Goal: Contribute content: Contribute content

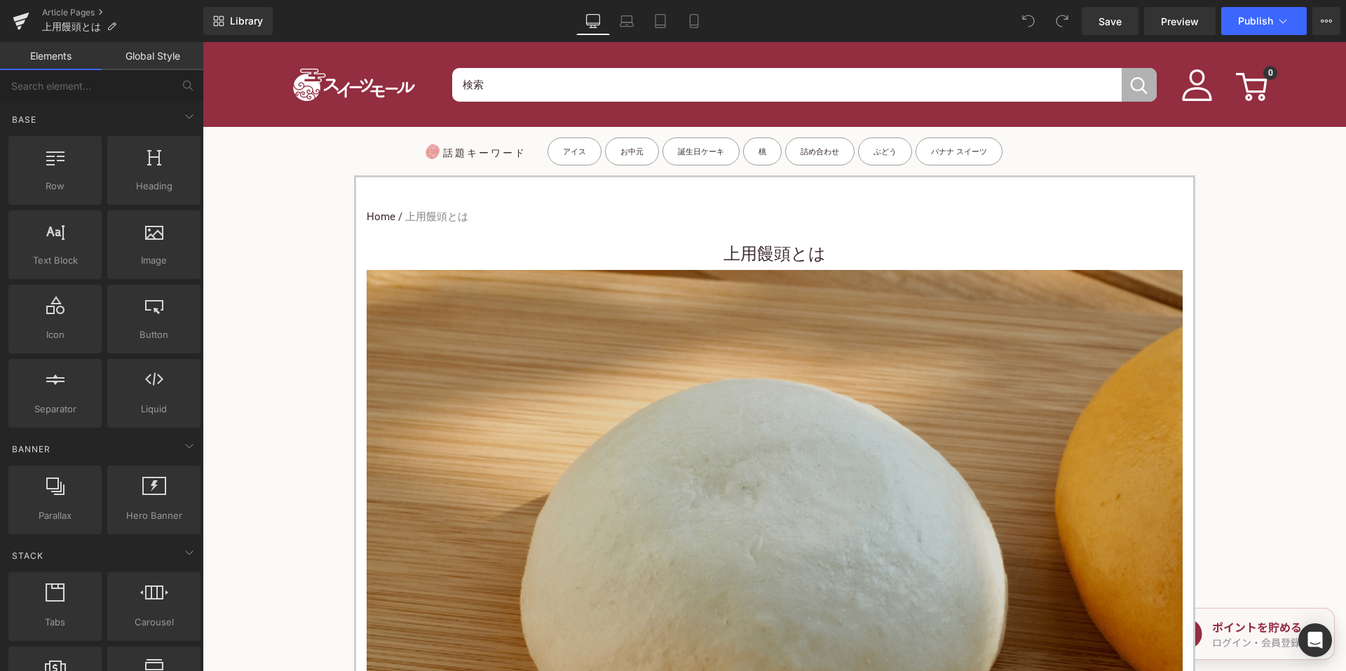
click at [707, 261] on h1 "上用饅頭とは" at bounding box center [775, 254] width 816 height 32
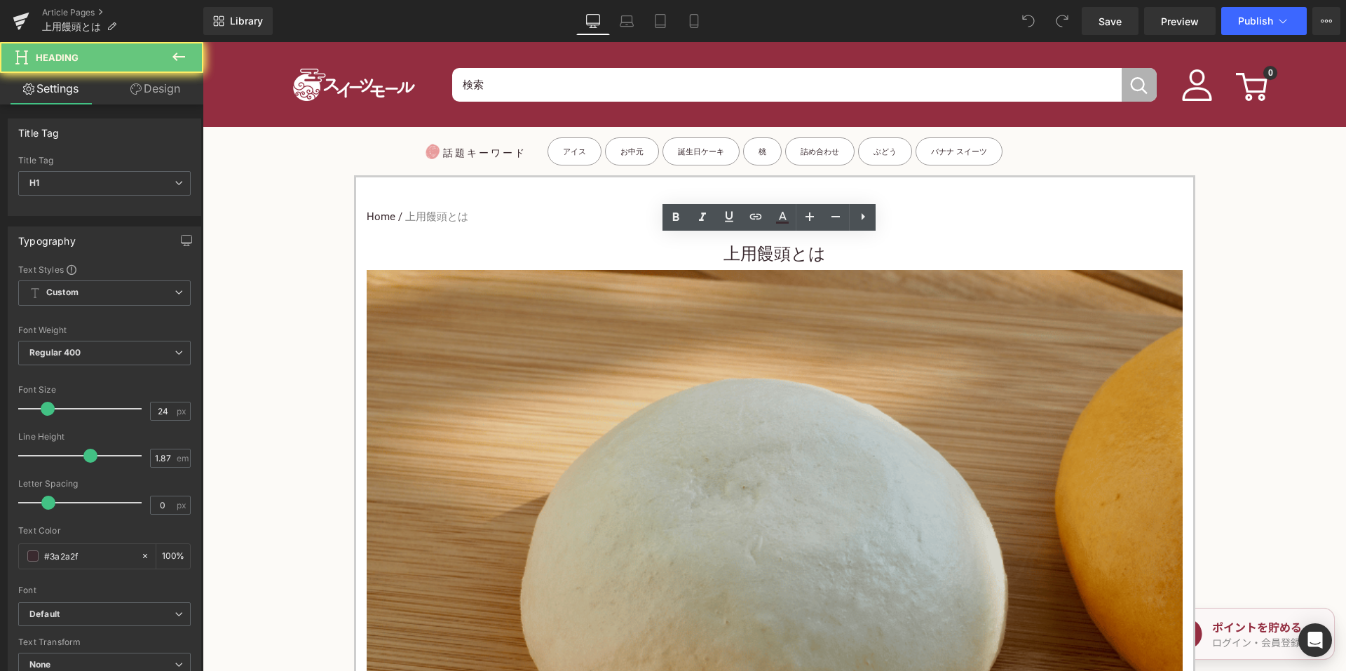
click at [701, 247] on h1 "上用饅頭とは" at bounding box center [775, 254] width 816 height 32
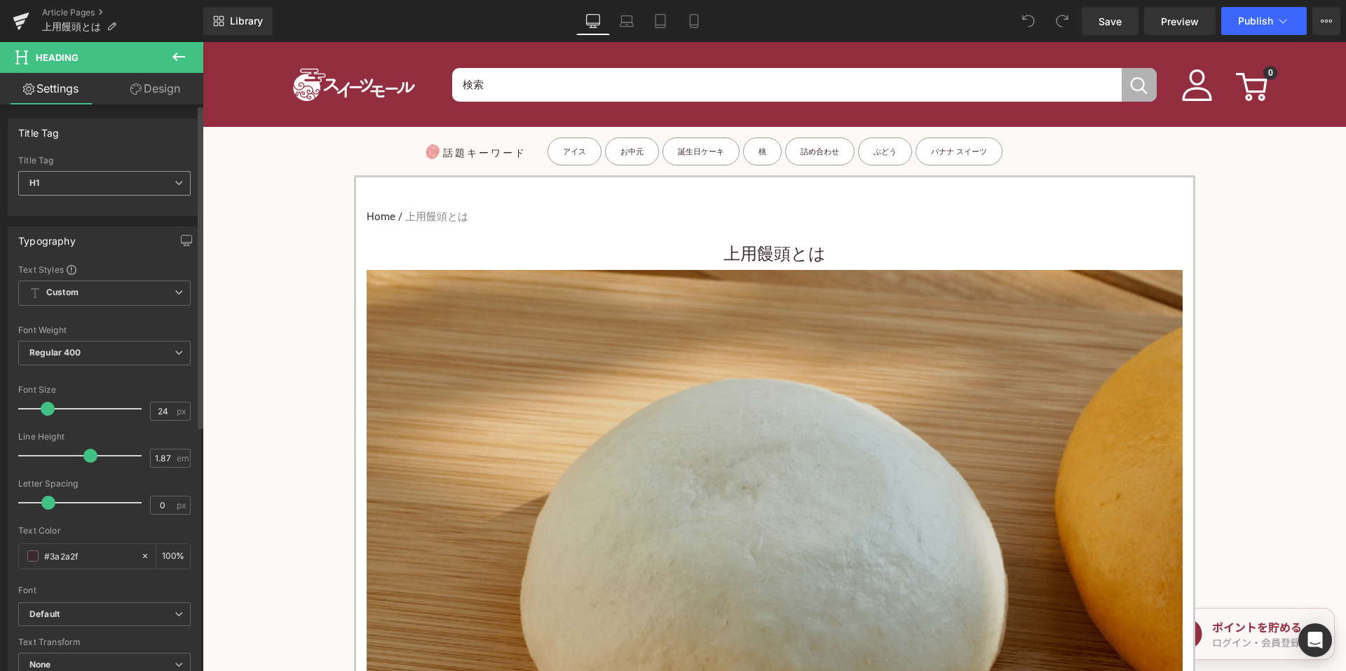
click at [125, 184] on span "H1" at bounding box center [104, 183] width 172 height 25
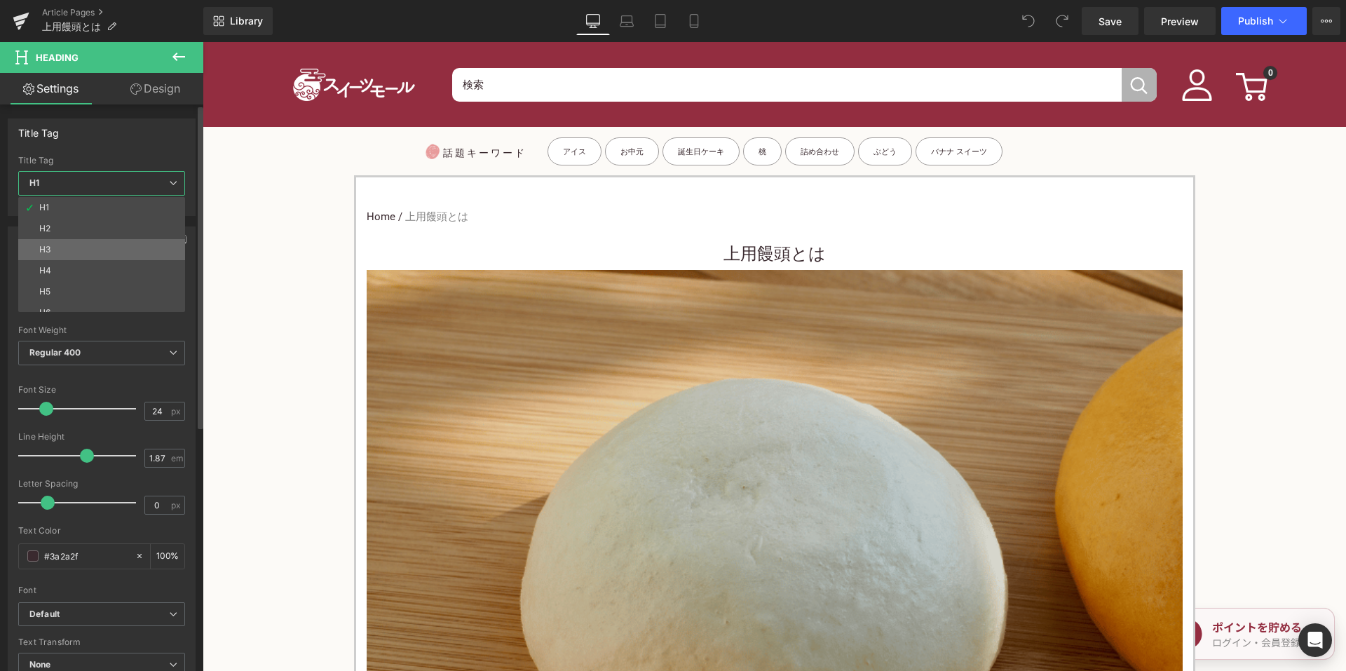
click at [114, 244] on li "H3" at bounding box center [104, 249] width 173 height 21
type input "15"
type input "100"
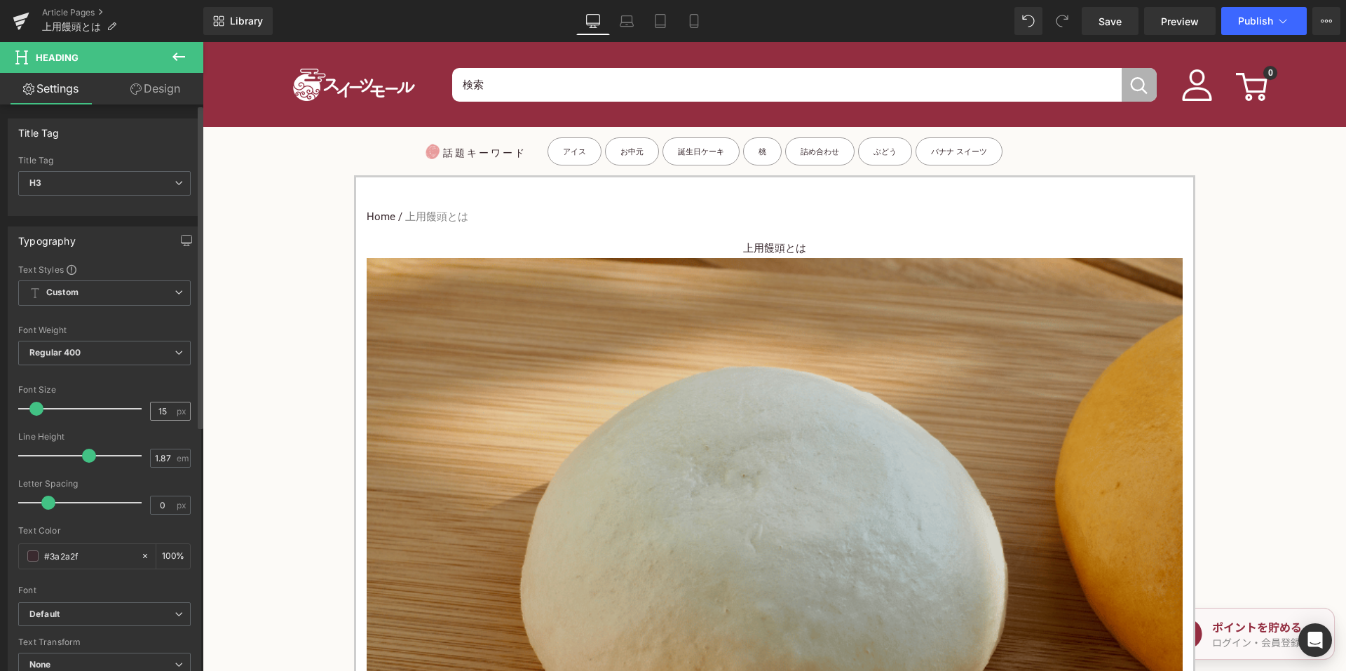
drag, startPoint x: 170, startPoint y: 416, endPoint x: 149, endPoint y: 415, distance: 20.3
click at [150, 415] on div "15 px" at bounding box center [170, 411] width 41 height 19
click at [153, 410] on input "15" at bounding box center [163, 411] width 25 height 18
drag, startPoint x: 165, startPoint y: 411, endPoint x: 200, endPoint y: 409, distance: 35.2
click at [166, 412] on input "15" at bounding box center [163, 411] width 25 height 18
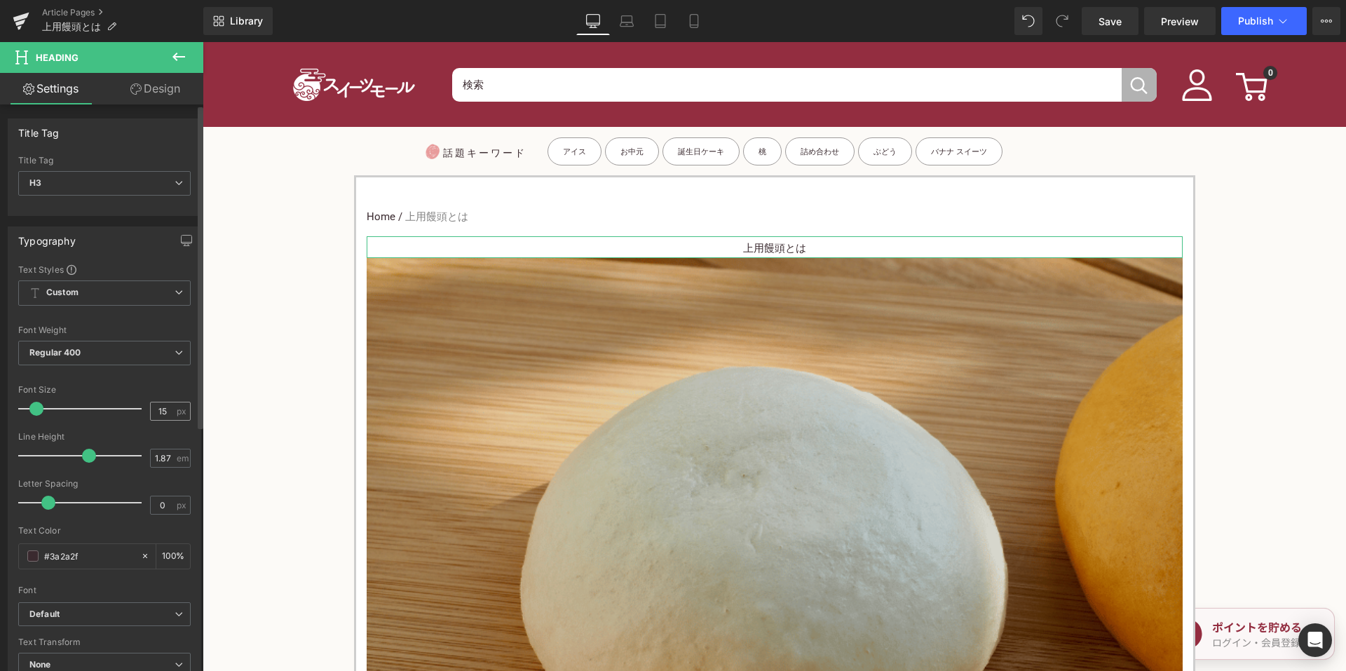
click at [177, 407] on span "px" at bounding box center [183, 411] width 12 height 9
click at [168, 407] on input "15" at bounding box center [163, 411] width 25 height 18
type input "1"
type input "24"
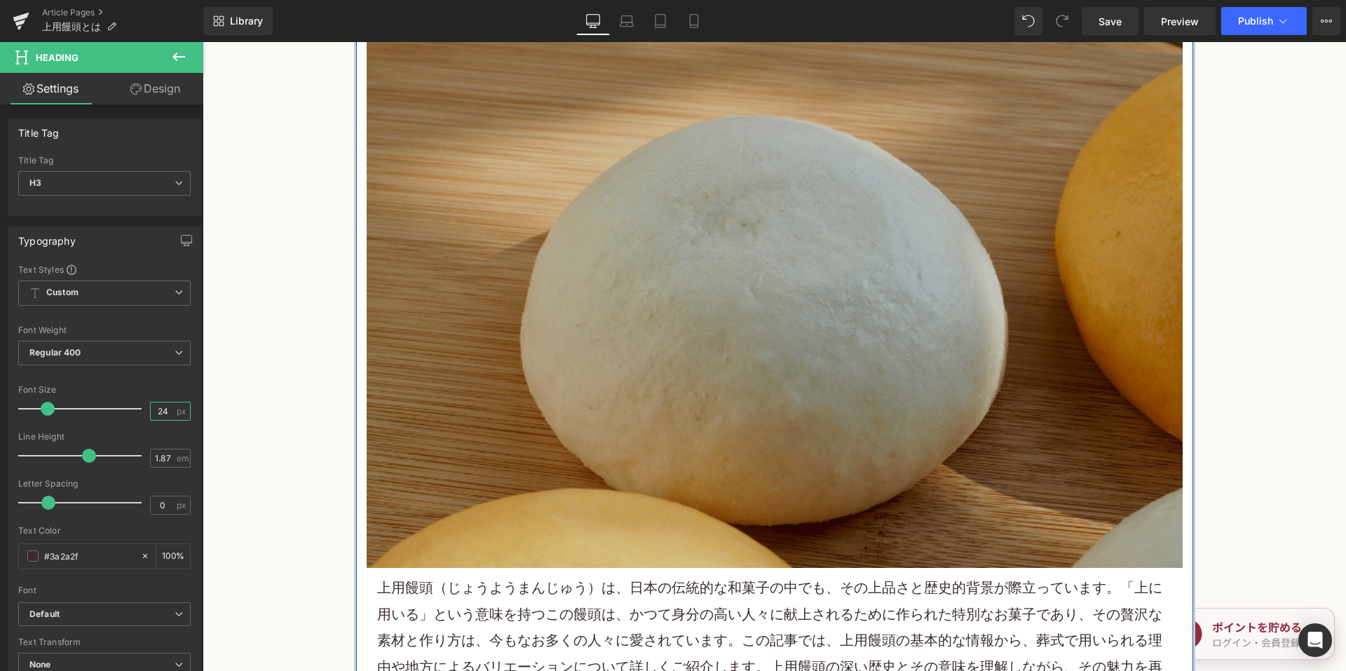
scroll to position [491, 0]
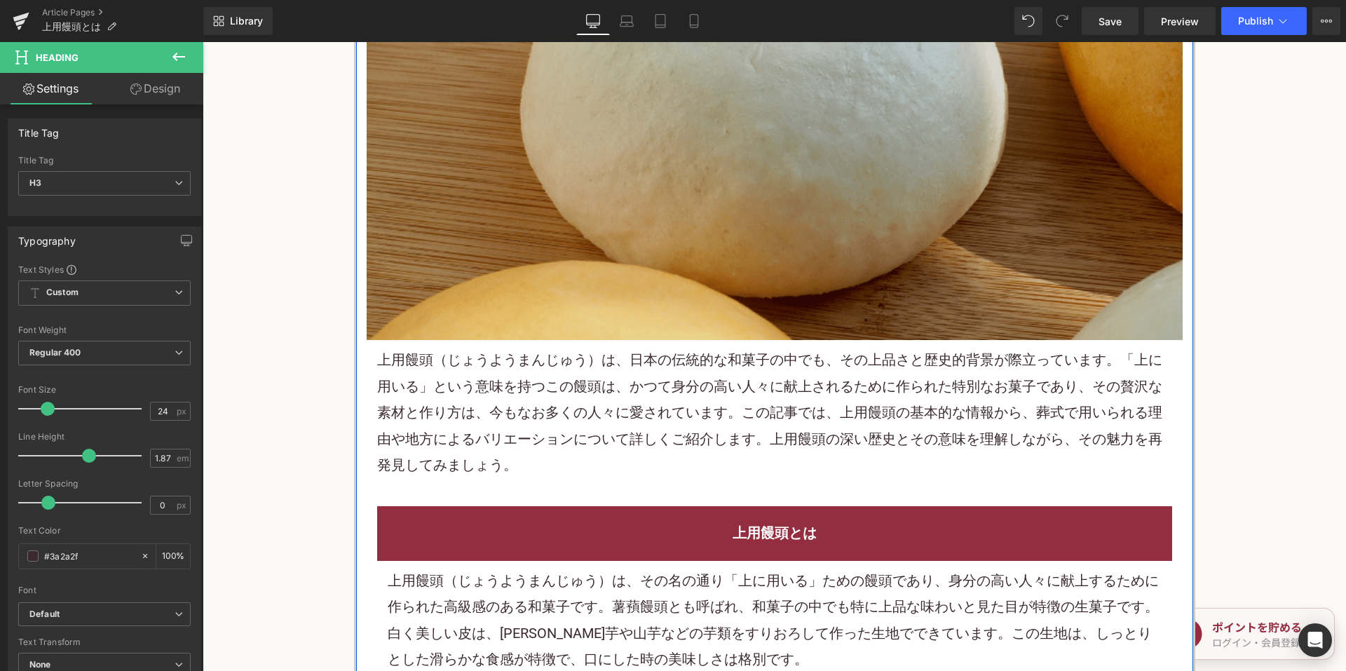
click at [517, 348] on p "上用饅頭（じょうようまんじゅう）は、日本の伝統的な和菓子の中でも、その上品さと歴史的背景が際立っています。「上に用いる」という意味を持つこの饅頭は、かつて身分…" at bounding box center [774, 412] width 795 height 131
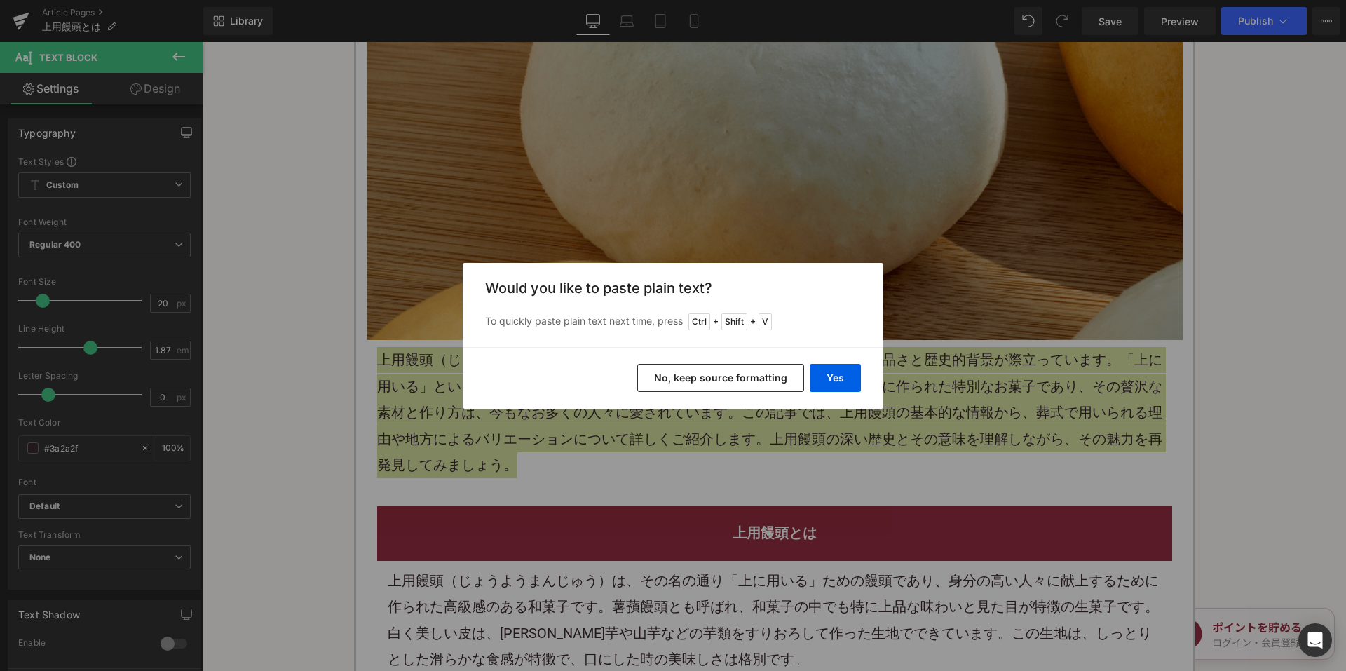
click at [678, 382] on button "No, keep source formatting" at bounding box center [720, 378] width 167 height 28
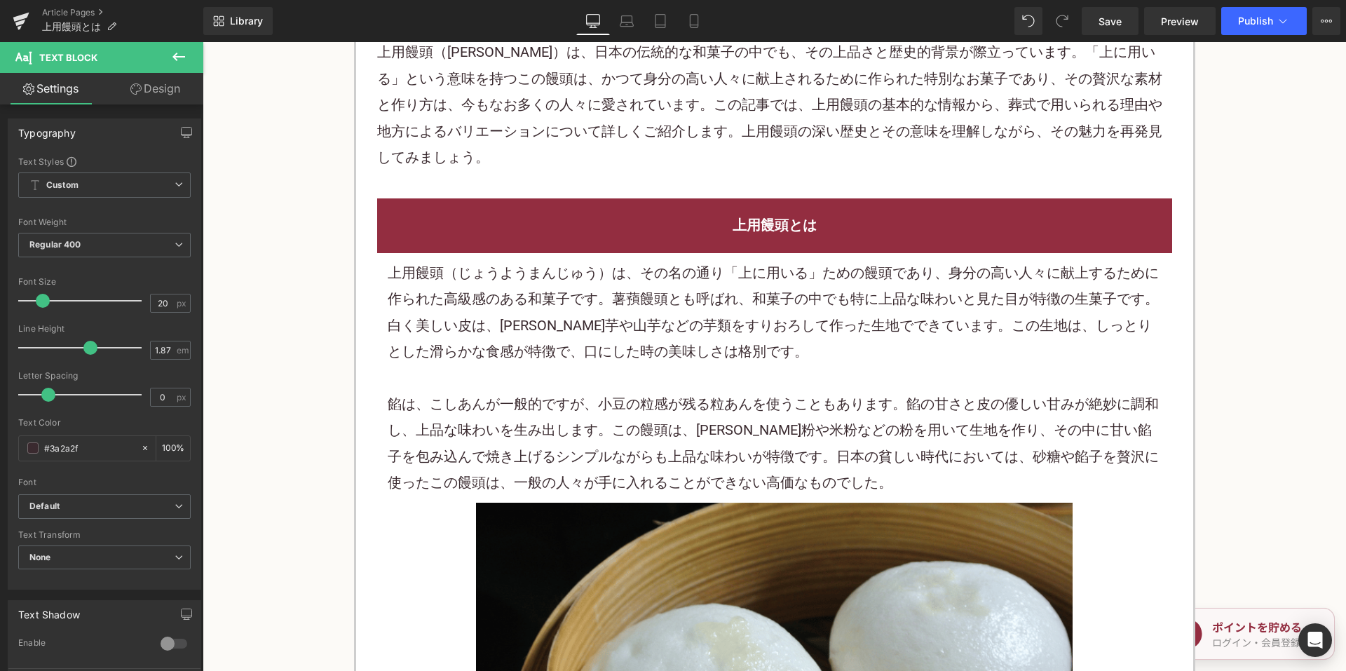
scroll to position [841, 0]
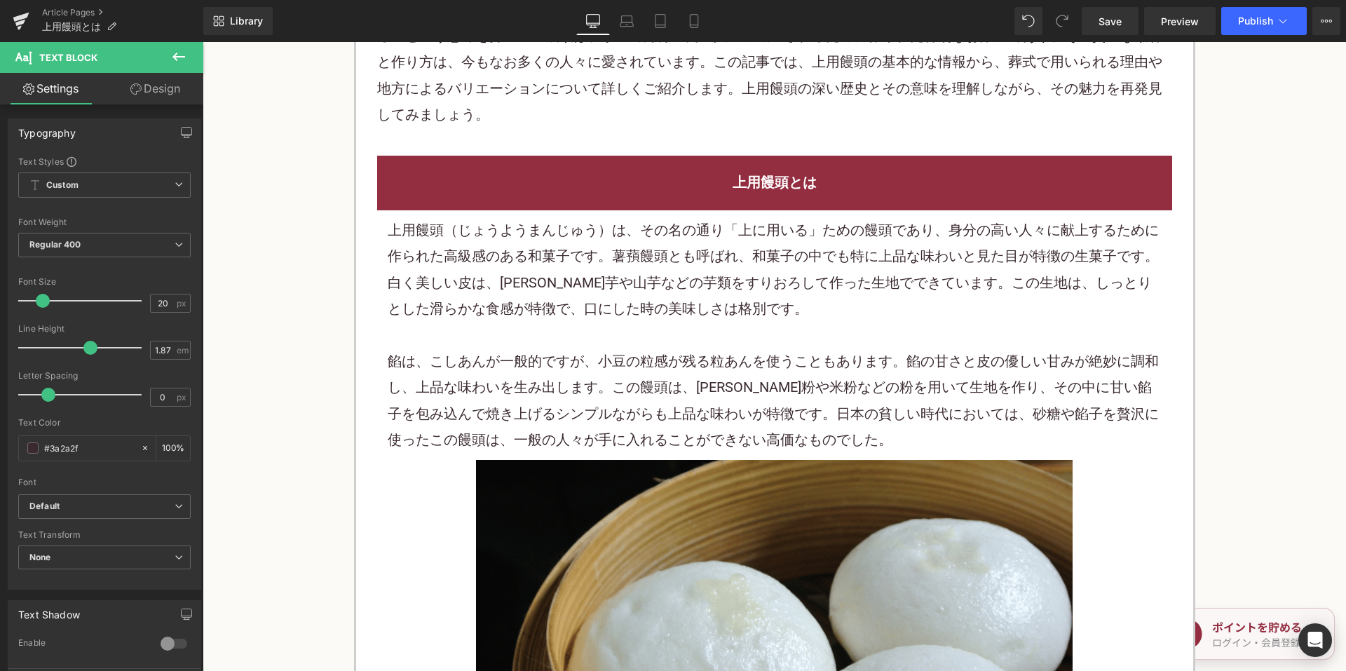
click at [565, 289] on p "上用饅頭（じょうようまんじゅう）は、その名の通り「上に用いる」ための饅頭であり、身分の高い人々に献上するために作られた高級感のある和菓子です。薯蕷饅頭とも呼ば…" at bounding box center [775, 269] width 774 height 105
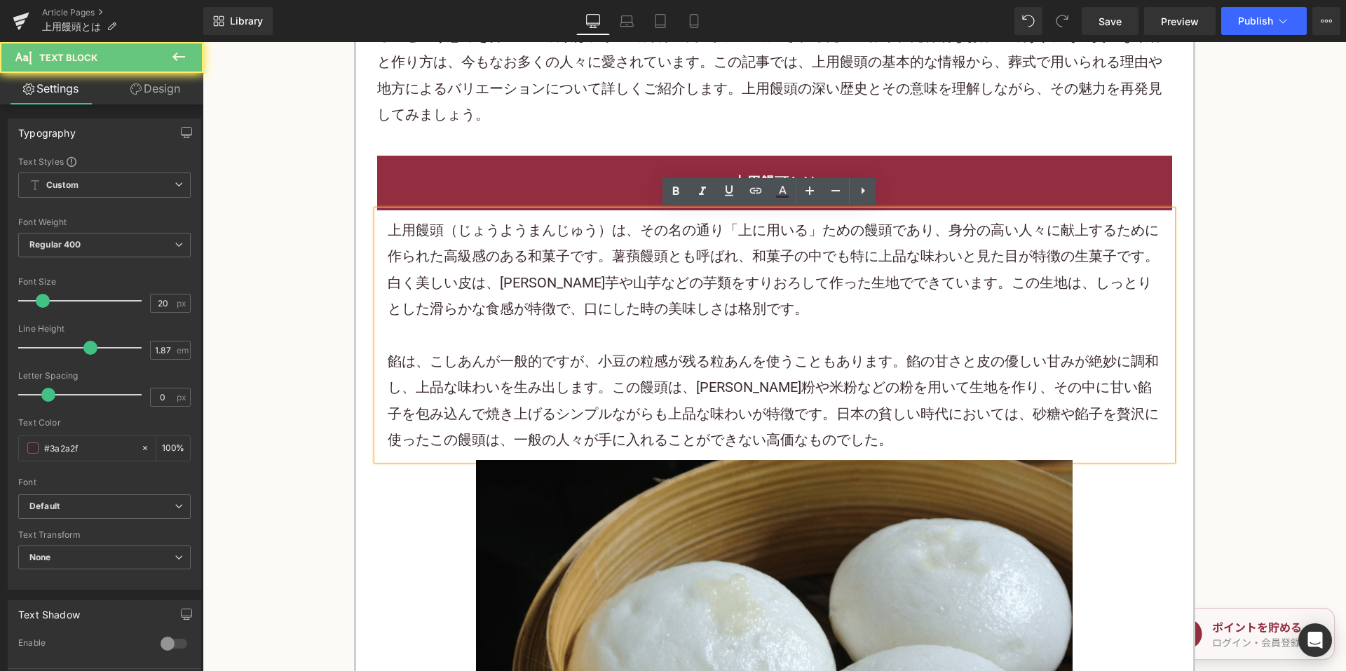
click at [565, 289] on p "上用饅頭（じょうようまんじゅう）は、その名の通り「上に用いる」ための饅頭であり、身分の高い人々に献上するために作られた高級感のある和菓子です。薯蕷饅頭とも呼ば…" at bounding box center [775, 269] width 774 height 105
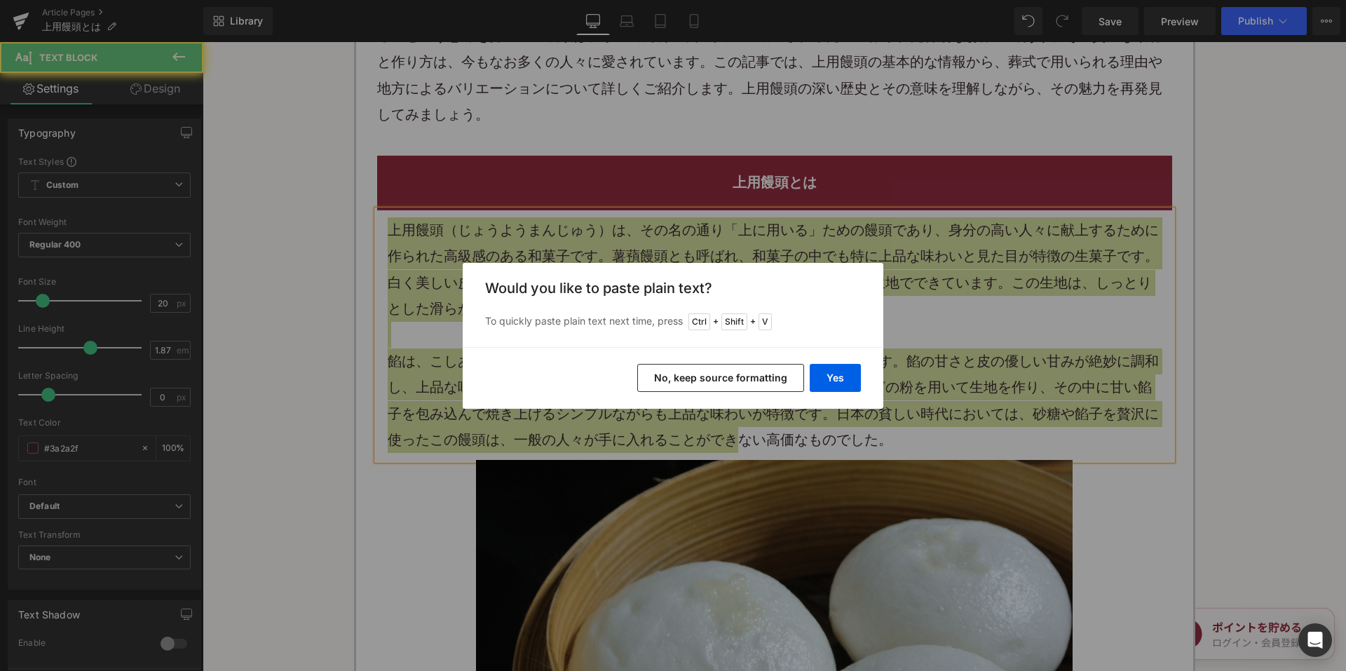
click at [669, 381] on button "No, keep source formatting" at bounding box center [720, 378] width 167 height 28
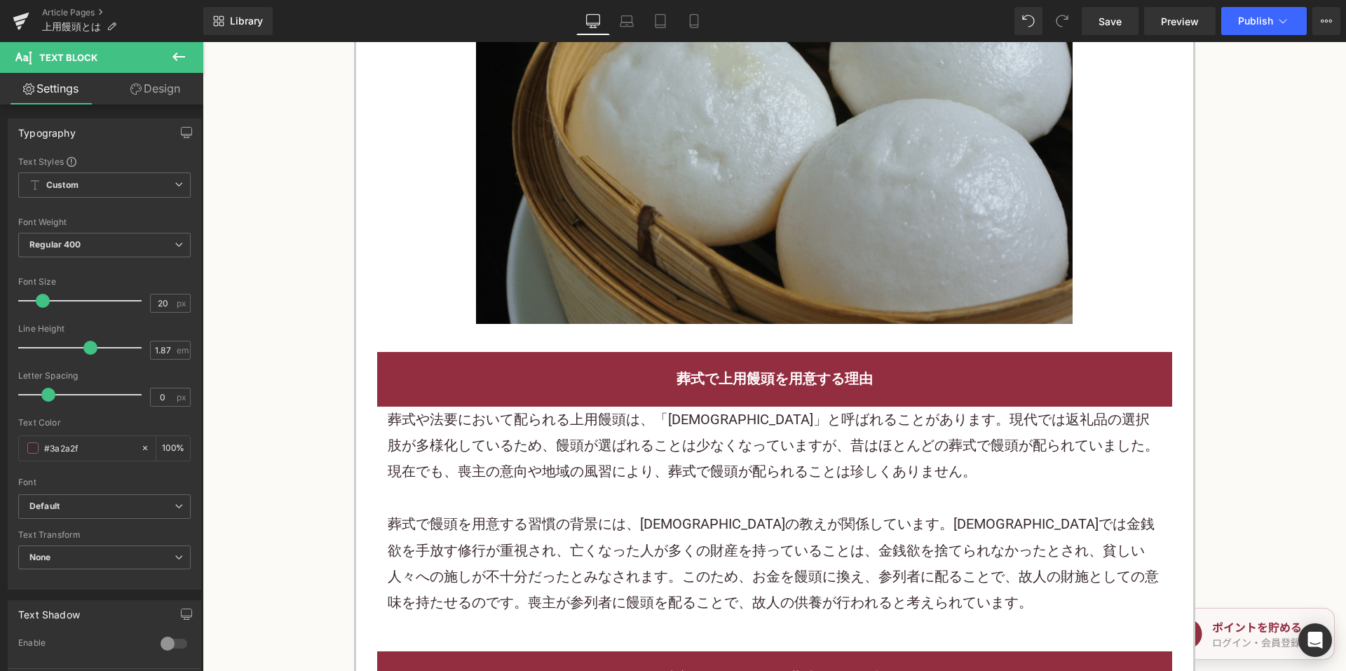
scroll to position [1472, 0]
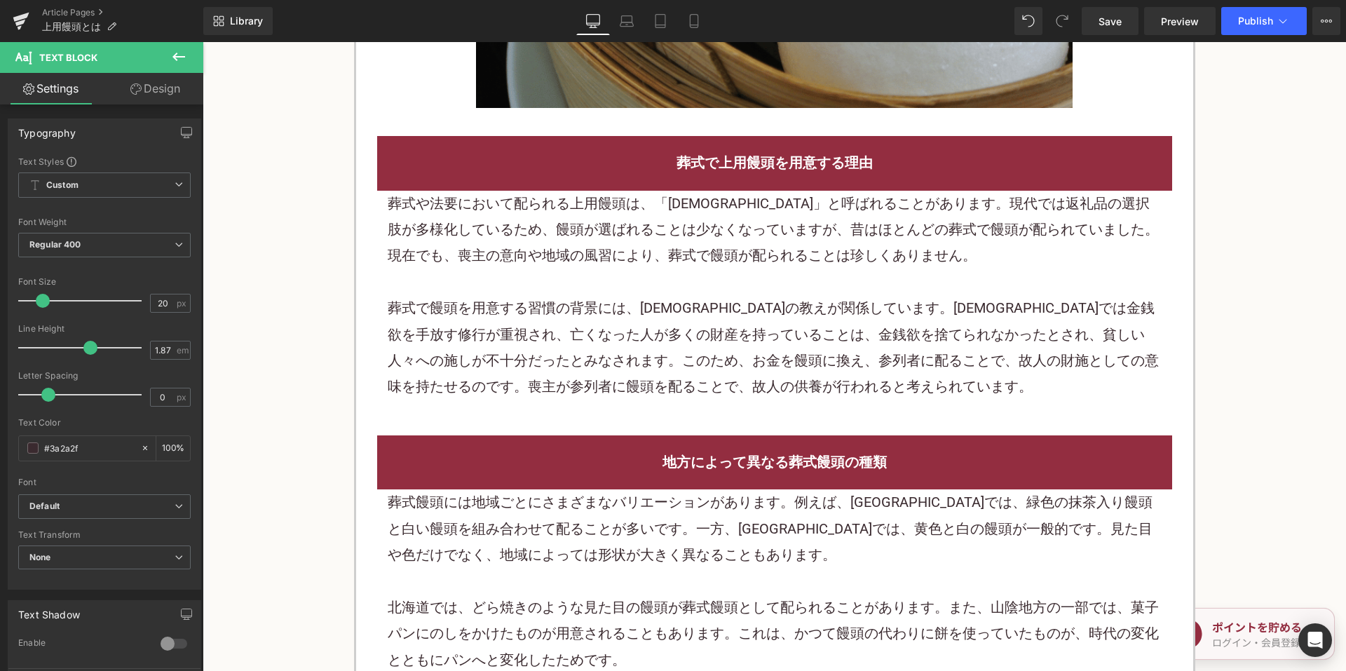
click at [569, 275] on p at bounding box center [775, 282] width 774 height 26
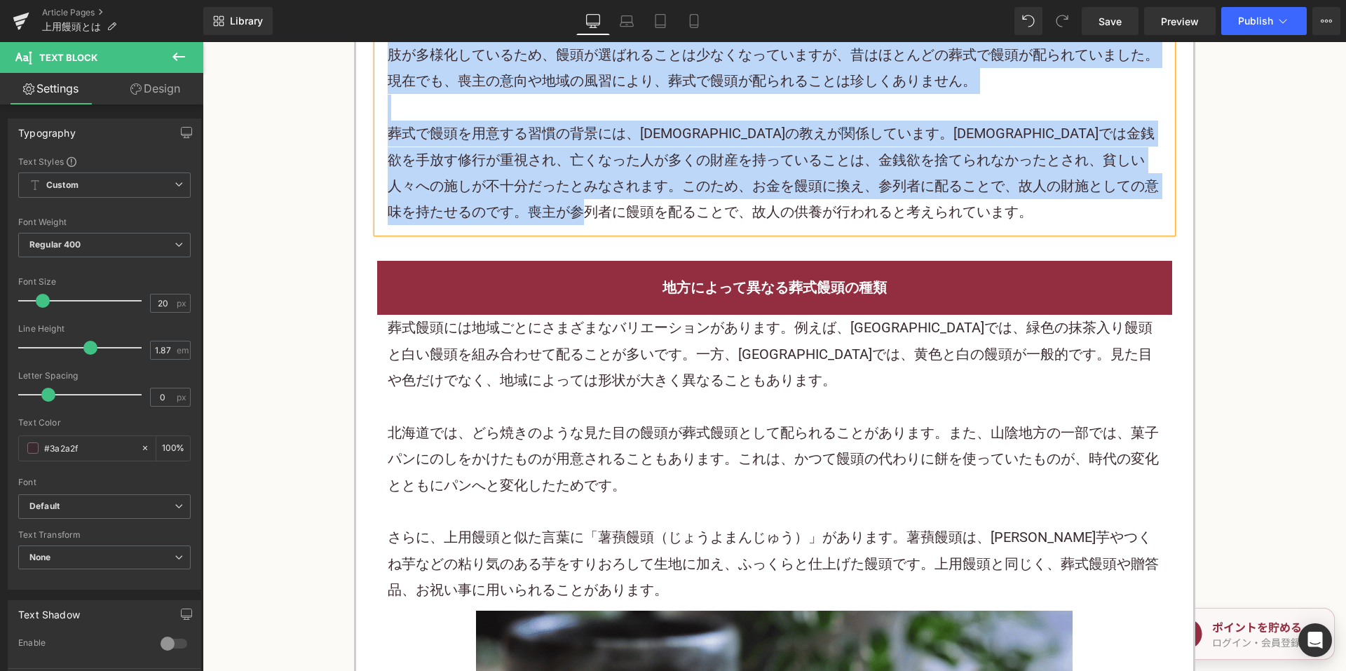
scroll to position [1752, 0]
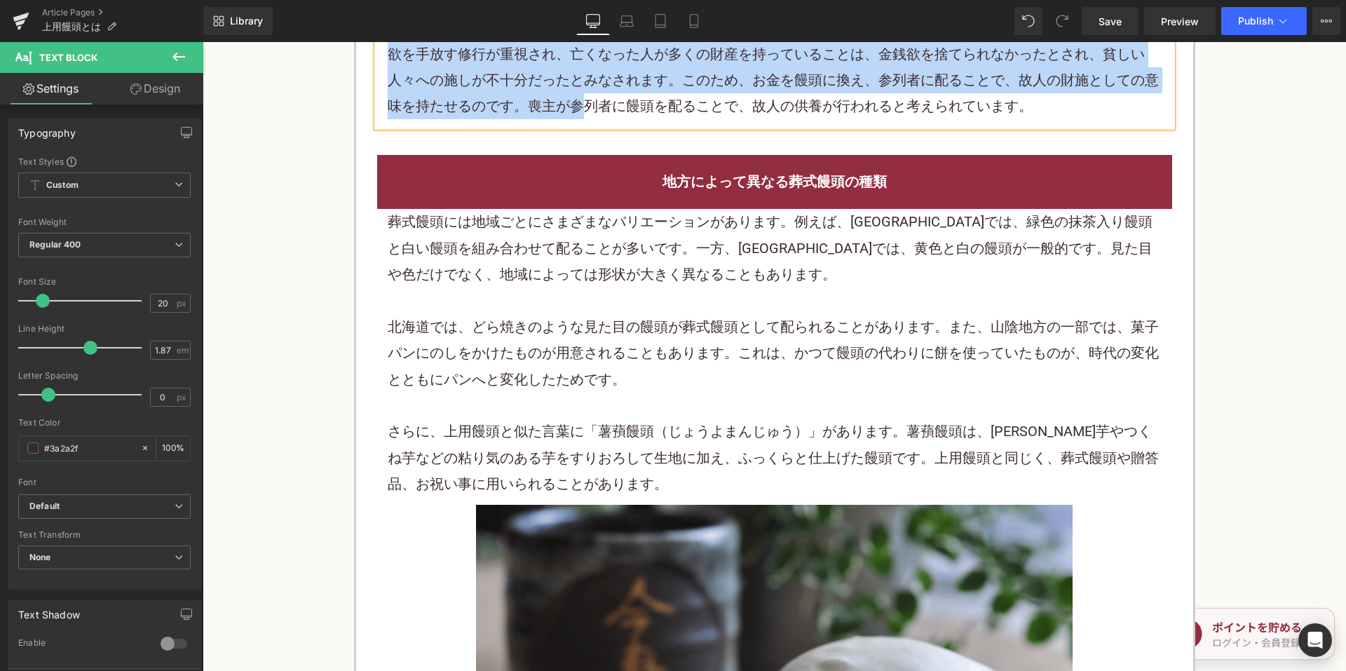
click at [545, 361] on p "北海道では、どら焼きのような見た目の饅頭が葬式饅頭として配られることがあります。また、山陰地方の一部では、菓子パンにのしをかけたものが用意されることもあります…" at bounding box center [775, 353] width 774 height 79
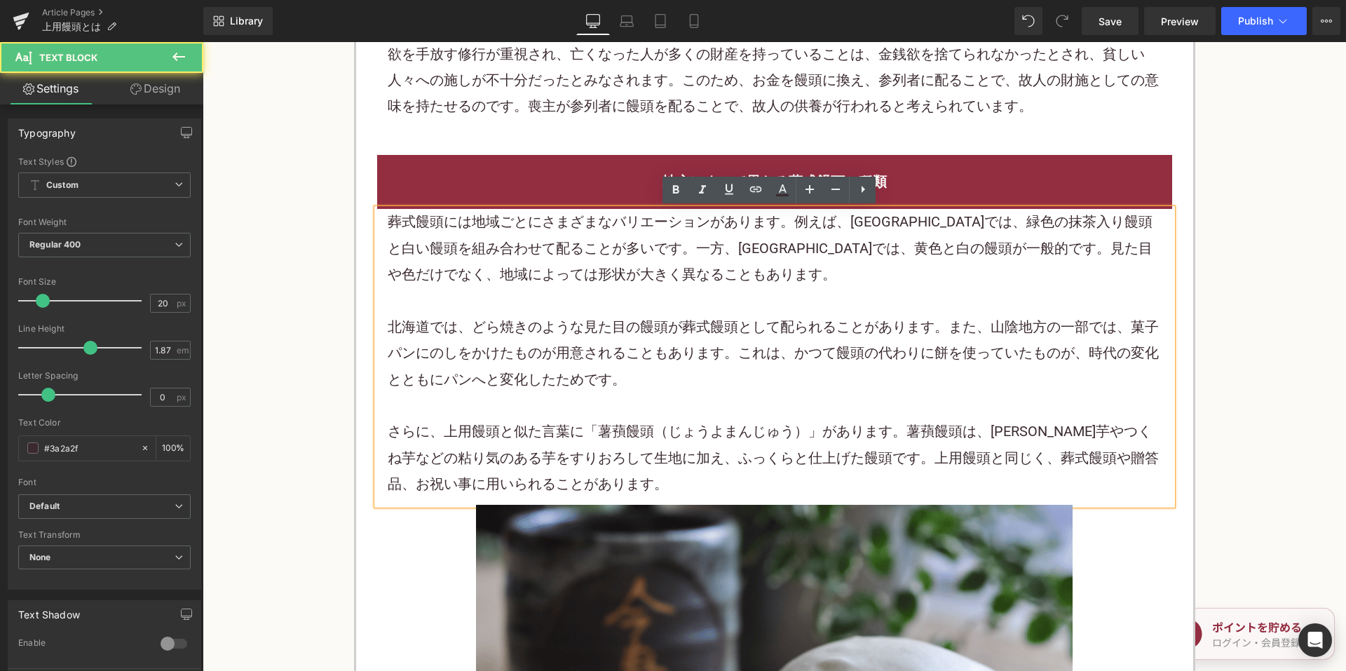
click at [543, 355] on p "北海道では、どら焼きのような見た目の饅頭が葬式饅頭として配られることがあります。また、山陰地方の一部では、菓子パンにのしをかけたものが用意されることもあります…" at bounding box center [775, 353] width 774 height 79
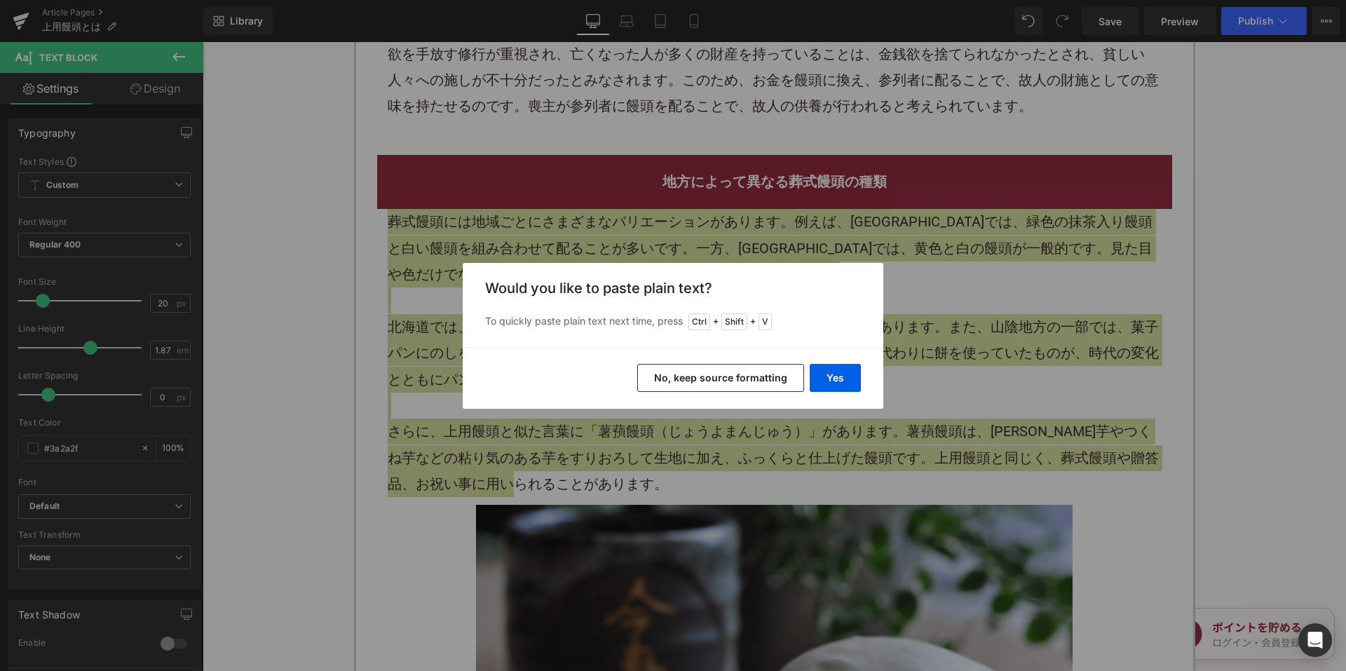
click at [688, 373] on button "No, keep source formatting" at bounding box center [720, 378] width 167 height 28
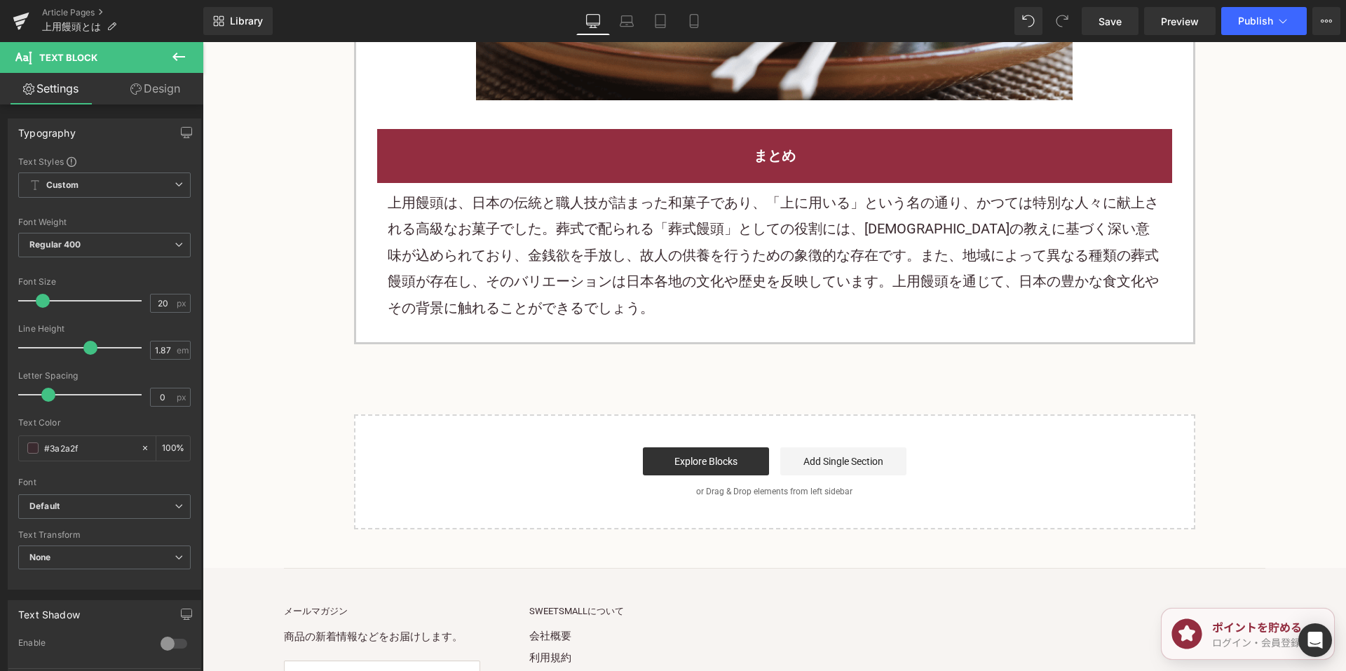
scroll to position [2523, 0]
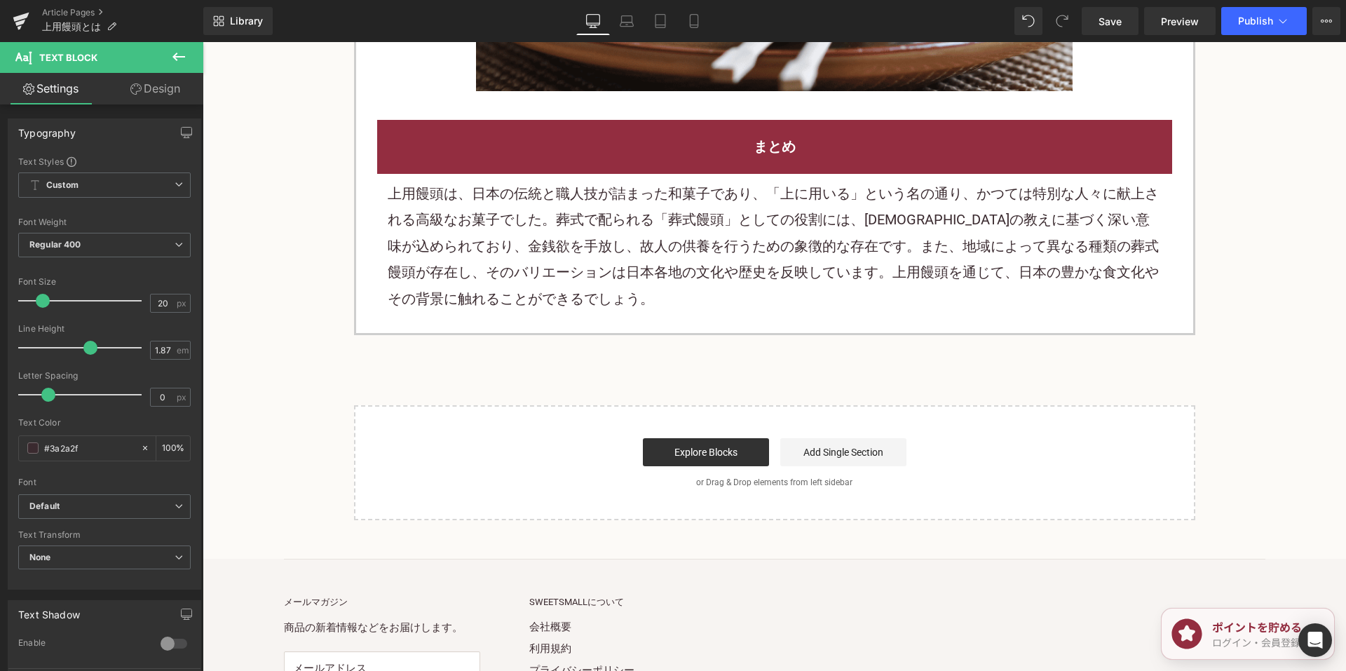
click at [561, 245] on p "上用饅頭は、日本の伝統と職人技が詰まった和菓子であり、「上に用いる」という名の通り、かつては特別な人々に献上される高級なお菓子でした。葬式で配られる「葬式饅頭…" at bounding box center [775, 246] width 774 height 131
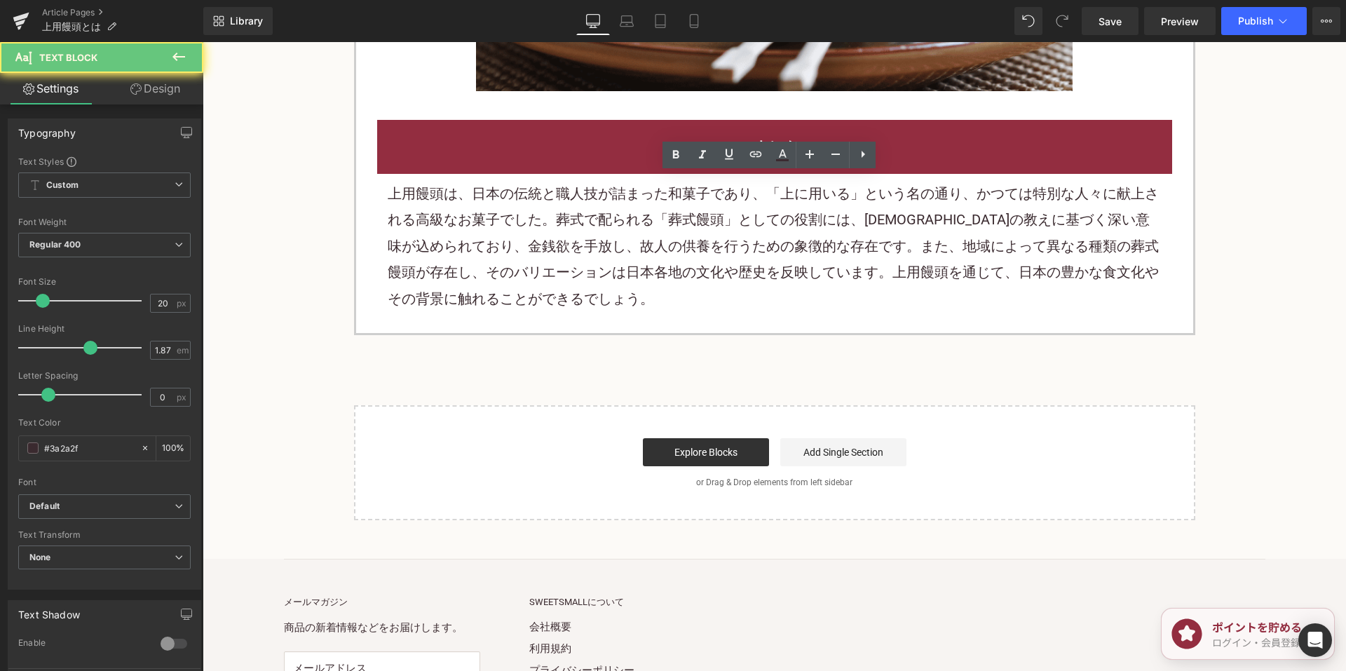
click at [561, 245] on p "上用饅頭は、日本の伝統と職人技が詰まった和菓子であり、「上に用いる」という名の通り、かつては特別な人々に献上される高級なお菓子でした。葬式で配られる「葬式饅頭…" at bounding box center [775, 246] width 774 height 131
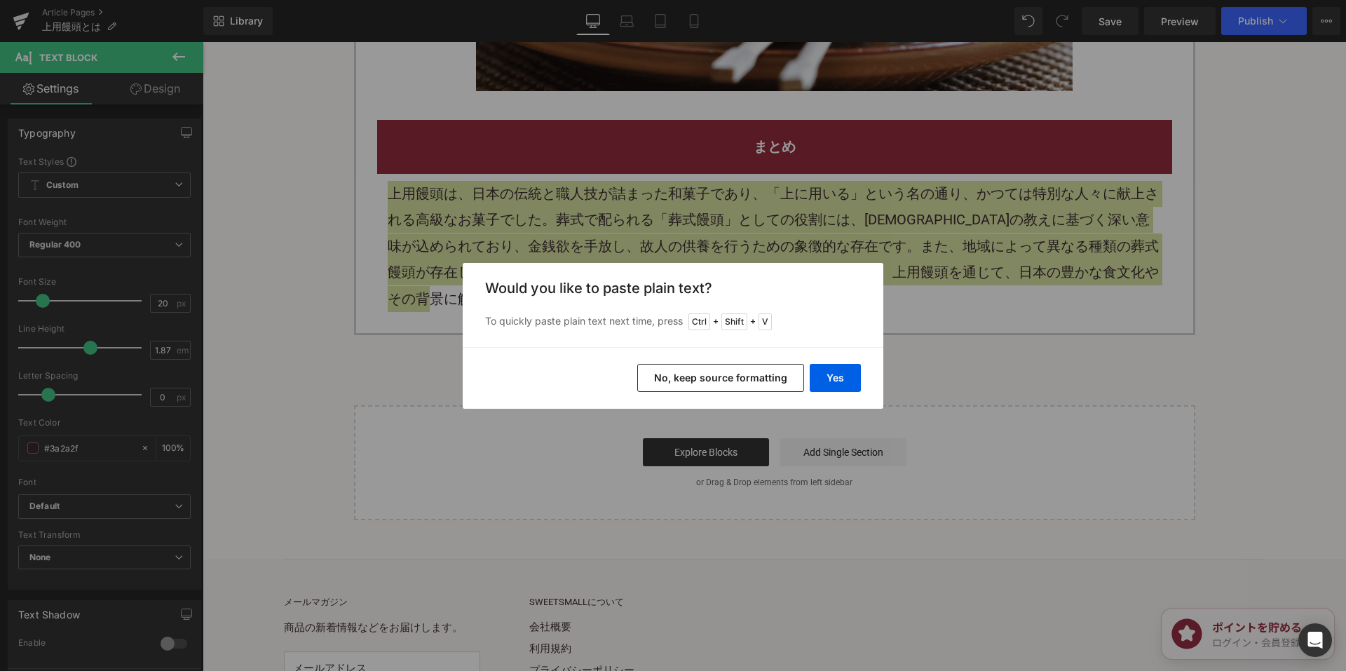
click at [654, 376] on button "No, keep source formatting" at bounding box center [720, 378] width 167 height 28
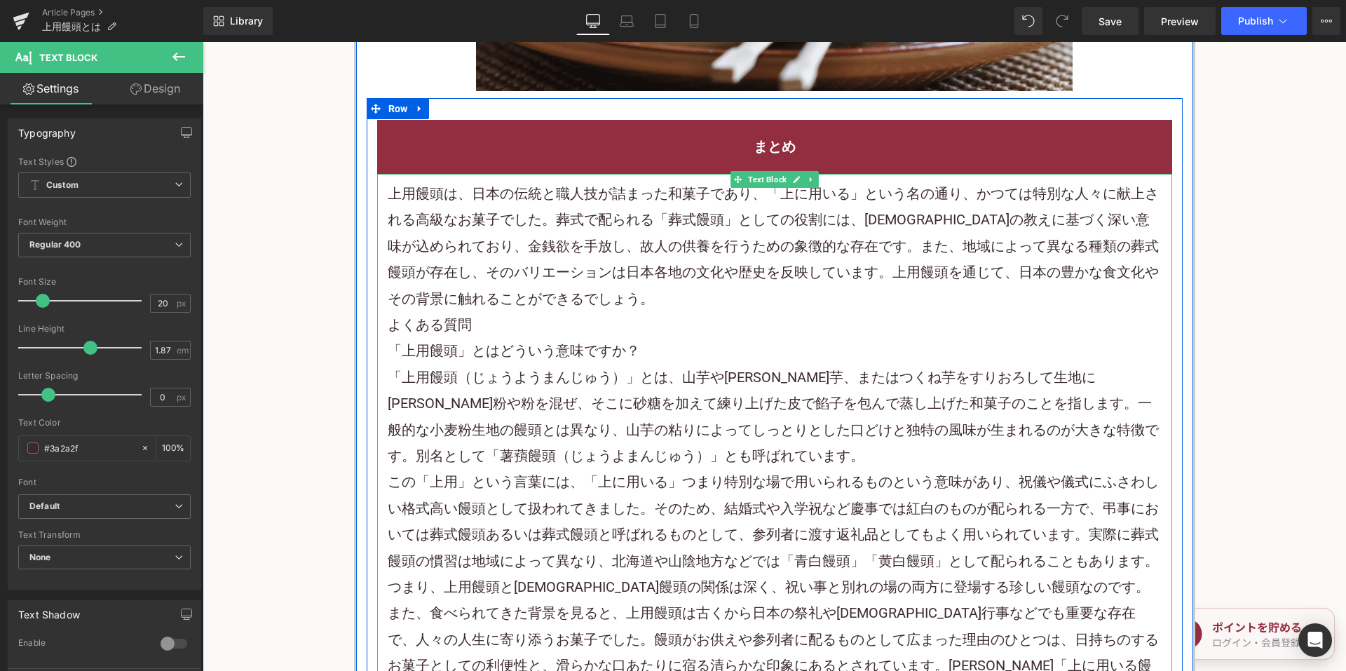
click at [711, 301] on p "上用饅頭は、日本の伝統と職人技が詰まった 和菓子 であり、「上に用いる」という名の通り、かつては特別な人々に献上される高級な お菓子 でした。葬式で配られる「…" at bounding box center [775, 246] width 774 height 131
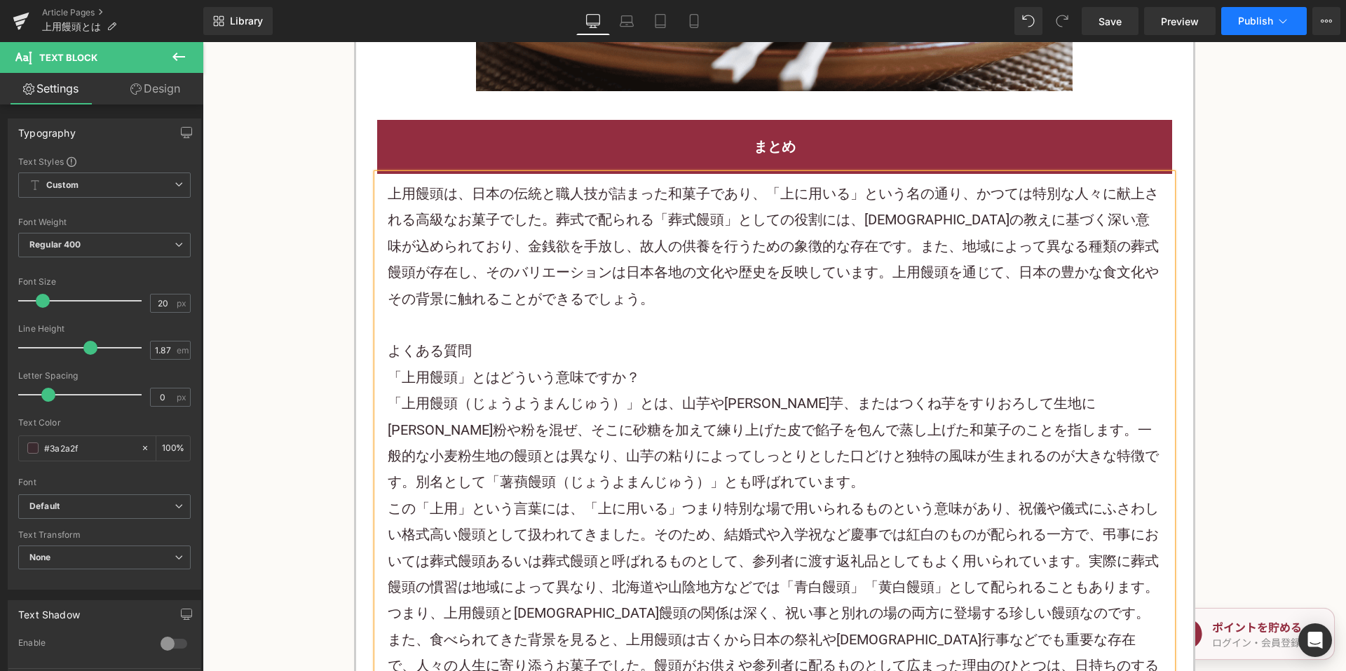
click at [1248, 26] on span "Publish" at bounding box center [1255, 20] width 35 height 11
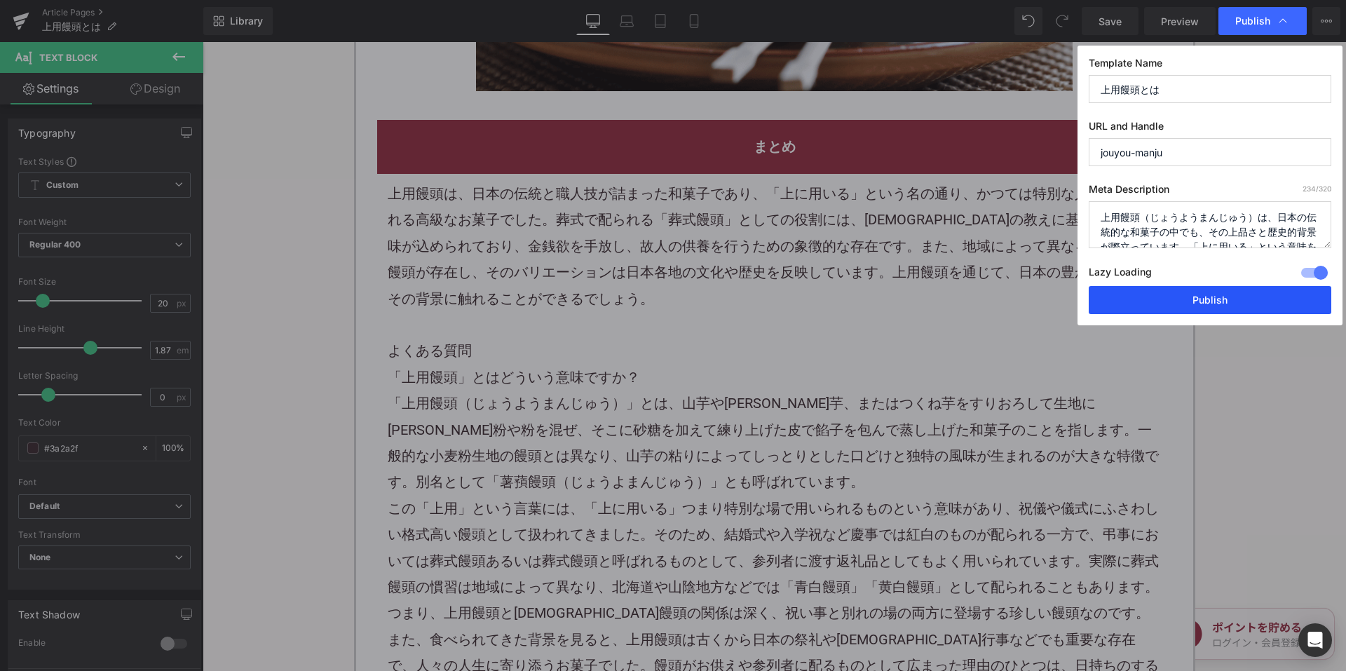
drag, startPoint x: 1164, startPoint y: 293, endPoint x: 957, endPoint y: 250, distance: 211.3
click at [1164, 293] on button "Publish" at bounding box center [1210, 300] width 243 height 28
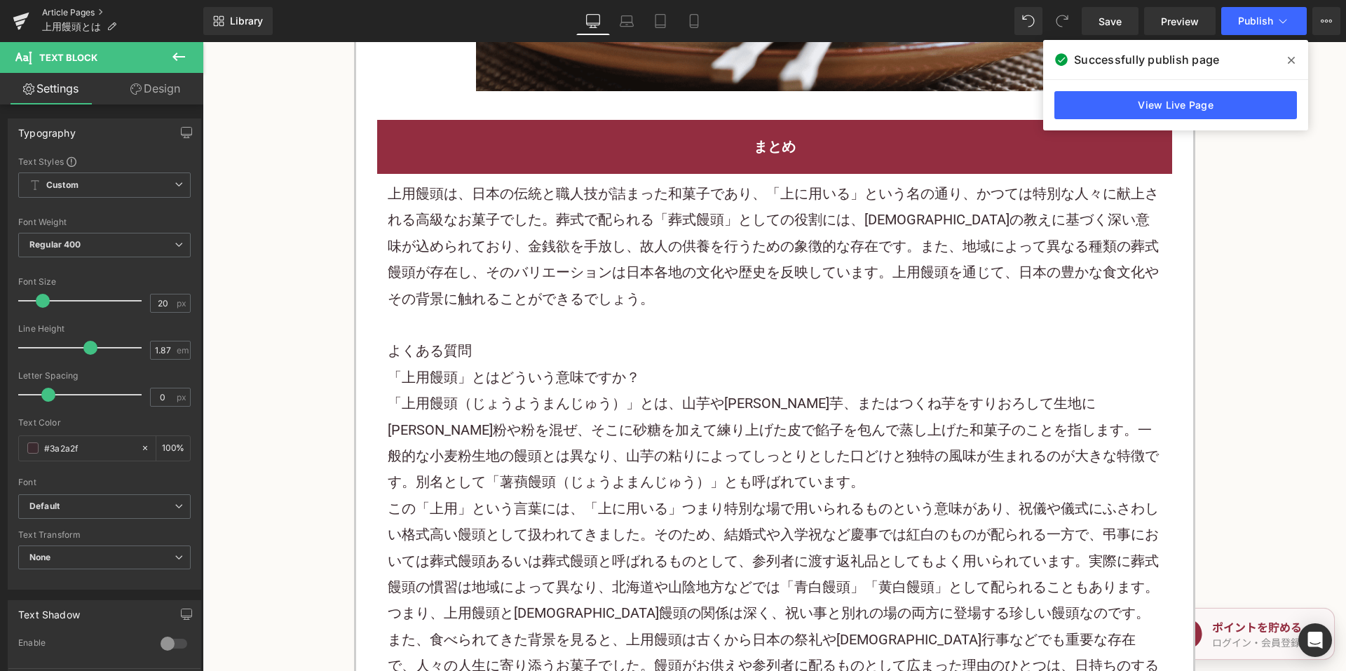
click at [56, 8] on link "Article Pages" at bounding box center [122, 12] width 161 height 11
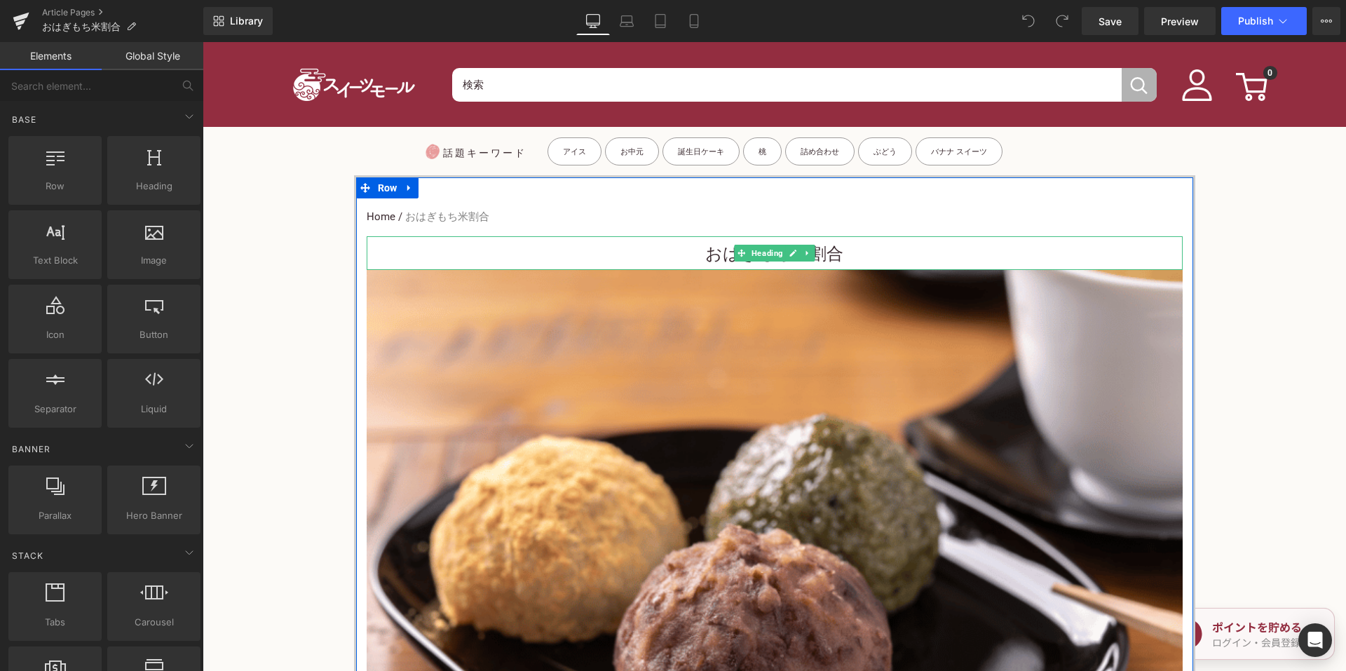
click at [687, 249] on h1 "おはぎもち米割合" at bounding box center [775, 254] width 816 height 32
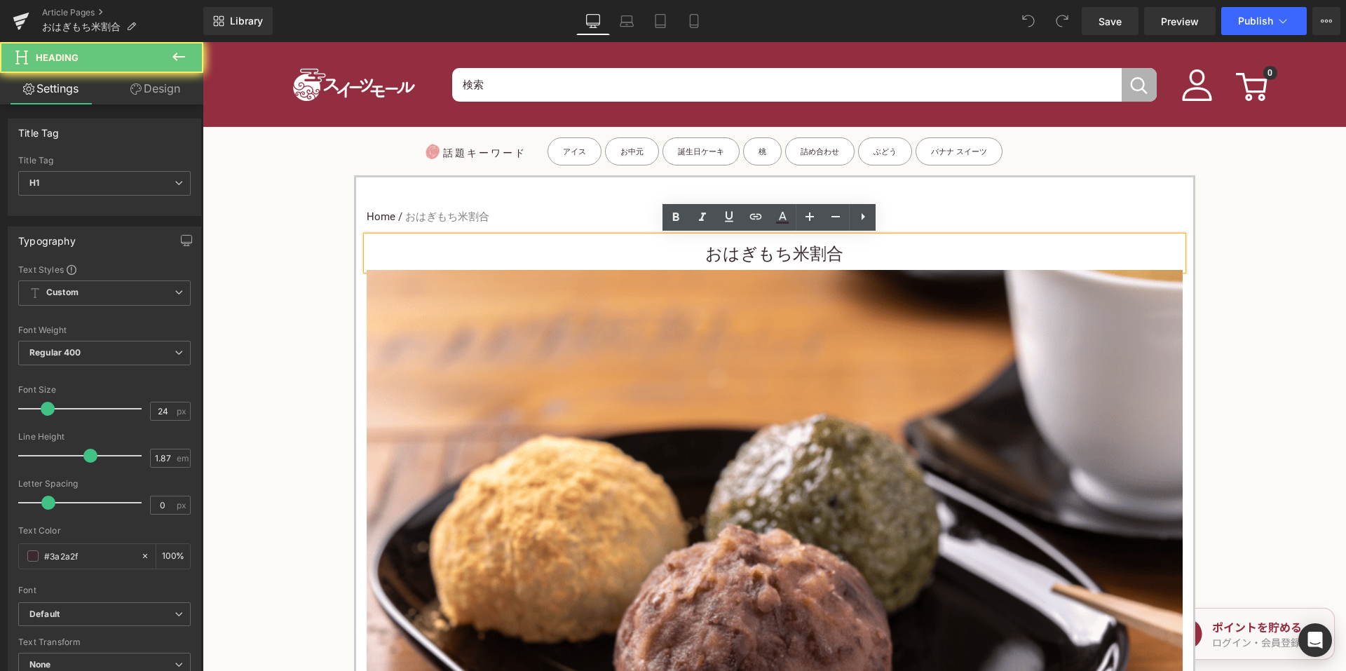
click at [687, 254] on h1 "おはぎもち米割合" at bounding box center [775, 254] width 816 height 32
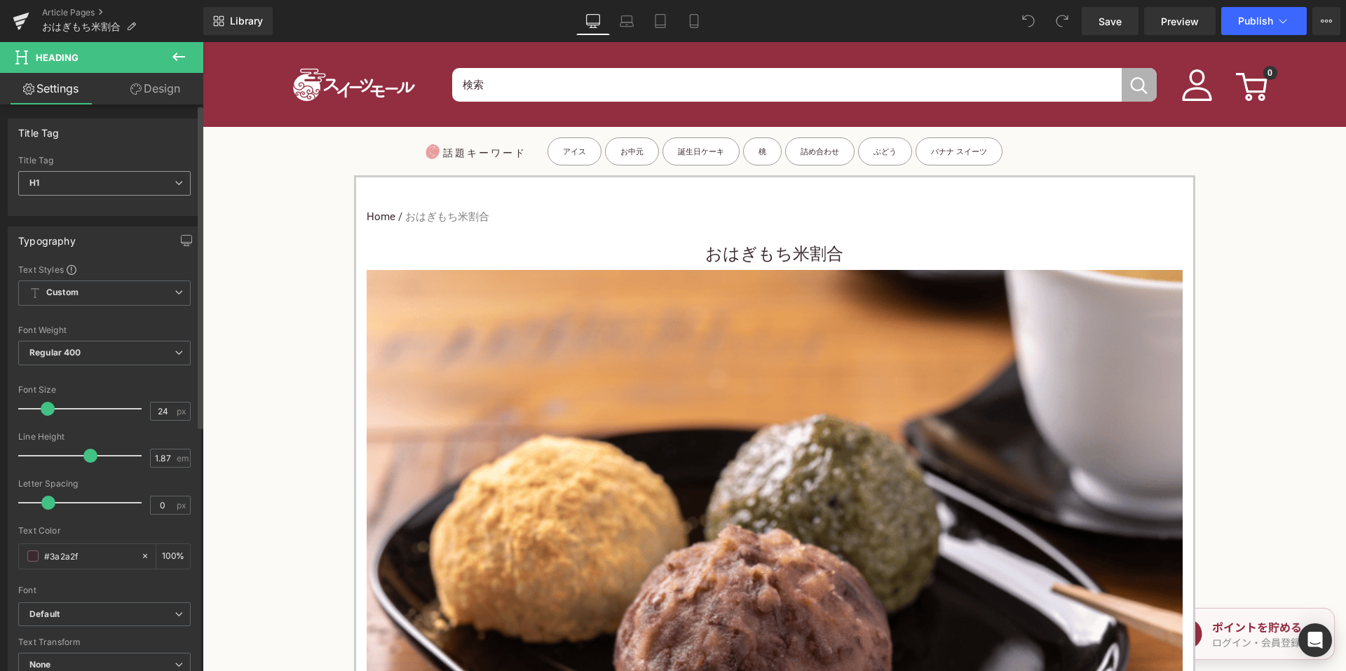
click at [151, 182] on span "H1" at bounding box center [104, 183] width 172 height 25
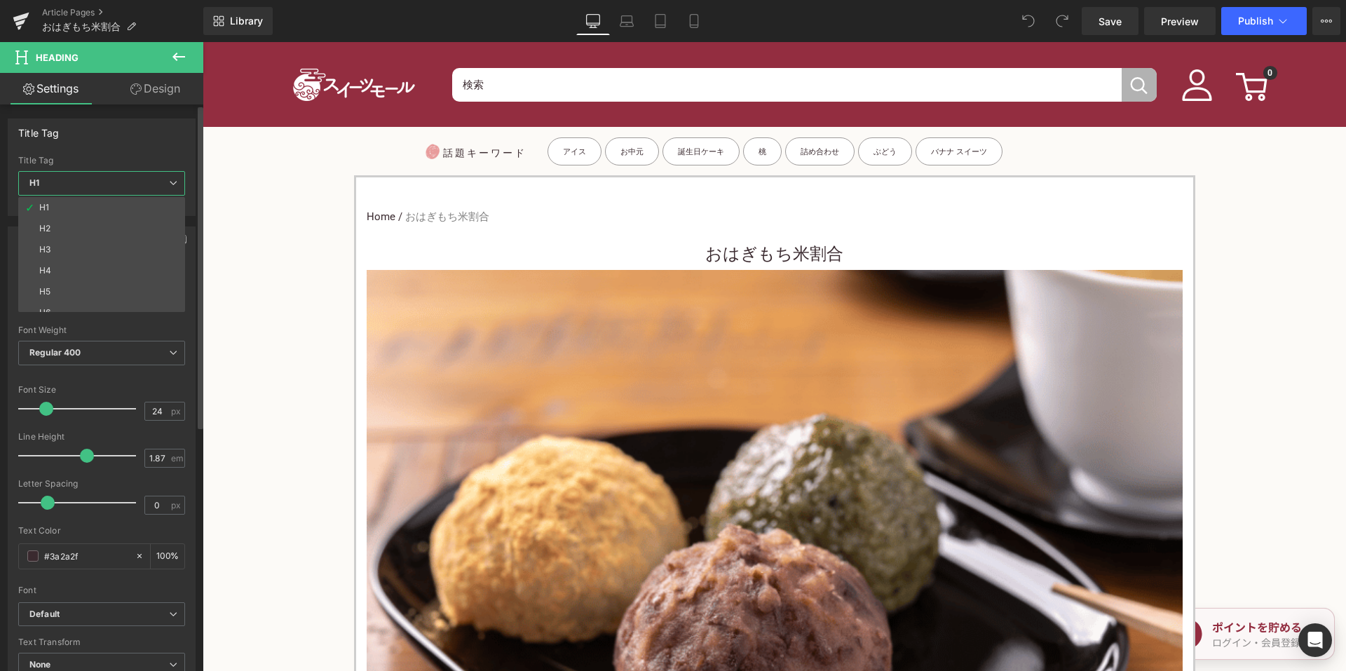
drag, startPoint x: 102, startPoint y: 245, endPoint x: 111, endPoint y: 255, distance: 13.9
click at [102, 245] on li "H3" at bounding box center [104, 249] width 173 height 21
type input "15"
type input "100"
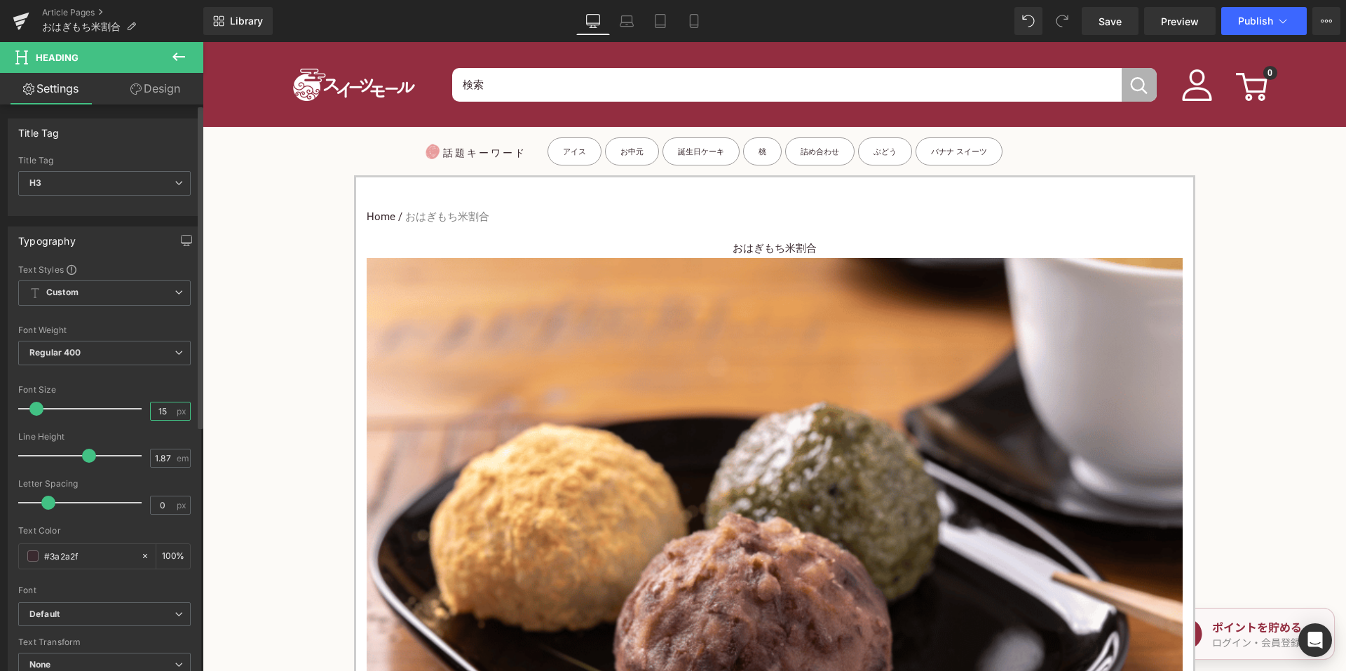
drag, startPoint x: 156, startPoint y: 410, endPoint x: 142, endPoint y: 403, distance: 15.7
click at [151, 410] on input "15" at bounding box center [163, 411] width 25 height 18
type input "24"
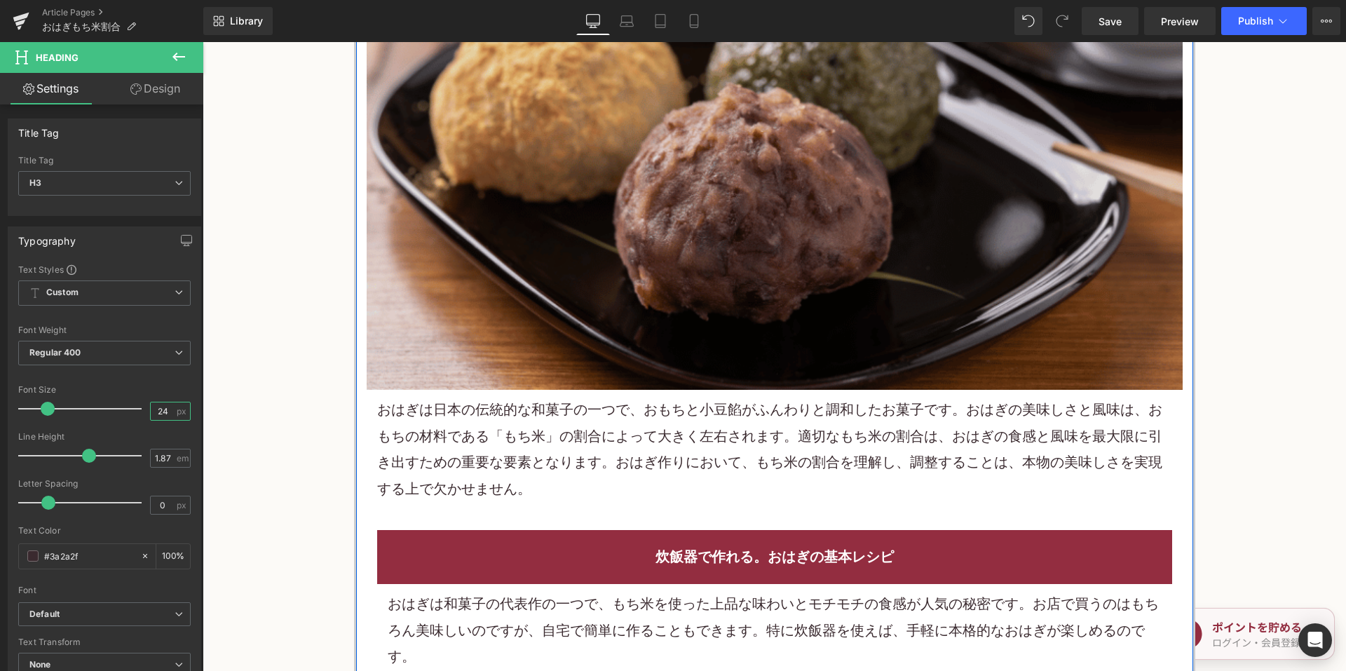
scroll to position [561, 0]
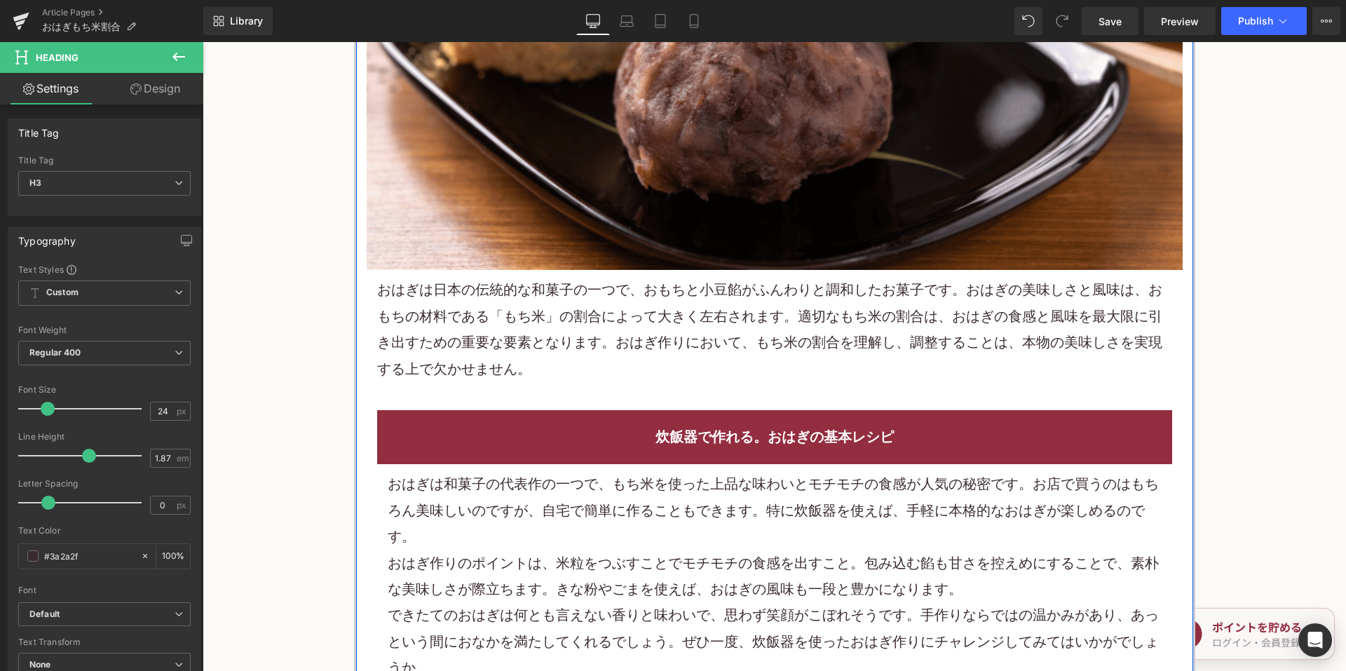
click at [510, 327] on p "おはぎは日本の伝統的な 和菓子 の一つで、 お もちと小豆餡がふんわりと調和したお菓子です。おはぎの美味しさと風味は、おもちの材料である「もち米」の割合によっ…" at bounding box center [774, 329] width 795 height 105
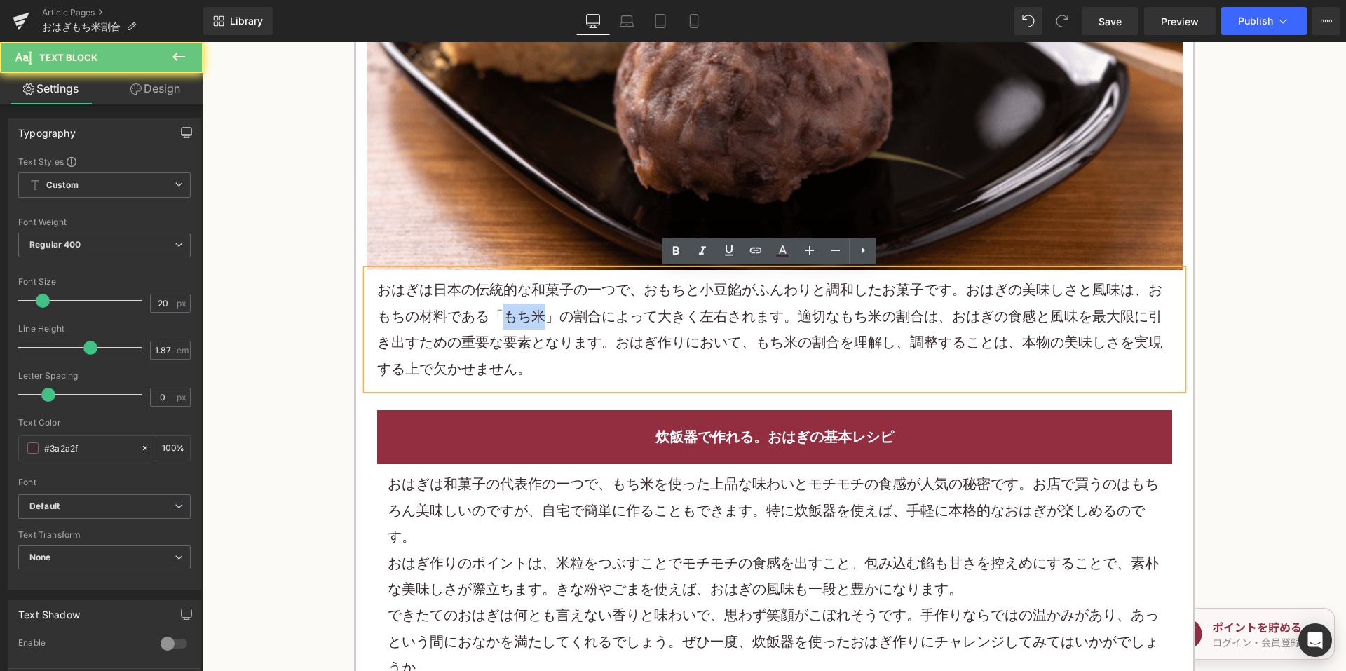
click at [510, 327] on p "おはぎは日本の伝統的な 和菓子 の一つで、 お もちと小豆餡がふんわりと調和したお菓子です。おはぎの美味しさと風味は、おもちの材料である「もち米」の割合によっ…" at bounding box center [774, 329] width 795 height 105
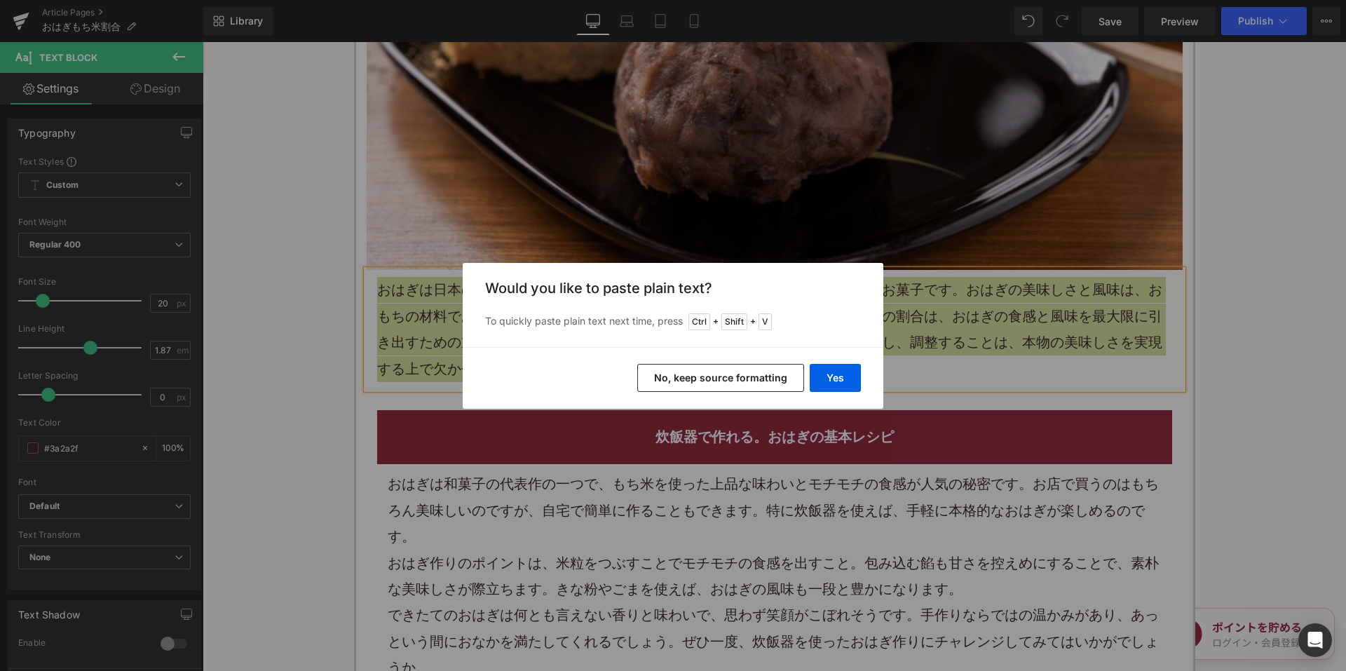
click at [654, 379] on button "No, keep source formatting" at bounding box center [720, 378] width 167 height 28
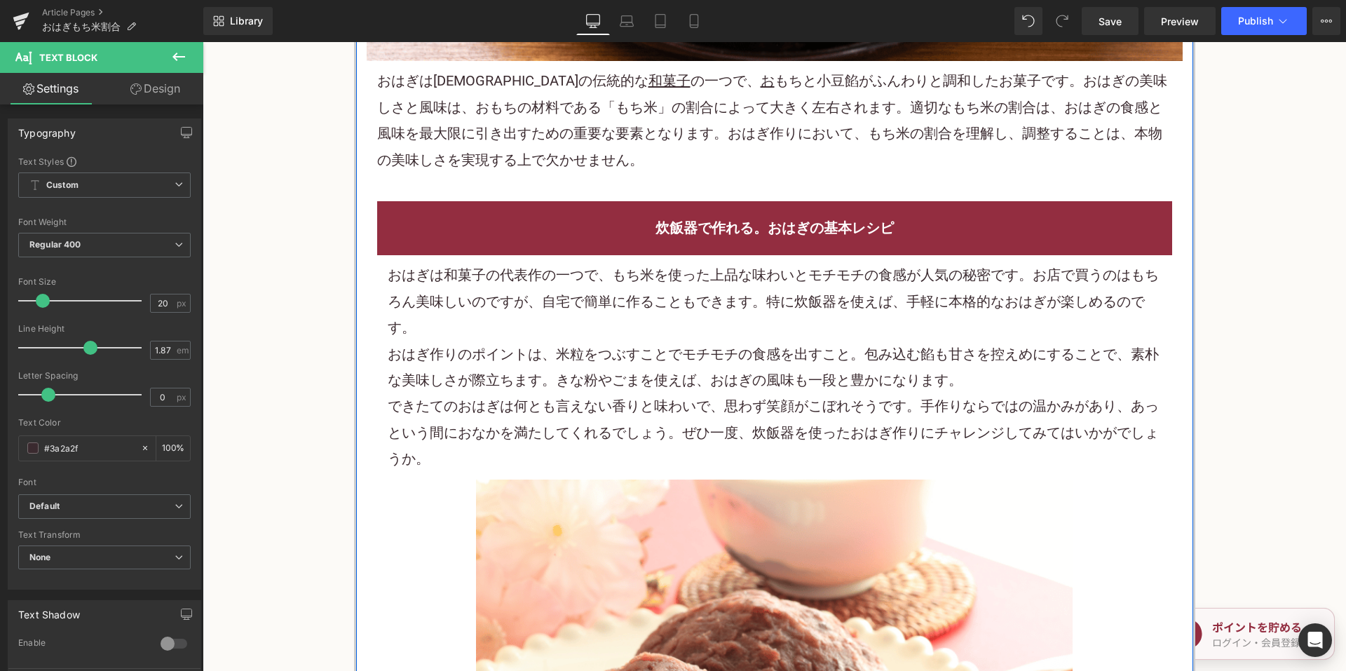
scroll to position [771, 0]
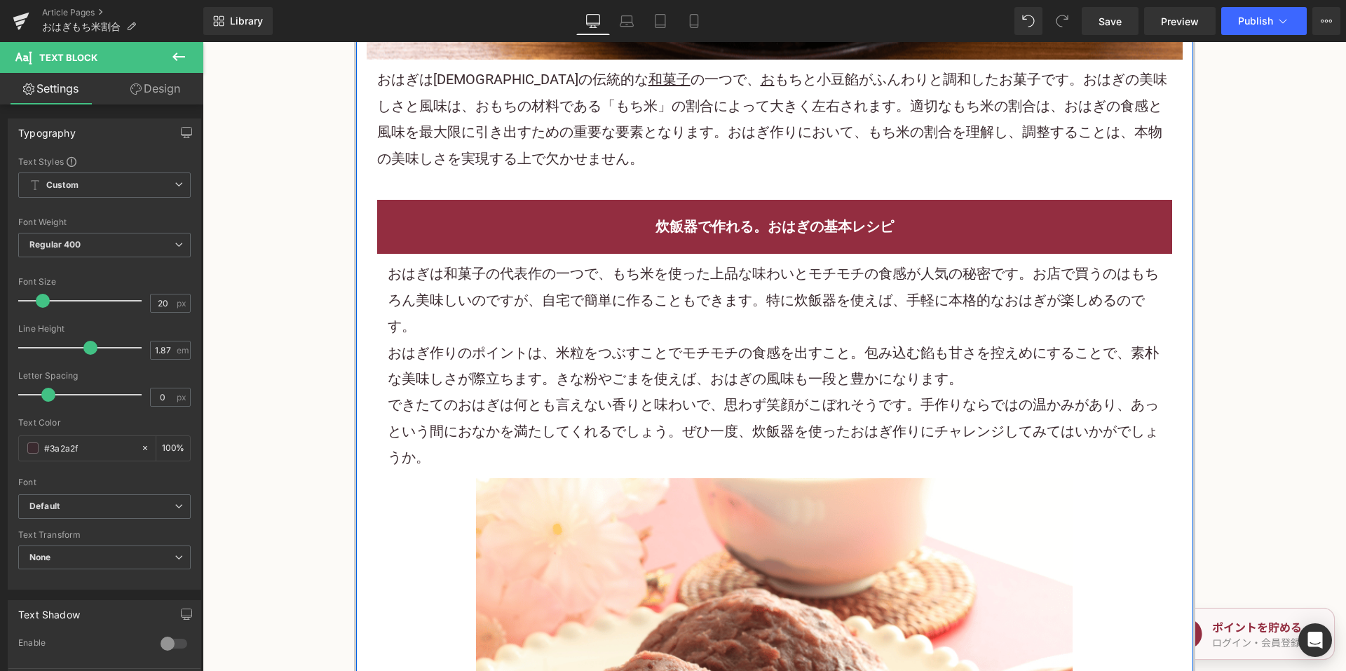
click at [531, 315] on p "おはぎは 和菓子 の代表作の一つで、もち米を使った上品な味わいとモチモチの食感が人気の秘密です。お店で買うのはもちろん美味しいのですが、自宅で簡単に作ることも…" at bounding box center [775, 300] width 774 height 79
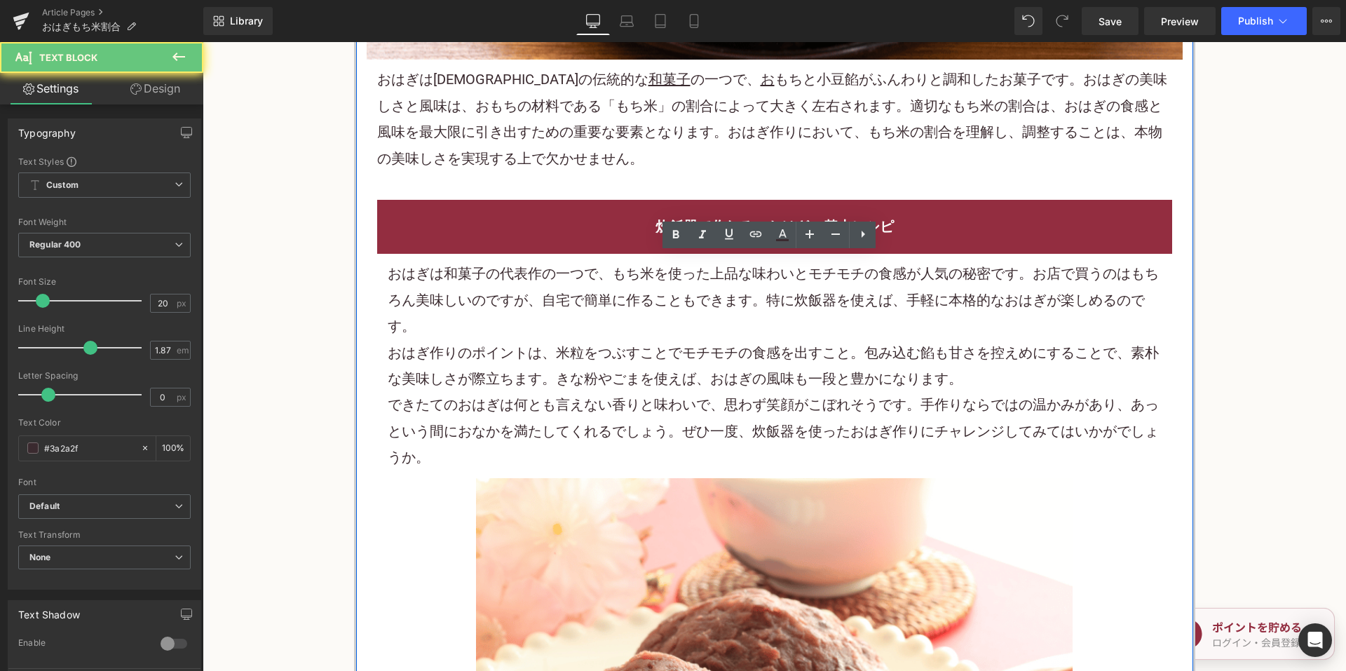
click at [531, 315] on p "おはぎは 和菓子 の代表作の一つで、もち米を使った上品な味わいとモチモチの食感が人気の秘密です。お店で買うのはもちろん美味しいのですが、自宅で簡単に作ることも…" at bounding box center [775, 300] width 774 height 79
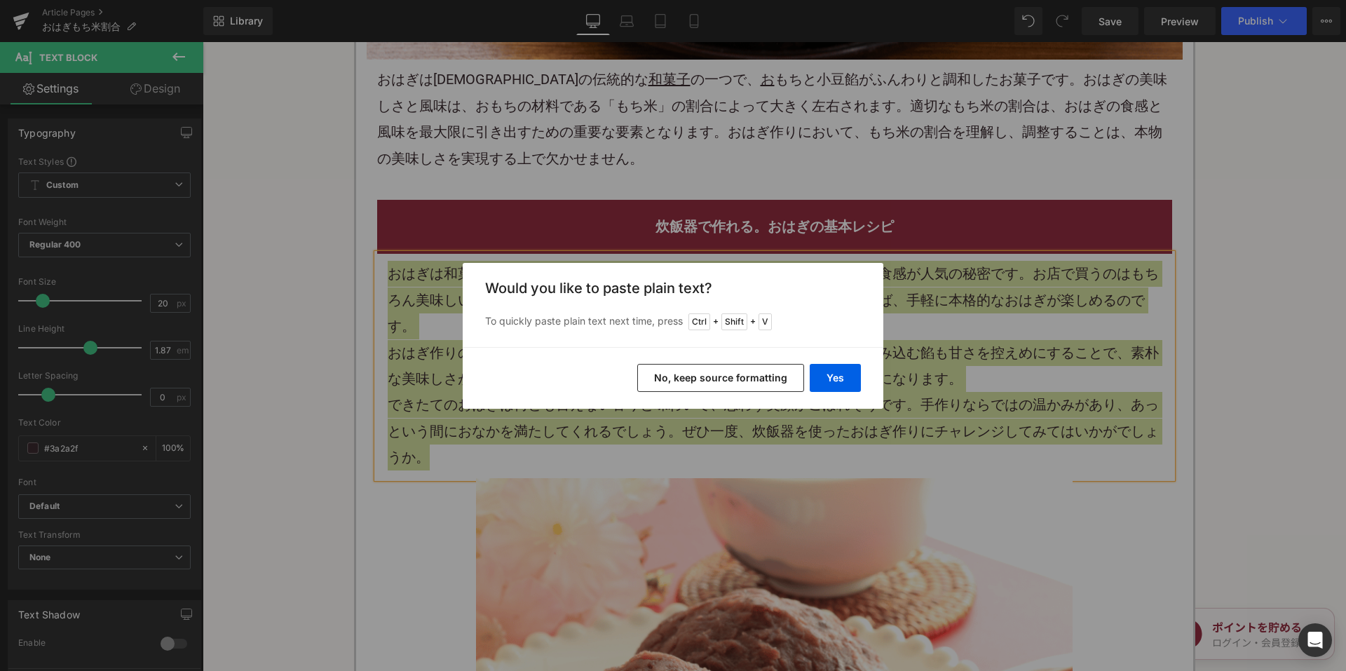
click at [717, 381] on button "No, keep source formatting" at bounding box center [720, 378] width 167 height 28
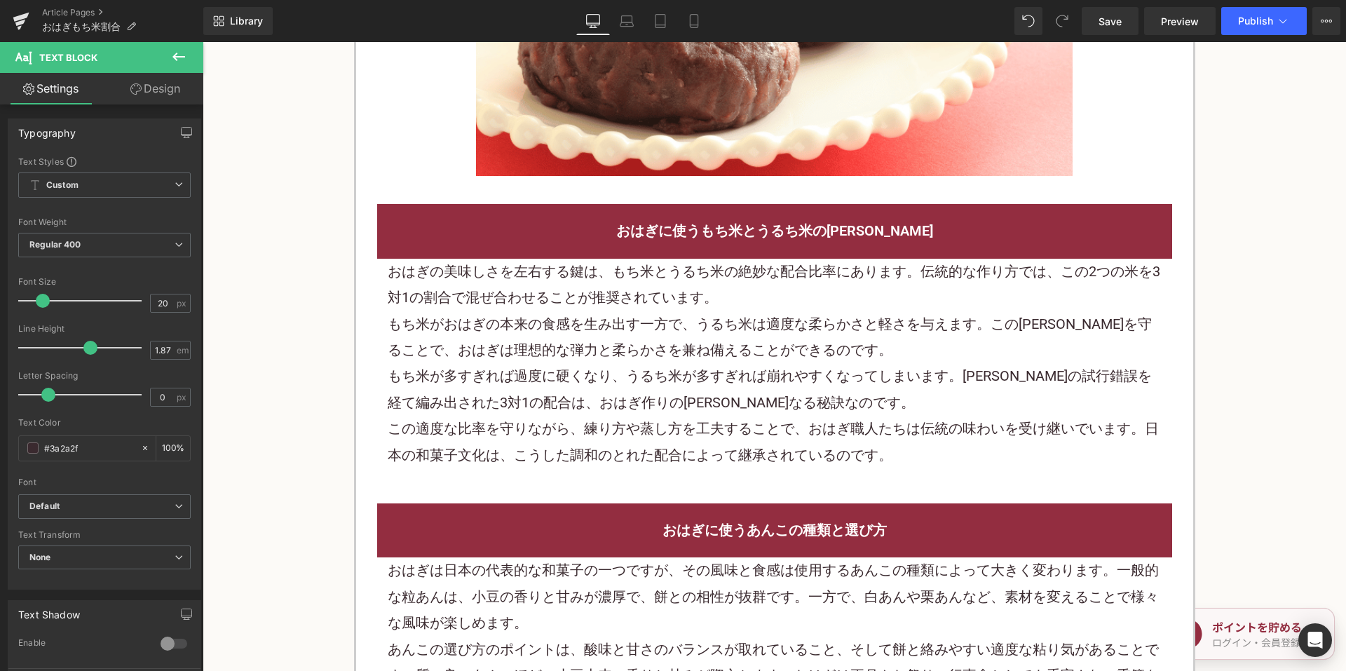
scroll to position [1612, 0]
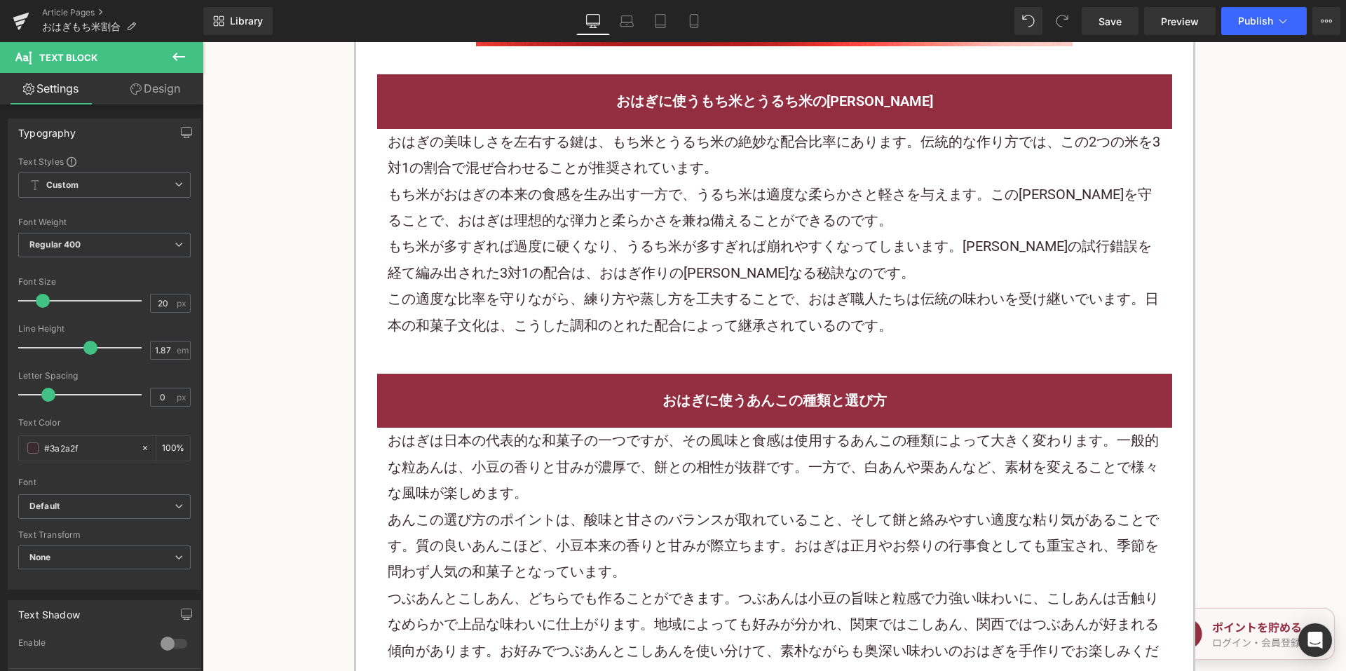
click at [571, 259] on p "もち米が多すぎれば過度に硬くなり、うるち米が多すぎれば崩れやすくなってしまいます。長年の試行錯誤を経て編み出された3対1の配合は、おはぎ作りの賢明なる秘訣なの…" at bounding box center [775, 259] width 774 height 53
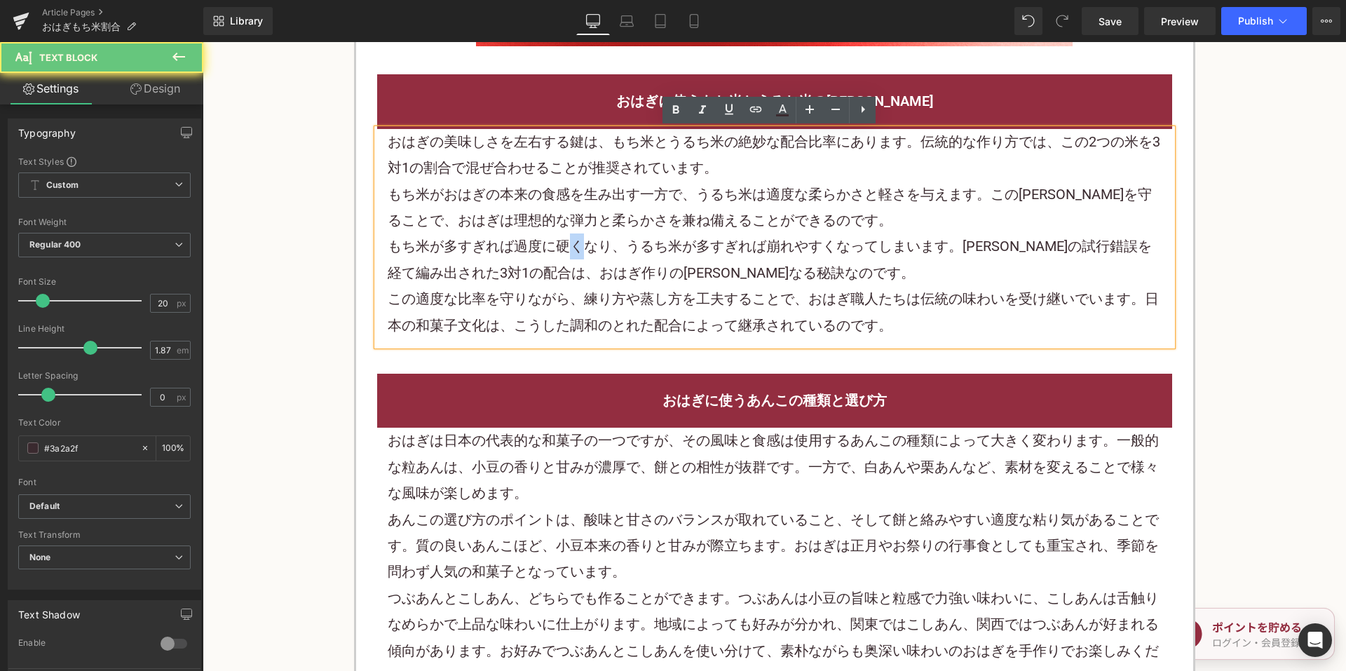
click at [570, 259] on p "もち米が多すぎれば過度に硬くなり、うるち米が多すぎれば崩れやすくなってしまいます。長年の試行錯誤を経て編み出された3対1の配合は、おはぎ作りの賢明なる秘訣なの…" at bounding box center [775, 259] width 774 height 53
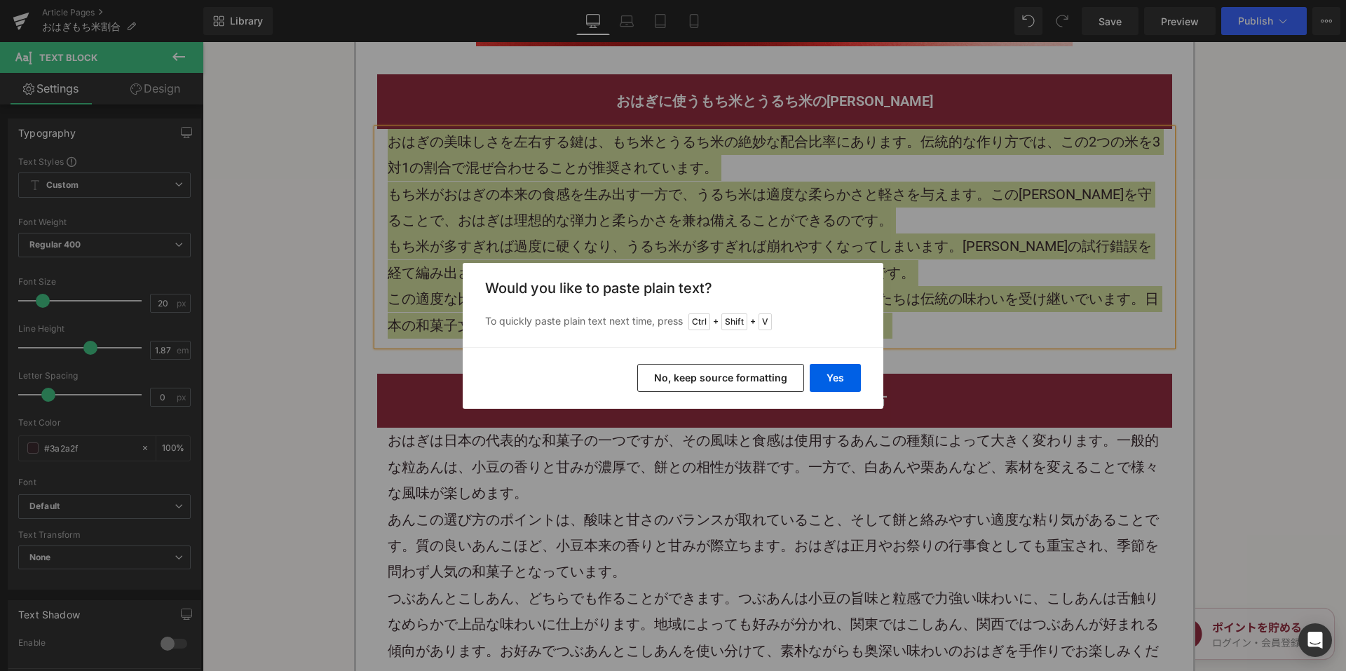
click at [657, 380] on button "No, keep source formatting" at bounding box center [720, 378] width 167 height 28
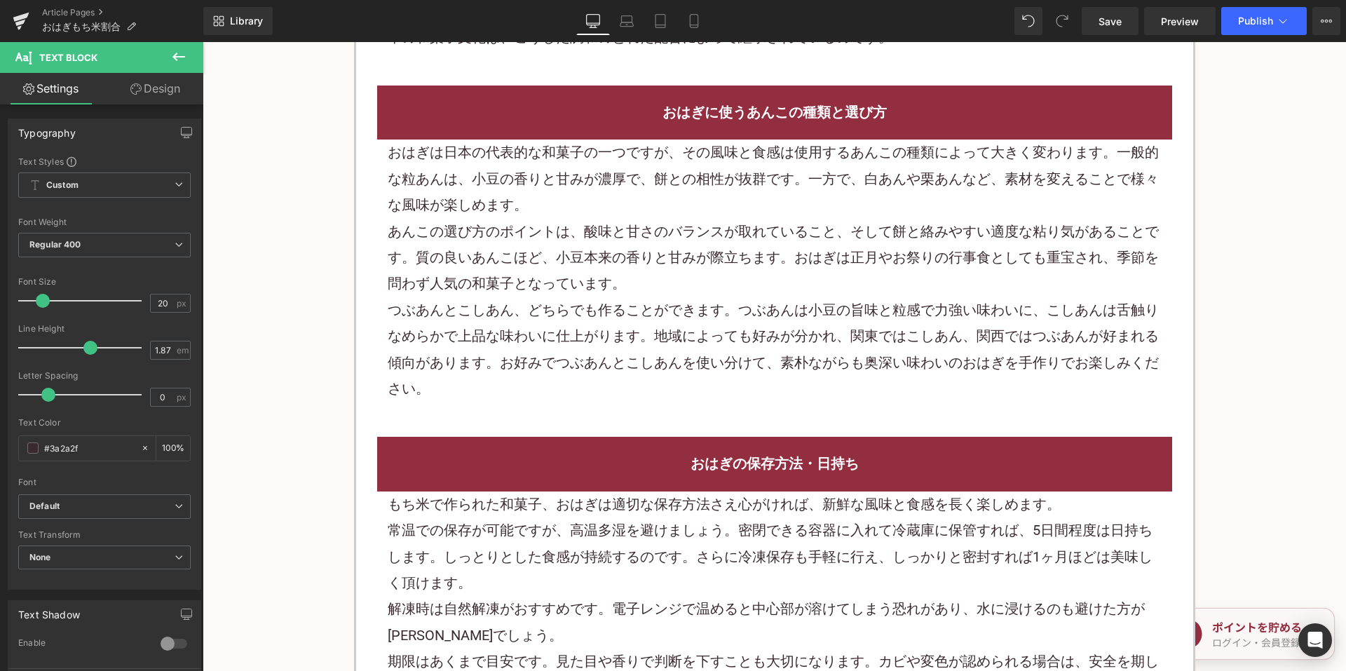
scroll to position [1963, 0]
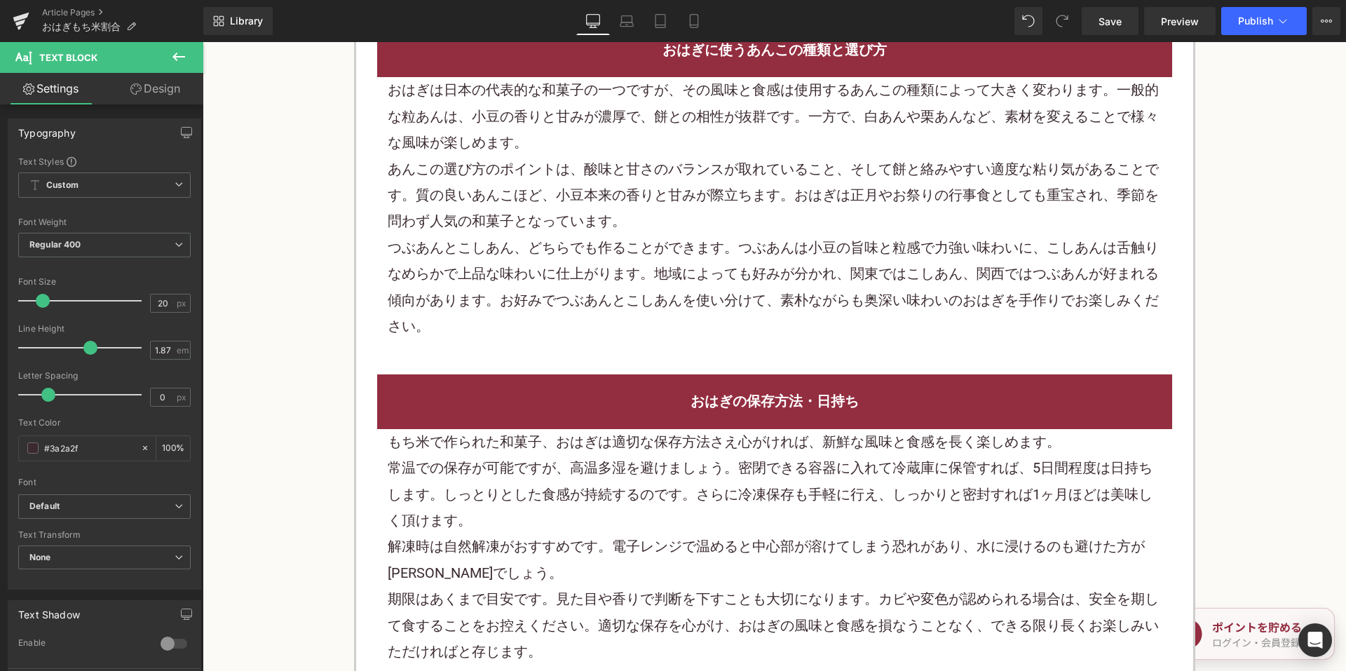
click at [533, 200] on p "あんこの選び方のポイントは、酸味と甘さのバランスが取れていること、そして餅と絡みやすい適度な粘り気があることです。質の良いあんこほど、小豆本来の香りと甘みが際…" at bounding box center [775, 195] width 774 height 79
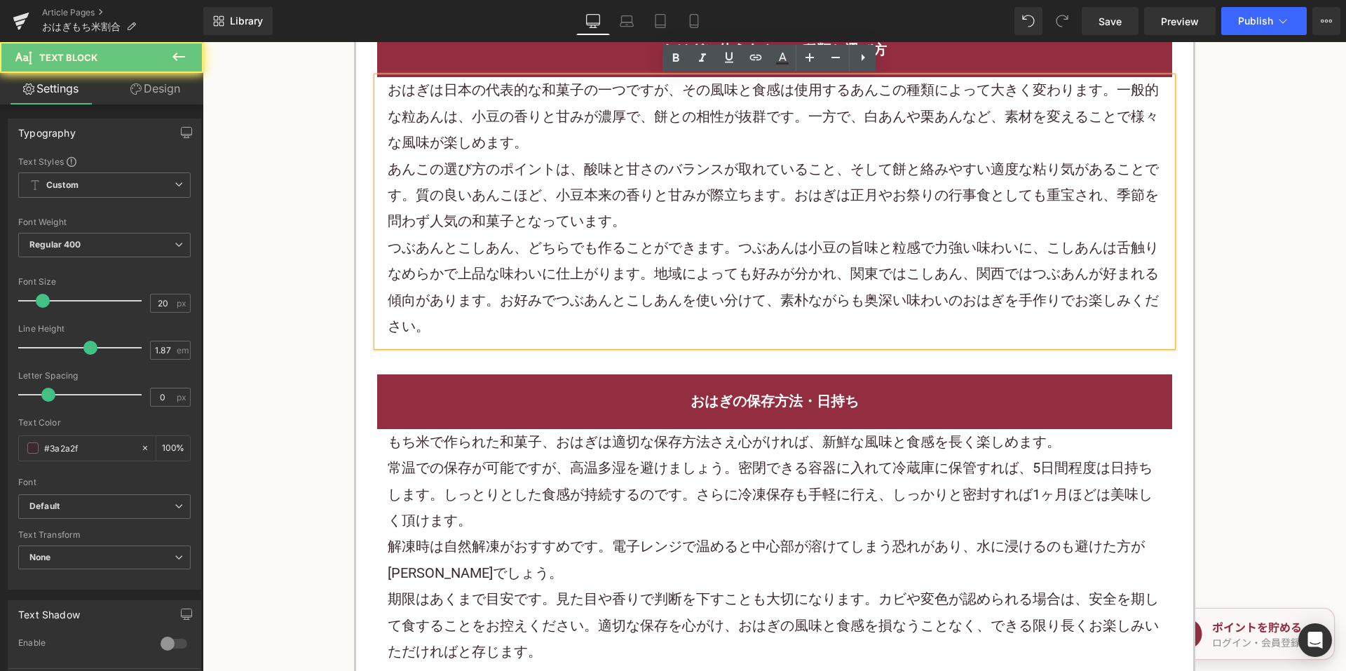
click at [533, 198] on p "あんこの選び方のポイントは、酸味と甘さのバランスが取れていること、そして餅と絡みやすい適度な粘り気があることです。質の良いあんこほど、小豆本来の香りと甘みが際…" at bounding box center [775, 195] width 774 height 79
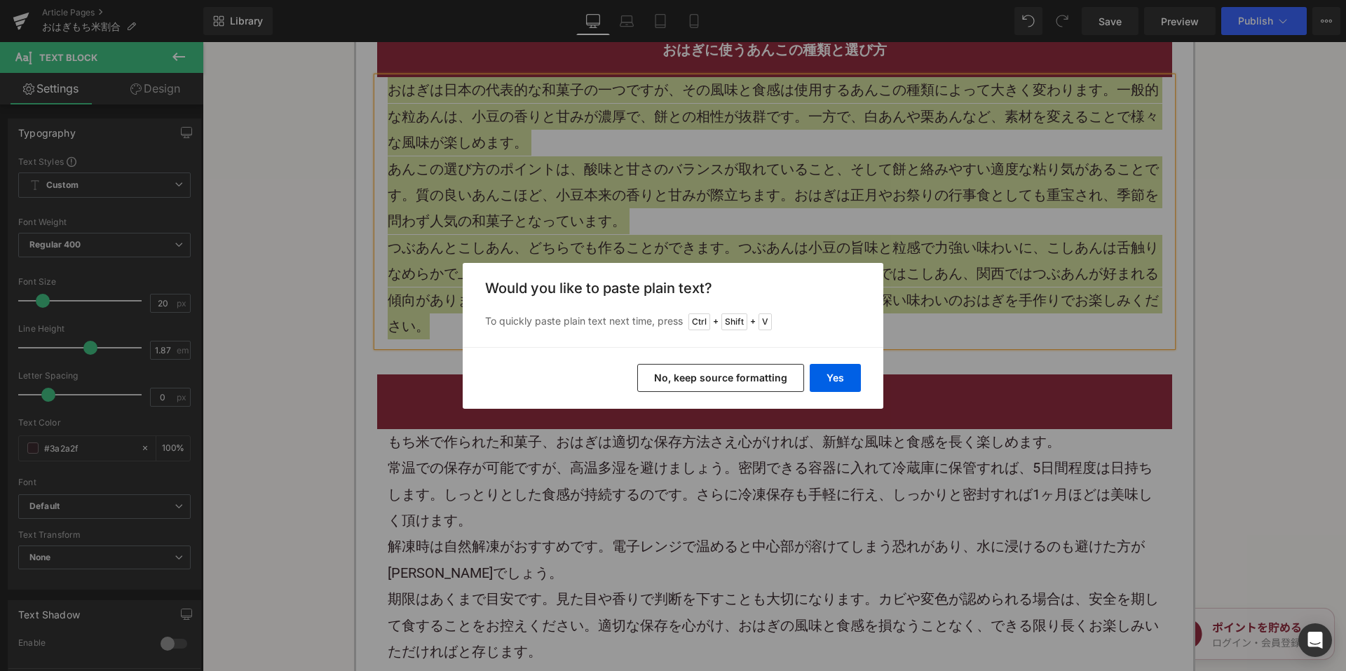
drag, startPoint x: 688, startPoint y: 371, endPoint x: 486, endPoint y: 329, distance: 206.2
click at [688, 371] on button "No, keep source formatting" at bounding box center [720, 378] width 167 height 28
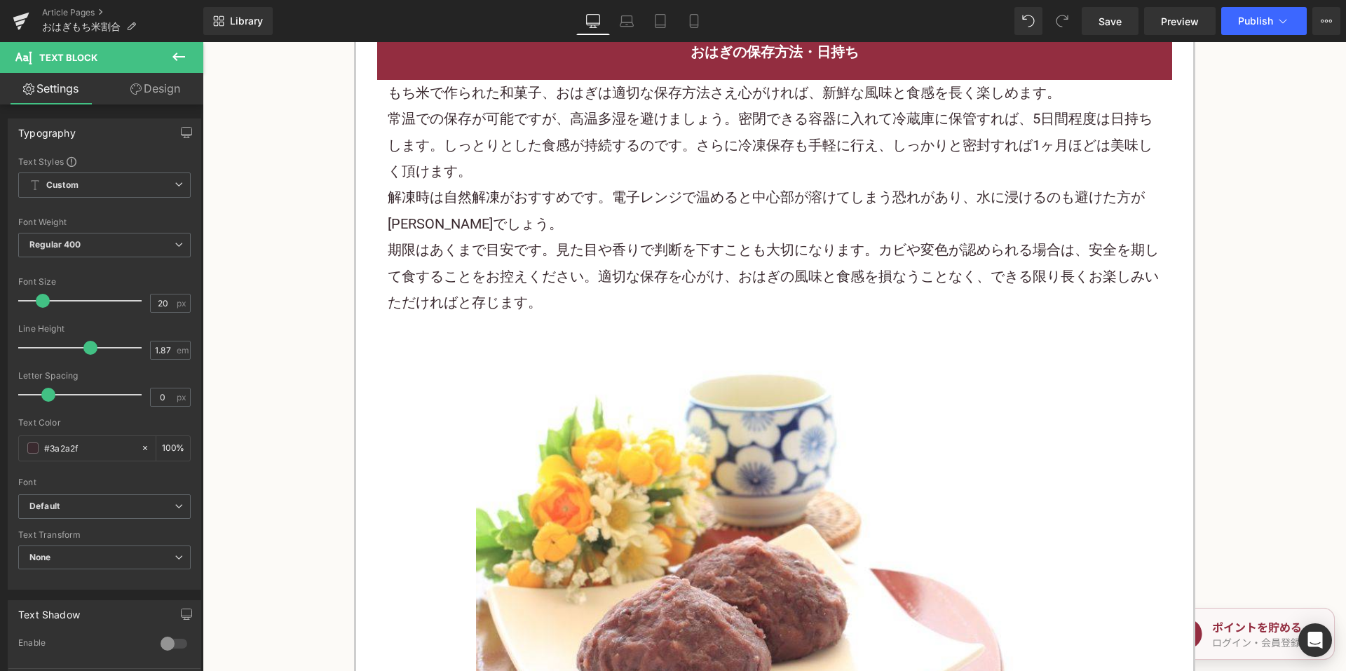
scroll to position [2243, 0]
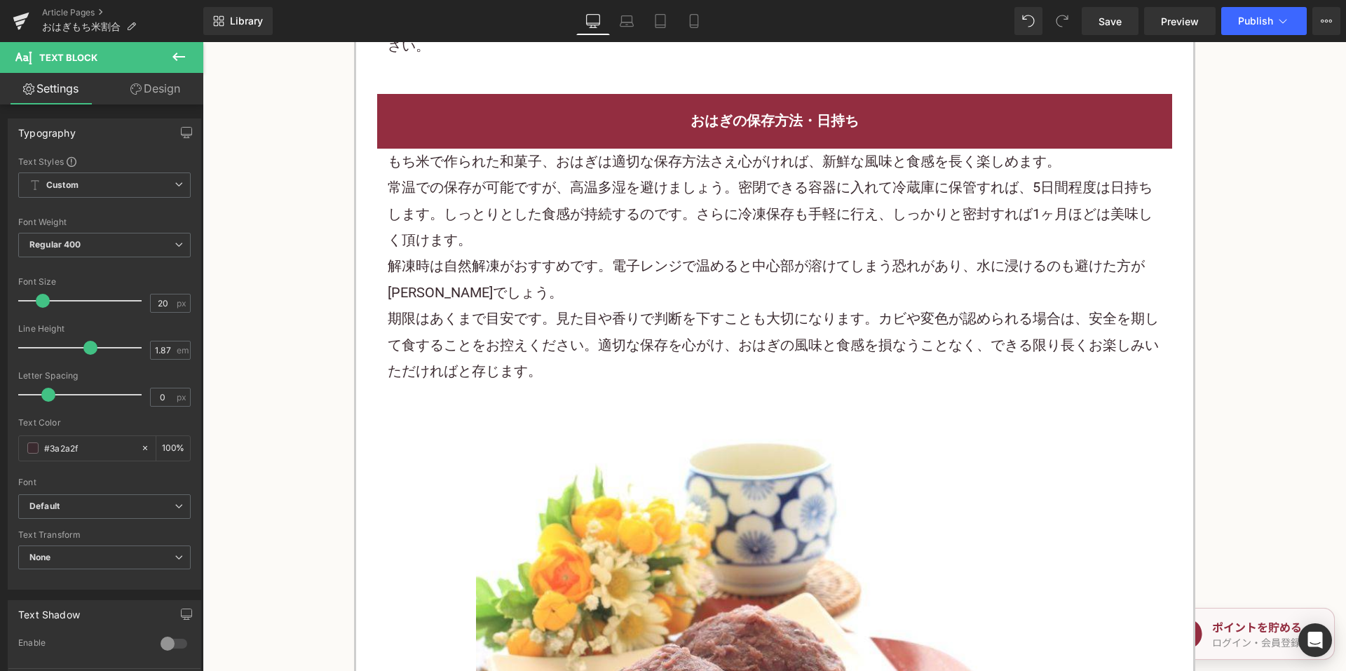
click at [574, 205] on p "常温での保存が可能ですが、高温多湿を避けましょう。密閉できる容器に入れて冷蔵庫に保管すれば、5日間程度は 日持ち します。しっとりとした食感が持続するのです。…" at bounding box center [775, 214] width 774 height 79
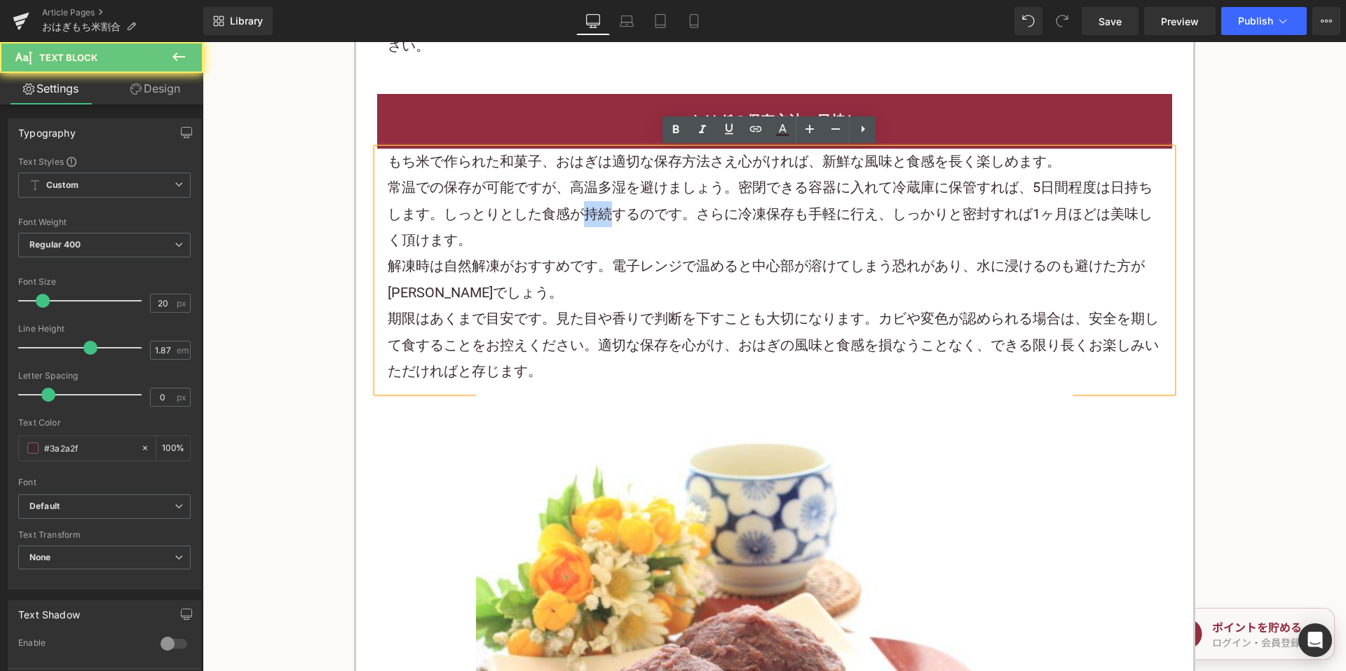
click at [574, 205] on p "常温での保存が可能ですが、高温多湿を避けましょう。密閉できる容器に入れて冷蔵庫に保管すれば、5日間程度は 日持ち します。しっとりとした食感が持続するのです。…" at bounding box center [775, 214] width 774 height 79
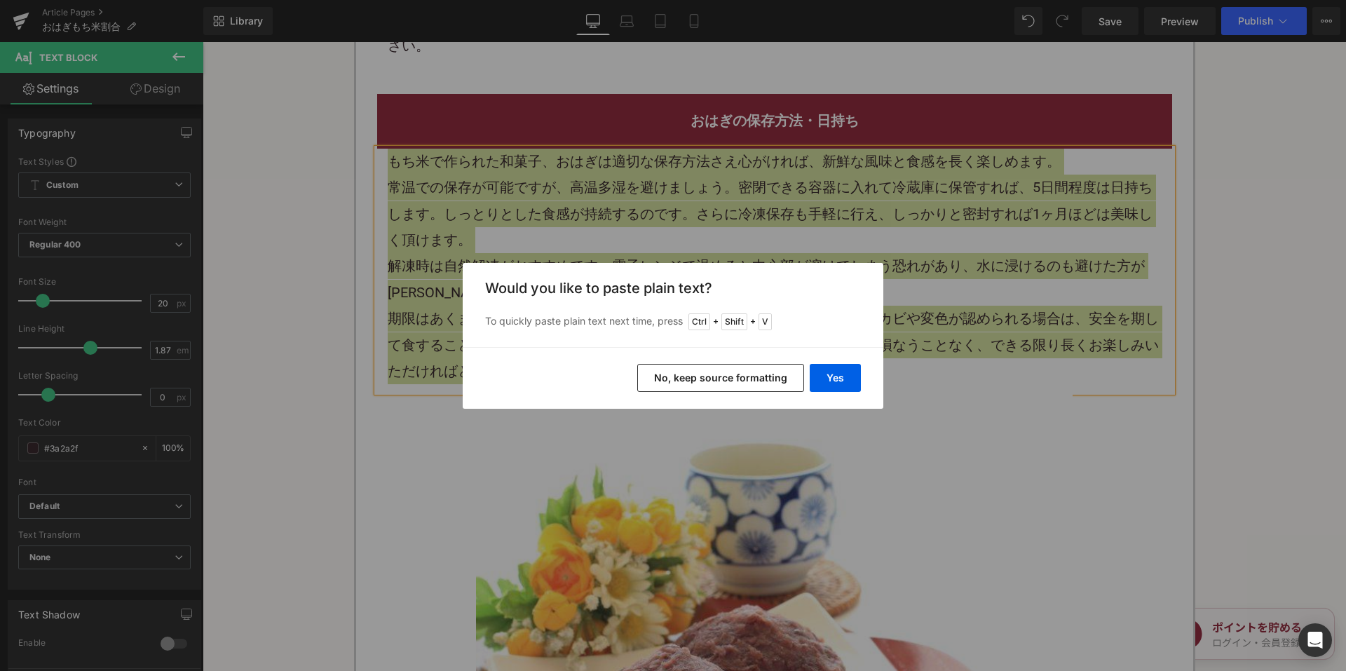
click at [685, 367] on button "No, keep source formatting" at bounding box center [720, 378] width 167 height 28
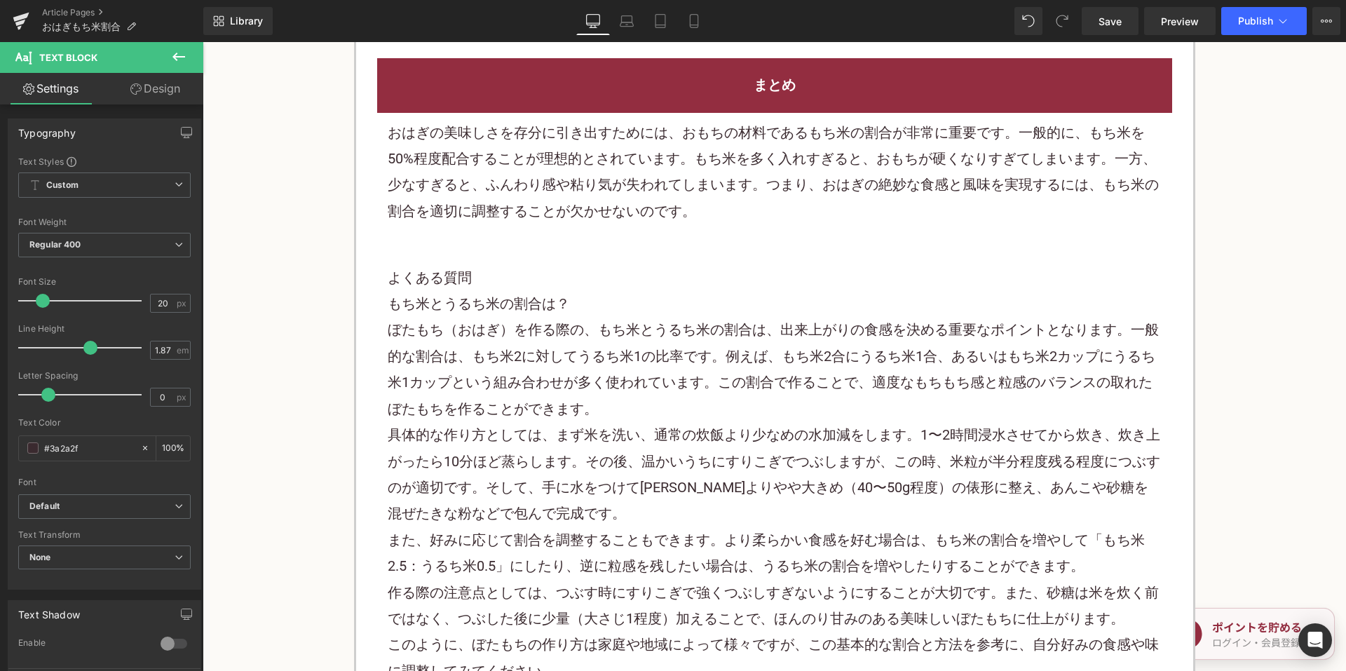
scroll to position [3084, 0]
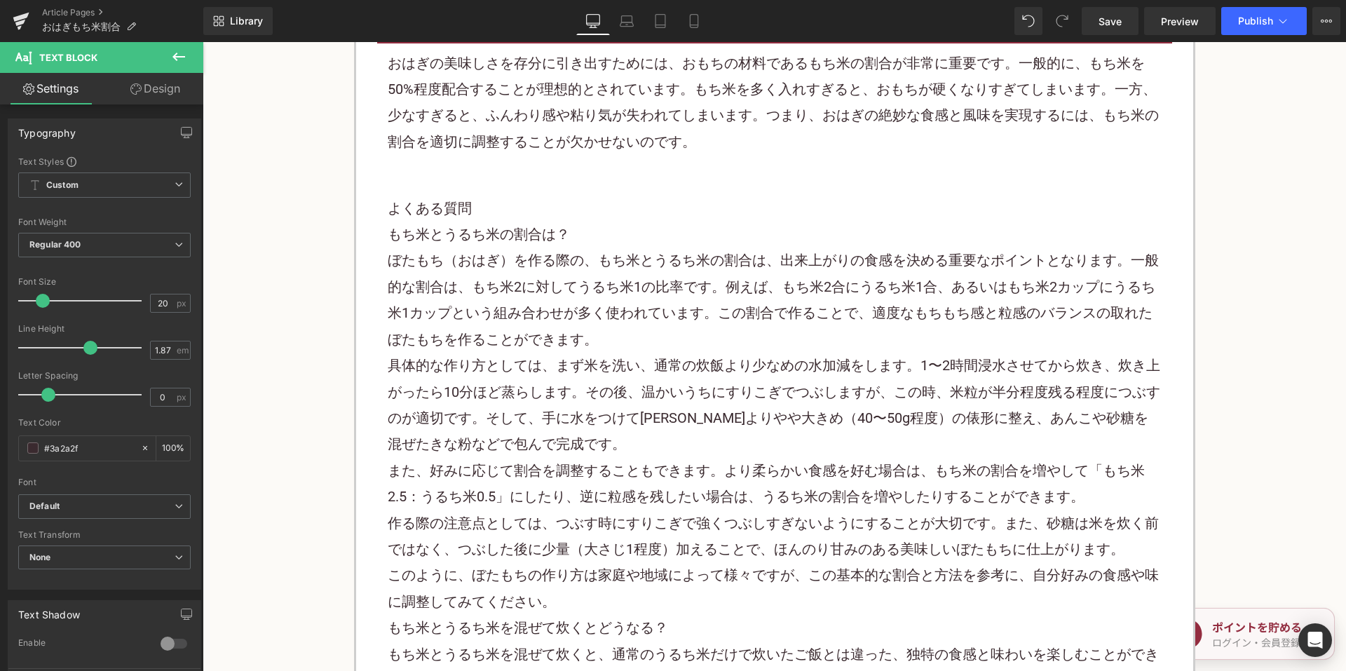
click at [512, 282] on p "ぼたもち（おはぎ ）を作る際の、もち米とうるち米の割合は、出来上がりの食感を決める重要なポイントとなります。一般的な割合は、もち米2に対してうるち米1の比率で…" at bounding box center [775, 299] width 774 height 105
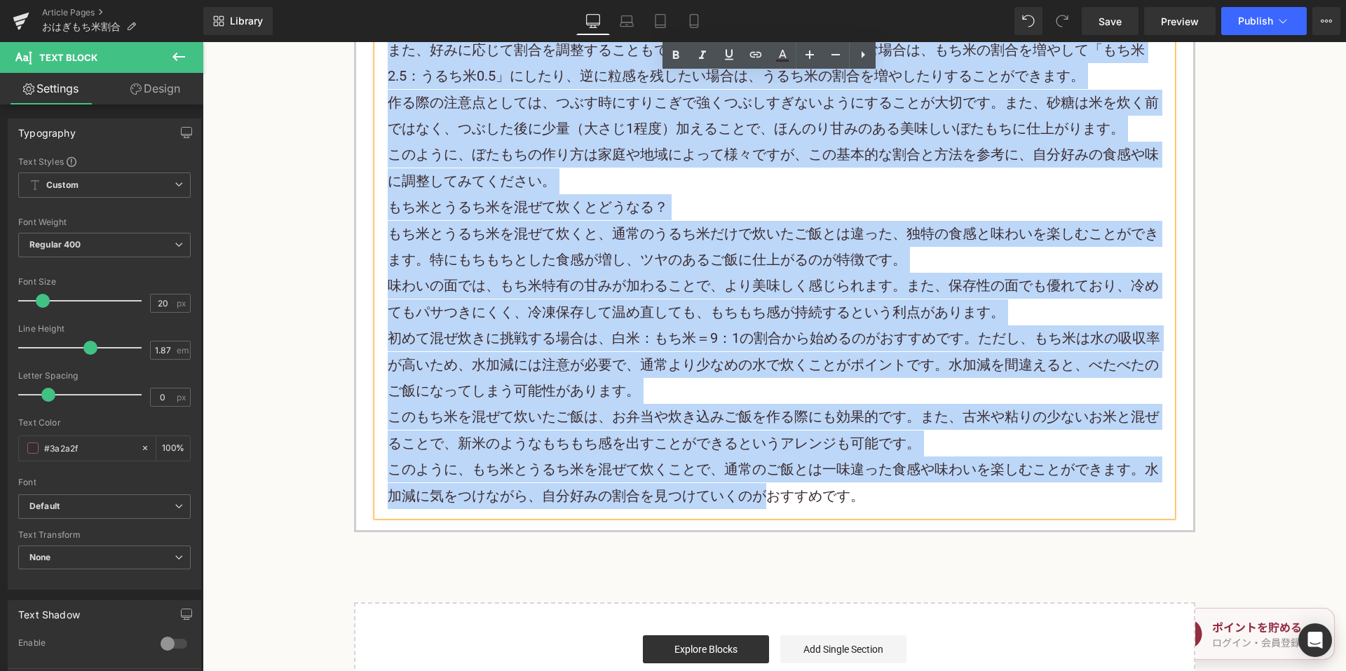
scroll to position [3575, 0]
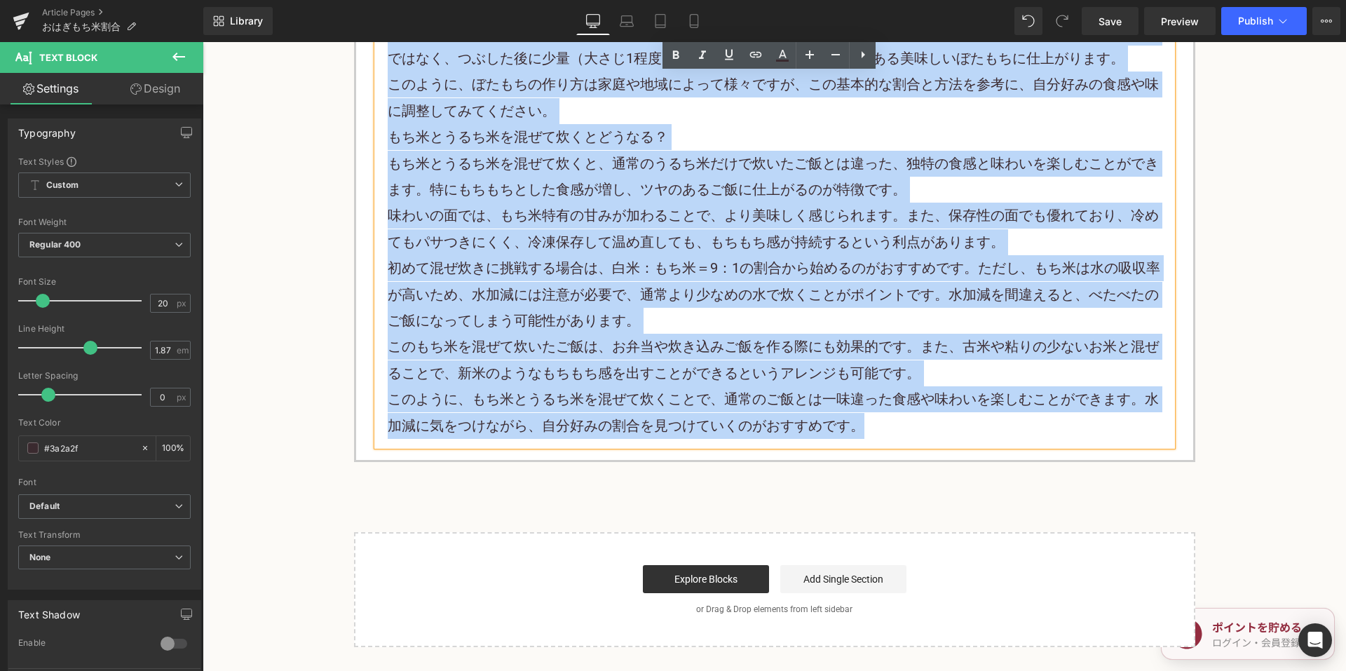
drag, startPoint x: 385, startPoint y: 233, endPoint x: 953, endPoint y: 461, distance: 612.4
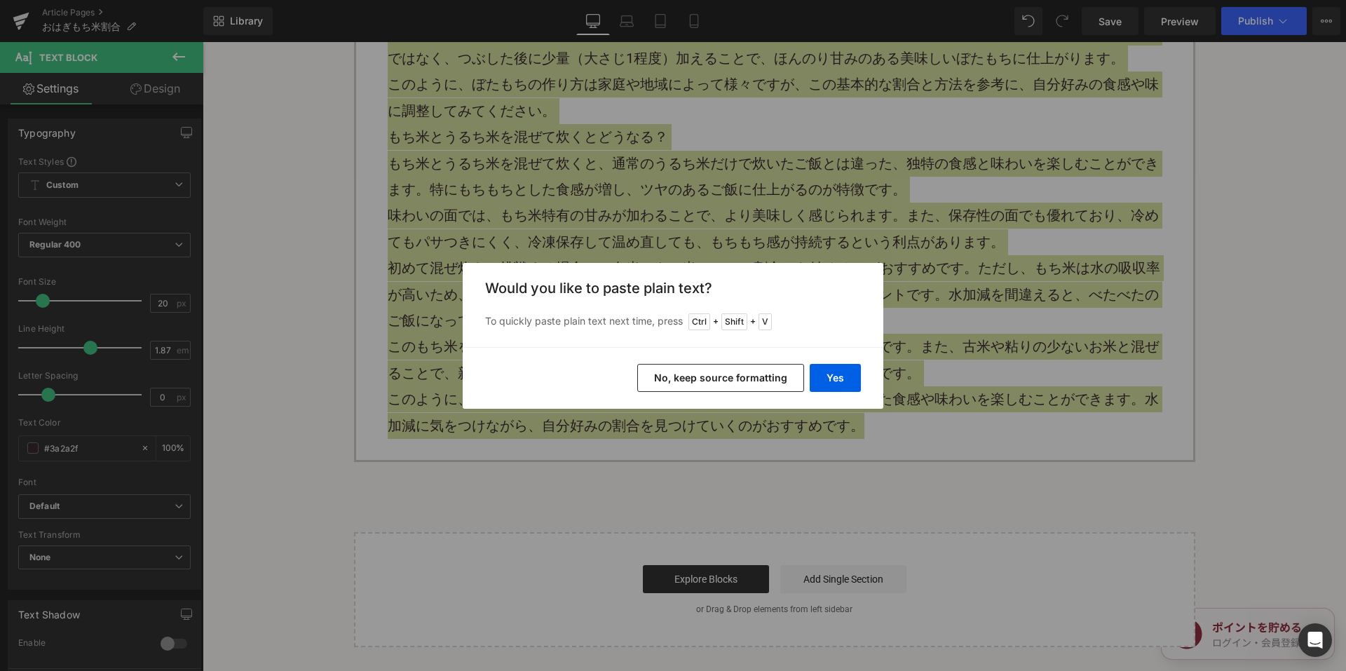
click at [703, 379] on button "No, keep source formatting" at bounding box center [720, 378] width 167 height 28
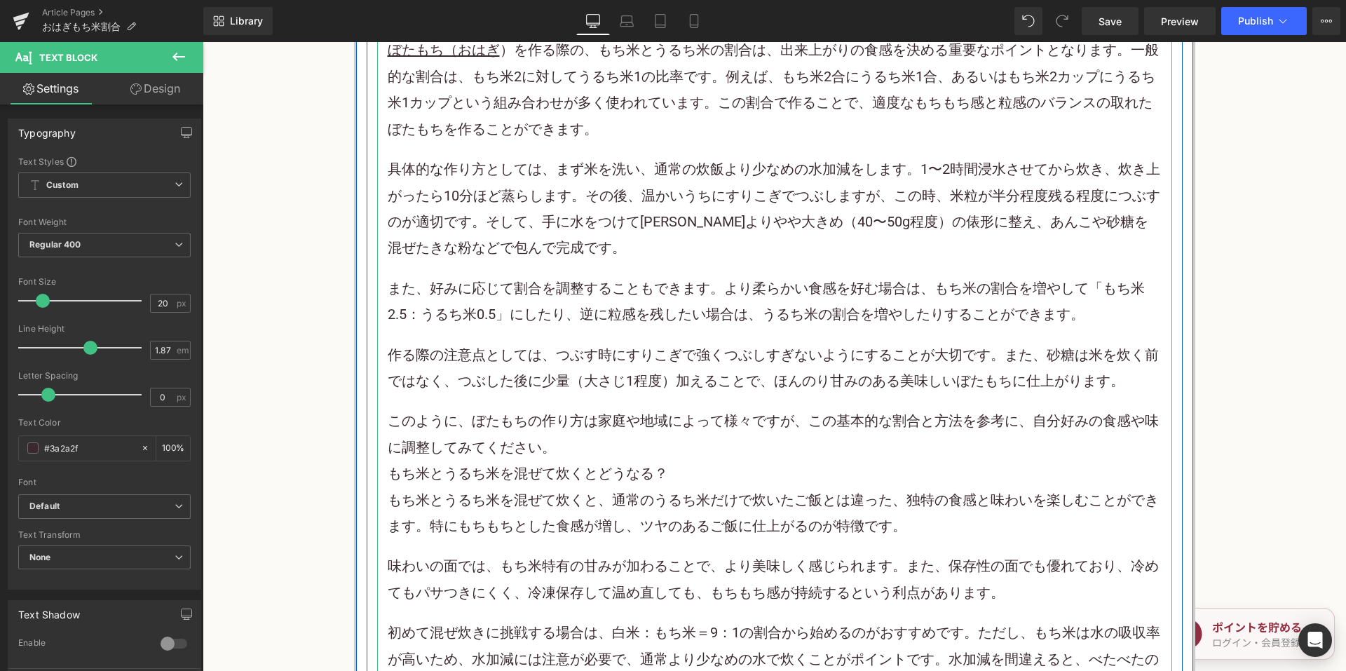
scroll to position [3084, 0]
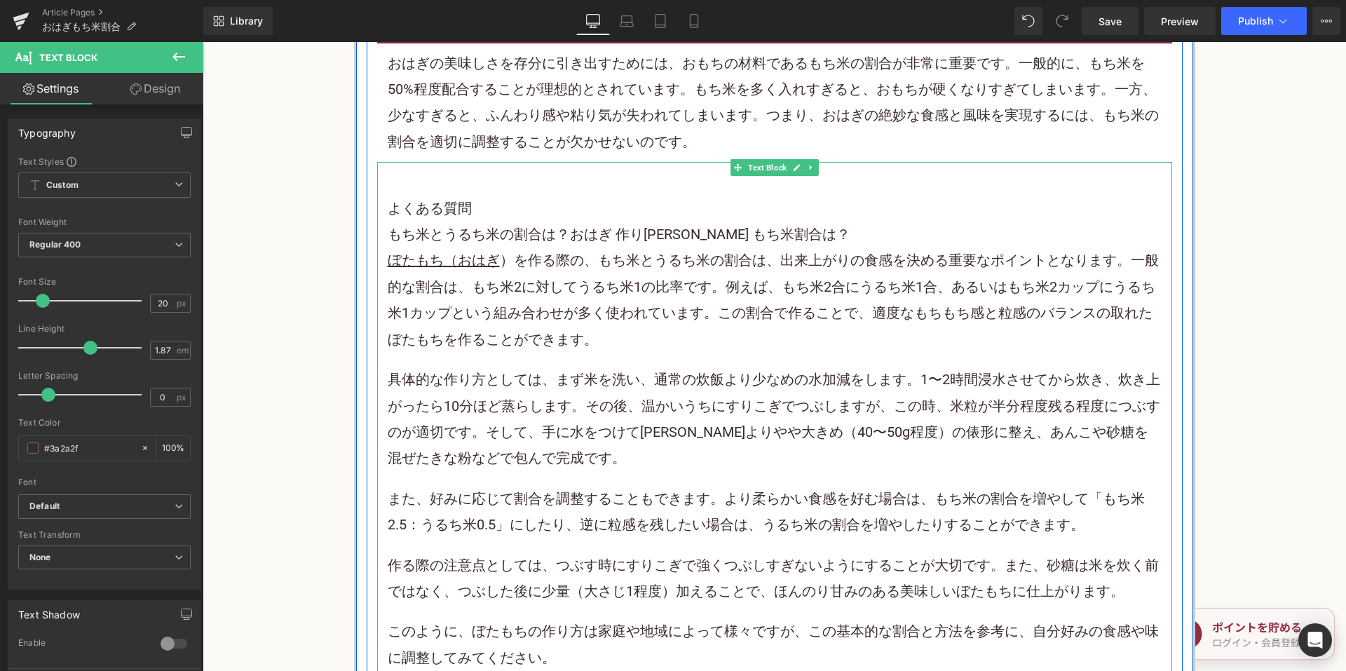
click at [781, 235] on h3 "もち米とうるち米の割合は？おはぎ 作り方 白米 もち米割合は？" at bounding box center [775, 234] width 774 height 26
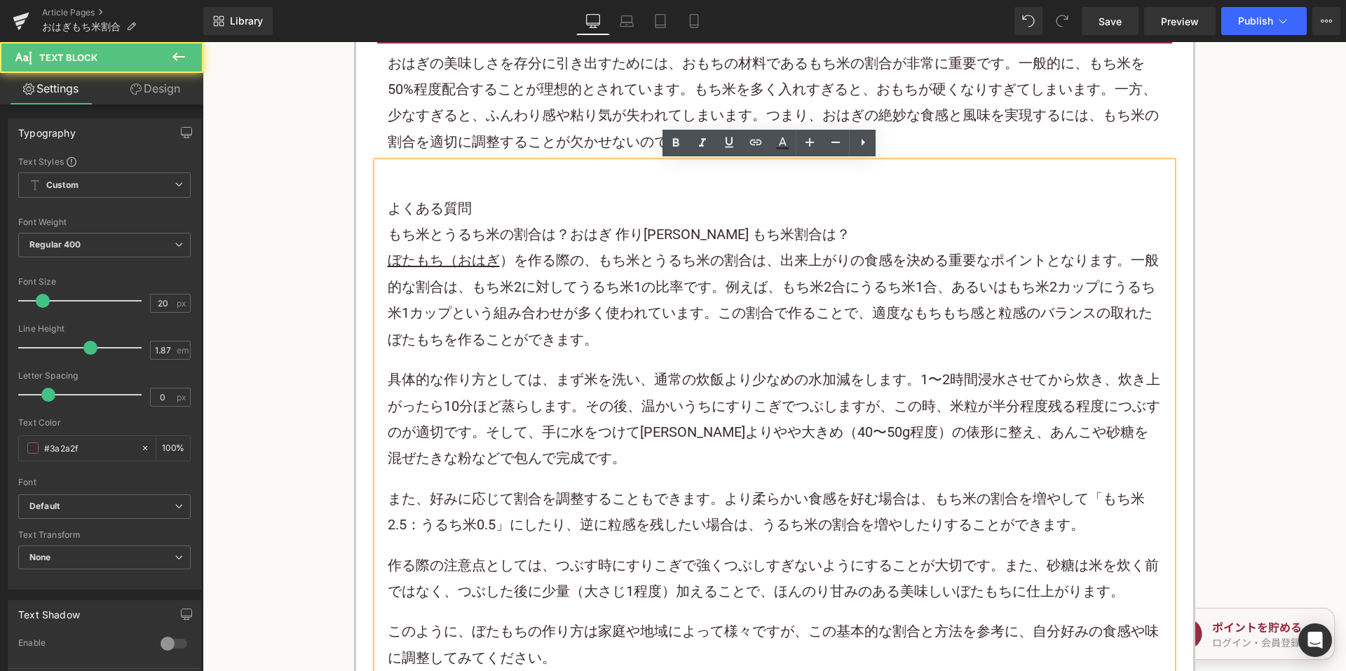
click at [589, 206] on h2 "よくある質問" at bounding box center [775, 209] width 774 height 26
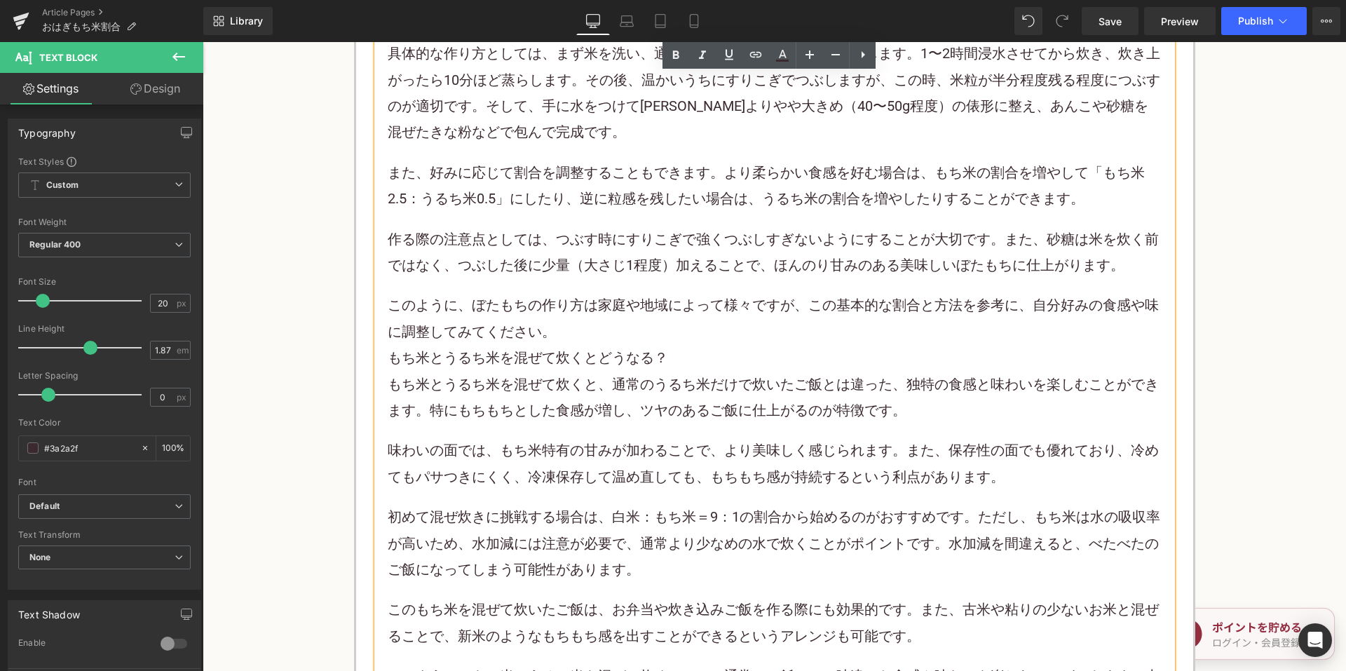
scroll to position [3435, 0]
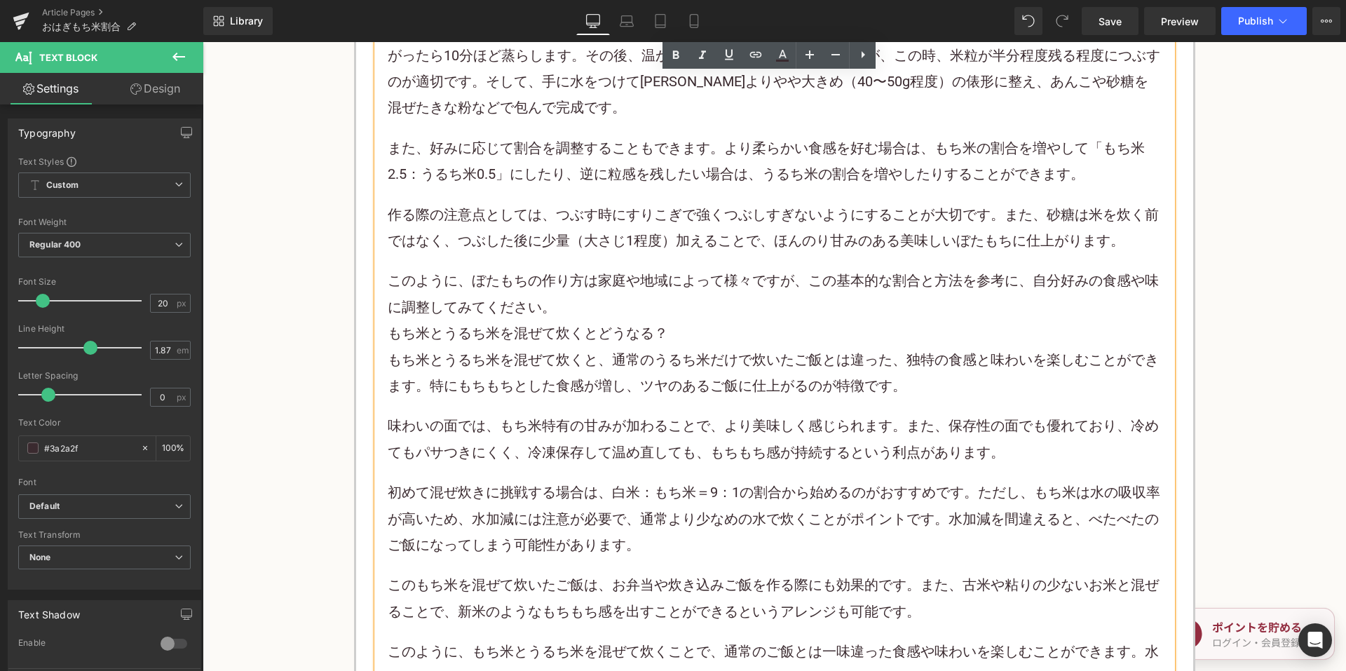
click at [595, 306] on p "このように、ぼたもちの作り方は家庭や地域によって様々ですが、この基本的な割合と方法を参考に、自分好みの食感や味に調整してみてください。" at bounding box center [775, 294] width 774 height 53
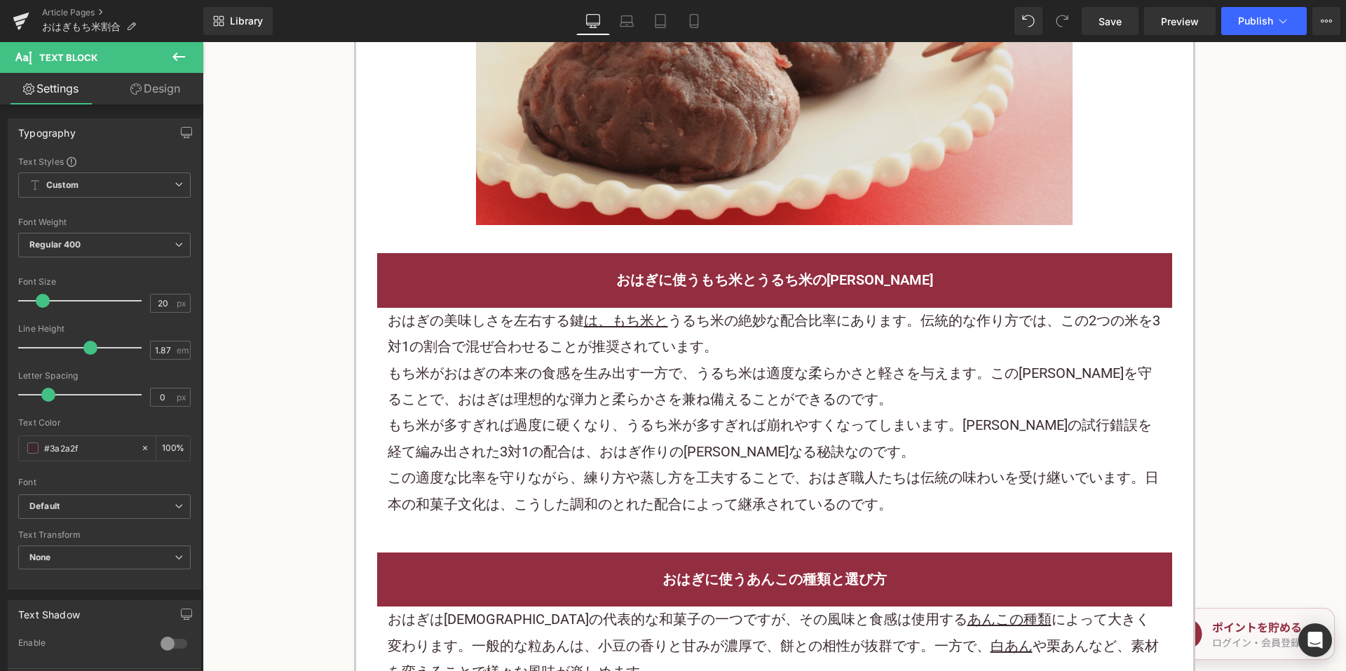
scroll to position [1402, 0]
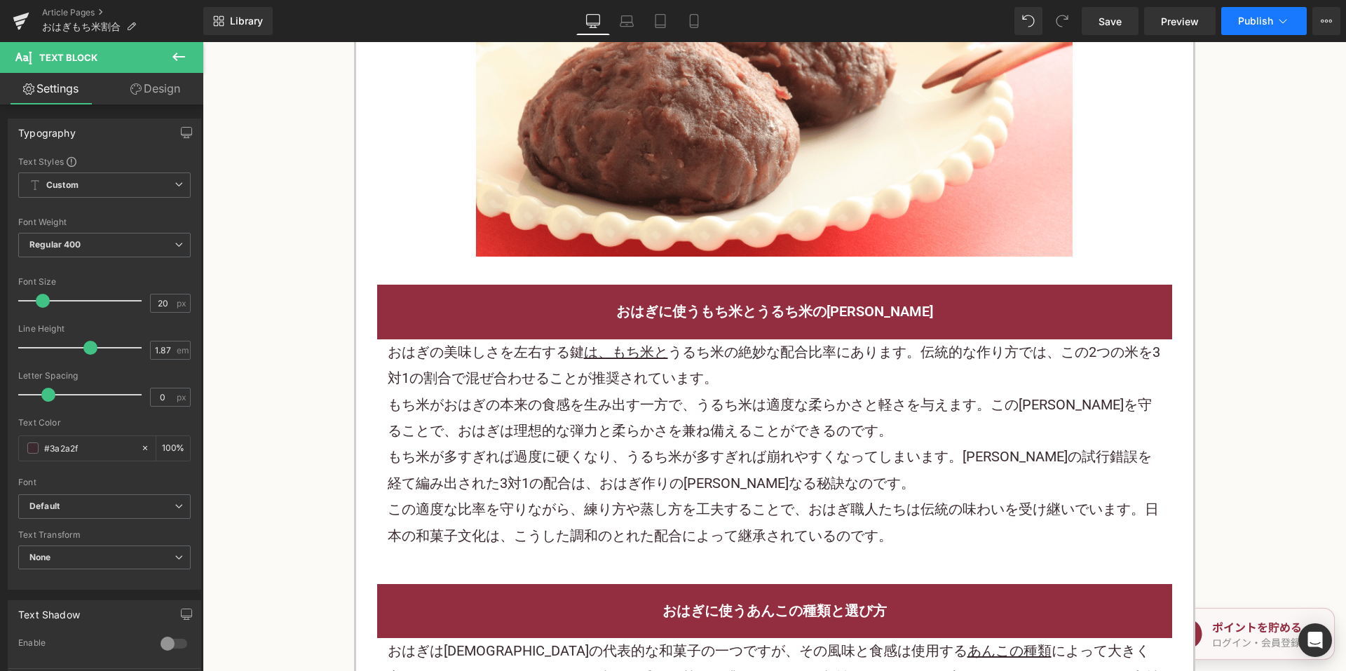
click at [1232, 18] on button "Publish" at bounding box center [1264, 21] width 86 height 28
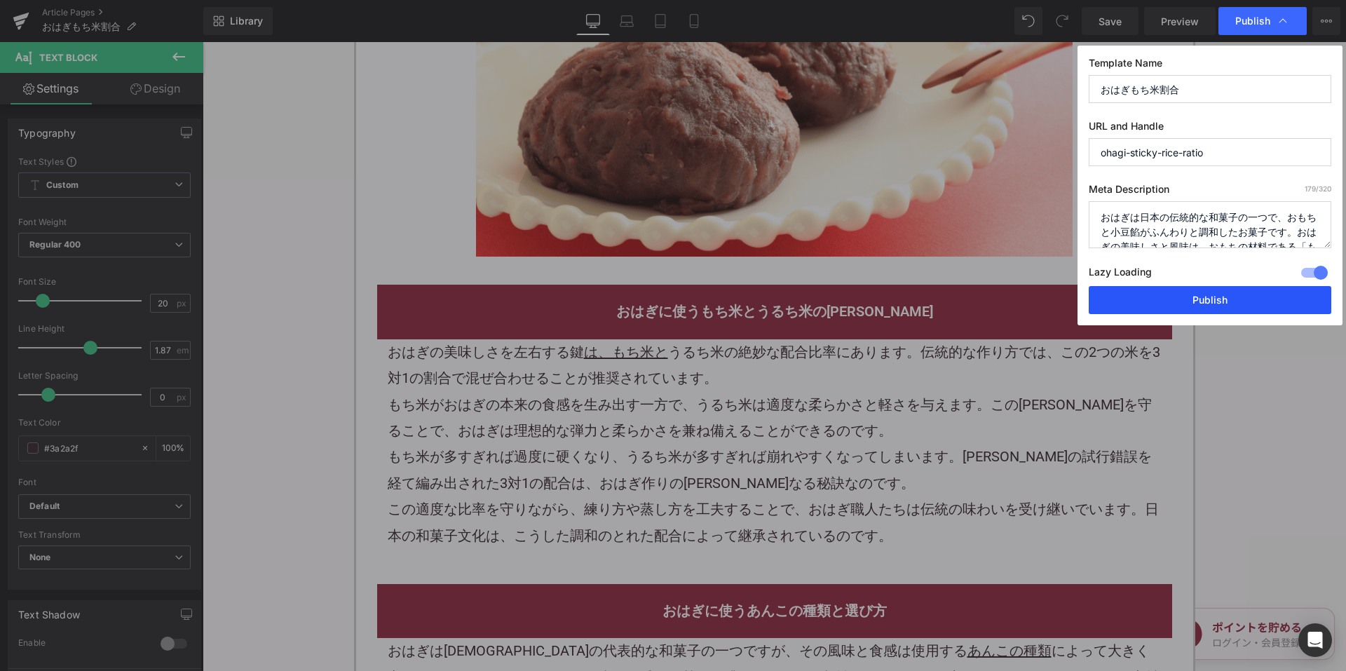
drag, startPoint x: 1129, startPoint y: 288, endPoint x: 922, endPoint y: 240, distance: 213.0
click at [1129, 288] on button "Publish" at bounding box center [1210, 300] width 243 height 28
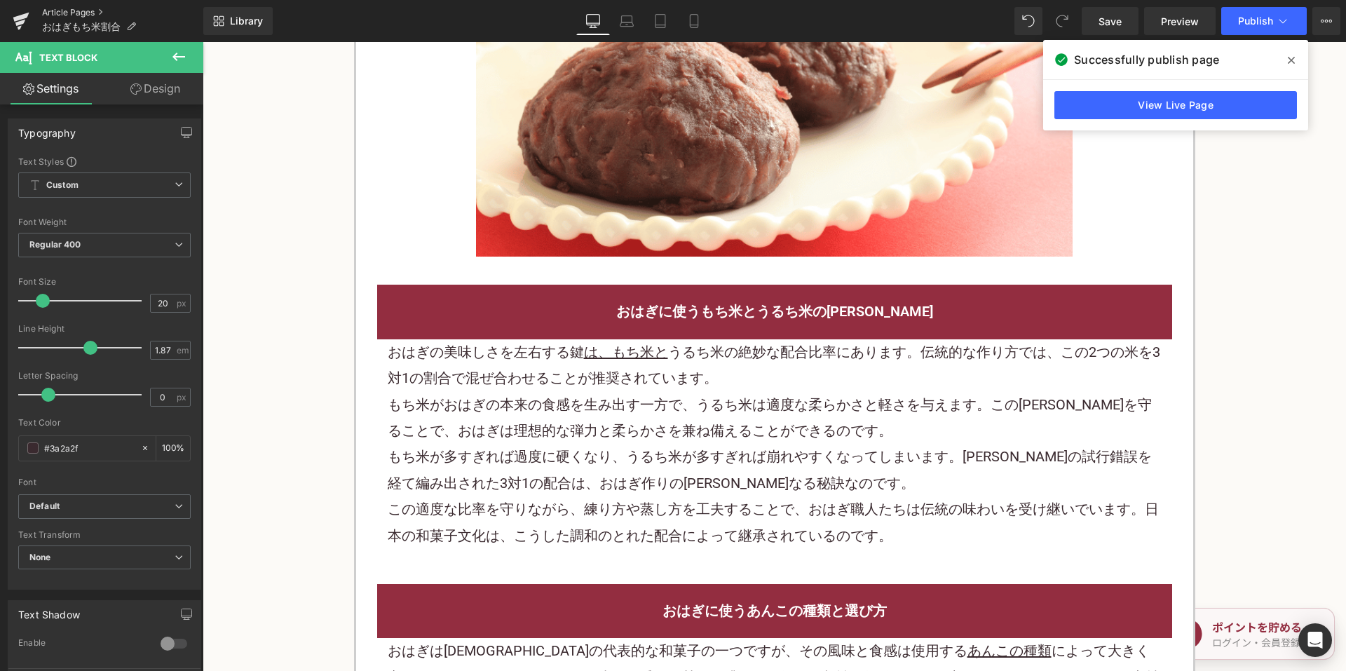
click at [76, 13] on link "Article Pages" at bounding box center [122, 12] width 161 height 11
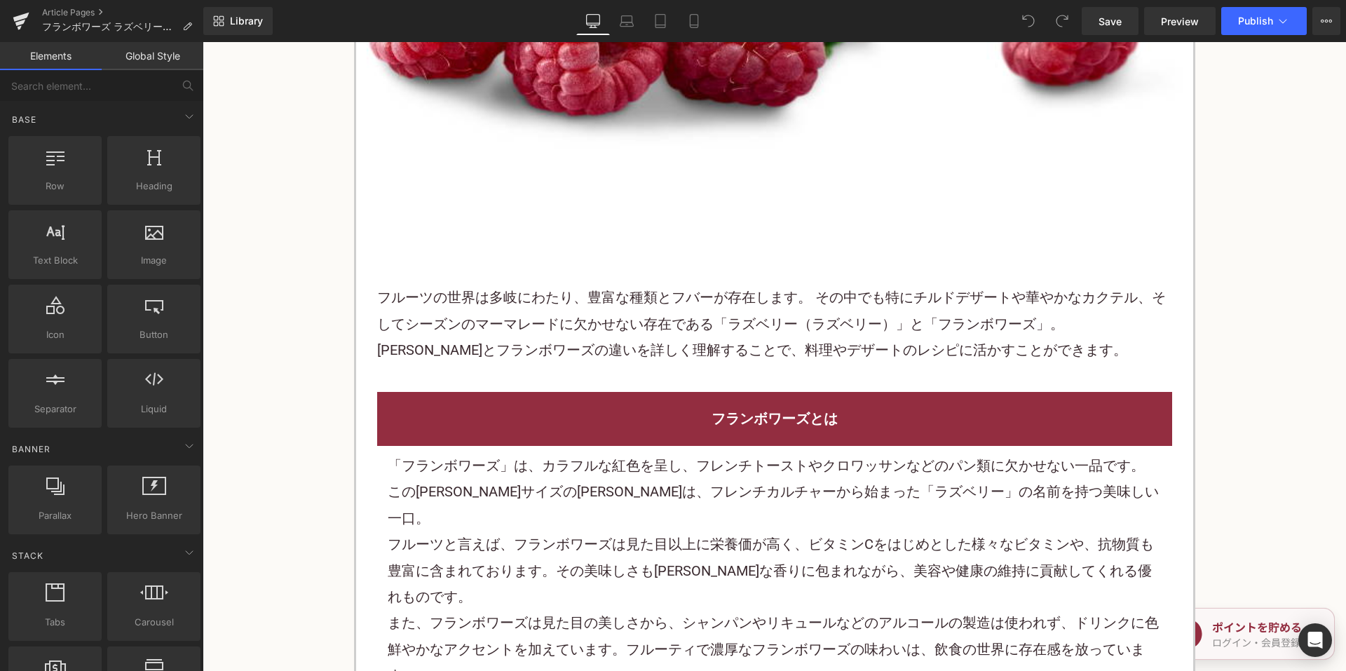
scroll to position [561, 0]
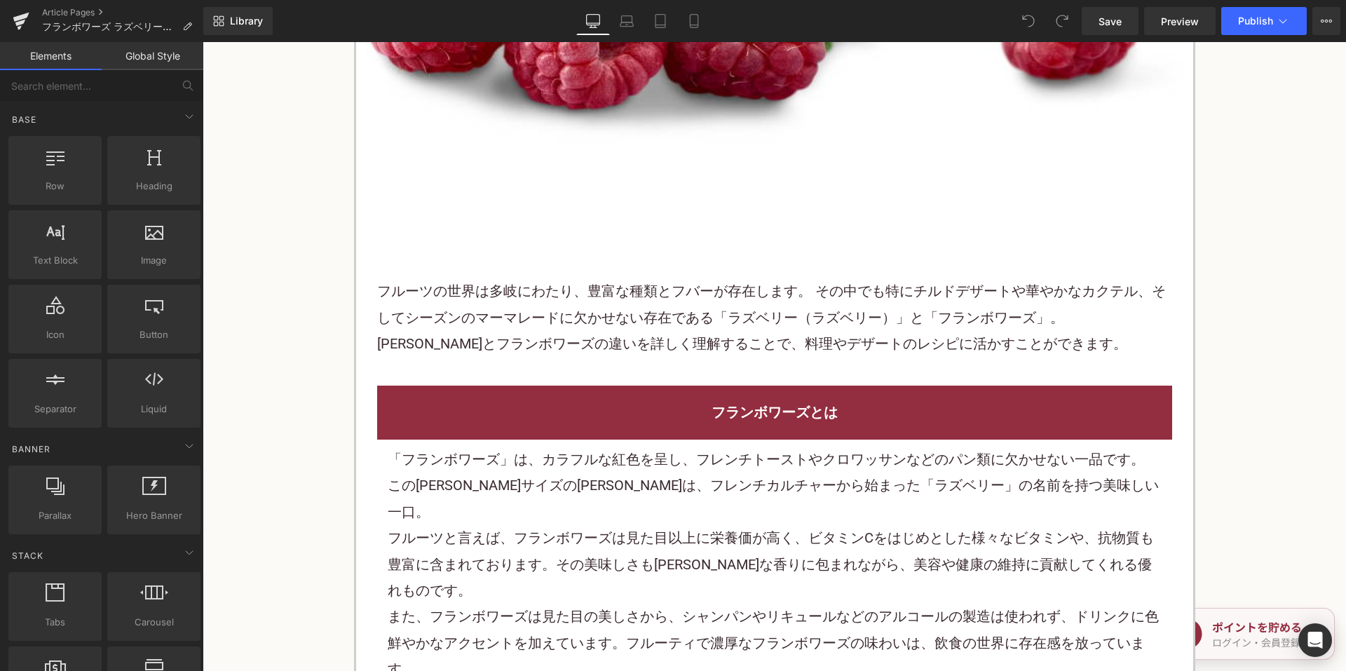
click at [599, 295] on font "フルーツの世界は多岐にわたり、豊富な種類とフバーが存在します。 その中でも特にチルドデザートや華やかなカクテル、そしてシーズンのマーマレードに欠かせない存在で…" at bounding box center [771, 316] width 789 height 69
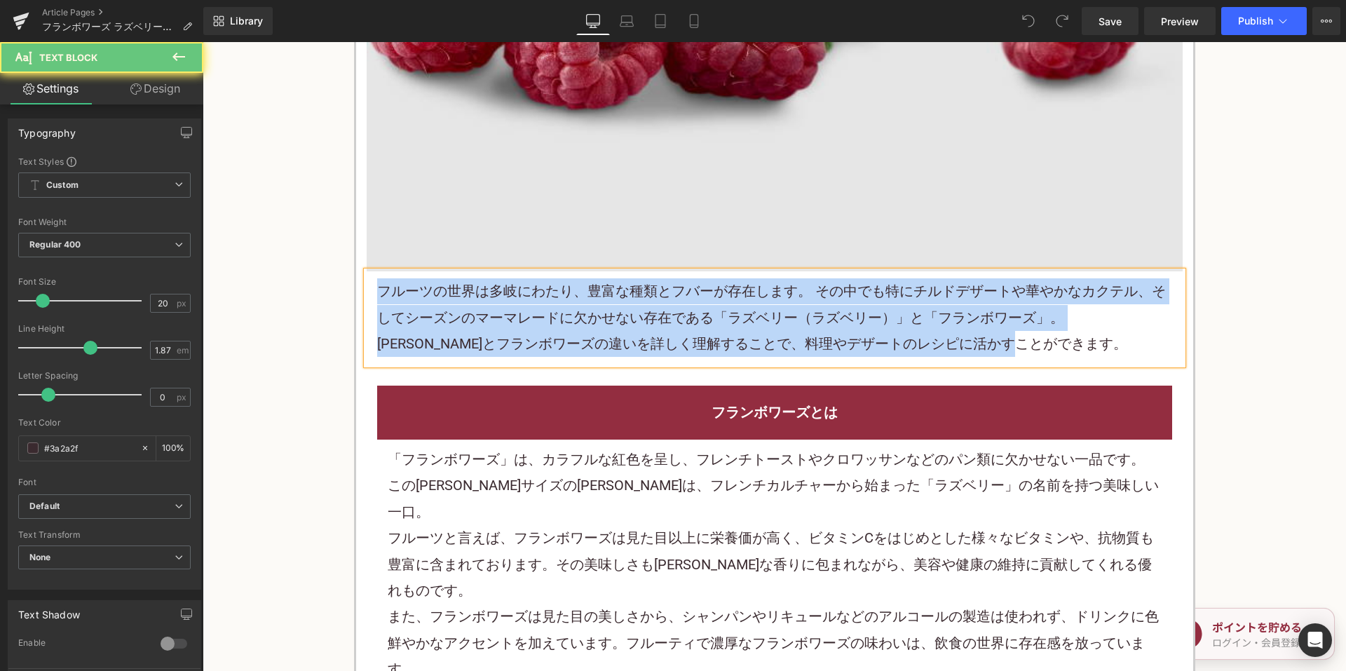
paste div
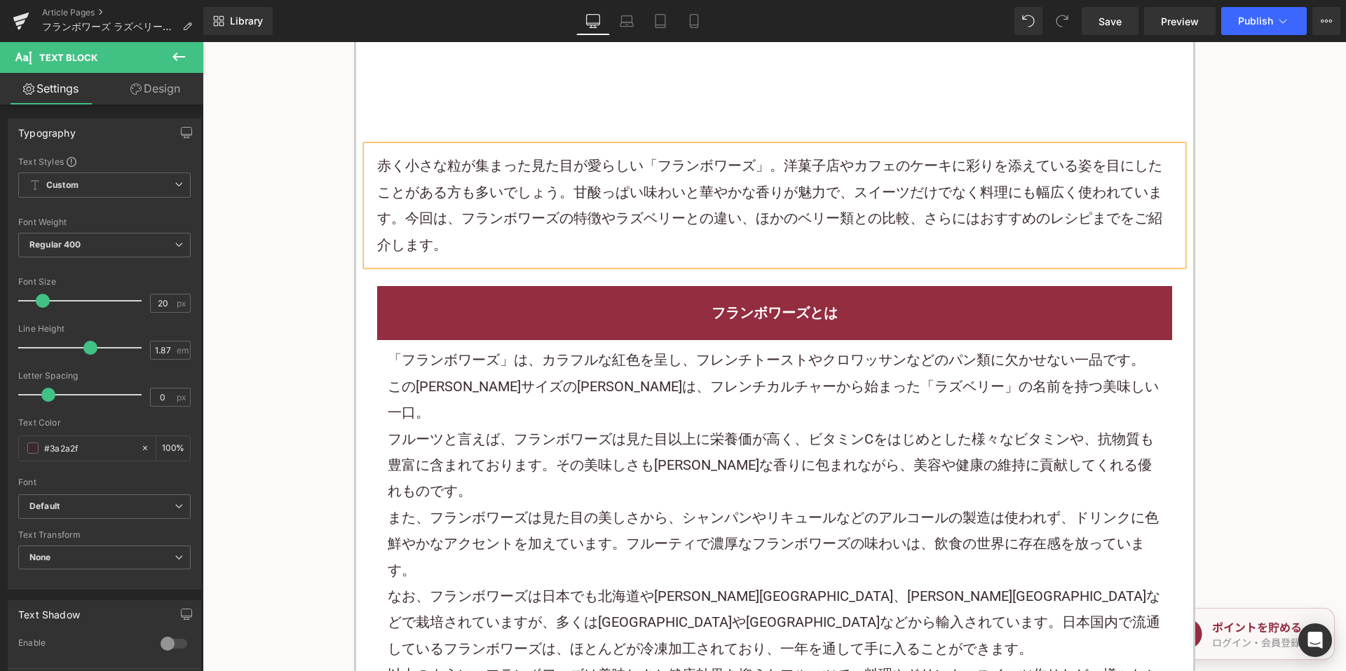
scroll to position [701, 0]
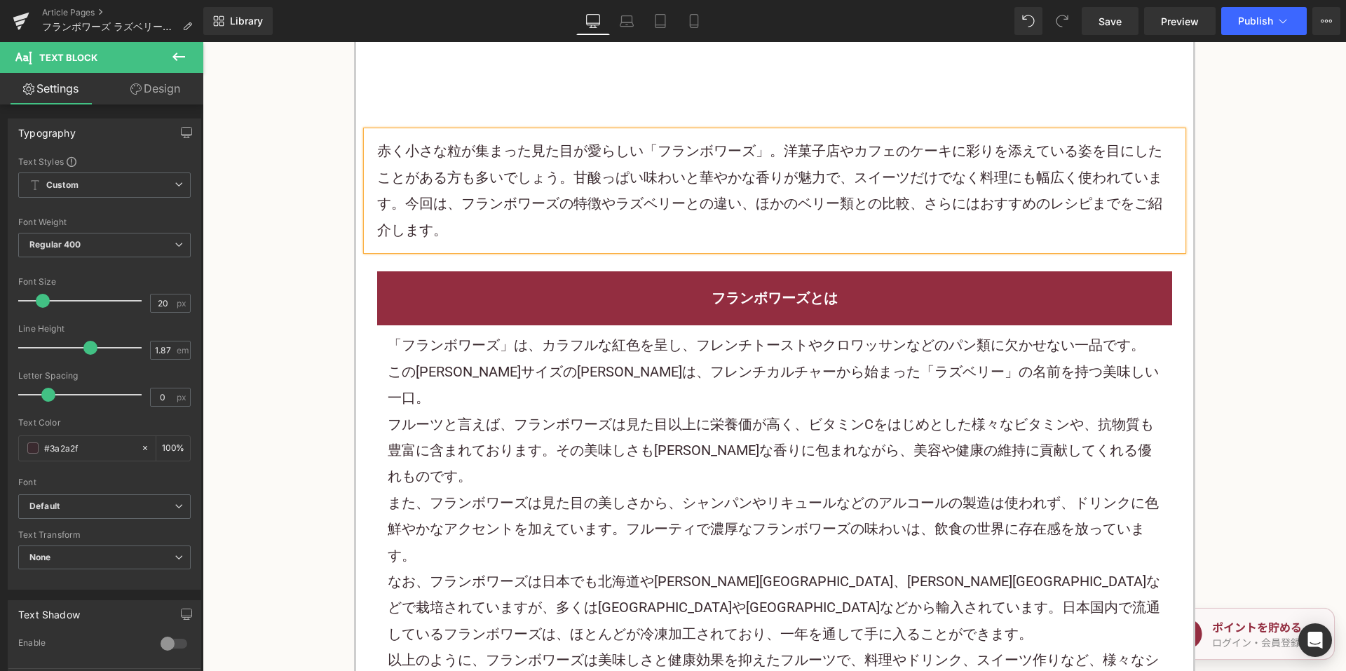
click at [524, 494] on font "また、フランボワーズは見た目の美しさから、シャンパンやリキュールなどのアルコールの製造は使われず、ドリンクに色鮮やかなアクセントを加えています。フルーティで濃…" at bounding box center [773, 528] width 771 height 69
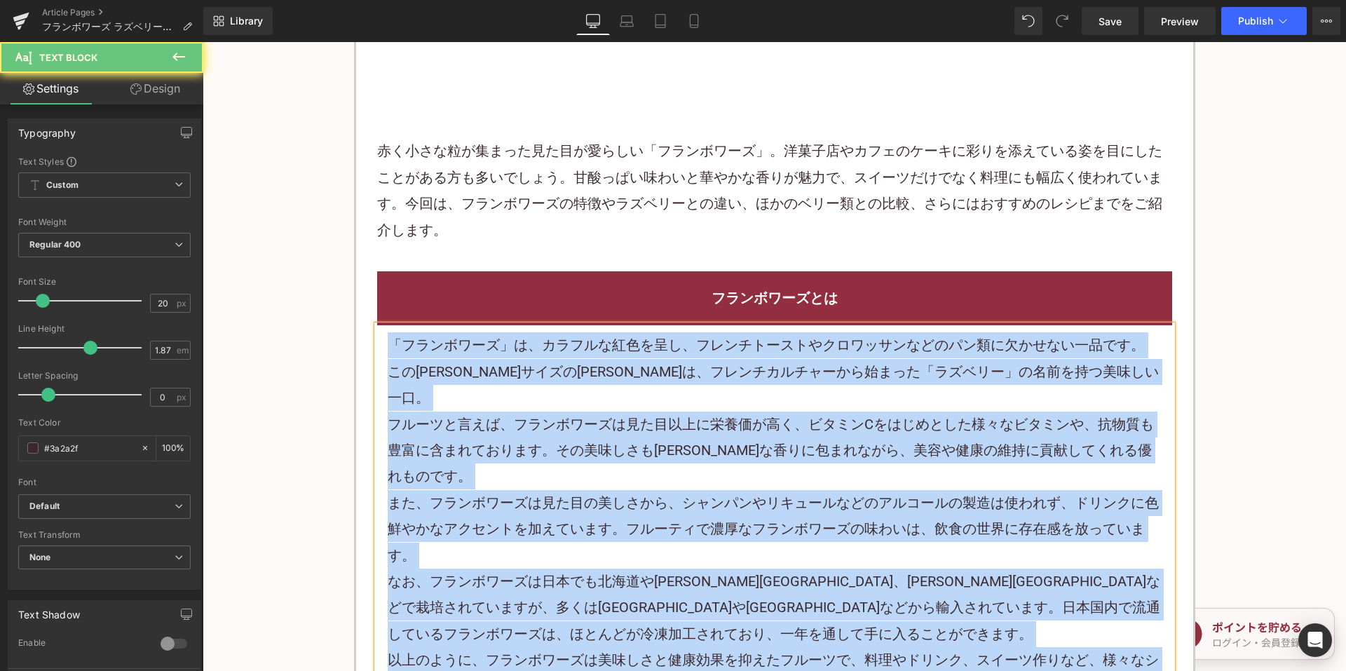
paste div
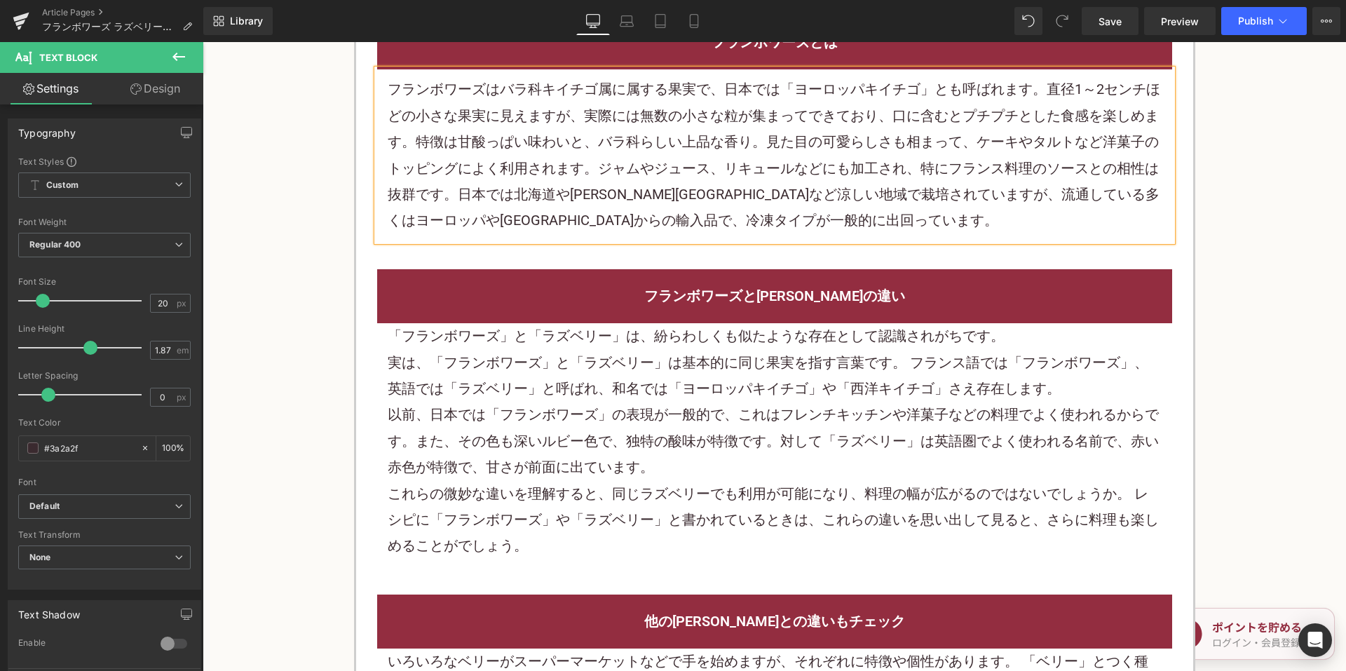
scroll to position [981, 0]
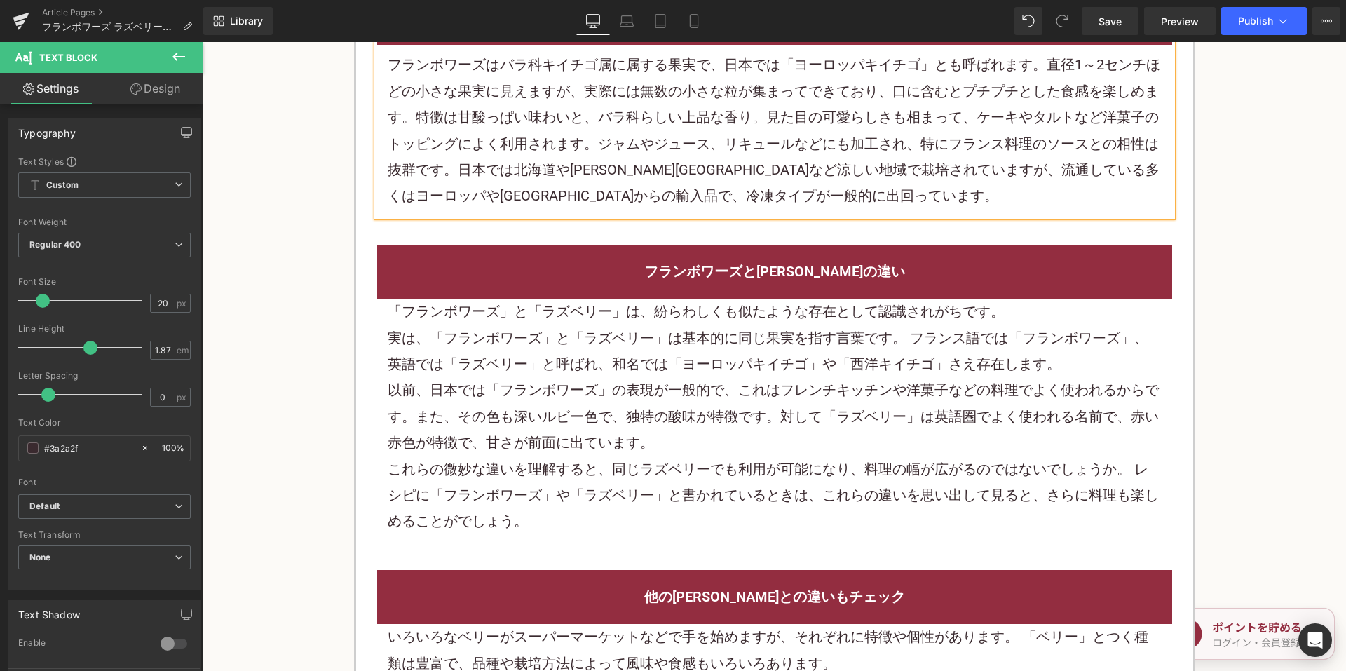
click at [583, 355] on font "実は、「フランボワーズ」と「ラズベリー」は基本的に同じ果実を指す言葉です。 フランス語では「フランボワーズ」、英語では「ラズベリー」と呼ばれ、和名では「ヨーロ…" at bounding box center [768, 350] width 761 height 43
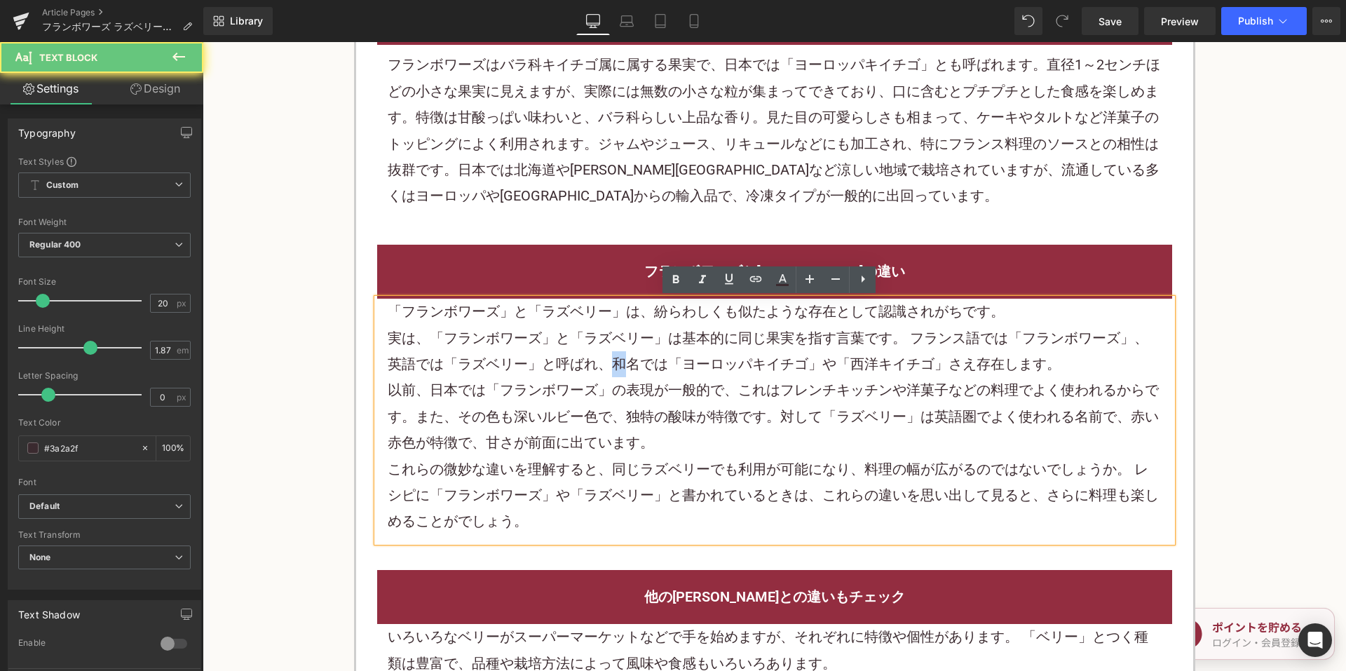
click at [583, 355] on font "実は、「フランボワーズ」と「ラズベリー」は基本的に同じ果実を指す言葉です。 フランス語では「フランボワーズ」、英語では「ラズベリー」と呼ばれ、和名では「ヨーロ…" at bounding box center [768, 350] width 761 height 43
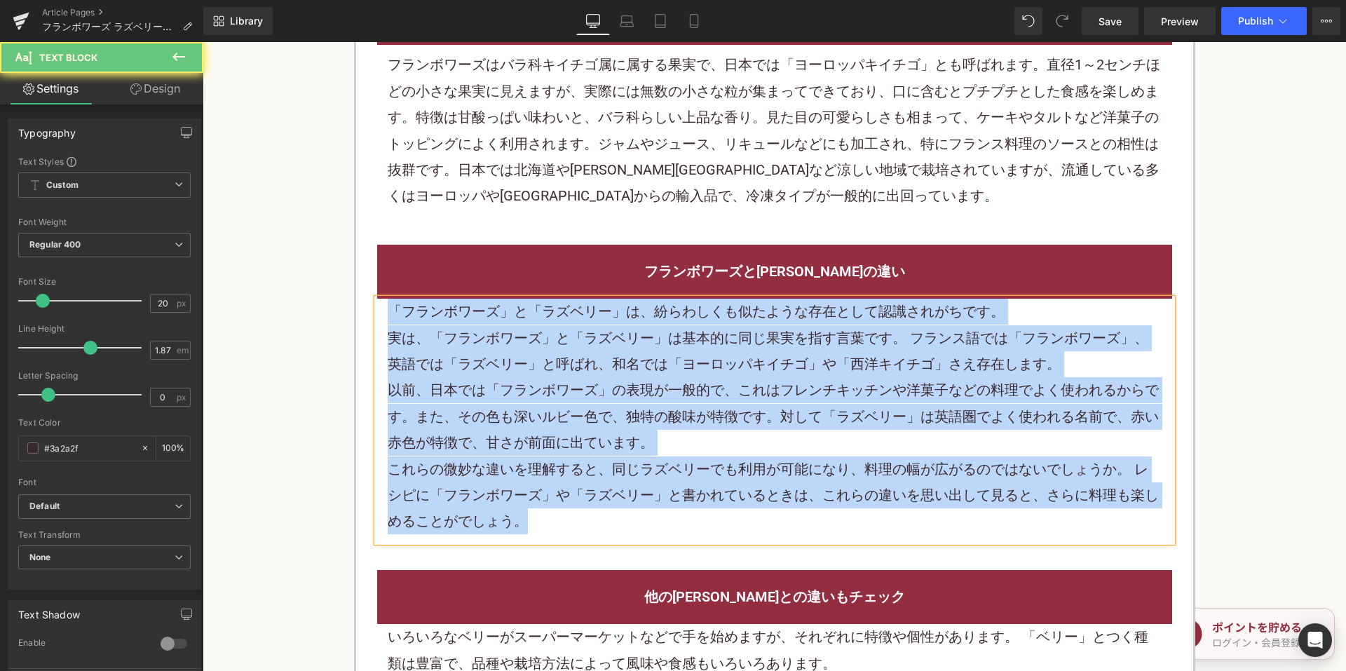
paste div
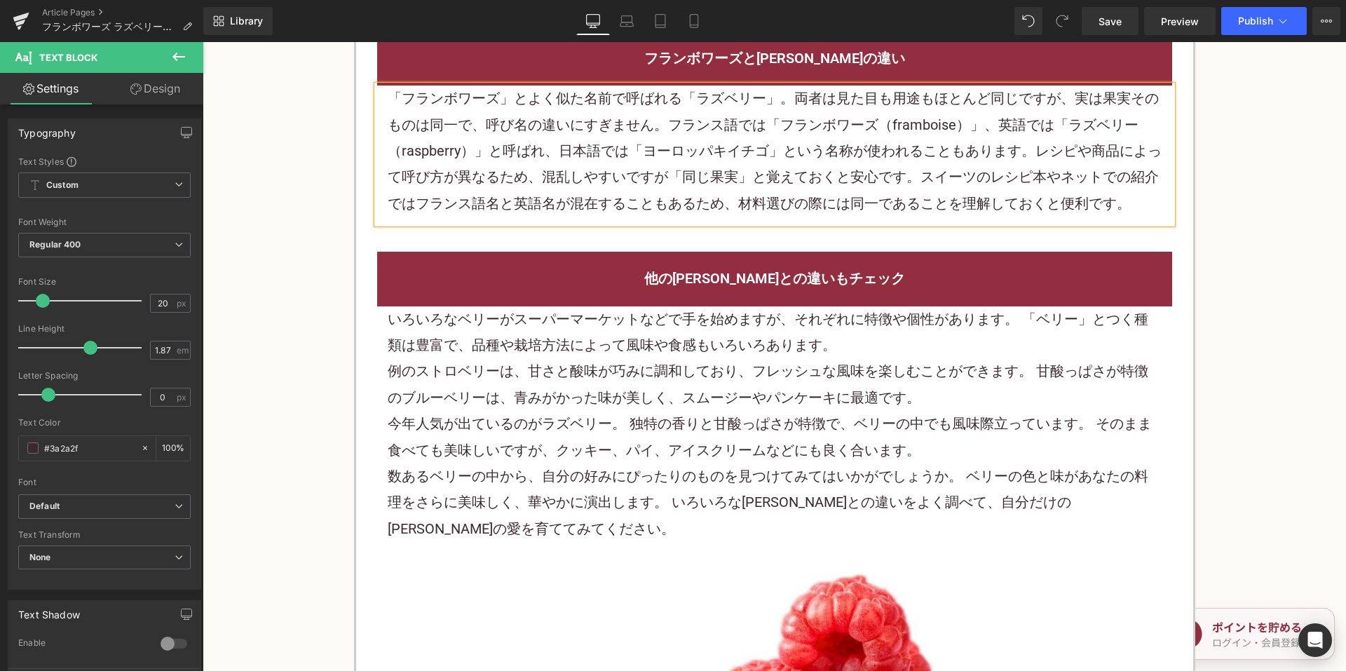
scroll to position [1262, 0]
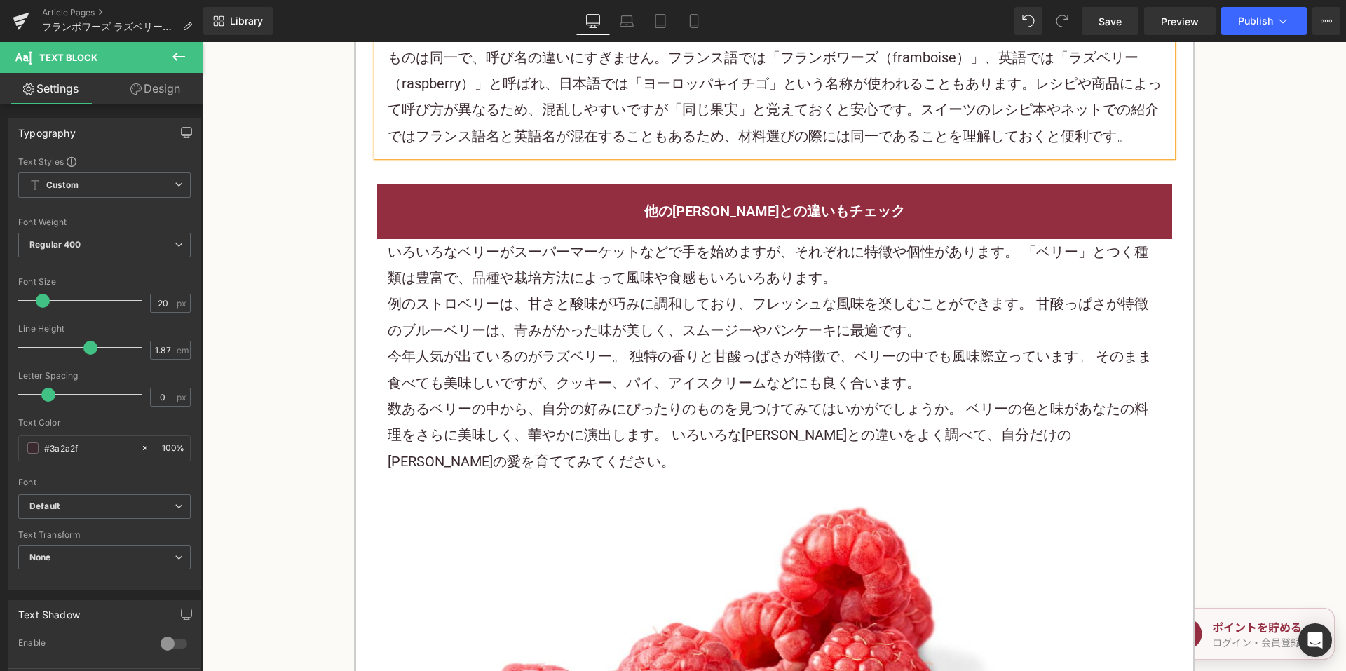
click at [691, 308] on font "例のストロベリーは、甘さと酸味が巧みに調和しており、フレッシュな風味を楽しむことができます。 甘酸っぱさが特徴のブルーベリーは、青みがかった味が美しく、スムー…" at bounding box center [768, 316] width 761 height 43
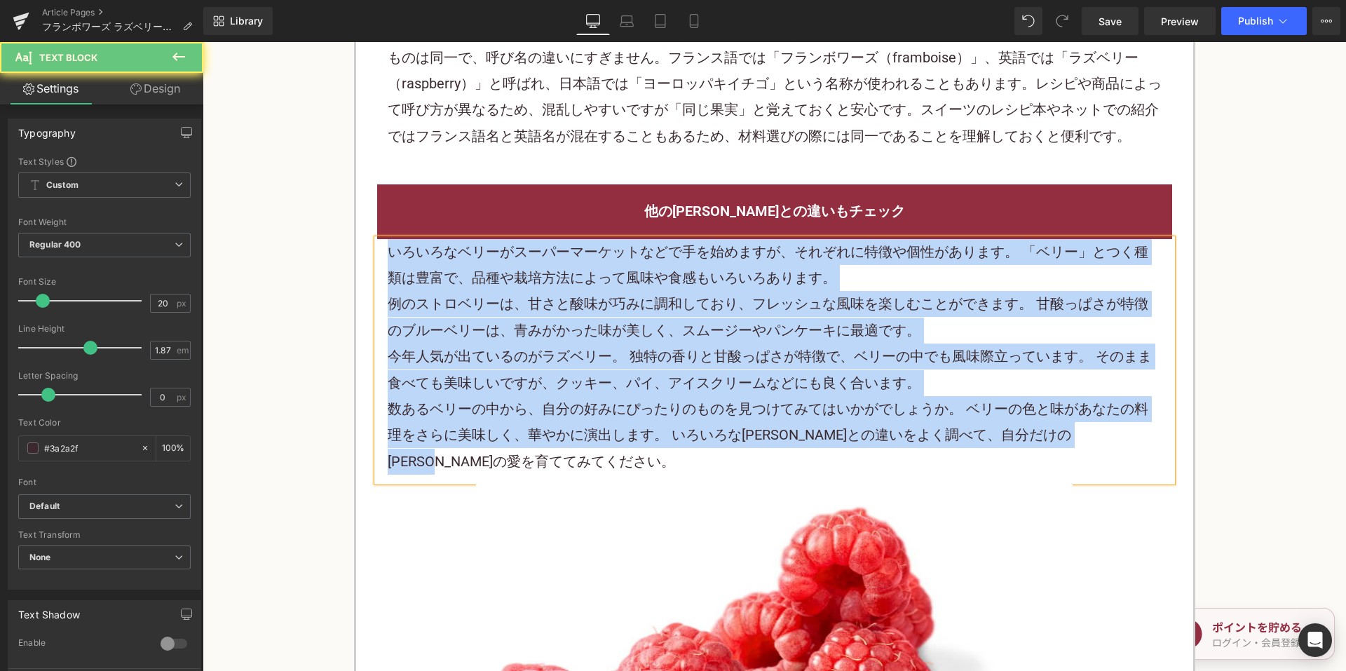
paste div
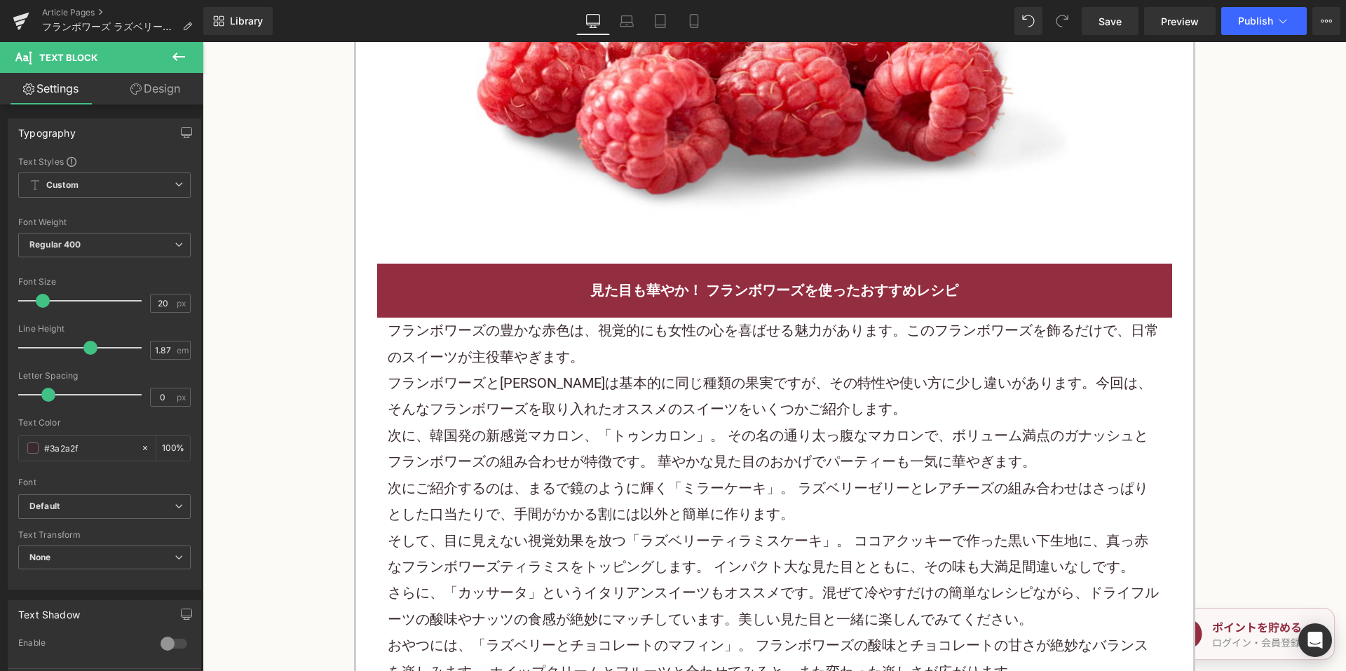
scroll to position [2103, 0]
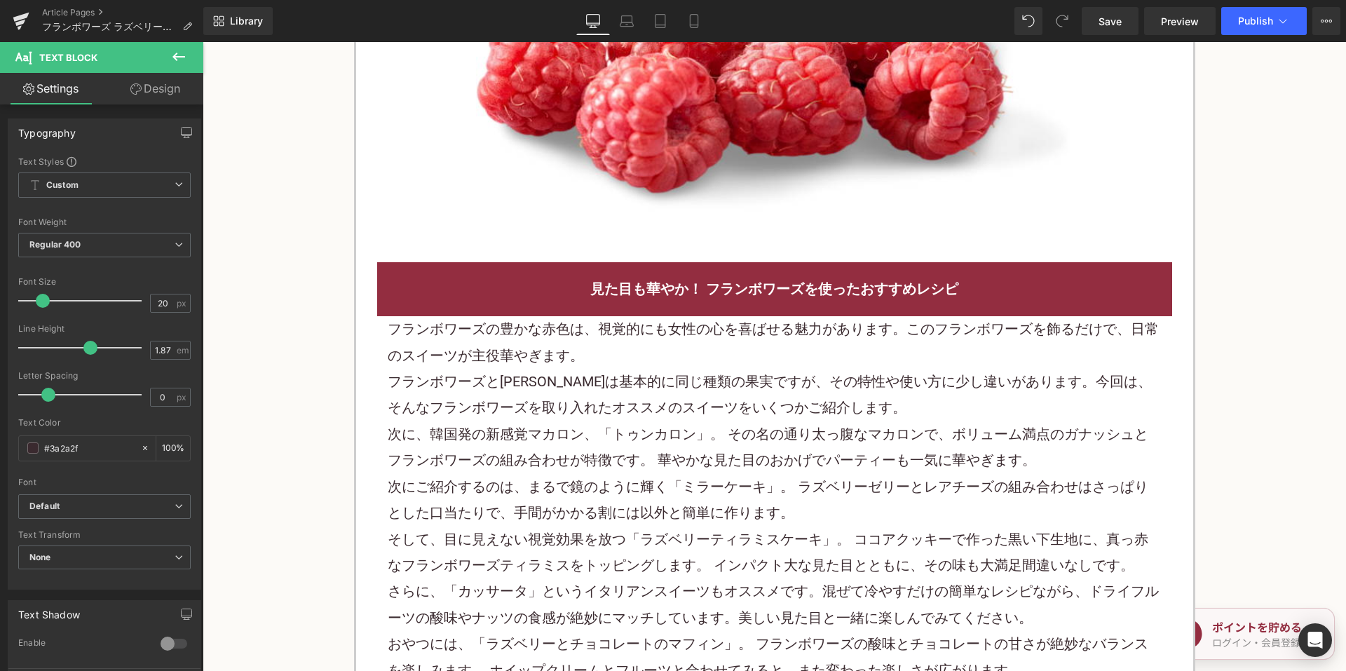
click at [595, 387] on font "フランボワーズとラズベリーは基本的に同じ種類の果実ですが、その特性や使い方に少し違いがあります。今回は、そんなフランボワーズを取り入れたオススメのスイーツをい…" at bounding box center [770, 394] width 764 height 43
click at [594, 387] on font "フランボワーズとラズベリーは基本的に同じ種類の果実ですが、その特性や使い方に少し違いがあります。今回は、そんなフランボワーズを取り入れたオススメのスイーツをい…" at bounding box center [770, 394] width 764 height 43
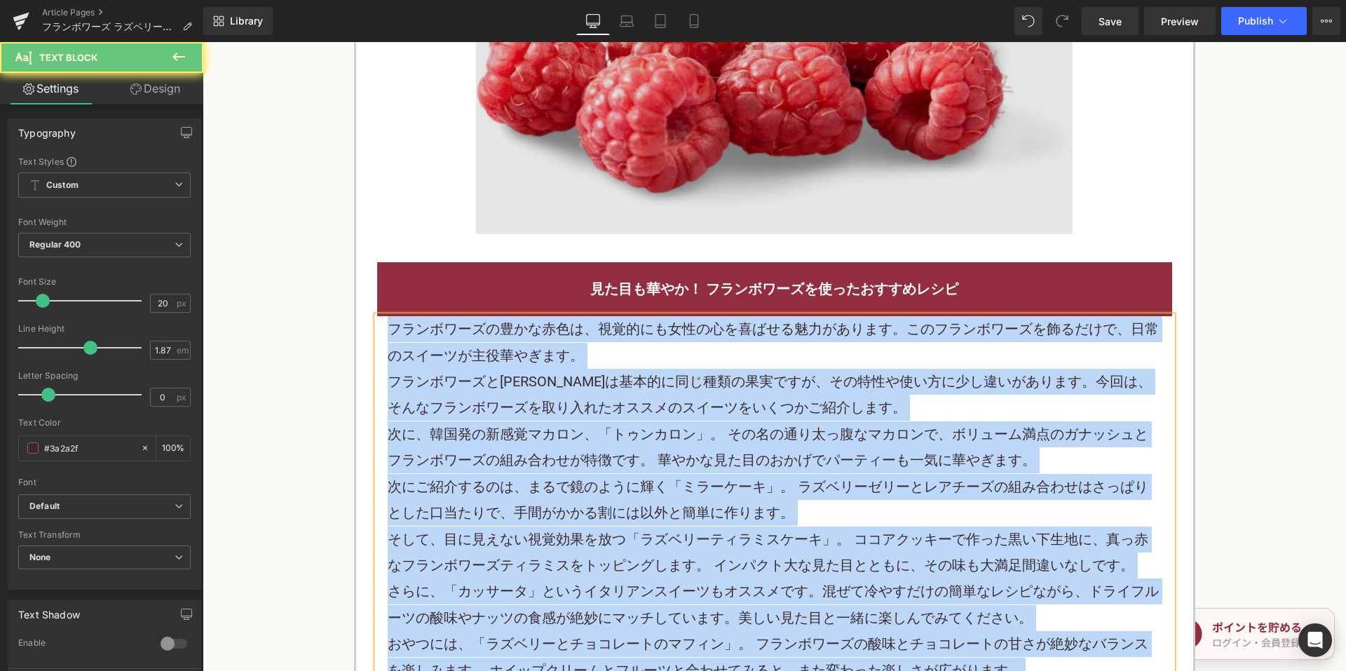
paste div
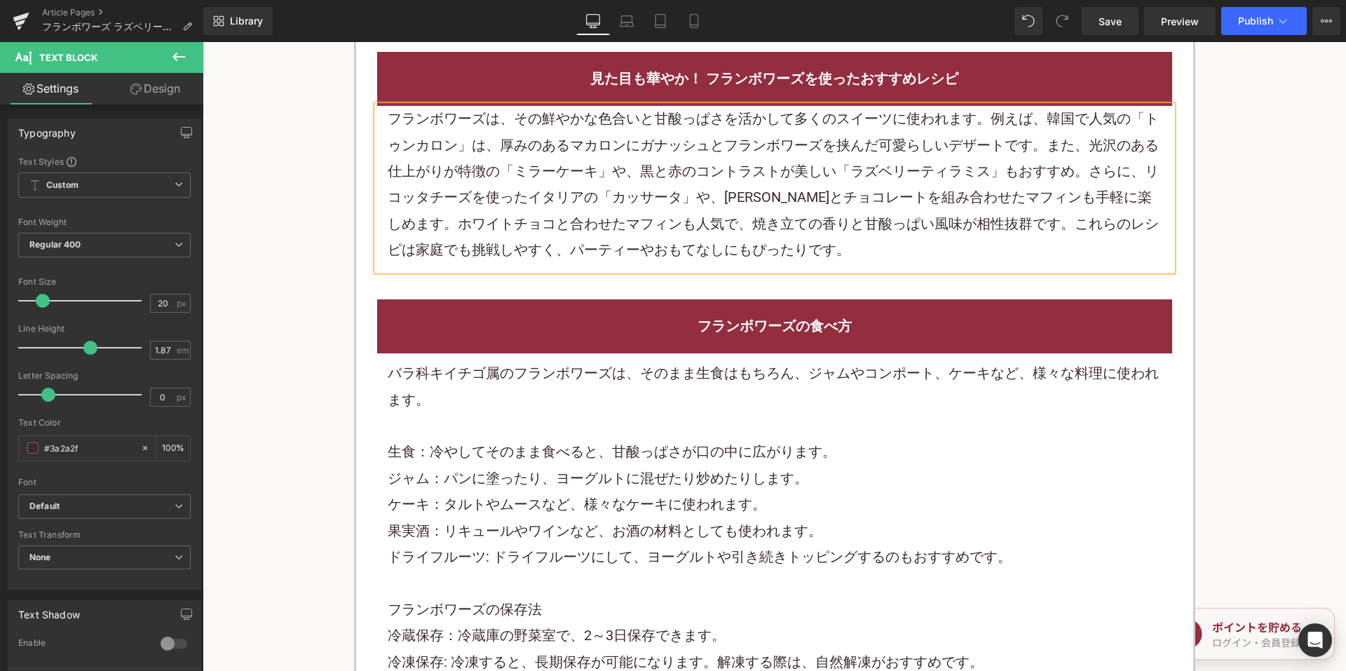
click at [609, 416] on p at bounding box center [775, 426] width 774 height 26
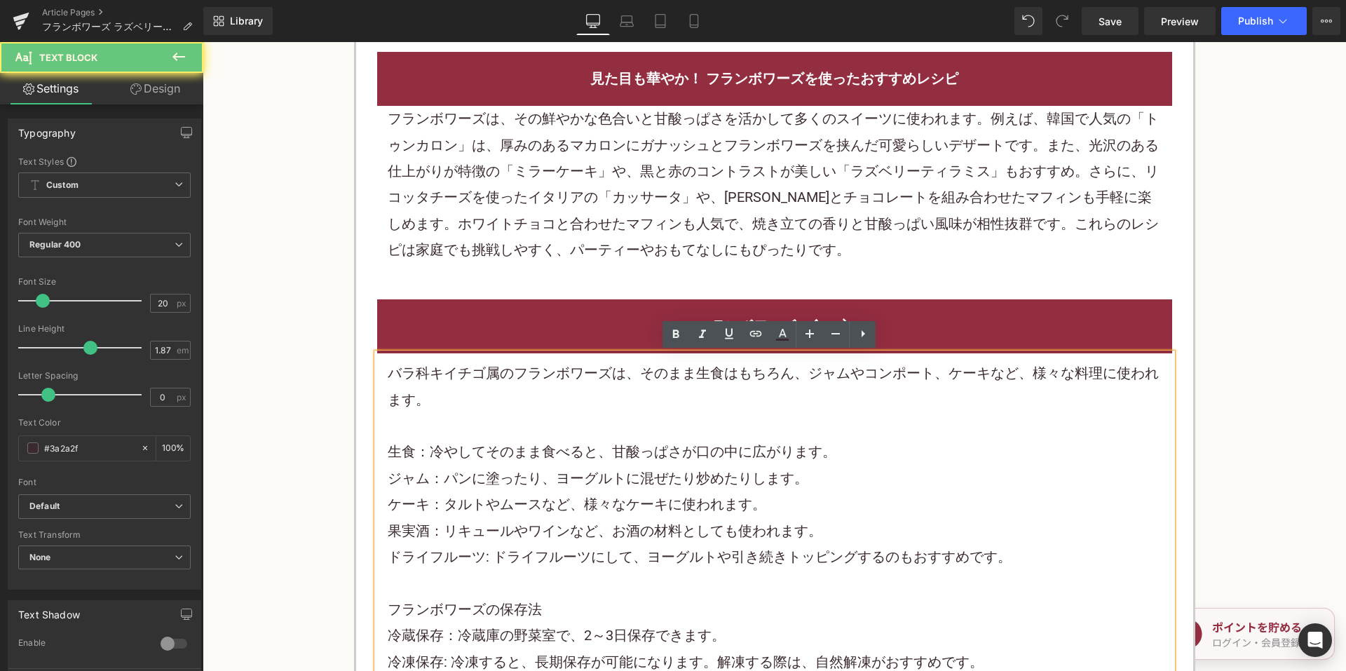
click at [608, 416] on p at bounding box center [775, 426] width 774 height 26
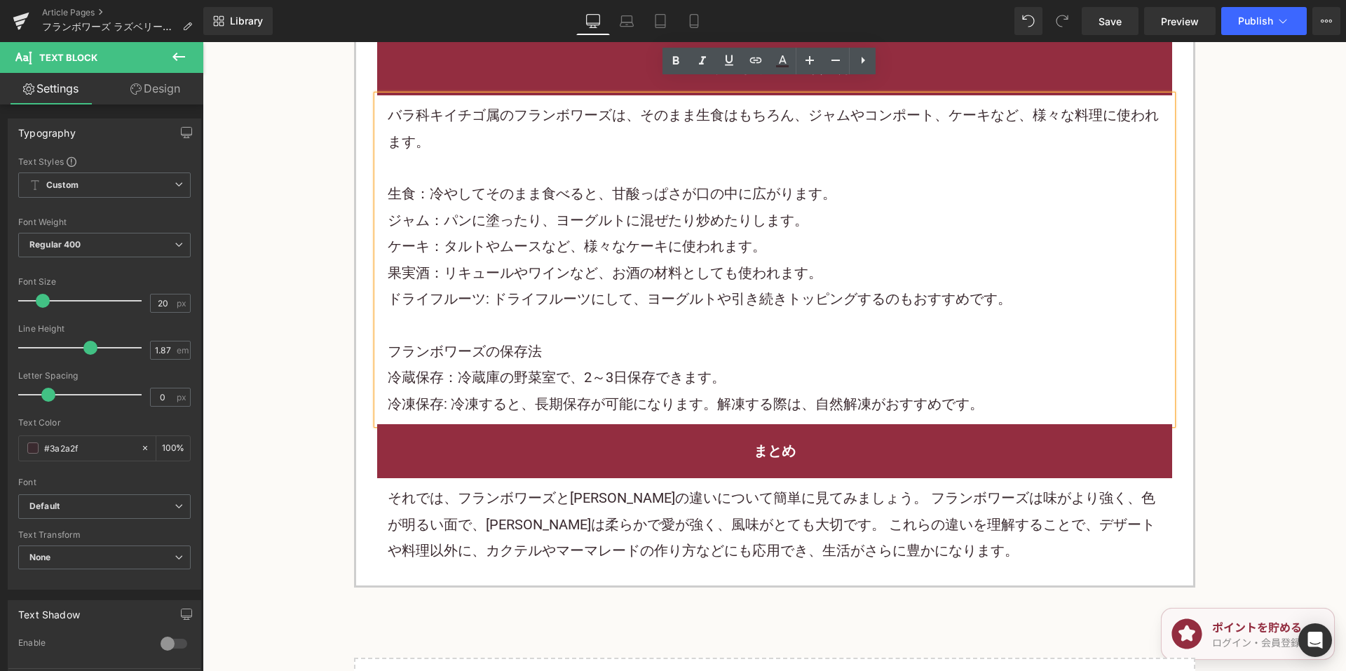
scroll to position [2593, 0]
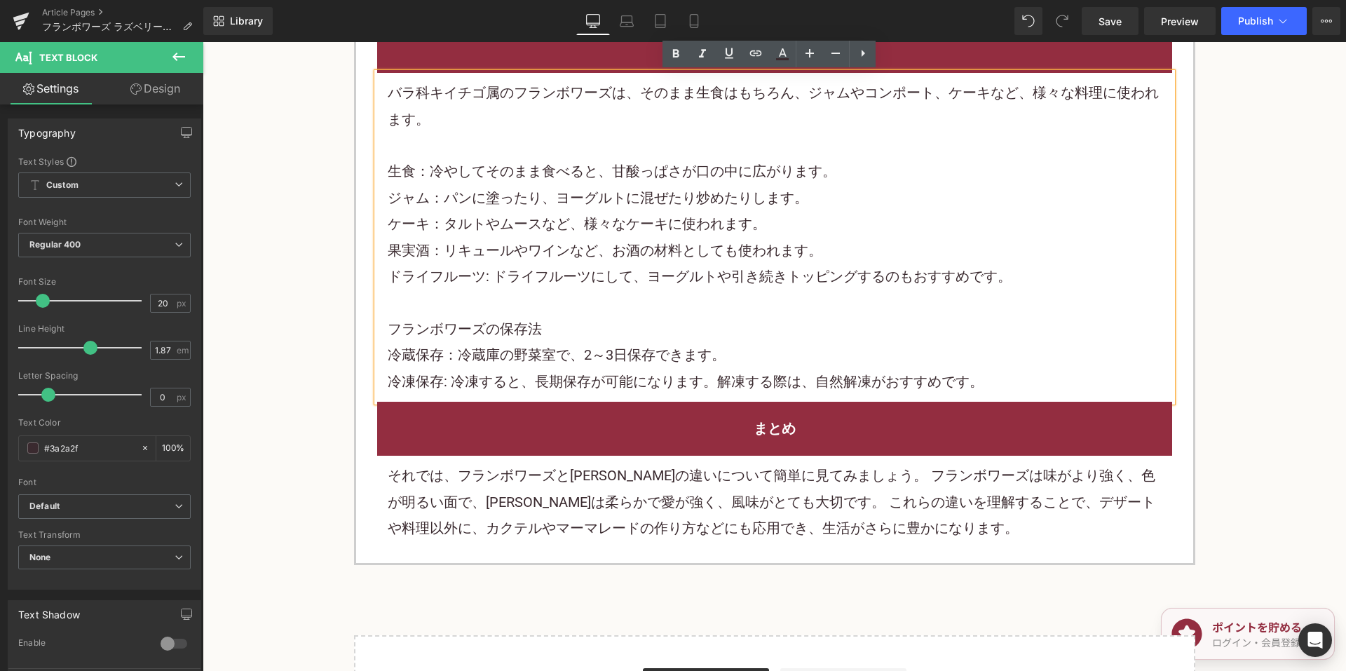
click at [545, 494] on font "それでは、フランボワーズとラズベリーの違いについて簡単に見てみましょう。 フランボワーズは味がより強く、色が明るい面で、ラズベリーは柔らかで愛が強く、風味がと…" at bounding box center [772, 501] width 768 height 69
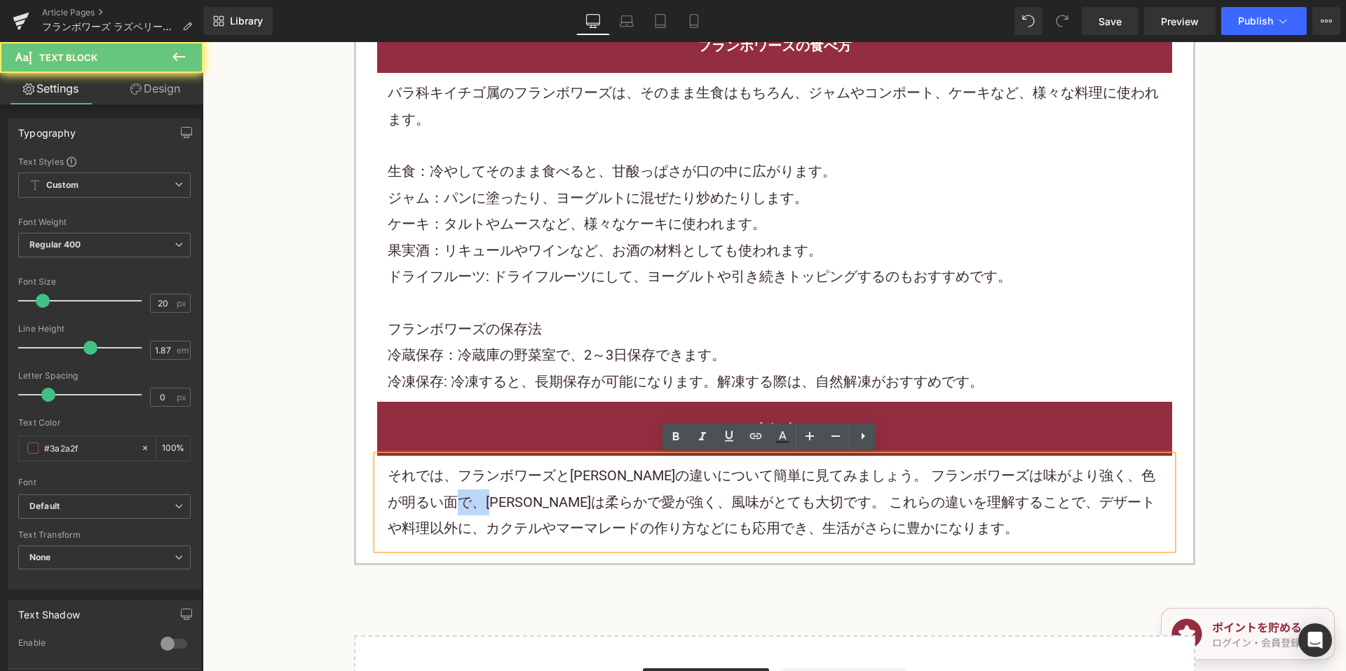
click at [545, 494] on font "それでは、フランボワーズとラズベリーの違いについて簡単に見てみましょう。 フランボワーズは味がより強く、色が明るい面で、ラズベリーは柔らかで愛が強く、風味がと…" at bounding box center [772, 501] width 768 height 69
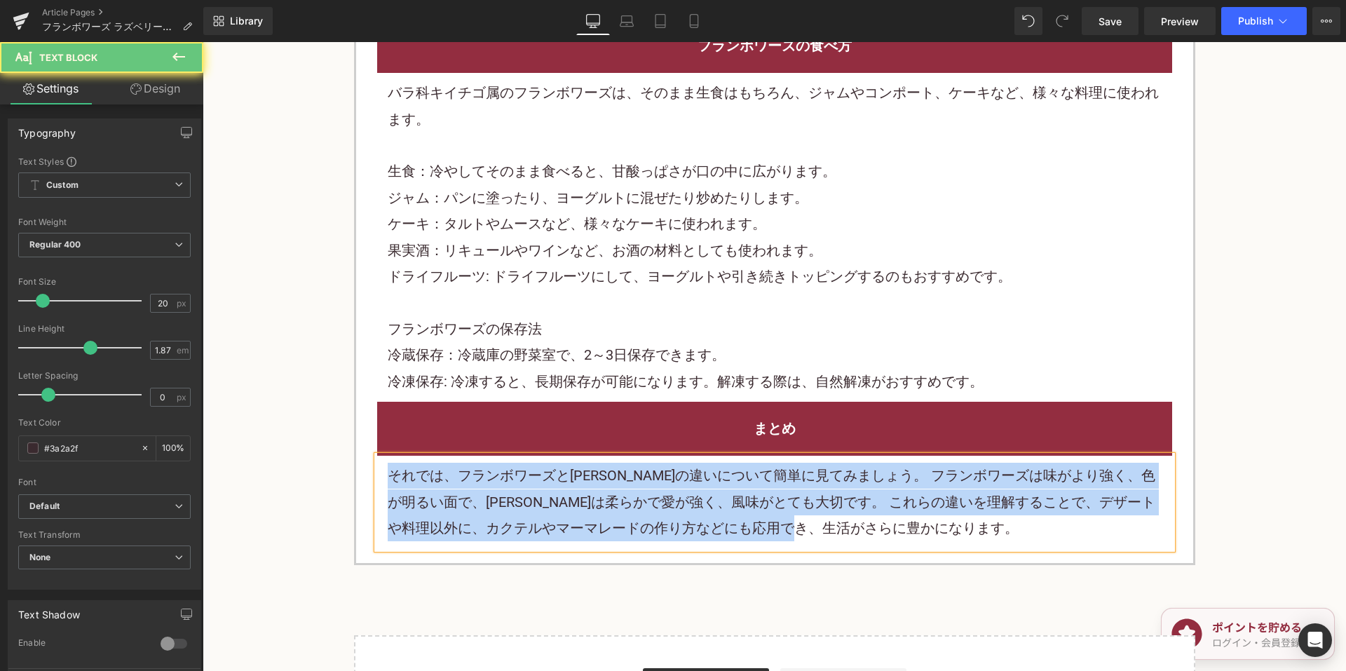
paste div
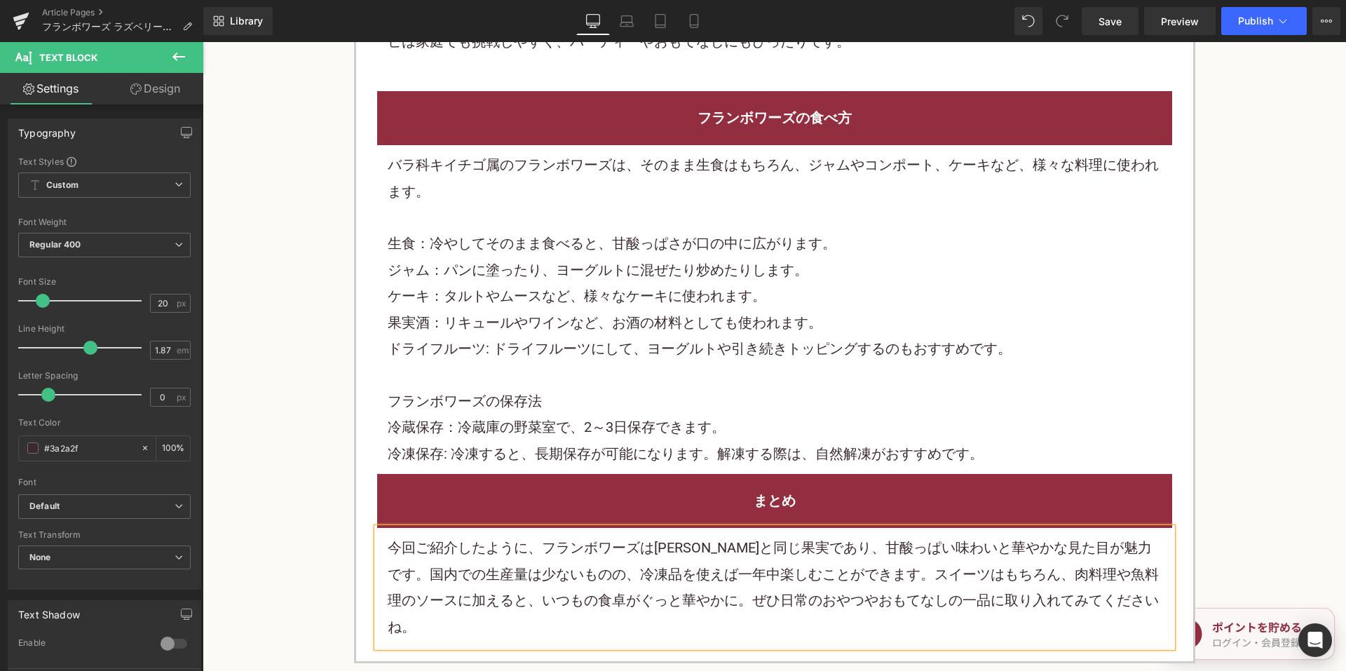
scroll to position [2453, 0]
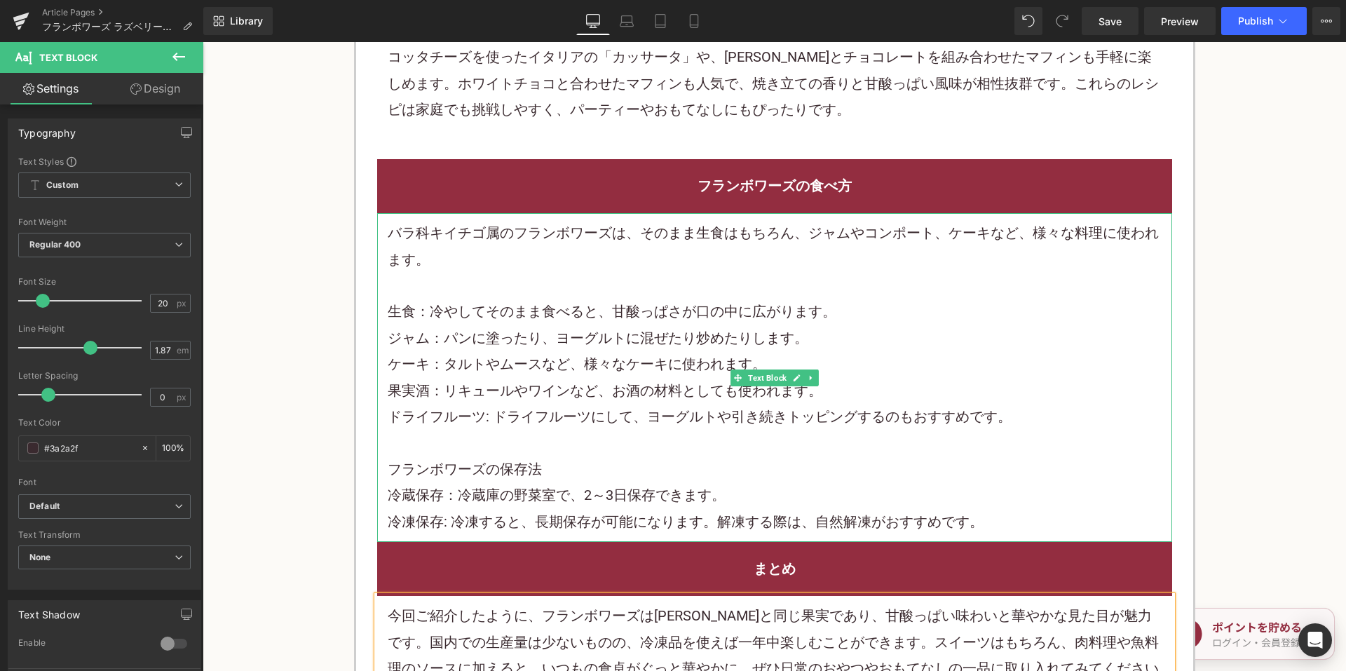
click at [507, 277] on p at bounding box center [775, 286] width 774 height 26
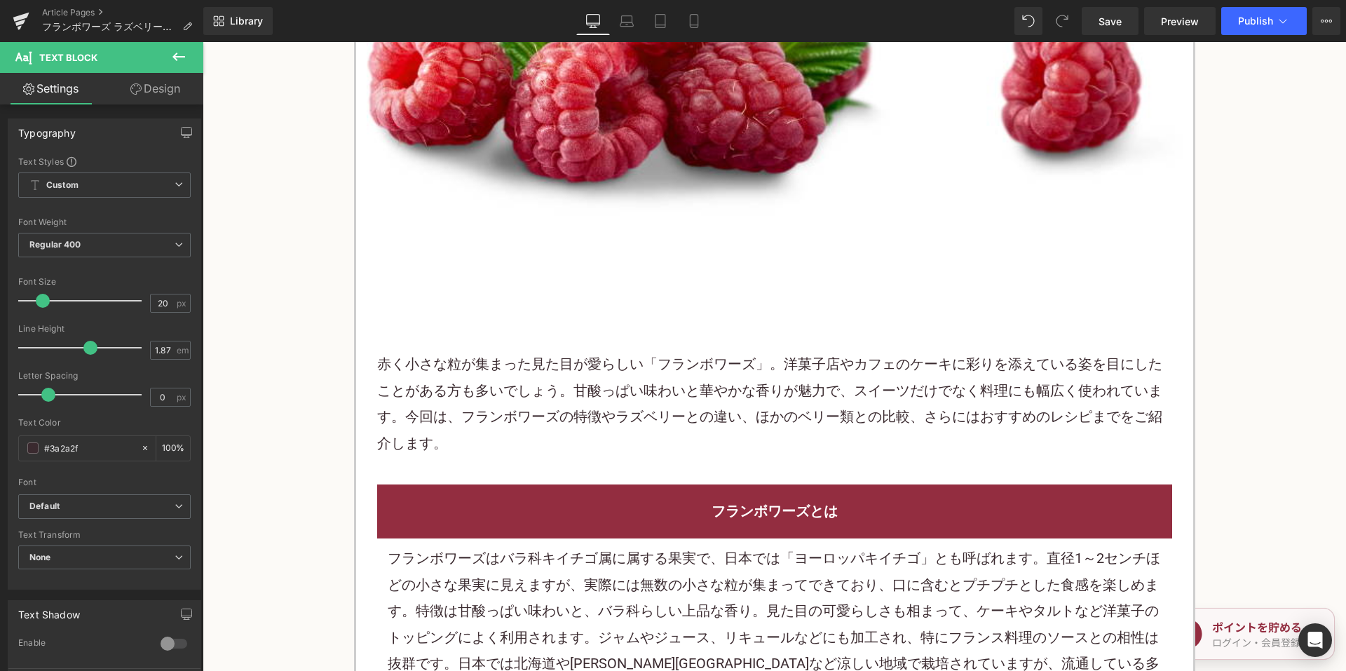
scroll to position [491, 0]
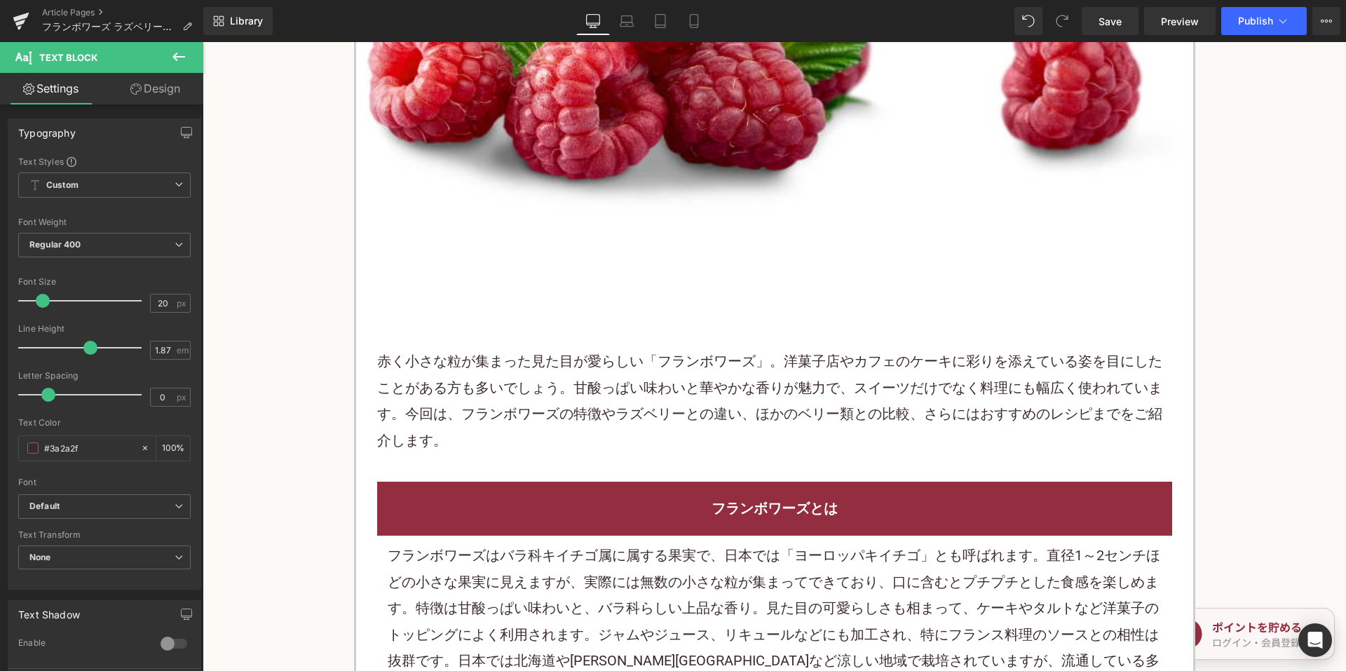
click at [676, 376] on p "赤く小さな粒が集まった見た目が愛らしい「フランボワーズ」。洋菓子店やカフェのケーキに彩りを添えている姿を目にしたことがある方も多いでしょう。甘酸っぱい味わいと…" at bounding box center [774, 400] width 795 height 105
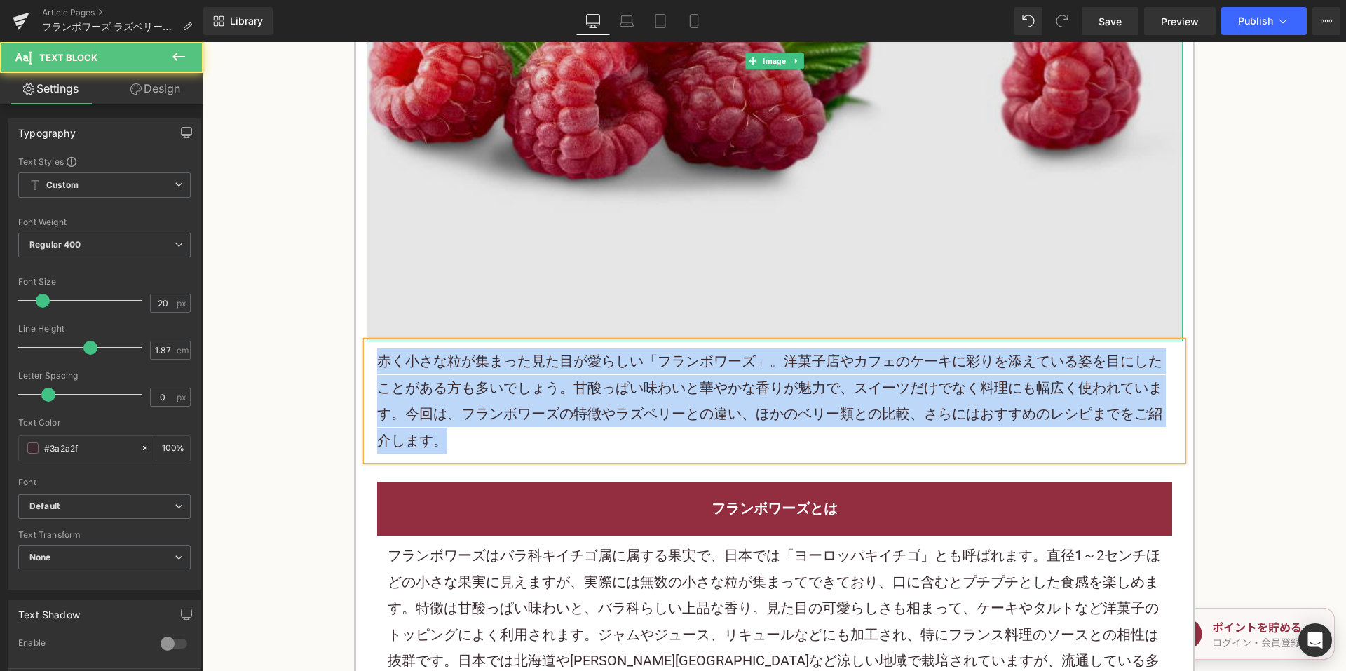
copy font "赤く小さな粒が集まった見た目が愛らしい「フランボワーズ」。洋菓子店やカフェのケーキに彩りを添えている姿を目にしたことがある方も多いでしょう。甘酸っぱい味わいと…"
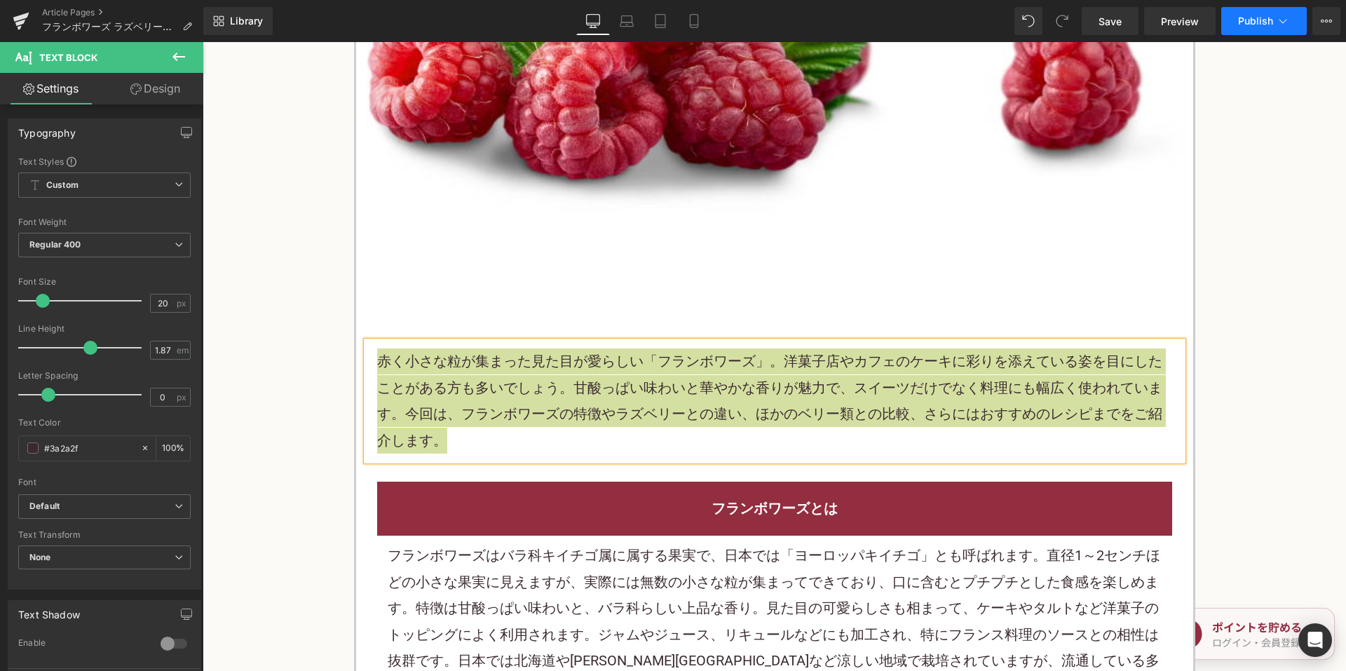
click at [1243, 25] on span "Publish" at bounding box center [1255, 20] width 35 height 11
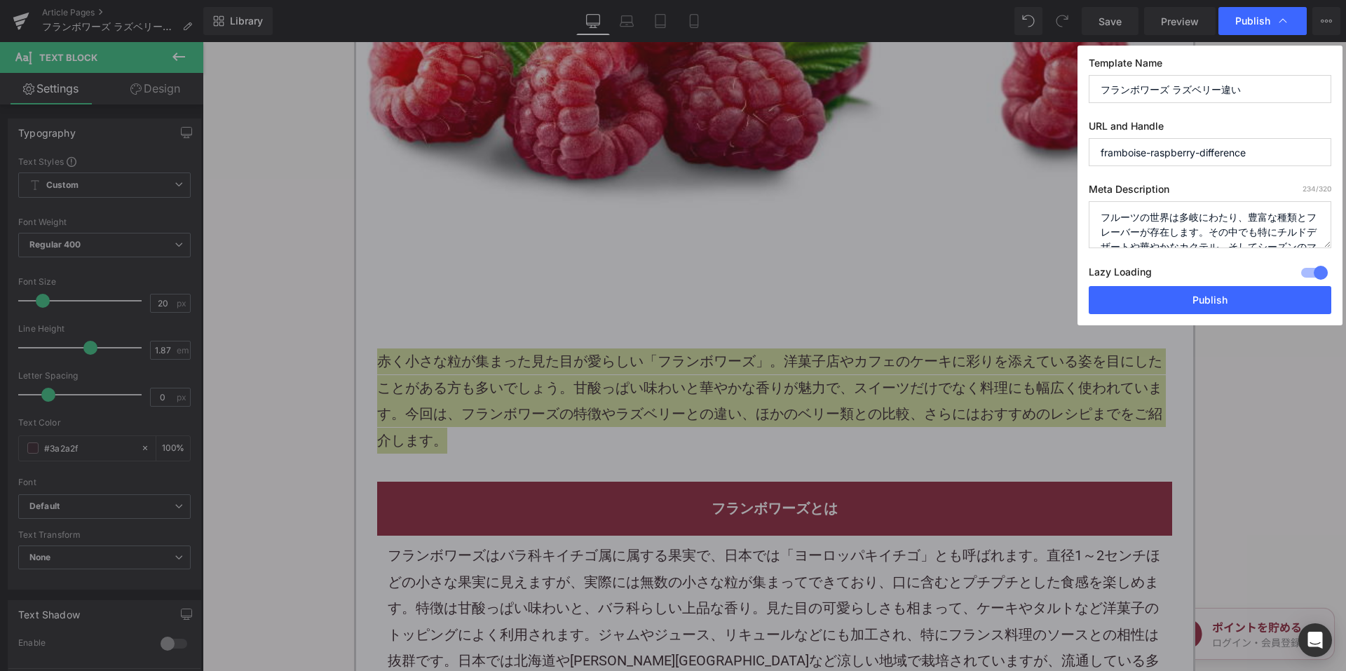
click at [1152, 220] on textarea "フルーツの世界は多岐にわたり、豊富な種類とフレーバーが存在します。その中でも特にチルドデザートや華やかなカクテル、そしてシーズンのマーマレードに欠かせない存在…" at bounding box center [1210, 224] width 243 height 47
paste textarea "赤く小さな粒が集まった見た目が愛らしい「フランボワーズ」。洋菓子店やカフェのケーキに彩りを添えている姿を目にしたことがある方も多いでしょう。甘酸っぱい味わいと…"
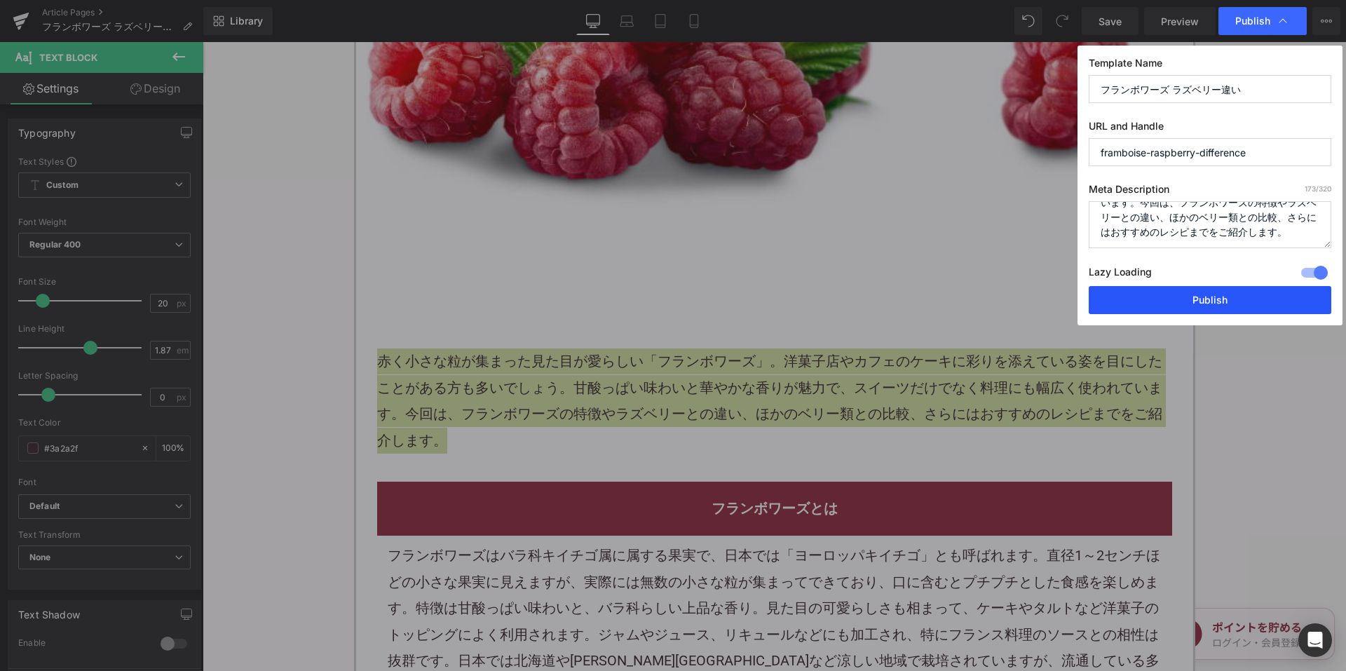
type textarea "赤く小さな粒が集まった見た目が愛らしい「フランボワーズ」。洋菓子店やカフェのケーキに彩りを添えている姿を目にしたことがある方も多いでしょう。甘酸っぱい味わいと…"
drag, startPoint x: 1152, startPoint y: 302, endPoint x: 802, endPoint y: 175, distance: 372.3
click at [1152, 302] on button "Publish" at bounding box center [1210, 300] width 243 height 28
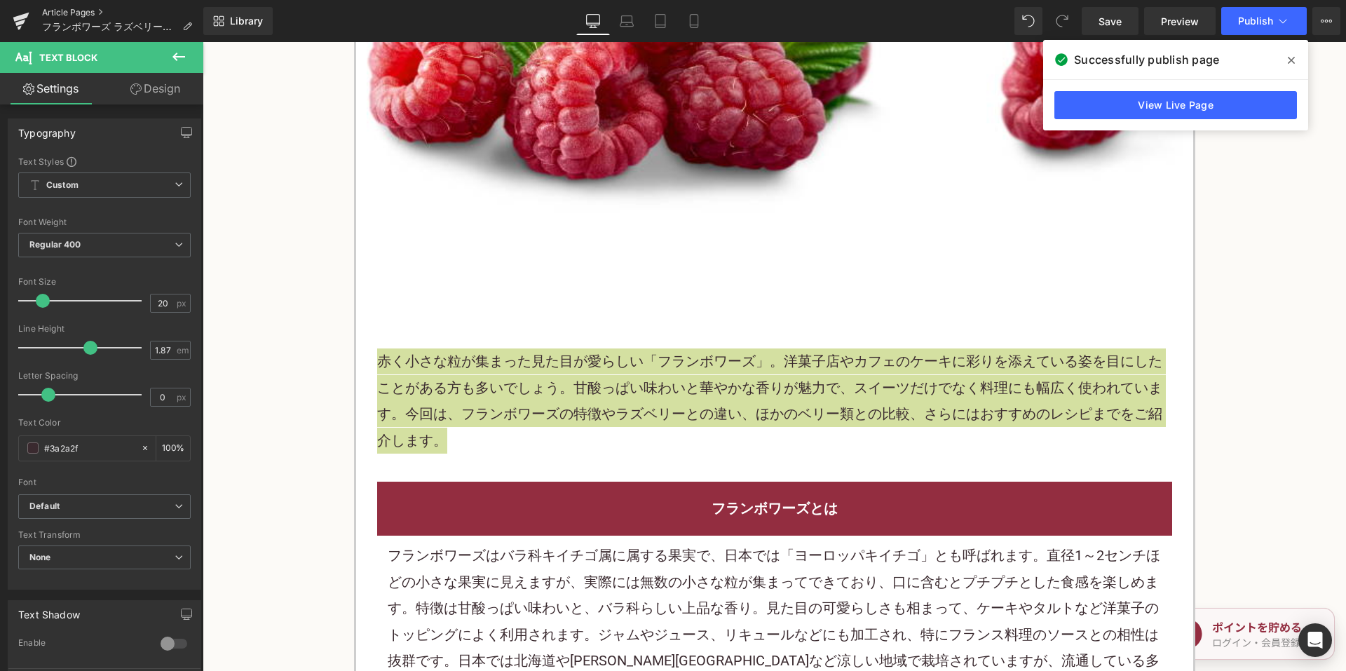
click at [74, 10] on link "Article Pages" at bounding box center [122, 12] width 161 height 11
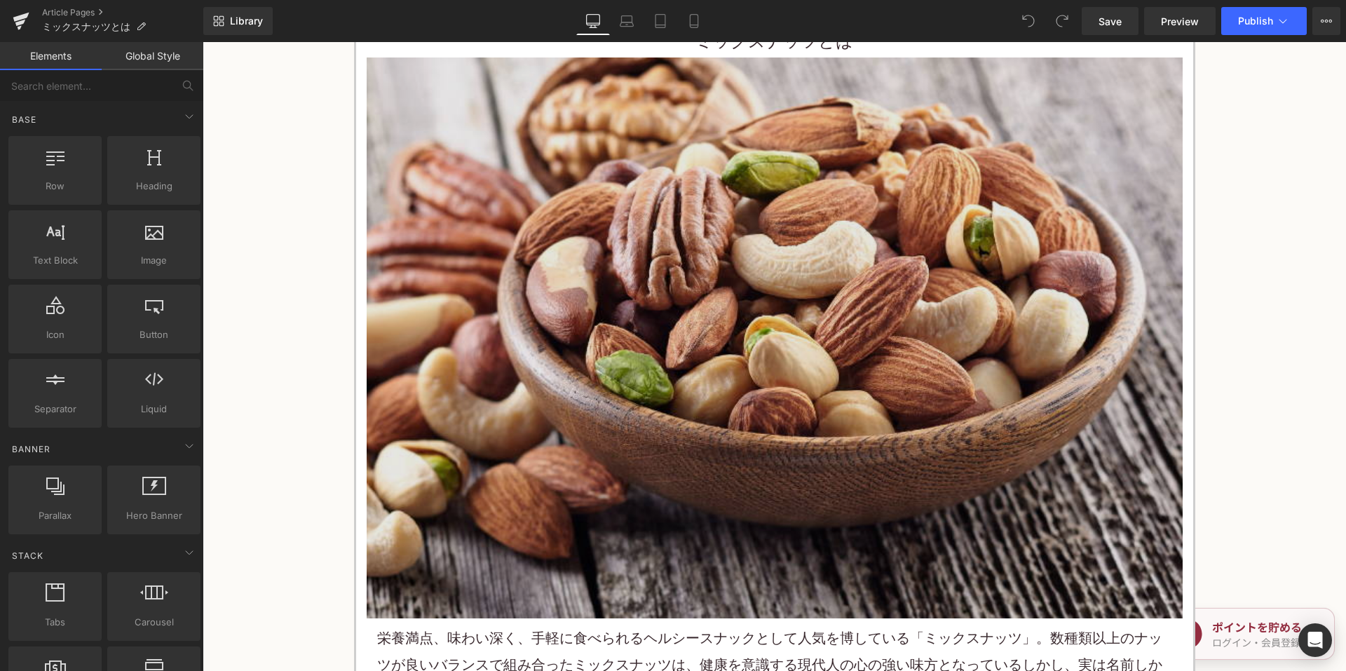
scroll to position [210, 0]
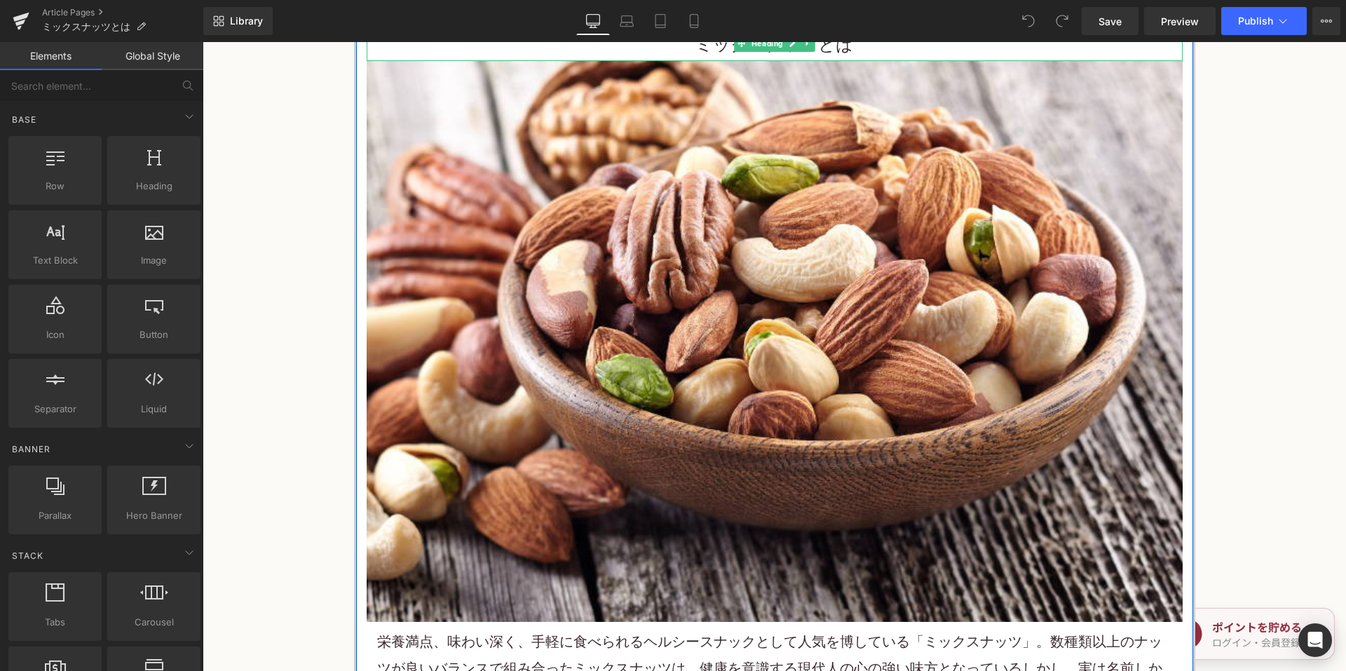
click at [703, 50] on font "ミックスナッツとは" at bounding box center [774, 45] width 158 height 20
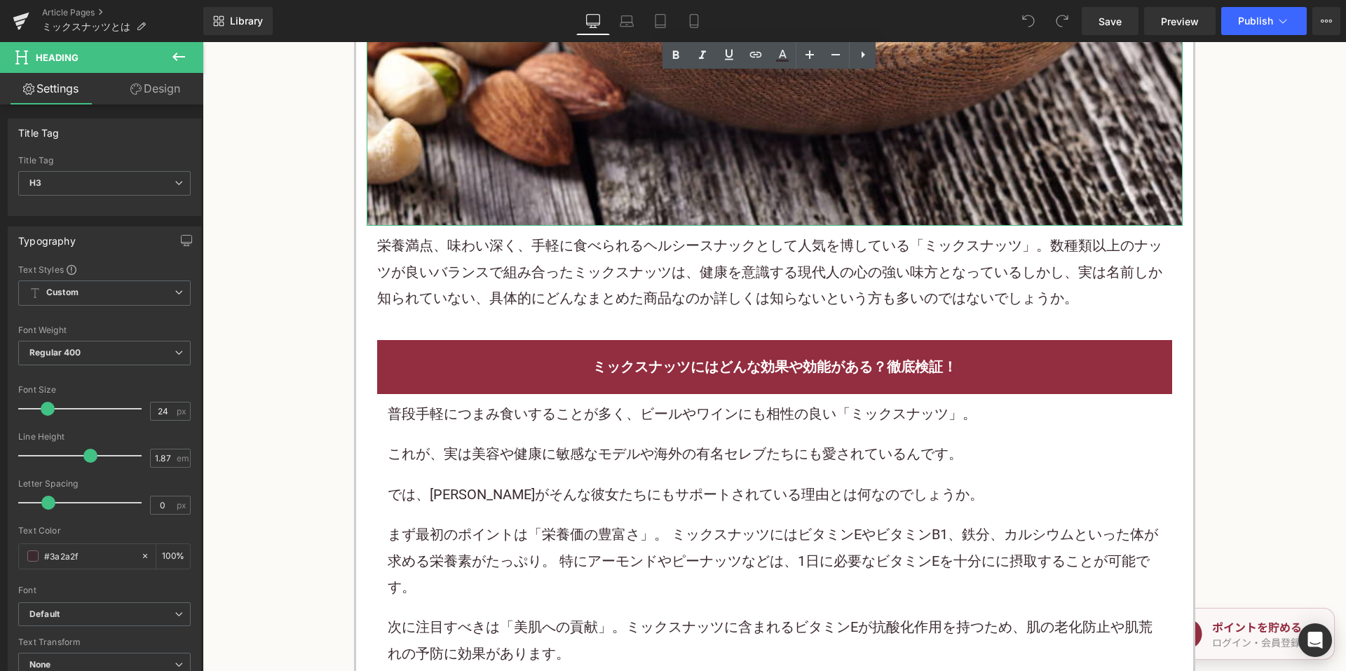
scroll to position [631, 0]
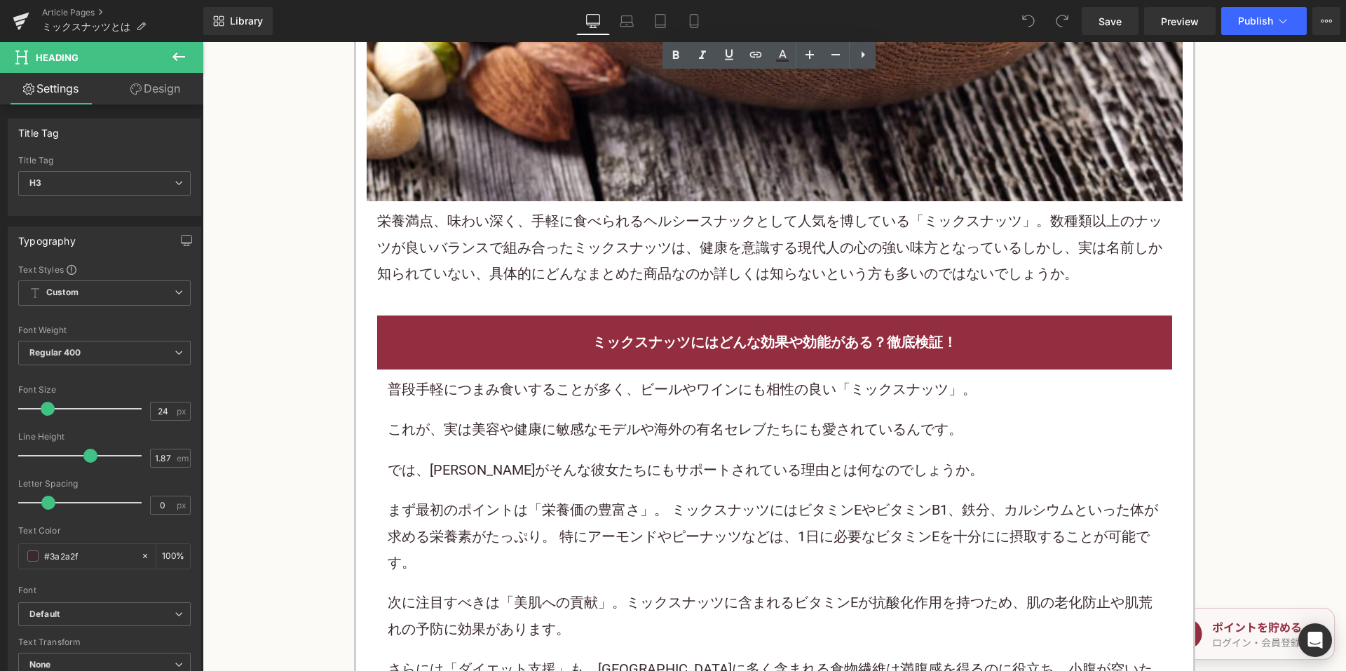
click at [998, 240] on p "栄養満点、味わい深く、手軽に食べられるヘルシースナックとして人気を博している「 ミックスナッツ 」。数種類以上のナッツが良いバランスで組み合ったミックスナッツ…" at bounding box center [774, 247] width 795 height 79
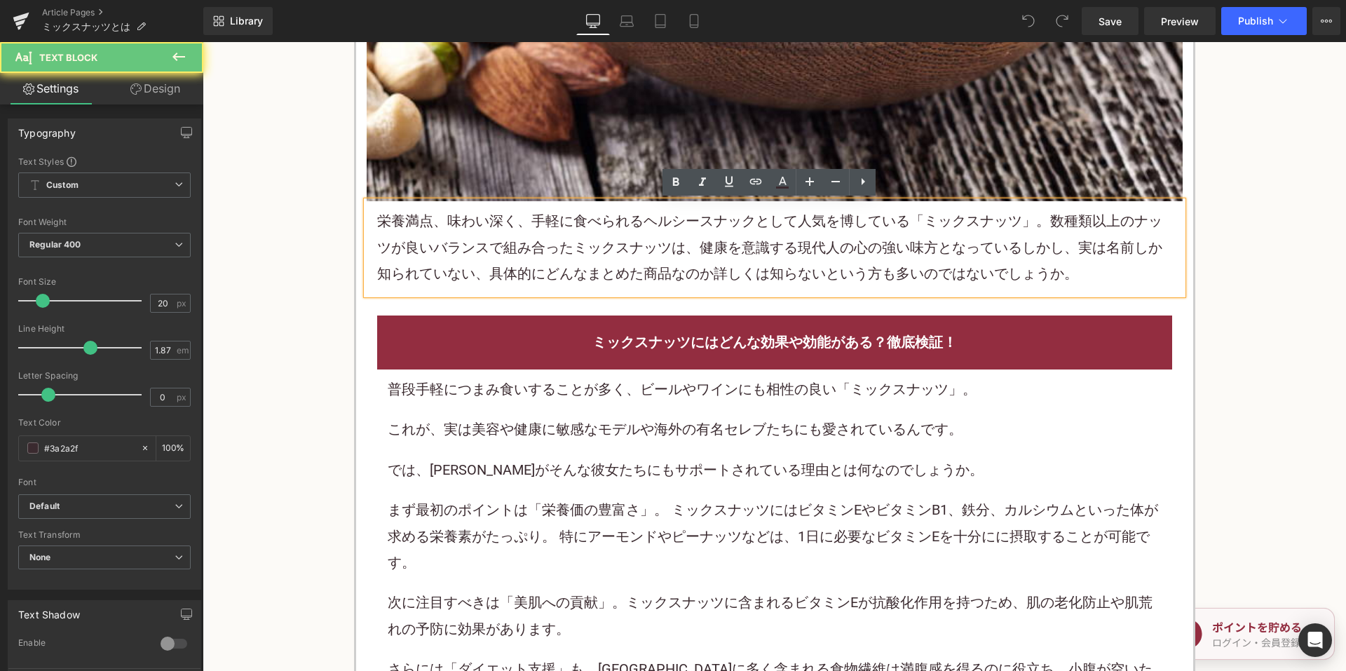
click at [995, 250] on p "栄養満点、味わい深く、手軽に食べられるヘルシースナックとして人気を博している「 ミックスナッツ 」。数種類以上のナッツが良いバランスで組み合ったミックスナッツ…" at bounding box center [774, 247] width 795 height 79
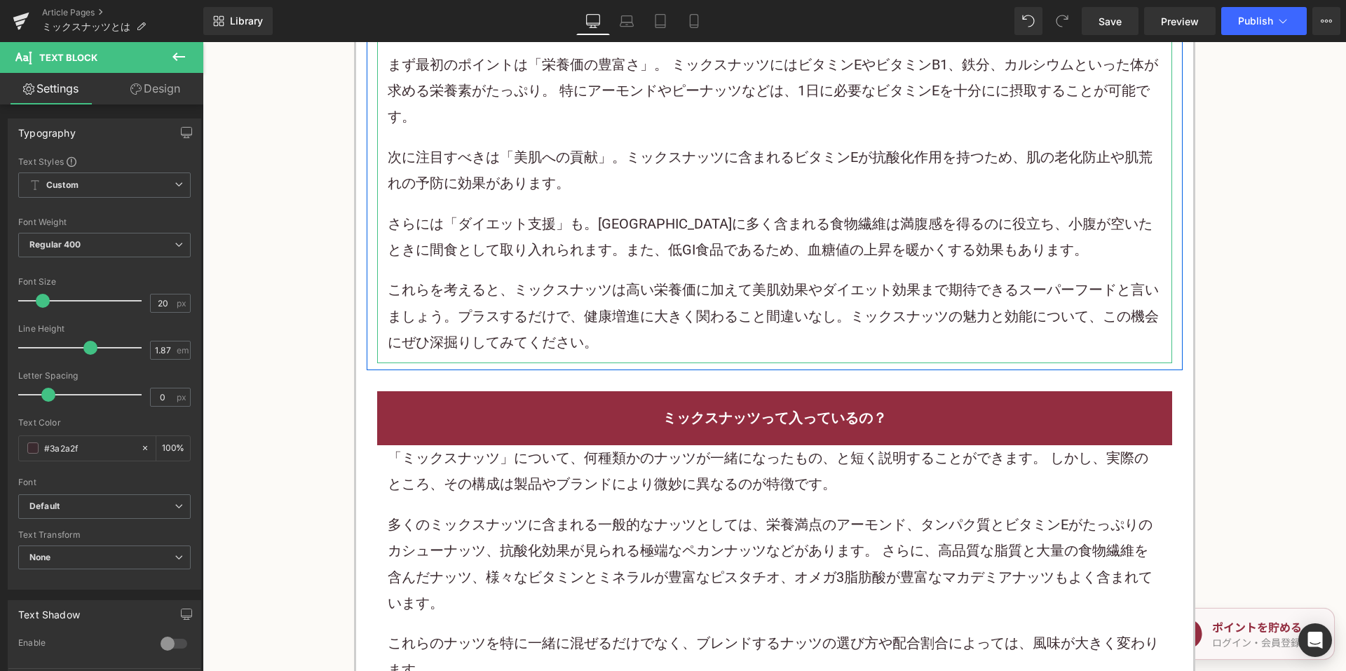
scroll to position [1121, 0]
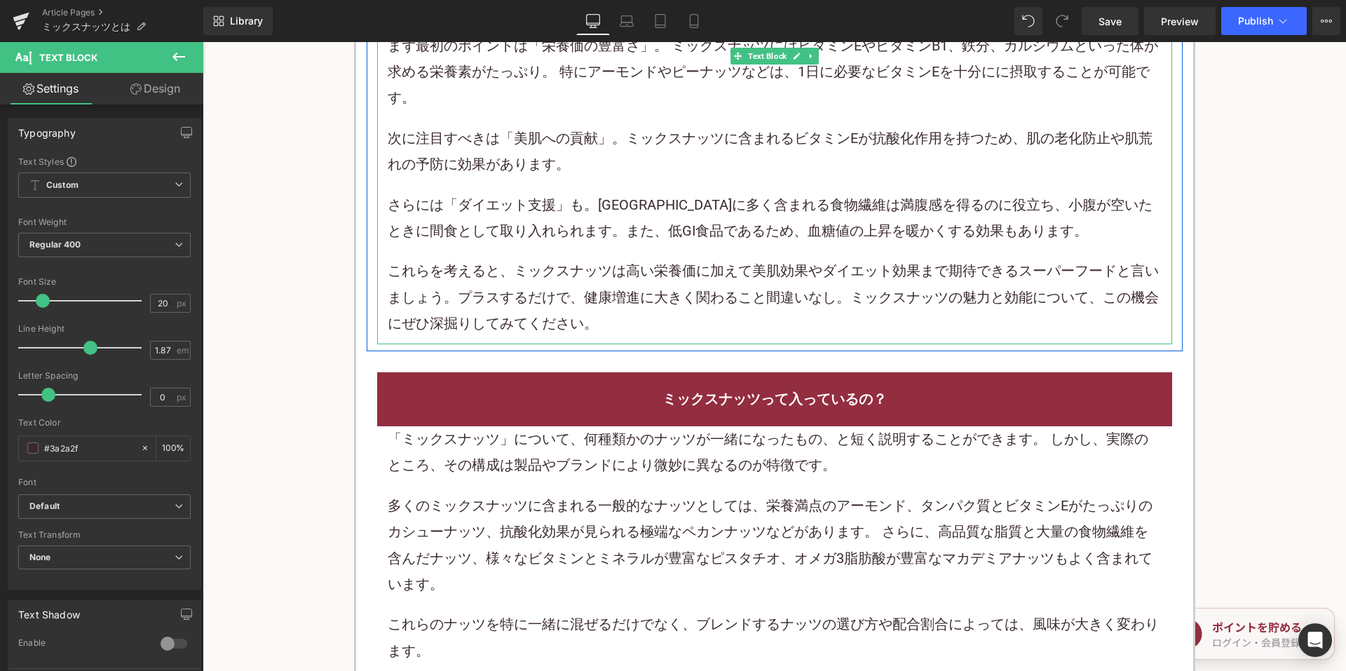
click at [551, 210] on p "さらには「ダイエット支援」も。ミックスナッツに多く含まれる 食物繊維 は満腹感を得るのに役立ち、小腹が空いたときに間食として取り入れられます。また、低GI食品…" at bounding box center [775, 218] width 774 height 53
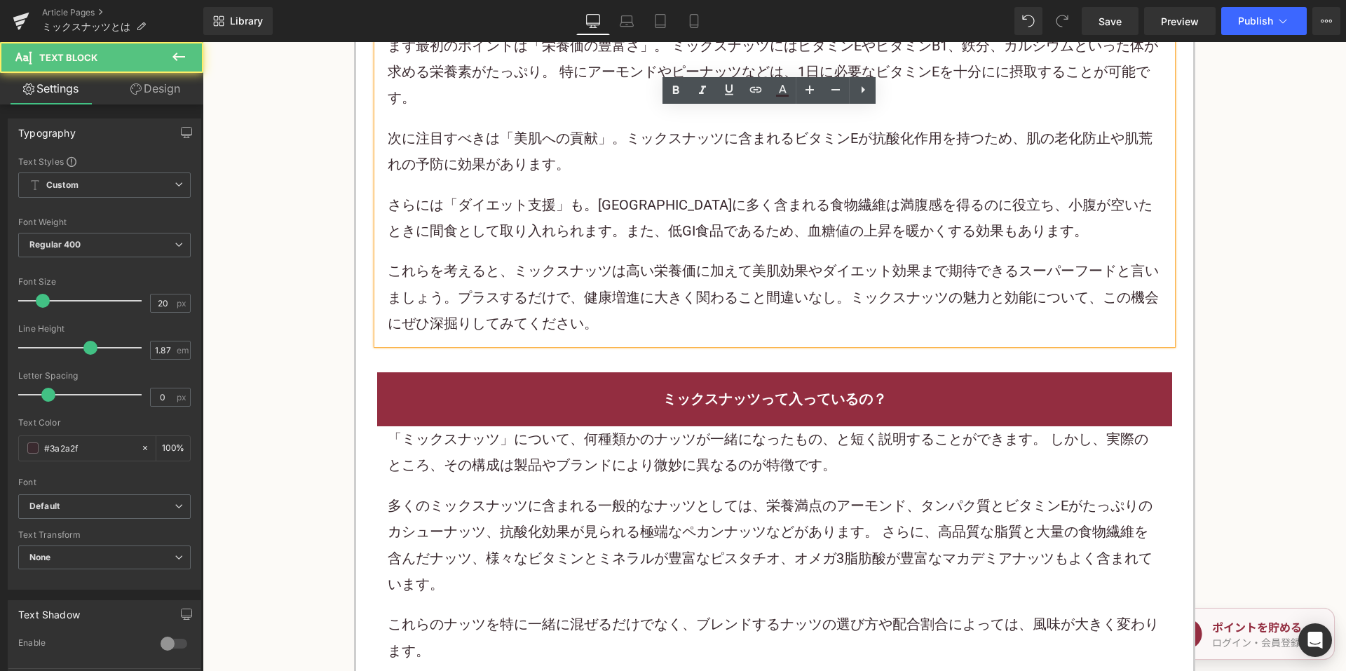
click at [565, 198] on p "さらには「ダイエット支援」も。ミックスナッツに多く含まれる 食物繊維 は満腹感を得るのに役立ち、小腹が空いたときに間食として取り入れられます。また、低GI食品…" at bounding box center [775, 218] width 774 height 53
click at [552, 199] on p "さらには「ダイエット支援」も。ミックスナッツに多く含まれる 食物繊維 は満腹感を得るのに役立ち、小腹が空いたときに間食として取り入れられます。また、低GI食品…" at bounding box center [775, 218] width 774 height 53
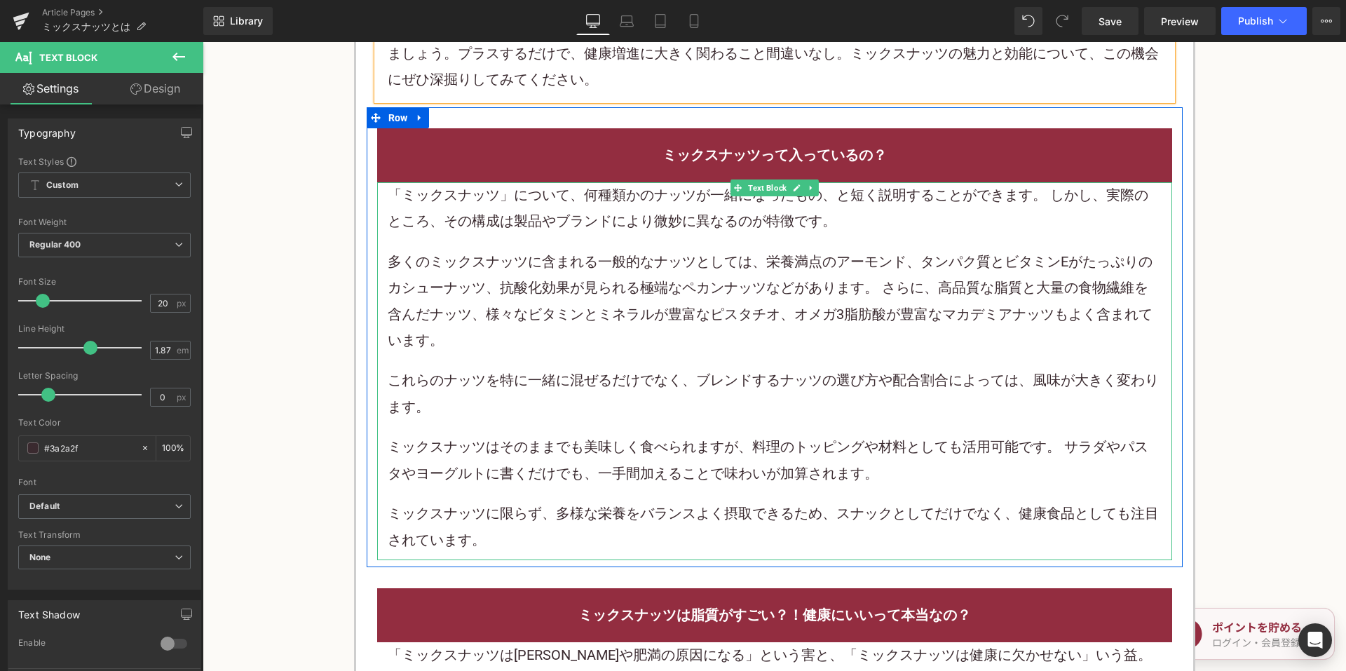
scroll to position [1332, 0]
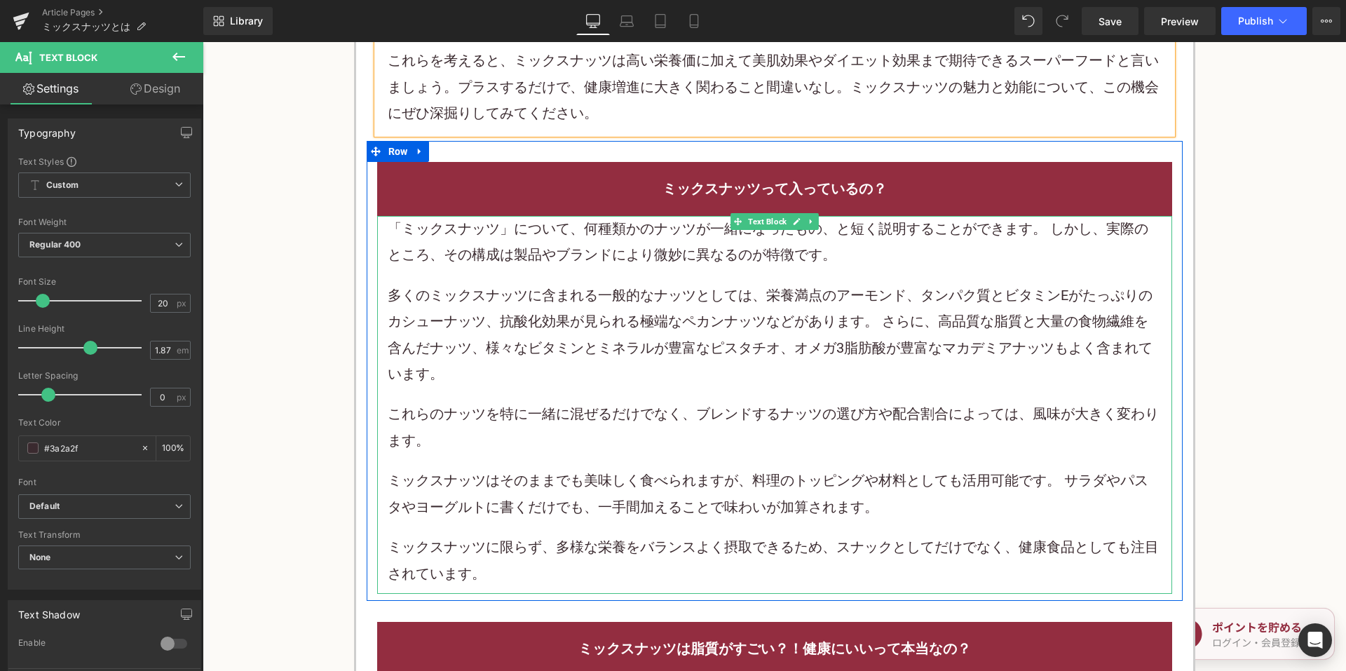
click at [566, 236] on p "「ミックスナッツ」について、何種類かのナッツが一緒になったもの、と短く説明することができます。 しかし、実際のところ、その構成は製品やブランドにより微妙に異な…" at bounding box center [775, 242] width 774 height 53
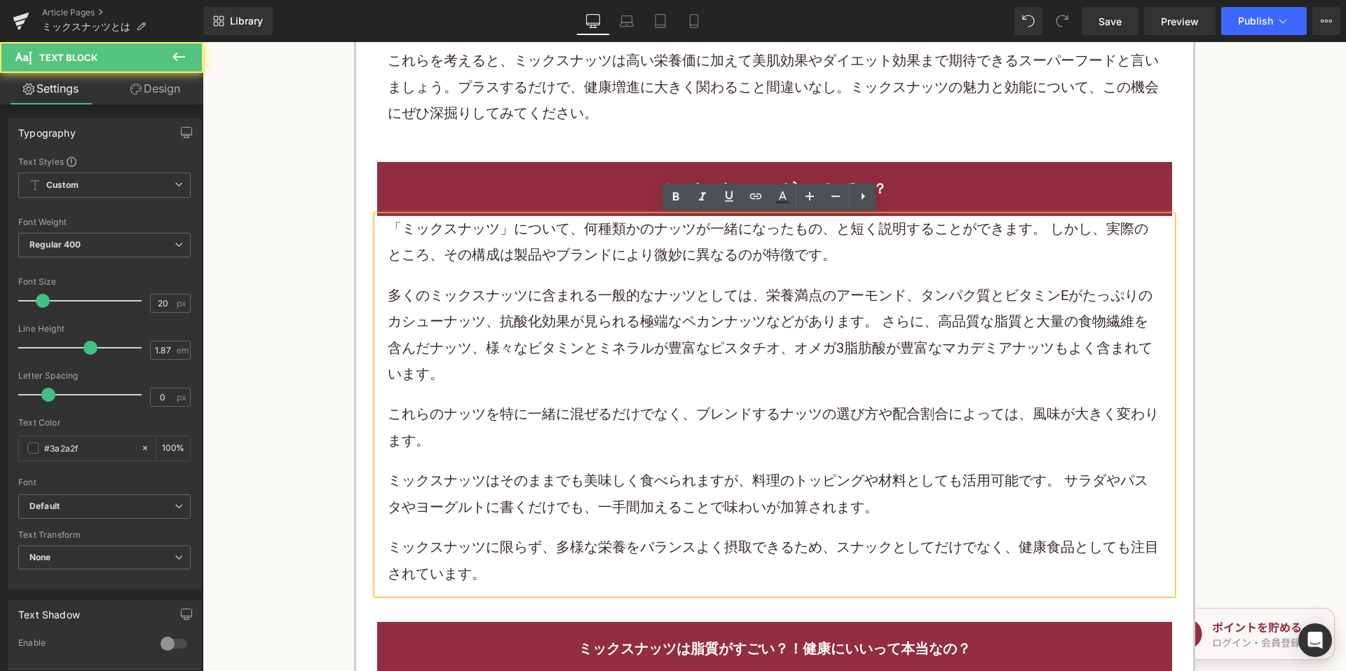
click at [836, 257] on p "「ミックスナッツ」について、何種類かのナッツが一緒になったもの、と短く説明することができます。 しかし、実際のところ、その構成は製品やブランドにより微妙に異な…" at bounding box center [775, 242] width 774 height 53
click at [681, 279] on div "「ミックスナッツ」について、何種類かのナッツが一緒になったもの、と短く説明することができます。 しかし、実際のところ、その構成は製品やブランドにより微妙に異な…" at bounding box center [775, 401] width 774 height 371
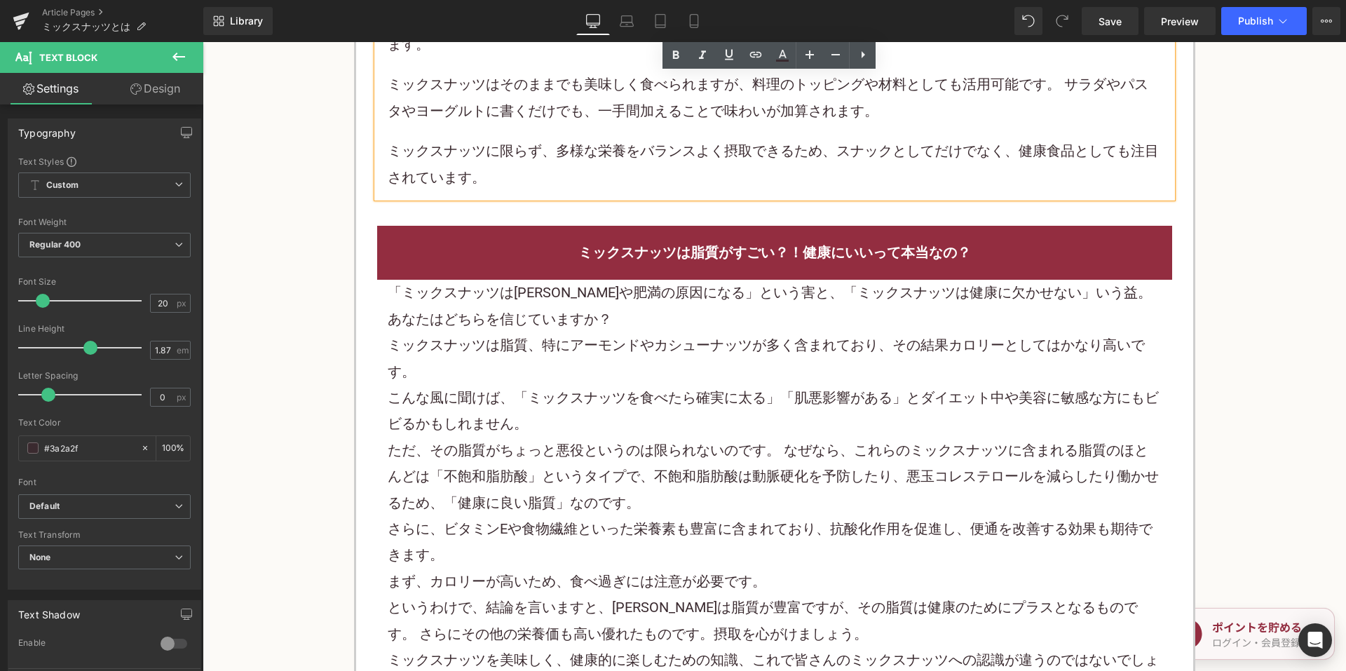
scroll to position [1752, 0]
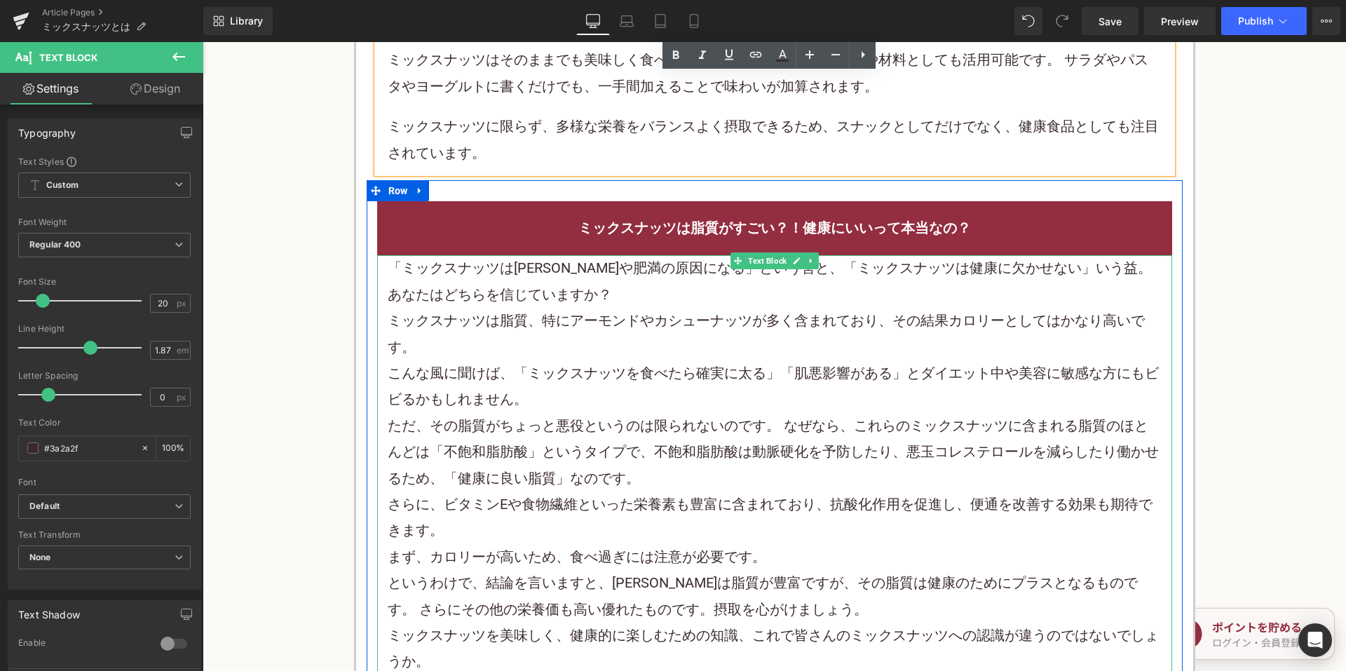
click at [1025, 275] on font "「ミックスナッツはニキビや肥満の原因になる」という害と、「ミックスナッツは健康に欠かせない」いう益。あなたはどちらを信じていますか？" at bounding box center [770, 280] width 764 height 43
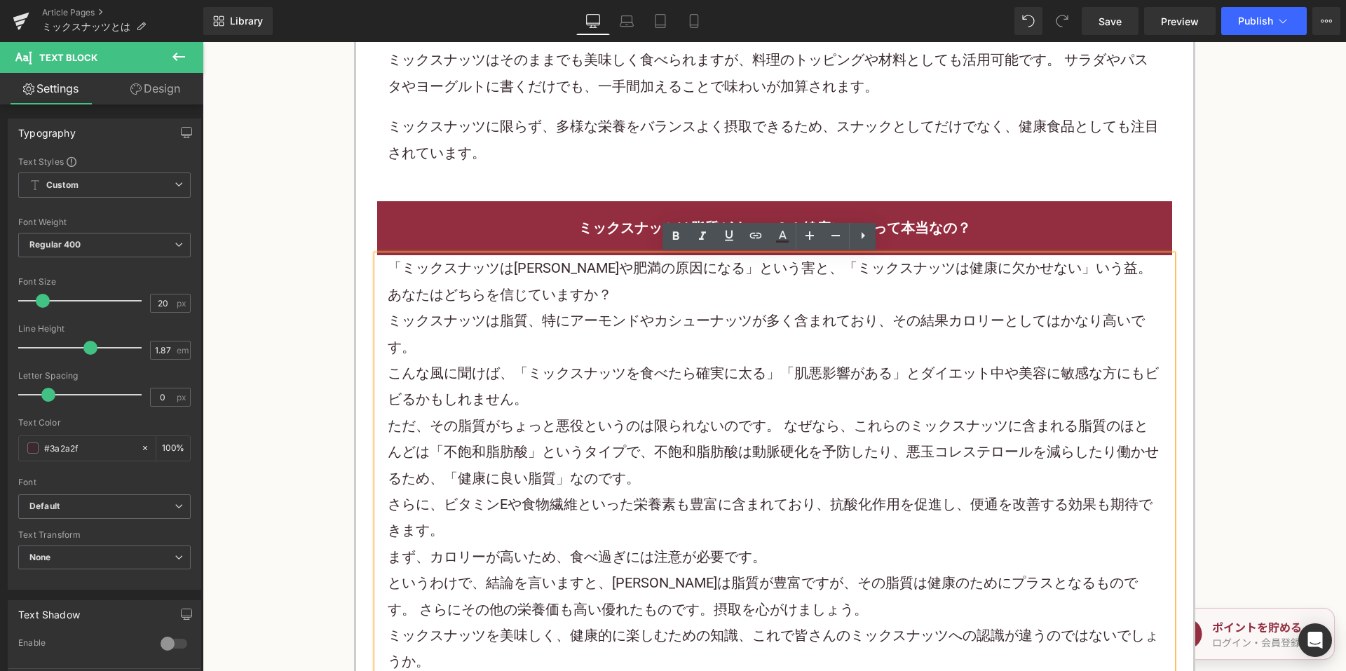
click at [754, 271] on font "「ミックスナッツはニキビや肥満の原因になる」という害と、「ミックスナッツは健康に欠かせない」いう益。あなたはどちらを信じていますか？" at bounding box center [770, 280] width 764 height 43
drag, startPoint x: 746, startPoint y: 271, endPoint x: 775, endPoint y: 268, distance: 28.9
click at [746, 270] on font "「ミックスナッツはニキビや肥満の原因になる」という害と、「ミックスナッツは健康に欠かせない」いう益。あなたはどちらを信じていますか？" at bounding box center [770, 280] width 764 height 43
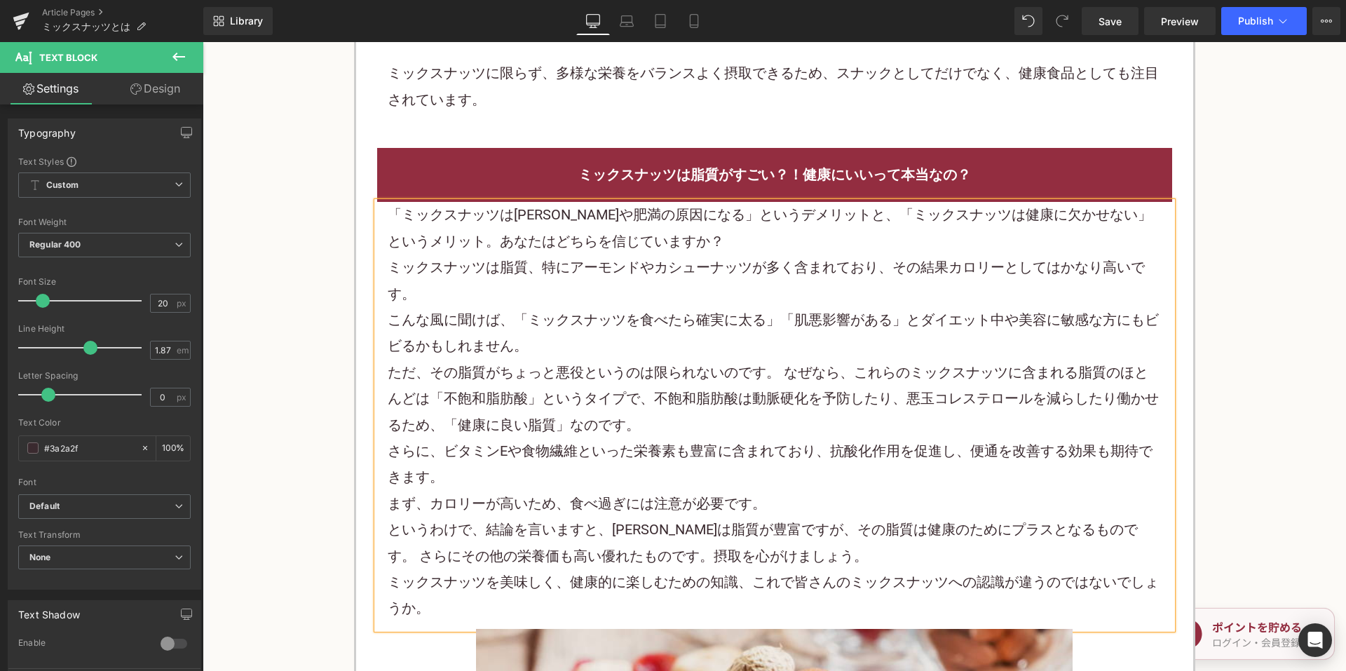
scroll to position [1893, 0]
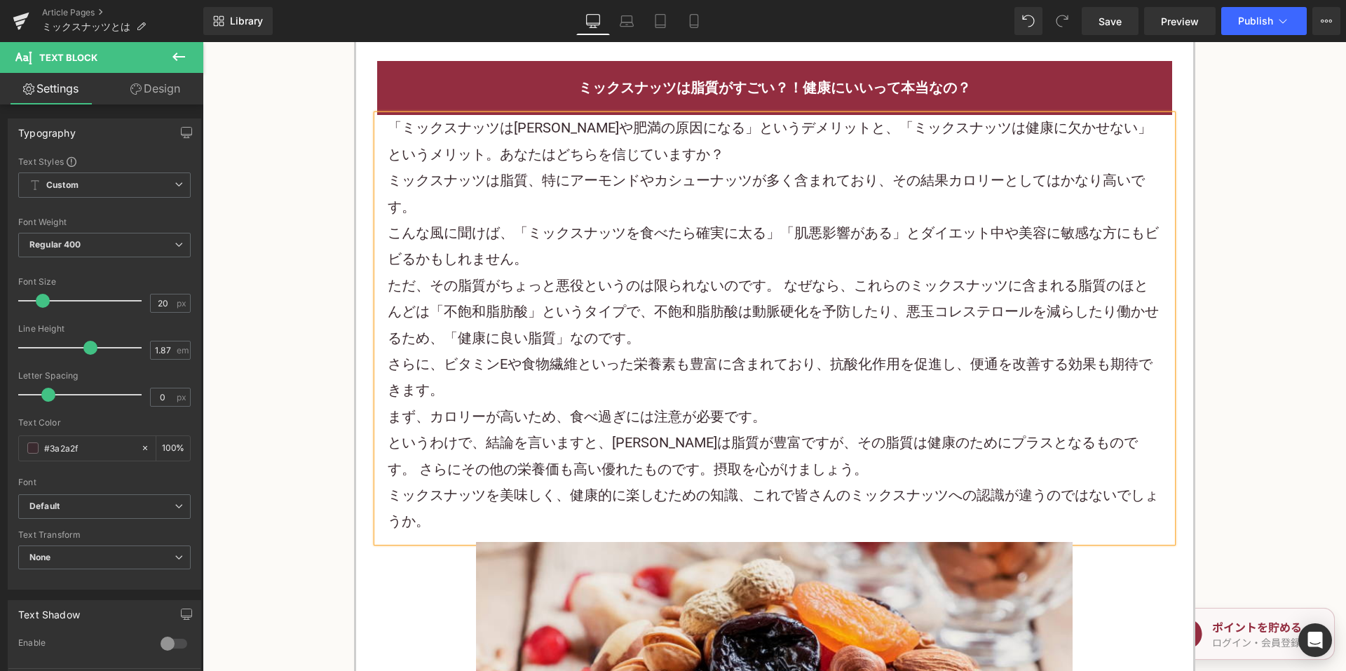
click at [1124, 232] on font "こんな風に聞けば、「ミックスナッツを食べたら確実に太る」「肌悪影響がある」とダイエット中や美容に敏感な方にもビビるかもしれません。" at bounding box center [773, 245] width 771 height 43
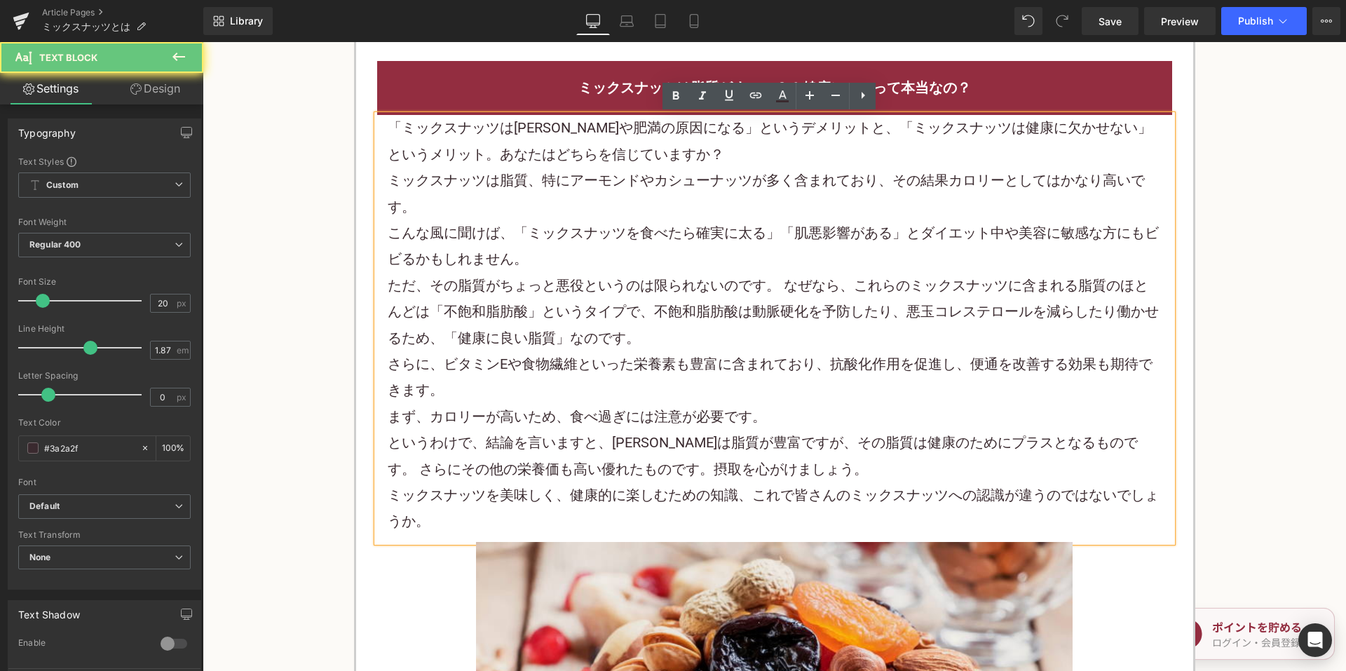
click at [1097, 226] on font "こんな風に聞けば、「ミックスナッツを食べたら確実に太る」「肌悪影響がある」とダイエット中や美容に敏感な方にもビビるかもしれません。" at bounding box center [773, 245] width 771 height 43
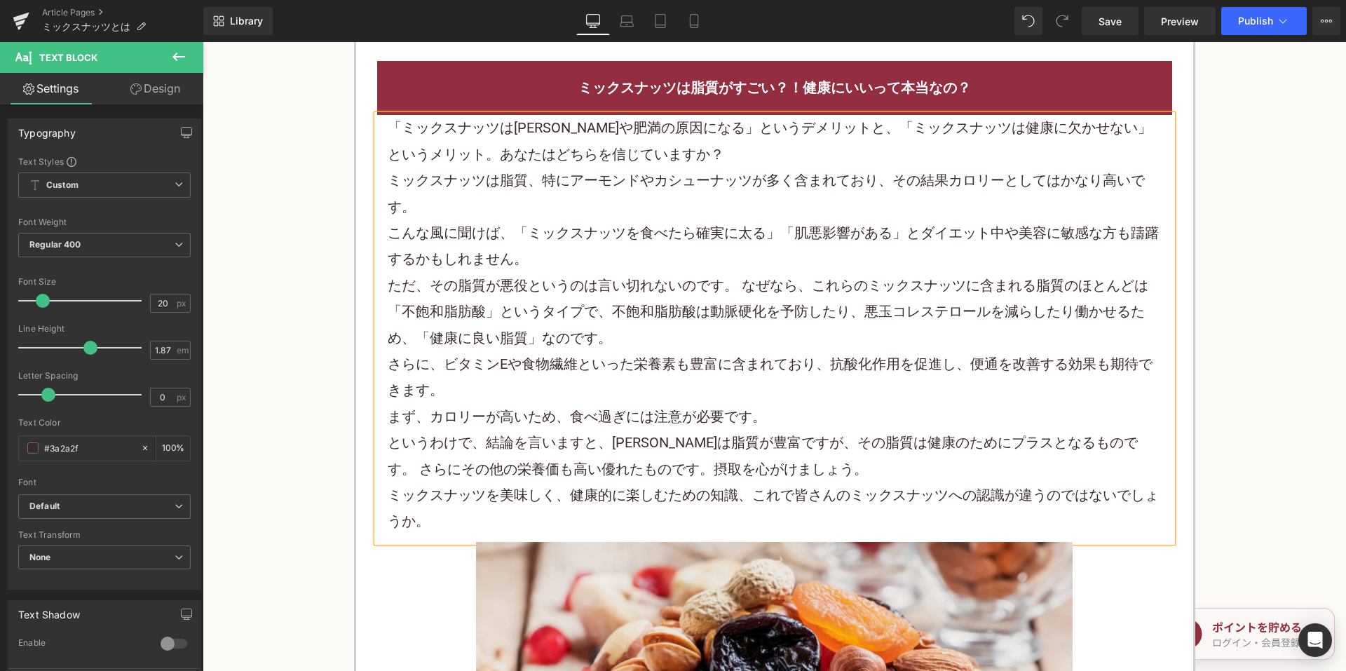
click at [427, 423] on font "まず、カロリーが高いため、食べ過ぎには注意が必要です。" at bounding box center [577, 416] width 379 height 17
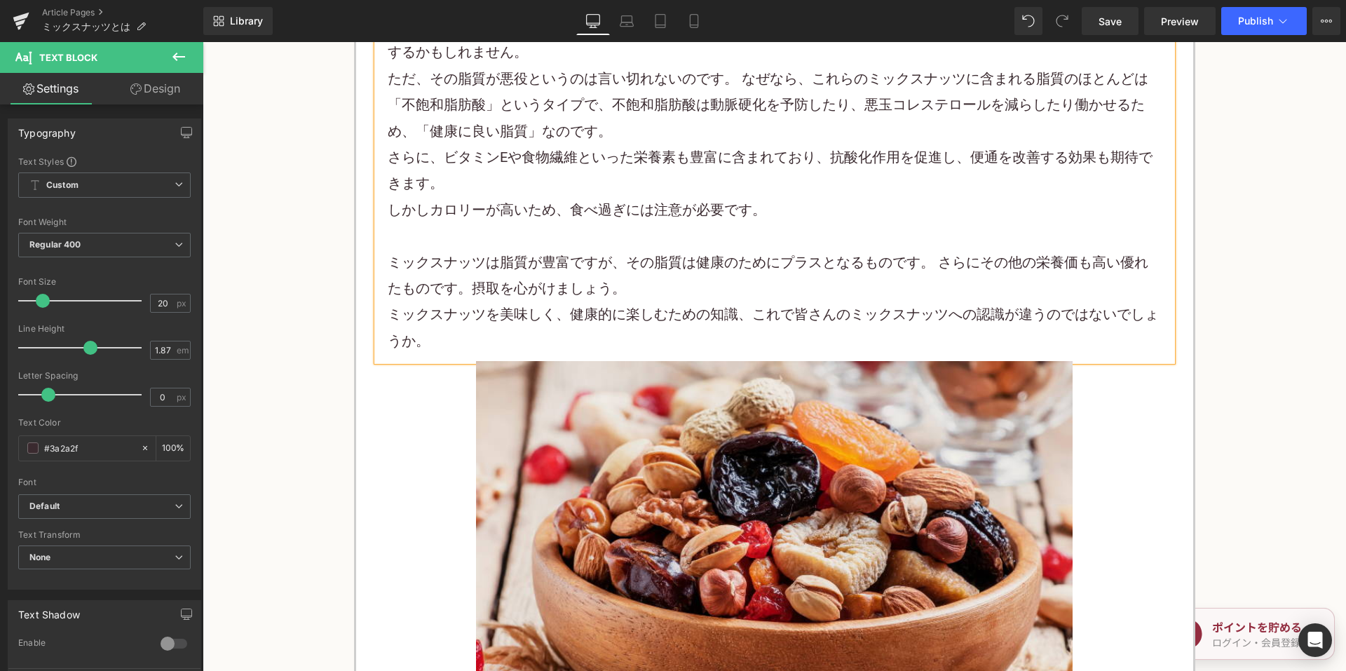
scroll to position [2103, 0]
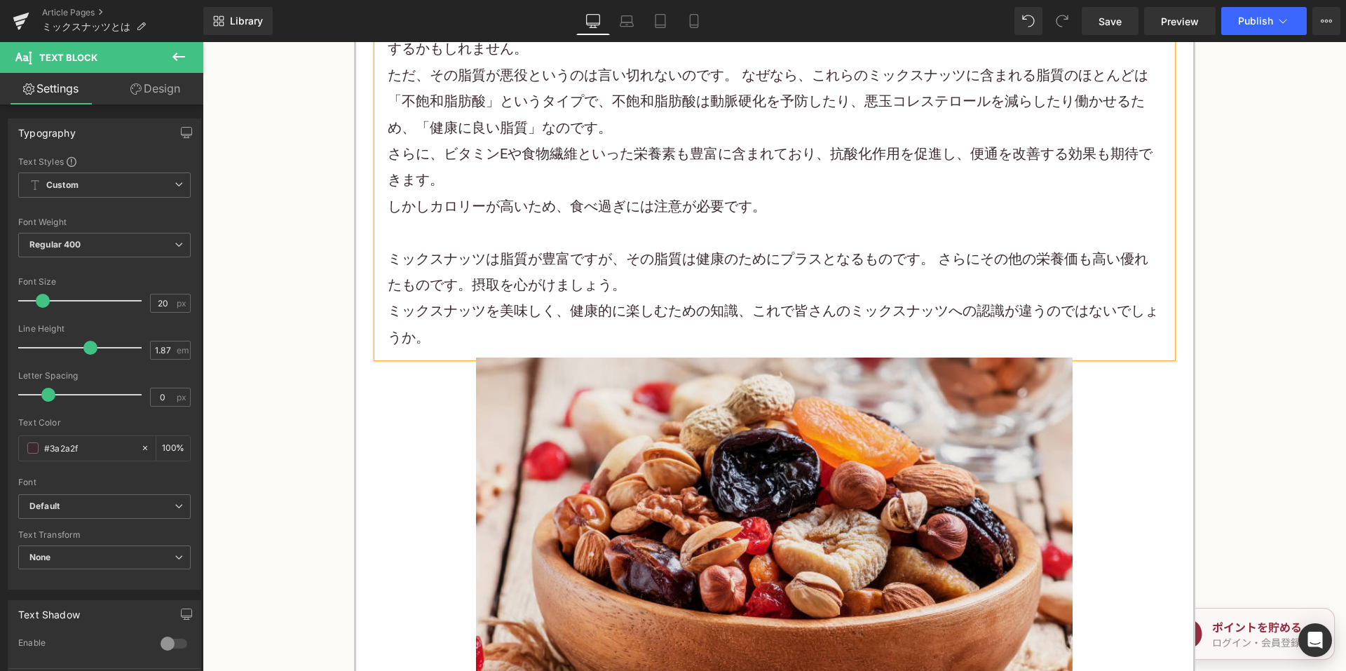
click at [454, 286] on font "ミックスナッツは脂質が豊富ですが、その脂質は健康のためにプラスとなるものです。 さらにその他の栄養価も高い優れたものです。摂取を心がけましょう。" at bounding box center [768, 271] width 761 height 43
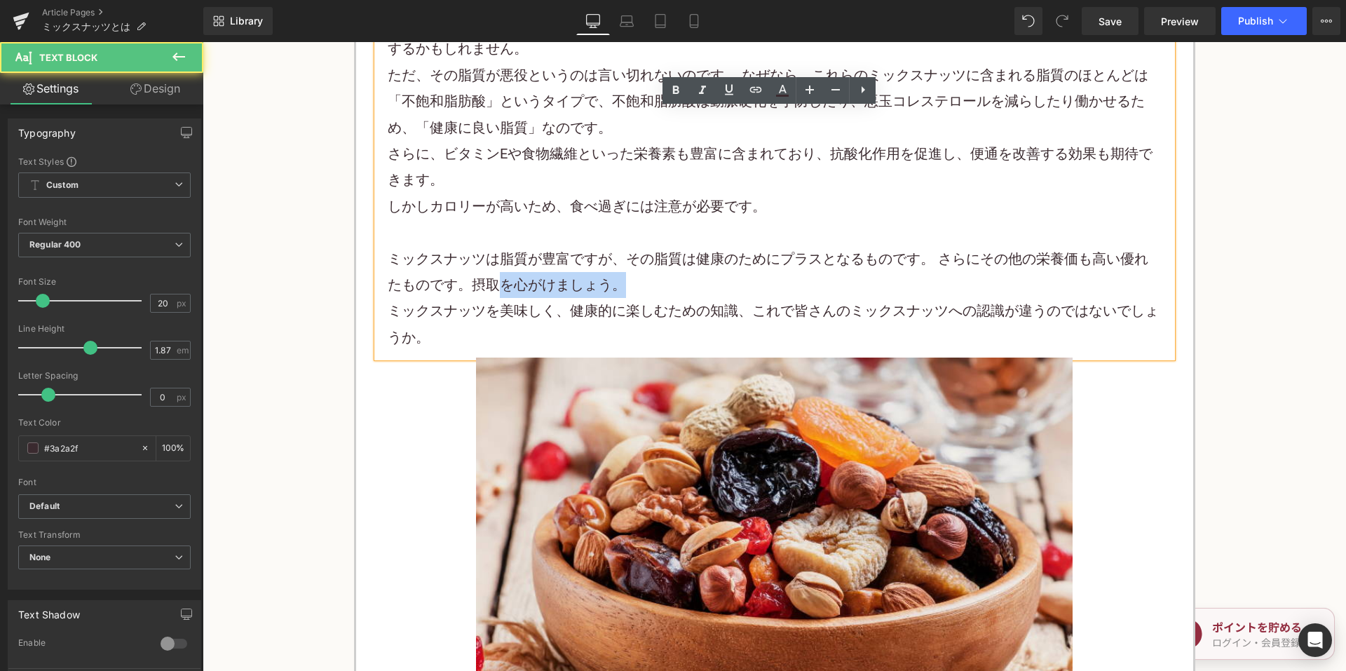
drag, startPoint x: 622, startPoint y: 279, endPoint x: 452, endPoint y: 291, distance: 170.0
click at [463, 291] on p "ミックスナッツは脂質が豊富ですが、その脂質は健康のためにプラスとなるものです。 さらにその他の栄養価も高い優れたものです。摂取を心がけましょう。" at bounding box center [775, 272] width 774 height 53
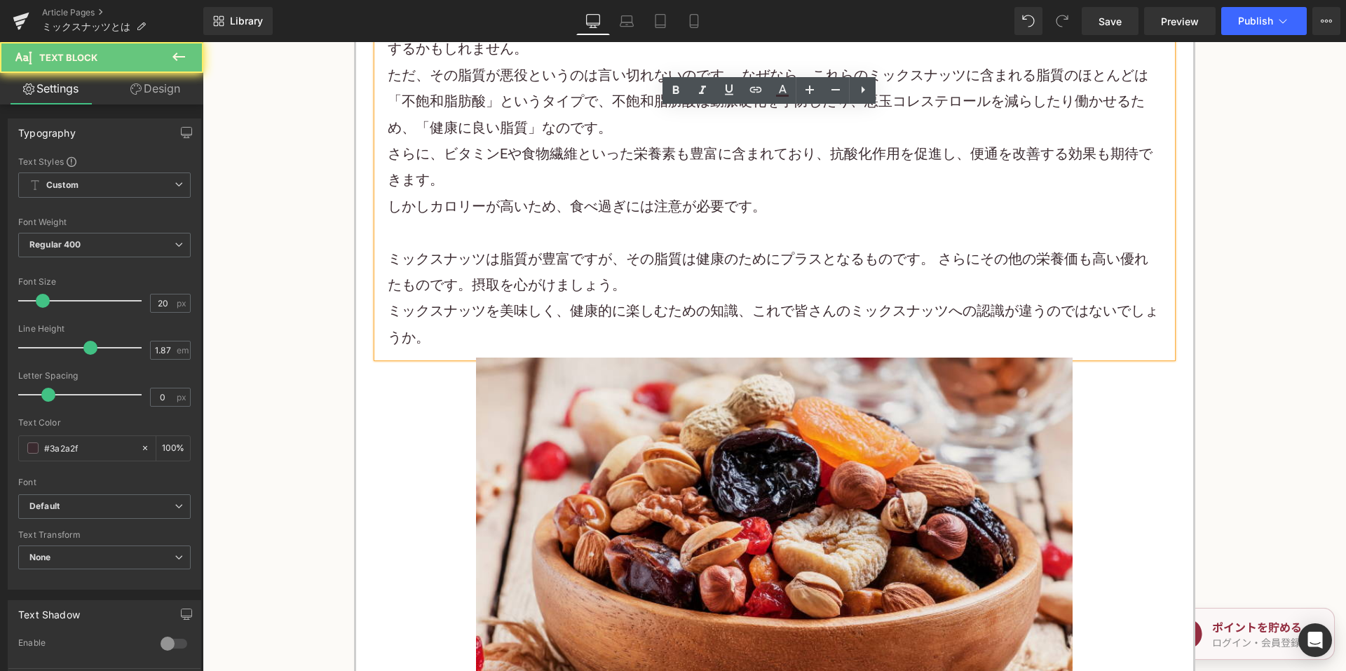
click at [452, 290] on font "ミックスナッツは脂質が豊富ですが、その脂質は健康のためにプラスとなるものです。 さらにその他の栄養価も高い優れたものです。摂取を心がけましょう。" at bounding box center [768, 271] width 761 height 43
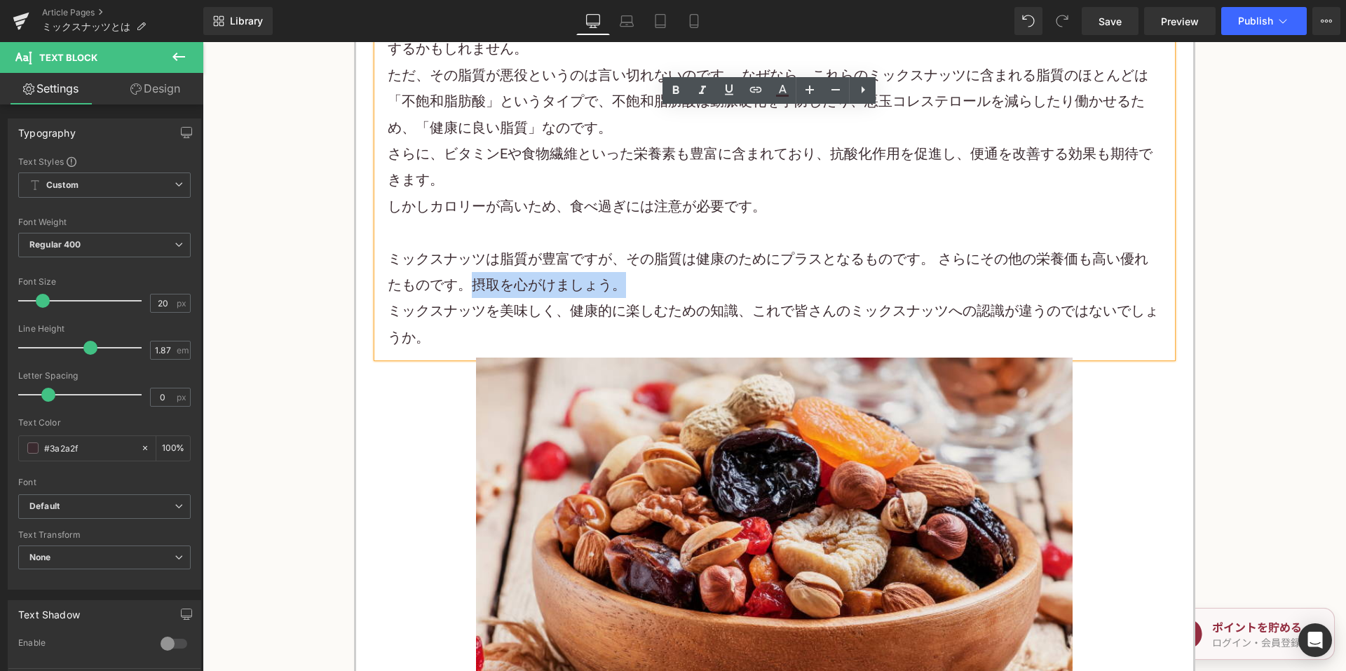
drag, startPoint x: 460, startPoint y: 287, endPoint x: 618, endPoint y: 284, distance: 157.7
click at [617, 284] on p "ミックスナッツは脂質が豊富ですが、その脂質は健康のためにプラスとなるものです。 さらにその他の栄養価も高い優れたものです。摂取を心がけましょう。" at bounding box center [775, 272] width 774 height 53
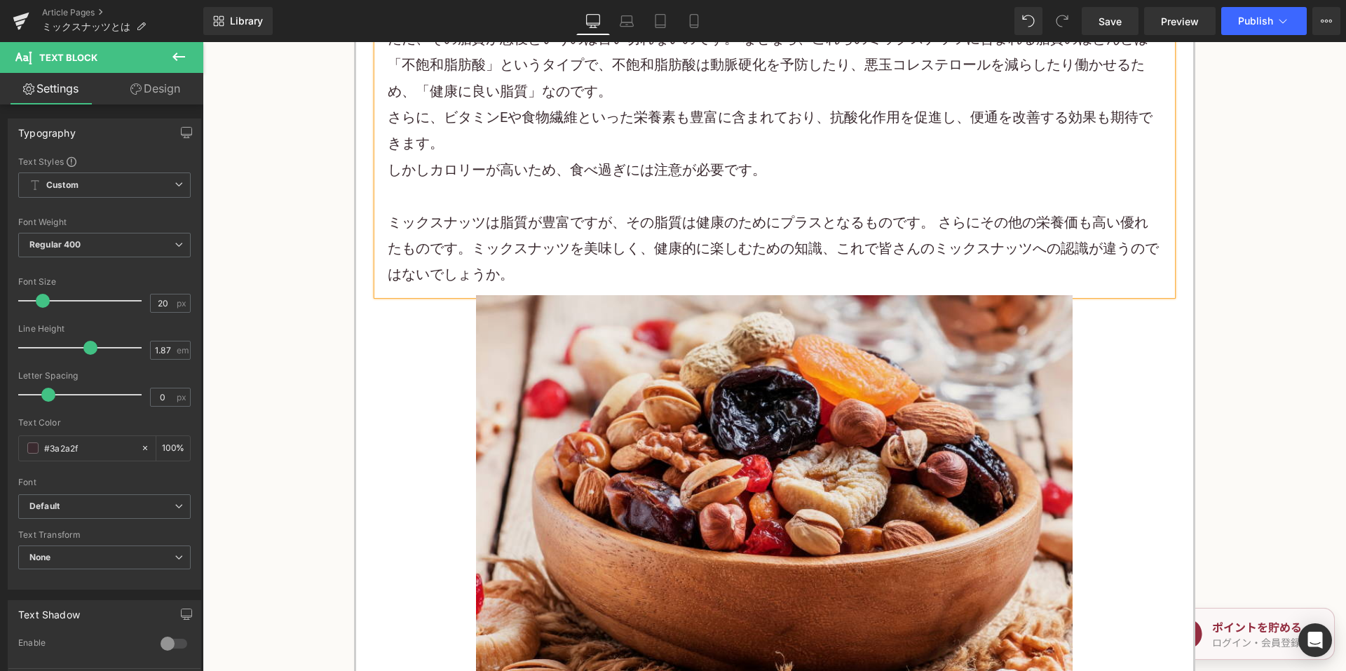
scroll to position [2173, 0]
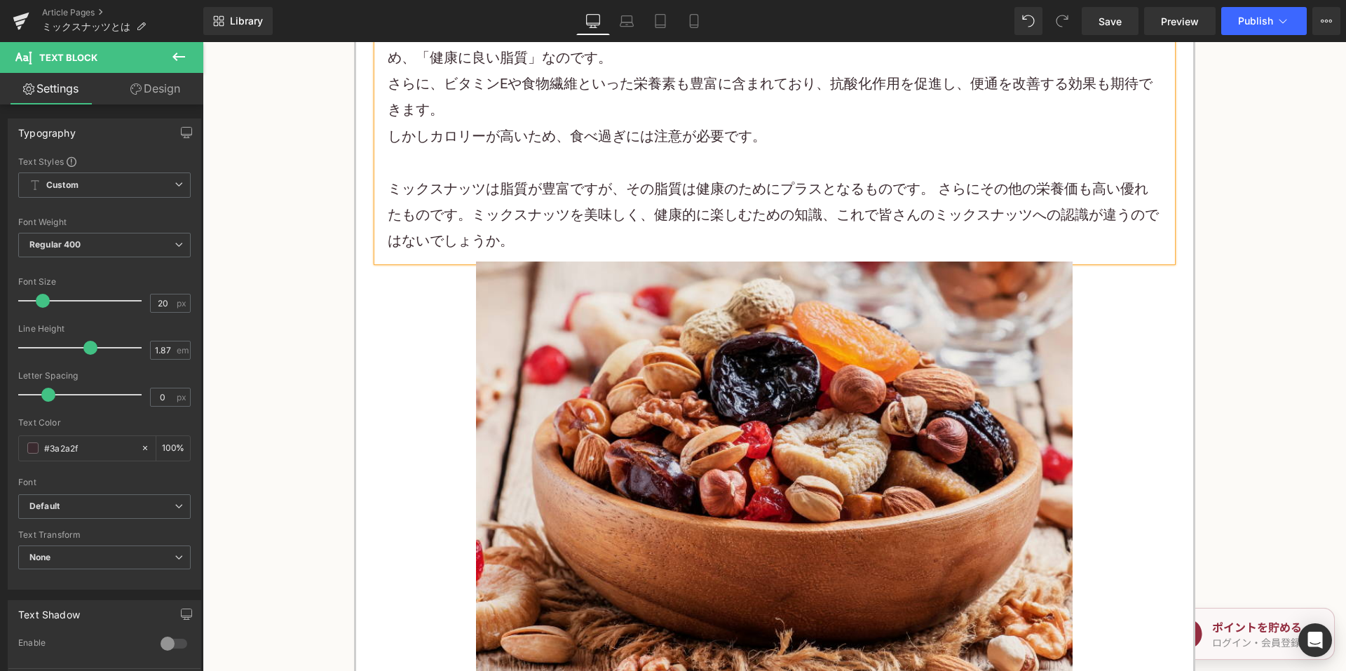
drag, startPoint x: 701, startPoint y: 214, endPoint x: 760, endPoint y: 215, distance: 58.9
click at [701, 214] on span "ミックスナッツを美味しく、健康的に楽しむための知識、これで皆さんのミックスナッツへの認識が違うのではないでしょうか。" at bounding box center [773, 227] width 771 height 43
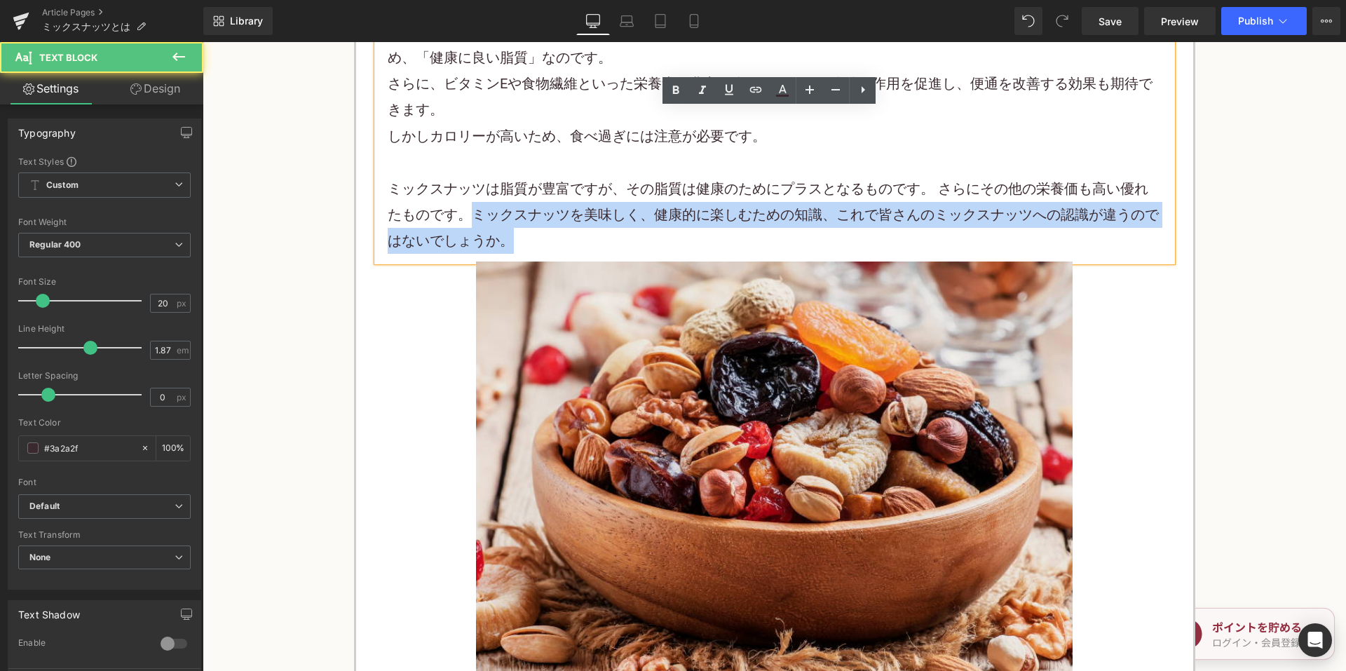
drag, startPoint x: 457, startPoint y: 212, endPoint x: 531, endPoint y: 254, distance: 84.8
click at [528, 254] on p "ミックスナッツは脂質が豊富ですが、その脂質は健康のためにプラスとなるものです。 さらにその他の栄養価も高い優れたものです。 ミックスナッツを美味しく、健康的に…" at bounding box center [775, 215] width 774 height 79
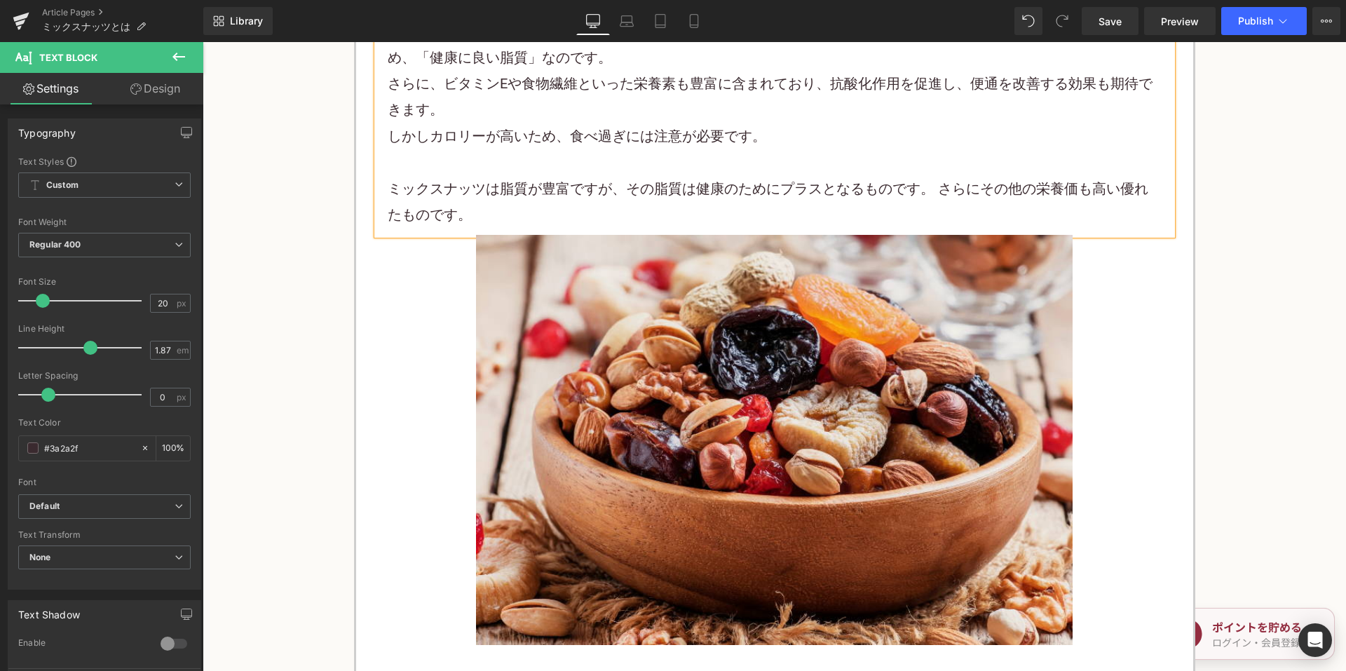
click at [434, 217] on font "ミックスナッツは脂質が豊富ですが、その脂質は健康のためにプラスとなるものです。 さらにその他の栄養価も高い優れたものです。" at bounding box center [768, 201] width 761 height 43
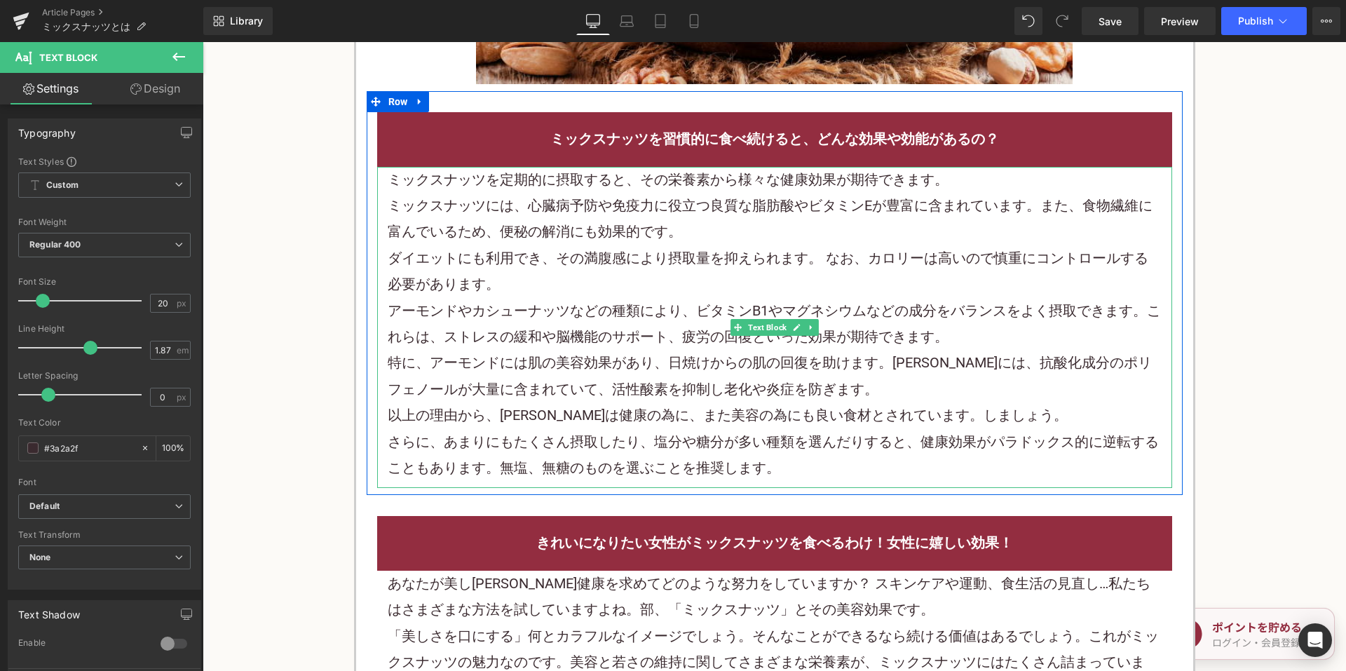
scroll to position [2804, 0]
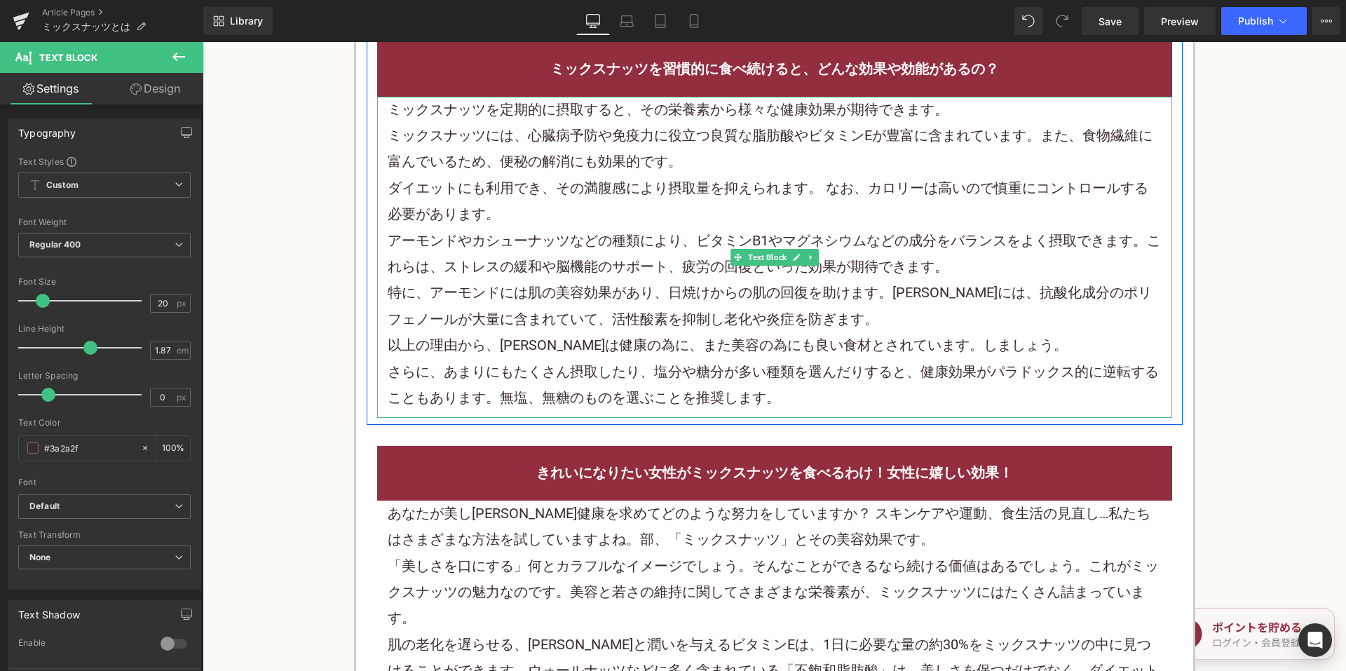
click at [940, 371] on font "さらに、あまりにもたくさん摂取したり、塩分や糖分が多い種類を選んだりすると、健康効果がパラドックス的に逆転することもあります。無塩、無糖のものを選ぶことを推奨…" at bounding box center [773, 384] width 771 height 43
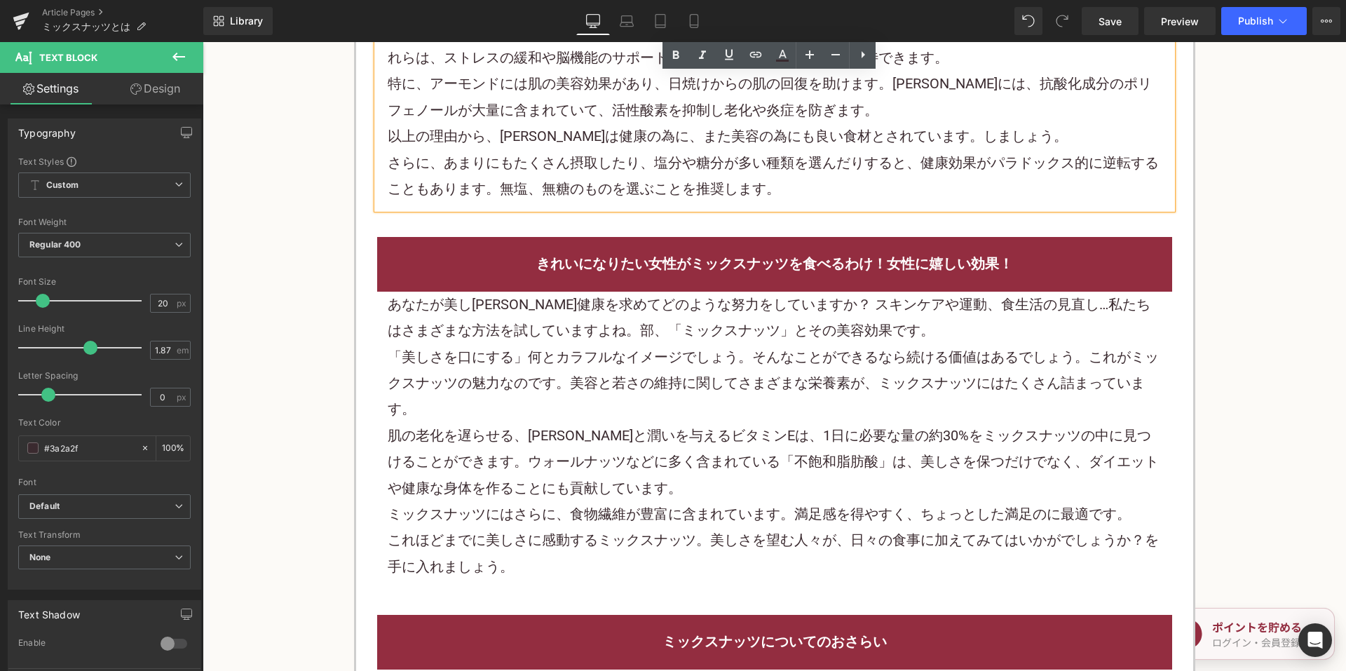
scroll to position [3014, 0]
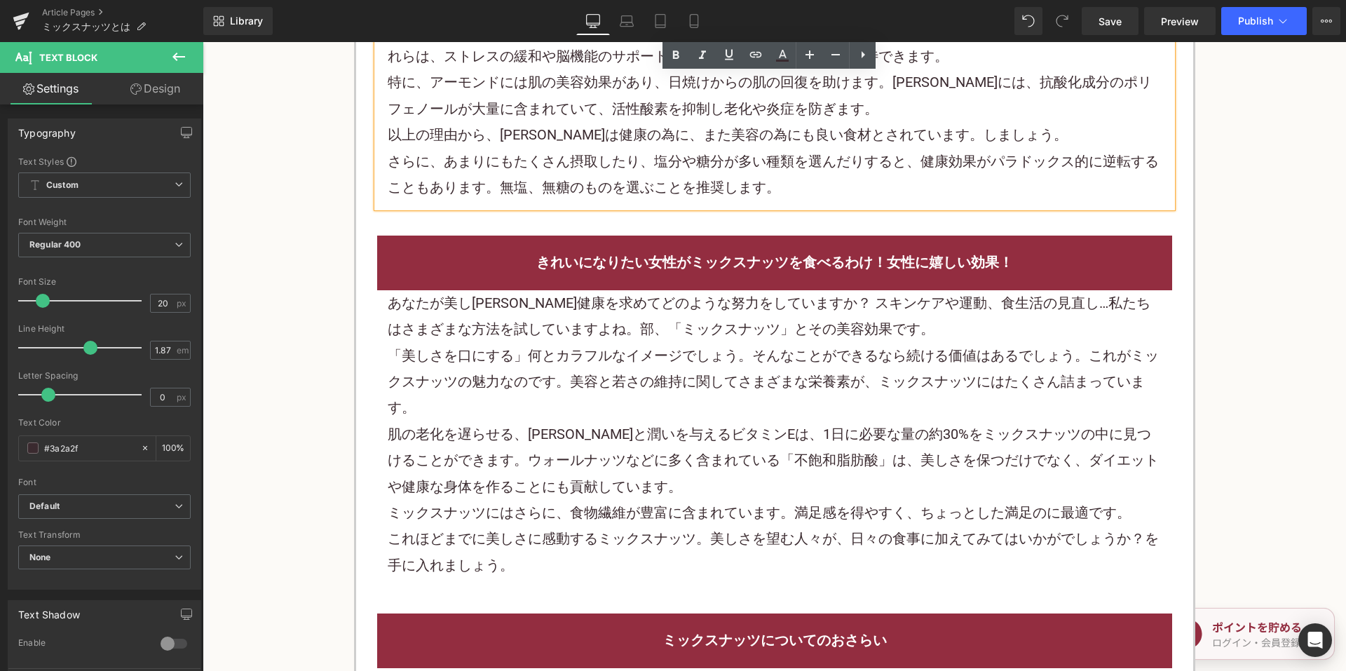
click at [726, 305] on font "あなたが美しさや健康を求めてどのような努力をしていますか？ スキンケアや運動、食生活の見直し…私たちはさまざまな方法を試していますよね。部、「ミックスナッツ」…" at bounding box center [769, 315] width 763 height 43
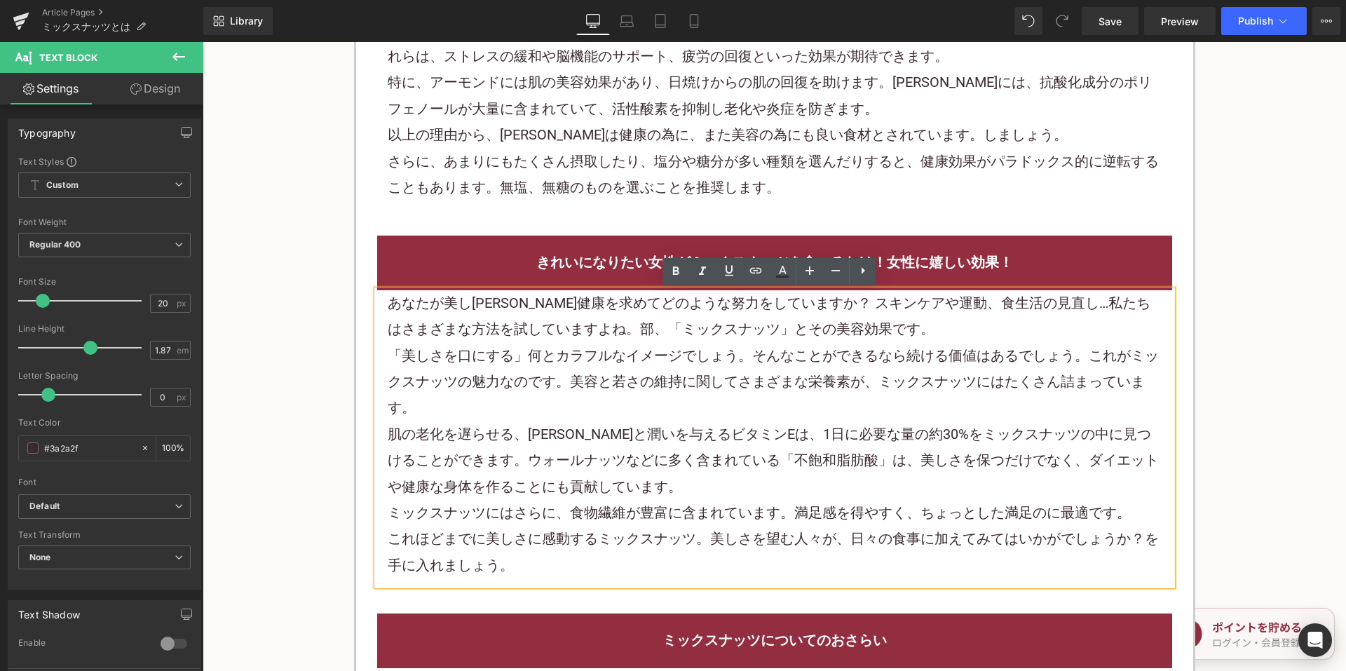
click at [536, 263] on font "きれいになりたい女性がミックスナッツを食べるわけ！女性に嬉しい効果！" at bounding box center [774, 262] width 477 height 17
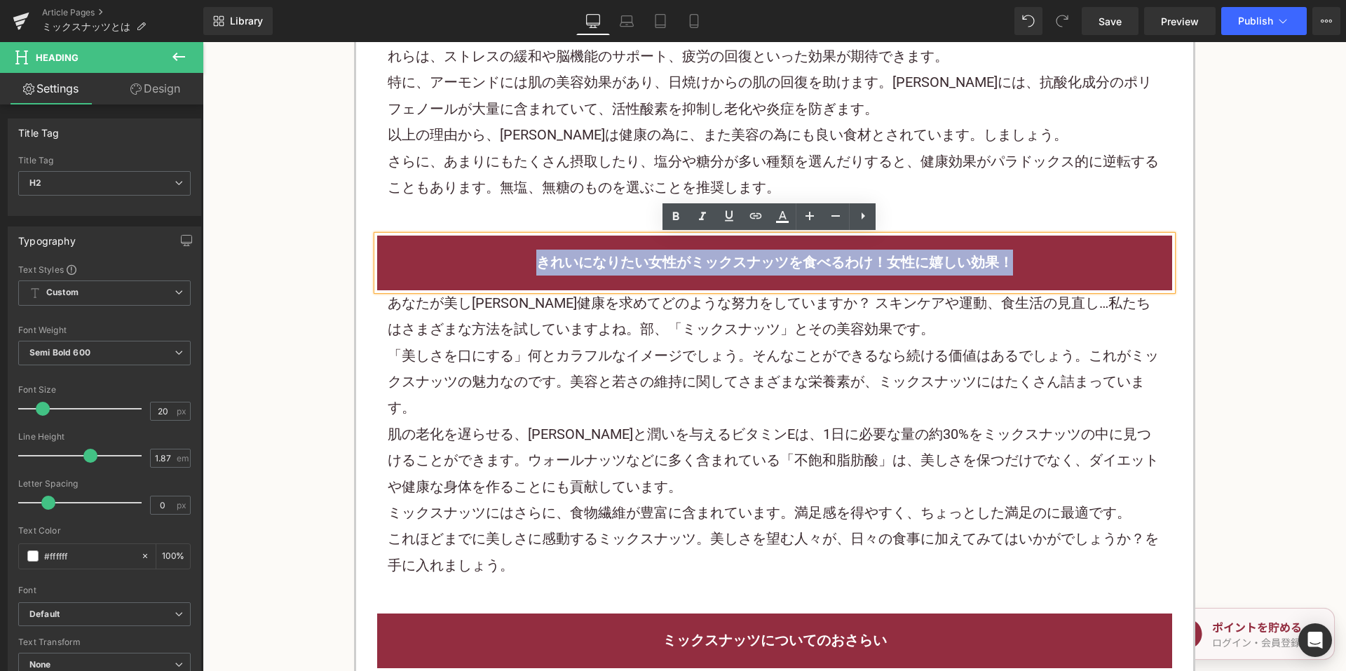
drag, startPoint x: 545, startPoint y: 256, endPoint x: 1094, endPoint y: 244, distance: 549.7
click at [1094, 244] on div "きれいになりたい女性がミックスナッツを食べるわけ！女性に嬉しい効果！" at bounding box center [774, 263] width 795 height 54
copy font "きれいになりたい女性がミックスナッツを食べるわけ！女性に嬉しい効果！"
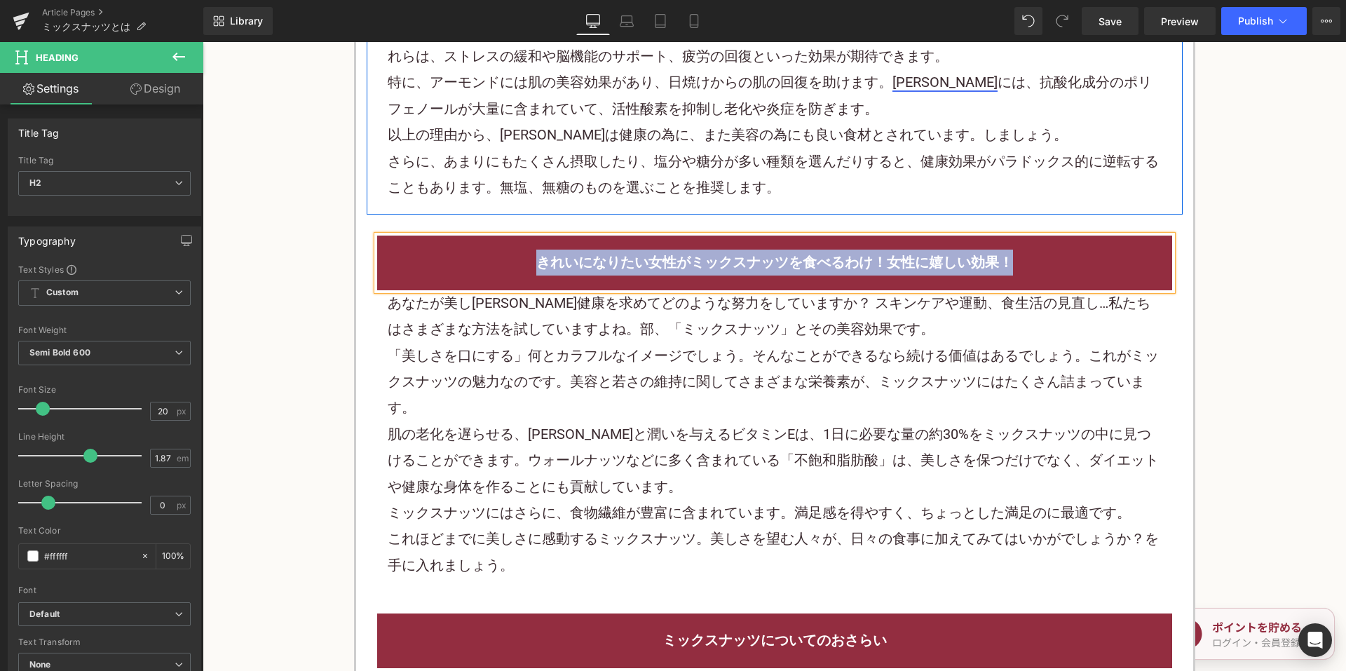
copy font "きれいになりたい女性がミックスナッツを食べるわけ！女性に嬉しい効果！"
click at [555, 395] on p "「美しさを口にする」何とカラフルなイメージでしょう。そんなことができるなら続ける価値はあるでしょう。これがミックスナッツの魅力なのです。美容と若さの維持に関し…" at bounding box center [775, 382] width 774 height 79
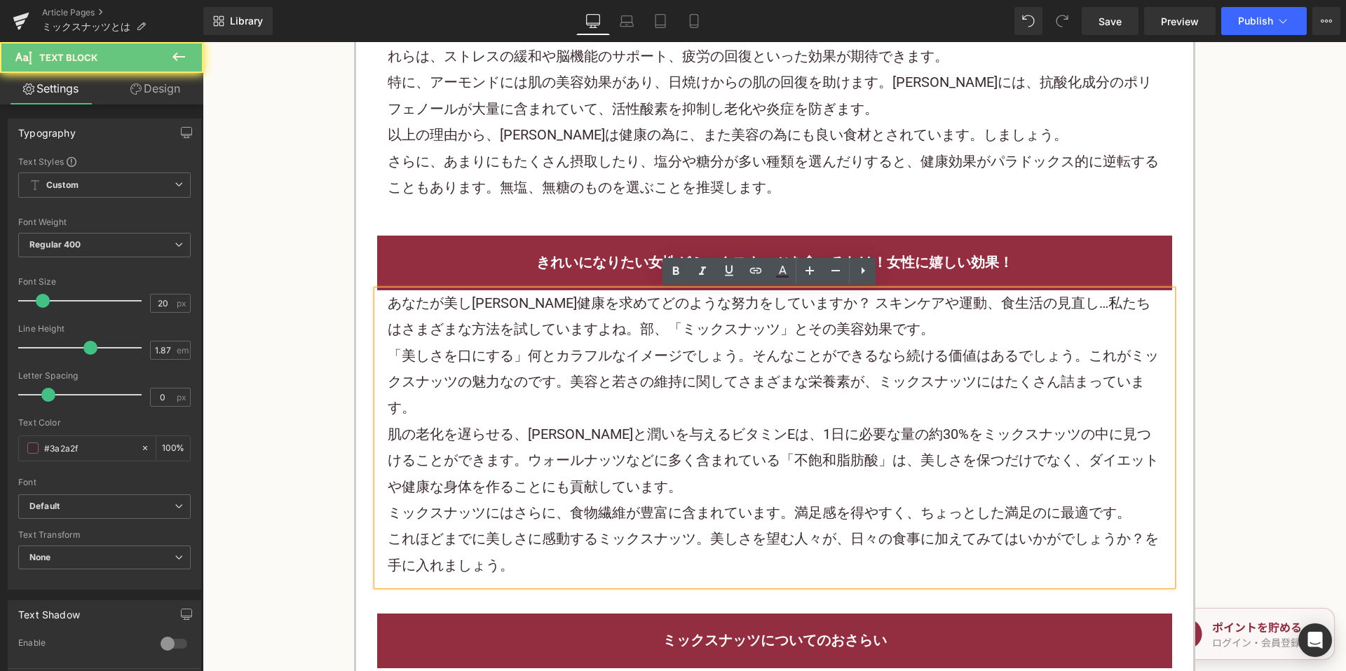
click at [554, 377] on font "「美しさを口にする」何とカラフルなイメージでしょう。そんなことができるなら続ける価値はあるでしょう。これがミックスナッツの魅力なのです。美容と若さの維持に関し…" at bounding box center [773, 381] width 771 height 69
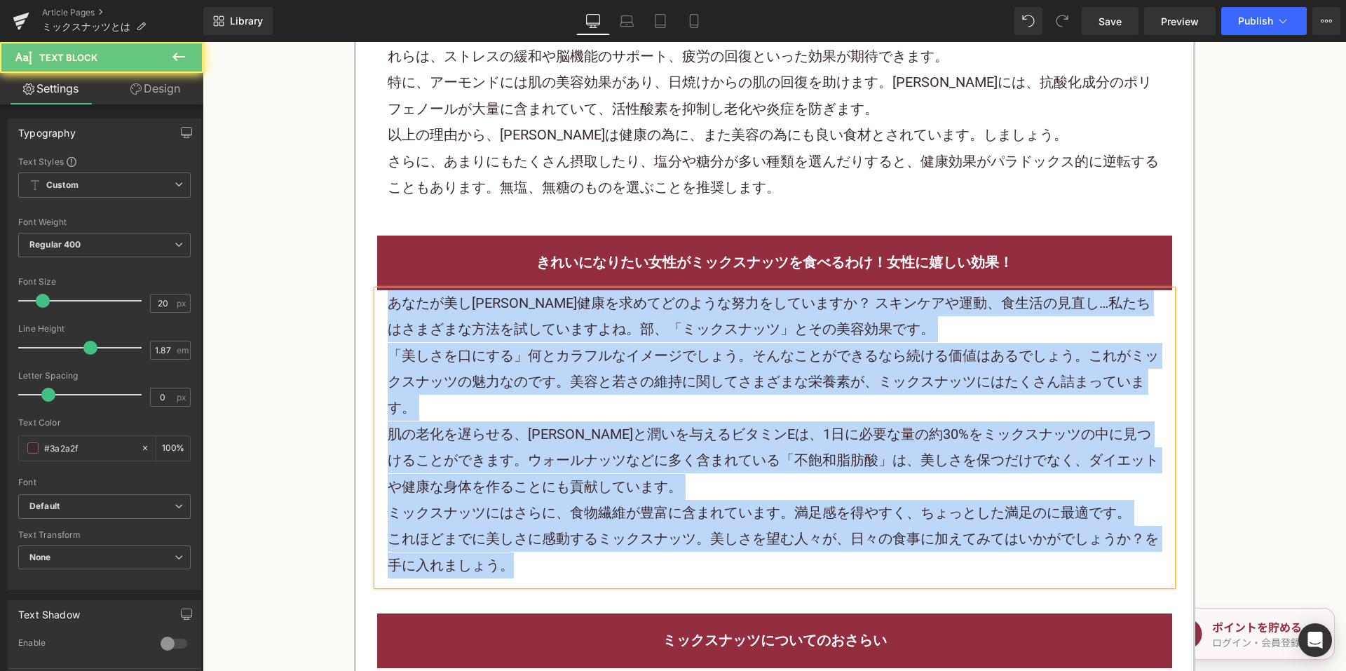
paste div
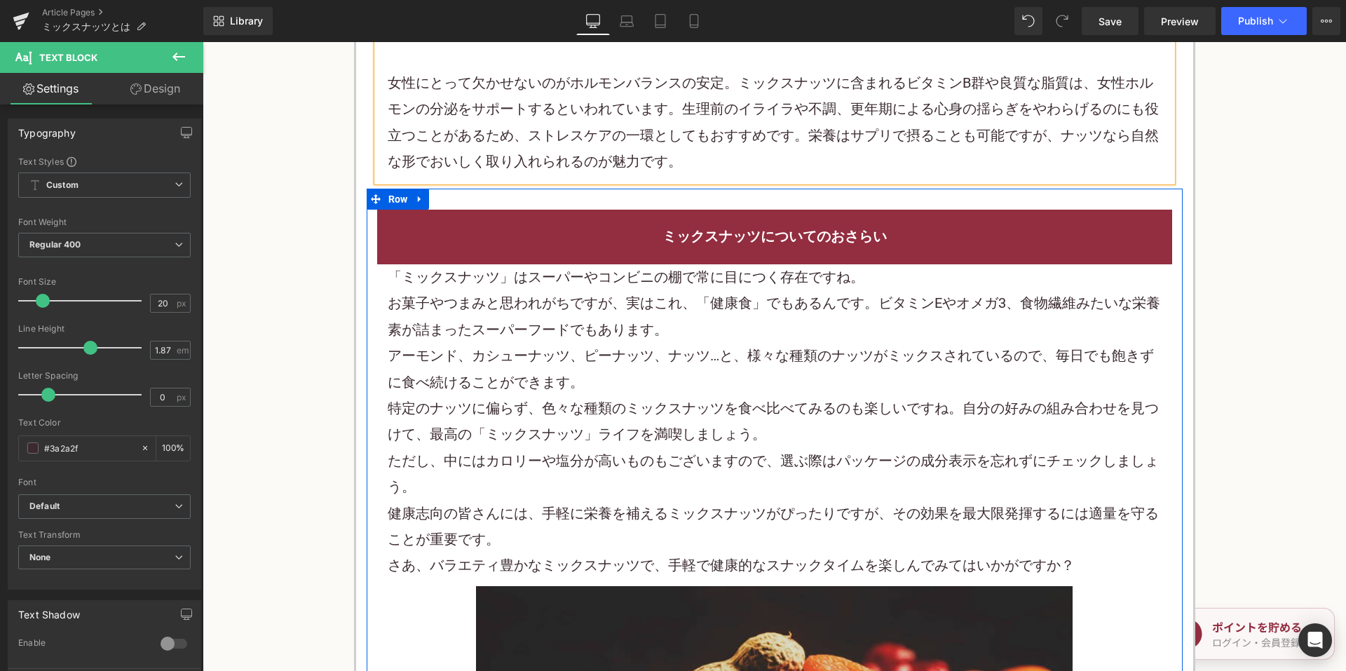
scroll to position [3364, 0]
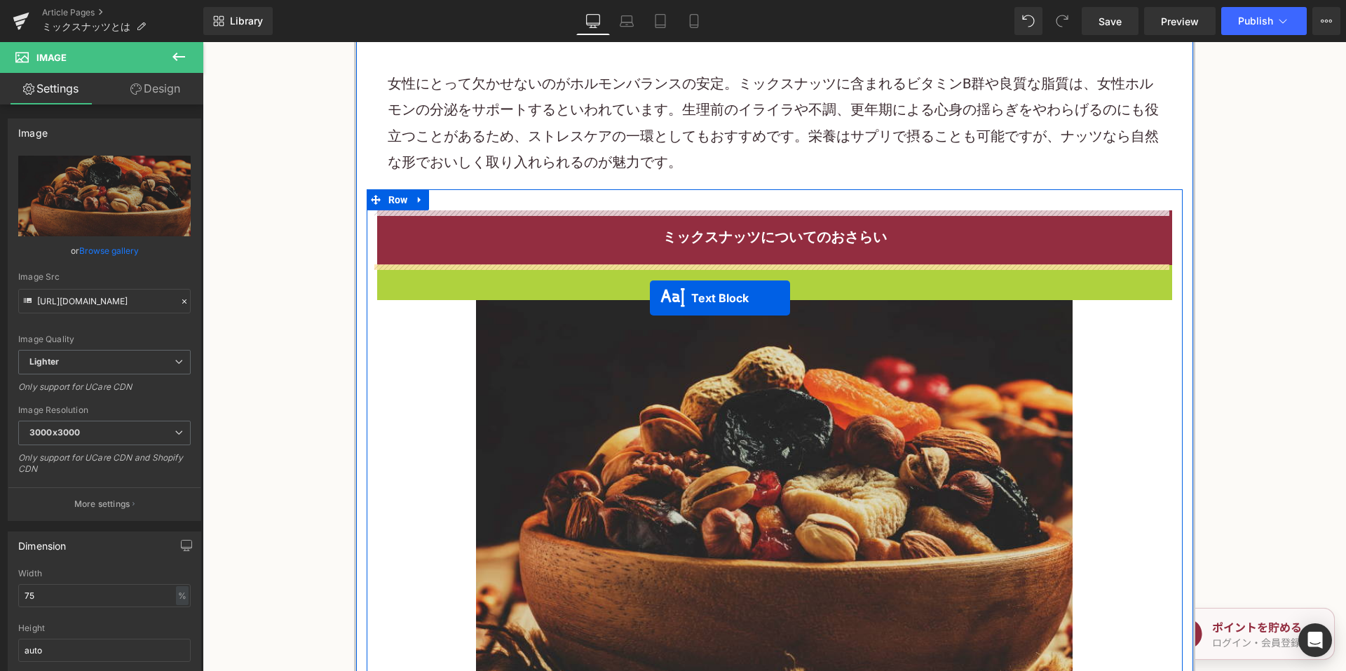
drag, startPoint x: 732, startPoint y: 424, endPoint x: 650, endPoint y: 298, distance: 150.5
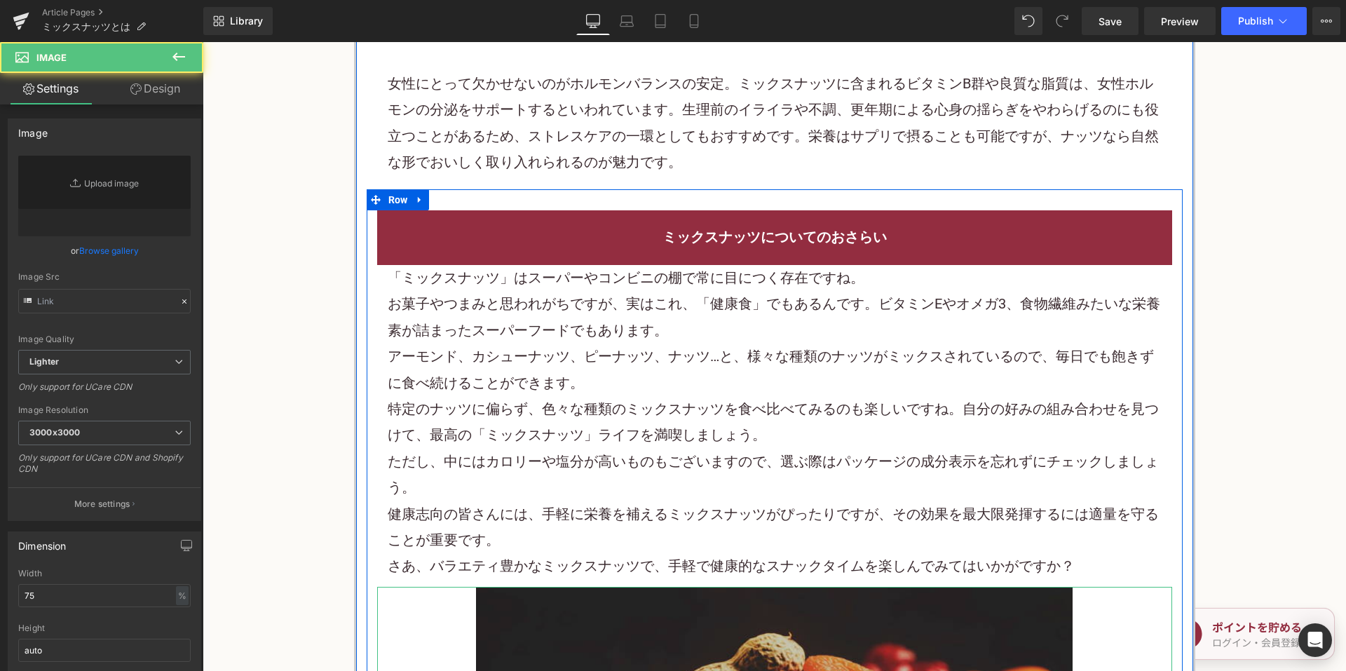
type input "https://ucarecdn.com/6b9e6e4b-ee91-47d9-892e-48d9ec8857cc/-/format/auto/-/previ…"
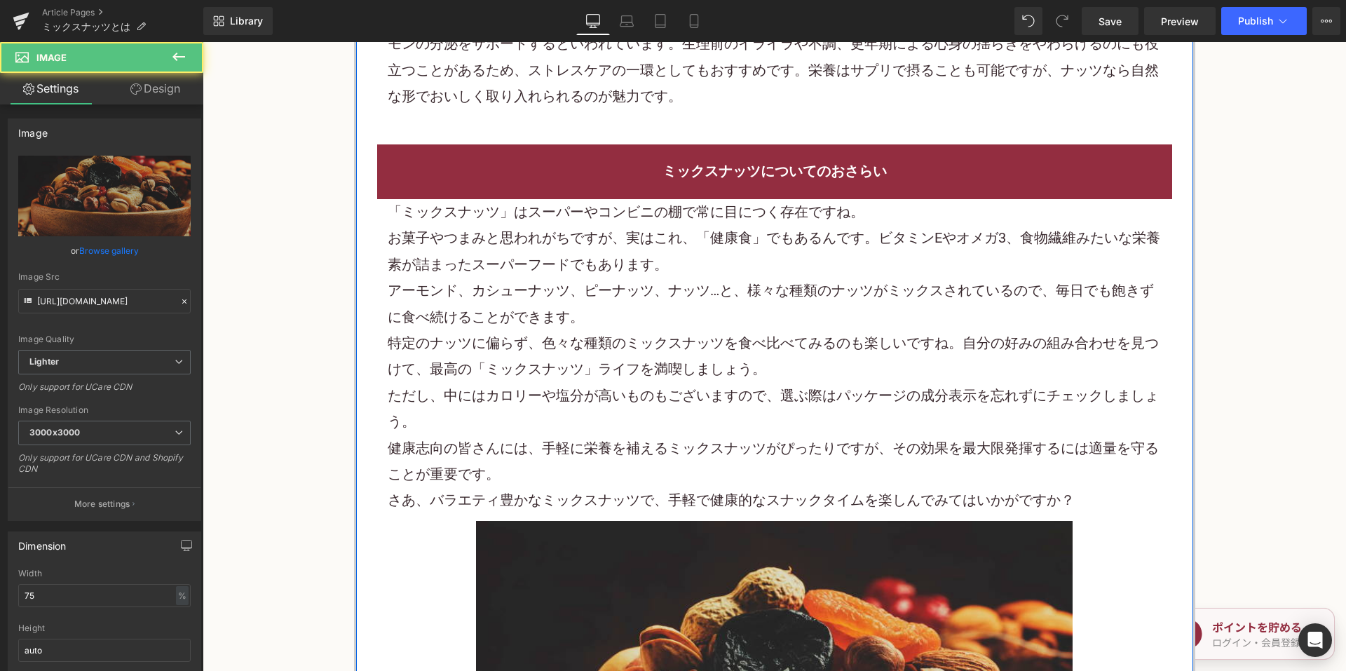
scroll to position [3505, 0]
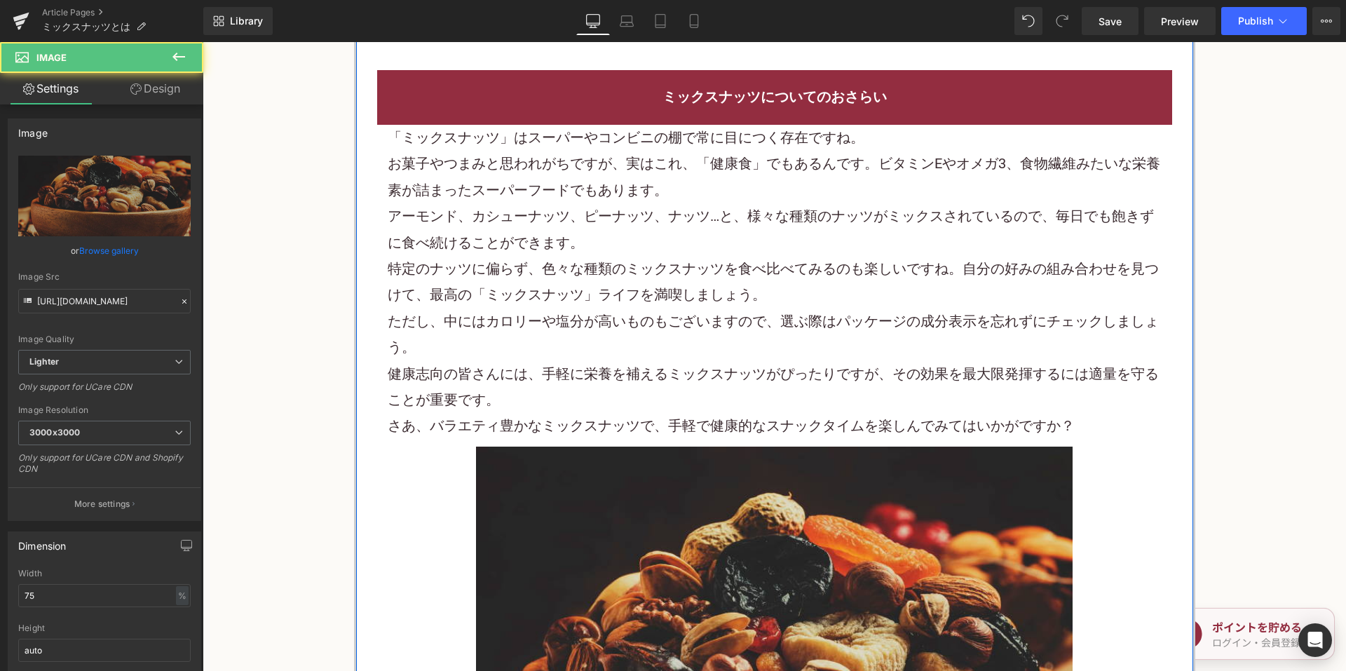
click at [397, 383] on font "健康志向の皆さんには、手軽に栄養を補えるミックスナッツがぴったりですが、その効果を最大限発揮するには適量を守ることが重要です。" at bounding box center [773, 386] width 771 height 43
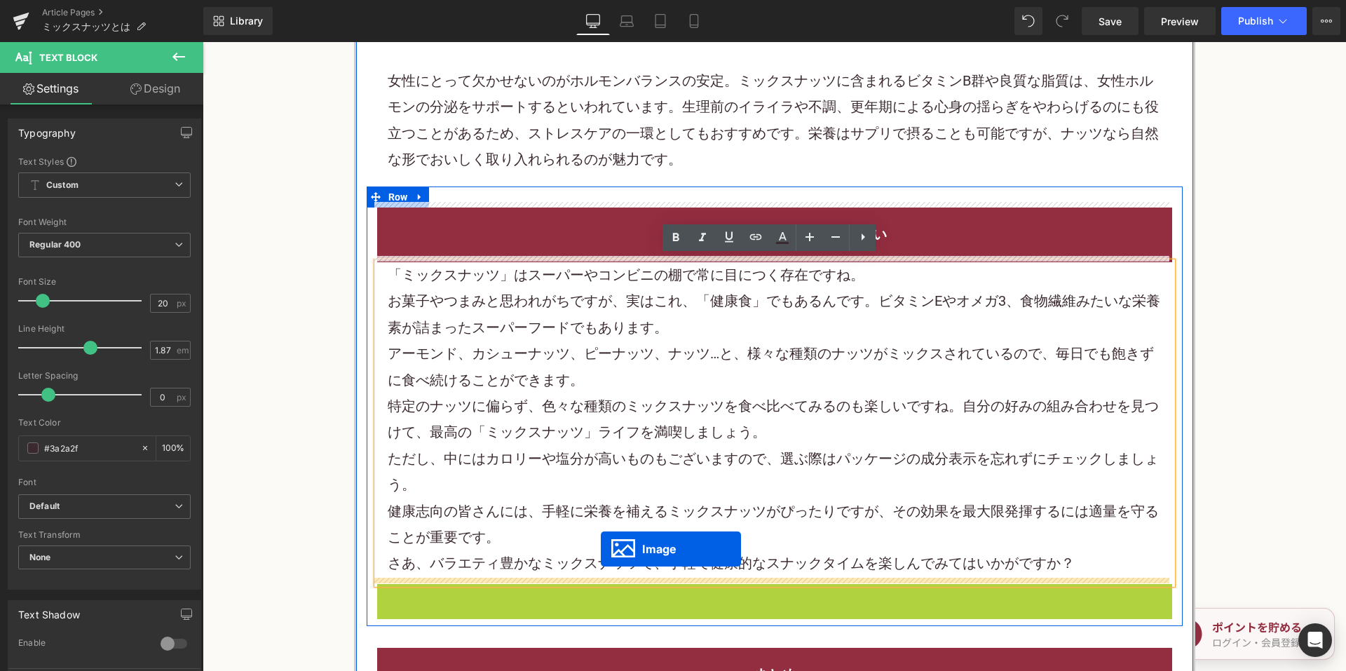
scroll to position [3364, 0]
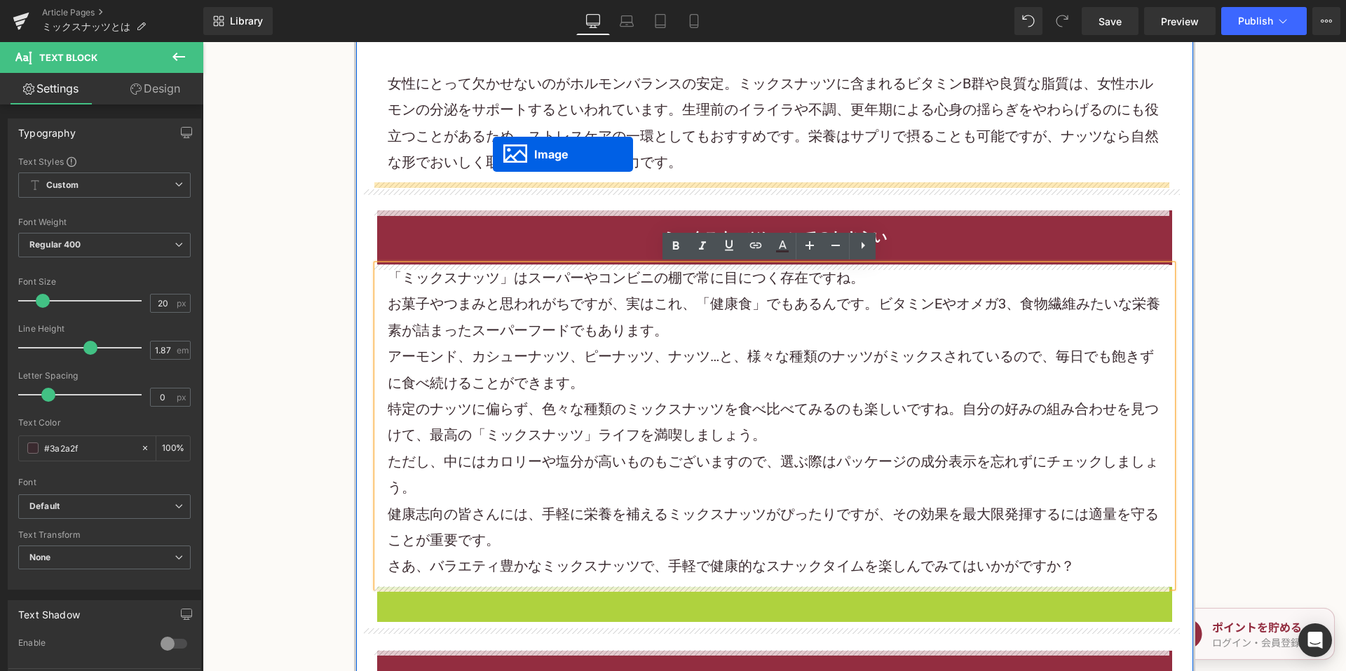
drag, startPoint x: 743, startPoint y: 580, endPoint x: 493, endPoint y: 154, distance: 493.6
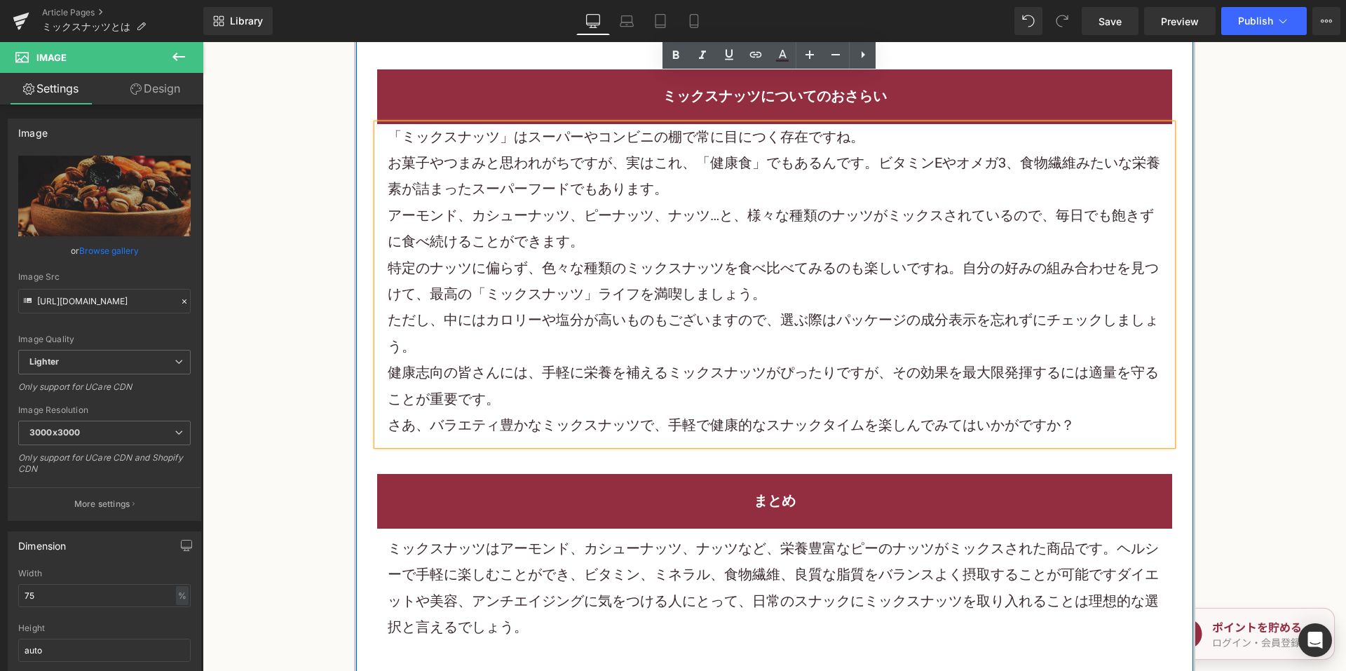
scroll to position [3715, 0]
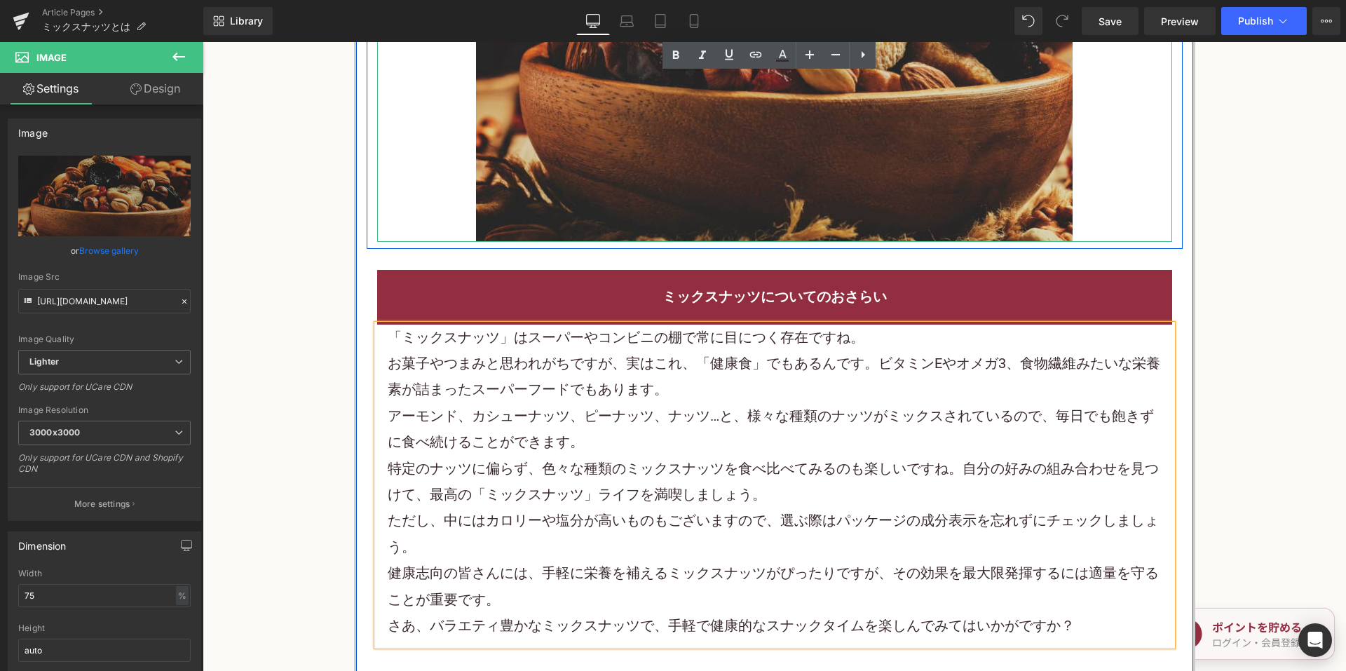
click at [404, 225] on div at bounding box center [774, 37] width 795 height 410
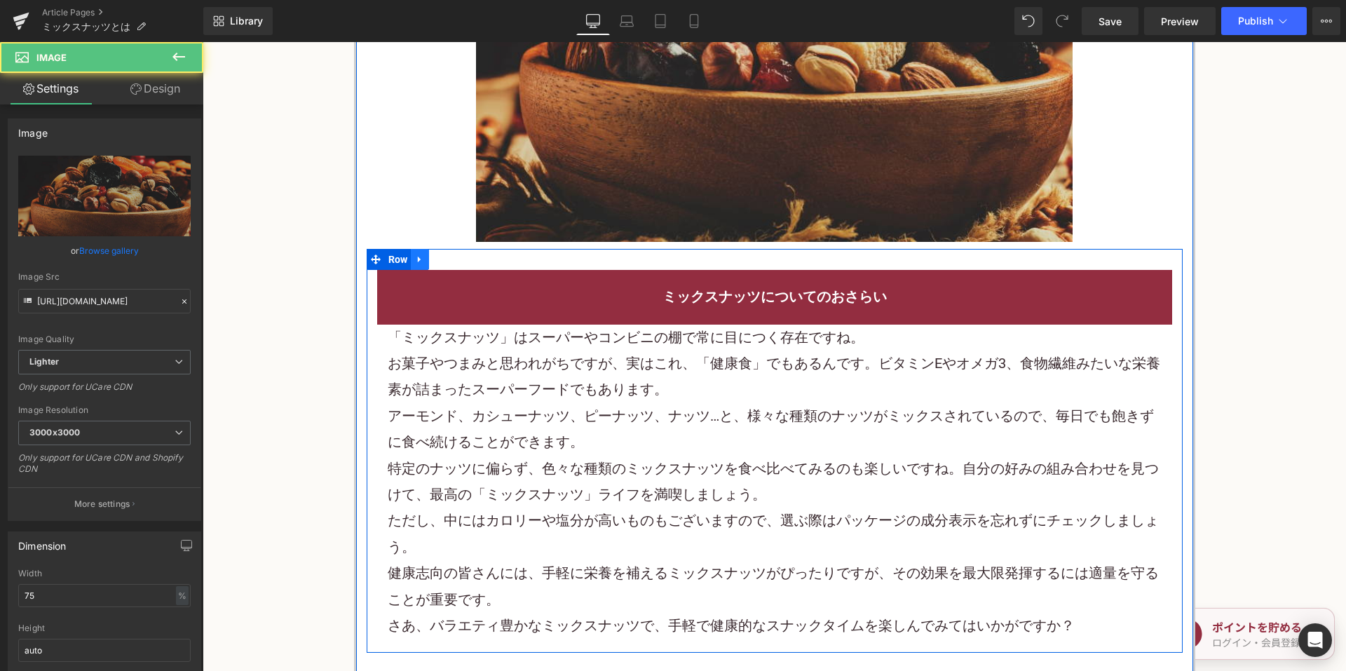
click at [415, 261] on icon at bounding box center [420, 259] width 10 height 11
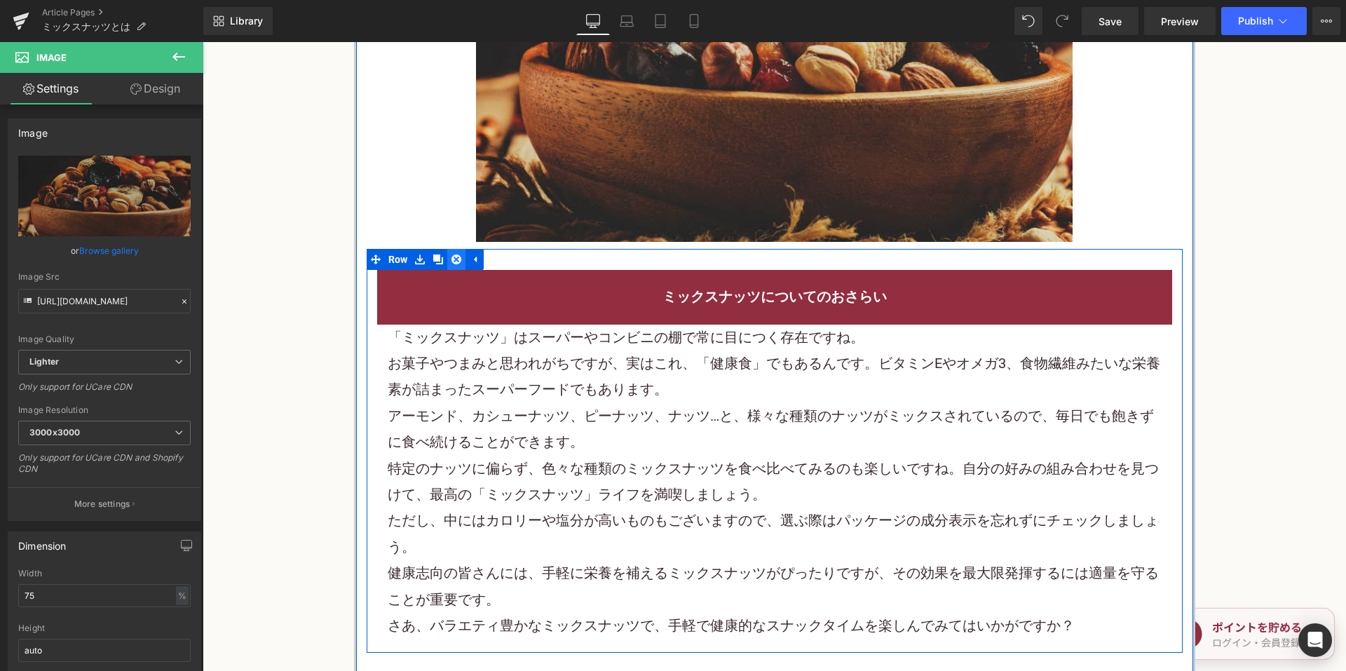
click at [447, 261] on link at bounding box center [456, 259] width 18 height 21
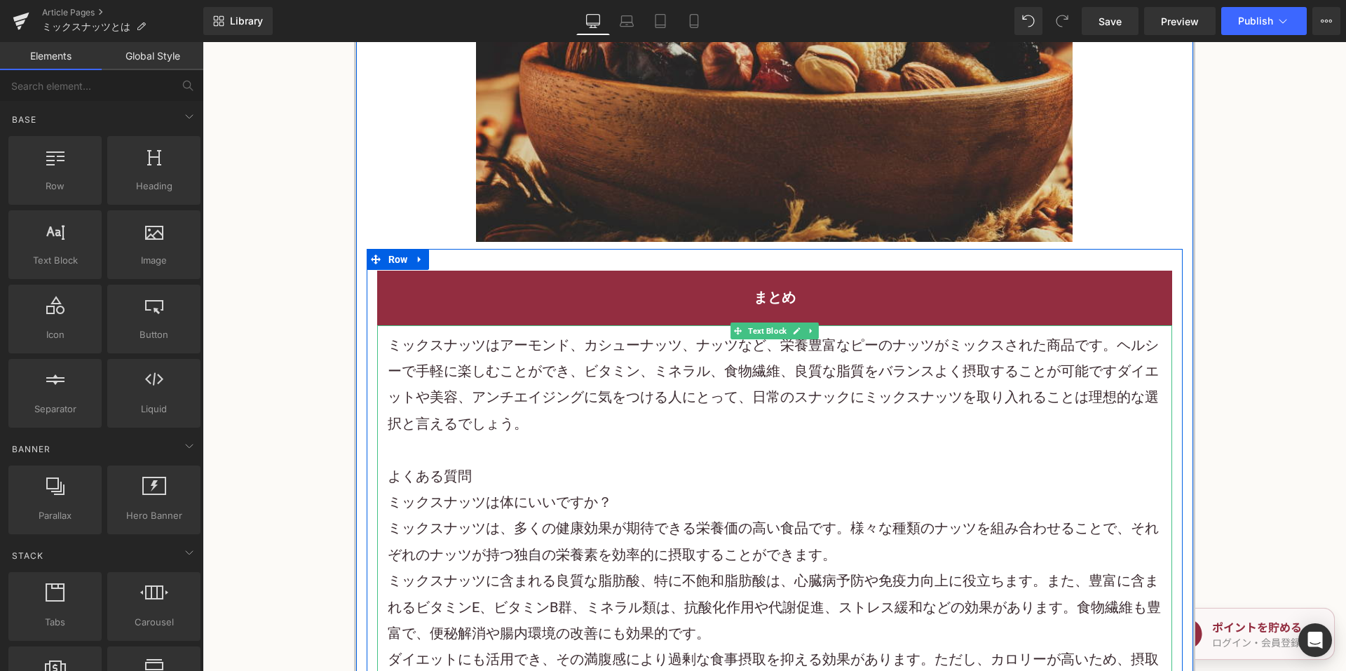
click at [624, 380] on p "ミックスナッツはアーモンド、 カシューナッツ、ナッツなど、栄養 豊富なピーのナッツがミックスされた商品です。ヘルシーで手軽に楽しむことができ、ビタミン、ミネラ…" at bounding box center [775, 384] width 774 height 105
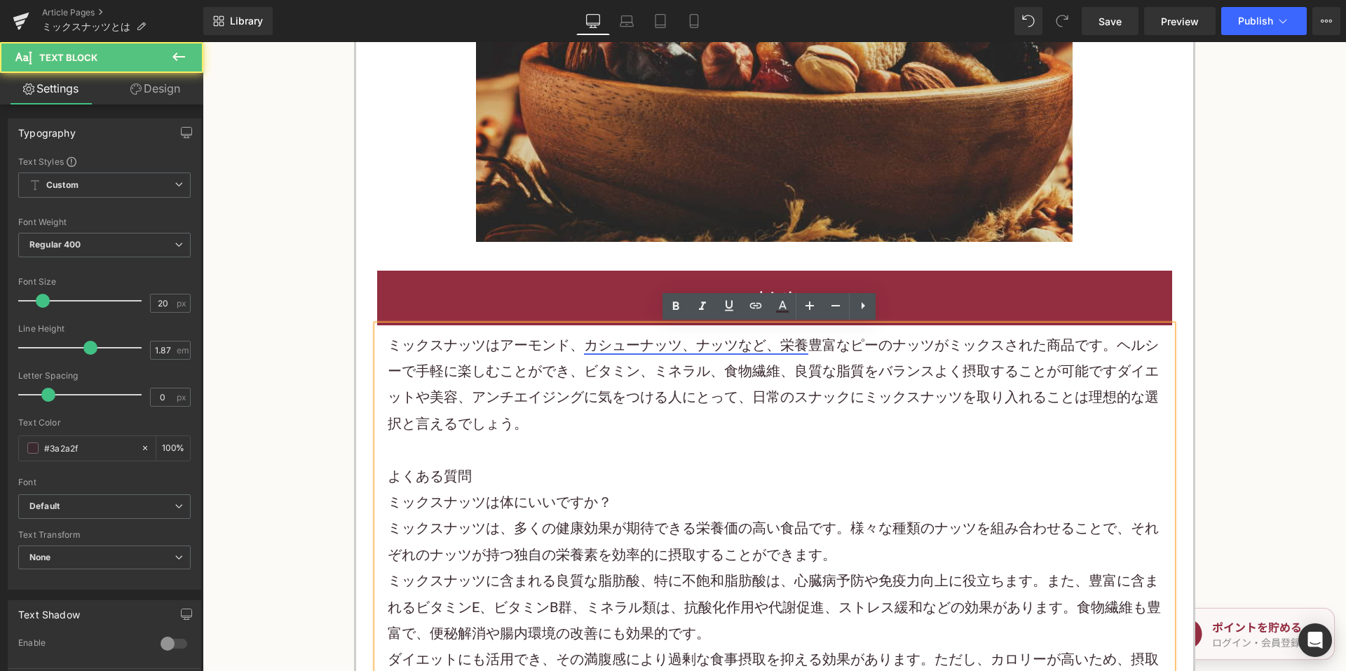
click at [690, 347] on link "カシューナッツ、ナッツなど、栄養" at bounding box center [696, 344] width 224 height 17
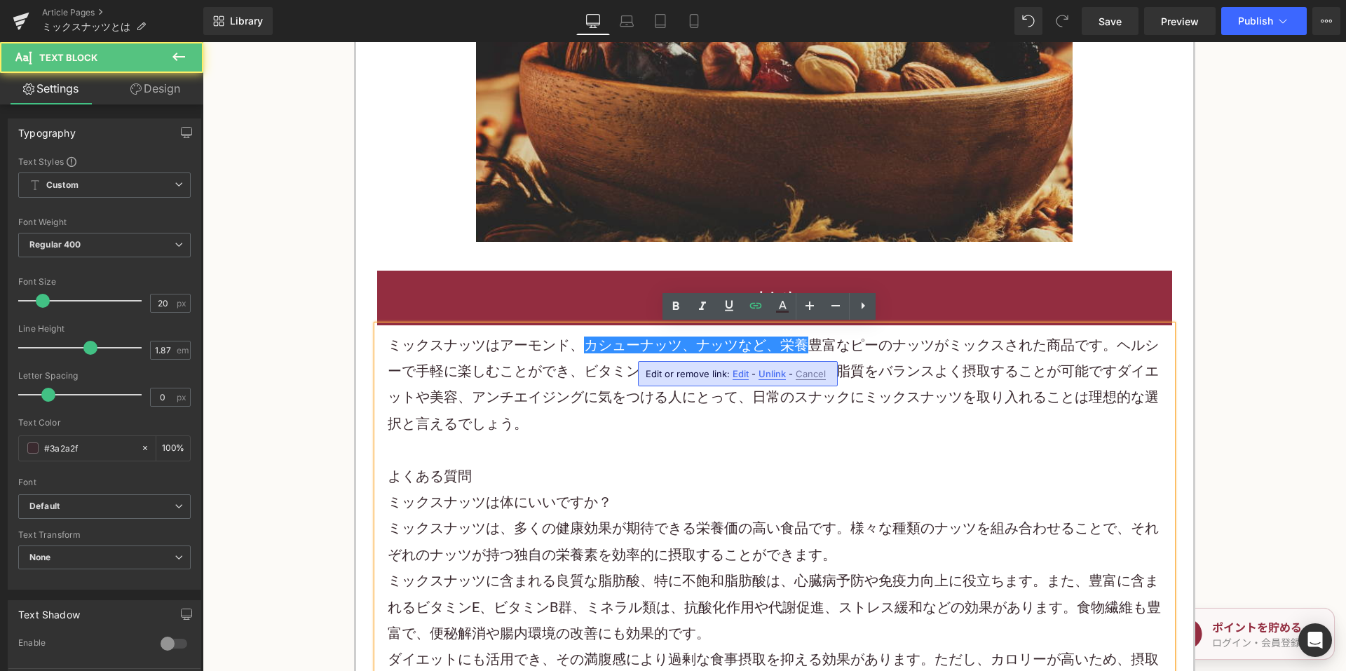
click at [915, 348] on p "ミックスナッツはアーモンド、 カシューナッツ、ナッツなど、栄養 豊富なピーのナッツがミックスされた商品です。ヘルシーで手軽に楽しむことができ、ビタミン、ミネラ…" at bounding box center [775, 384] width 774 height 105
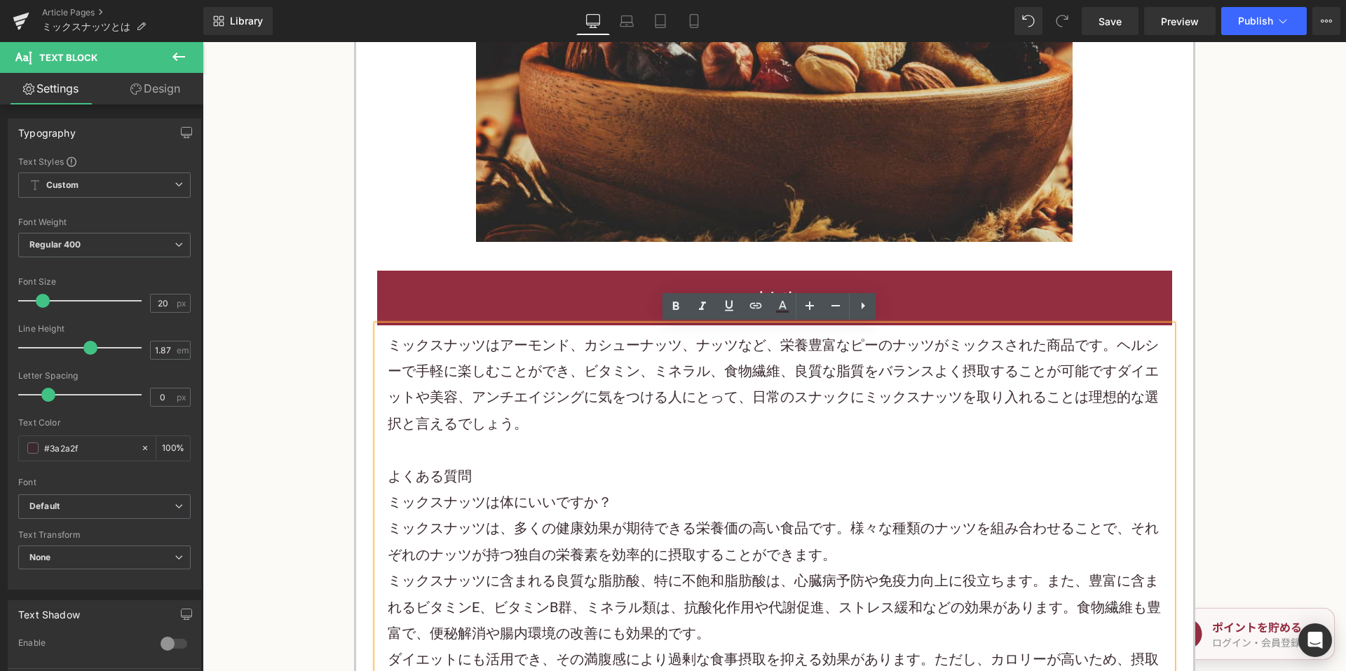
click at [871, 344] on p "ミックスナッツはアーモンド、 カシューナッツ、ナッツなど、栄養 豊富なピーのナッツがミックスされた商品です。ヘルシーで手軽に楽しむことができ、ビタミン、ミネラ…" at bounding box center [775, 384] width 774 height 105
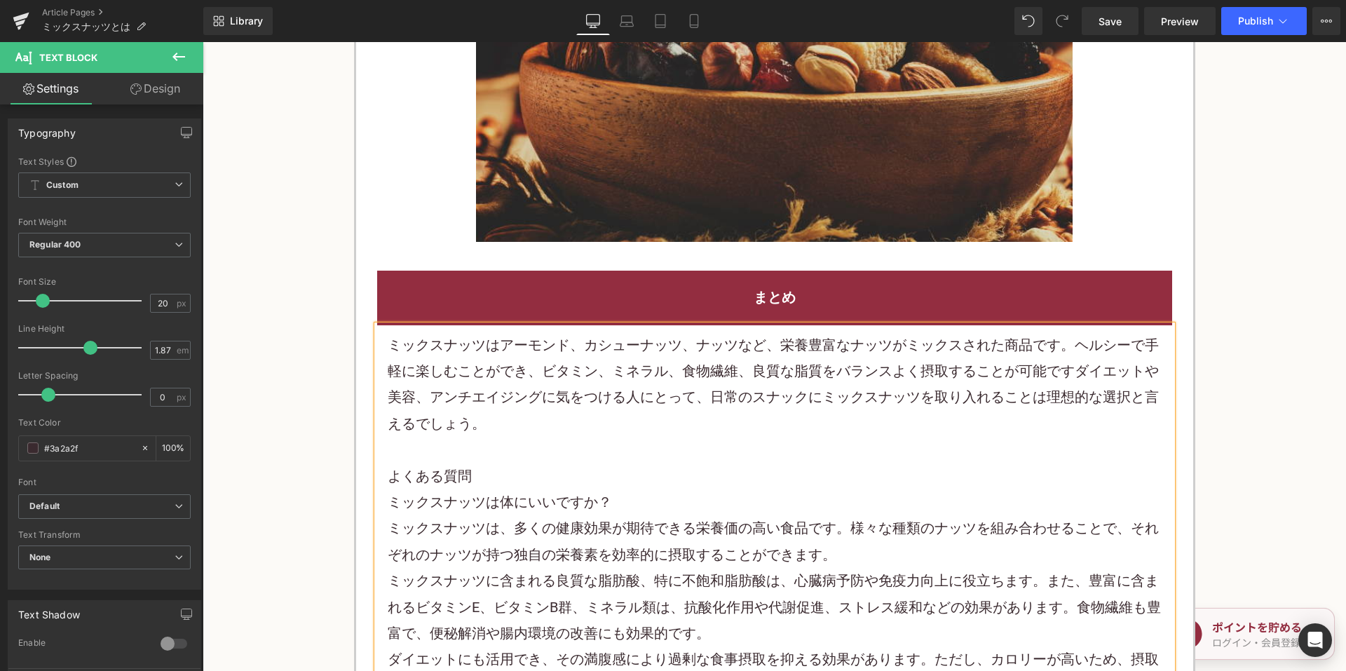
click at [829, 381] on p "ミックスナッツはアーモンド、 カシューナッツ、ナッツなど、栄養 豊富なナッツがミックスされた商品です。ヘルシーで手軽に楽しむことができ、ビタミン、ミネラル、食…" at bounding box center [775, 384] width 774 height 105
click at [777, 406] on p "ミックスナッツはアーモンド、 カシューナッツ、ナッツなど、栄養 豊富なナッツがミックスされた商品です。ヘルシーで手軽に楽しむことができ、ビタミン、ミネラル、食…" at bounding box center [775, 384] width 774 height 105
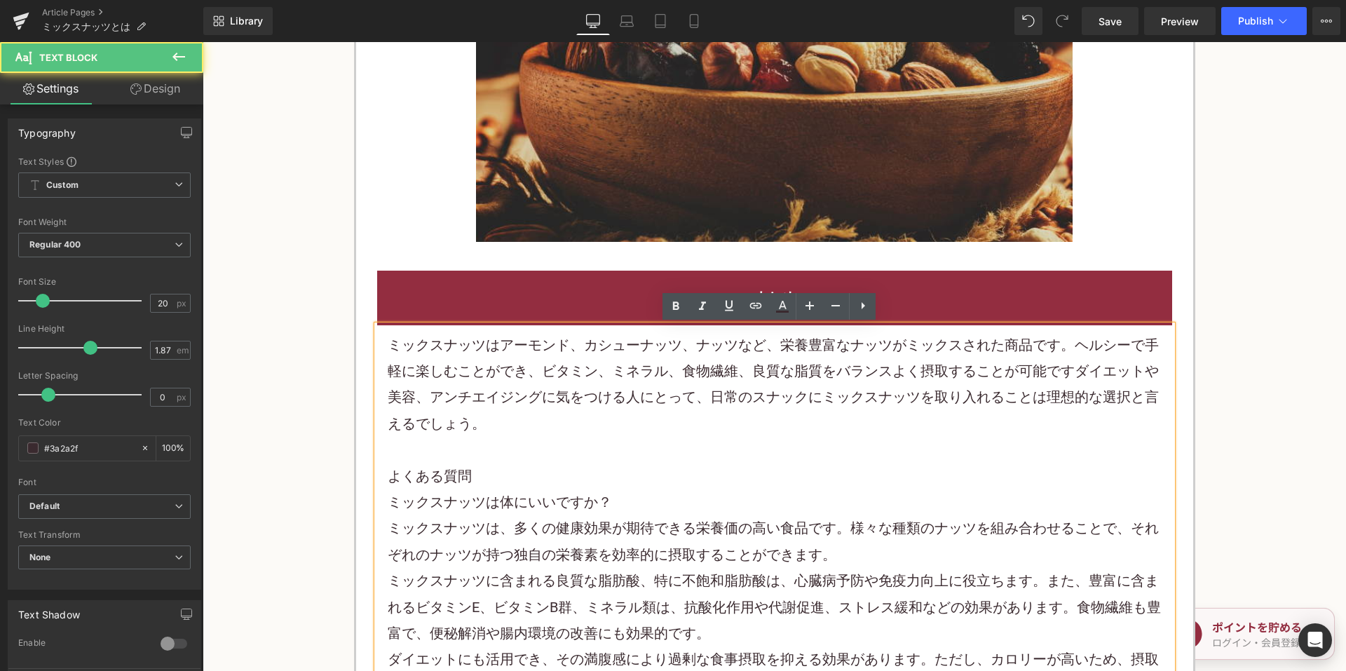
click at [767, 416] on p "ミックスナッツはアーモンド、 カシューナッツ、ナッツなど、栄養 豊富なナッツがミックスされた商品です。ヘルシーで手軽に楽しむことができ、ビタミン、ミネラル、食…" at bounding box center [775, 384] width 774 height 105
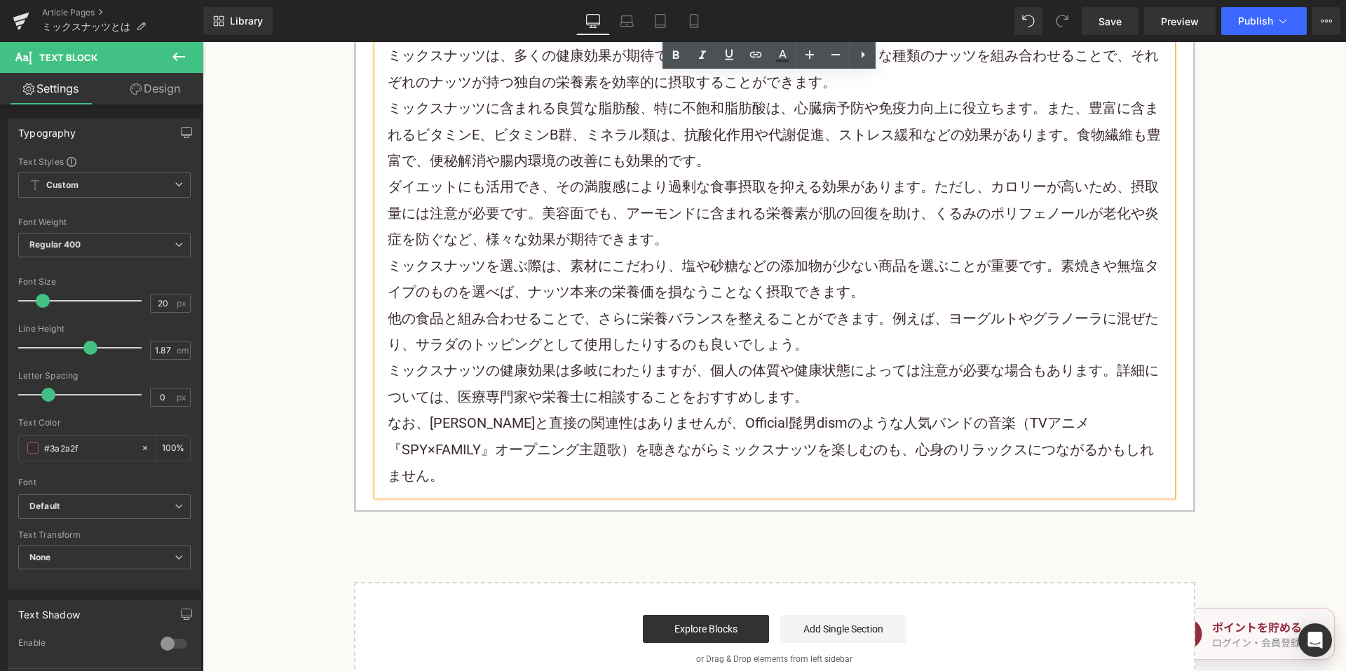
scroll to position [4206, 0]
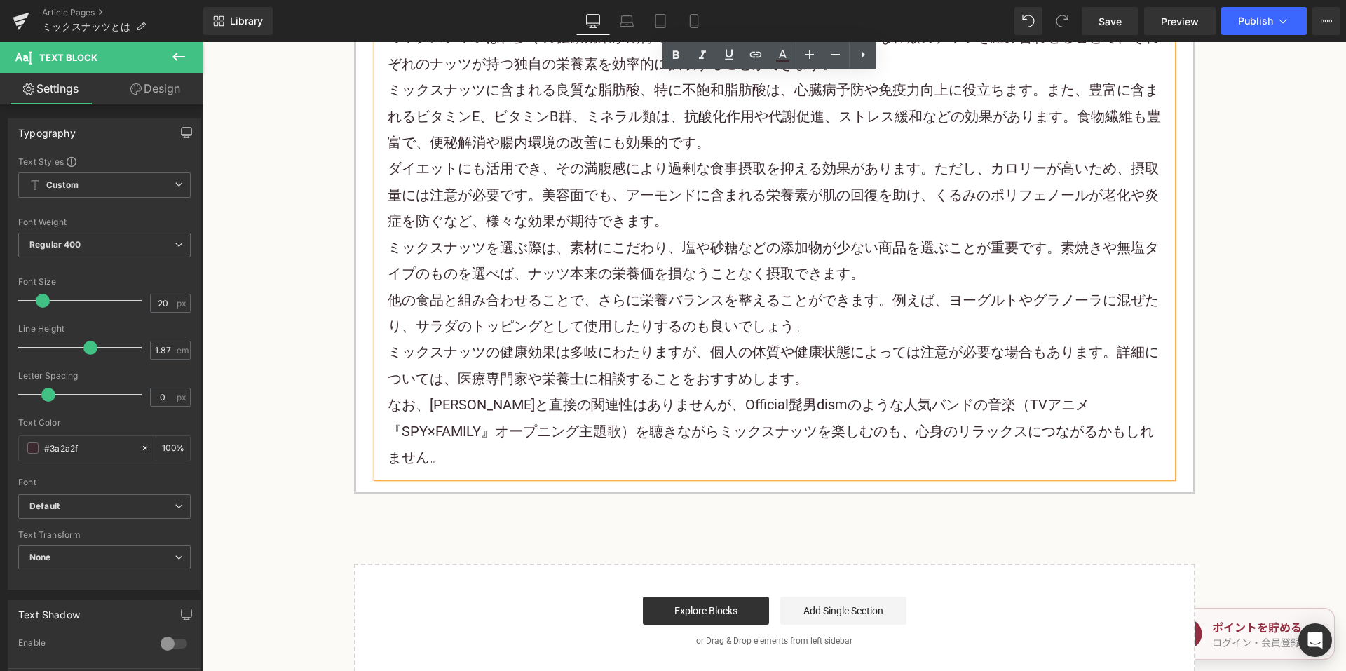
click at [727, 437] on p "なお、ミックスナッツと直接の関連性はありませんが、Official髭男dismのような人気バンドの音楽（TVアニメ『SPY×FAMILY』オープニング主題歌）…" at bounding box center [775, 431] width 774 height 79
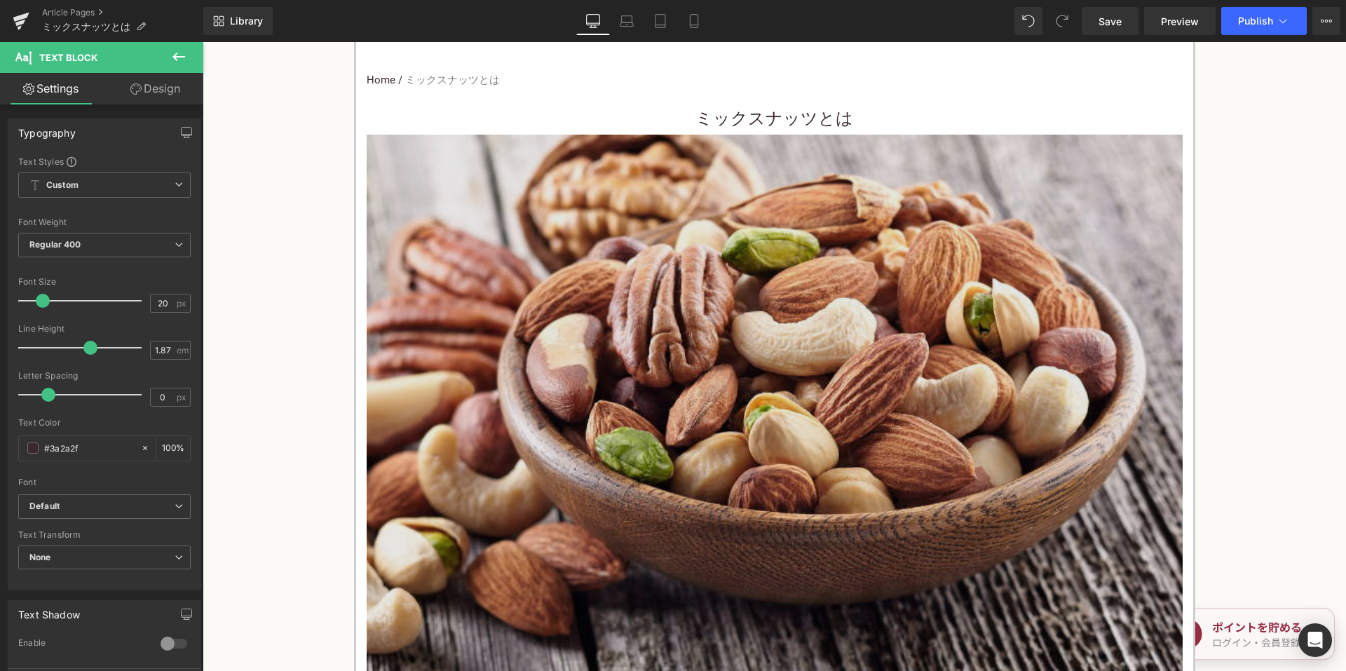
scroll to position [491, 0]
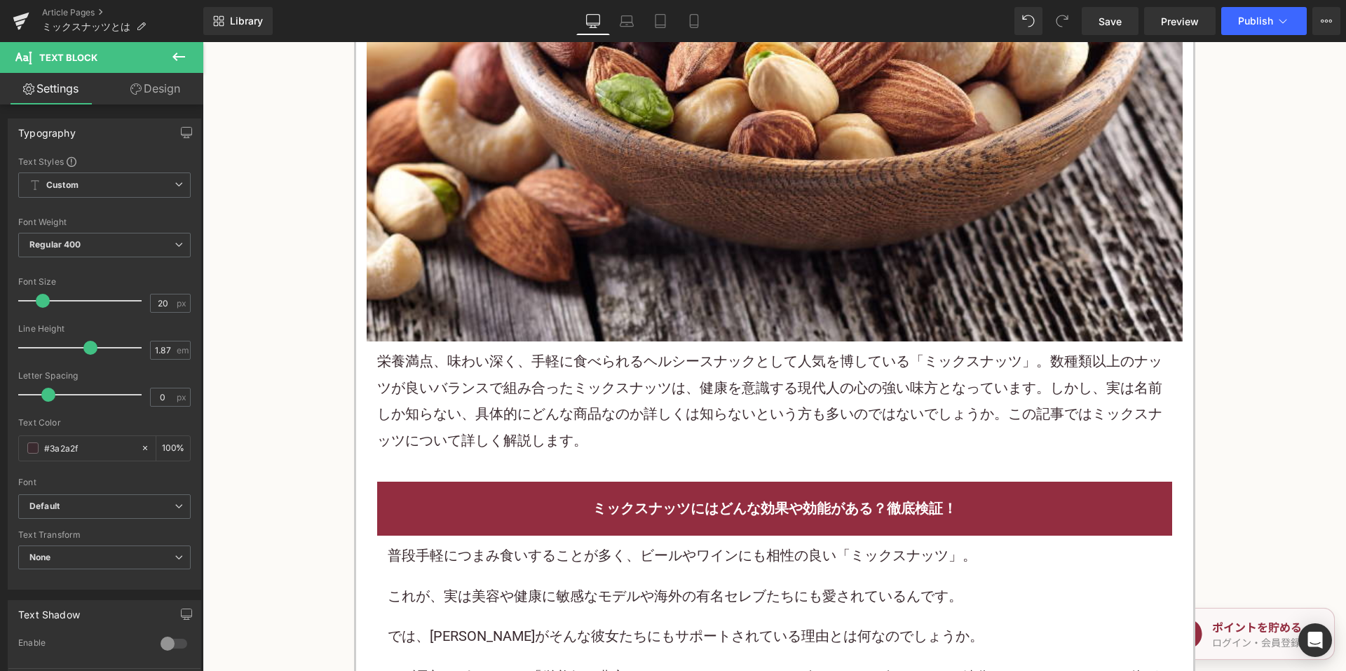
click at [756, 388] on p "栄養満点、味わい深く、手軽に食べられるヘルシースナックとして人気を博している「 ミックスナッツ 」。数種類以上のナッツが良いバランスで組み合ったミックスナッツ…" at bounding box center [774, 400] width 795 height 105
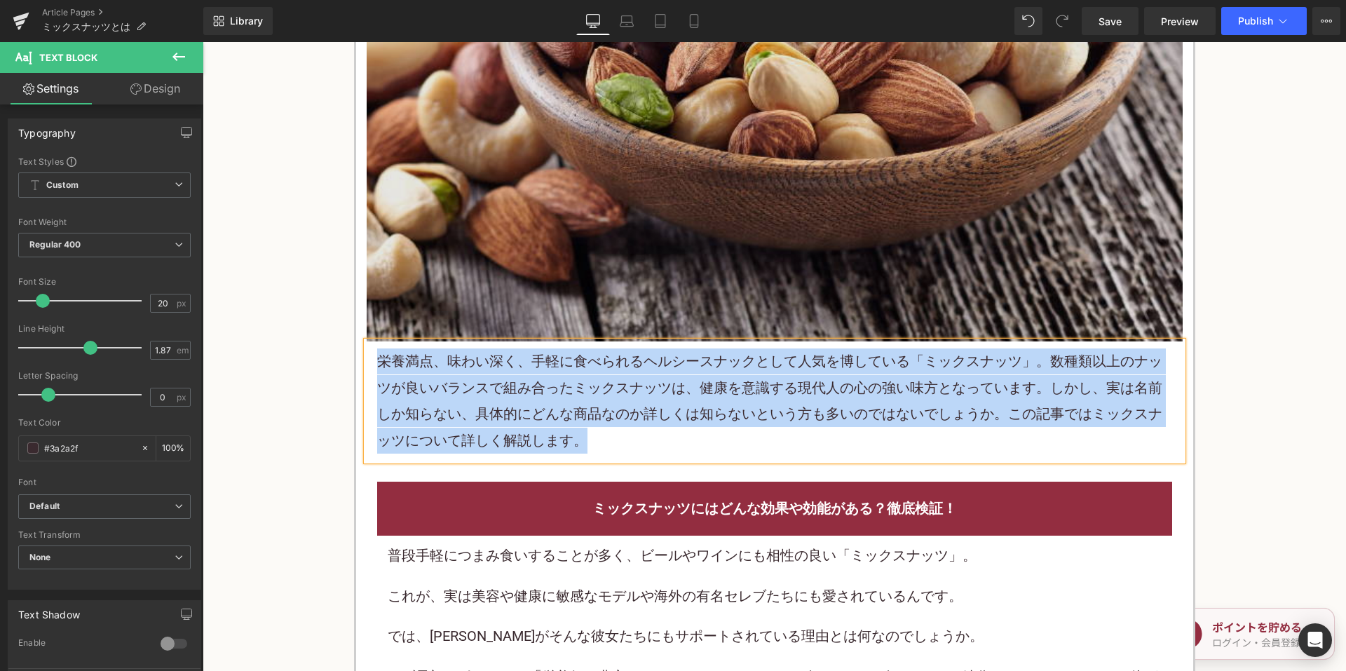
copy p "栄養満点、味わい深く、手軽に食べられるヘルシースナックとして人気を博している「 ミックスナッツ 」。数種類以上のナッツが良いバランスで組み合ったミックスナッツ…"
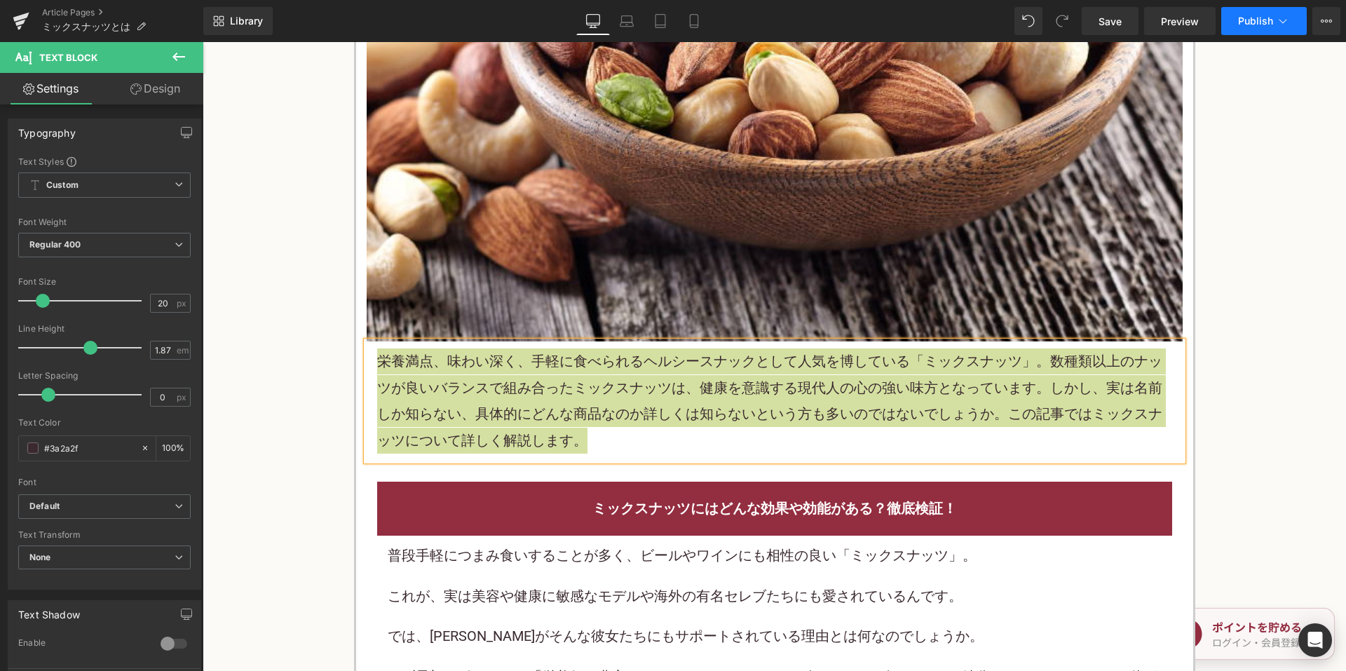
click at [1261, 23] on span "Publish" at bounding box center [1255, 20] width 35 height 11
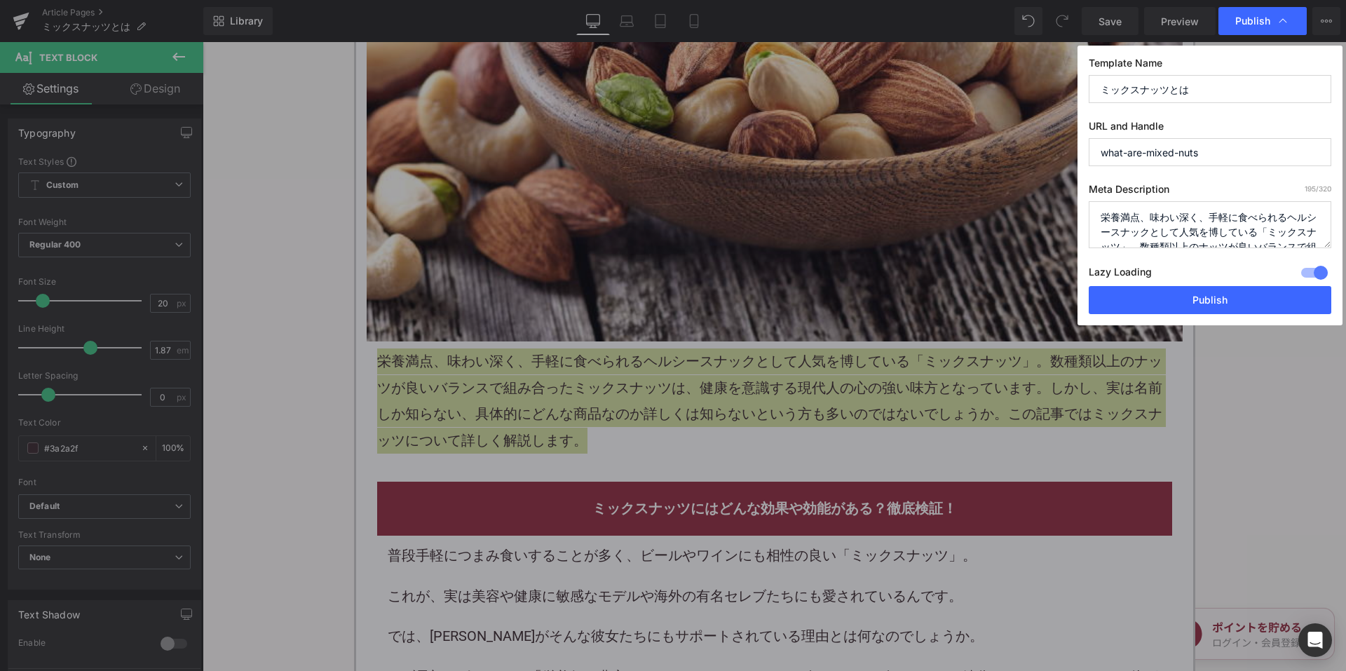
click at [1182, 229] on textarea "栄養満点、味わい深く、手軽に食べられるヘルシースナックとして人気を博している「ミックスナッツ」。数種類以上のナッツが良いバランスで組み合わさったミックスナッツ…" at bounding box center [1210, 224] width 243 height 47
paste textarea "たミックスナッツは、健康を意識する現代人の心の強い味方となっています。しかし、実は名前しか知らない、具体的にどんな商品なのか詳しくは知らないという方も多いので…"
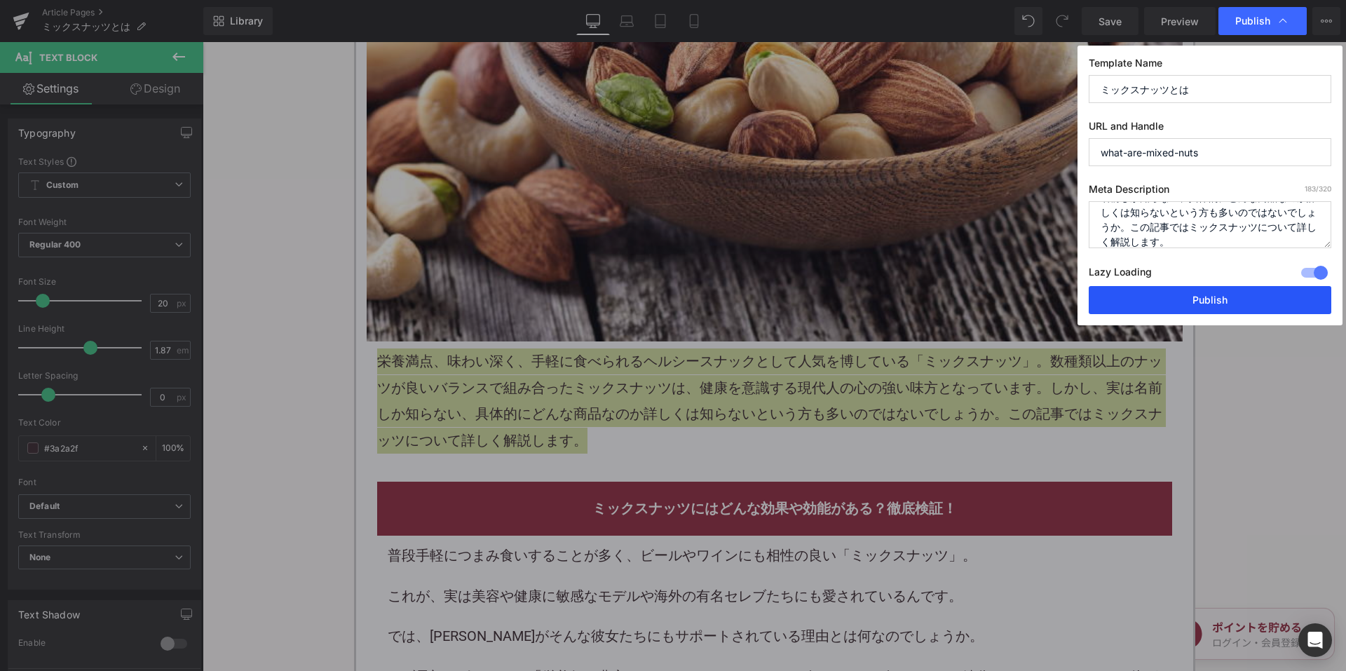
type textarea "栄養満点、味わい深く、手軽に食べられるヘルシースナックとして人気を博している「ミックスナッツ」。数種類以上のナッツが良いバランスで組み合ったミックスナッツは、…"
click at [1152, 302] on button "Publish" at bounding box center [1210, 300] width 243 height 28
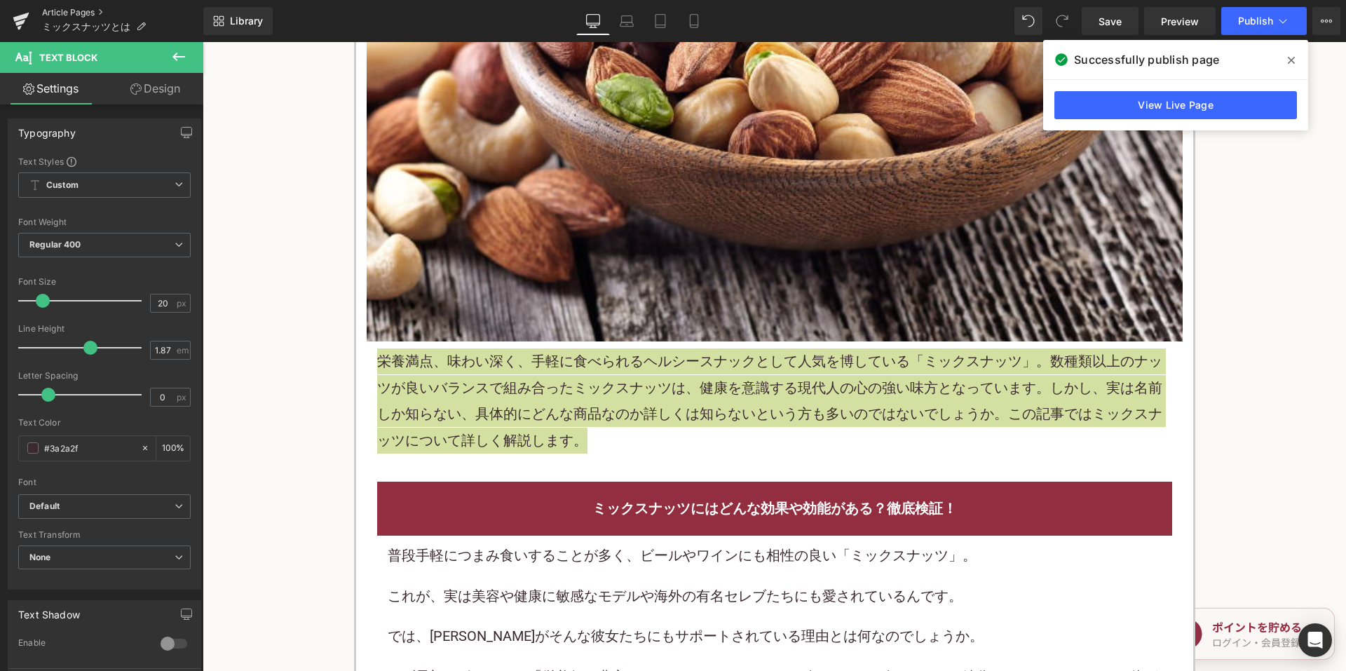
click at [92, 8] on link "Article Pages" at bounding box center [122, 12] width 161 height 11
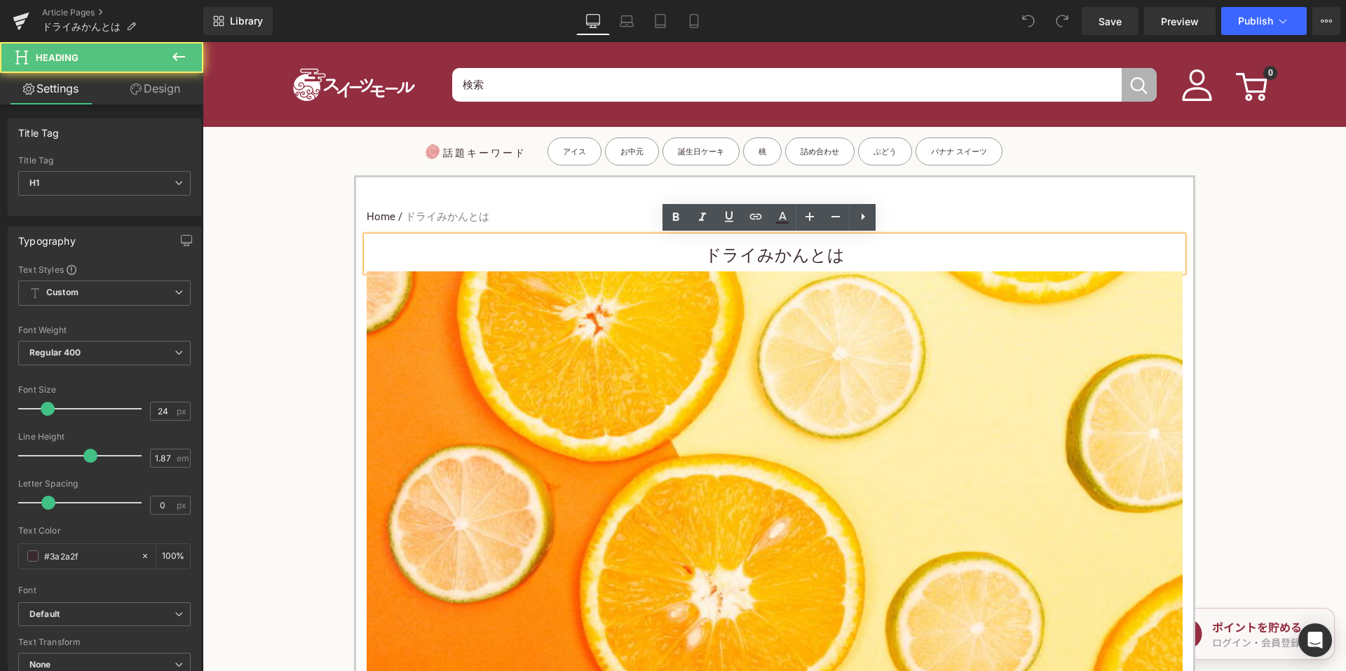
click at [695, 254] on h1 "ドライみかんとは" at bounding box center [775, 256] width 816 height 32
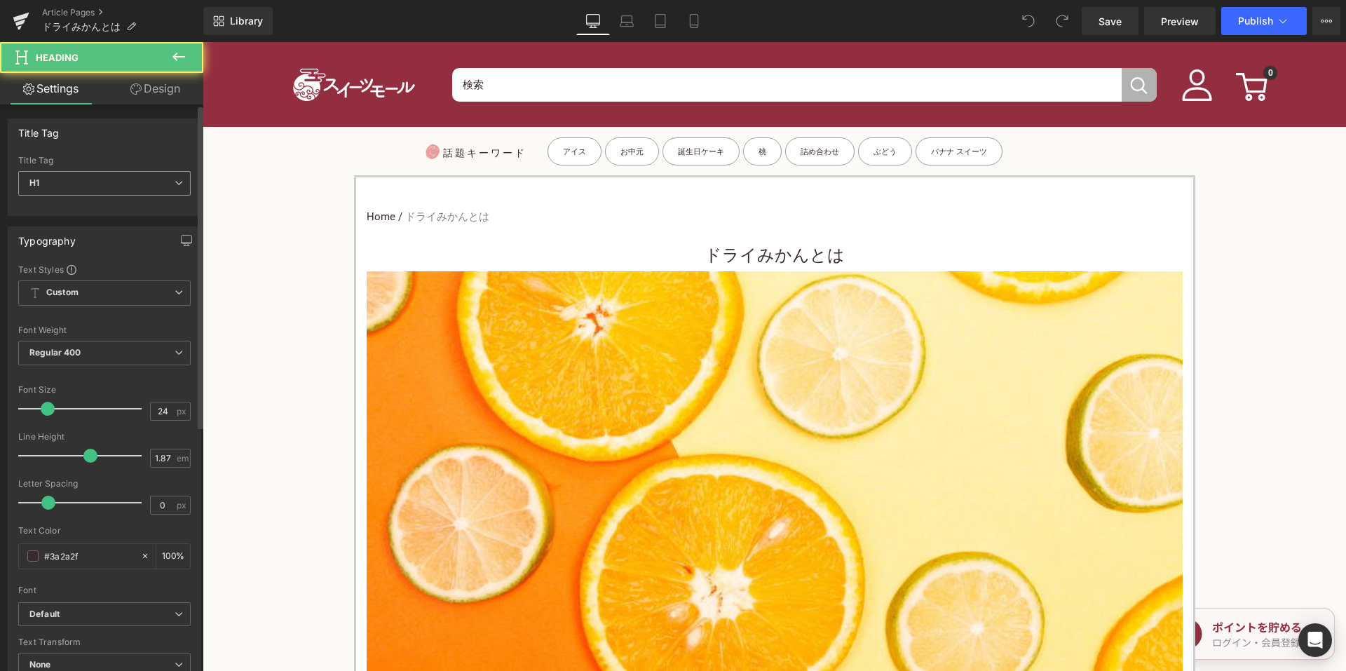
click at [123, 189] on span "H1" at bounding box center [104, 183] width 172 height 25
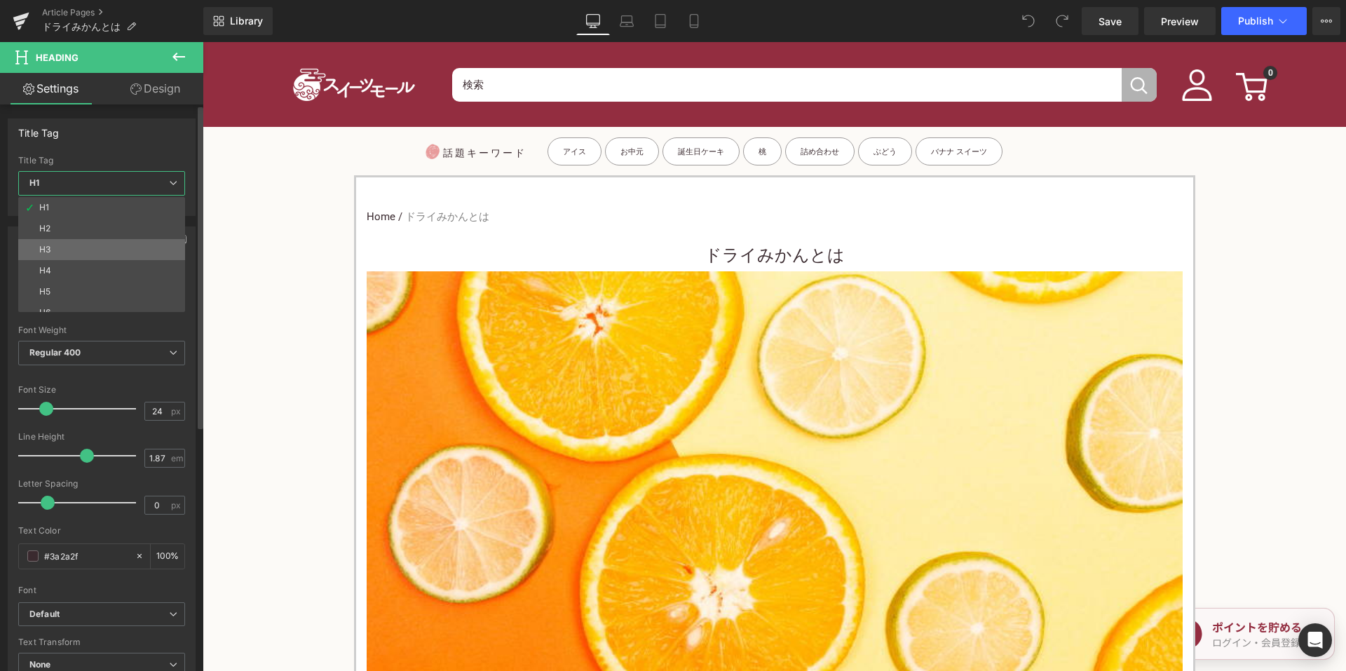
click at [100, 252] on li "H3" at bounding box center [104, 249] width 173 height 21
type input "15"
type input "100"
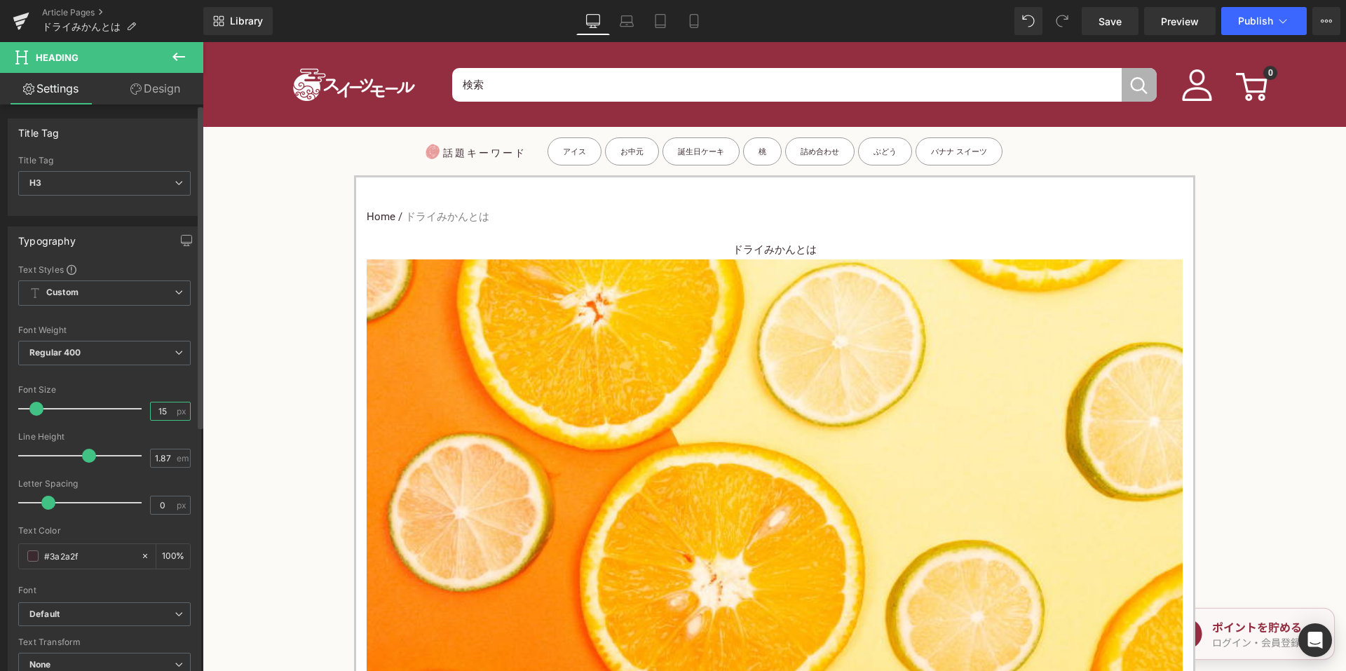
drag, startPoint x: 160, startPoint y: 411, endPoint x: 128, endPoint y: 411, distance: 31.5
click at [128, 411] on div "Font Size 15 px" at bounding box center [104, 408] width 172 height 47
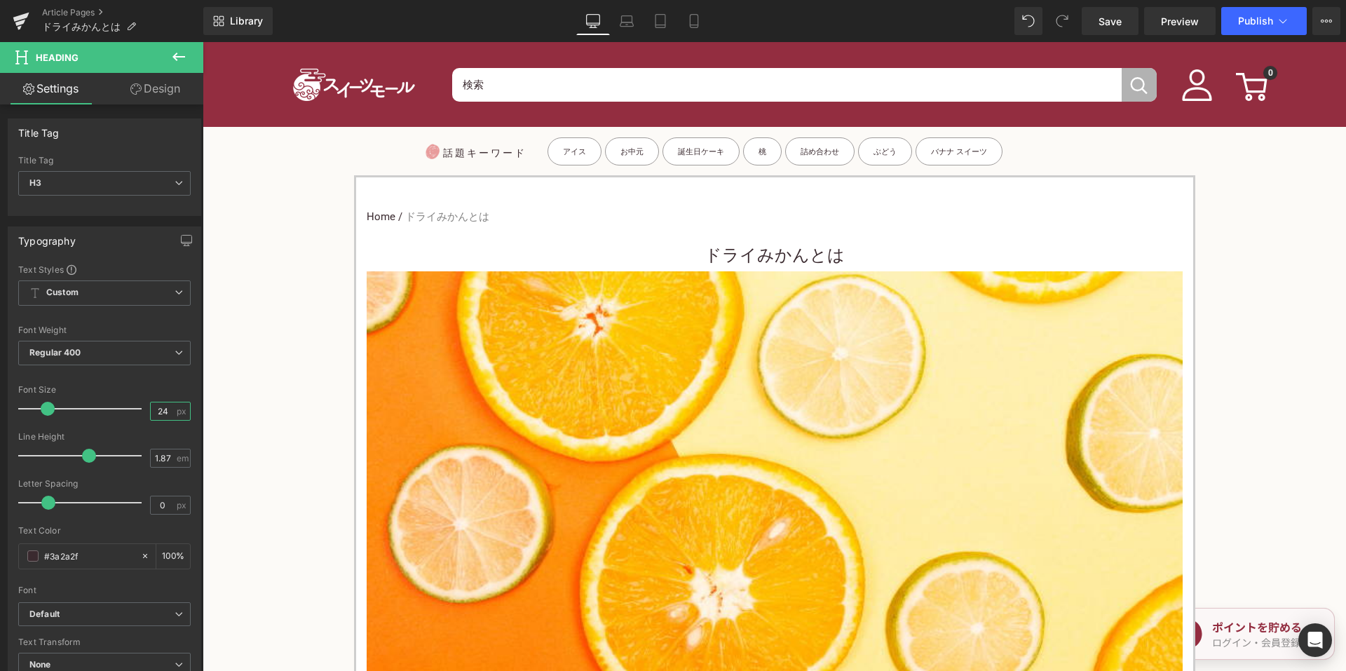
type input "24"
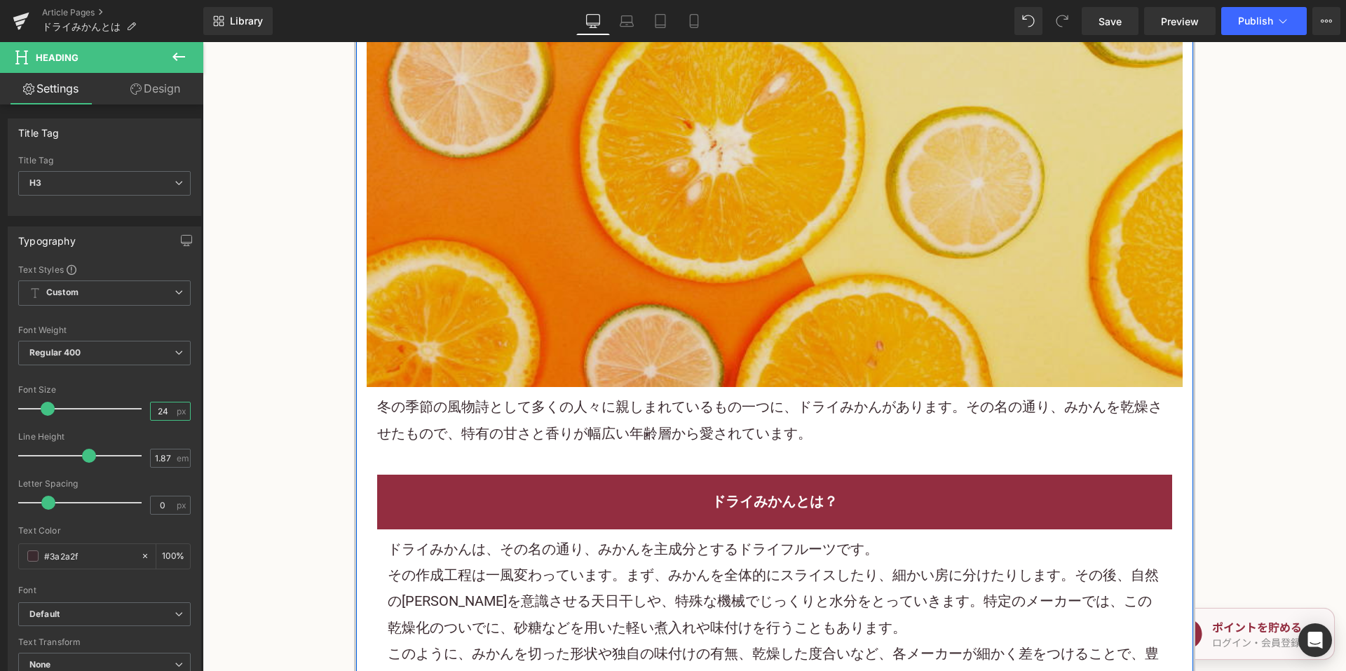
scroll to position [561, 0]
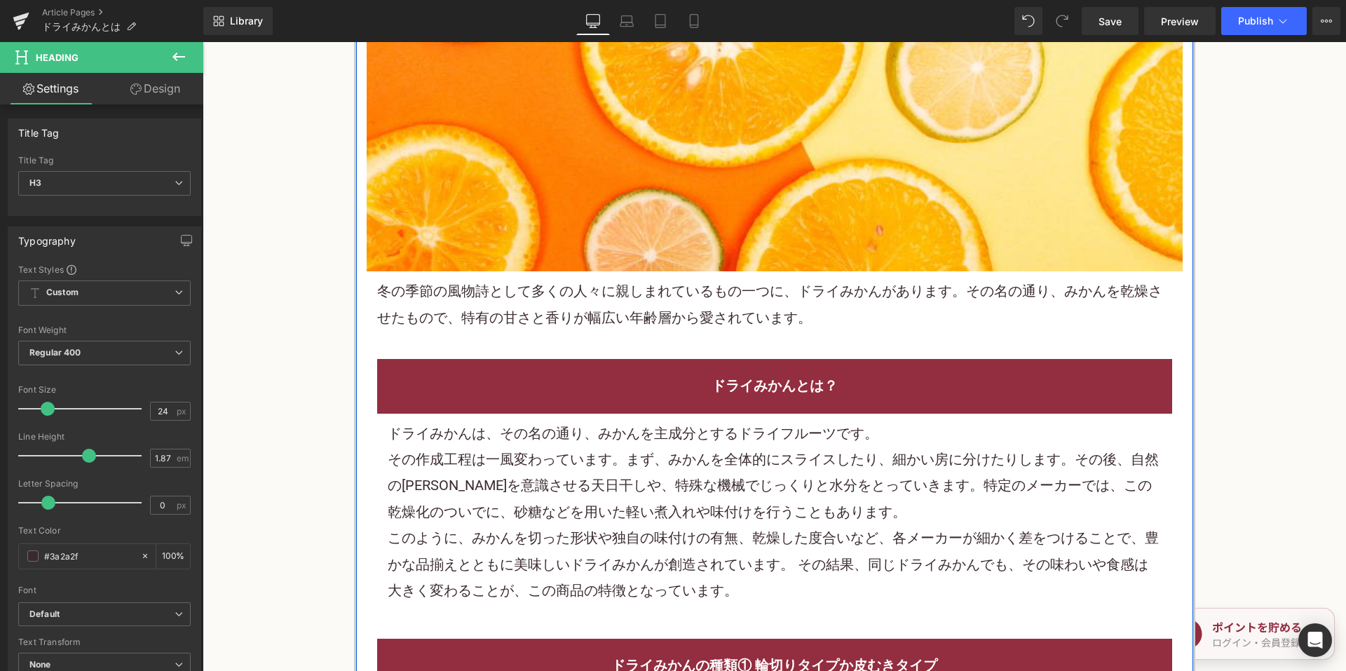
click at [551, 307] on font "冬の季節の風物詩として多くの人々に親しまれているもの一つに、ドライみかんがあります。その名の通り、みかんを乾燥させたもので、特有の甘さと香りが幅広い年齢層から…" at bounding box center [769, 303] width 785 height 43
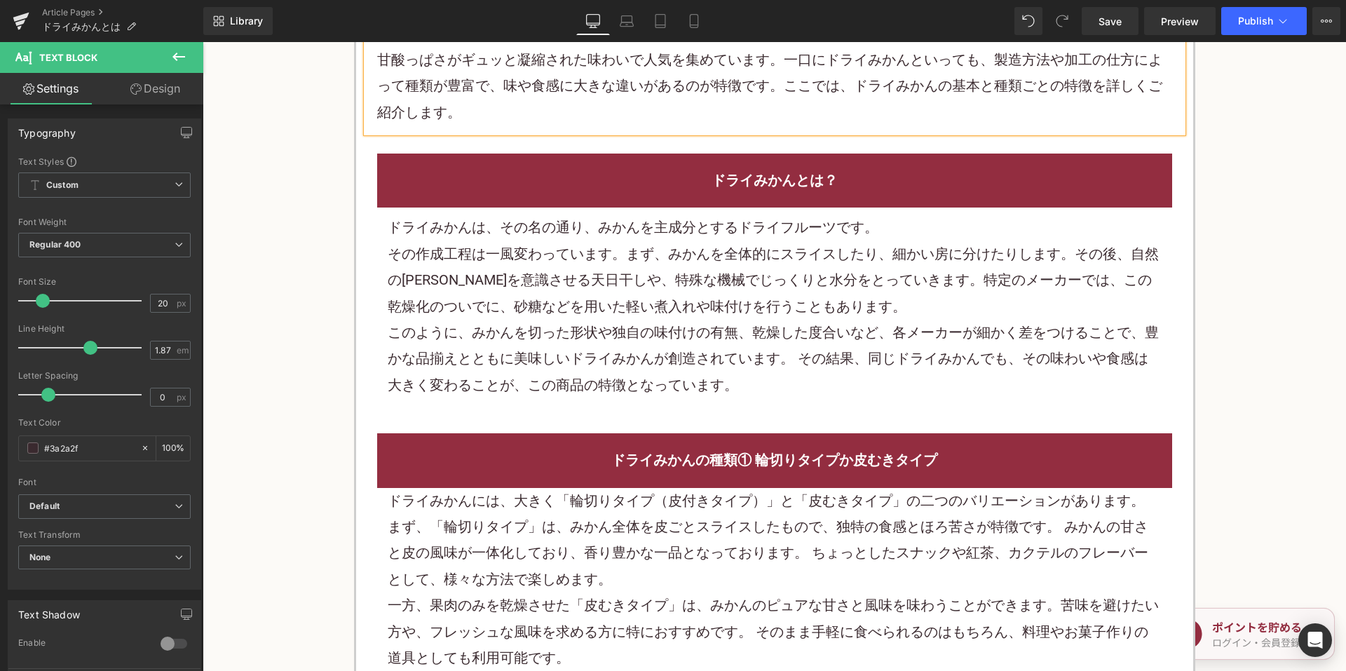
scroll to position [841, 0]
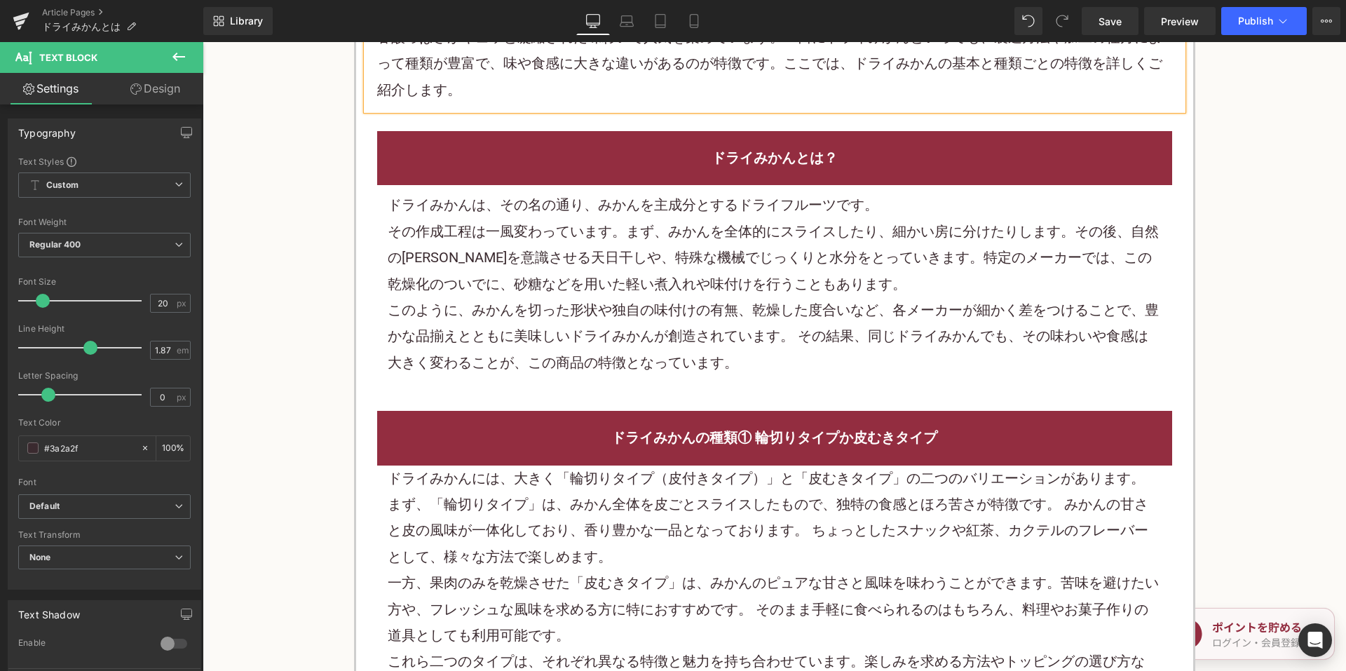
click at [664, 217] on div "ドライみかんは、その名の通り、みかんを主成分とするドライフルーツです。" at bounding box center [775, 205] width 774 height 26
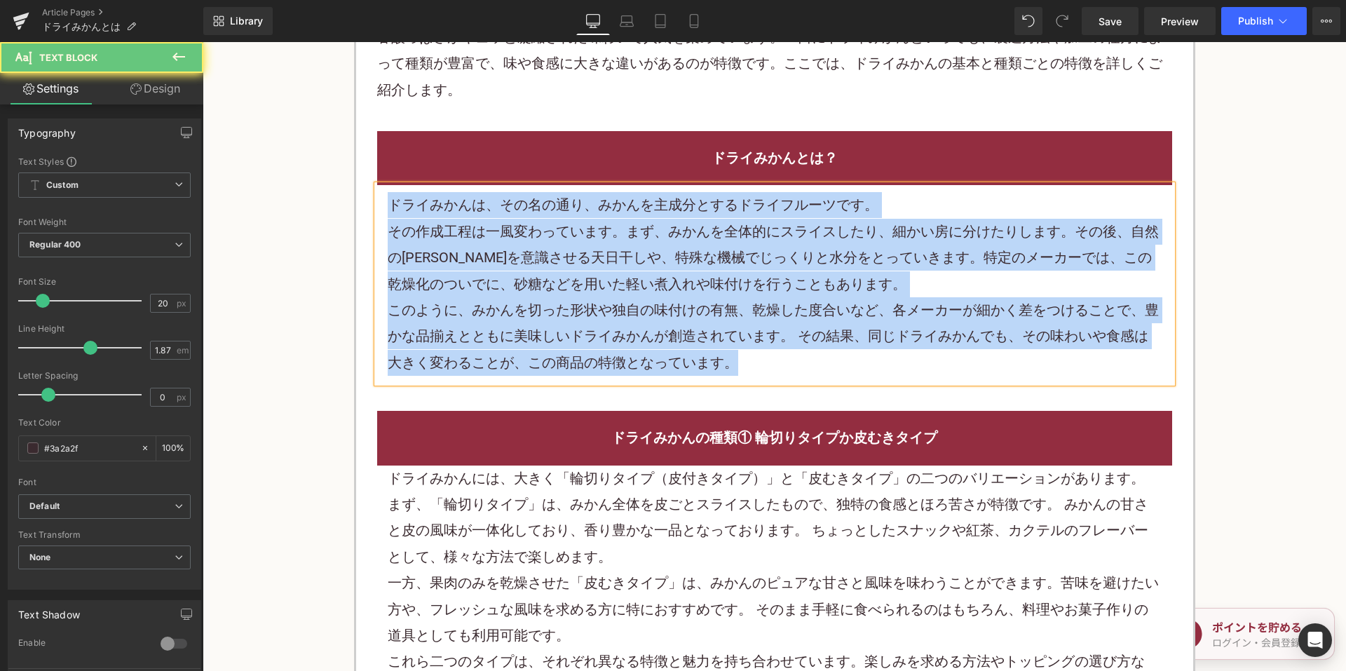
paste div
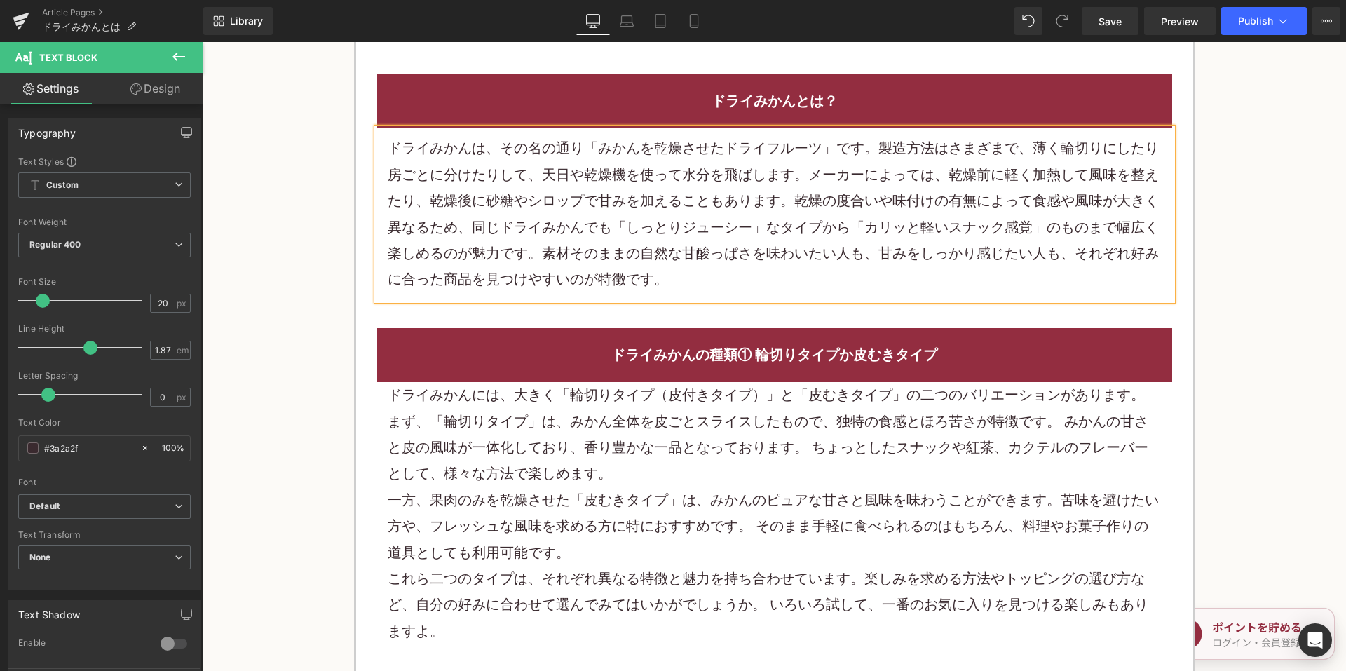
scroll to position [1051, 0]
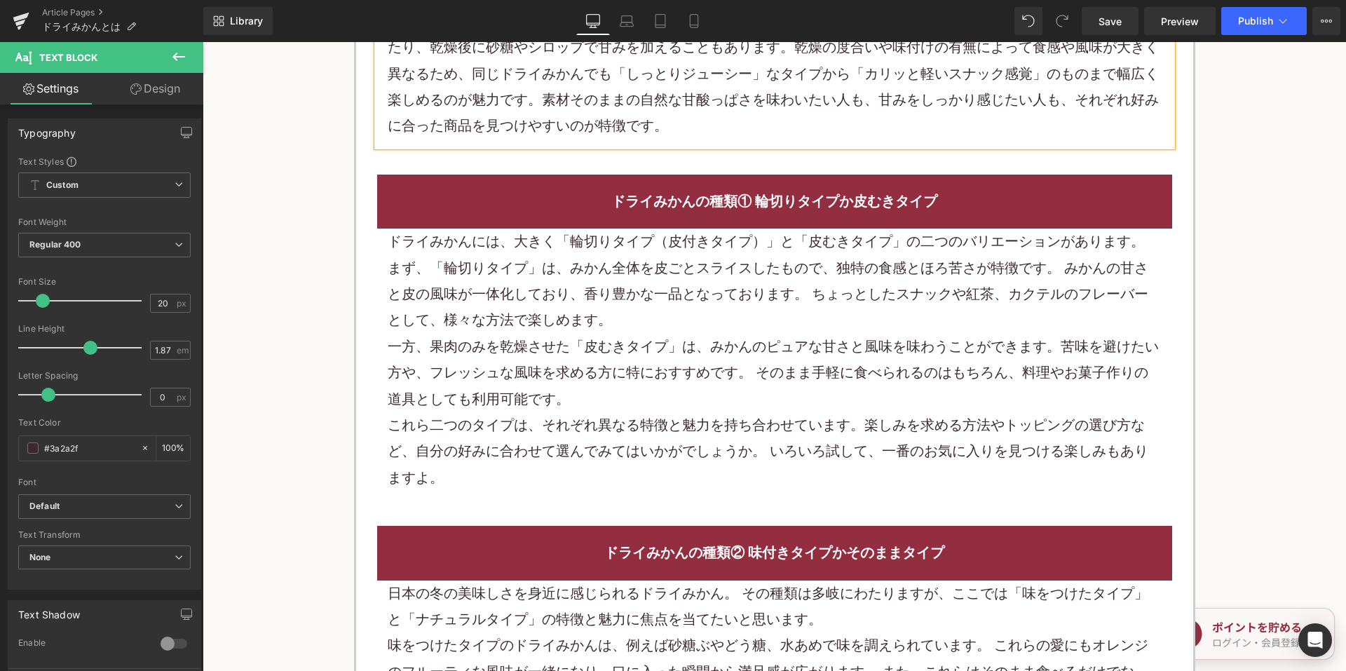
click at [576, 278] on div "まず、「輪切りタイプ」は、みかん全体を皮ごとスライスしたもので、独特の食感とほろ苦さが特徴です。 みかんの甘さと皮の風味が一体化しており、香り豊かな一品となっ…" at bounding box center [775, 294] width 774 height 79
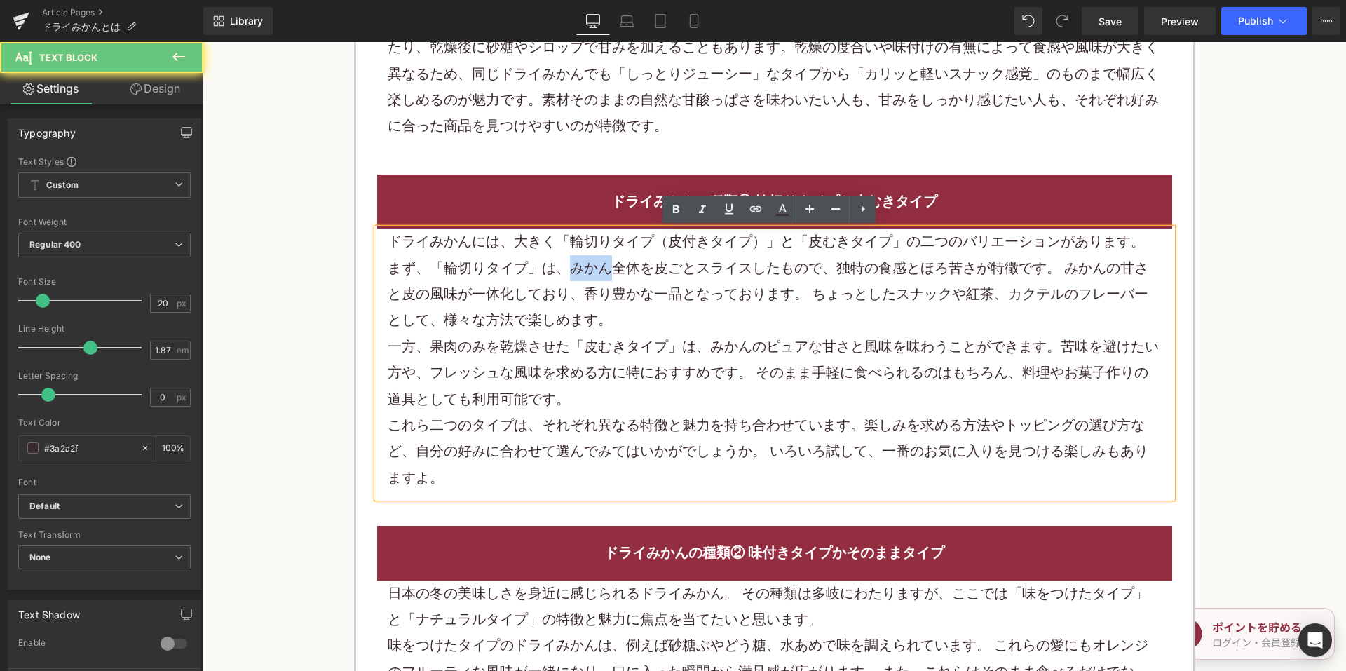
click at [576, 278] on div "まず、「輪切りタイプ」は、みかん全体を皮ごとスライスしたもので、独特の食感とほろ苦さが特徴です。 みかんの甘さと皮の風味が一体化しており、香り豊かな一品となっ…" at bounding box center [775, 294] width 774 height 79
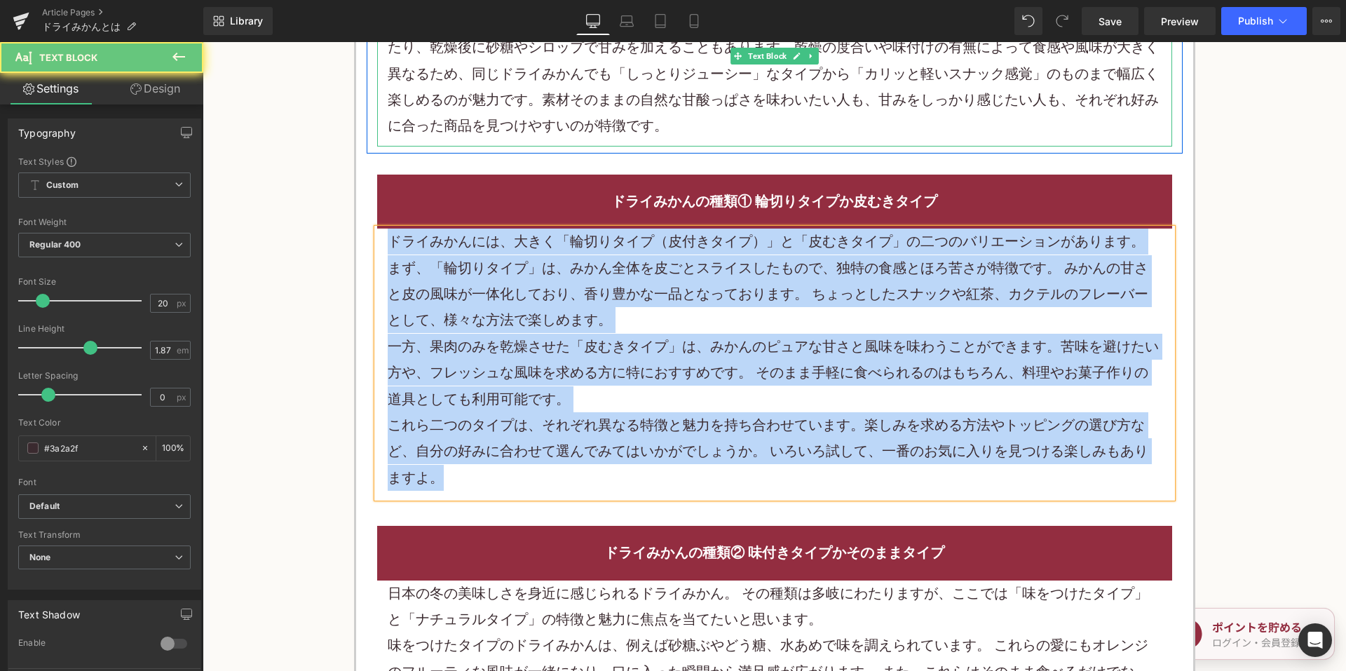
paste div
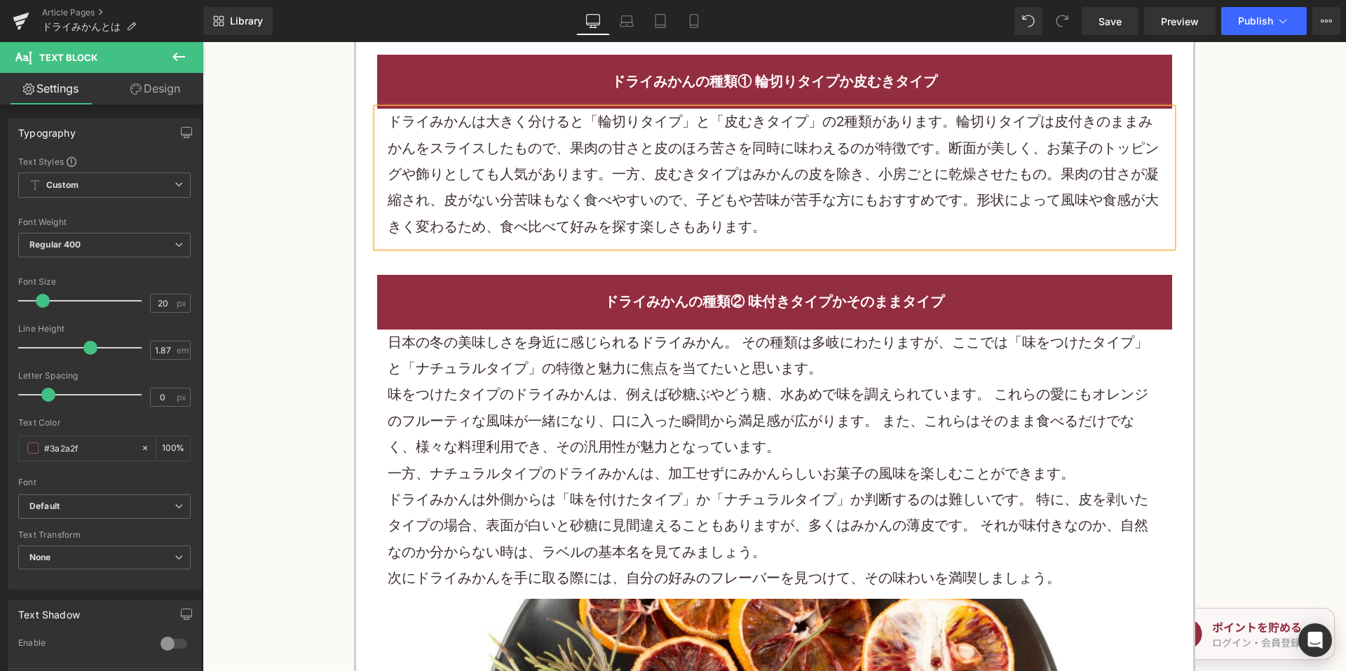
scroll to position [1192, 0]
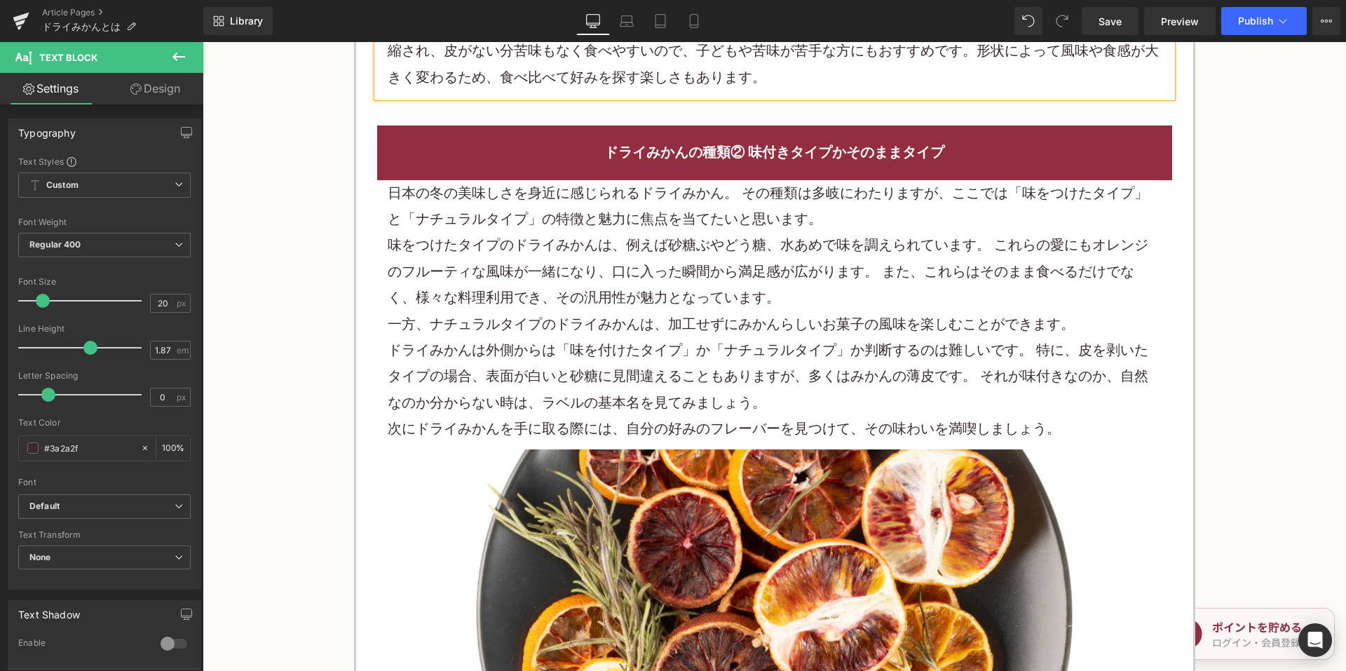
click at [546, 245] on p "味をつけたタイプのドライみかんは、例えば砂糖ぶやどう糖、水あめで味を調えられています。 これらの愛にもオレンジのフルーティな風味が一緒になり、口に入った瞬間か…" at bounding box center [775, 271] width 774 height 79
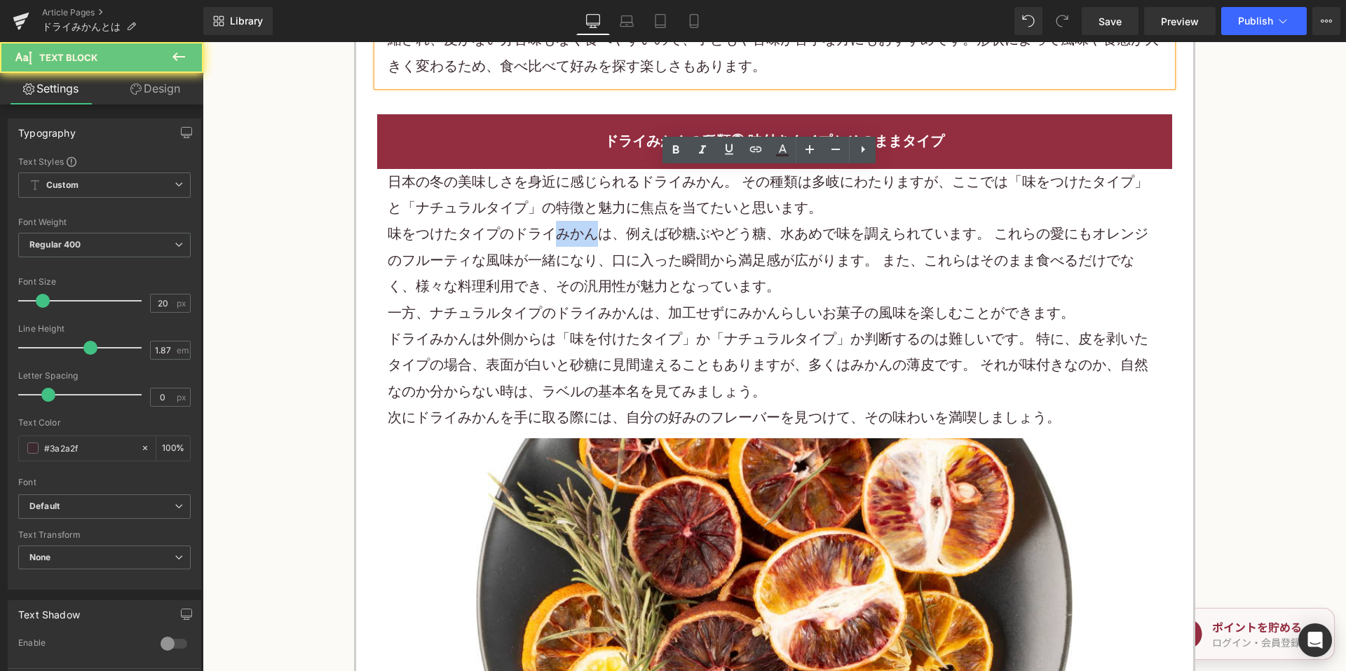
click at [546, 245] on p "味をつけたタイプのドライみかんは、例えば砂糖ぶやどう糖、水あめで味を調えられています。 これらの愛にもオレンジのフルーティな風味が一緒になり、口に入った瞬間か…" at bounding box center [775, 260] width 774 height 79
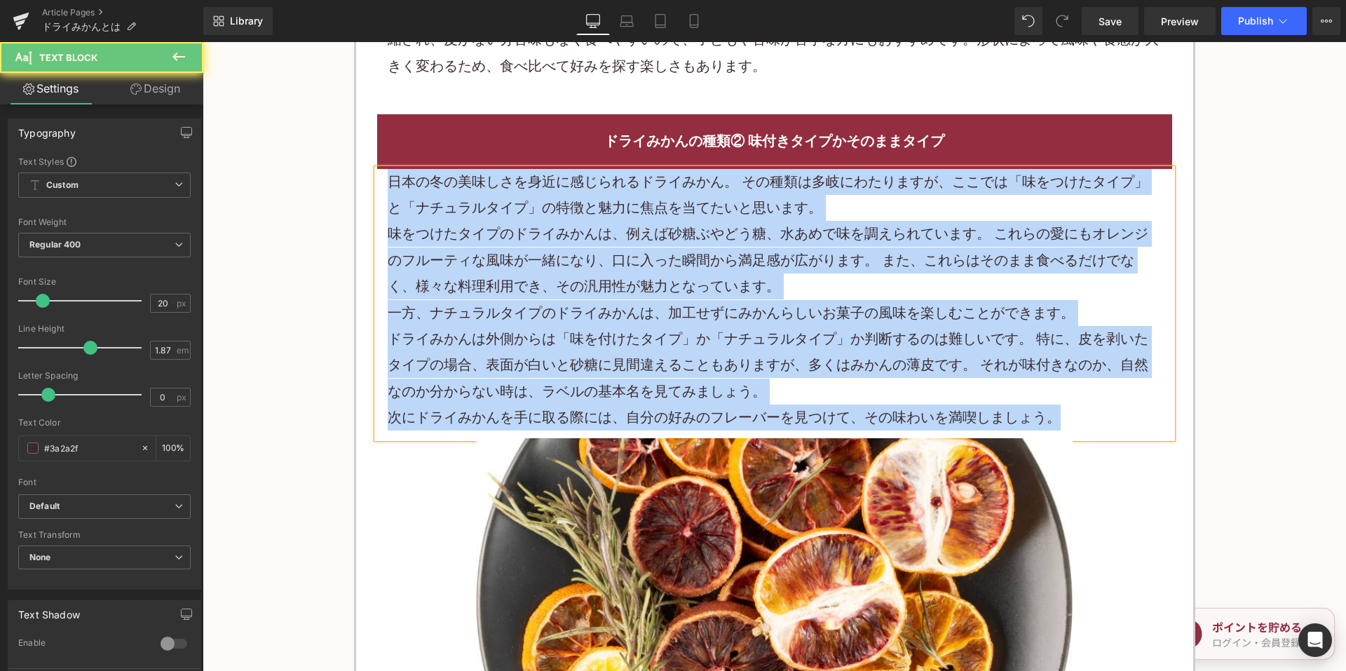
paste div
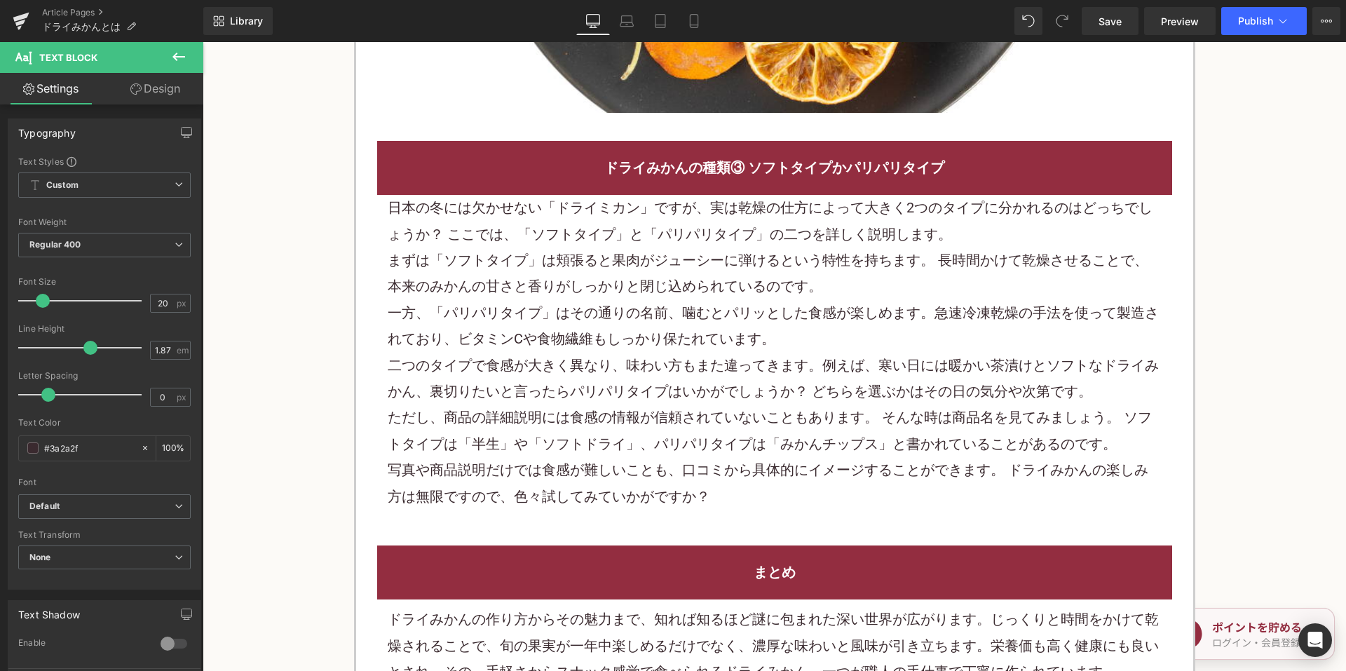
click at [676, 263] on font "まずは「ソフトタイプ」は頬張ると果肉がジューシーに弾けるという特性を持ちます。 長時間かけて乾燥させることで、本来のみかんの甘さと香りがしっかりと閉じ込められ…" at bounding box center [768, 273] width 761 height 43
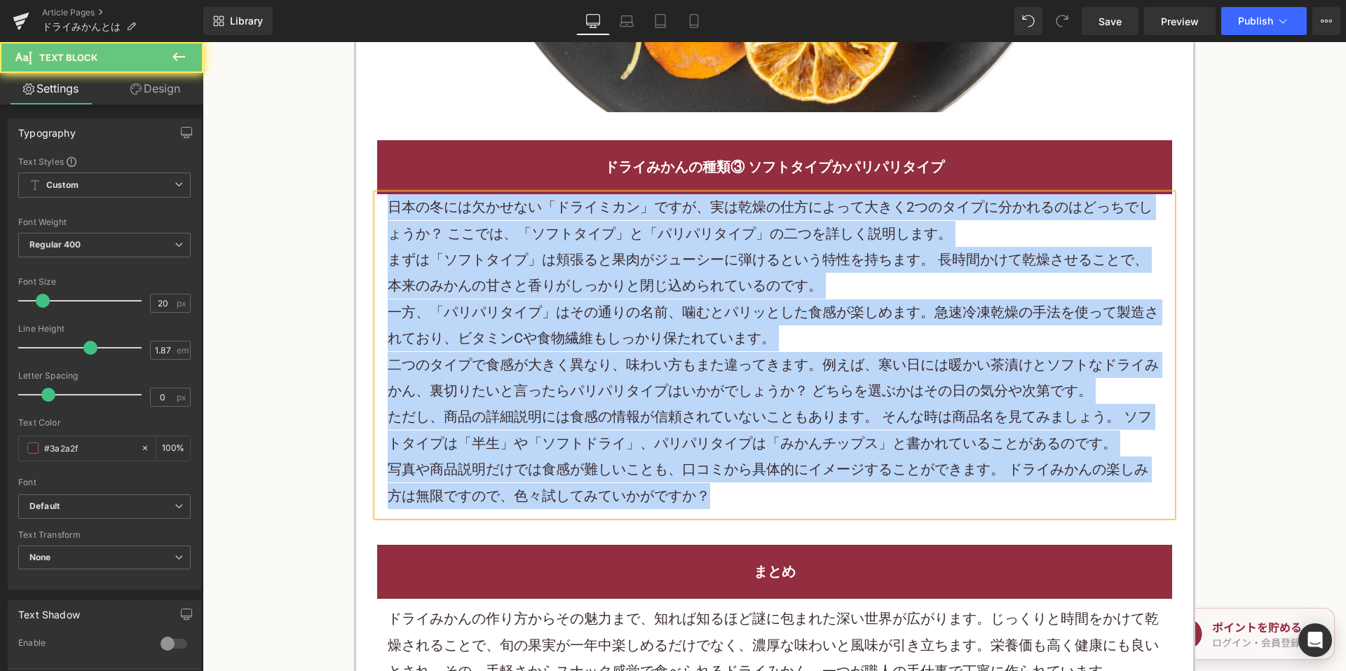
paste div
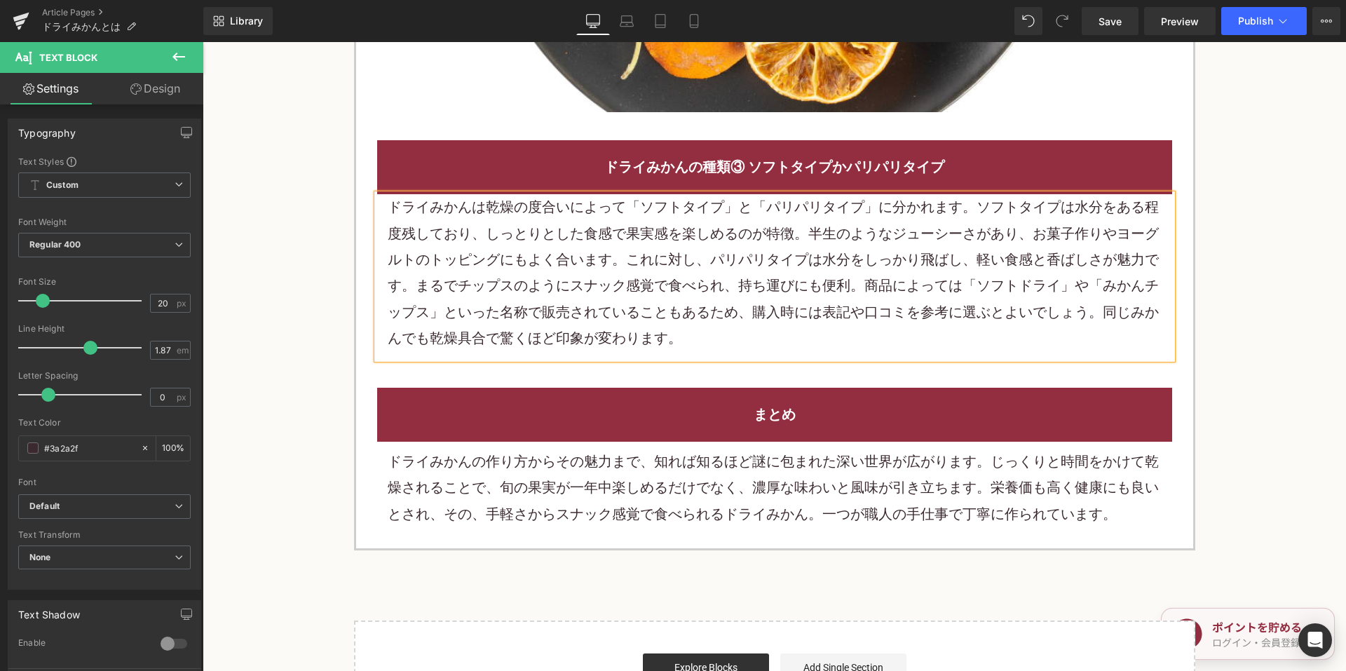
click at [588, 465] on font "ドライみかんの作り方からその魅力まで、知れば知るほど謎に包まれた深い世界が広がります。じっくりと時間をかけて乾燥されることで、旬の果実が一年中楽しめるだけでな…" at bounding box center [773, 487] width 771 height 69
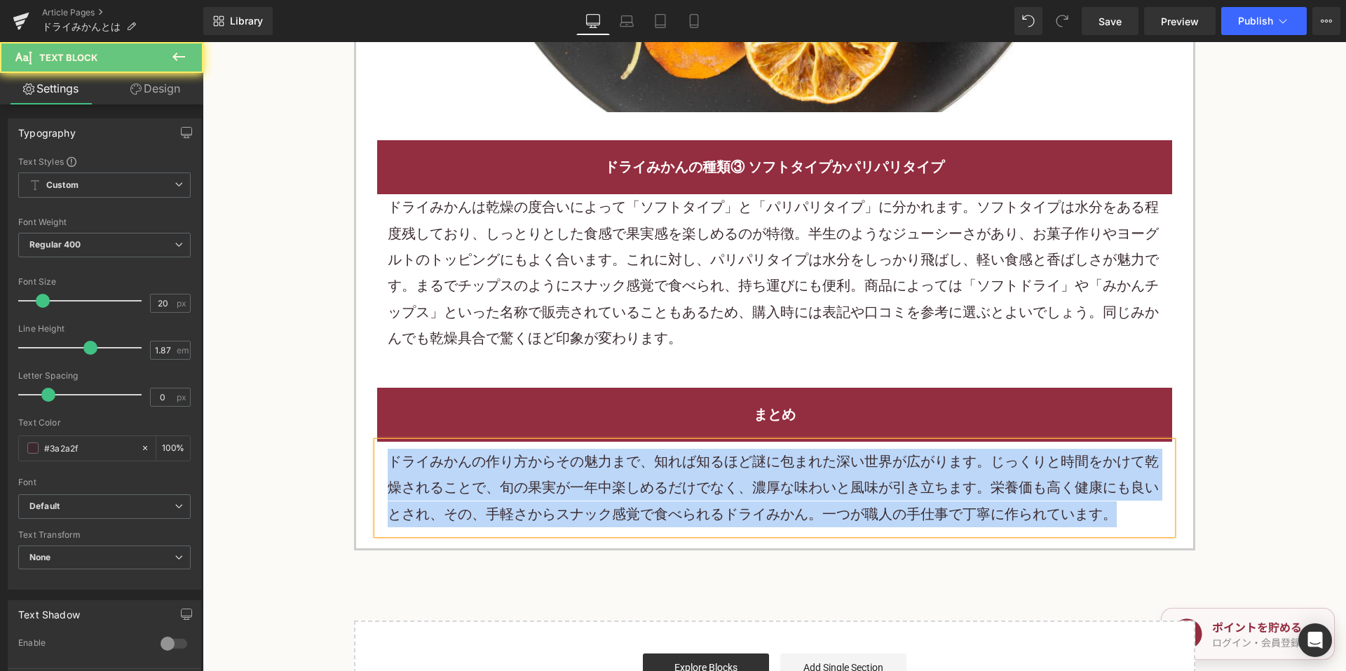
paste div
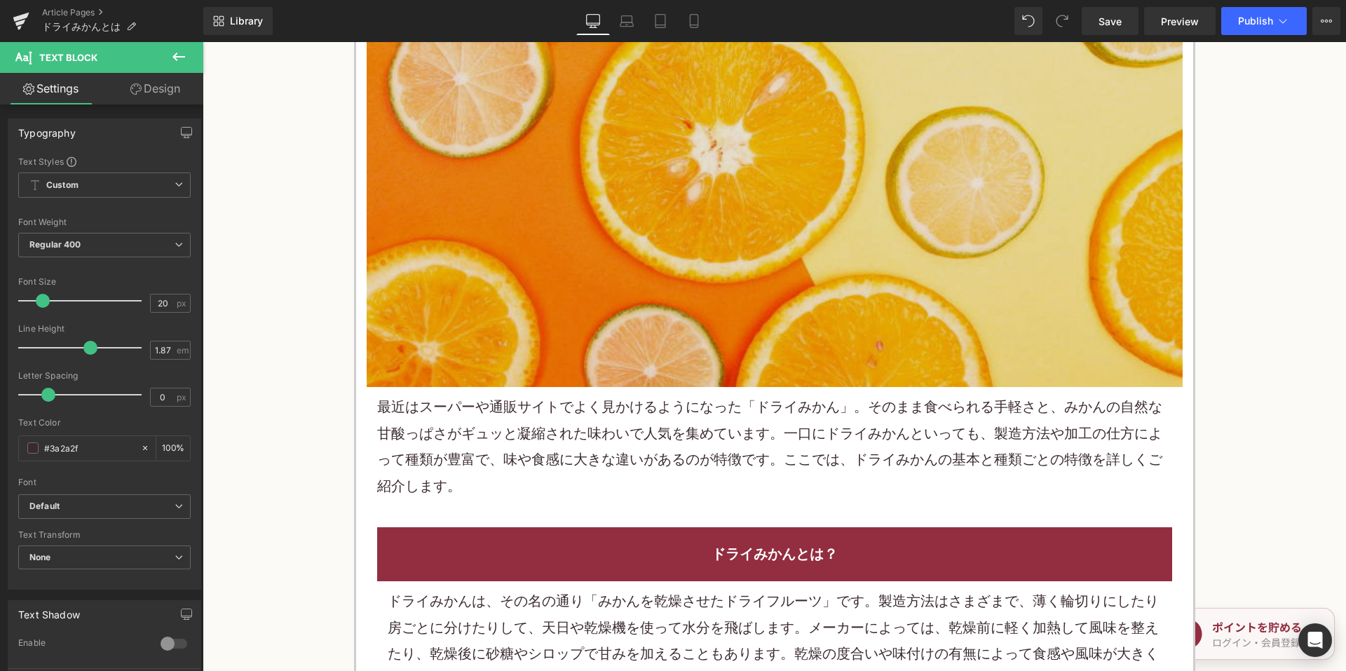
scroll to position [491, 0]
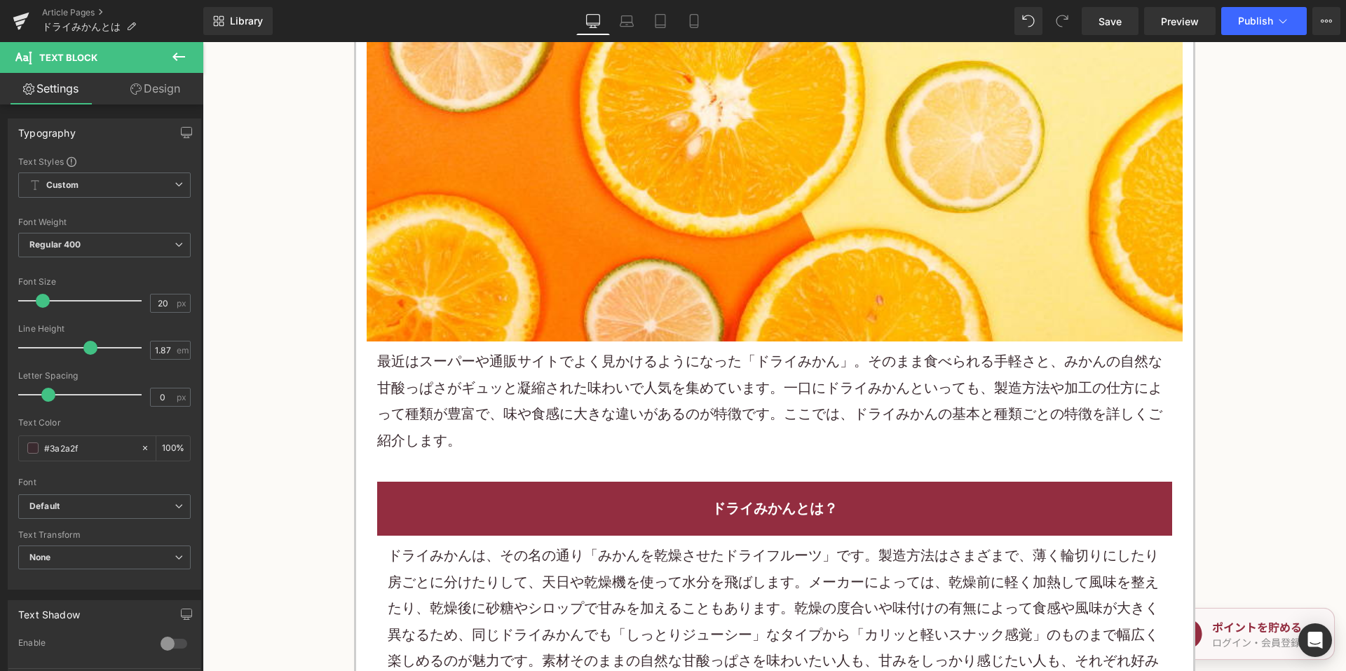
click at [622, 428] on p "最近はスーパーや通販サイトでよく見かけるようになった「ドライみかん」。そのまま食べられる手軽さと、みかんの自然な甘酸っぱさがギュッと凝縮された味わいで人気を集…" at bounding box center [774, 400] width 795 height 105
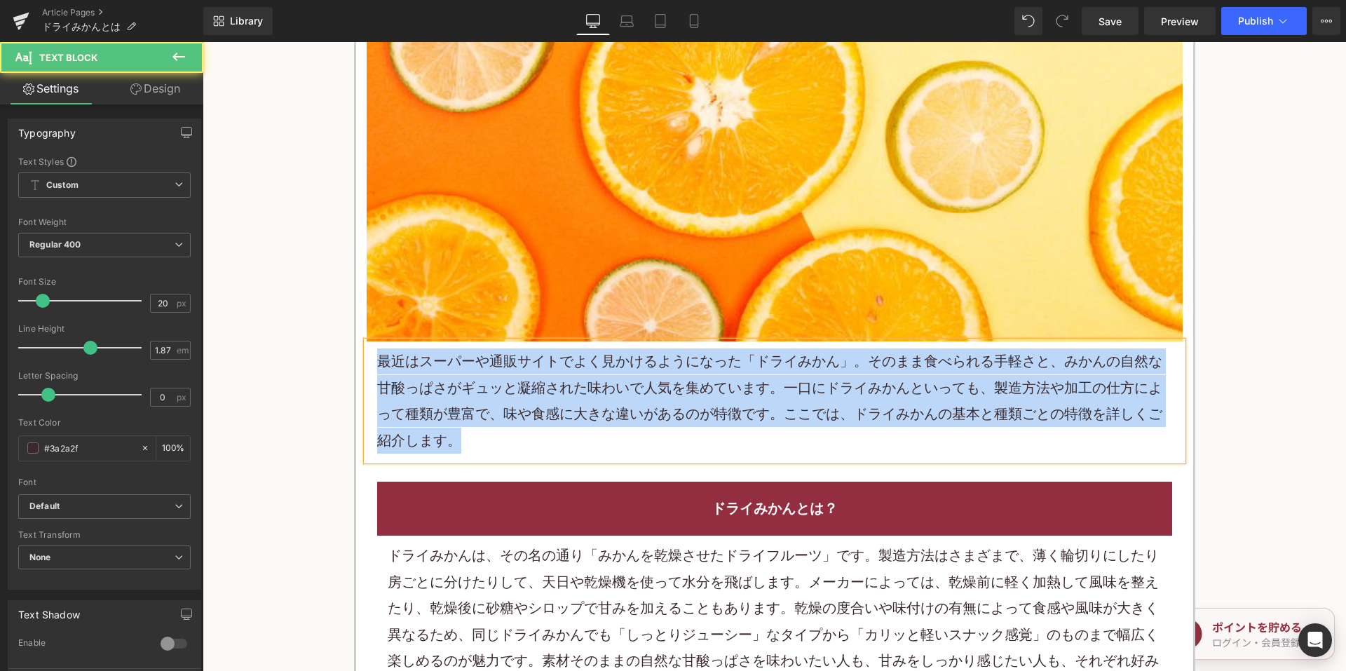
copy font "最近はスーパーや通販サイトでよく見かけるようになった「ドライみかん」。そのまま食べられる手軽さと、みかんの自然な甘酸っぱさがギュッと凝縮された味わいで人気を集…"
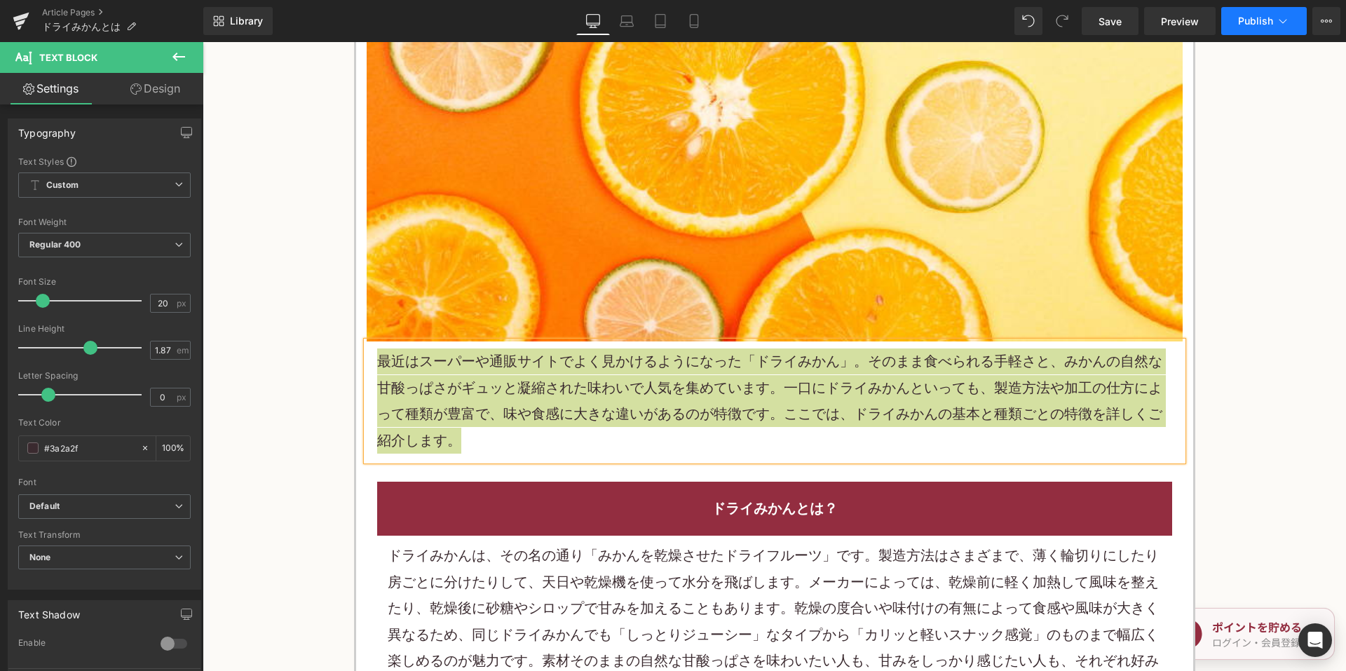
click at [1250, 32] on button "Publish" at bounding box center [1264, 21] width 86 height 28
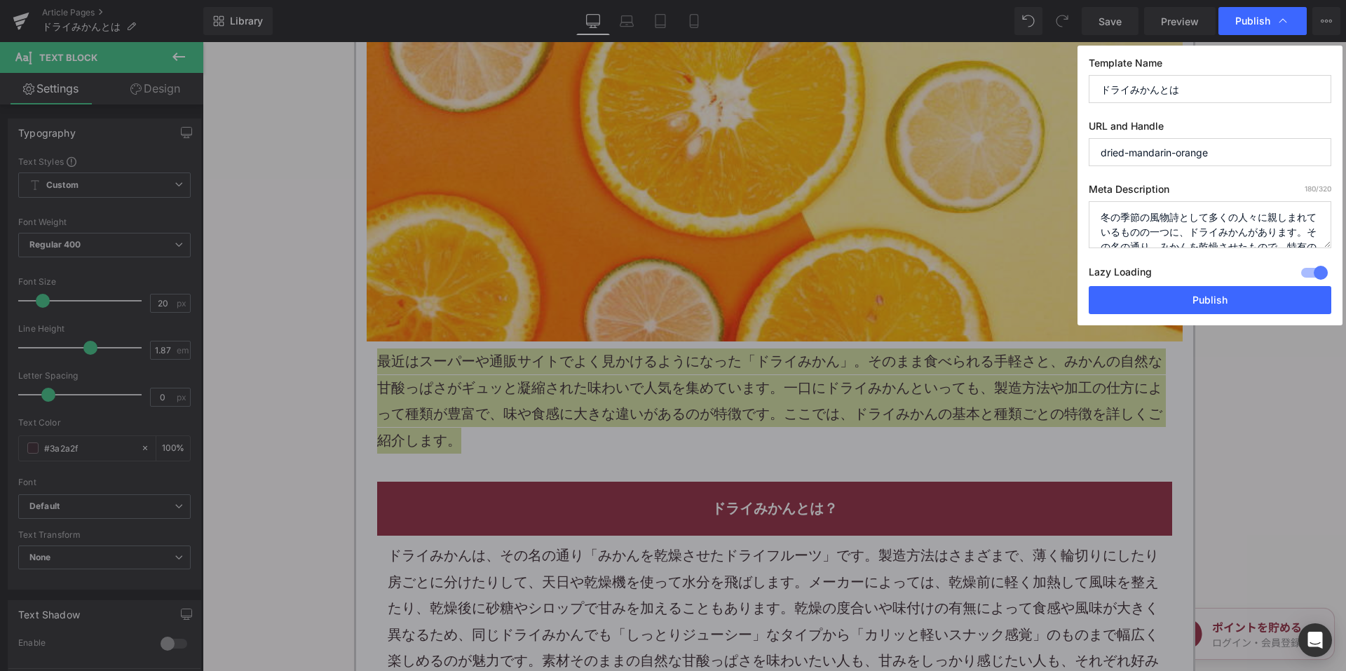
click at [1167, 229] on textarea "冬の季節の風物詩として多くの人々に親しまれているものの一つに、ドライみかんがあります。その名の通り、みかんを乾燥させたもので、特有の甘さと香りが幅広い年齢層か…" at bounding box center [1210, 224] width 243 height 47
paste textarea "最近はスーパーや通販サイトでよく見かけるようになった「ドライみかん」。そのまま食べられる手軽さと、みかんの自然な甘酸っぱさがギュッと凝縮された味わいで人気を集…"
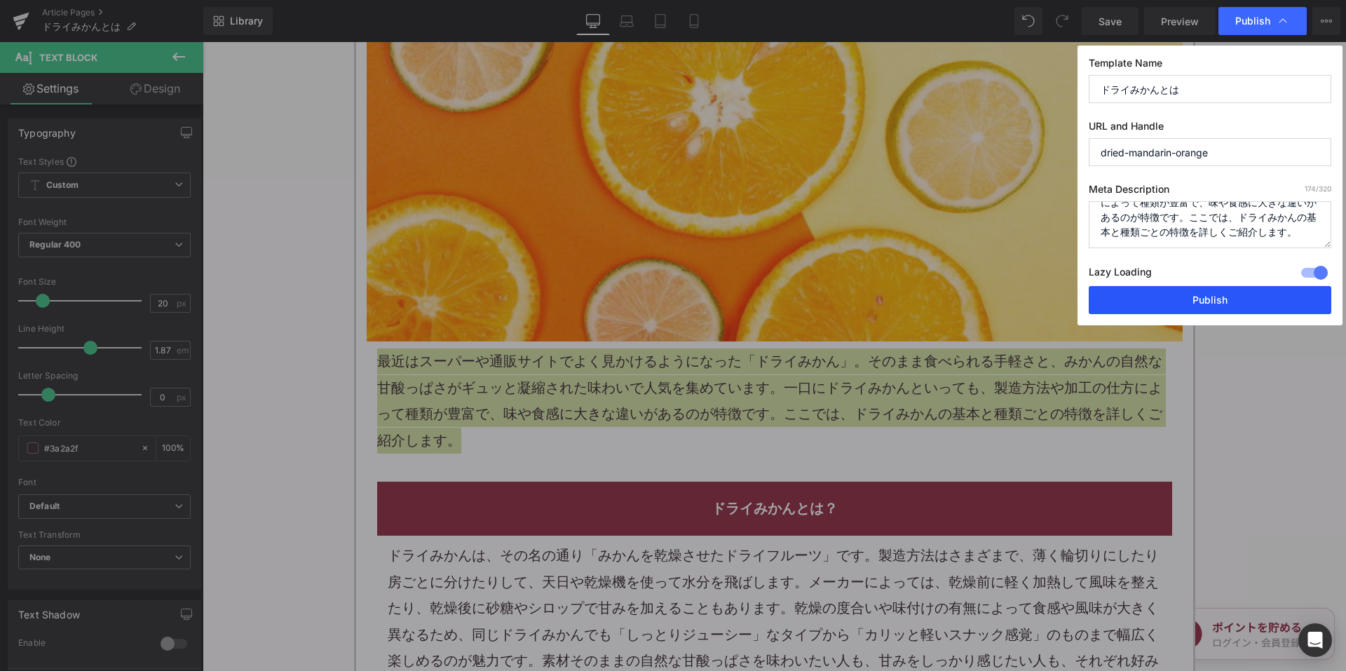
type textarea "最近はスーパーや通販サイトでよく見かけるようになった「ドライみかん」。そのまま食べられる手軽さと、みかんの自然な甘酸っぱさがギュッと凝縮された味わいで人気を集…"
click at [1137, 304] on button "Publish" at bounding box center [1210, 300] width 243 height 28
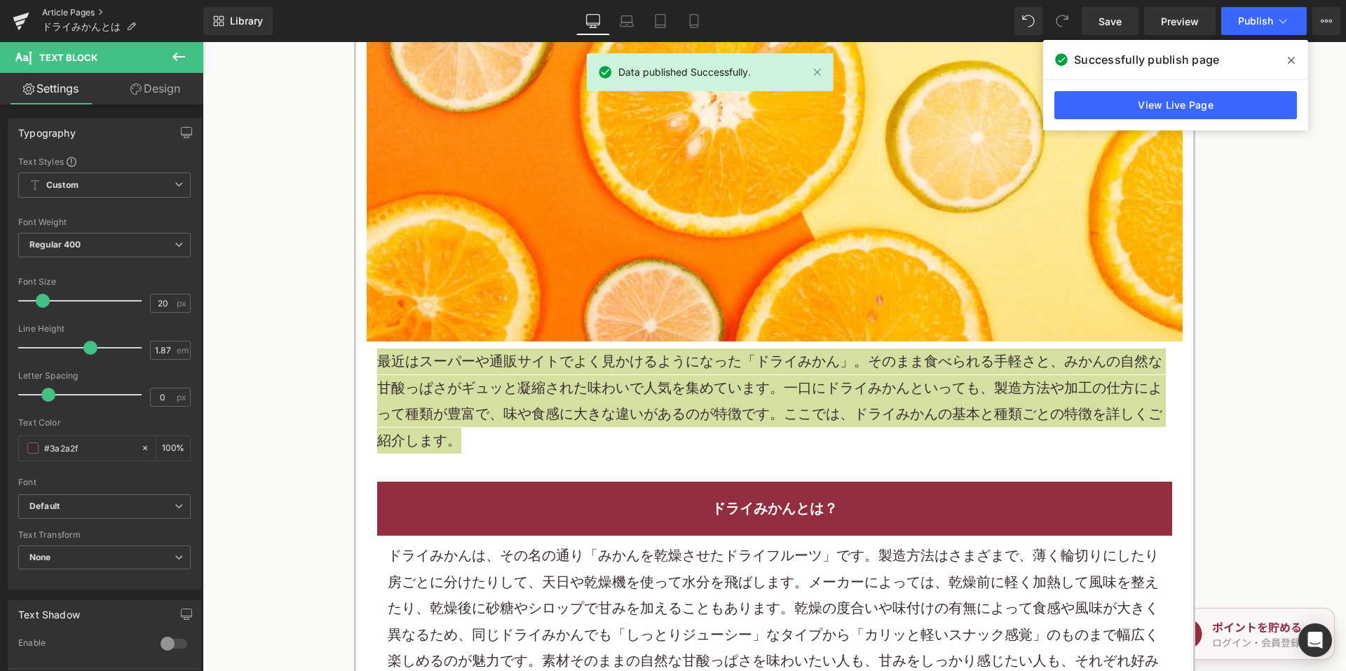
click at [74, 13] on link "Article Pages" at bounding box center [122, 12] width 161 height 11
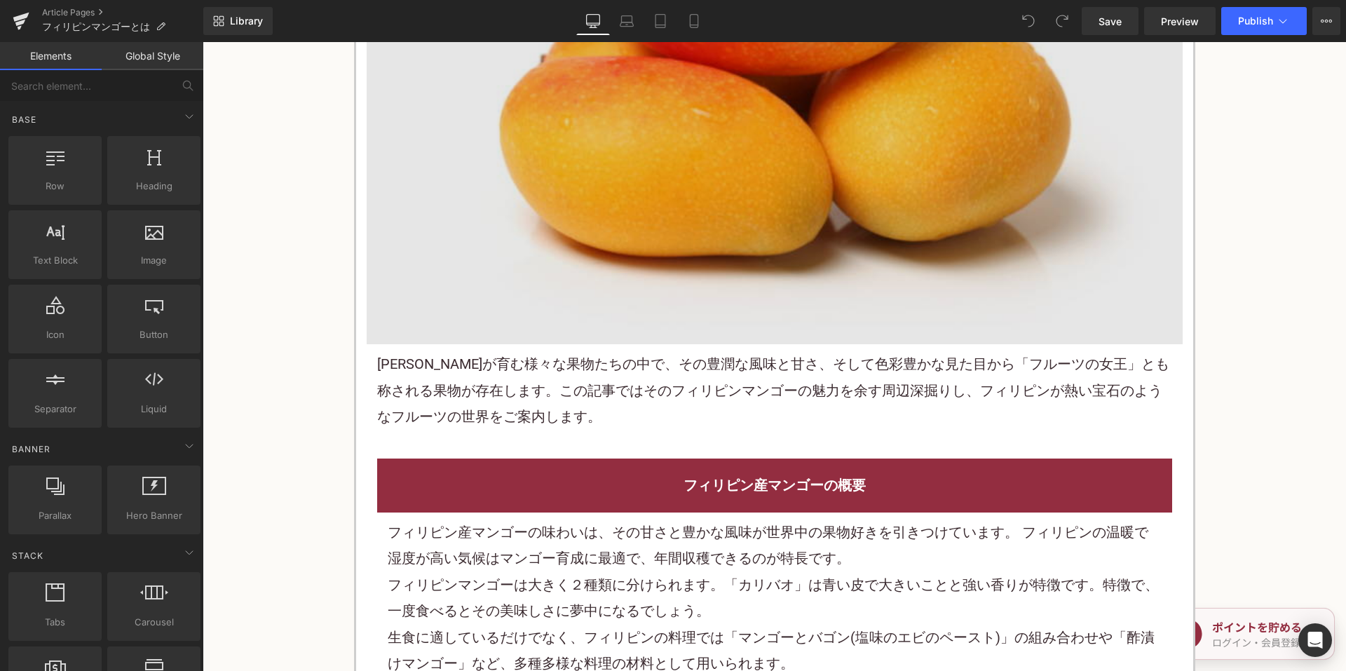
scroll to position [491, 0]
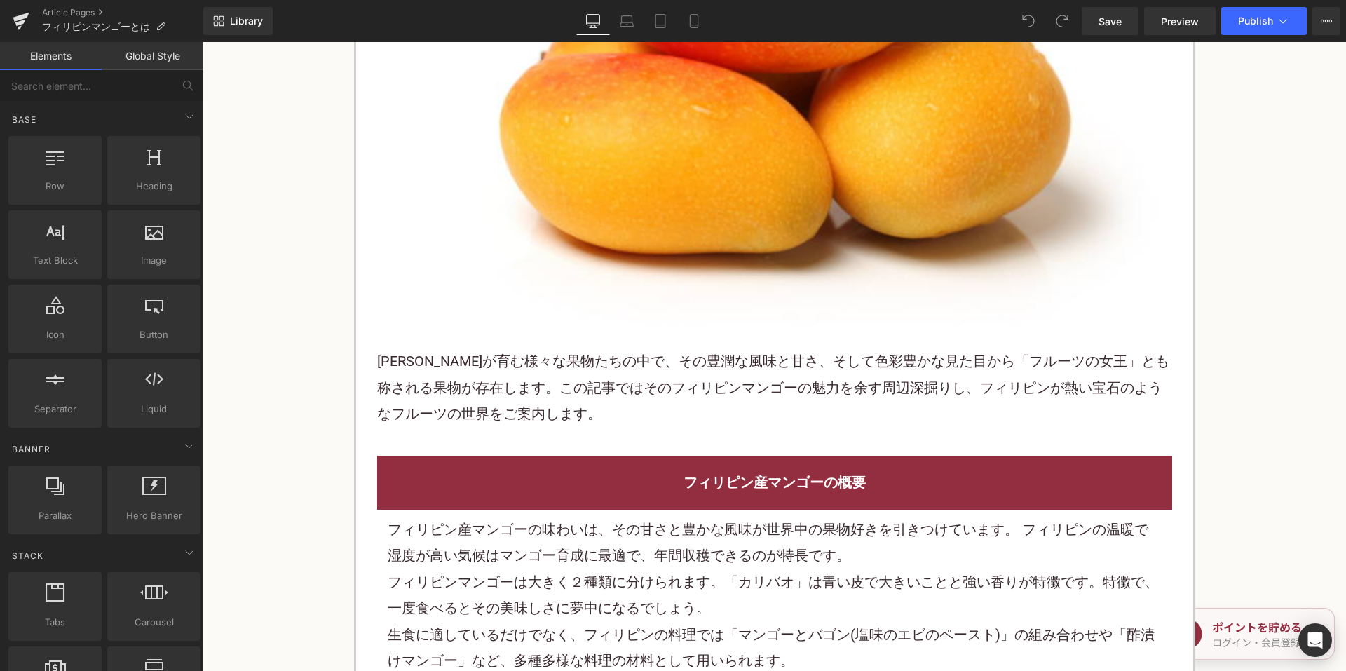
click at [610, 379] on font "[PERSON_NAME]が育む様々な果物たちの中で、その豊潤な風味と甘さ、そして色彩豊かな見た目から「フルーツの女王」とも称される果物が存在します。この記事…" at bounding box center [773, 387] width 792 height 69
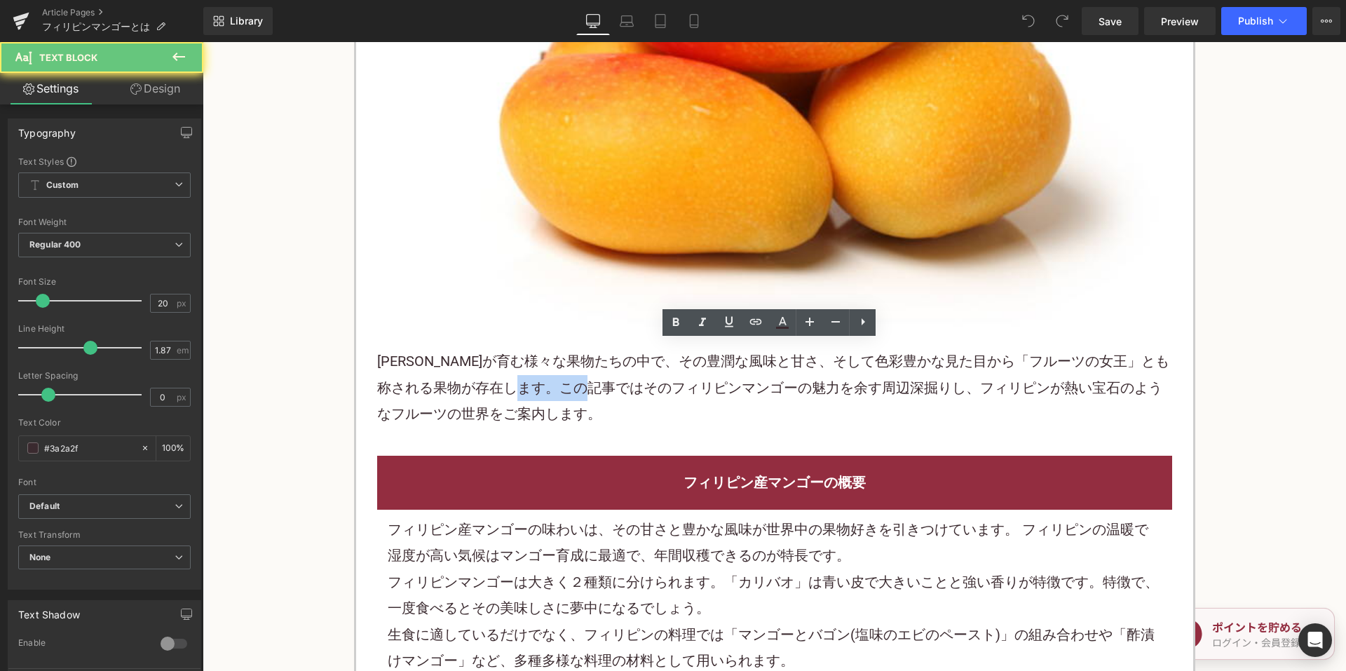
click at [610, 379] on font "大地が育む様々な果物たちの中で、その豊潤な風味と甘さ、そして色彩豊かな見た目から「フルーツの女王」とも称される果物が存在します。この記事ではそのフィリピンマン…" at bounding box center [773, 387] width 792 height 69
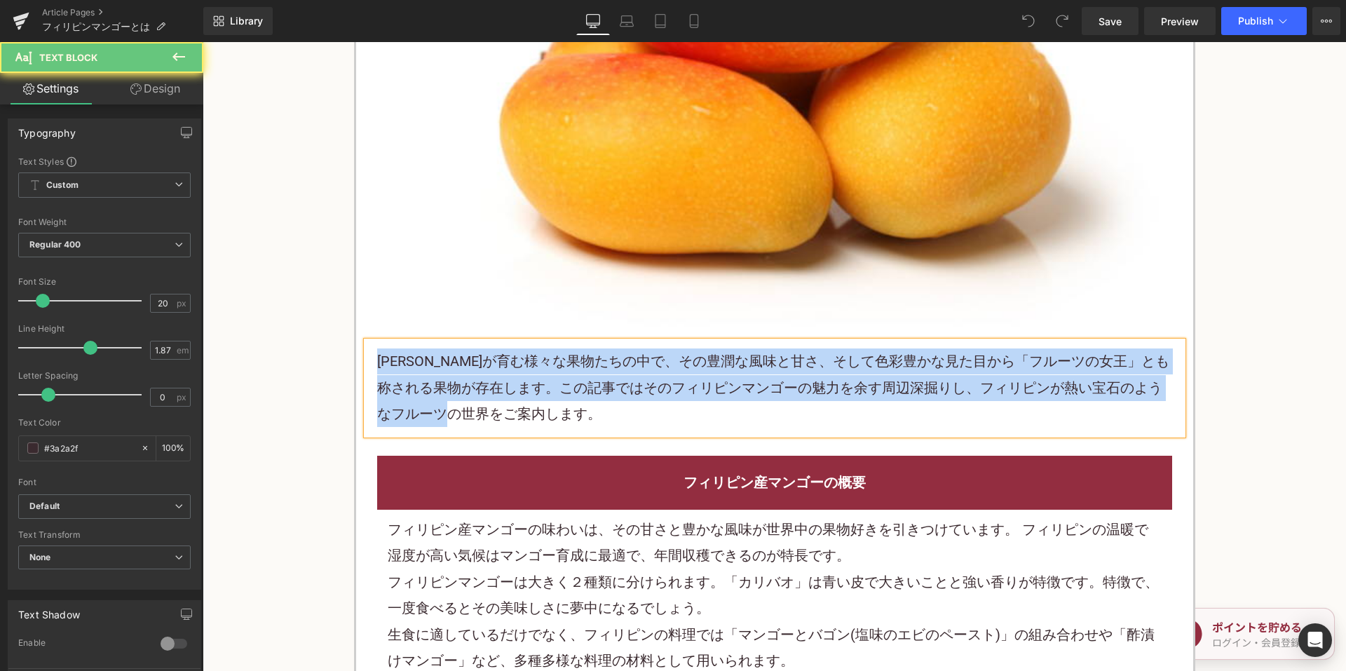
paste div
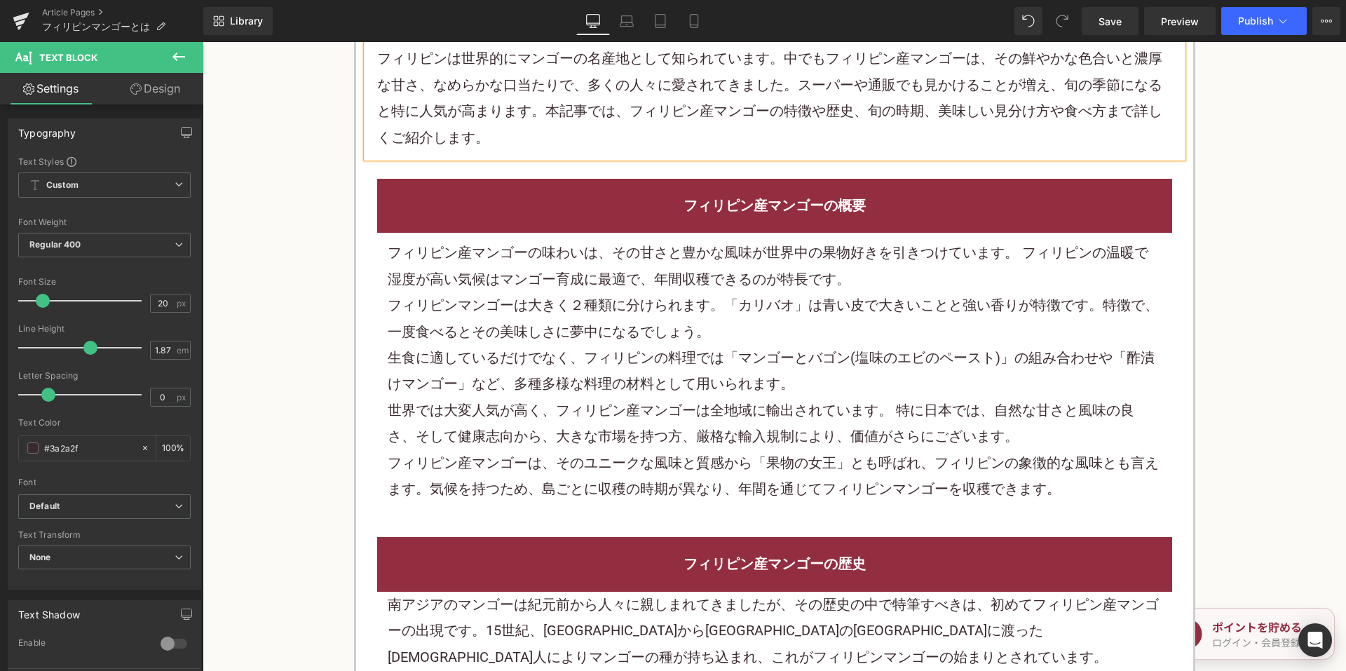
scroll to position [911, 0]
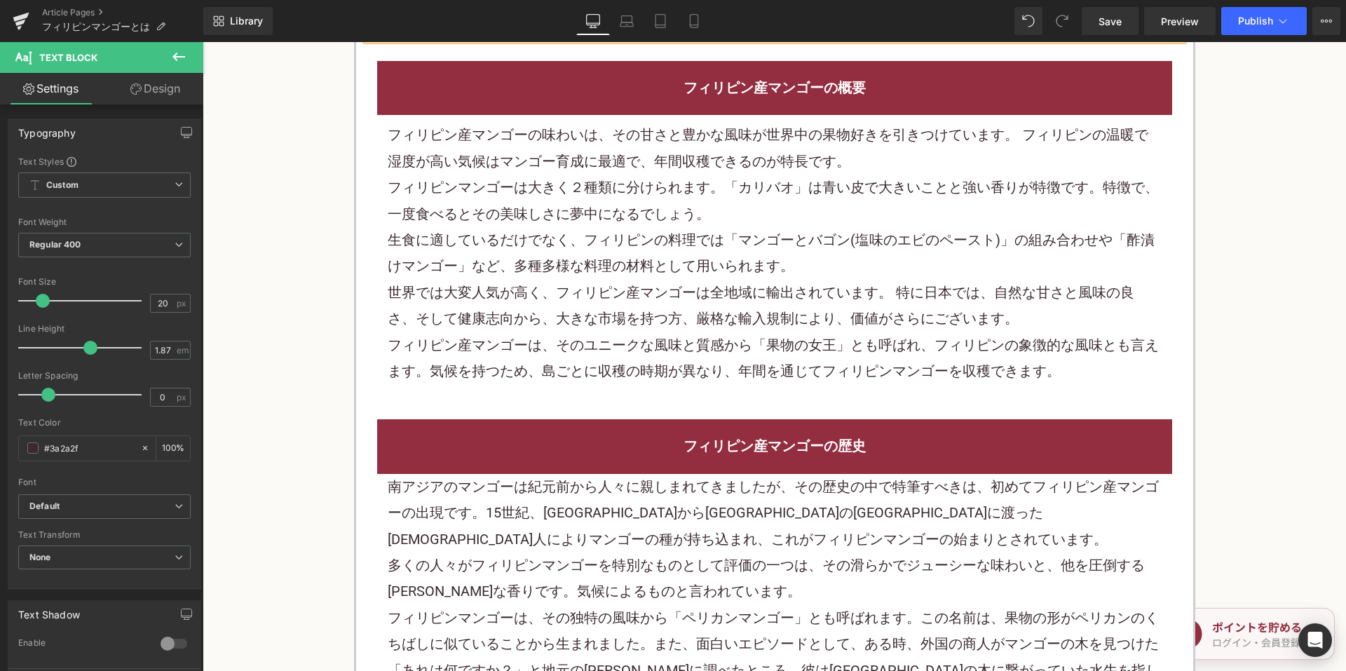
click at [714, 236] on font "生食に適しているだけでなく、フィリピンの料理では「マンゴーとバゴン(塩味のエビのペースト)」の組み合わせや「酢漬けマンゴー」など、多種多様な料理の材料として用…" at bounding box center [771, 252] width 767 height 43
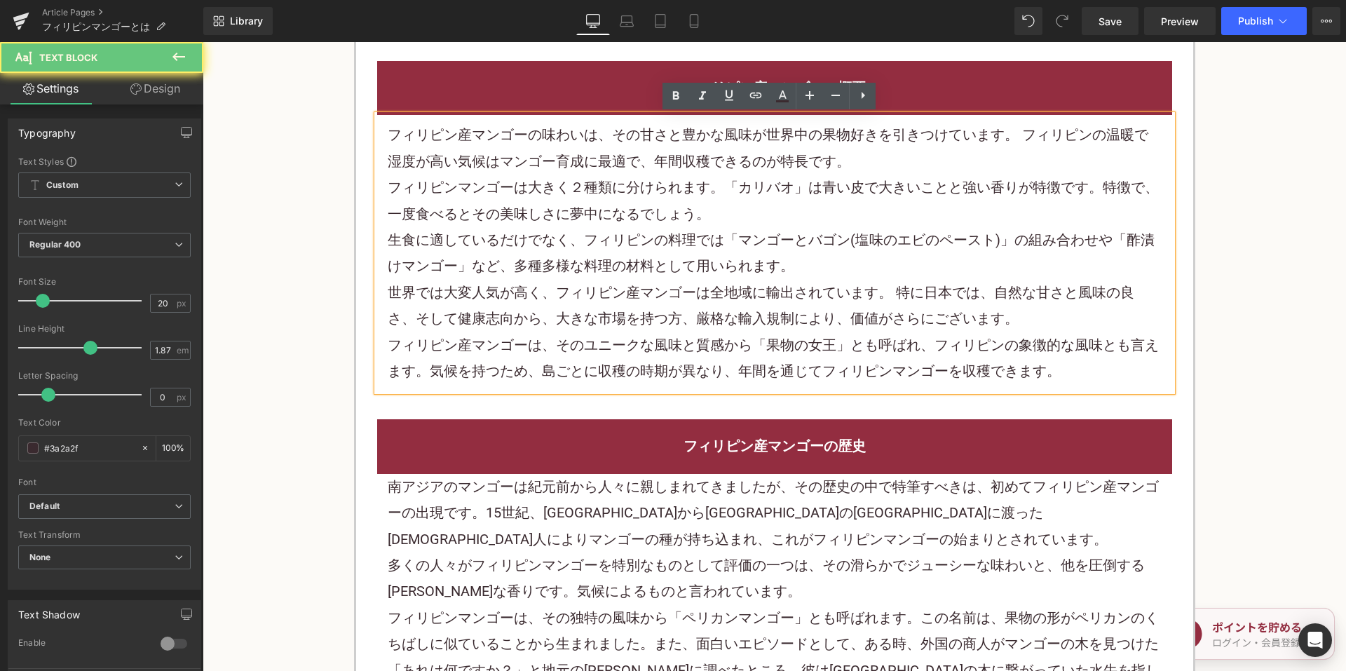
click at [714, 236] on font "生食に適しているだけでなく、フィリピンの料理では「マンゴーとバゴン(塩味のエビのペースト)」の組み合わせや「酢漬けマンゴー」など、多種多様な料理の材料として用…" at bounding box center [771, 252] width 767 height 43
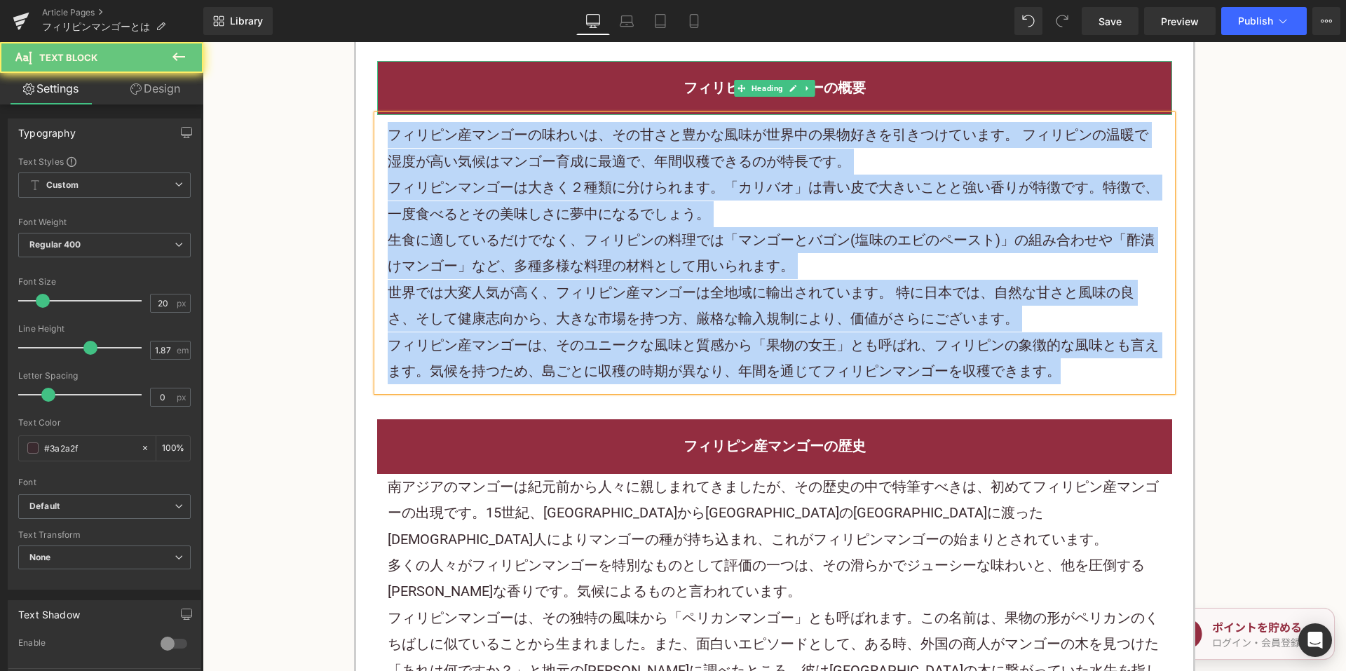
paste div
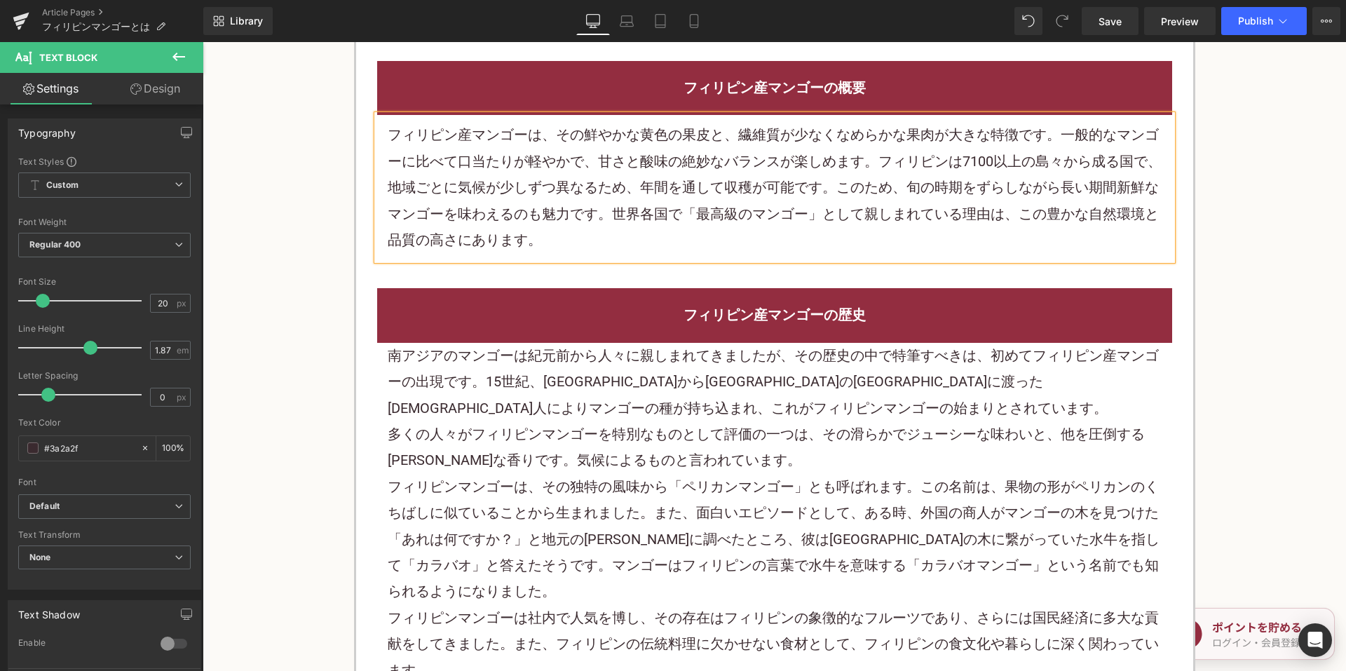
scroll to position [1051, 0]
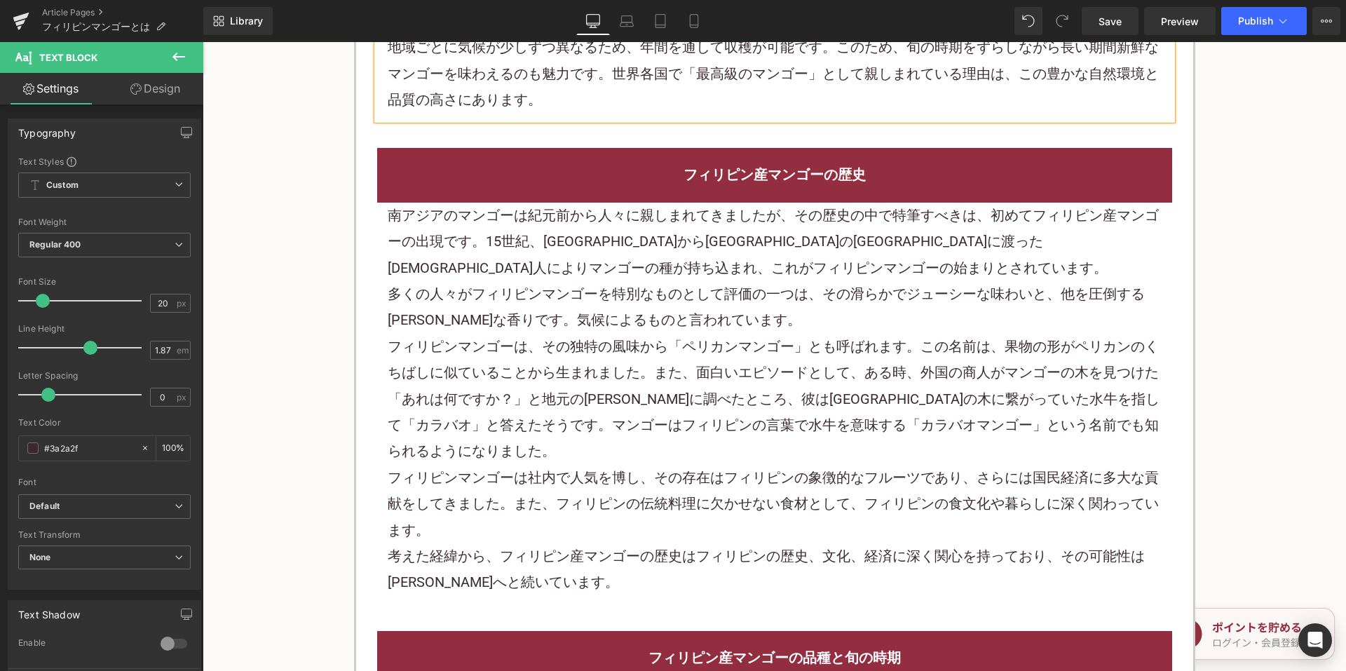
click at [703, 276] on font "南アジアのマンゴーは紀元前から人々に親しまれてきましたが、その歴史の中で特筆すべきは、初めてフィリピン産マンゴーの出現です。15世紀、インドネシアからフィリピ…" at bounding box center [773, 241] width 771 height 69
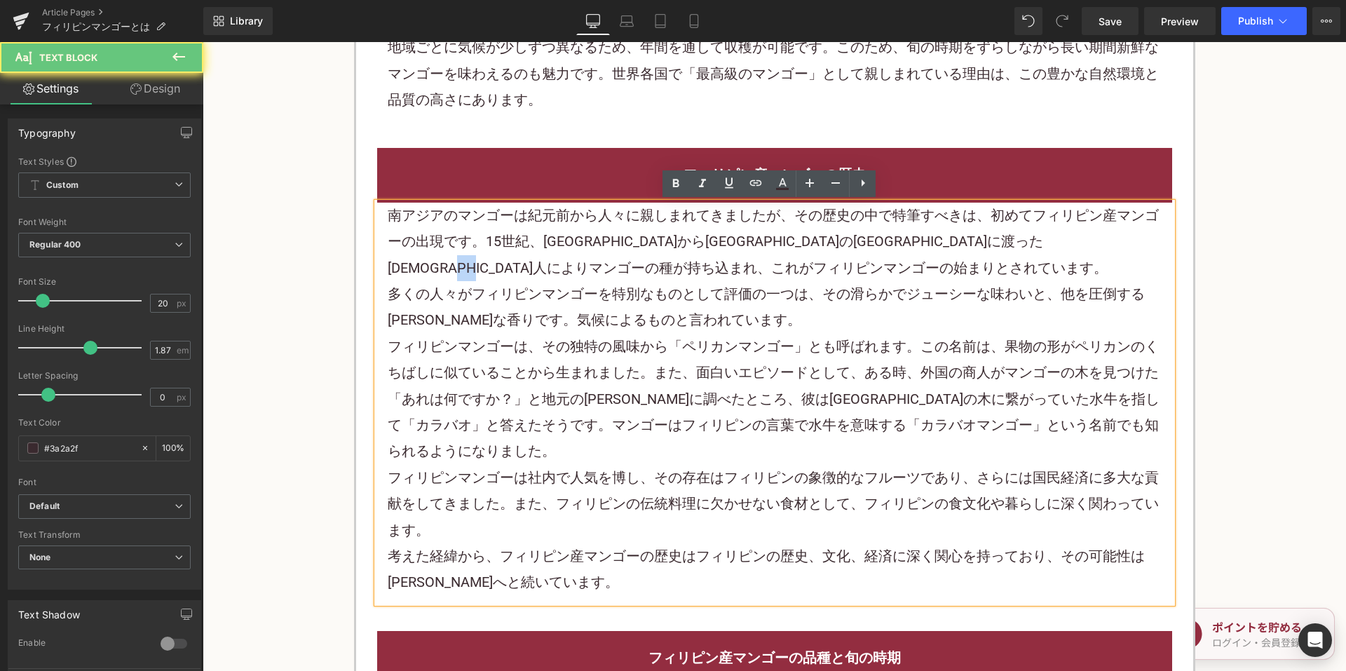
click at [703, 276] on font "南アジアのマンゴーは紀元前から人々に親しまれてきましたが、その歴史の中で特筆すべきは、初めてフィリピン産マンゴーの出現です。15世紀、インドネシアからフィリピ…" at bounding box center [773, 241] width 771 height 69
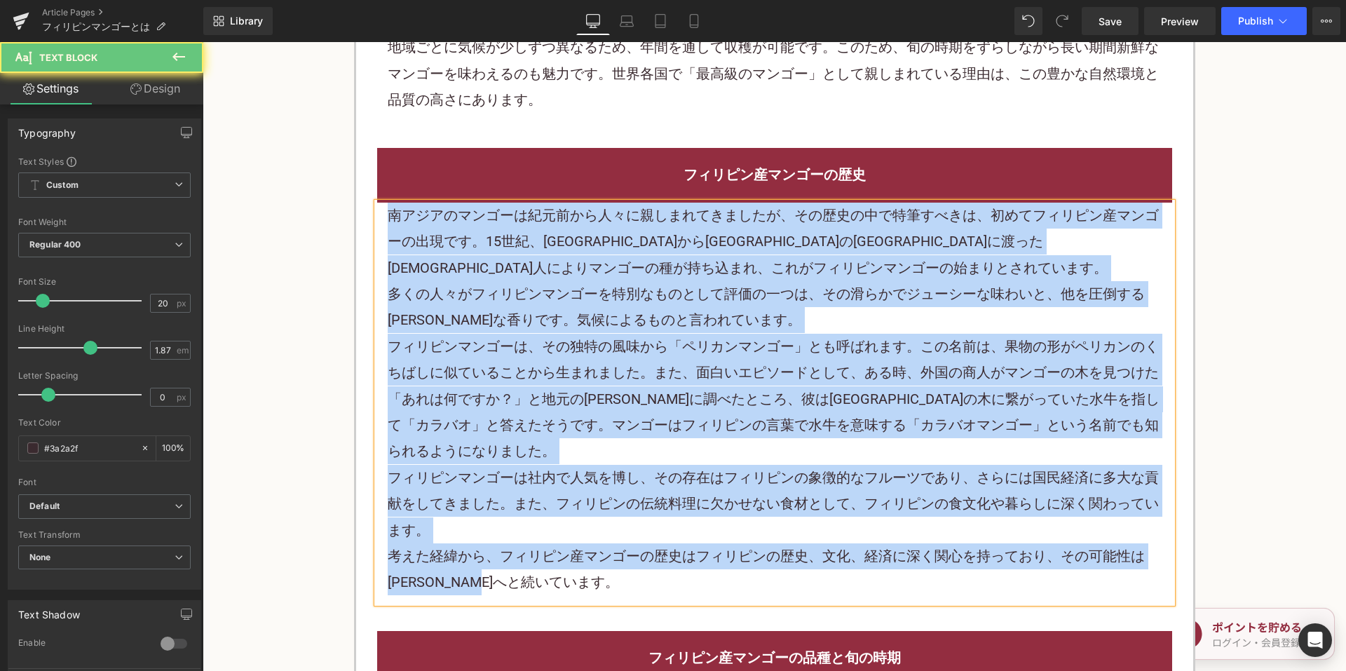
paste div
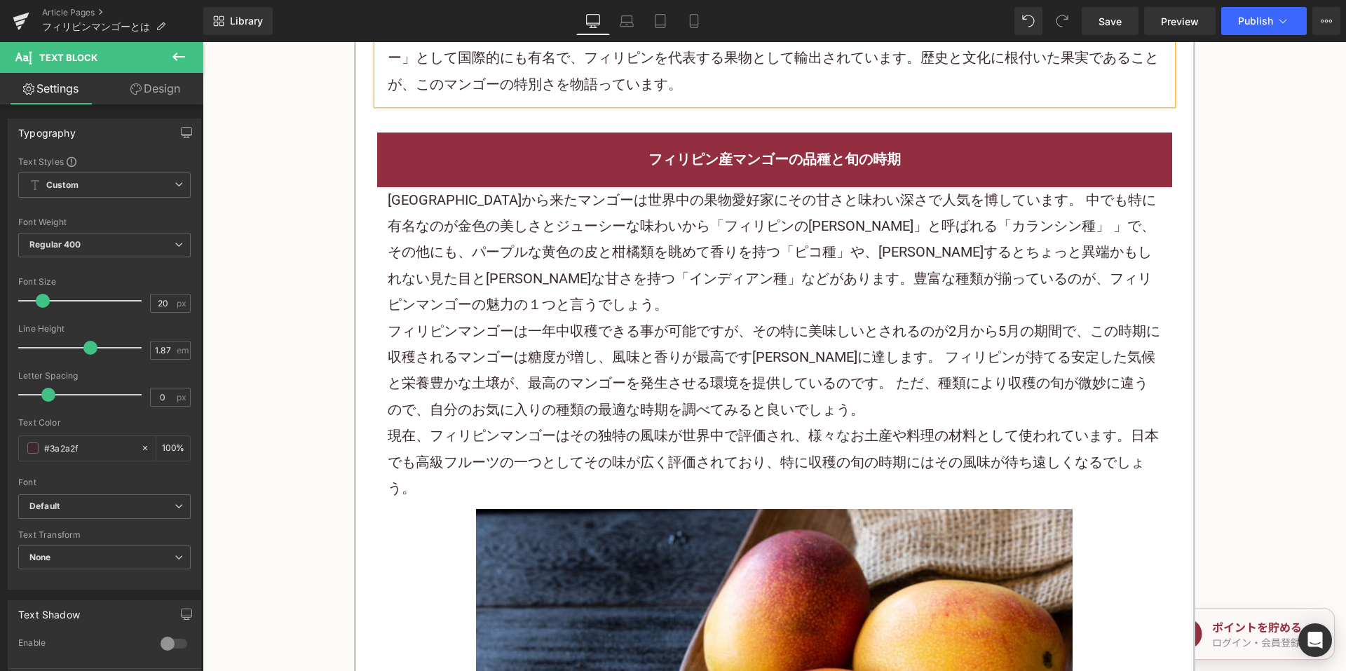
scroll to position [1402, 0]
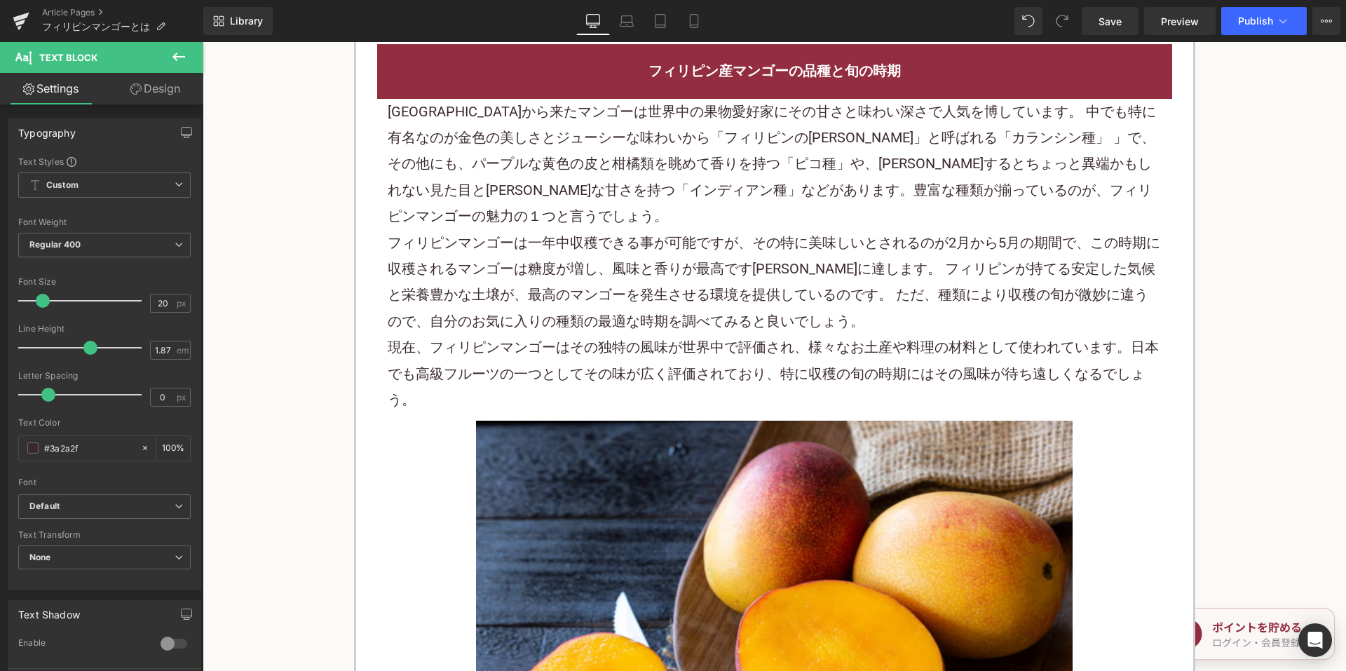
click at [721, 234] on font "フィリピンマンゴーは一年中収穫できる事が可能ですが、その特に美味しいとされるのが2月から5月の期間で、この時期に収穫されるマンゴーは糖度が増し、風味と香りが最…" at bounding box center [774, 281] width 772 height 95
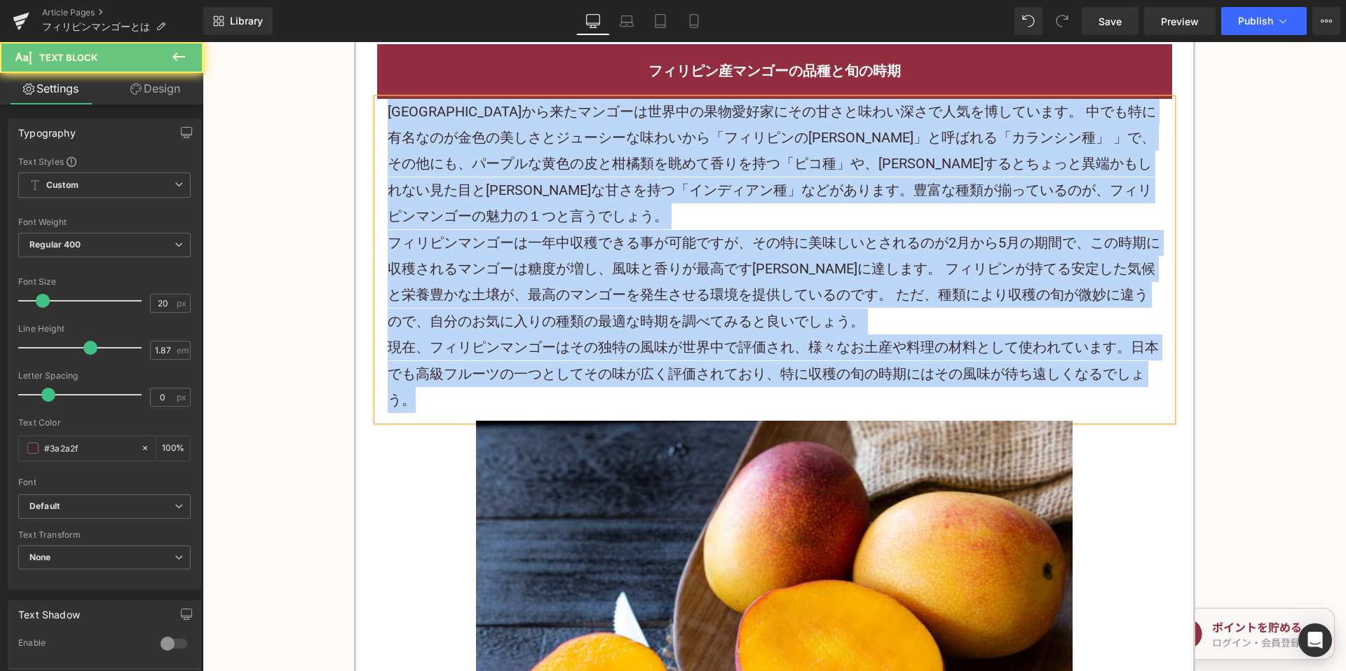
paste div
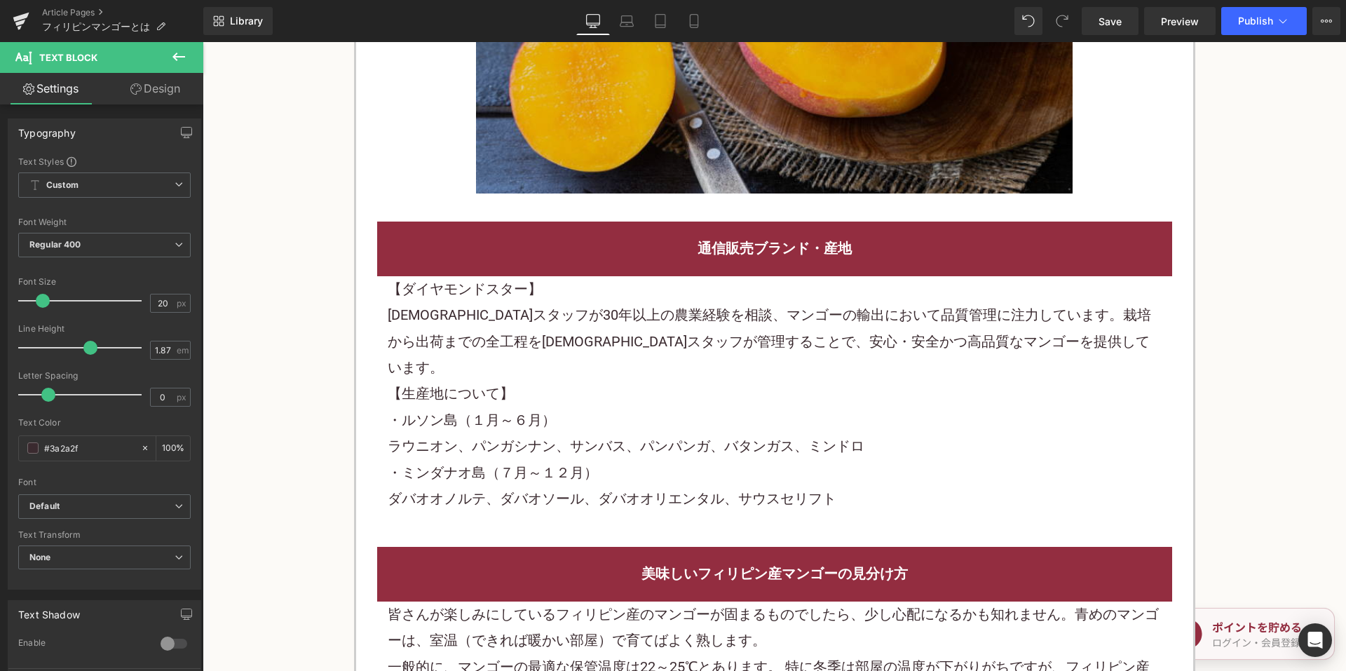
scroll to position [1893, 0]
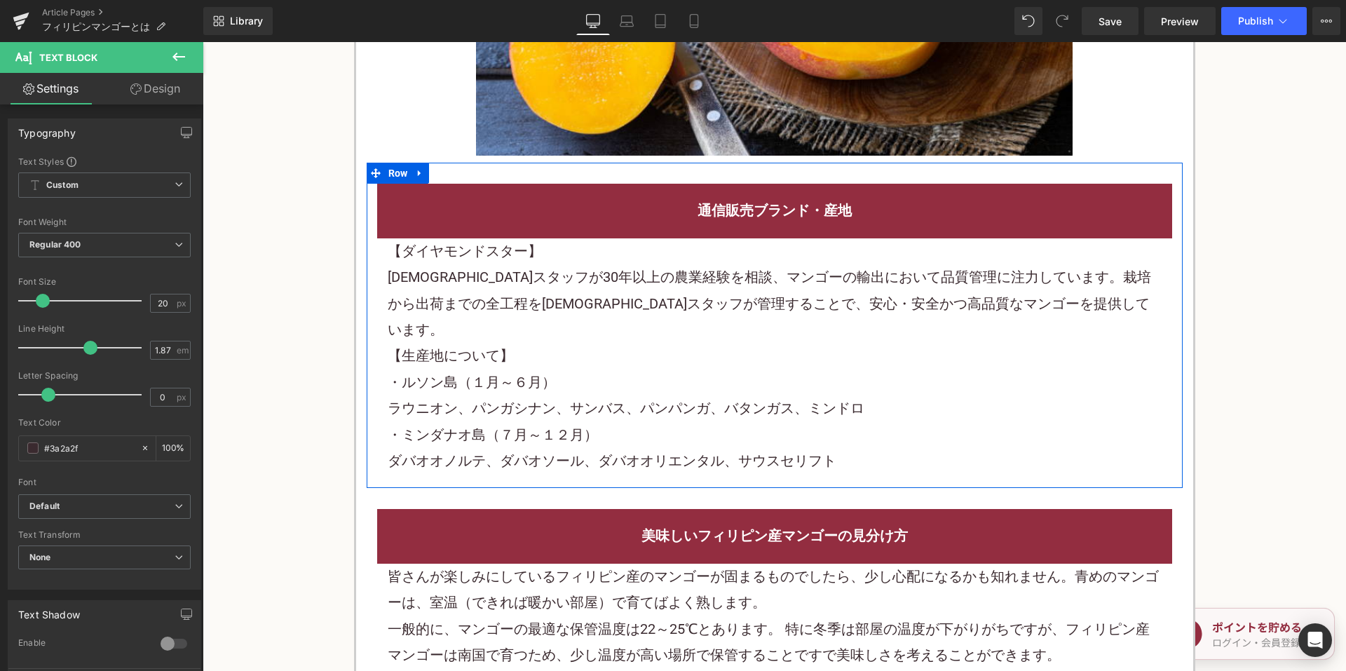
click at [536, 343] on div "【生産地について】" at bounding box center [775, 356] width 774 height 26
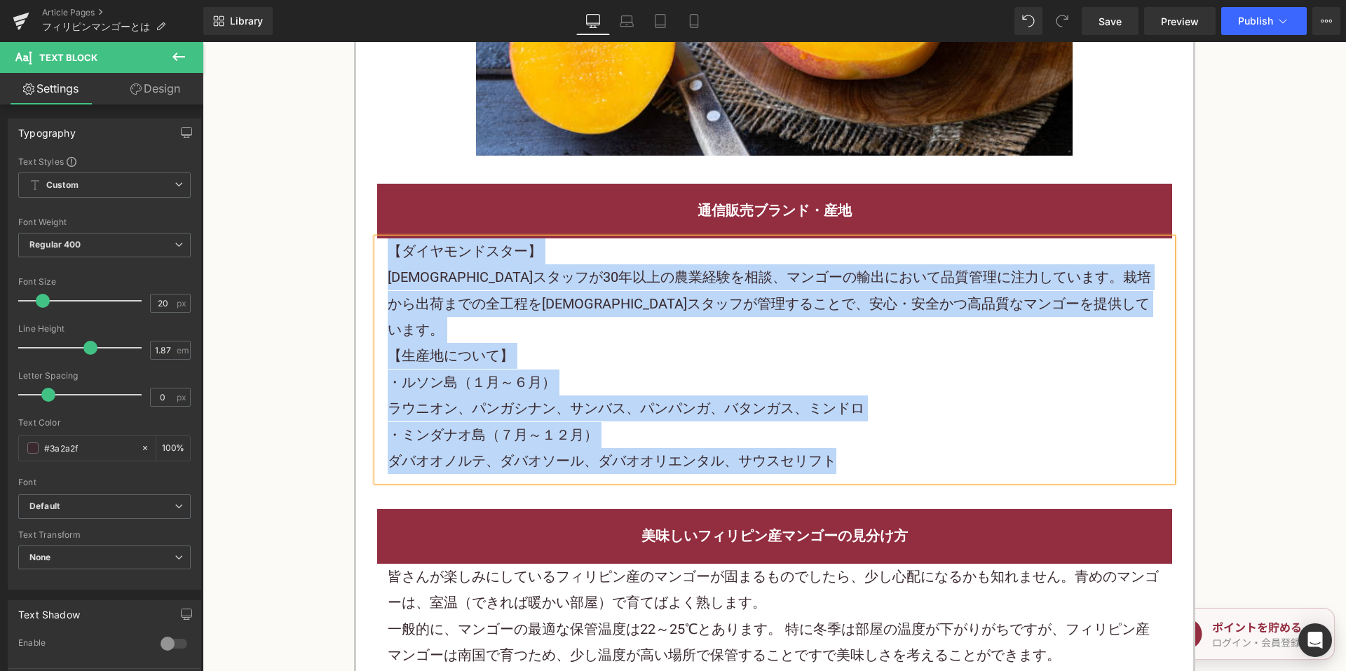
paste div
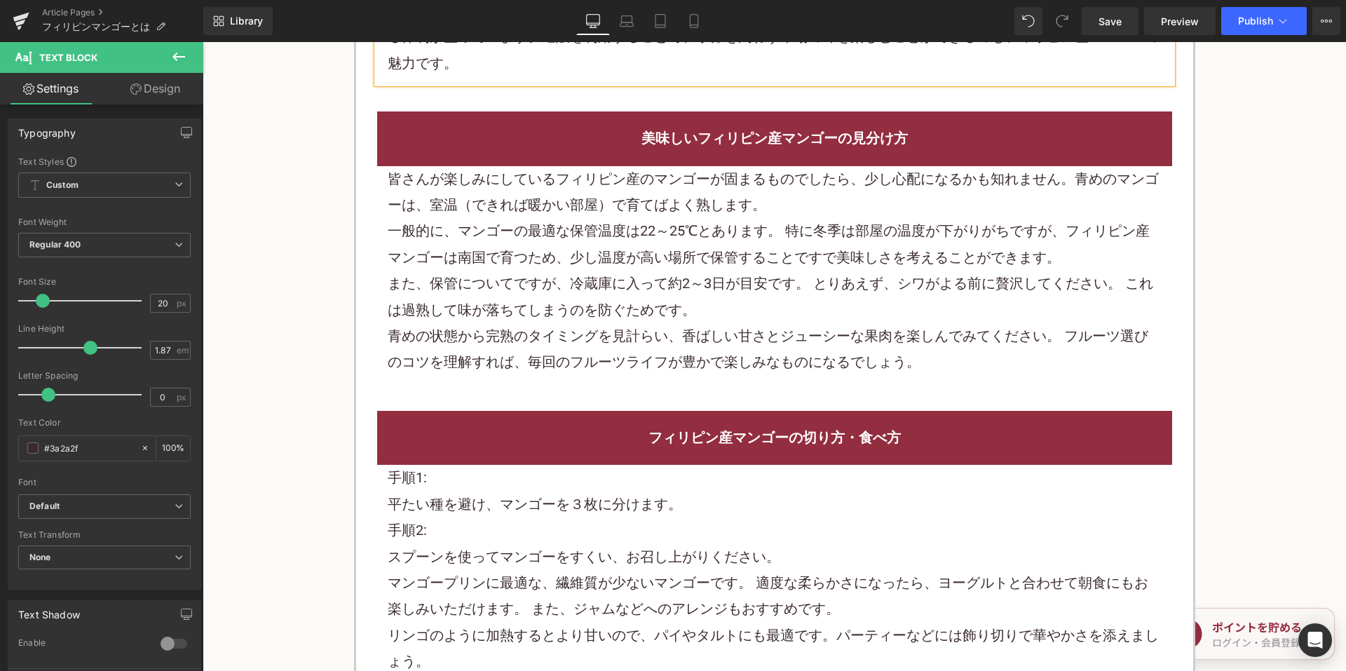
scroll to position [2243, 0]
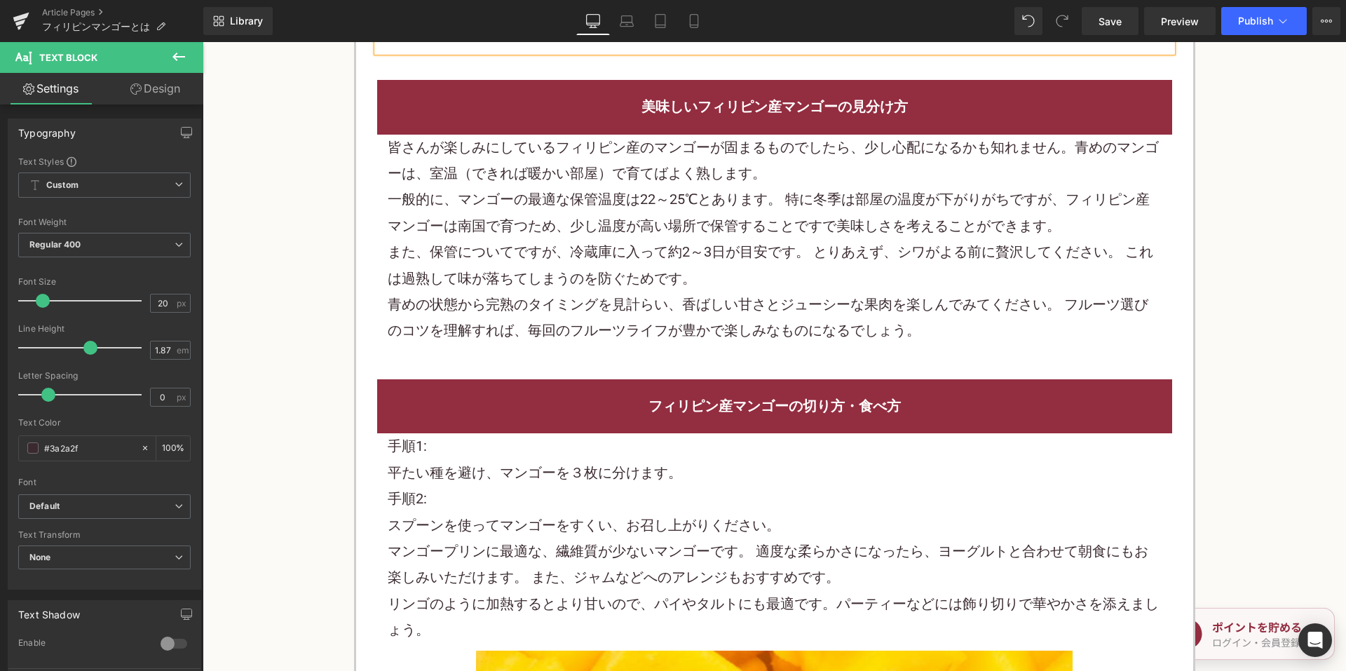
click at [704, 187] on p "一般的に、マンゴーの最適な保管温度は22～25℃とあります。 特に冬季は部屋の温度が下がりがちですが、フィリピン産マンゴーは南国で育つため、少し温度が高い場所…" at bounding box center [775, 212] width 774 height 53
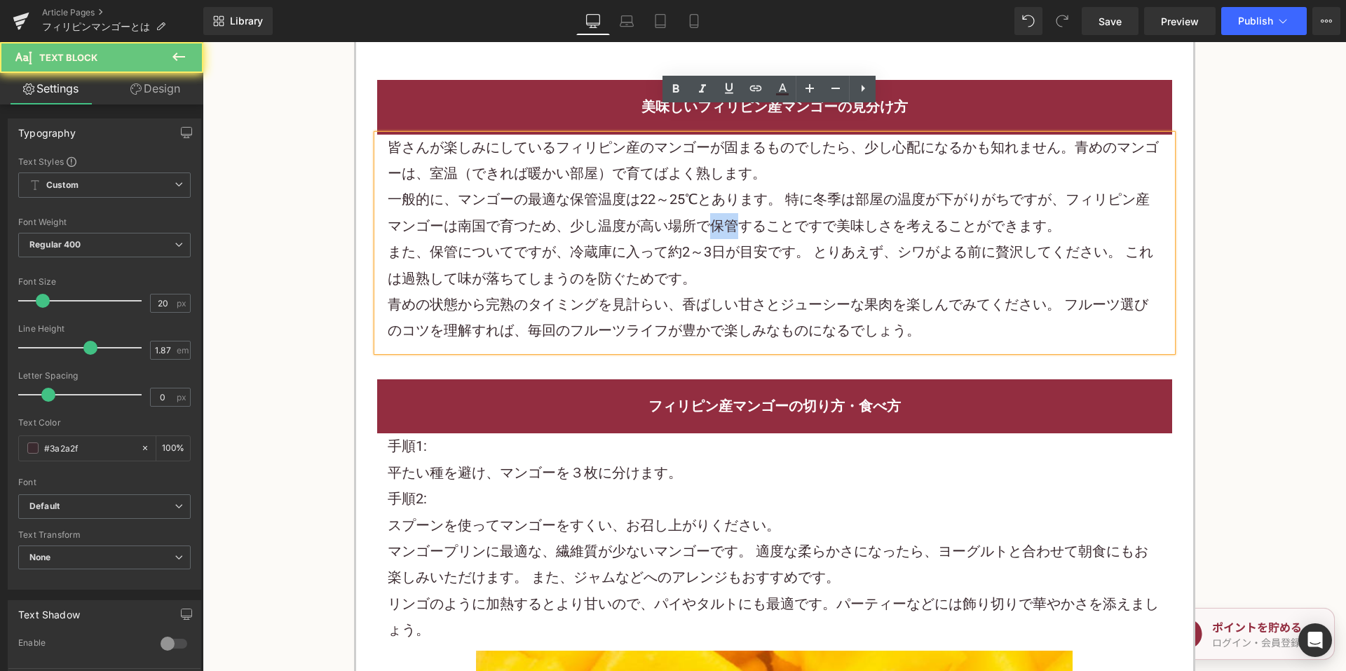
click at [704, 187] on p "一般的に、マンゴーの最適な保管温度は22～25℃とあります。 特に冬季は部屋の温度が下がりがちですが、フィリピン産マンゴーは南国で育つため、少し温度が高い場所…" at bounding box center [775, 212] width 774 height 53
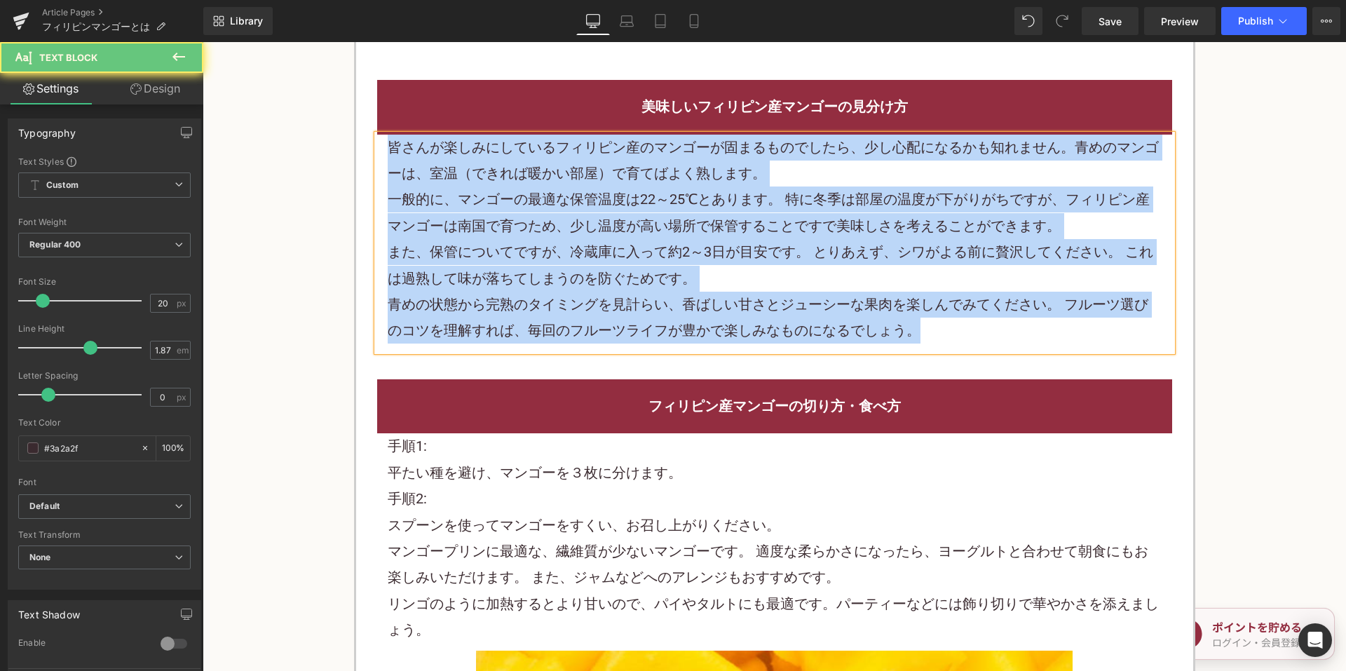
paste div
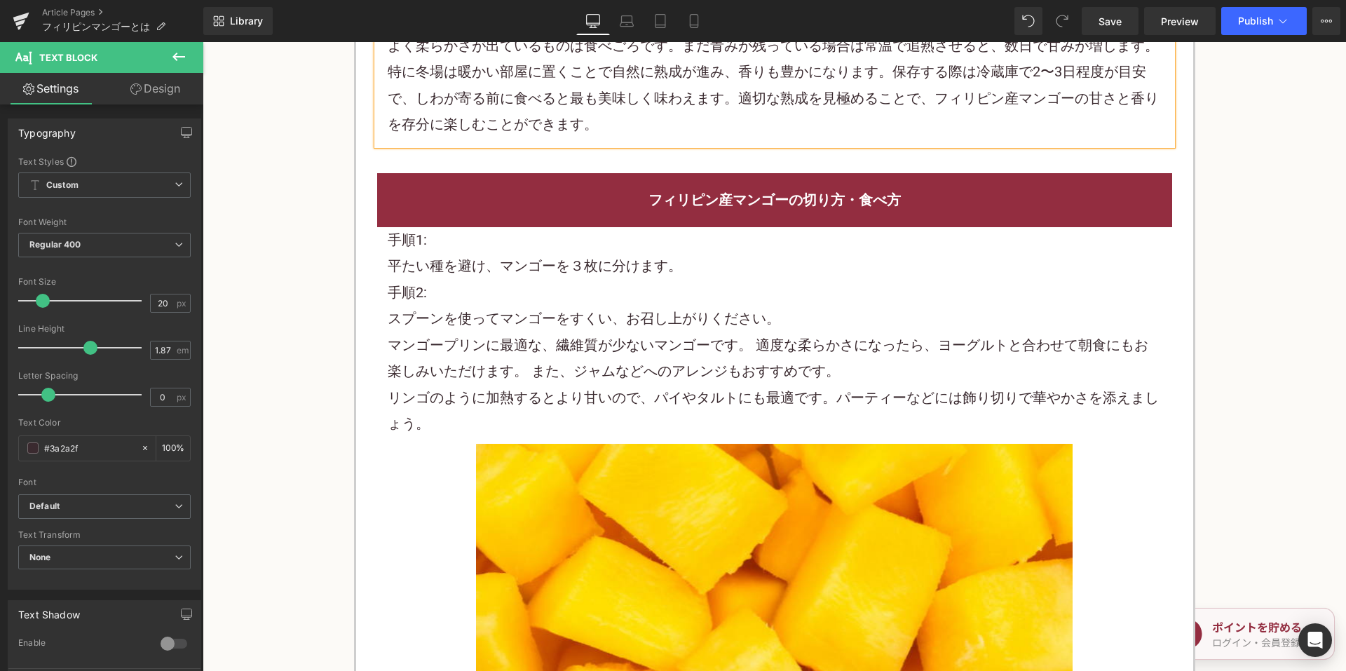
scroll to position [2383, 0]
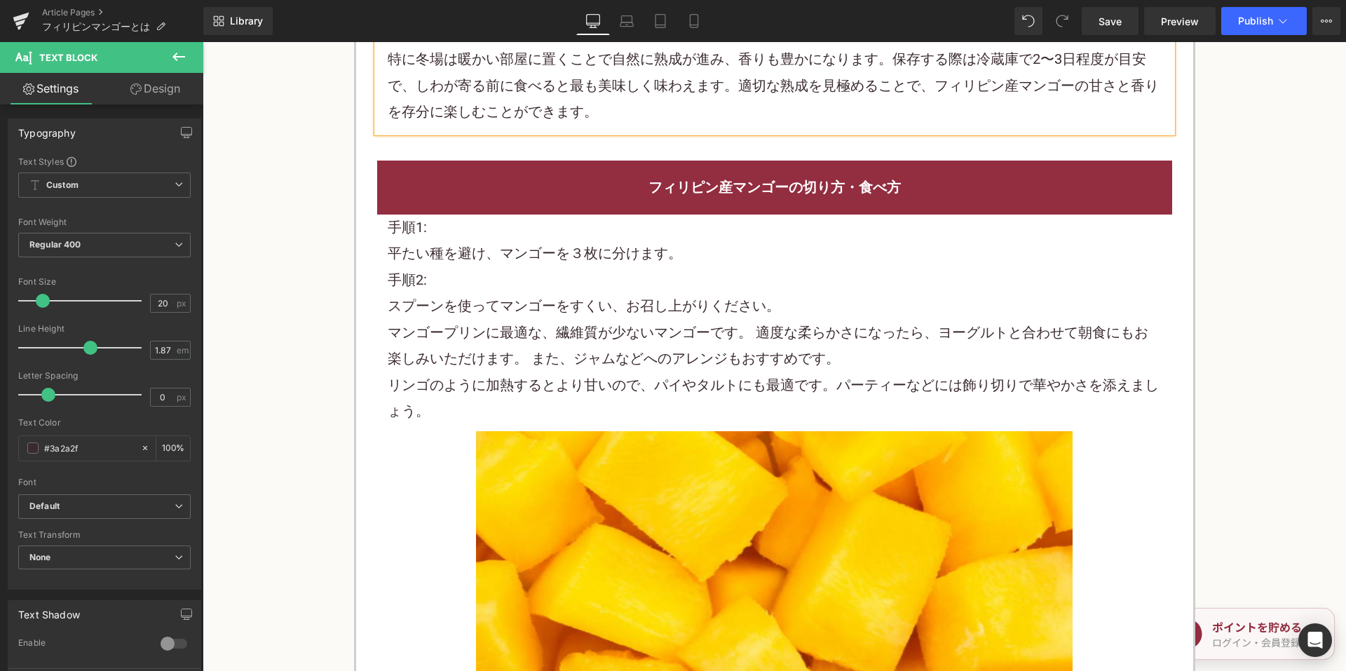
click at [568, 297] on font "スプーンを使ってマンゴーをすくい、お召し上がりください。" at bounding box center [584, 305] width 393 height 17
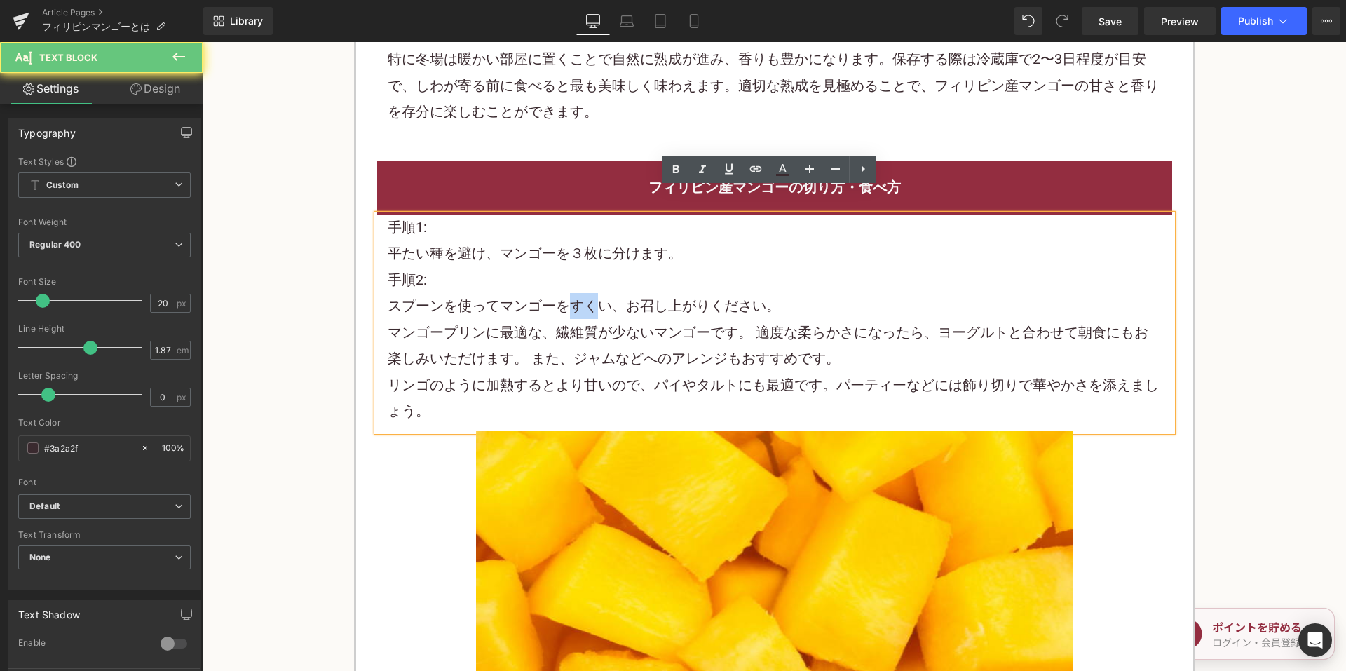
click at [568, 297] on font "スプーンを使ってマンゴーをすくい、お召し上がりください。" at bounding box center [584, 305] width 393 height 17
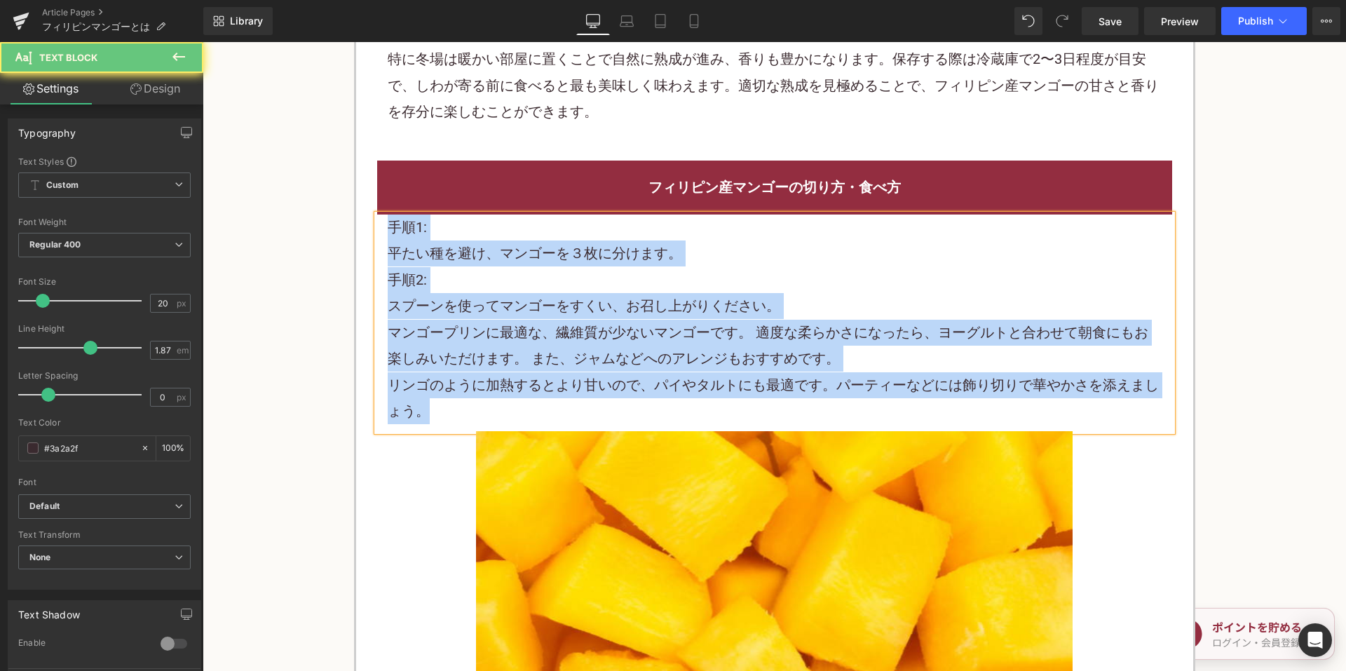
paste div
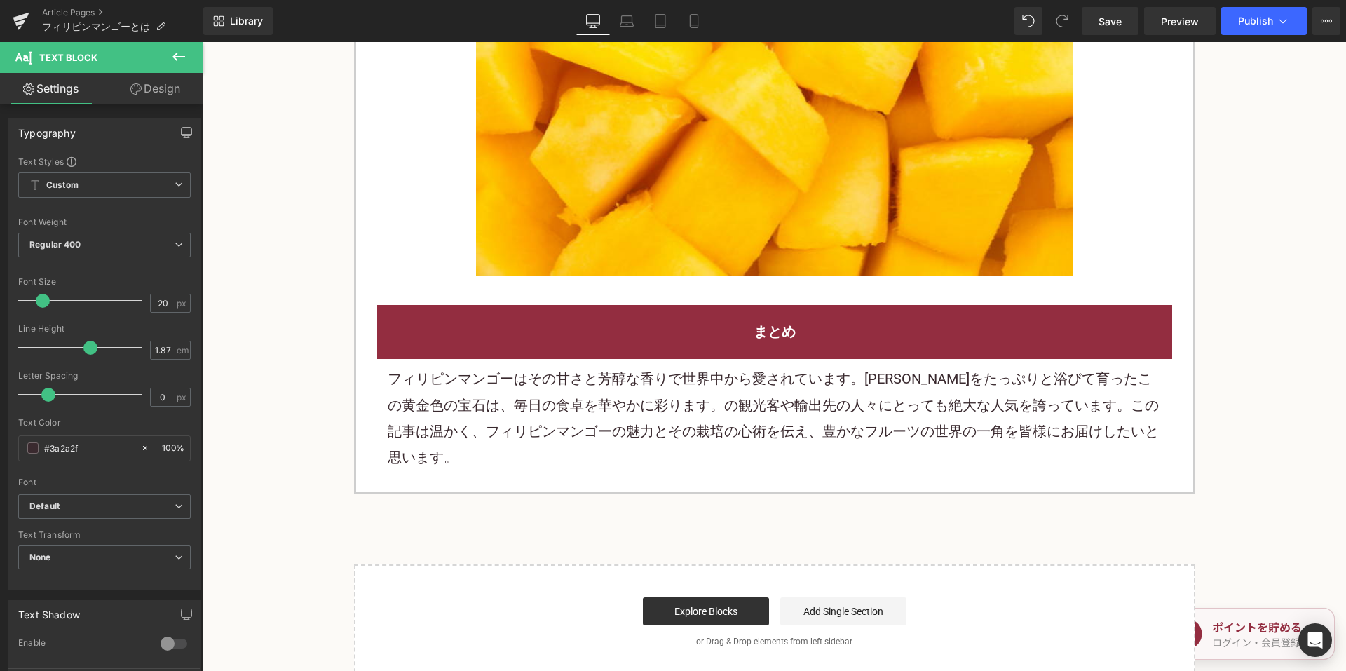
scroll to position [2874, 0]
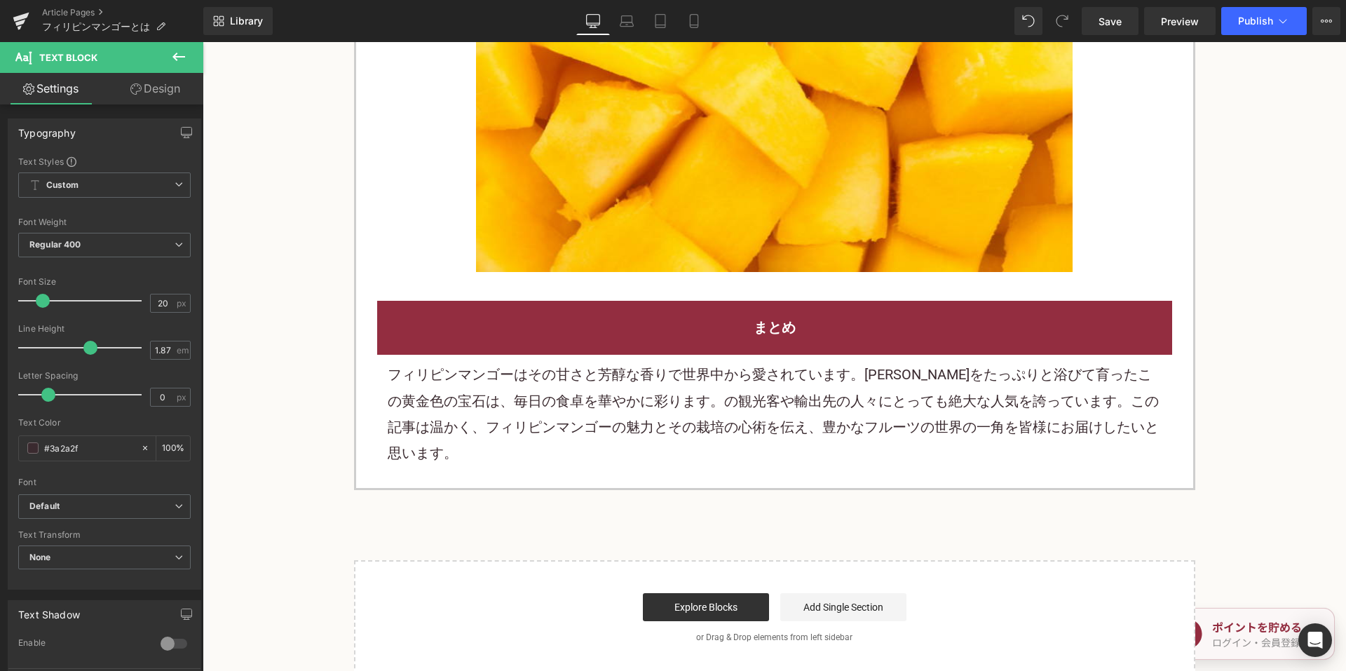
click at [595, 366] on font "フィリピンマンゴーはその甘さと芳醇な香りで世界中から愛されています。太陽をたっぷりと浴びて育ったこの黄金色の宝石は、毎日の食卓を華やかに彩ります。の観光客や輸…" at bounding box center [773, 413] width 771 height 95
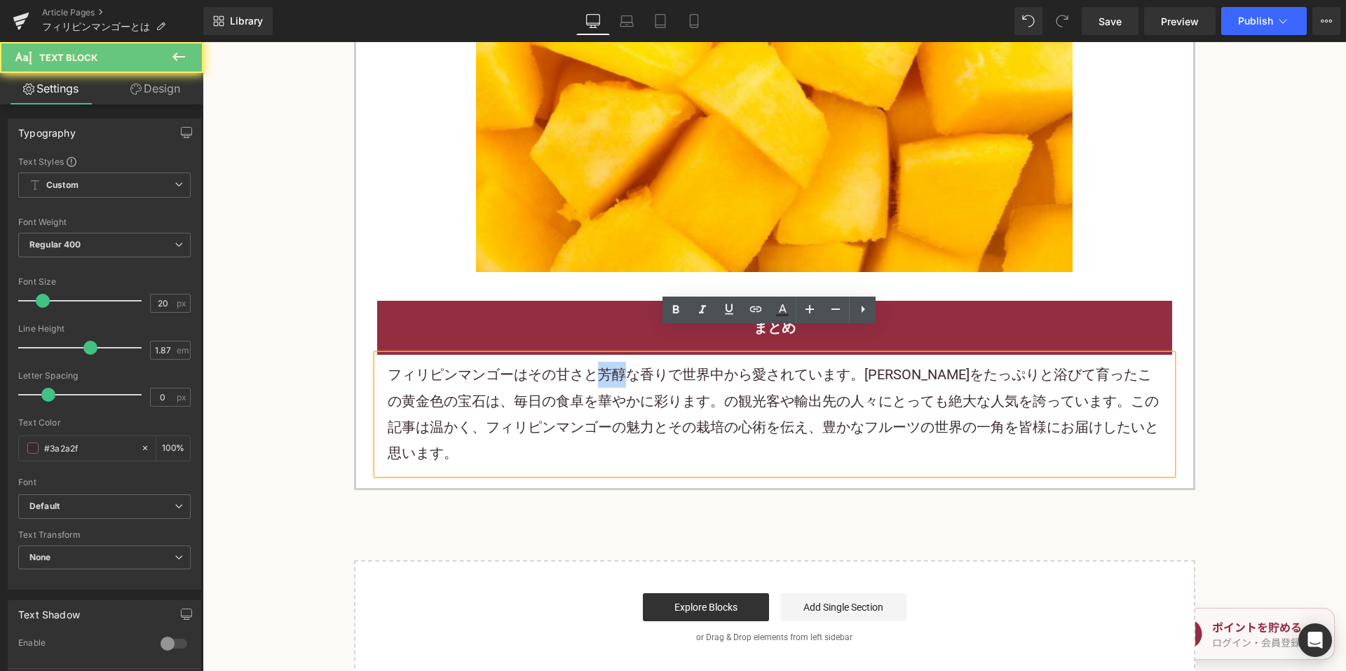
click at [595, 366] on font "フィリピンマンゴーはその甘さと芳醇な香りで世界中から愛されています。太陽をたっぷりと浴びて育ったこの黄金色の宝石は、毎日の食卓を華やかに彩ります。の観光客や輸…" at bounding box center [773, 413] width 771 height 95
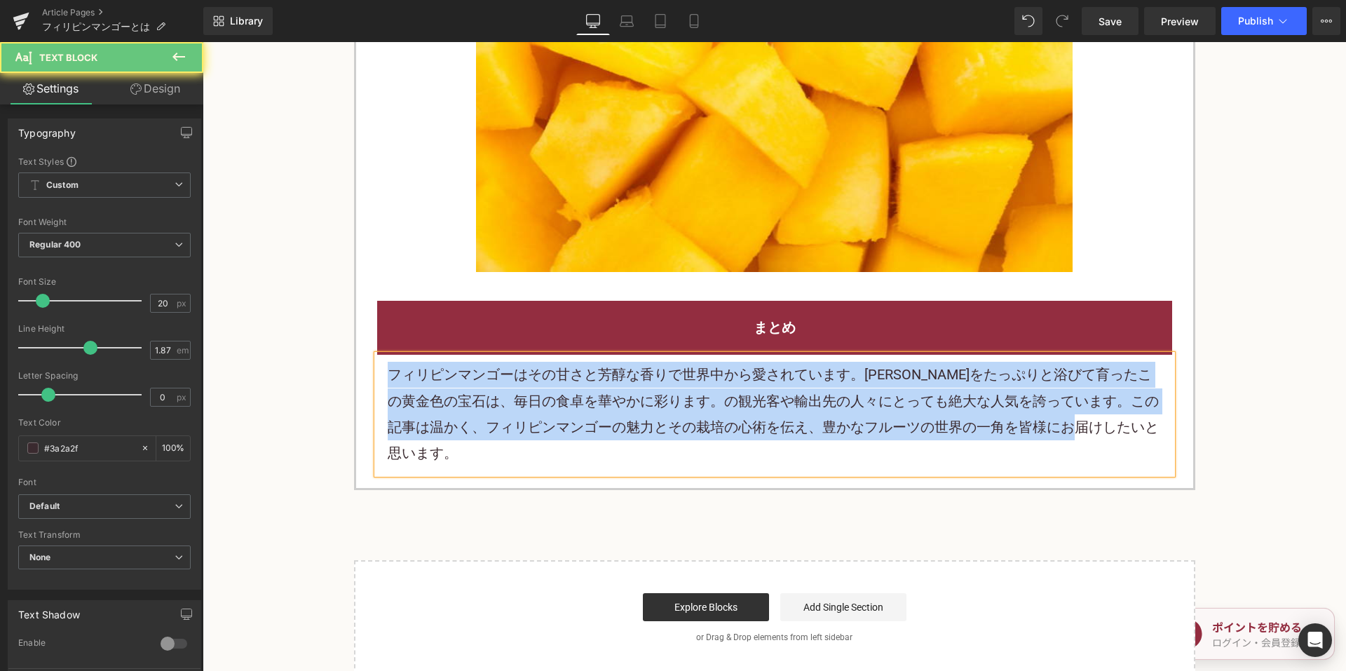
paste div
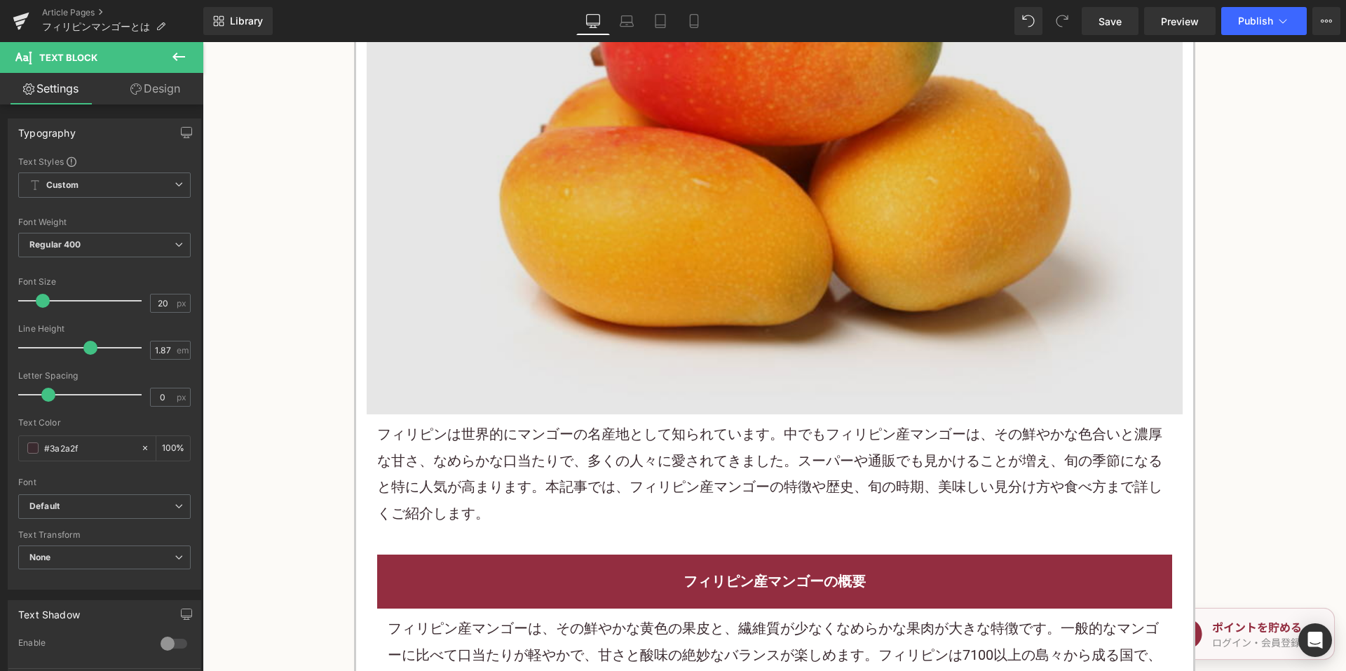
scroll to position [421, 0]
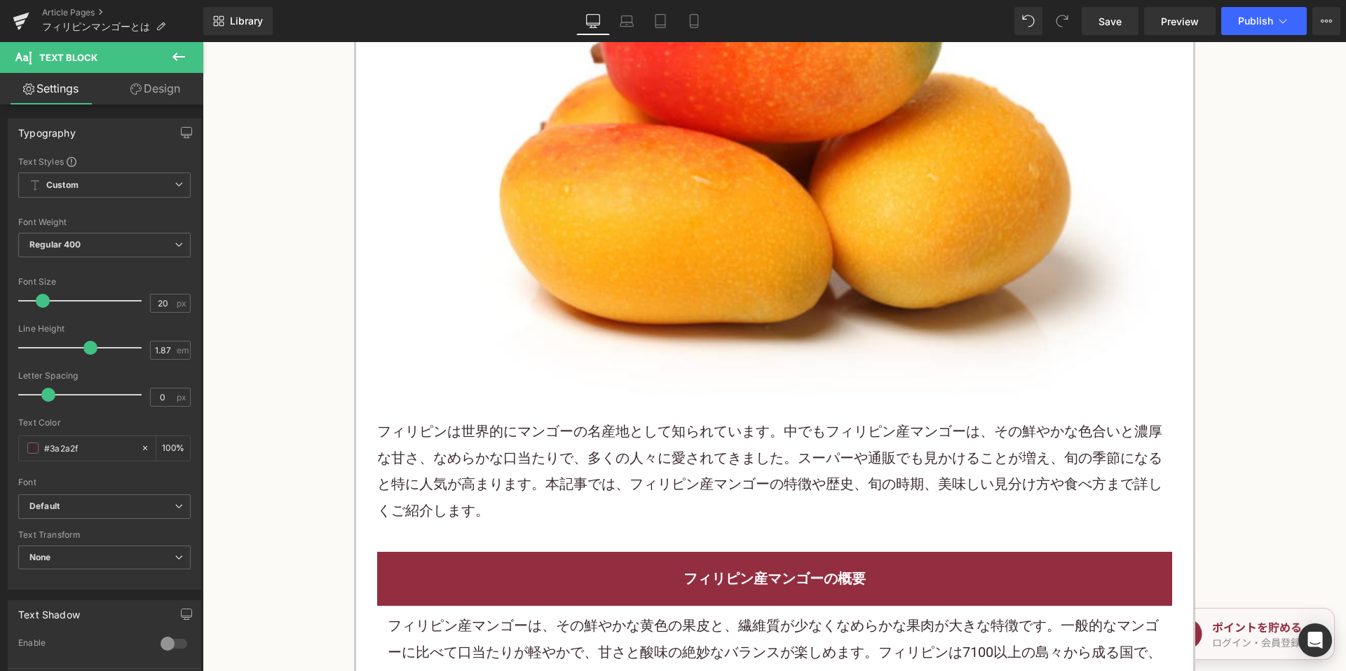
click at [608, 432] on font "フィリピンは世界的にマンゴーの名産地として知られています。中でもフィリピン産マンゴーは、その鮮やかな色合いと濃厚な甘さ、なめらかな口当たりで、多くの人々に愛さ…" at bounding box center [769, 470] width 785 height 95
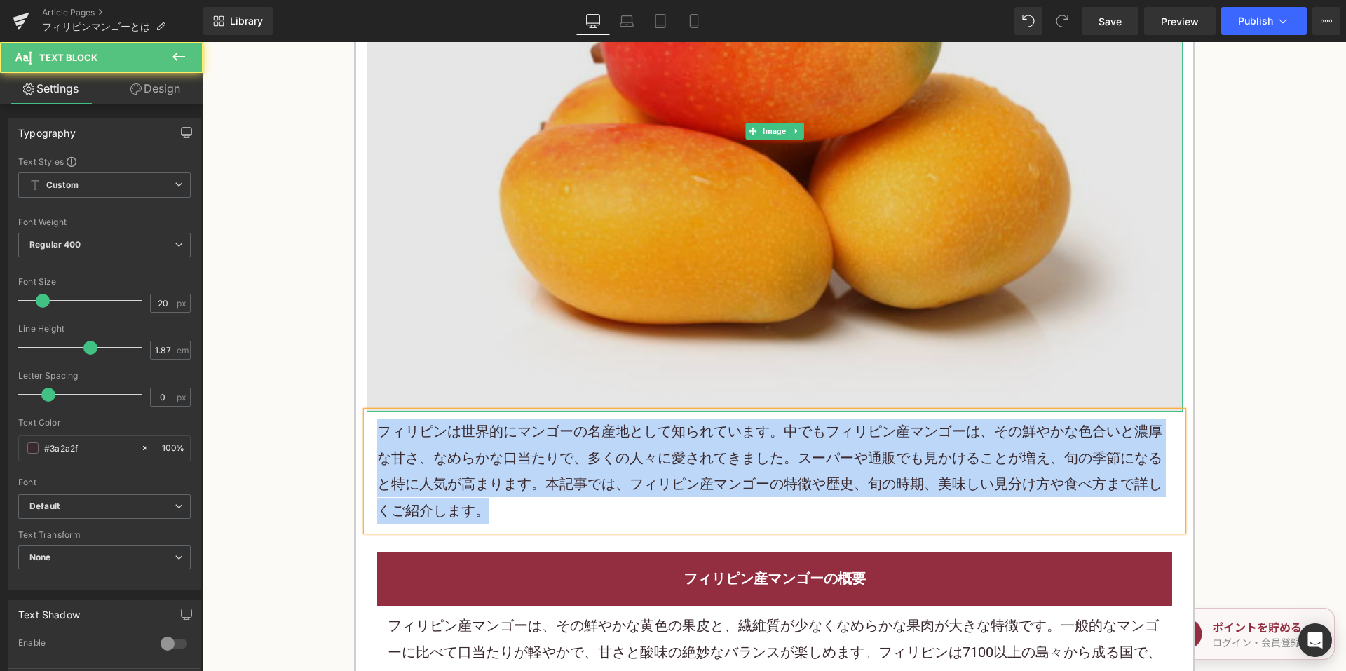
copy font "フィリピンは世界的にマンゴーの名産地として知られています。中でもフィリピン産マンゴーは、その鮮やかな色合いと濃厚な甘さ、なめらかな口当たりで、多くの人々に愛さ…"
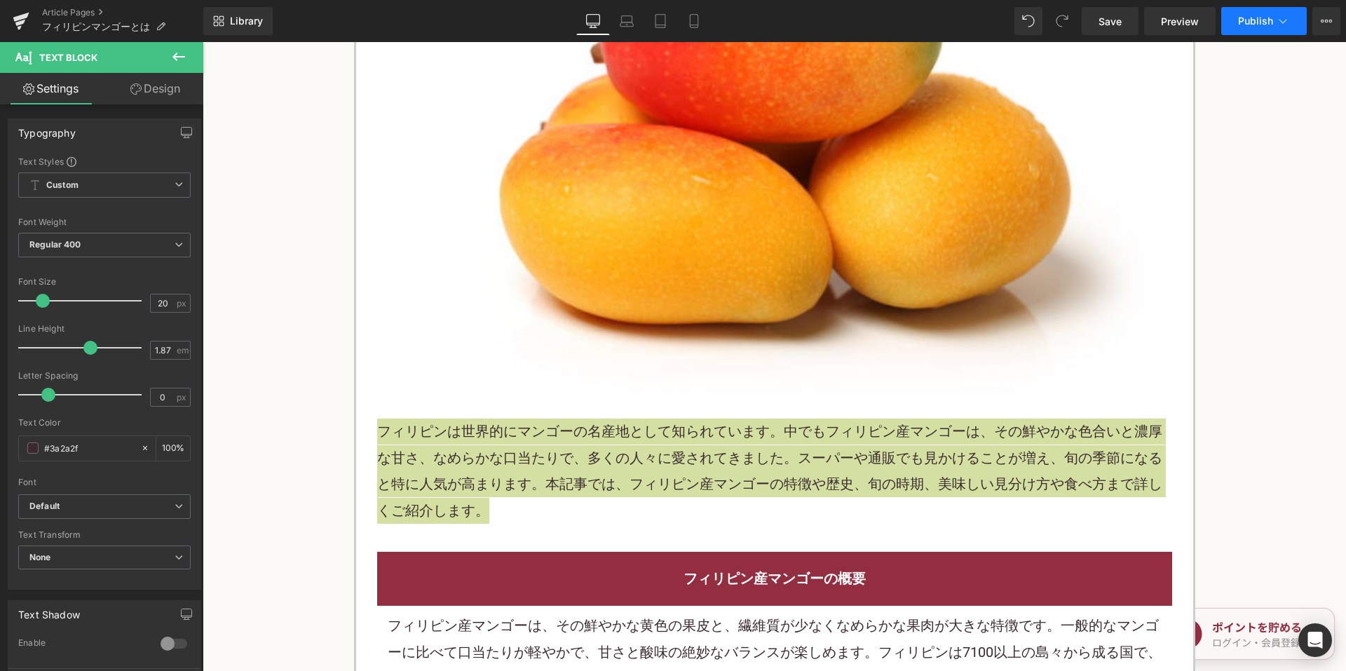
click at [1236, 30] on button "Publish" at bounding box center [1264, 21] width 86 height 28
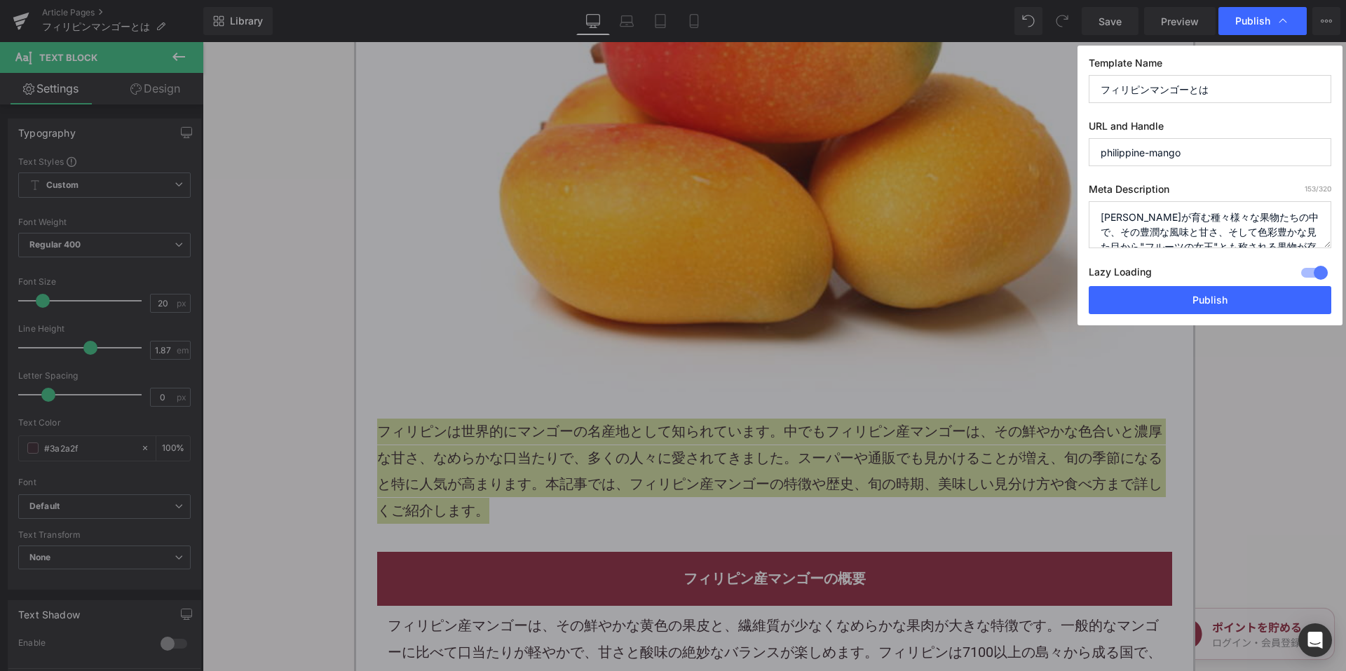
click at [1125, 221] on textarea "大地が育む種々様々な果物たちの中で、その豊潤な風味と甘さ、そして色彩豊かな見た目から"フルーツの女王"とも称される果物が存在します。それが本記事の主役、“フィ…" at bounding box center [1210, 224] width 243 height 47
paste textarea "フィリピンは世界的にマンゴーの名産地として知られています。中でもフィリピン産マンゴーは、その鮮やかな色合いと濃厚な甘さ、なめらかな口当たりで、多くの人々に愛さ…"
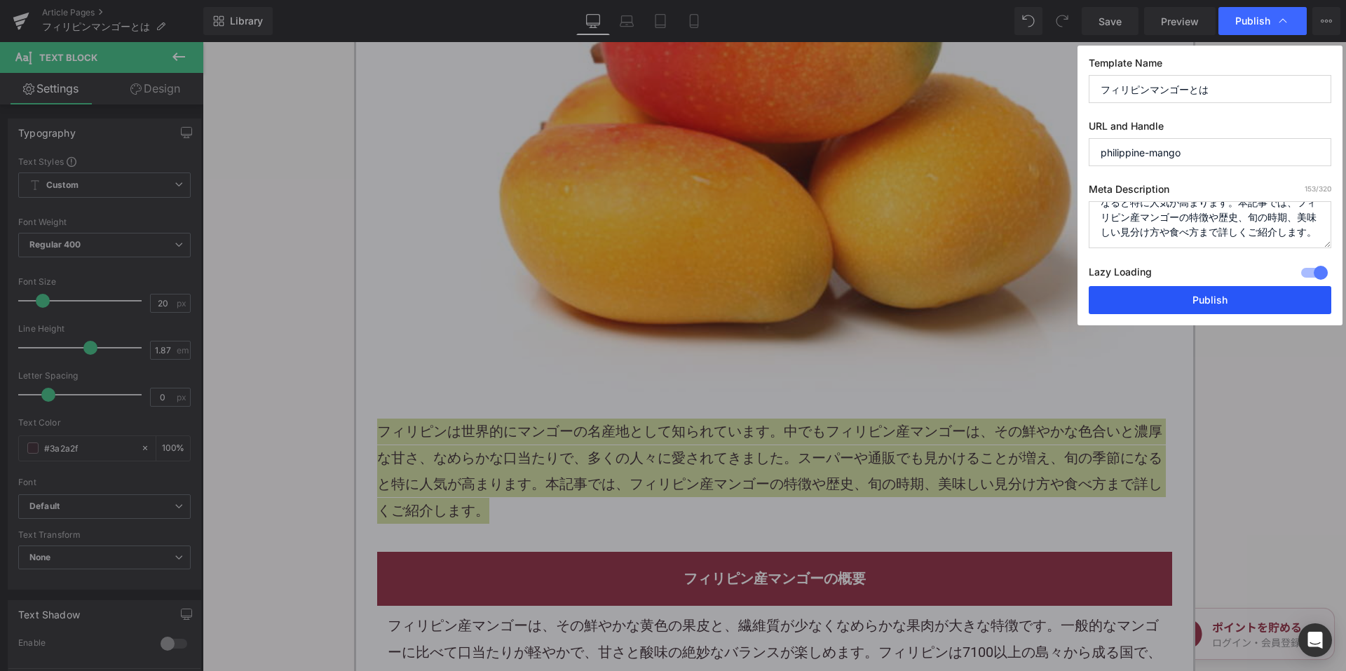
type textarea "フィリピンは世界的にマンゴーの名産地として知られています。中でもフィリピン産マンゴーは、その鮮やかな色合いと濃厚な甘さ、なめらかな口当たりで、多くの人々に愛さ…"
drag, startPoint x: 1143, startPoint y: 300, endPoint x: 934, endPoint y: 245, distance: 215.9
click at [1143, 300] on button "Publish" at bounding box center [1210, 300] width 243 height 28
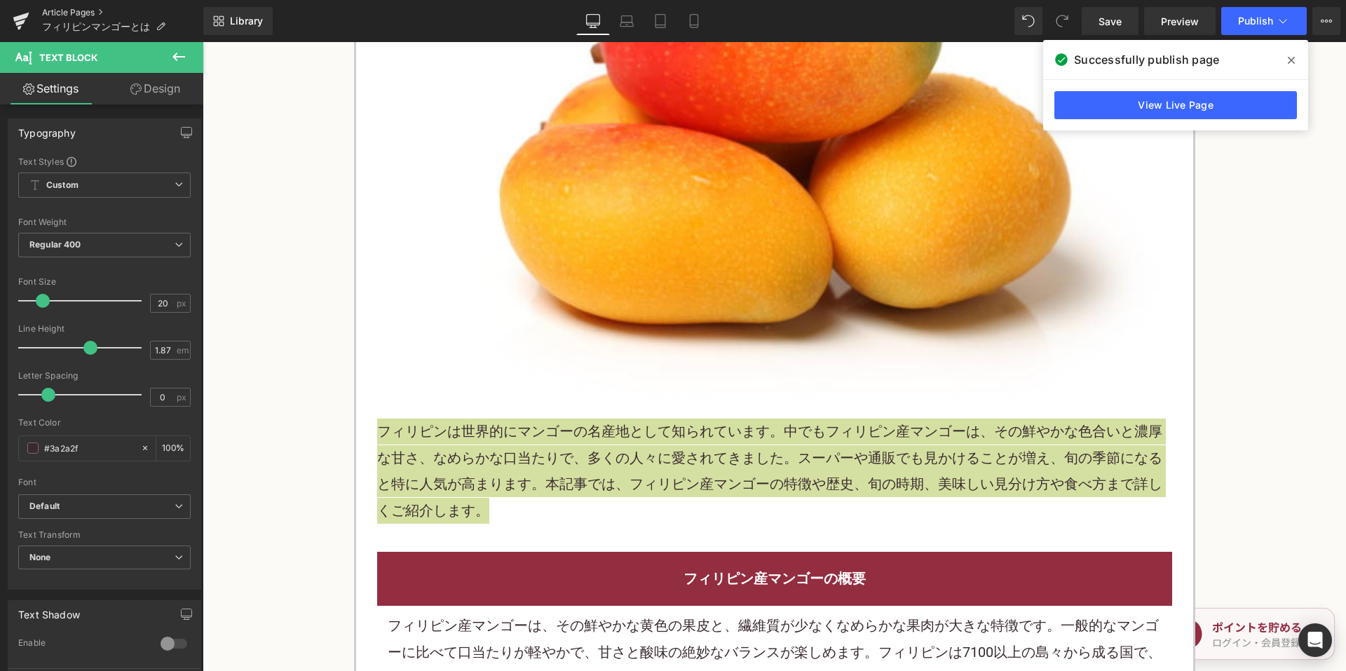
click at [89, 12] on link "Article Pages" at bounding box center [122, 12] width 161 height 11
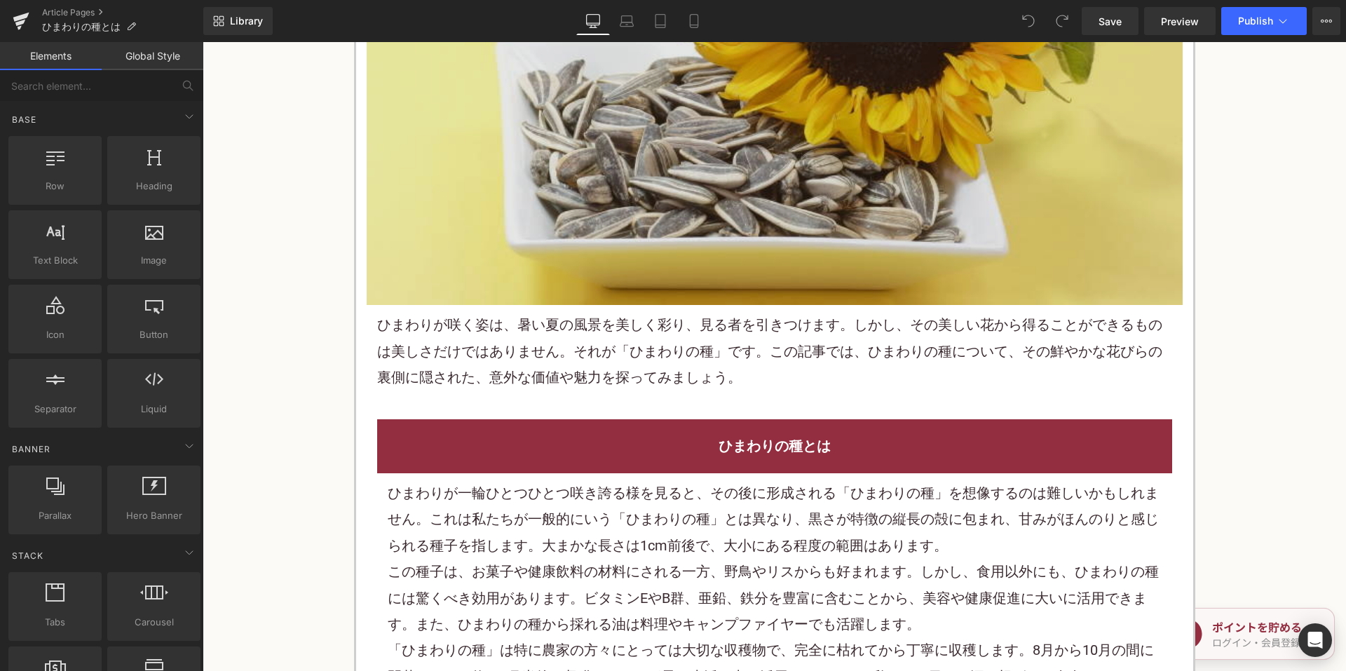
scroll to position [561, 0]
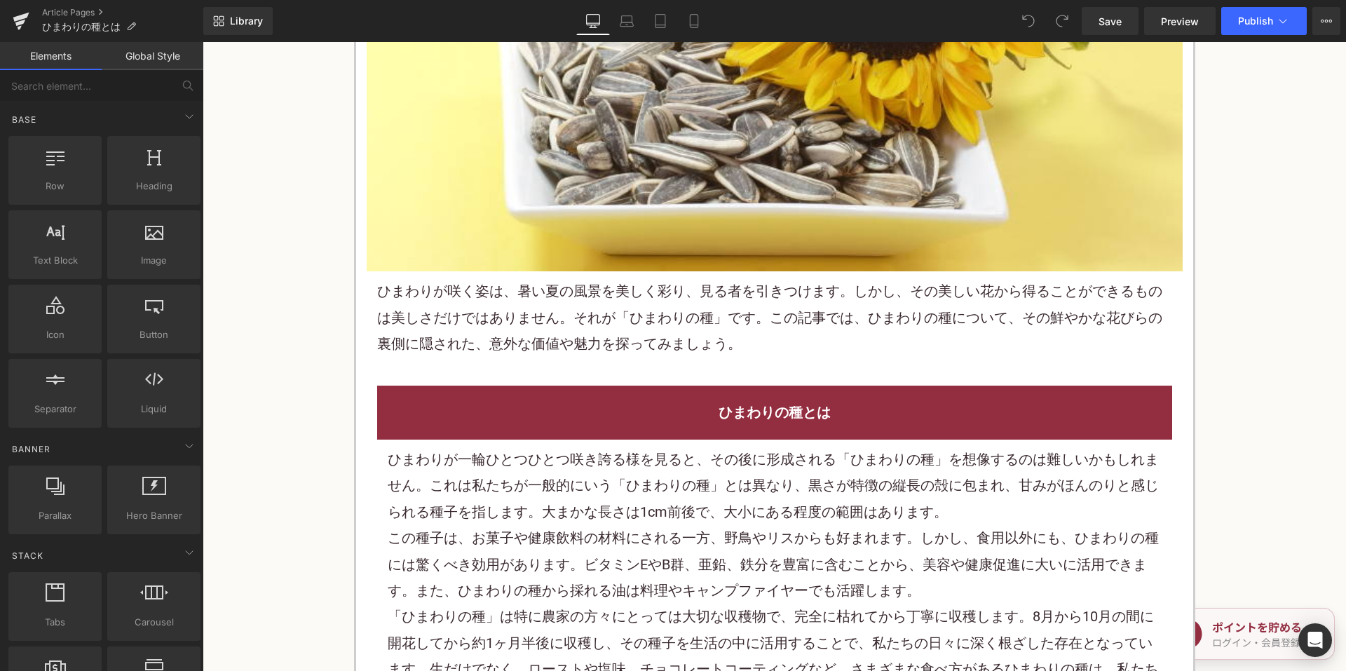
click at [579, 301] on p "ひまわりが咲く姿は、暑い夏の風景を美しく彩り、見る者を引きつけます。しかし、その美しい花から得ることができるものは美しさだけではありません。それが「ひまわりの…" at bounding box center [774, 317] width 795 height 79
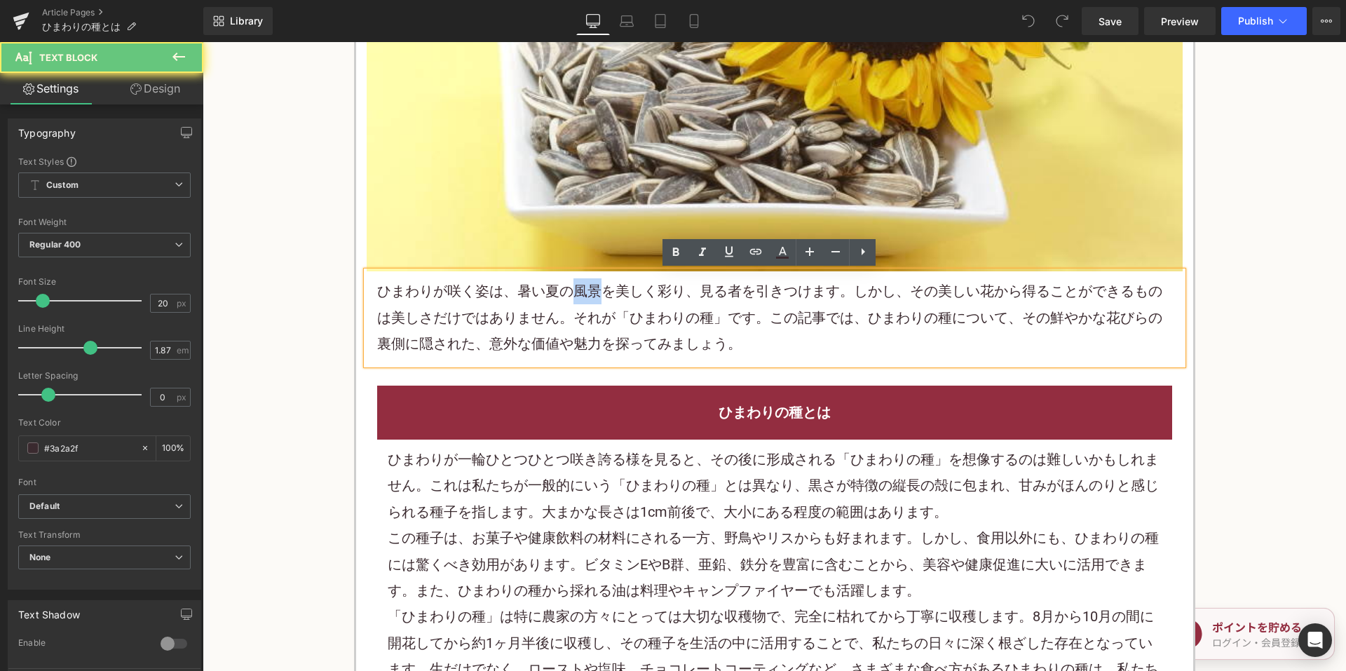
click at [579, 301] on p "ひまわりが咲く姿は、暑い夏の風景を美しく彩り、見る者を引きつけます。しかし、その美しい花から得ることができるものは美しさだけではありません。それが「ひまわりの…" at bounding box center [774, 317] width 795 height 79
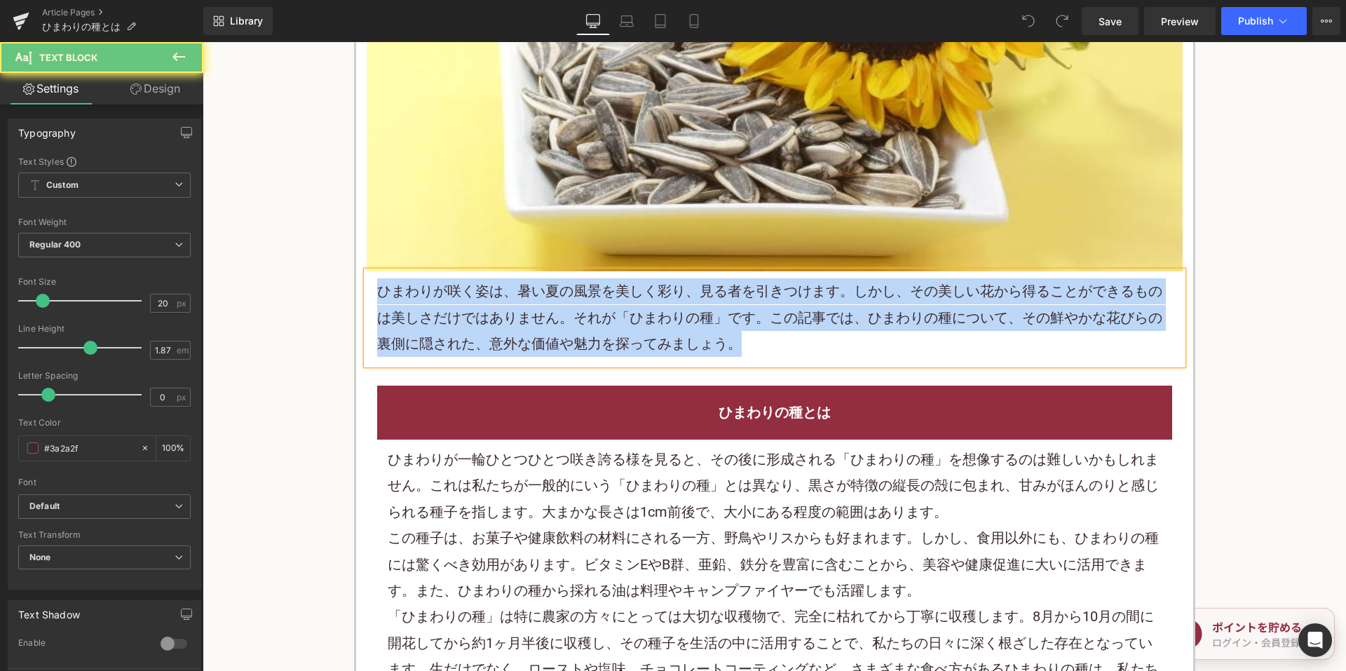
paste div
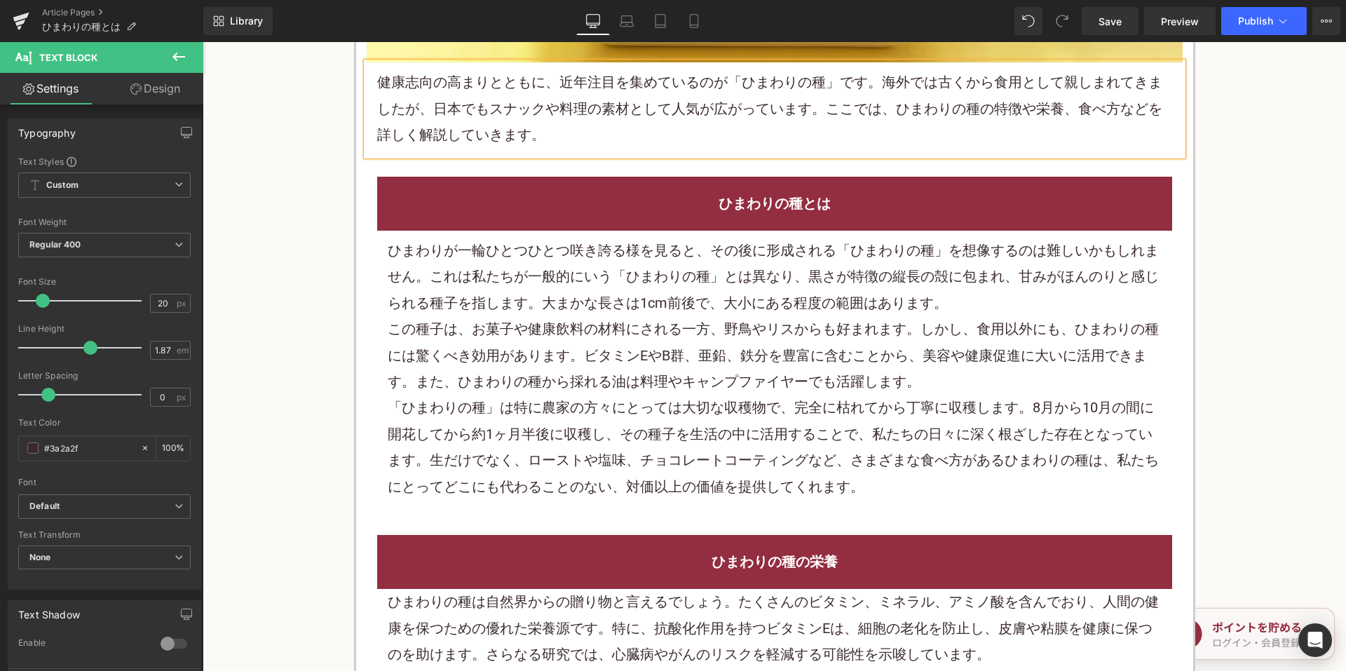
scroll to position [771, 0]
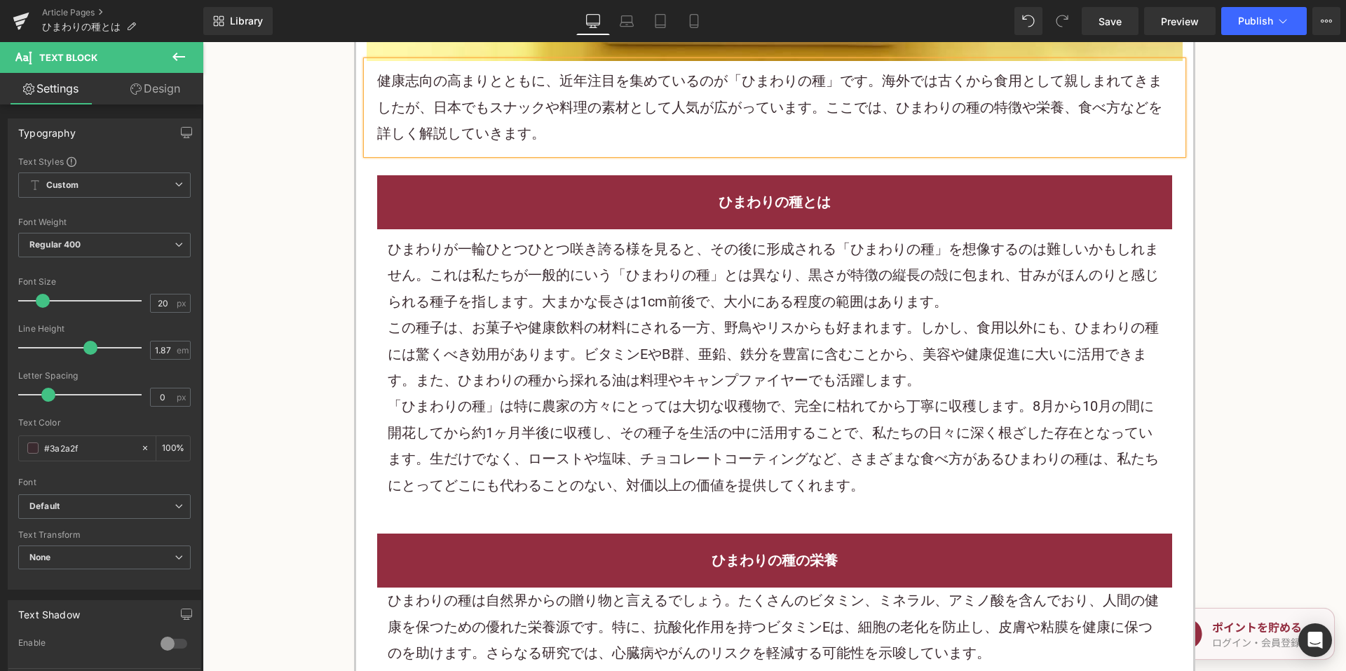
click at [601, 269] on div "ひまわりが一輪ひとつひとつ咲き誇る様を見ると、その後に形成される「ひまわりの種」を想像するのは難しいかもしれません。これは私たちが一般的にいう「ひまわりの種」…" at bounding box center [775, 275] width 774 height 79
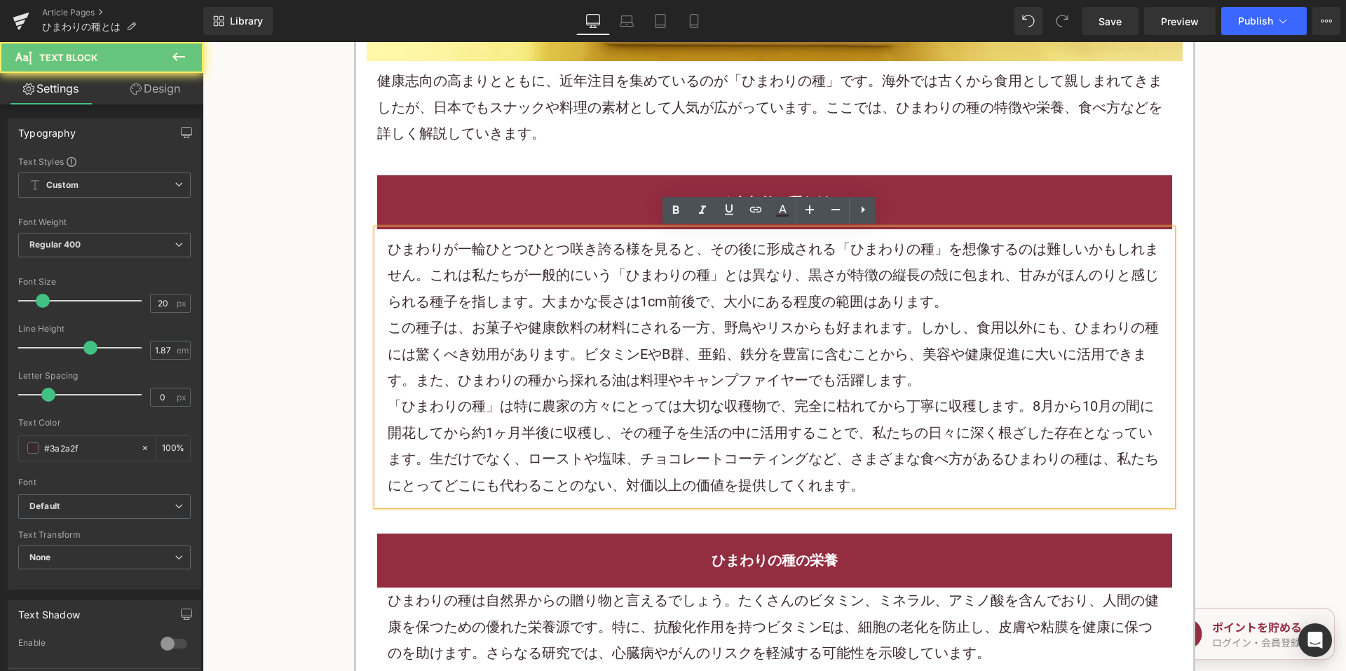
click at [601, 269] on div "ひまわりが一輪ひとつひとつ咲き誇る様を見ると、その後に形成される「ひまわりの種」を想像するのは難しいかもしれません。これは私たちが一般的にいう「ひまわりの種」…" at bounding box center [775, 275] width 774 height 79
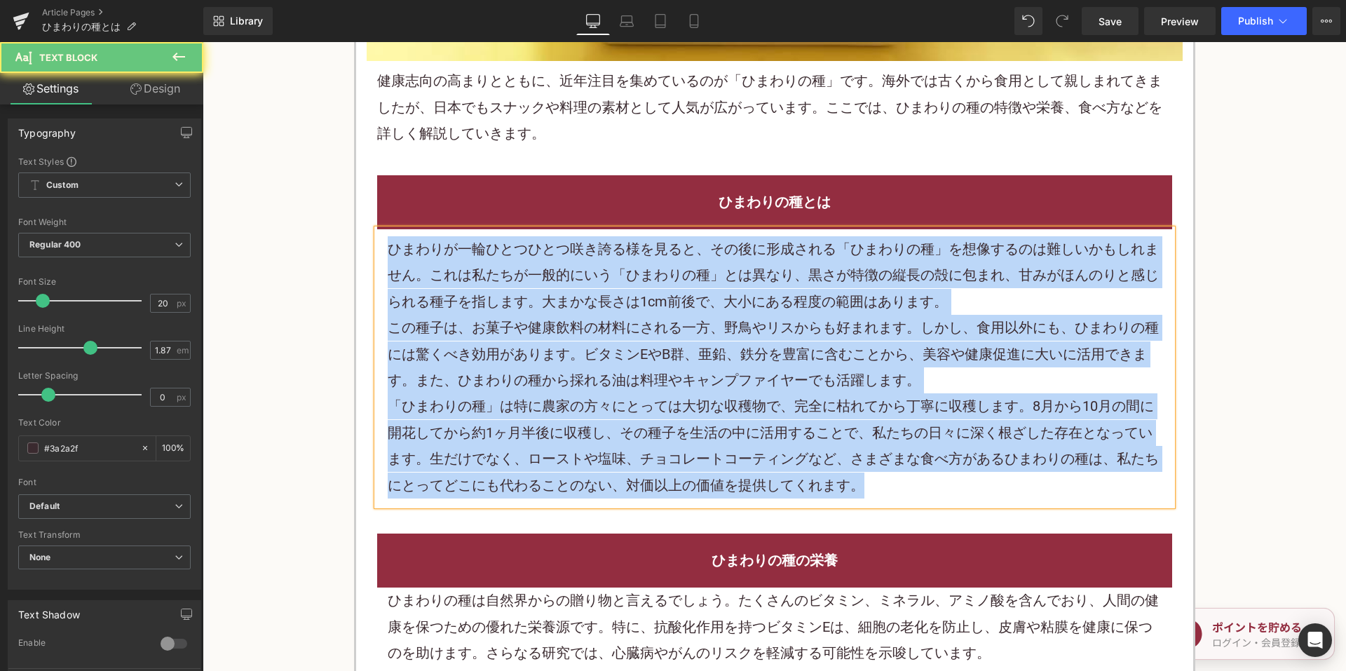
paste div
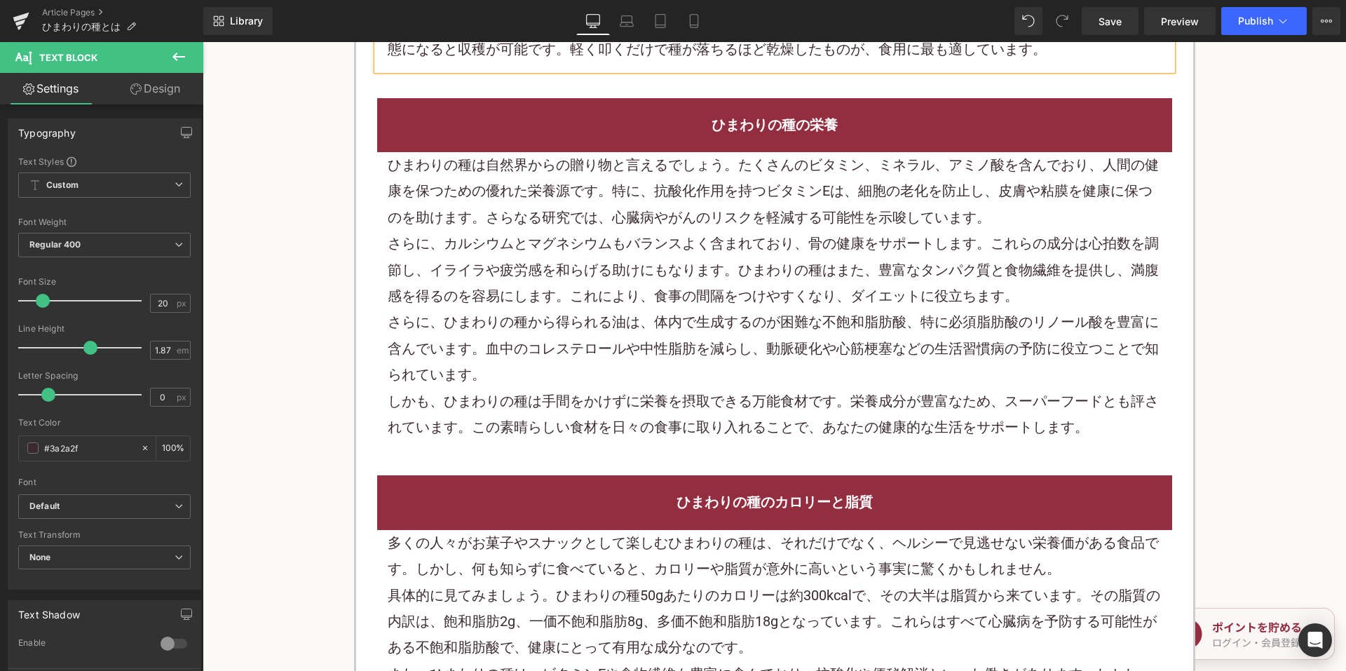
scroll to position [1051, 0]
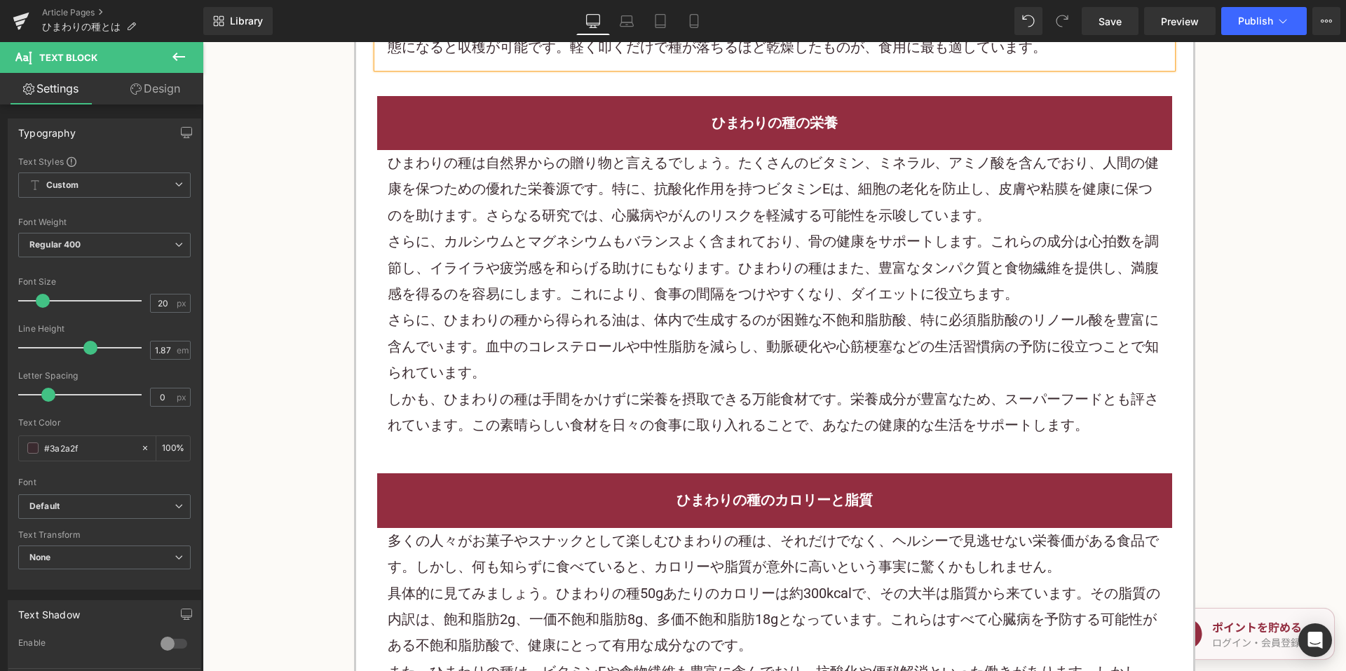
click at [664, 233] on div "さらに、カルシウムとマグネシウムもバランスよく含まれており、骨の健康をサポートします。これらの成分は心拍数を調節し、イライラや疲労感を和らげる助けにもなります…" at bounding box center [775, 268] width 774 height 79
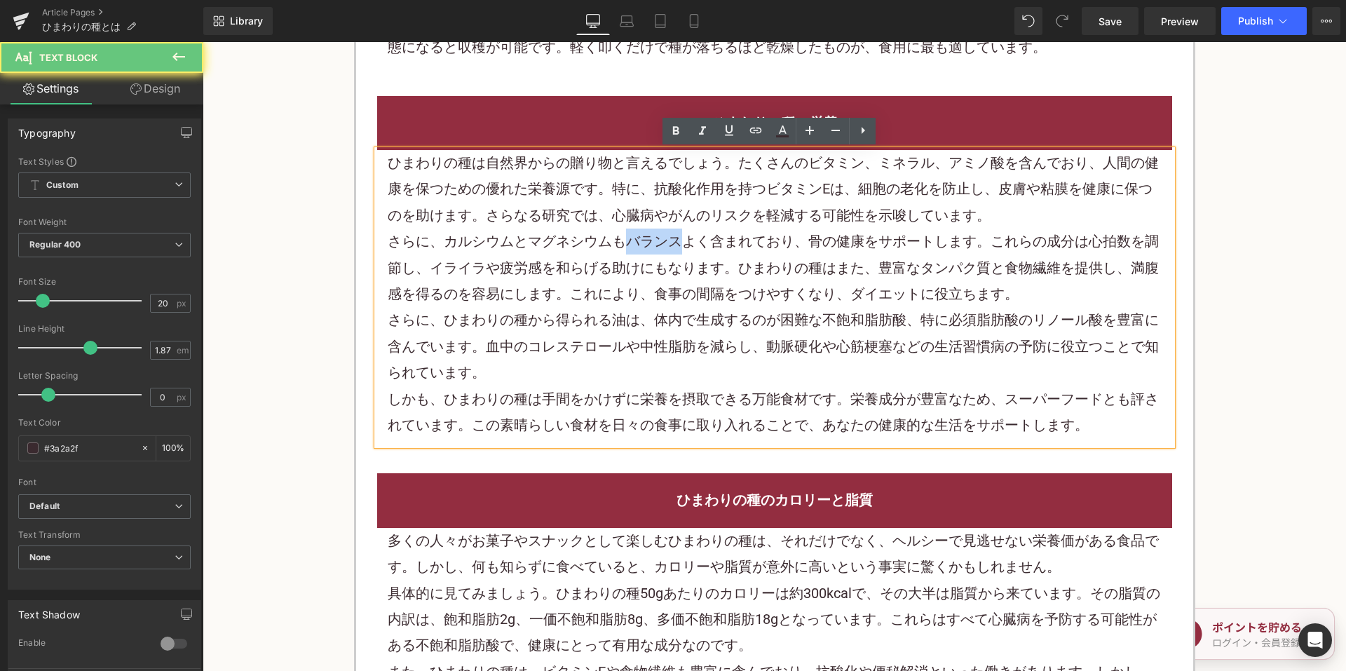
click at [664, 233] on div "さらに、カルシウムとマグネシウムもバランスよく含まれており、骨の健康をサポートします。これらの成分は心拍数を調節し、イライラや疲労感を和らげる助けにもなります…" at bounding box center [775, 268] width 774 height 79
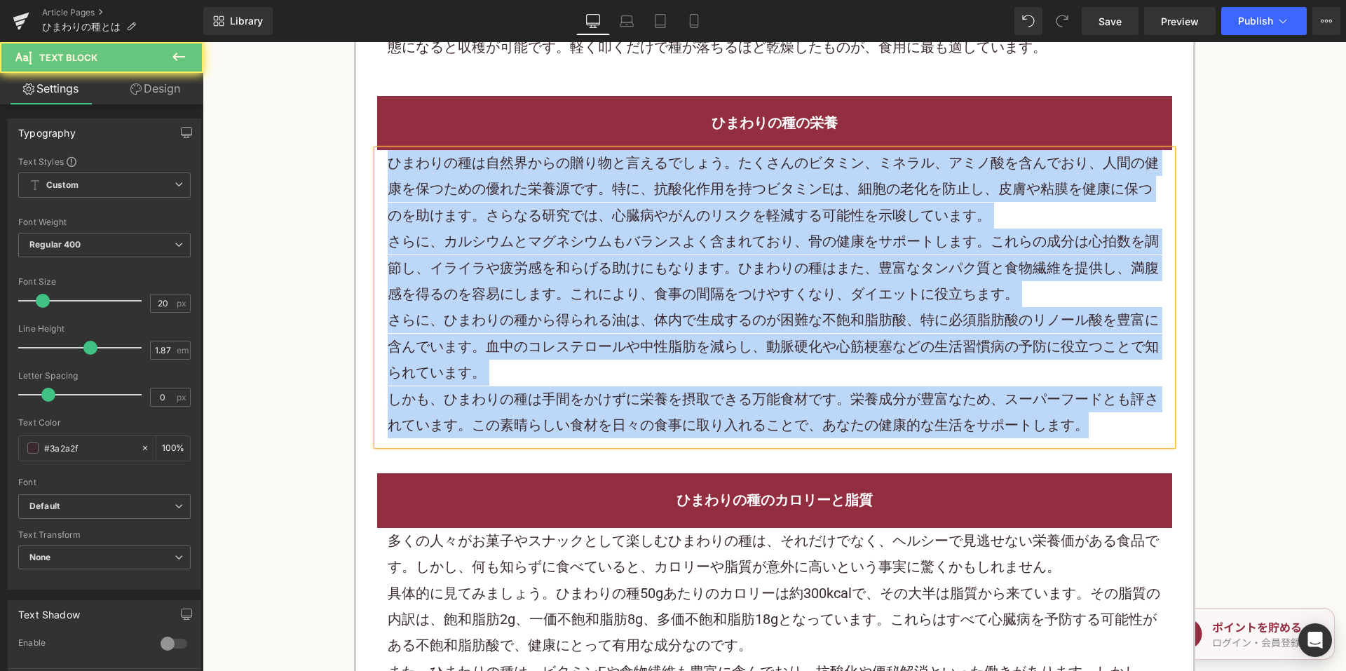
paste div
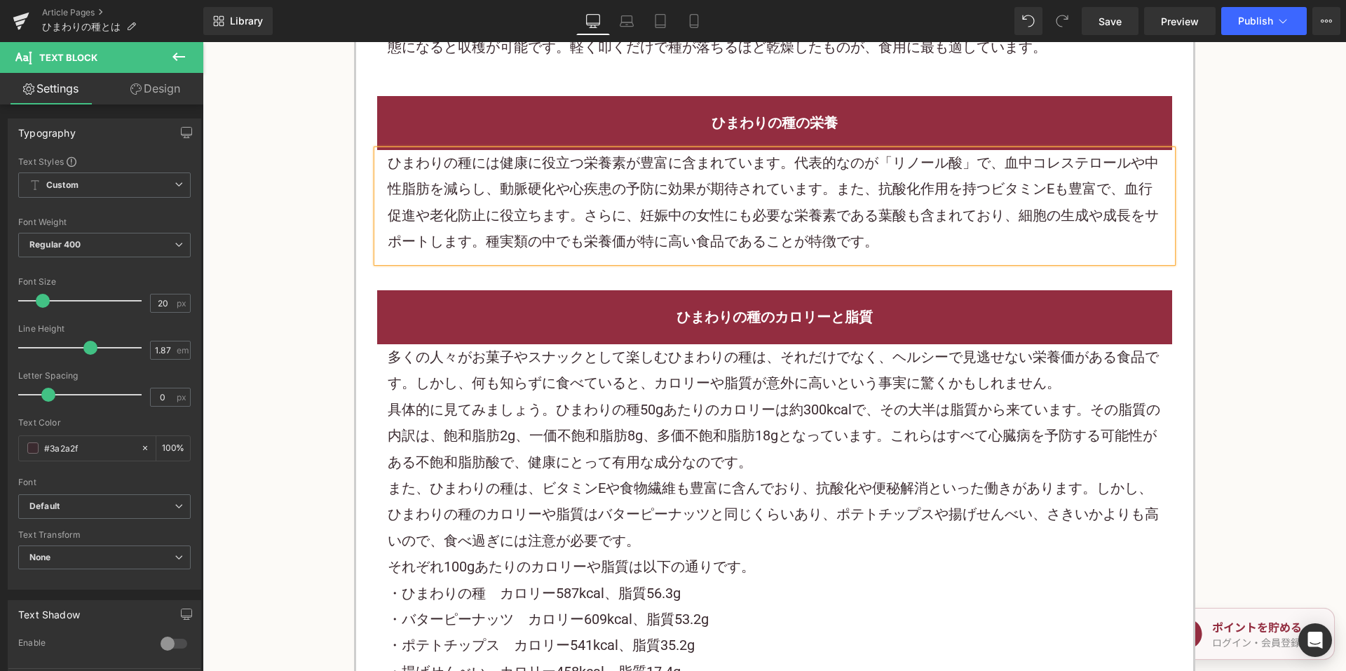
click at [554, 335] on div "ひまわりの種のカロリーと脂質" at bounding box center [774, 317] width 795 height 54
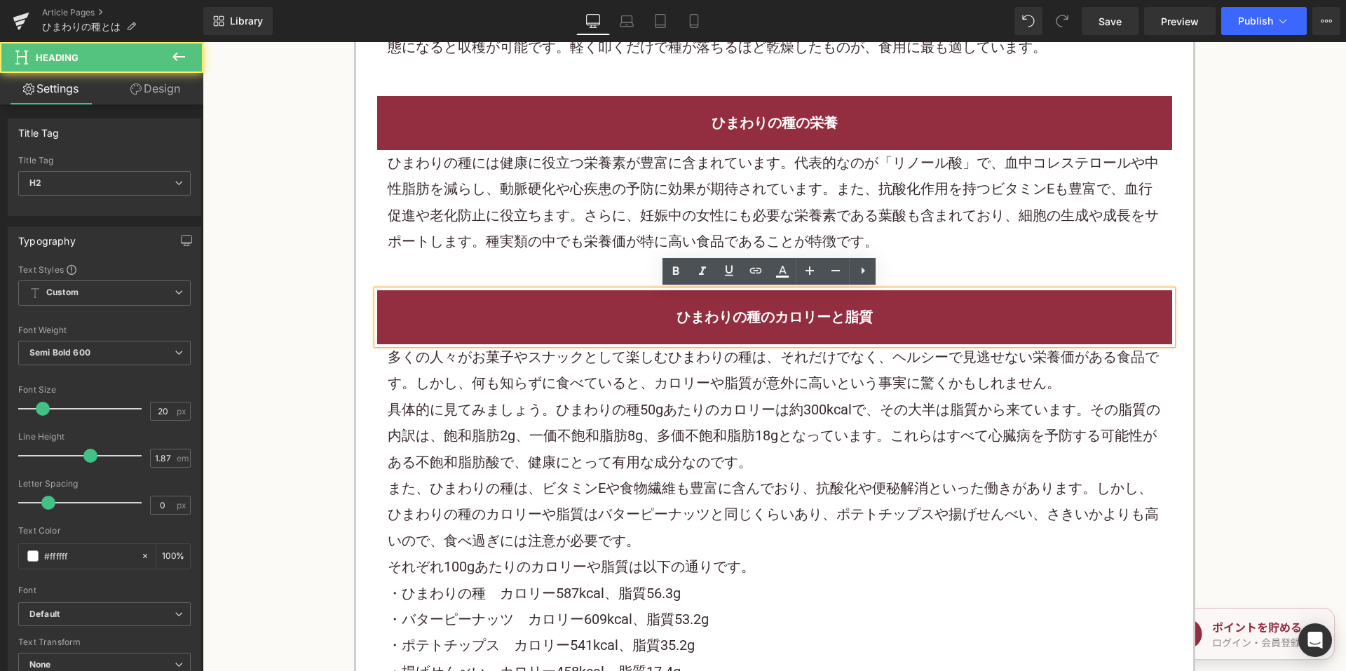
click at [532, 386] on p "多くの人々がお菓子やスナックとして楽しむひまわりの種は、それだけでなく、ヘルシーで見逃せない栄養価がある食品です。しかし、何も知らずに食べていると、カロリーや…" at bounding box center [775, 370] width 774 height 53
click at [533, 389] on p "多くの人々がお菓子やスナックとして楽しむひまわりの種は、それだけでなく、ヘルシーで見逃せない栄養価がある食品です。しかし、何も知らずに食べていると、カロリーや…" at bounding box center [775, 370] width 774 height 53
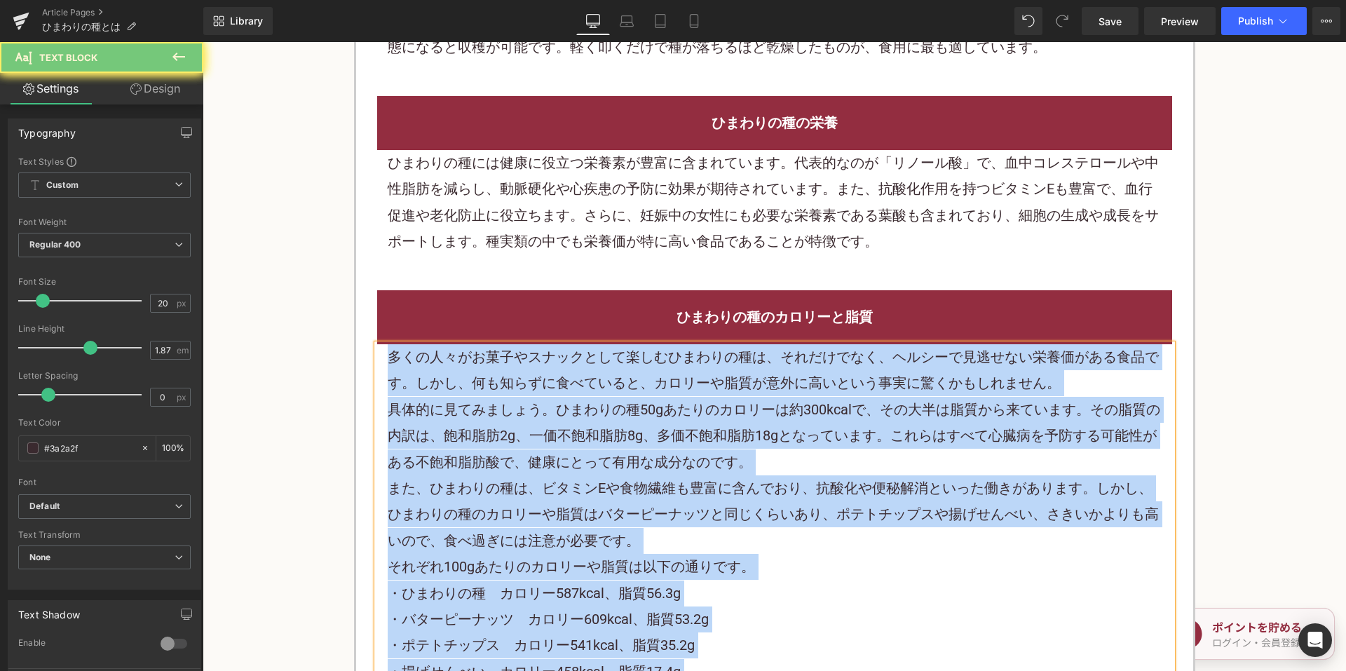
paste div
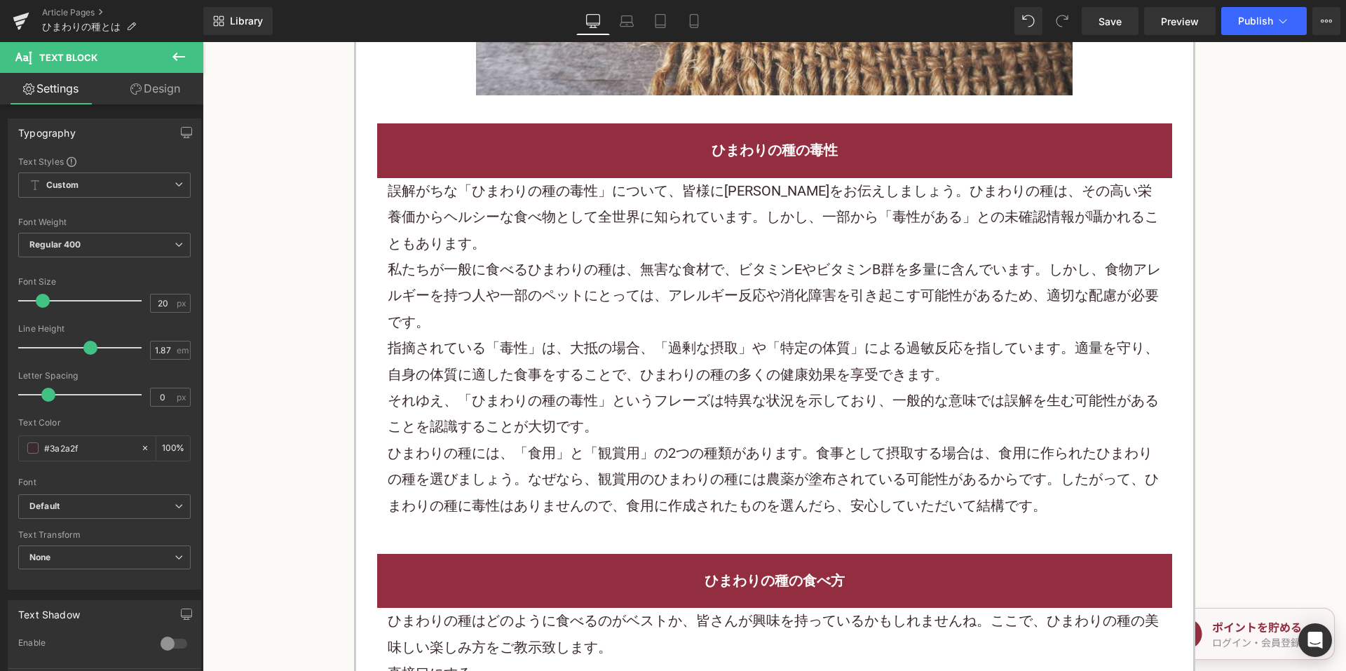
scroll to position [1822, 0]
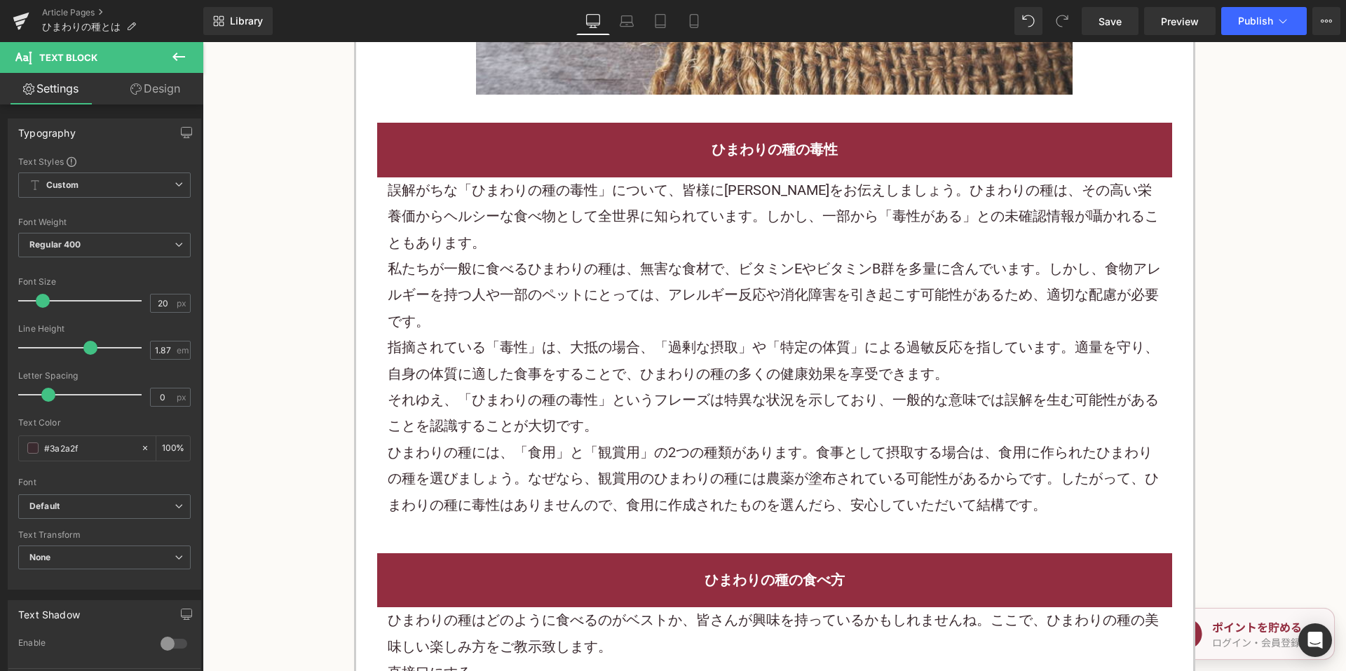
click at [686, 266] on div "私たちが一般に食べるひまわりの種は、無害な食材で、ビタミンEやビタミンB群を多量に含んでいます。しかし、食物アレルギーを持つ人や一部のペットにとっては、アレル…" at bounding box center [775, 295] width 774 height 79
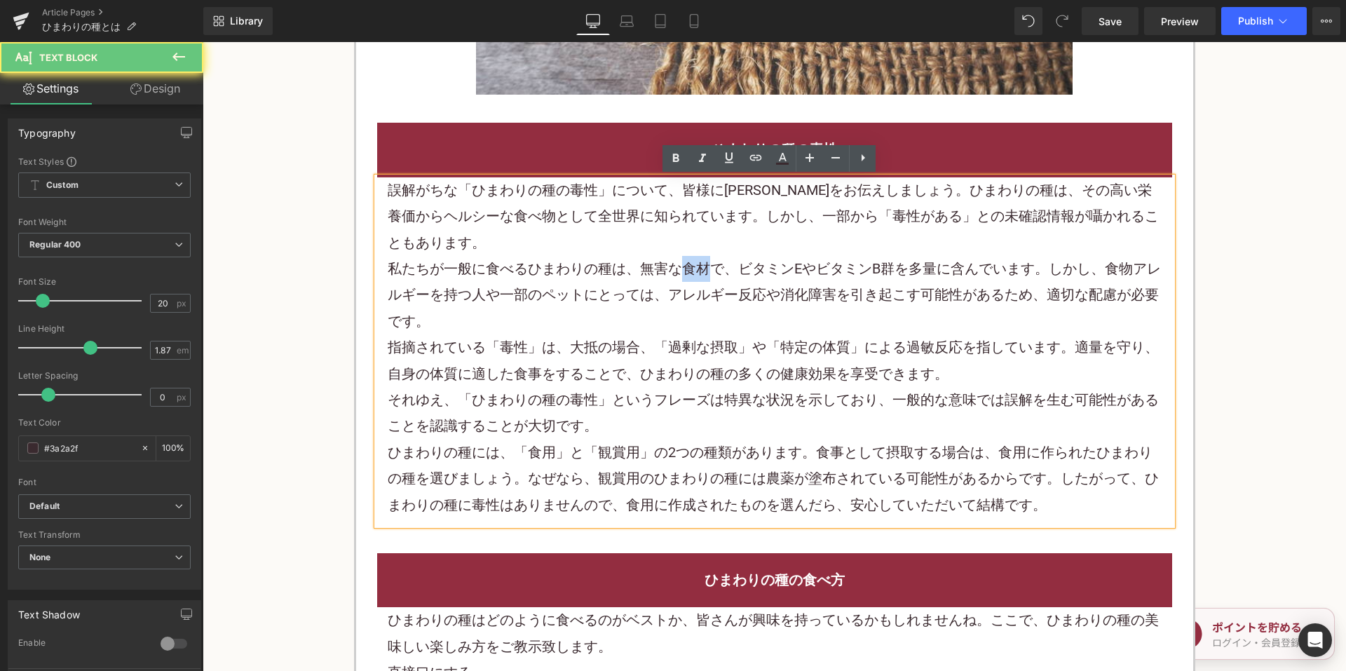
click at [686, 266] on div "私たちが一般に食べるひまわりの種は、無害な食材で、ビタミンEやビタミンB群を多量に含んでいます。しかし、食物アレルギーを持つ人や一部のペットにとっては、アレル…" at bounding box center [775, 295] width 774 height 79
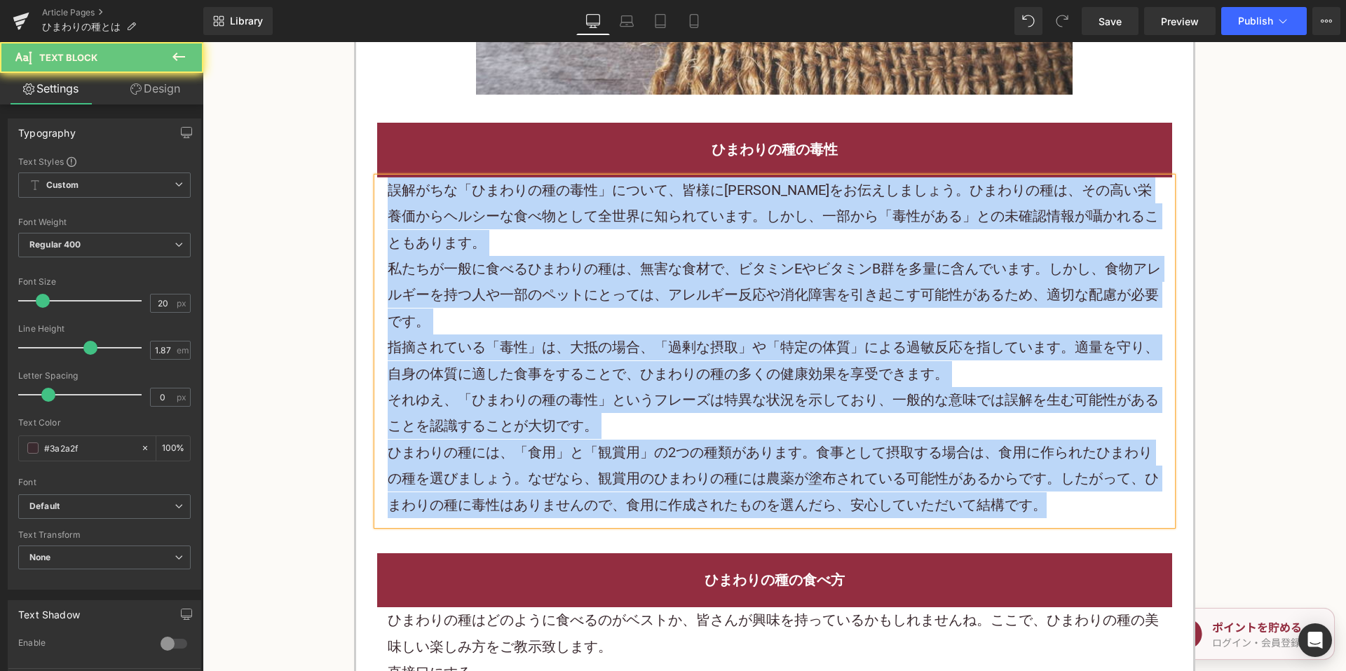
paste div
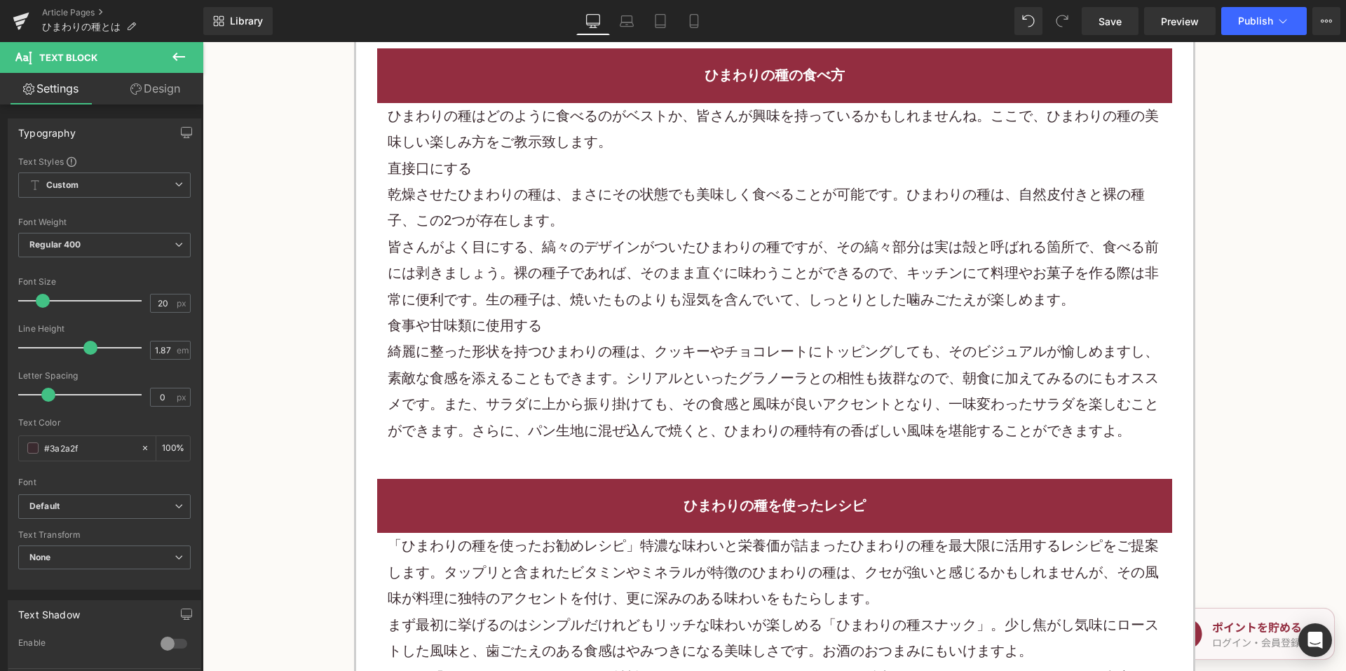
scroll to position [2103, 0]
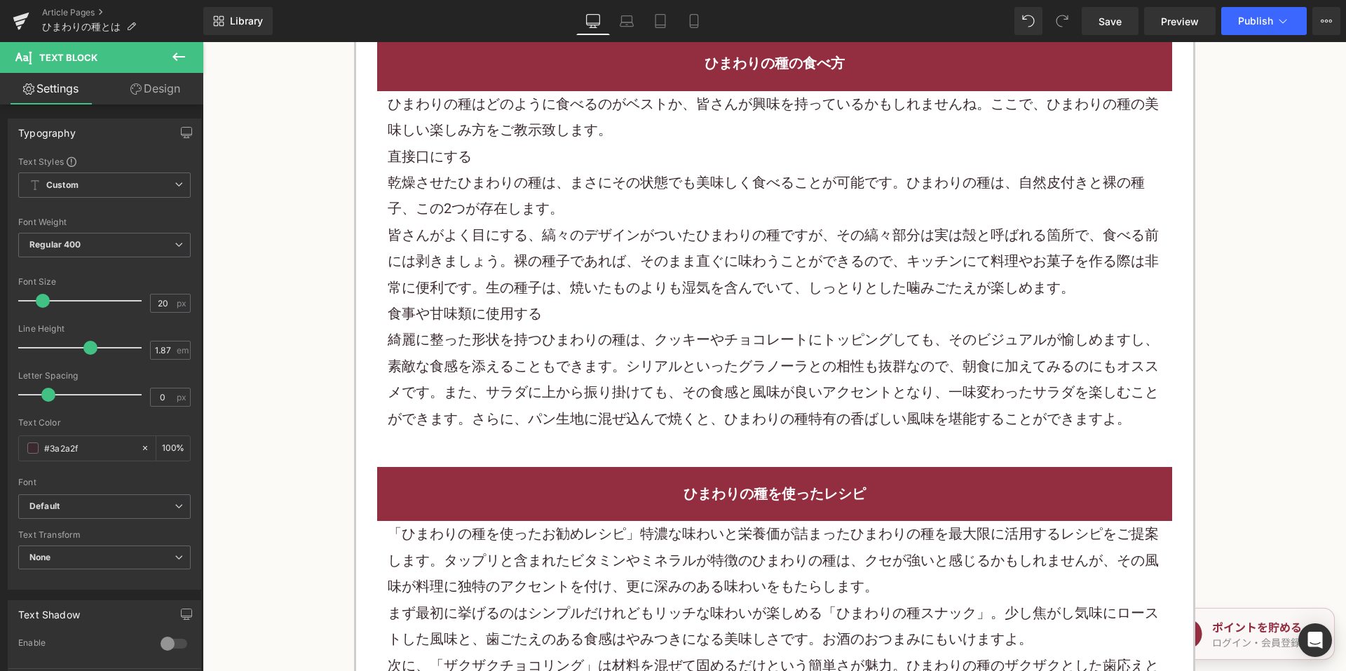
click at [561, 242] on p "皆さんがよく目にする、縞々のデザインがついたひまわりの種ですが、その縞々部分は実は殻と呼ばれる箇所で、食べる前には剥きましょう。裸の種子であれば、そのまま直ぐ…" at bounding box center [775, 261] width 774 height 79
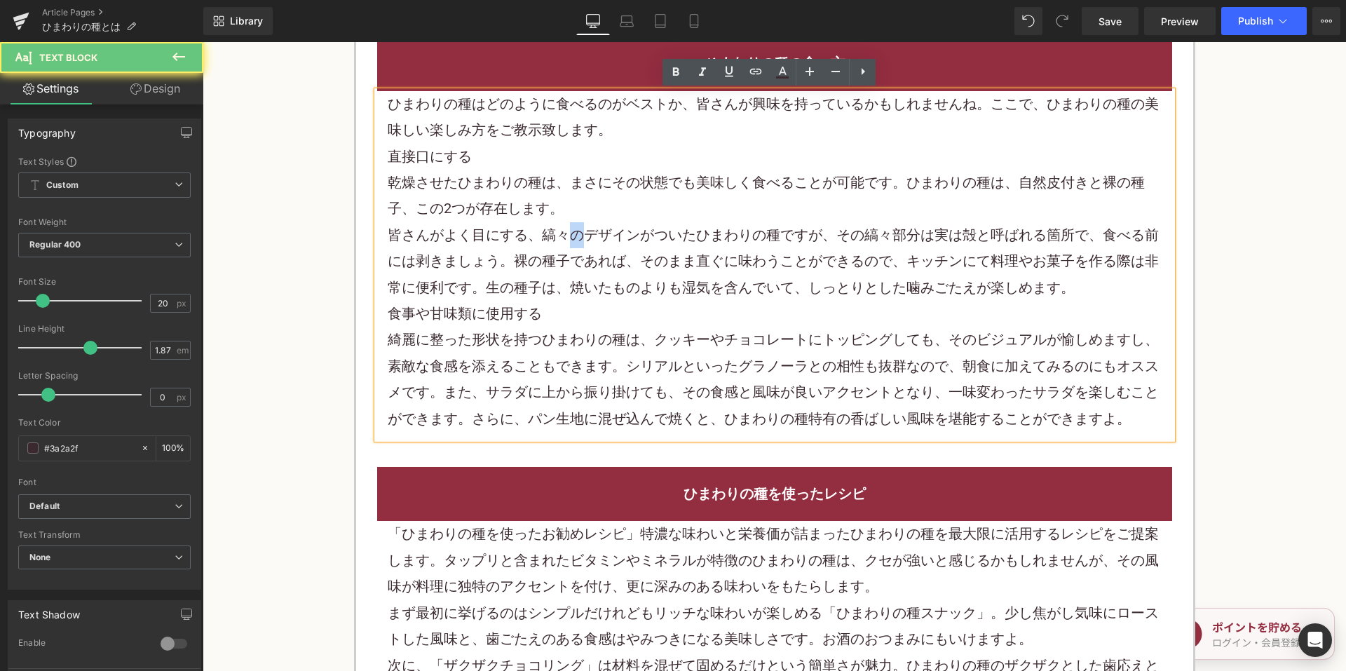
click at [561, 242] on p "皆さんがよく目にする、縞々のデザインがついたひまわりの種ですが、その縞々部分は実は殻と呼ばれる箇所で、食べる前には剥きましょう。裸の種子であれば、そのまま直ぐ…" at bounding box center [775, 261] width 774 height 79
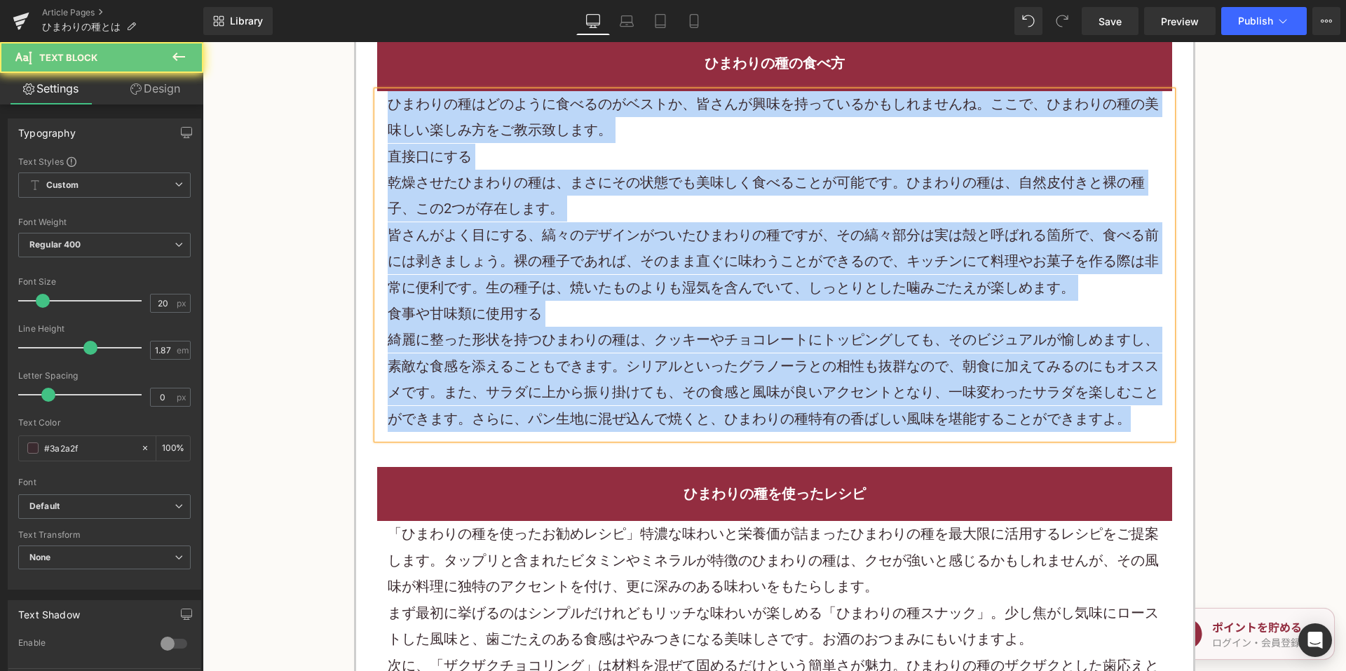
paste div
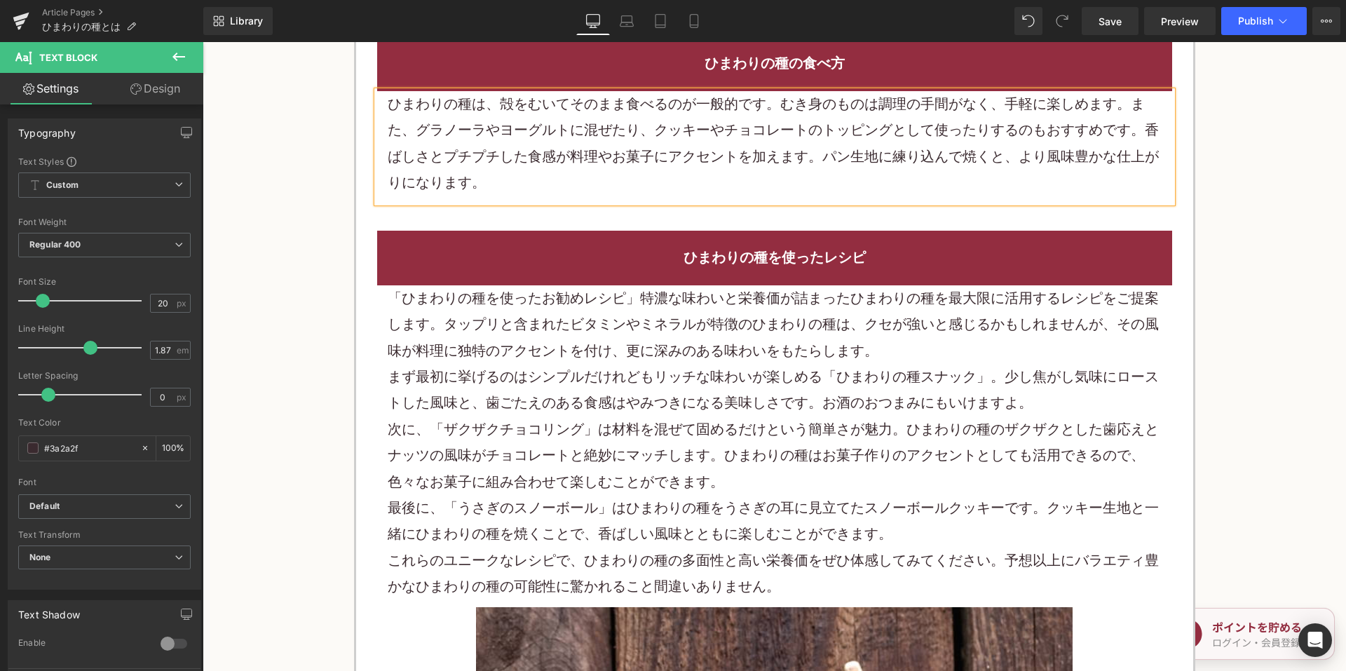
click at [623, 329] on p "「ひまわりの種を使ったお勧めレシピ」特濃な味わいと栄養価が詰まったひまわりの種を最大限に活用するレシピをご提案します。タップリと含まれたビタミンやミネラルが特…" at bounding box center [775, 324] width 774 height 79
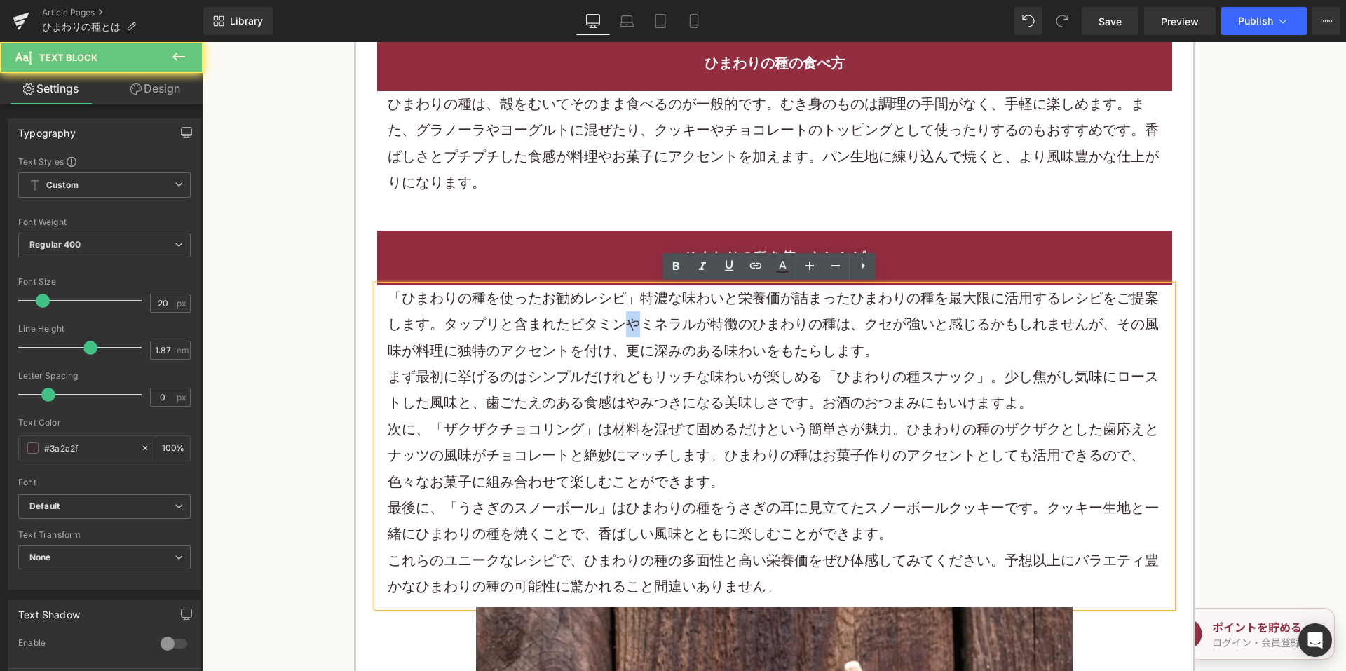
click at [623, 329] on p "「ひまわりの種を使ったお勧めレシピ」特濃な味わいと栄養価が詰まったひまわりの種を最大限に活用するレシピをご提案します。タップリと含まれたビタミンやミネラルが特…" at bounding box center [775, 324] width 774 height 79
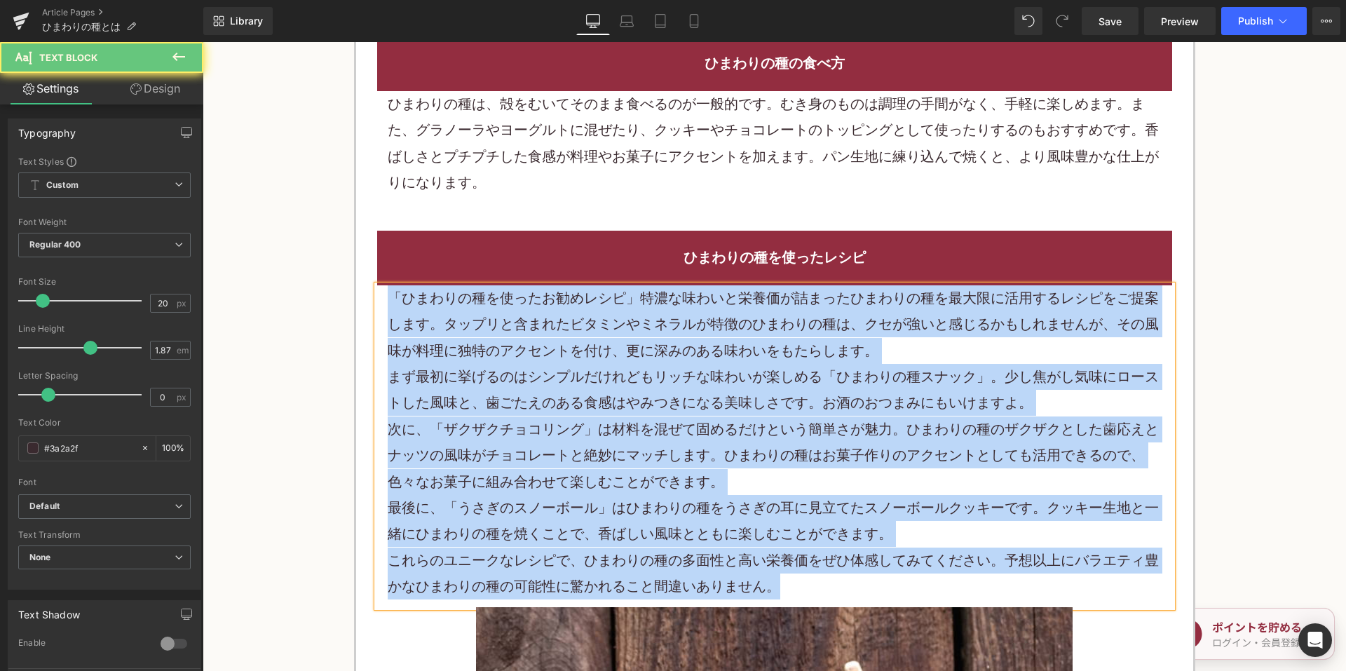
paste div
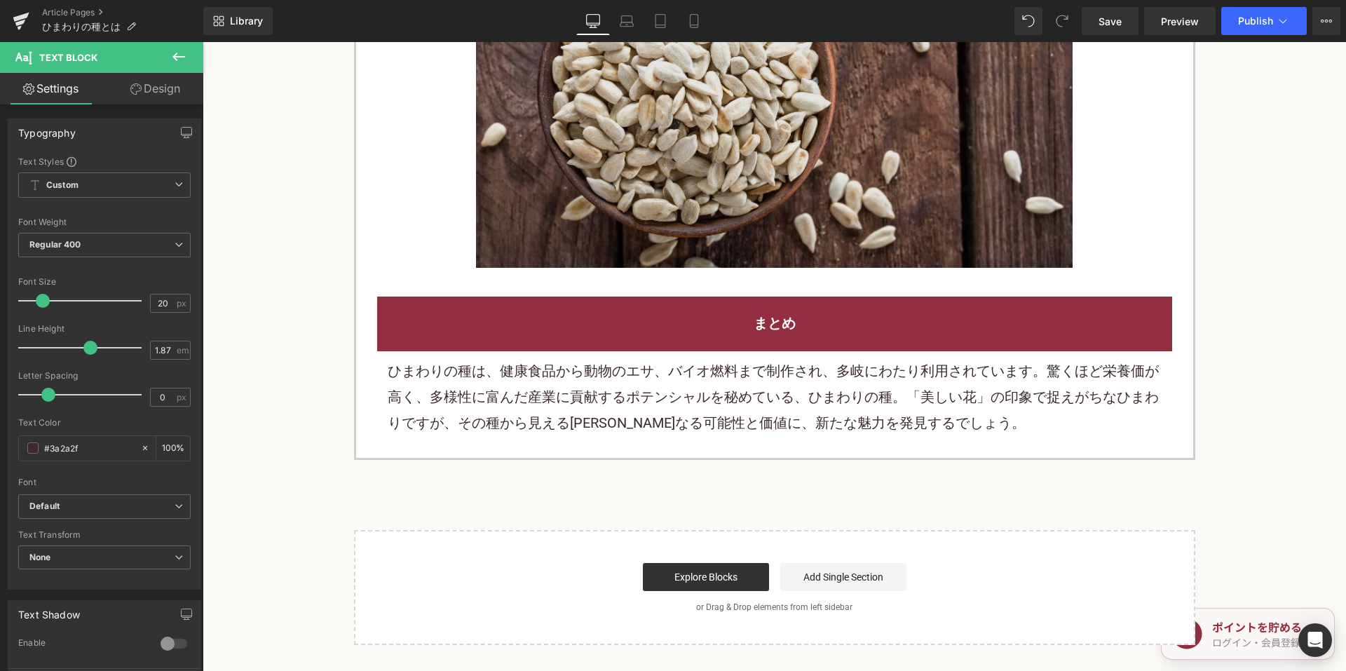
scroll to position [2664, 0]
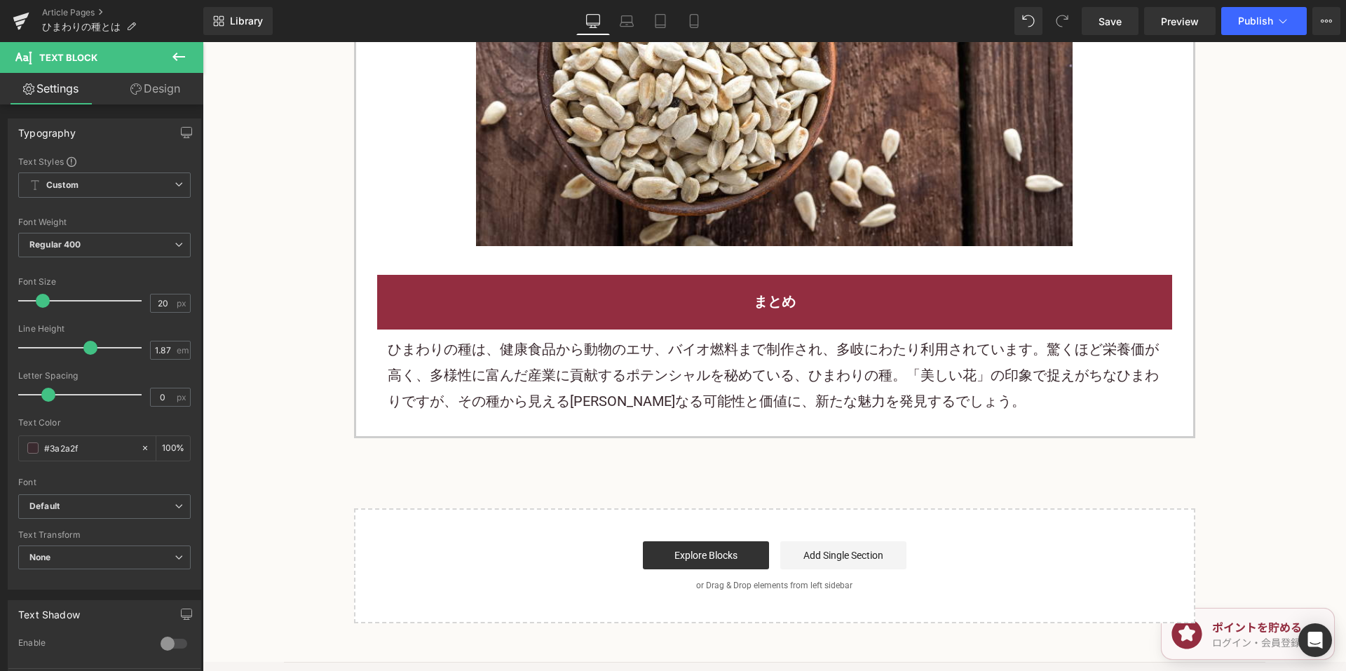
click at [604, 402] on p "ひまわりの種は、健康食品から動物のエサ、バイオ燃料まで制作され、多岐にわたり利用されています。驚くほど栄養価が高く、多様性に富んだ産業に貢献するポテンシャルを…" at bounding box center [775, 375] width 774 height 79
click at [603, 393] on p "ひまわりの種は、健康食品から動物のエサ、バイオ燃料まで制作され、多岐にわたり利用されています。驚くほど栄養価が高く、多様性に富んだ産業に貢献するポテンシャルを…" at bounding box center [775, 375] width 774 height 79
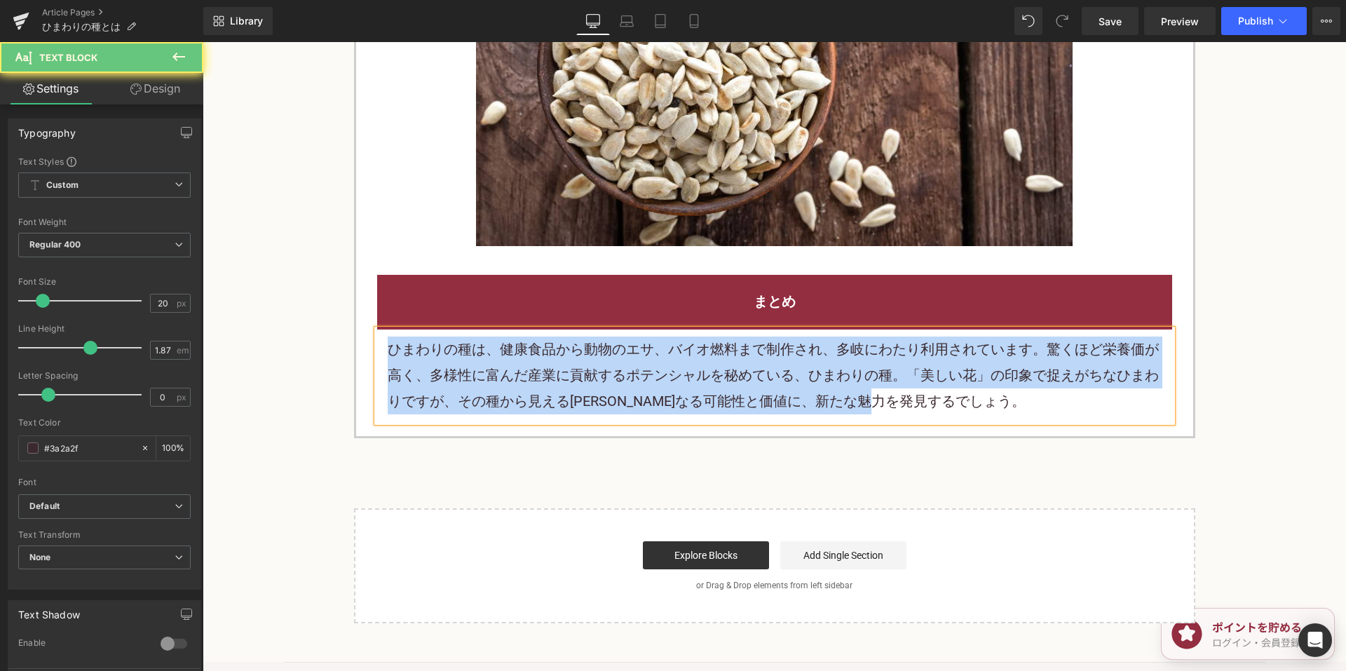
paste div
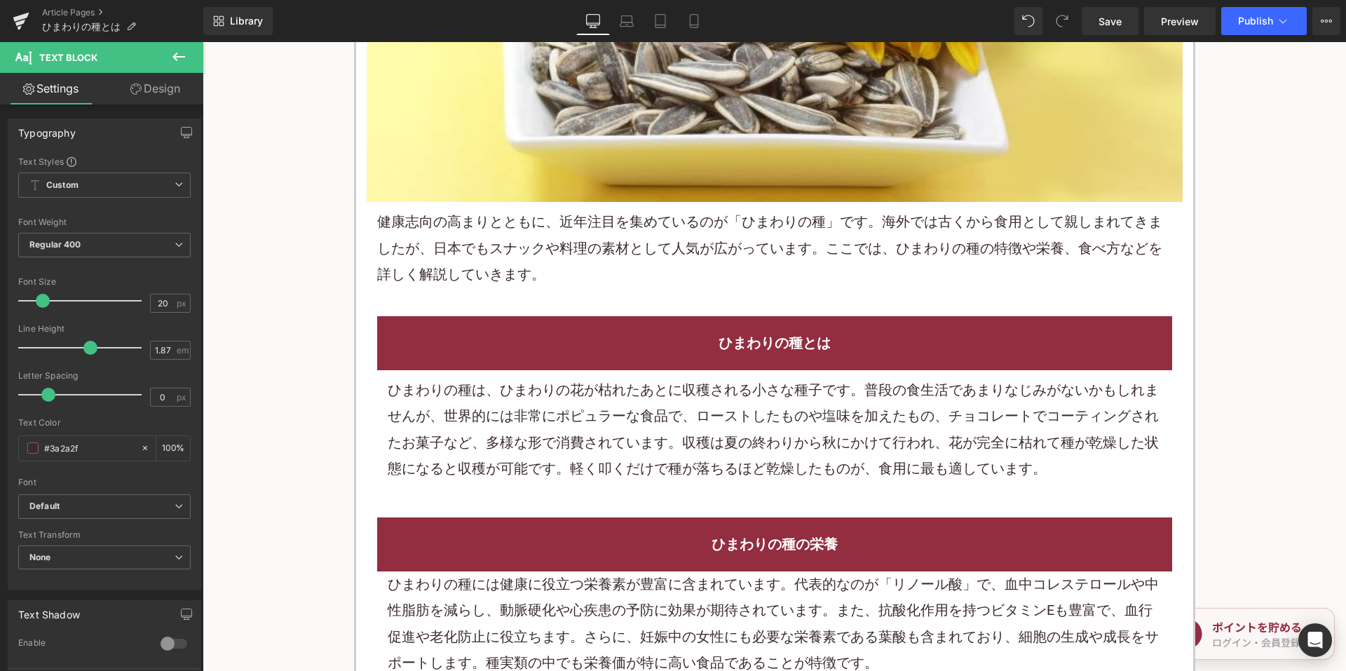
scroll to position [631, 0]
click at [632, 250] on p "健康志向の高まりとともに、近年注目を集めているのが「ひまわりの種」です。海外では古くから食用として親しまれてきましたが、日本でもスナックや料理の素材として人気…" at bounding box center [774, 247] width 795 height 79
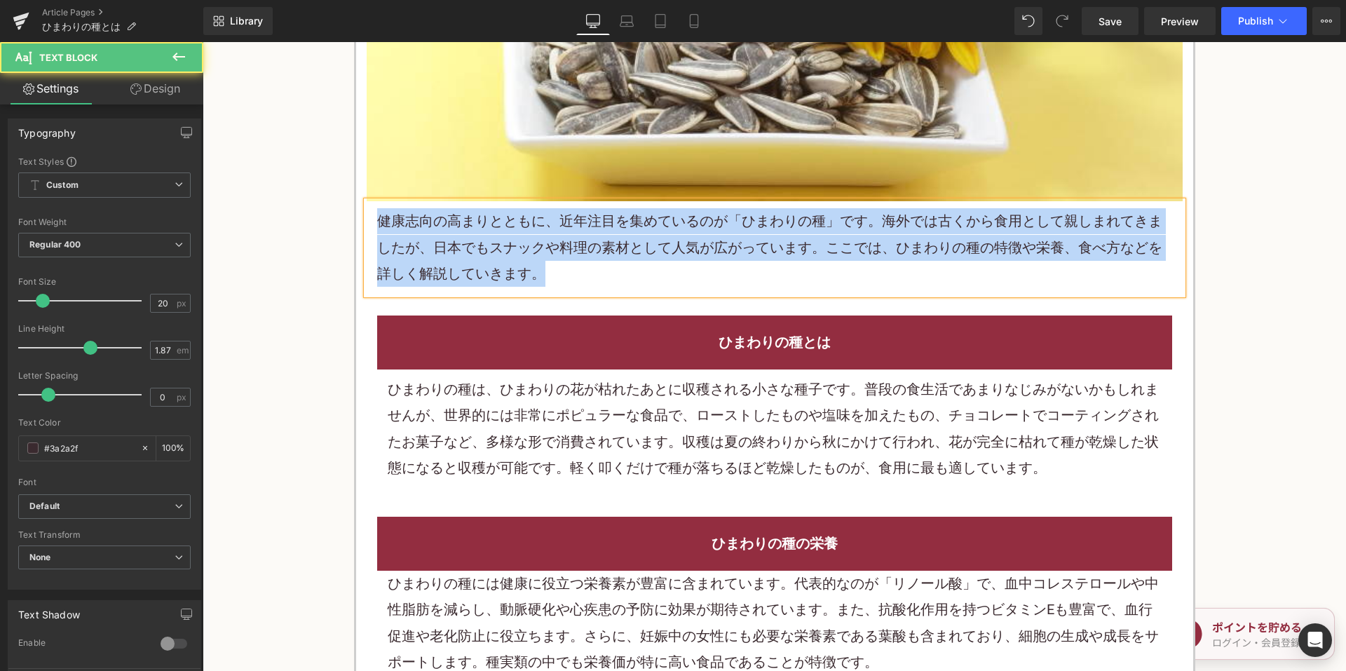
click at [714, 243] on p "健康志向の高まりとともに、近年注目を集めているのが「ひまわりの種」です。海外では古くから食用として親しまれてきましたが、日本でもスナックや料理の素材として人気…" at bounding box center [774, 247] width 795 height 79
copy p "健康志向の高まりとともに、近年注目を集めているのが「ひまわりの種」です。海外では古くから食用として親しまれてきましたが、日本でもスナックや料理の素材として人気…"
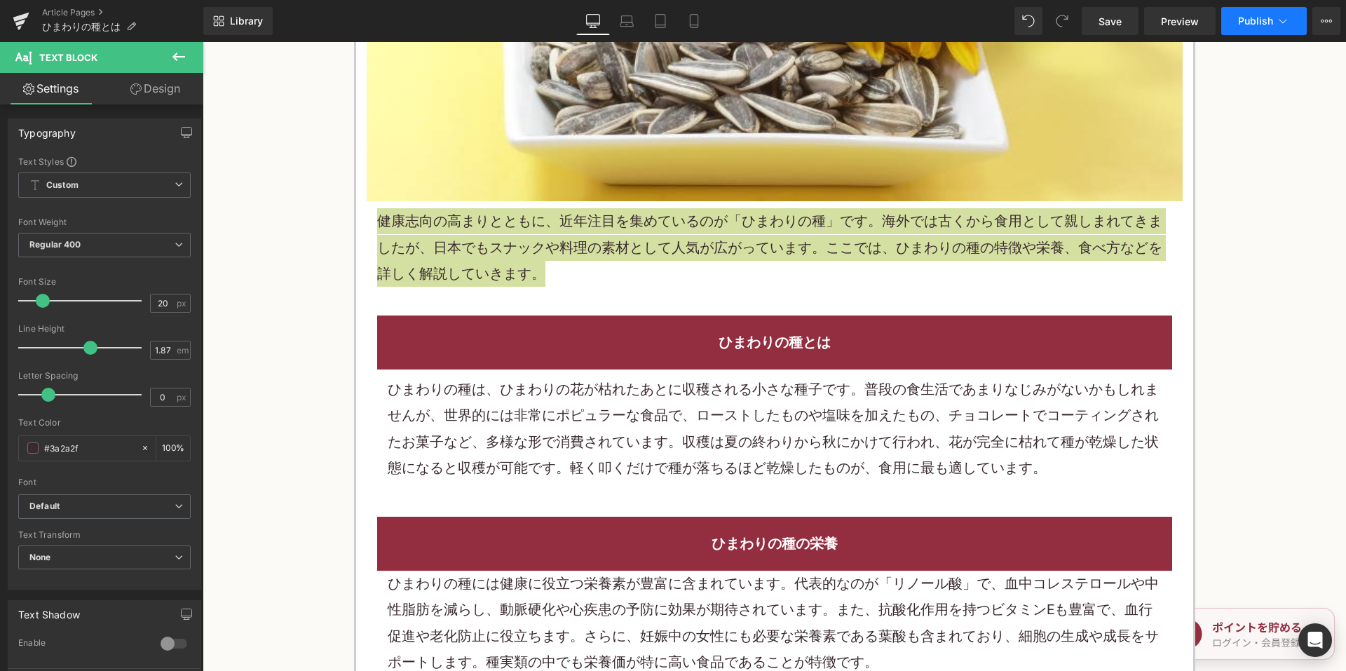
click at [1271, 19] on span "Publish" at bounding box center [1255, 20] width 35 height 11
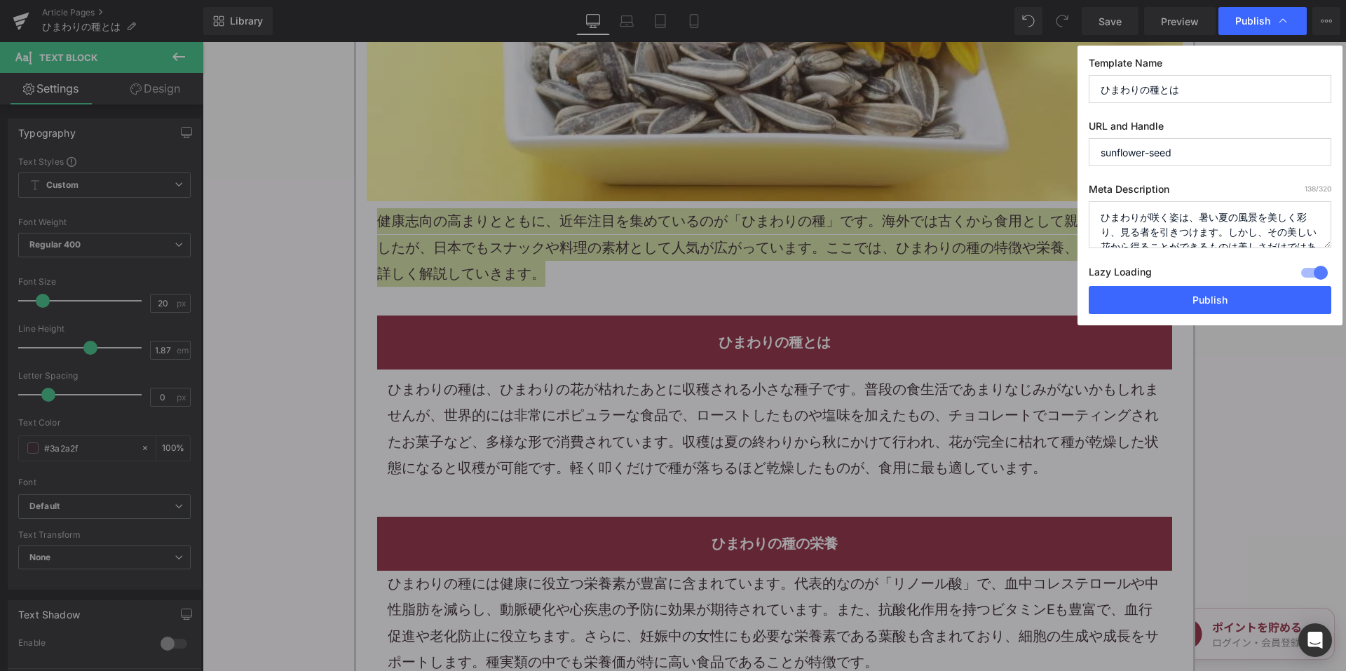
click at [1122, 218] on textarea "ひまわりが咲く姿は、暑い夏の風景を美しく彩り、見る者を引きつけます。しかし、その美しい花から得ることができるものは美しさだけではありません。それが「ひまわりの…" at bounding box center [1210, 224] width 243 height 47
paste textarea "健康志向の高まりとともに、近年注目を集めているのが「ひまわりの種」です。海外では古くから食用として親しまれてきましたが、日本でもスナックや料理の素材として人気…"
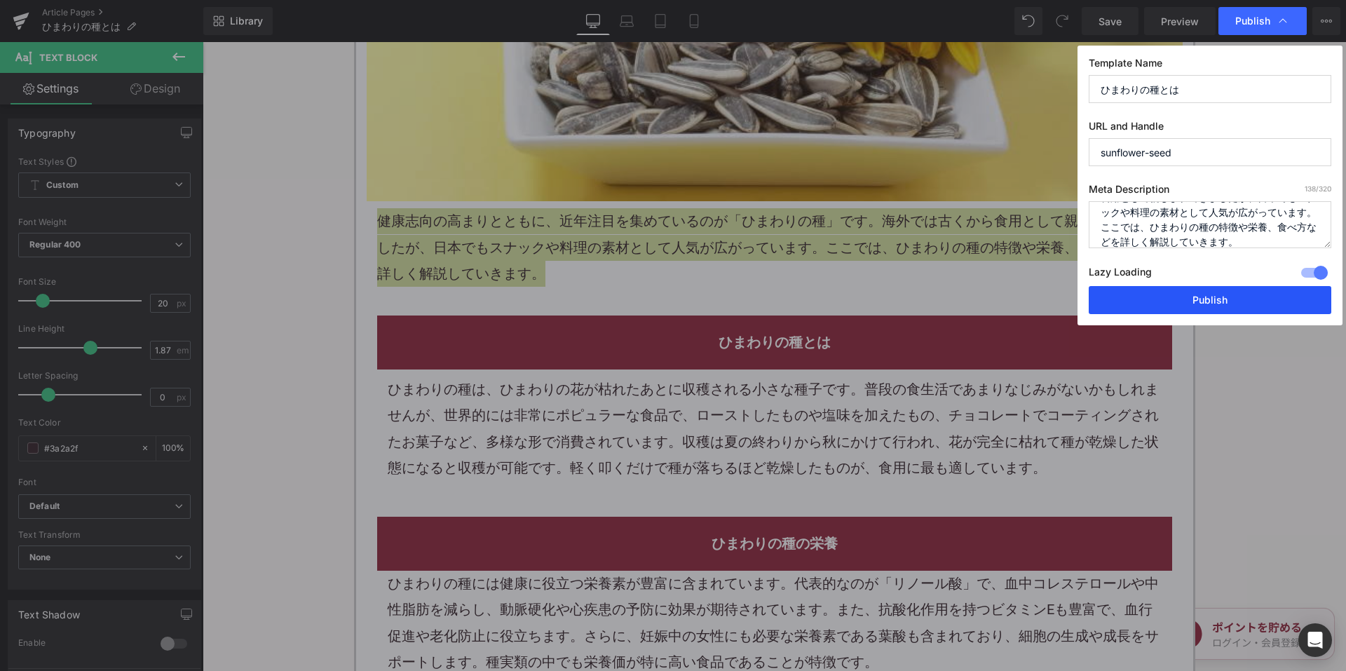
type textarea "健康志向の高まりとともに、近年注目を集めているのが「ひまわりの種」です。海外では古くから食用として親しまれてきましたが、日本でもスナックや料理の素材として人気…"
drag, startPoint x: 1138, startPoint y: 292, endPoint x: 884, endPoint y: 160, distance: 286.9
click at [1138, 292] on button "Publish" at bounding box center [1210, 300] width 243 height 28
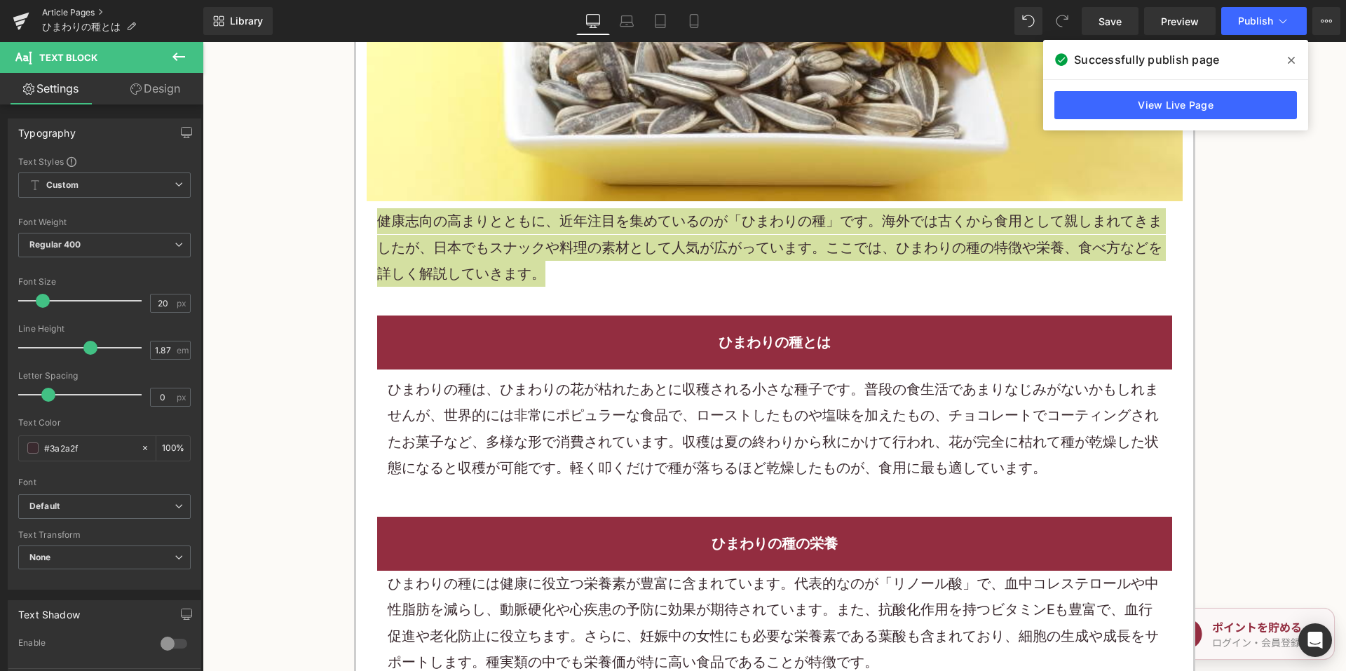
click at [87, 11] on link "Article Pages" at bounding box center [122, 12] width 161 height 11
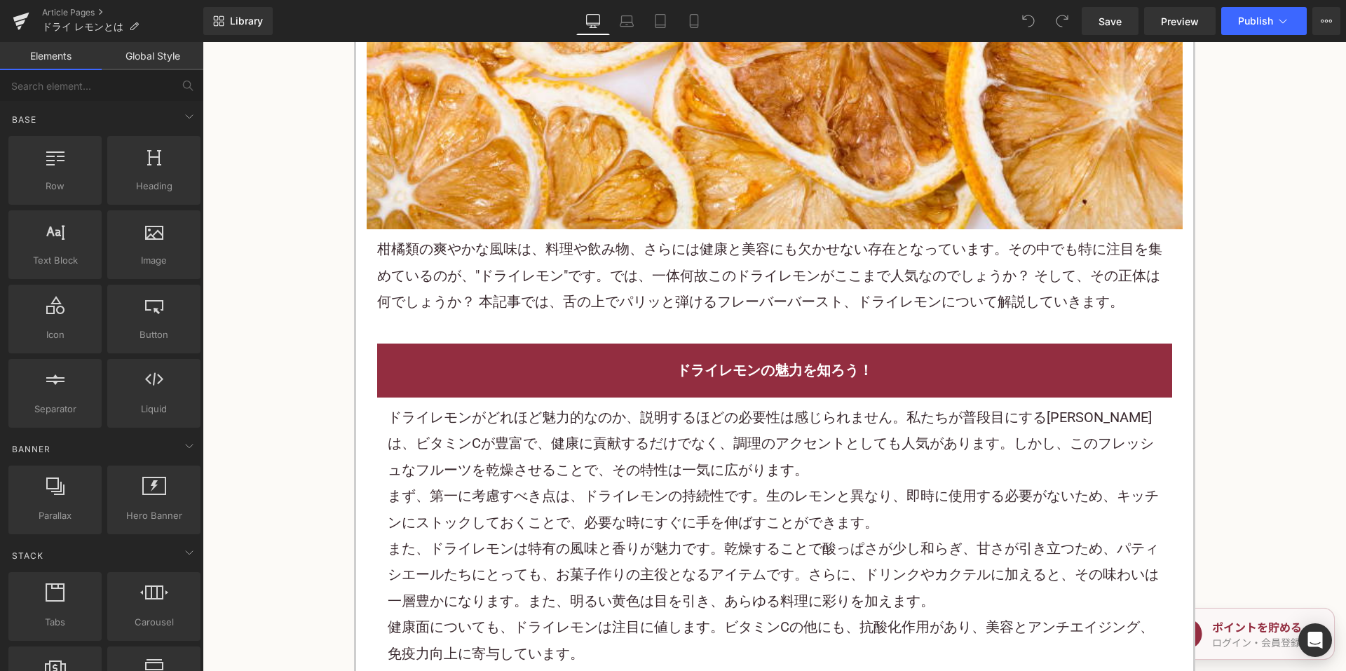
scroll to position [631, 0]
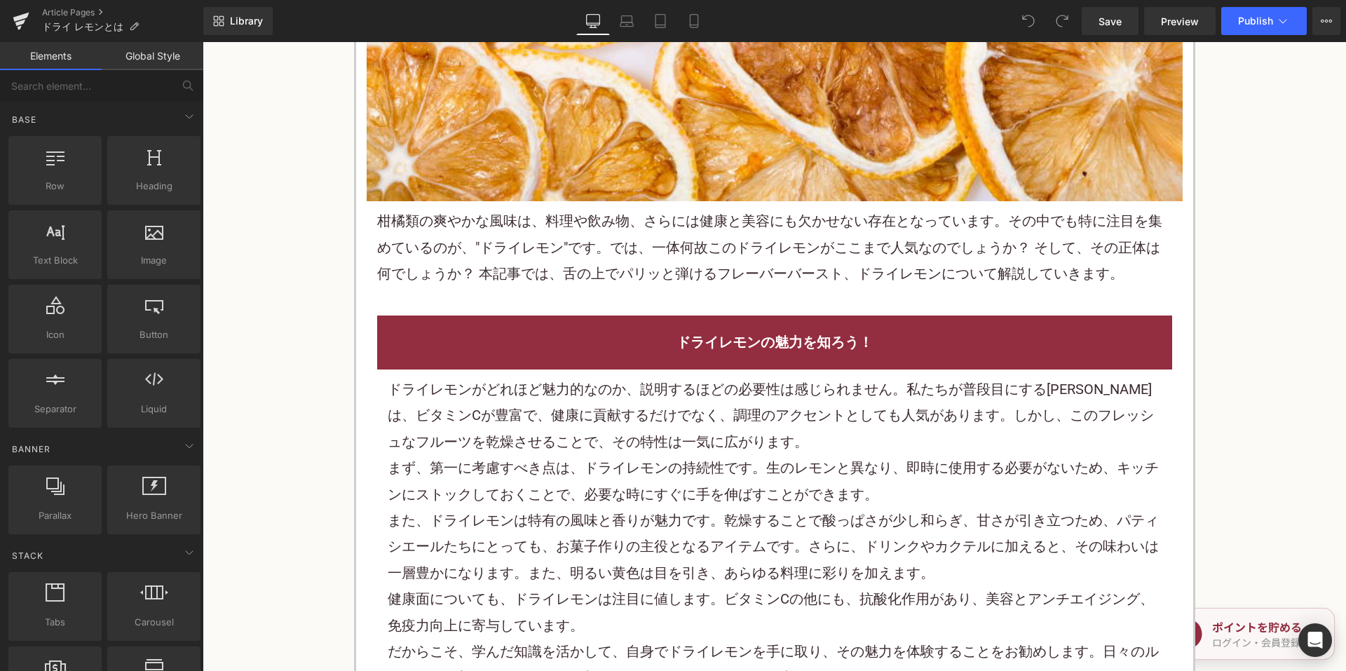
click at [580, 253] on p "柑橘類の爽やかな風味は、料理や飲み物、さらには健康と美容にも欠かせない存在となっています。その中でも特に注目を集めているのが、"ドライレモン"です。では、一体…" at bounding box center [774, 247] width 795 height 79
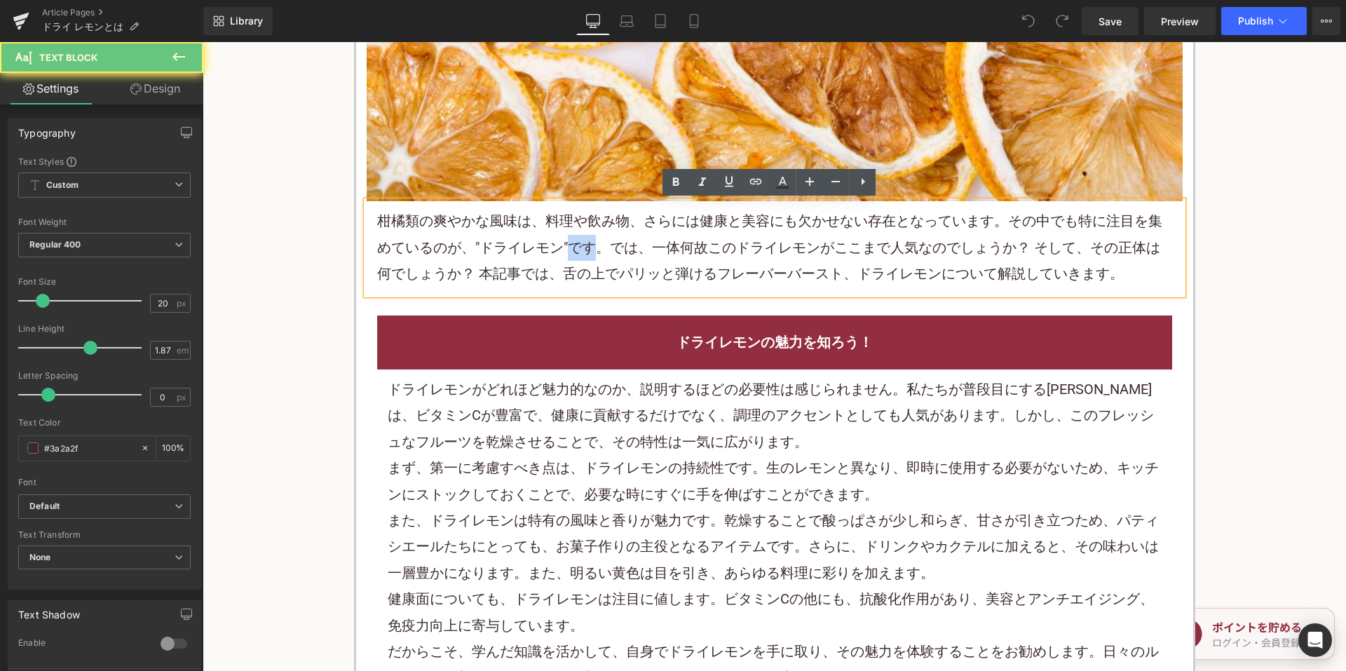
click at [580, 253] on p "柑橘類の爽やかな風味は、料理や飲み物、さらには健康と美容にも欠かせない存在となっています。その中でも特に注目を集めているのが、"ドライレモン"です。では、一体…" at bounding box center [774, 247] width 795 height 79
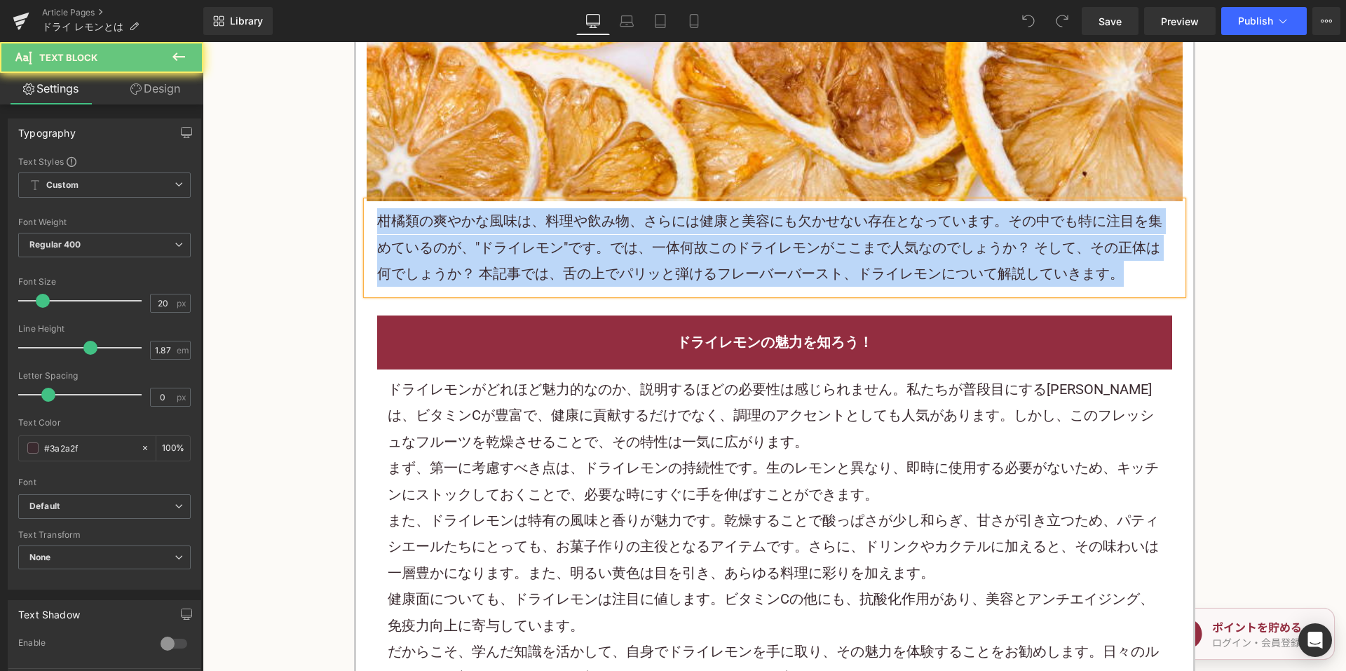
paste div
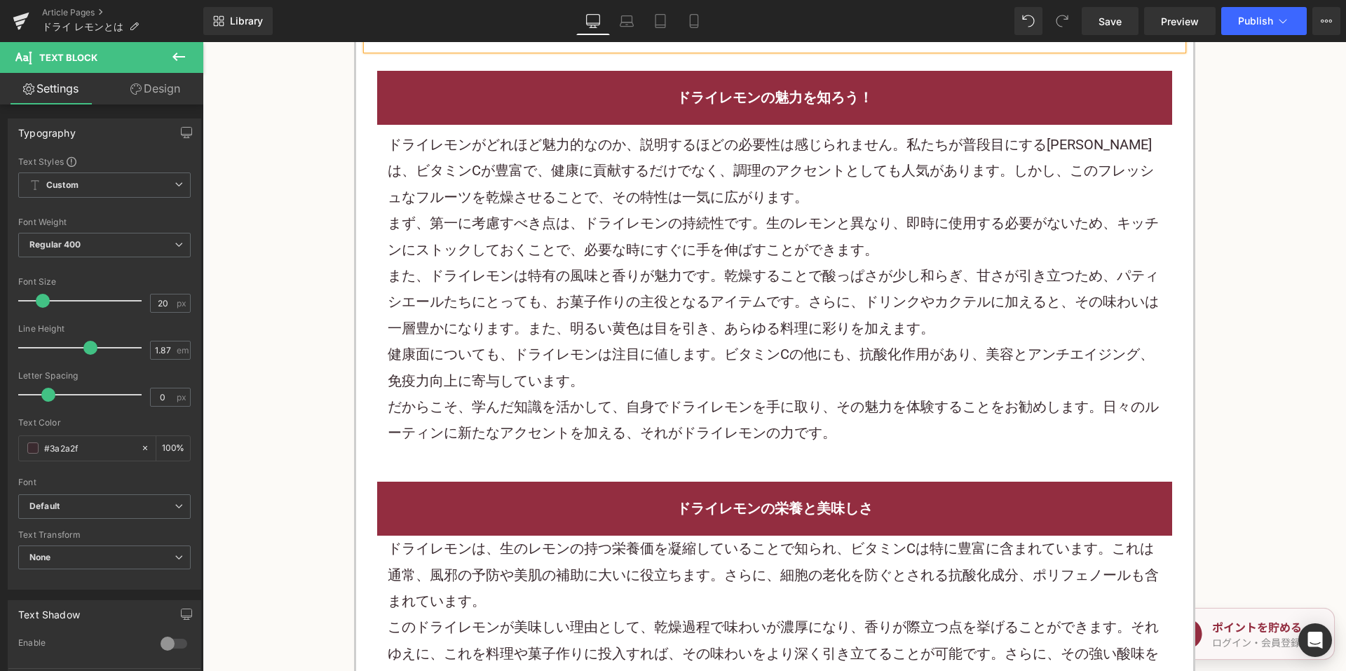
scroll to position [911, 0]
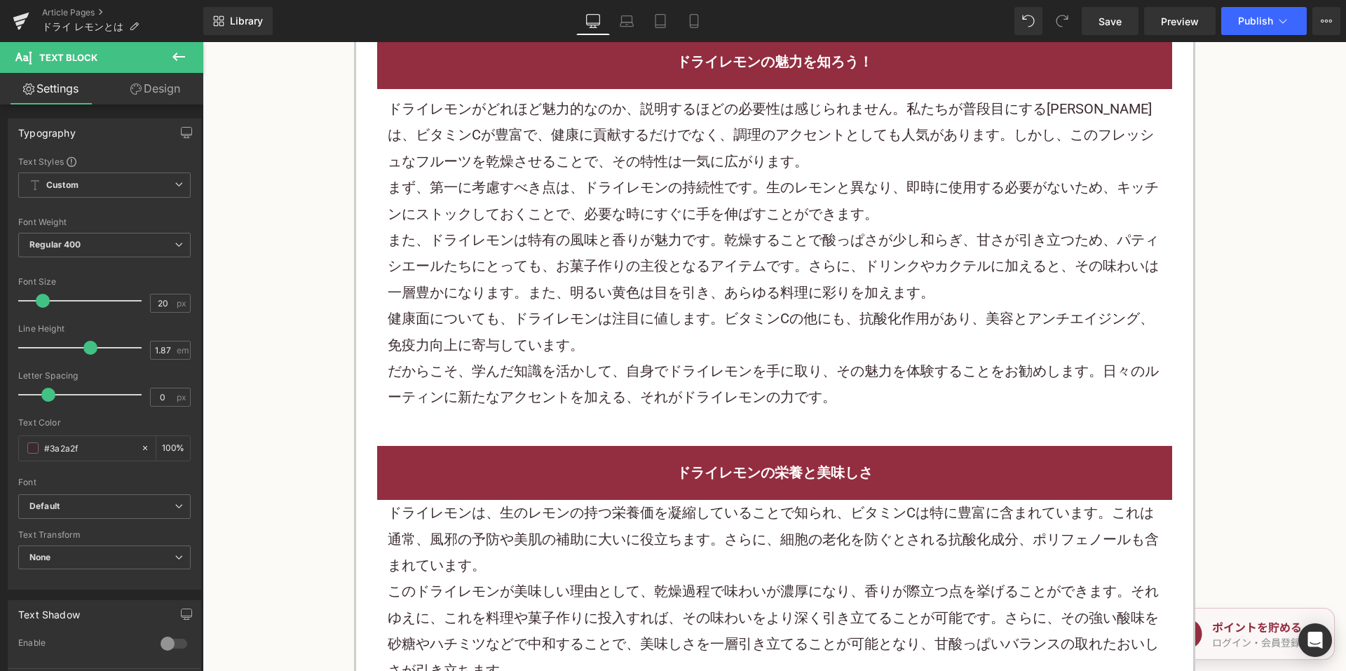
click at [681, 238] on div "また、ドライレモンは特有の風味と香りが魅力です。乾燥することで酸っぱさが少し和らぎ、甘さが引き立つため、パティシエールたちにとっても、お菓子作りの主役となるア…" at bounding box center [775, 266] width 774 height 79
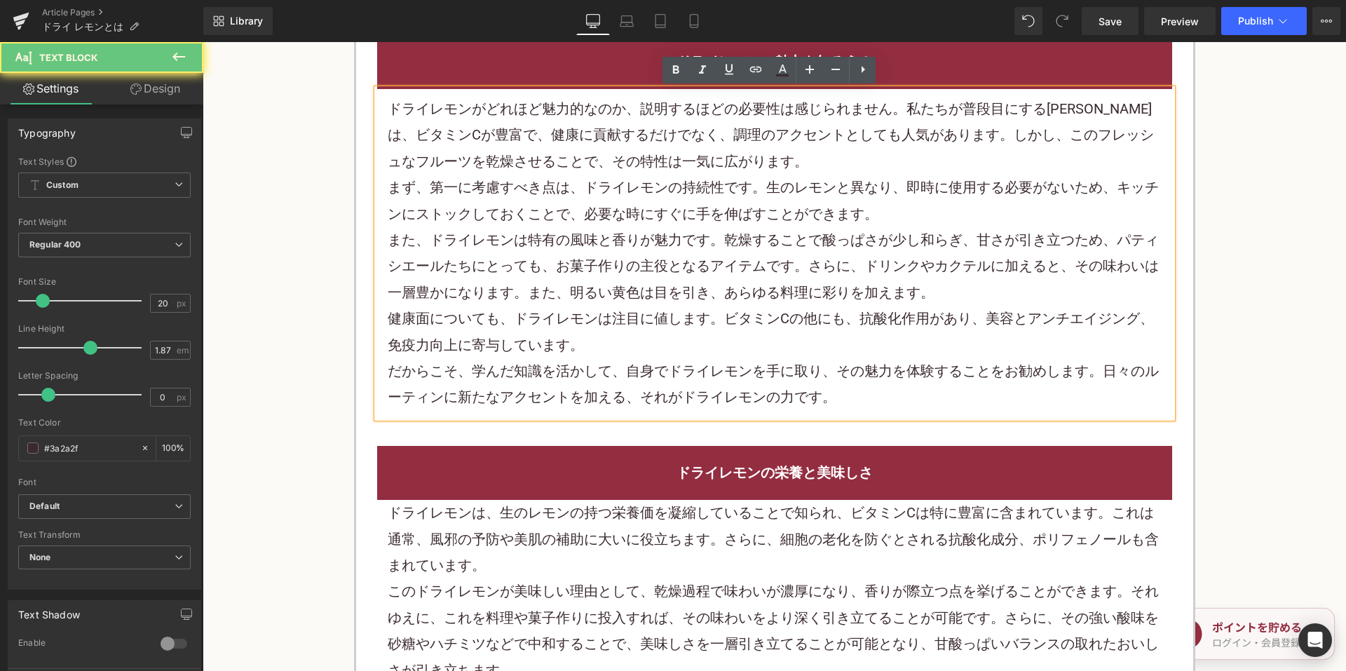
click at [683, 236] on div "また、ドライレモンは特有の風味と香りが魅力です。乾燥することで酸っぱさが少し和らぎ、甘さが引き立つため、パティシエールたちにとっても、お菓子作りの主役となるア…" at bounding box center [775, 266] width 774 height 79
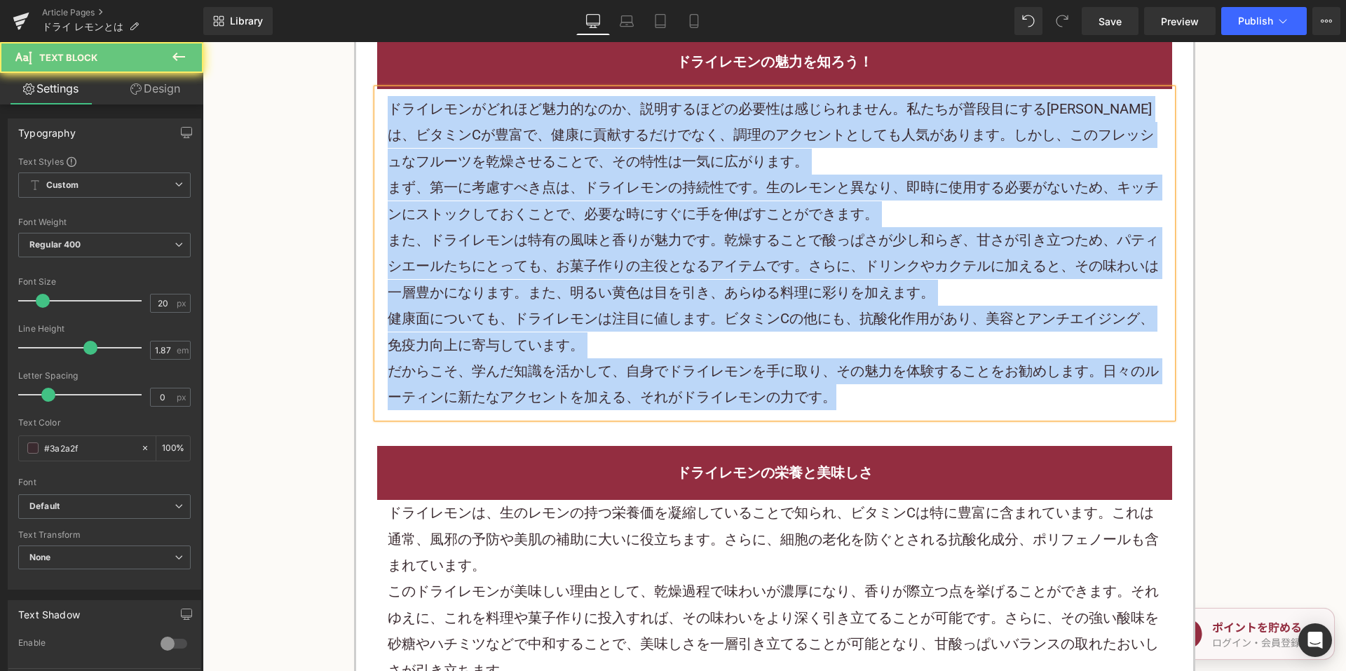
paste div
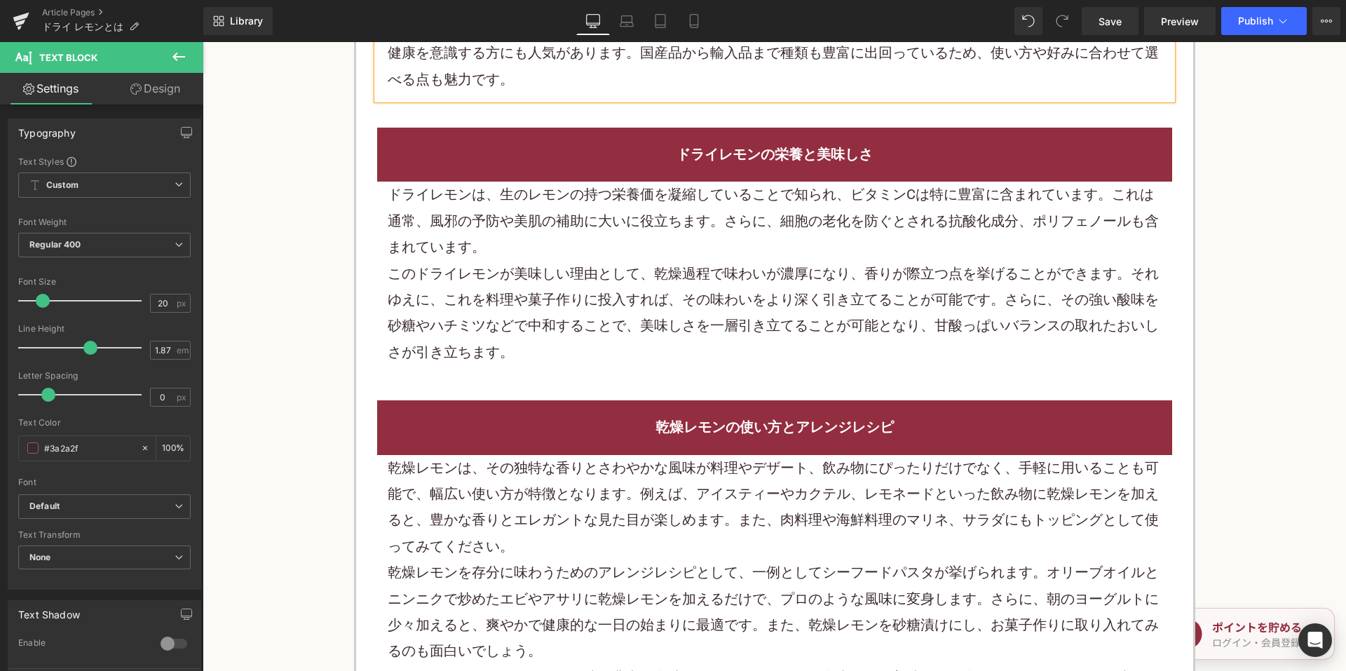
scroll to position [1051, 0]
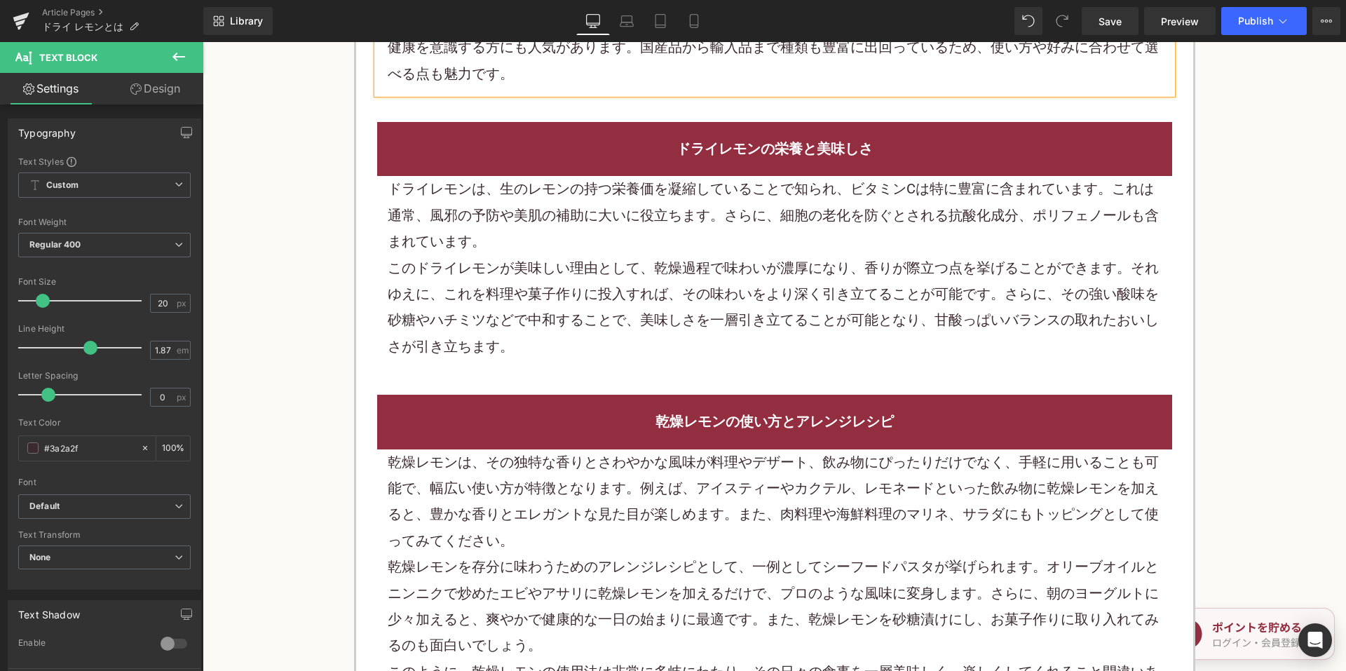
click at [649, 211] on div "ドライレモンは、生のレモンの持つ栄養価を凝縮していることで知られ、ビタミンCは特に豊富に含まれています。これは通常、風邪の予防や美肌の補助に大いに役立ちます。…" at bounding box center [775, 215] width 774 height 79
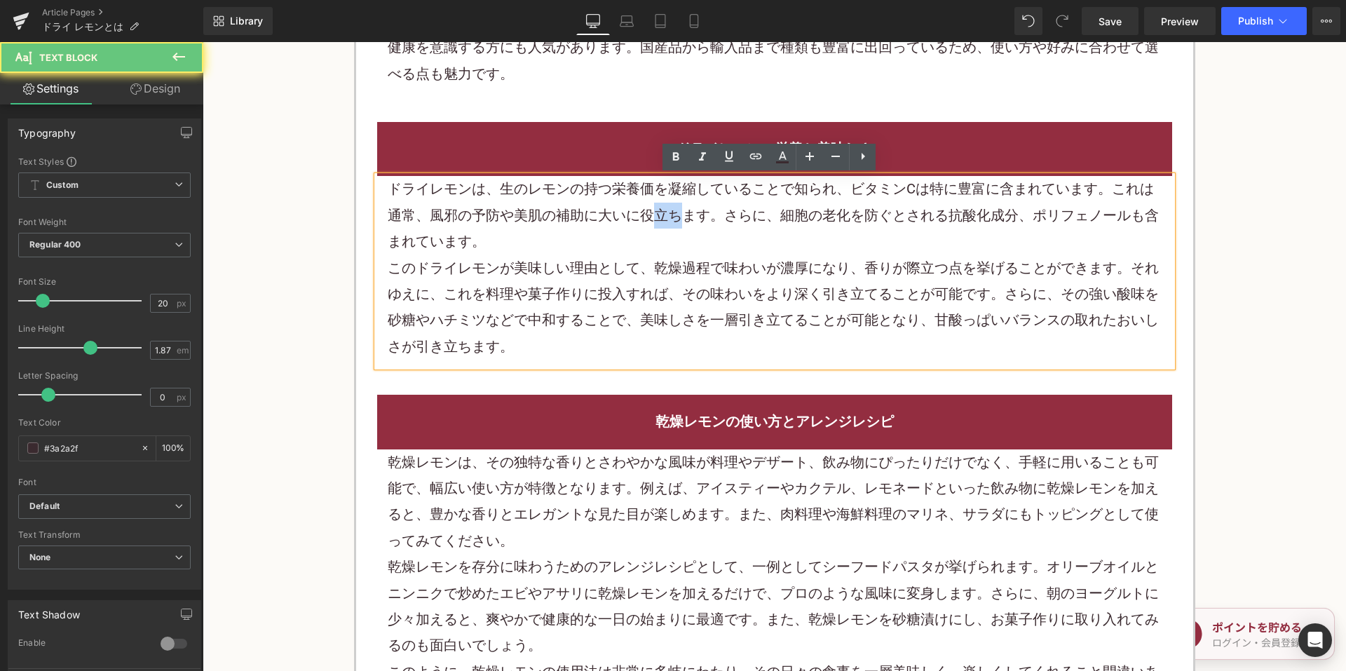
click at [649, 211] on div "ドライレモンは、生のレモンの持つ栄養価を凝縮していることで知られ、ビタミンCは特に豊富に含まれています。これは通常、風邪の予防や美肌の補助に大いに役立ちます。…" at bounding box center [775, 215] width 774 height 79
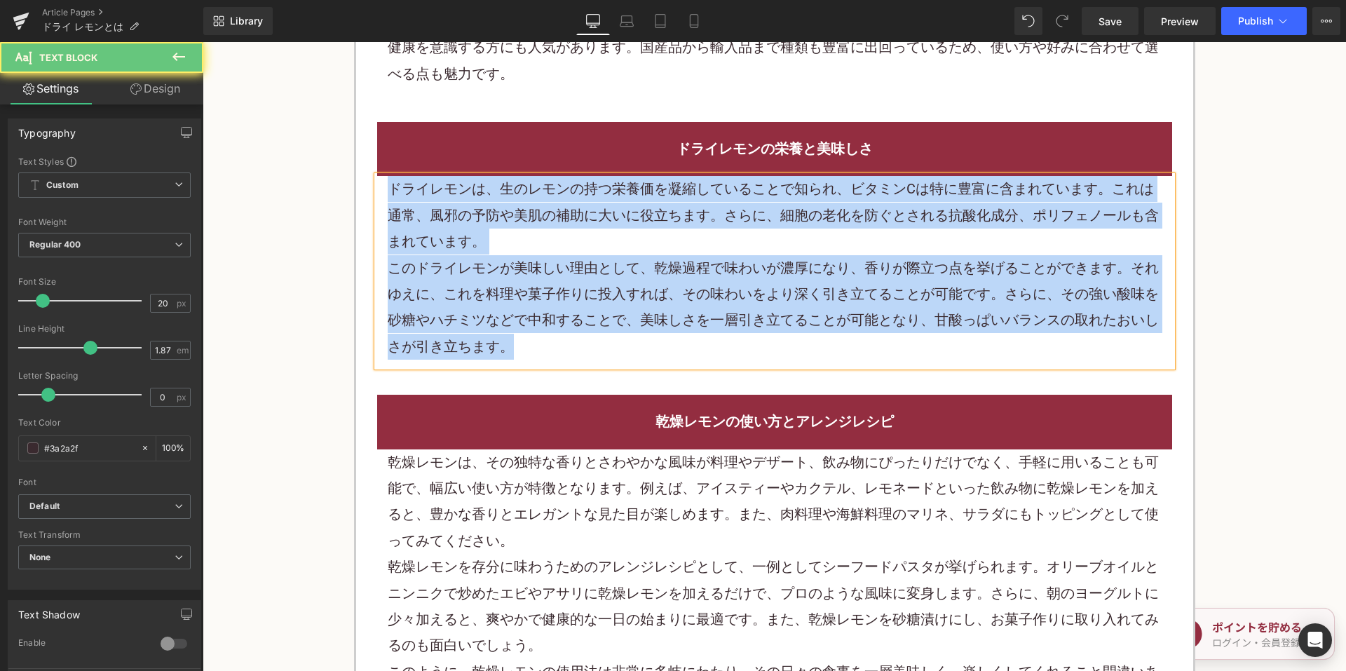
paste div
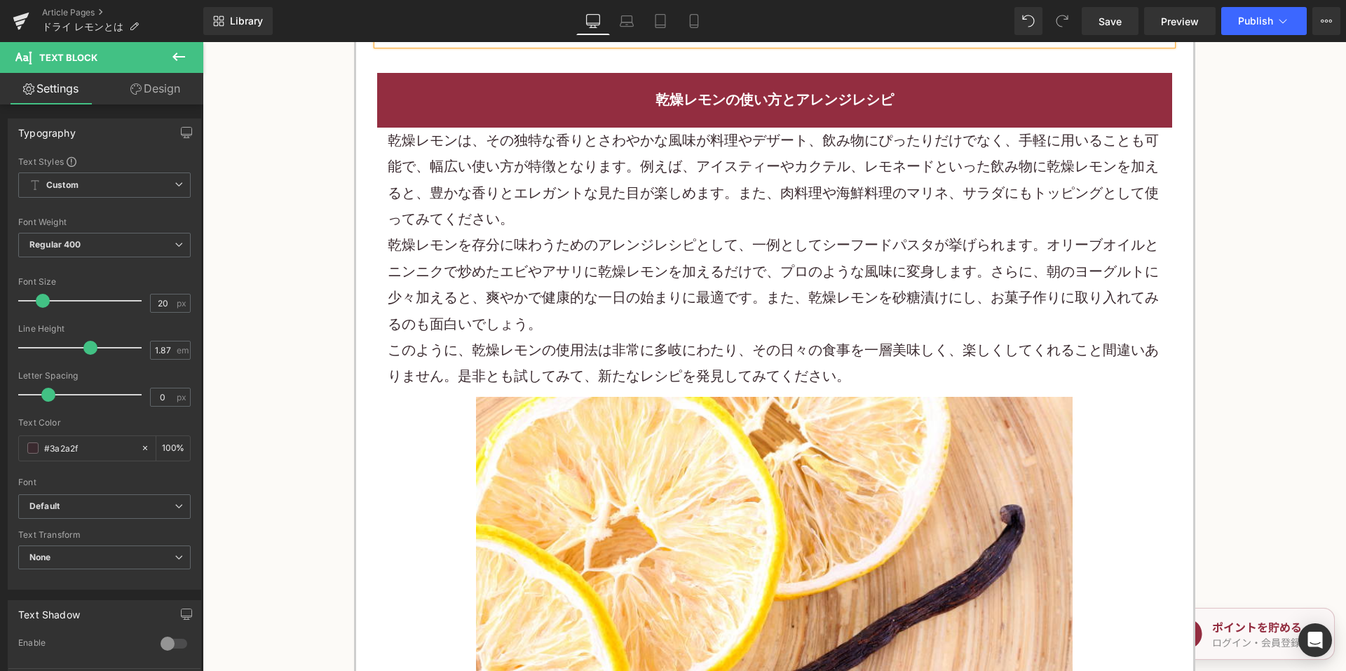
click at [660, 274] on p "乾燥レモンを存分に味わうためのアレンジレシピとして、一例としてシーフードパスタが挙げられます。オリーブオイルとニンニクで炒めたエビやアサリに乾燥レモンを加える…" at bounding box center [775, 284] width 774 height 105
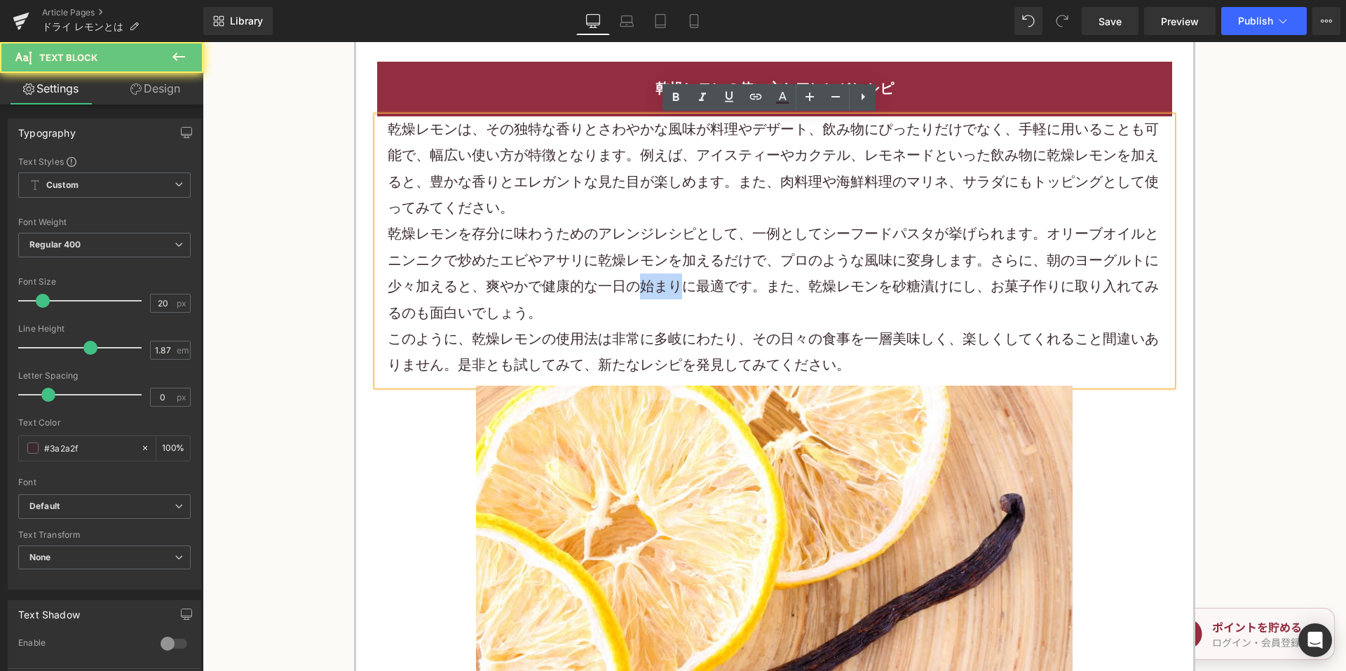
click at [660, 274] on p "乾燥レモンを存分に味わうためのアレンジレシピとして、一例としてシーフードパスタが挙げられます。オリーブオイルとニンニクで炒めたエビやアサリに乾燥レモンを加える…" at bounding box center [775, 273] width 774 height 105
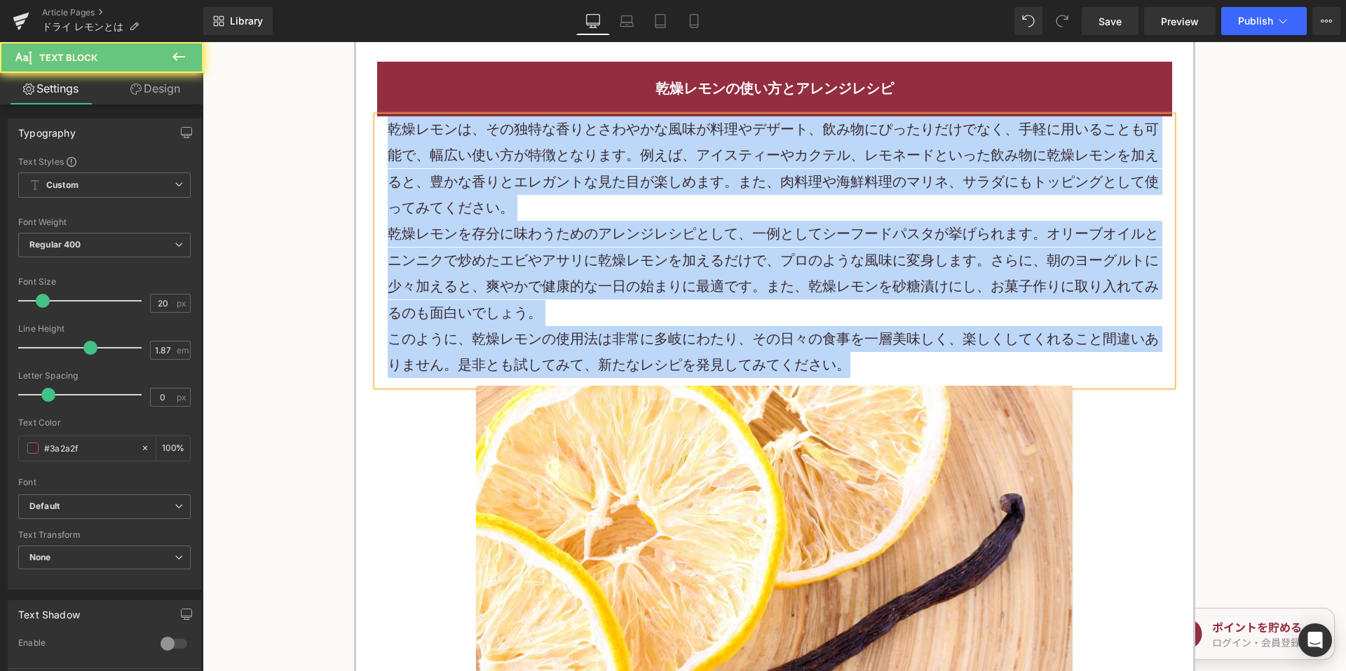
paste div
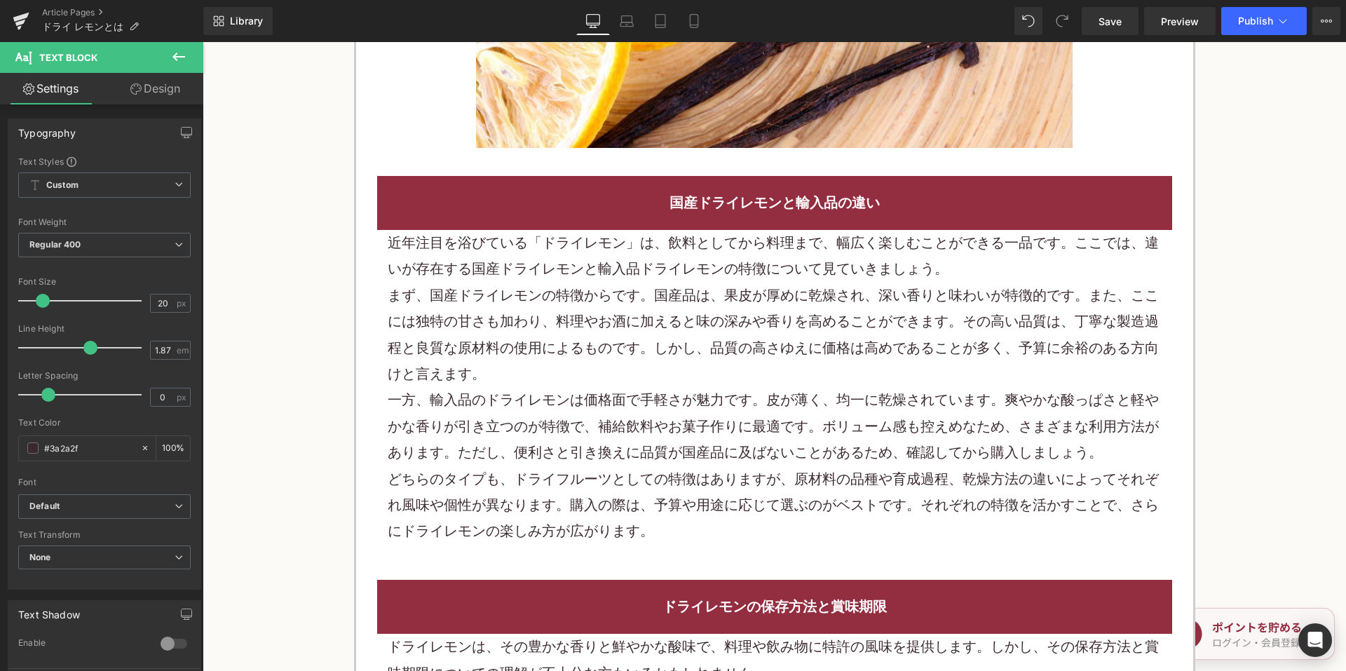
scroll to position [1963, 0]
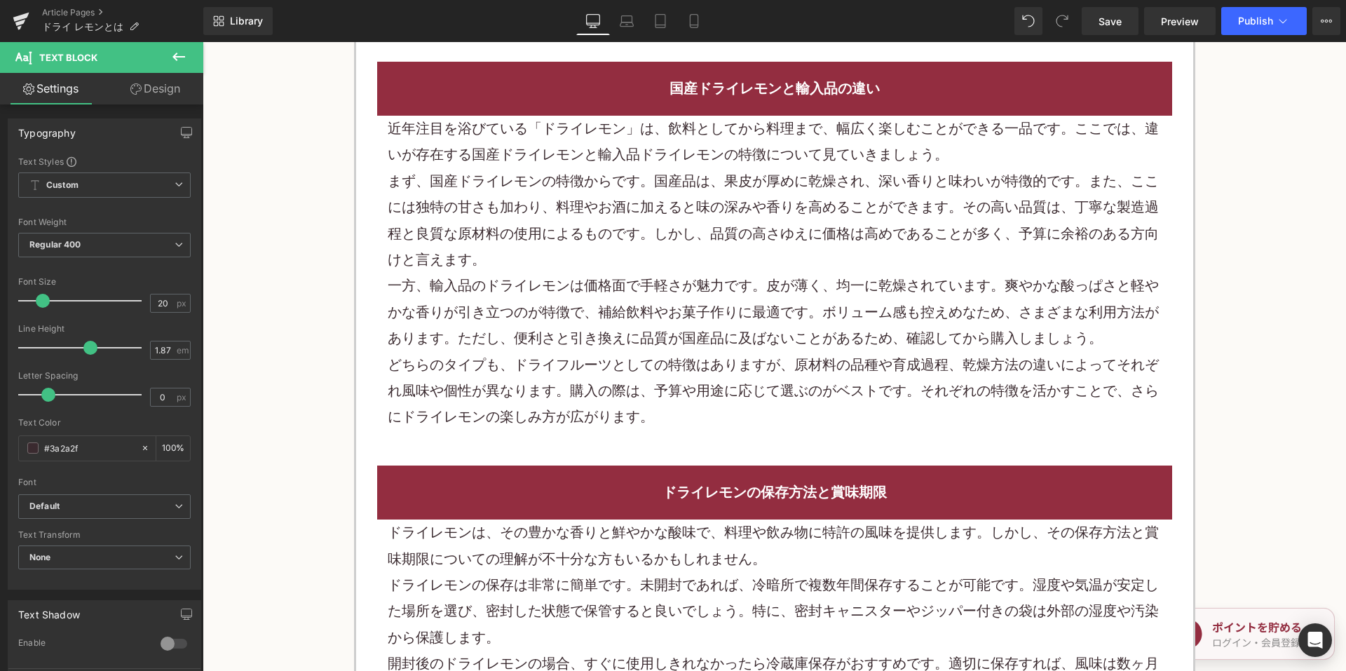
click at [646, 268] on p "まず、国産ドライレモンの特徴からです。国産品は、果皮が厚めに乾燥され、深い香りと味わいが特徴的です。また、ここには独特の甘さも加わり、料理やお酒に加えると味の…" at bounding box center [775, 220] width 774 height 105
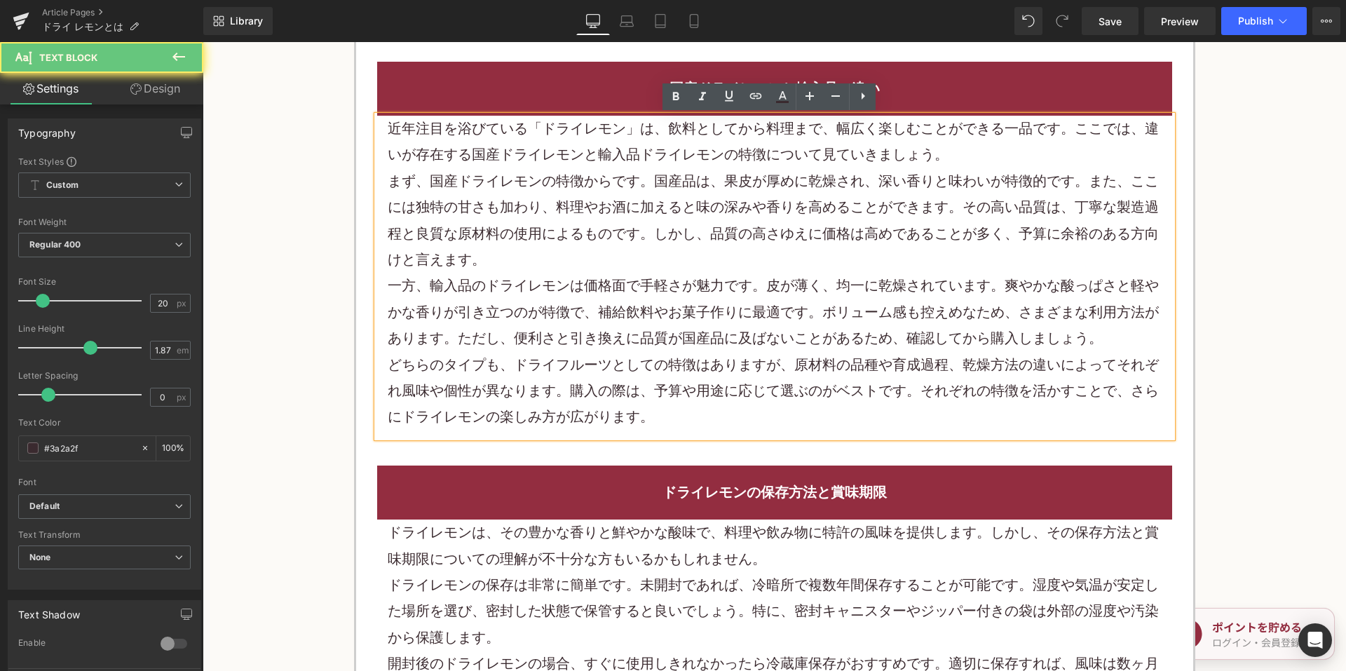
click at [646, 268] on p "まず、国産ドライレモンの特徴からです。国産品は、果皮が厚めに乾燥され、深い香りと味わいが特徴的です。また、ここには独特の甘さも加わり、料理やお酒に加えると味の…" at bounding box center [775, 220] width 774 height 105
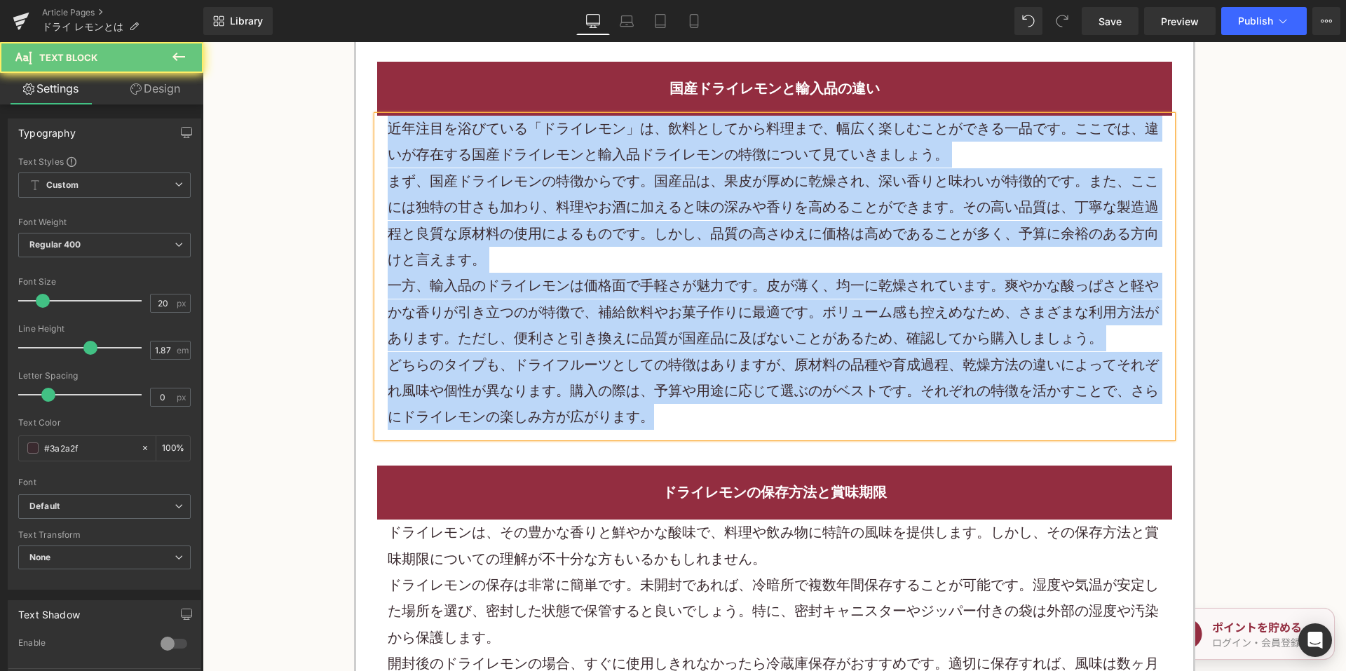
paste div
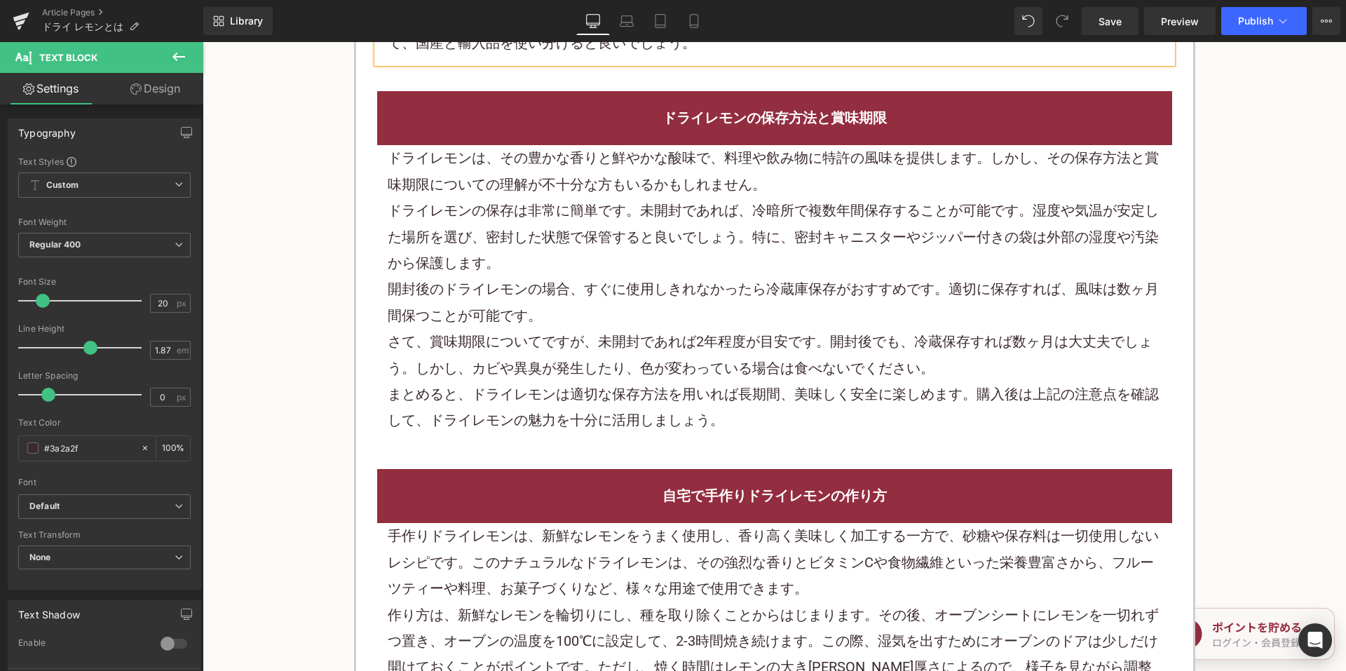
scroll to position [2173, 0]
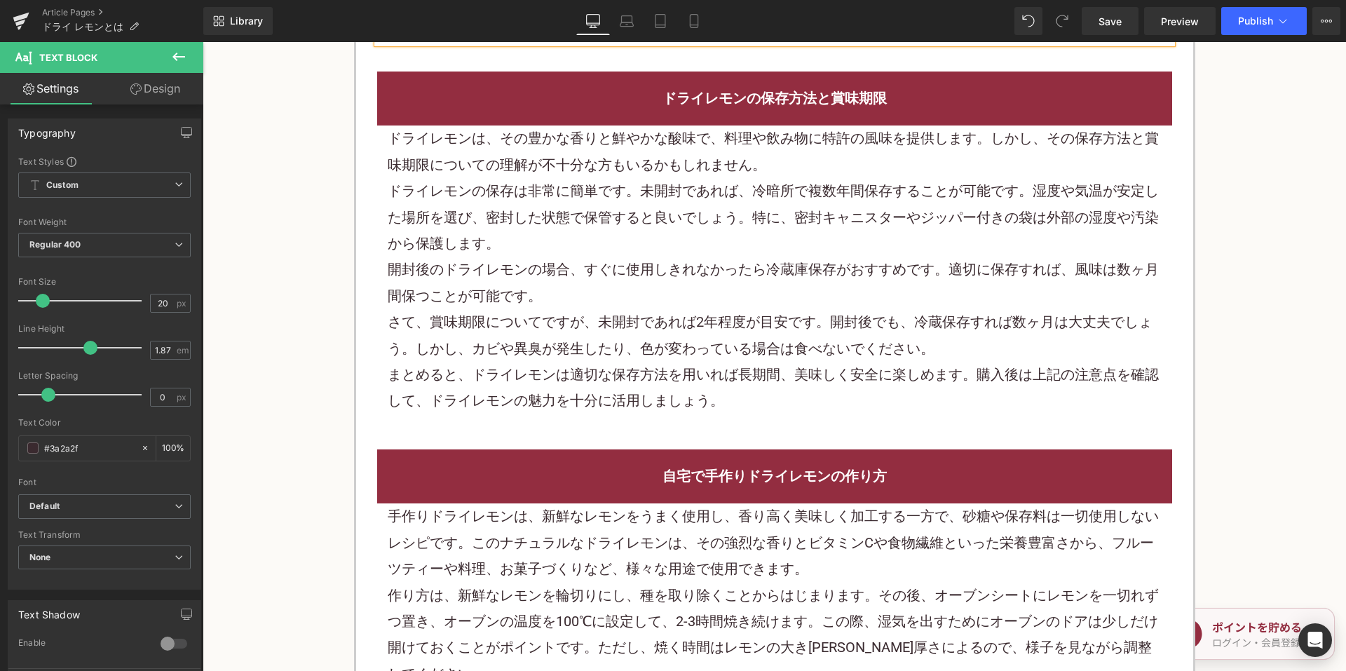
click at [720, 241] on p "ドライレモンの保存は非常に簡単です。未開封であれば、冷暗所で複数年間保存することが可能です。湿度や気温が安定した場所を選び、密封した状態で保管すると良いでしょ…" at bounding box center [775, 217] width 774 height 79
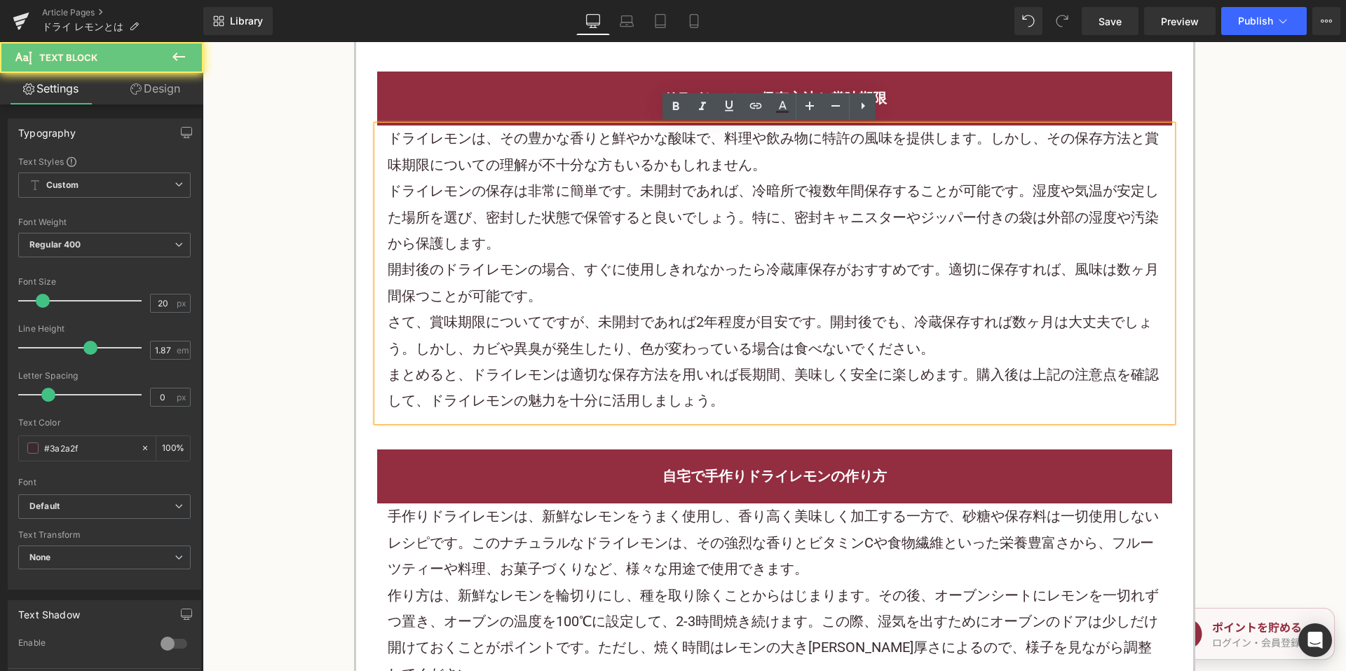
click at [720, 241] on p "ドライレモンの保存は非常に簡単です。未開封であれば、冷暗所で複数年間保存することが可能です。湿度や気温が安定した場所を選び、密封した状態で保管すると良いでしょ…" at bounding box center [775, 217] width 774 height 79
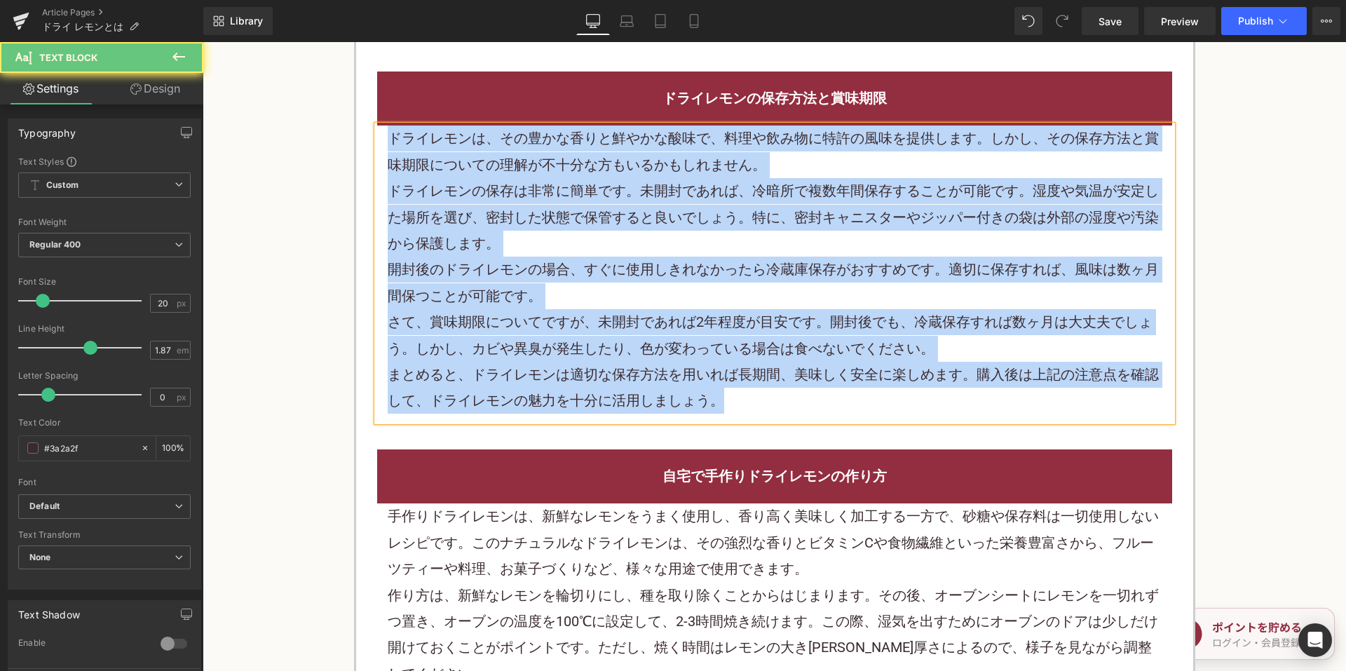
paste div
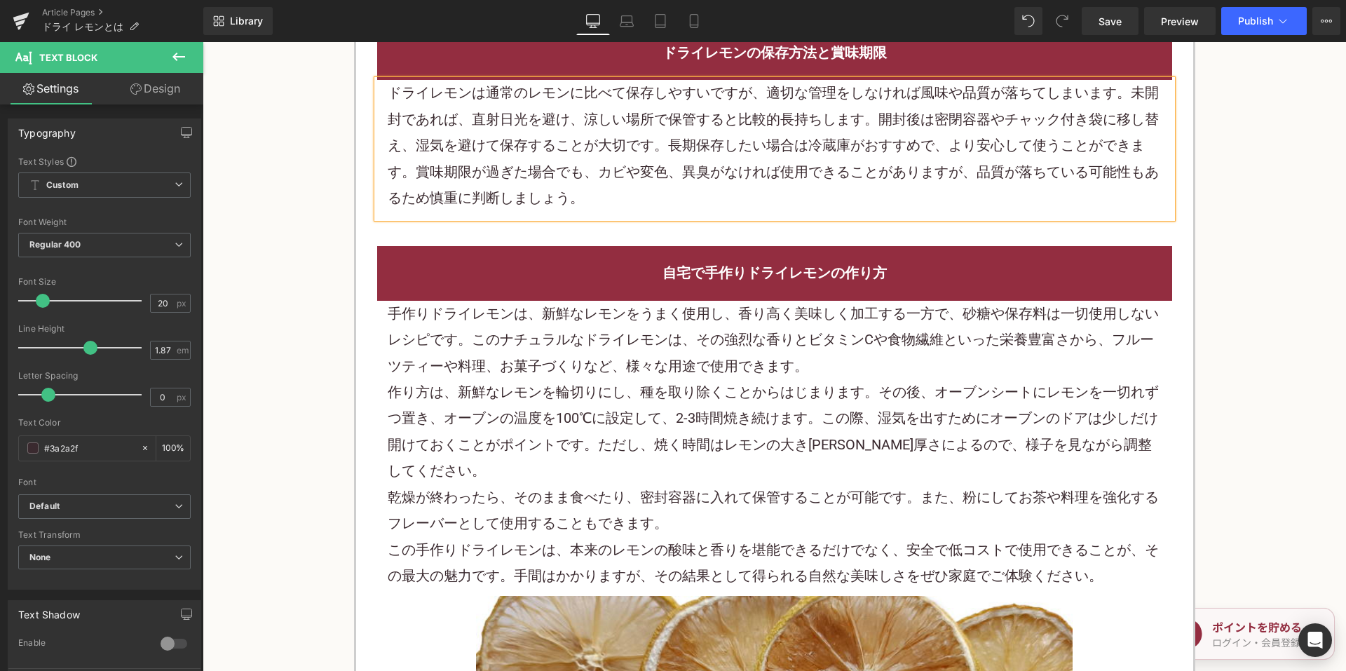
scroll to position [2243, 0]
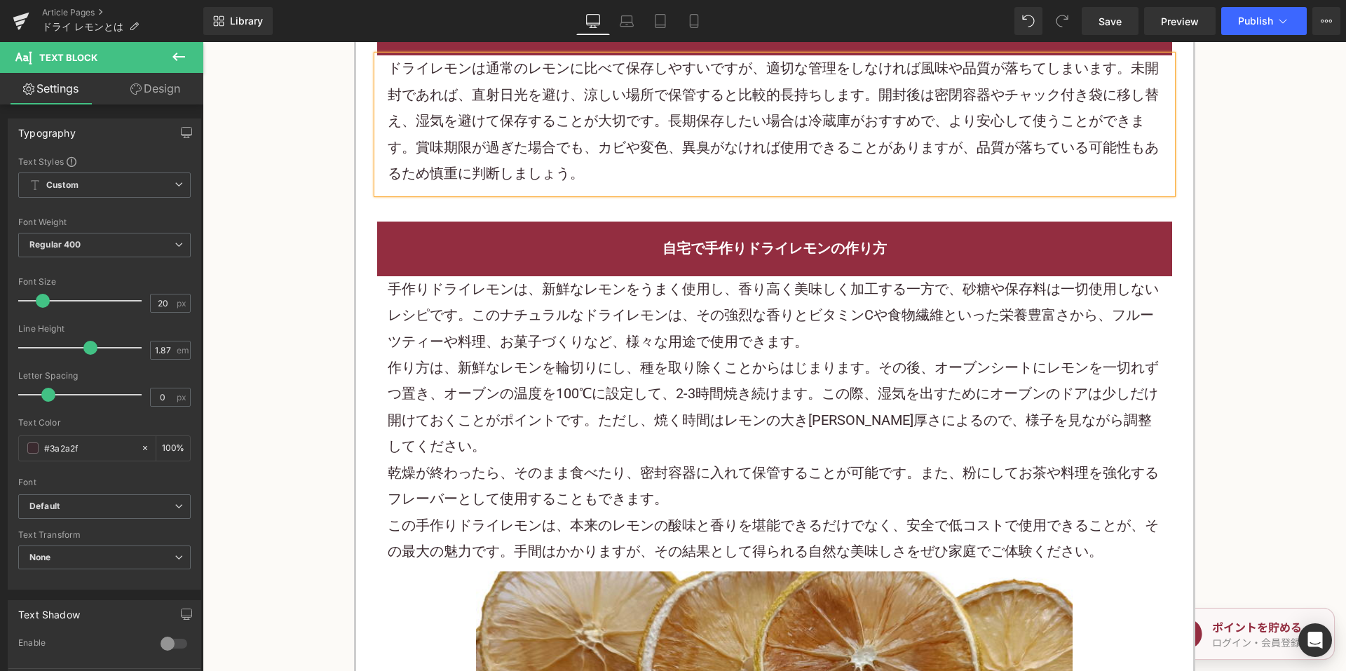
click at [604, 321] on p "手作りドライレモンは、新鮮なレモンをうまく使用し、香り高く美味しく加工する一方で、砂糖や保存料は一切使用しないレシピです。このナチュラルなドライレモンは、その…" at bounding box center [775, 315] width 774 height 79
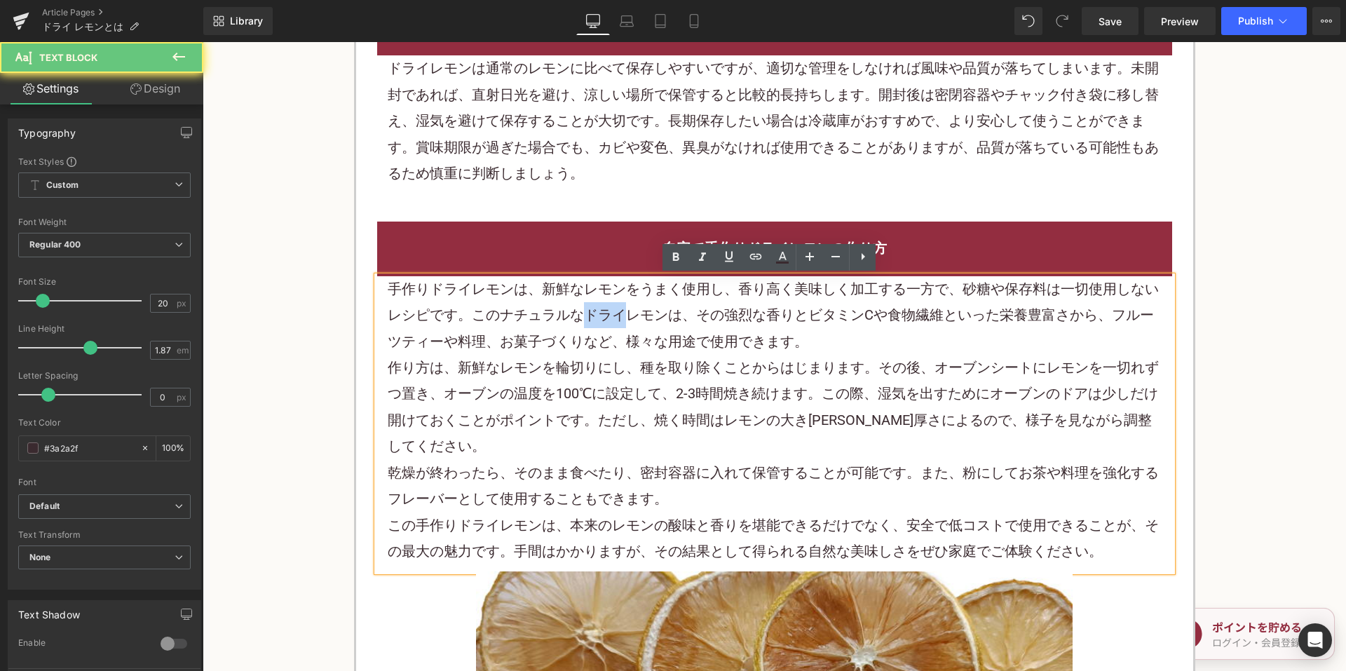
click at [604, 321] on p "手作りドライレモンは、新鮮なレモンをうまく使用し、香り高く美味しく加工する一方で、砂糖や保存料は一切使用しないレシピです。このナチュラルなドライレモンは、その…" at bounding box center [775, 315] width 774 height 79
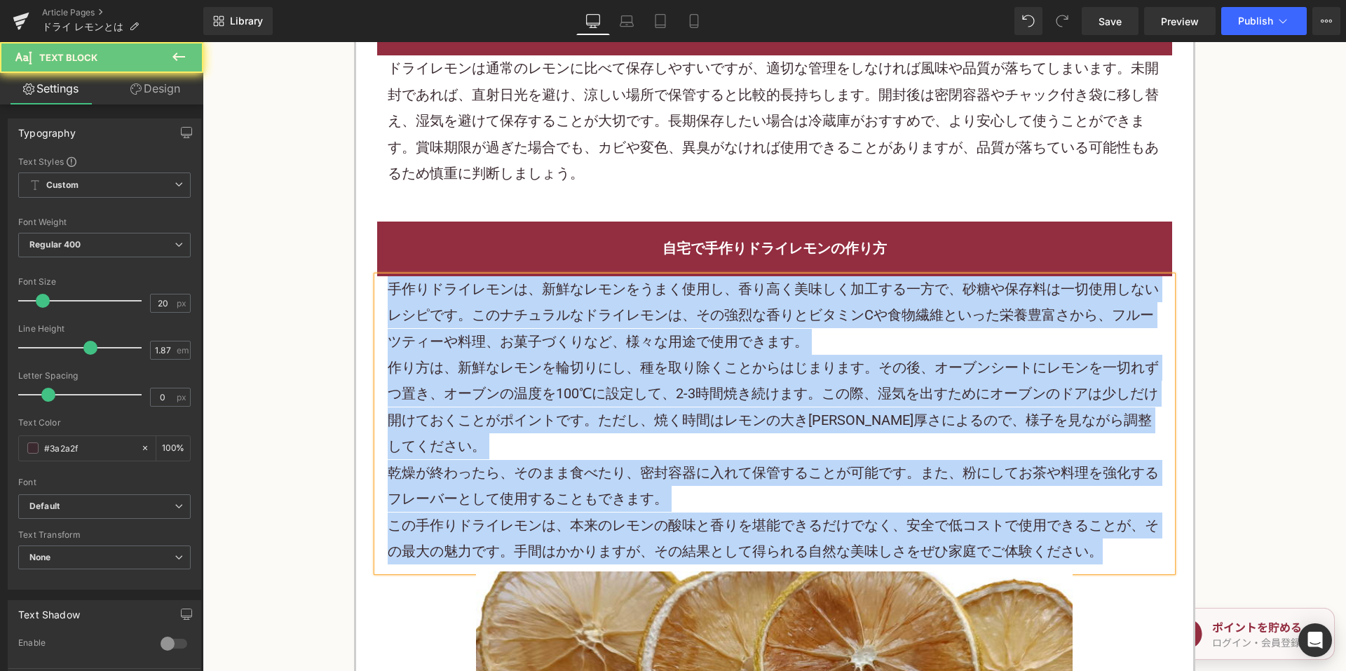
paste div
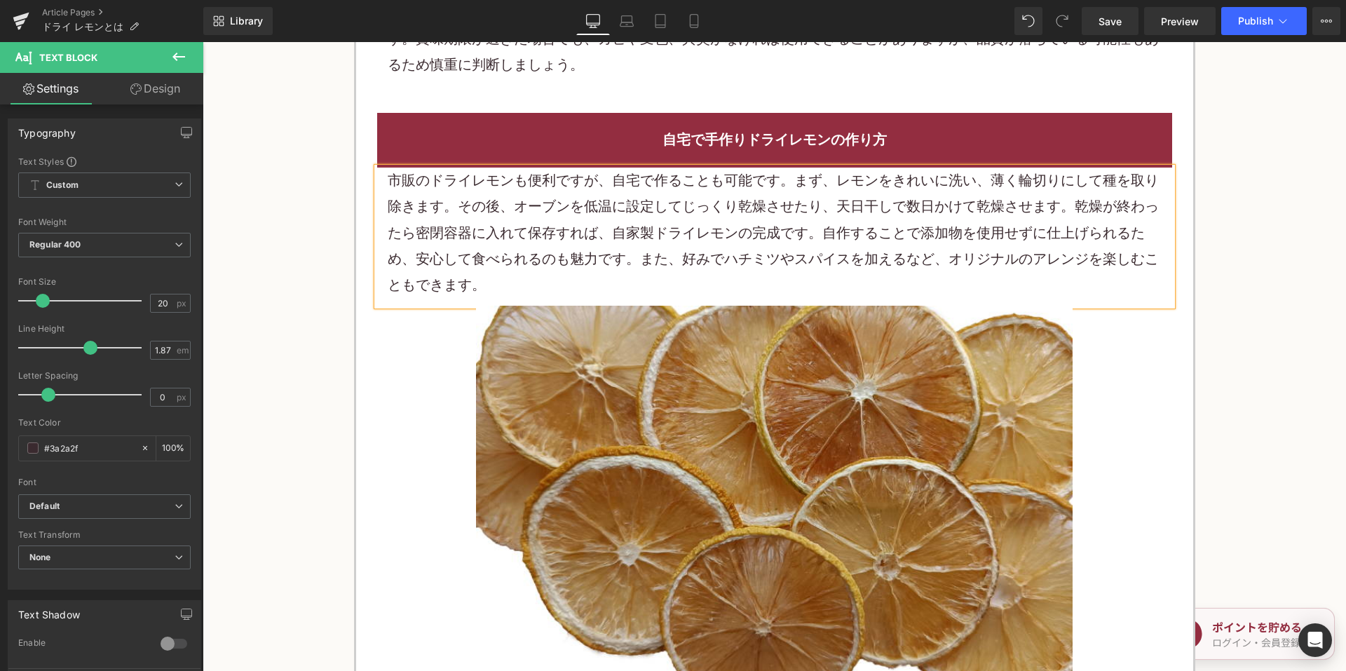
scroll to position [2453, 0]
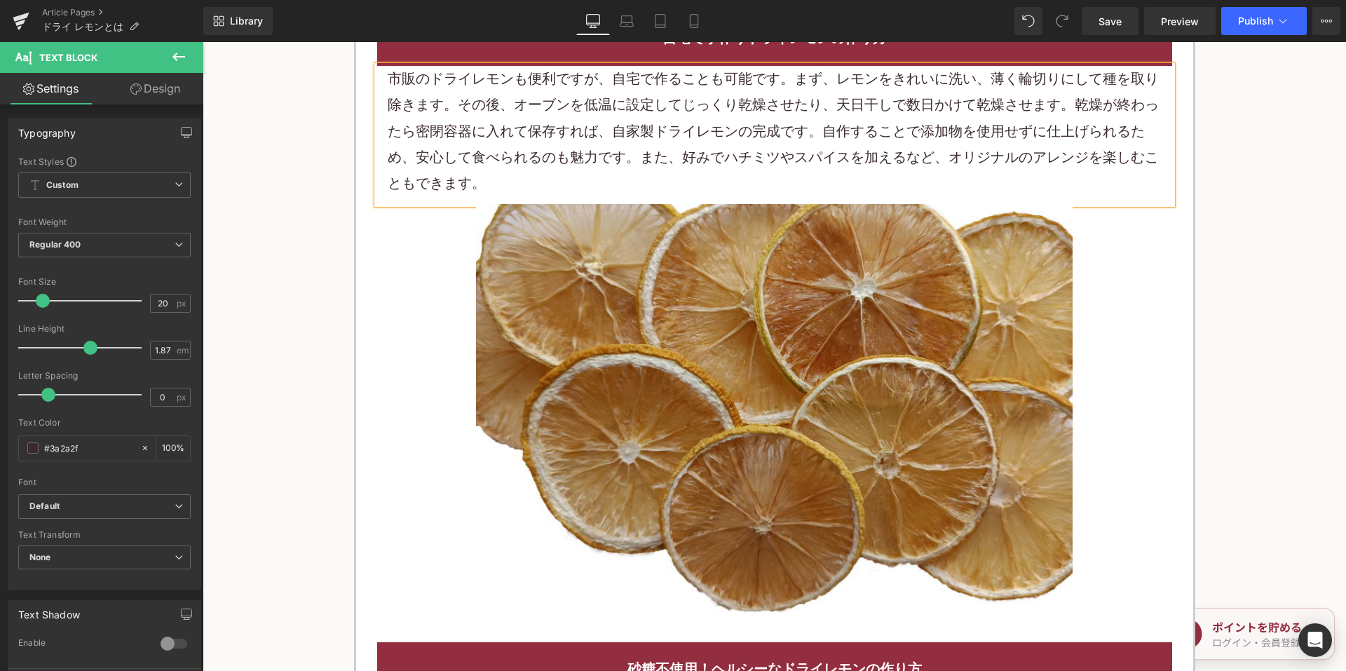
click at [635, 152] on p "市販のドライレモンも便利ですが、自宅で作ることも可能です。まず、レモンをきれいに洗い、薄く輪切りにして種を取り除きます。その後、オーブンを低温に設定してじっく…" at bounding box center [775, 131] width 774 height 131
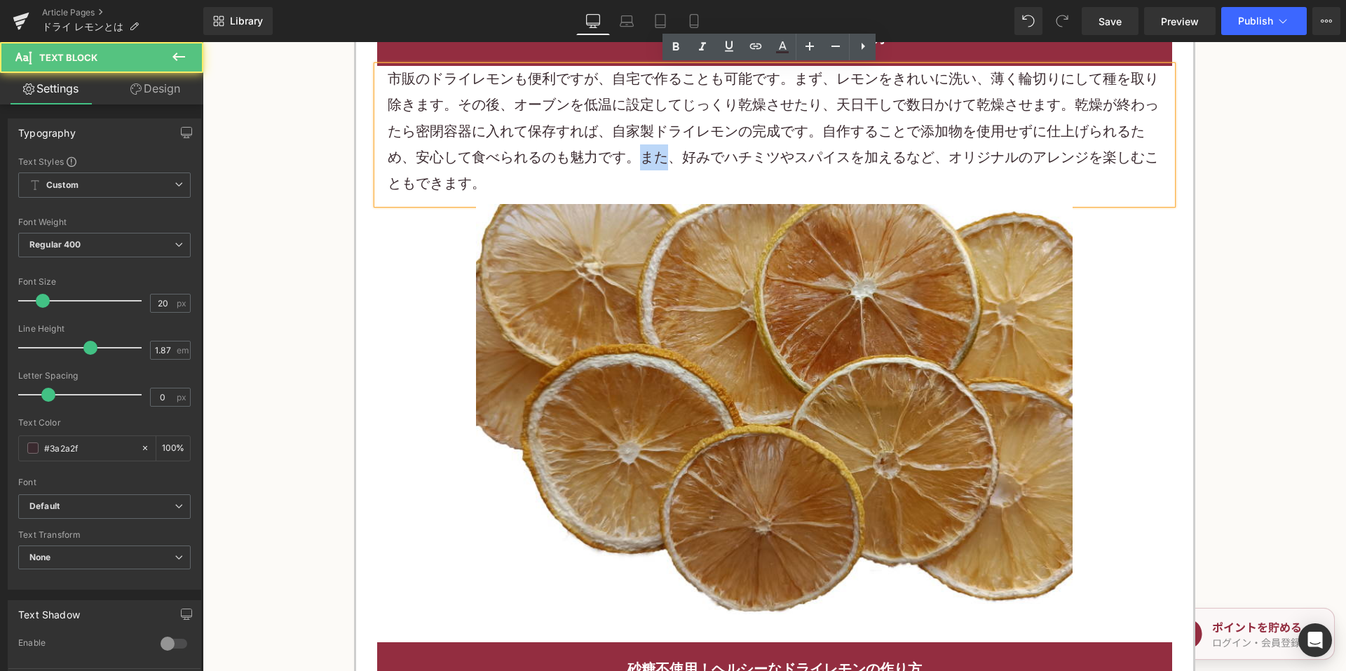
click at [635, 152] on p "市販のドライレモンも便利ですが、自宅で作ることも可能です。まず、レモンをきれいに洗い、薄く輪切りにして種を取り除きます。その後、オーブンを低温に設定してじっく…" at bounding box center [775, 131] width 774 height 131
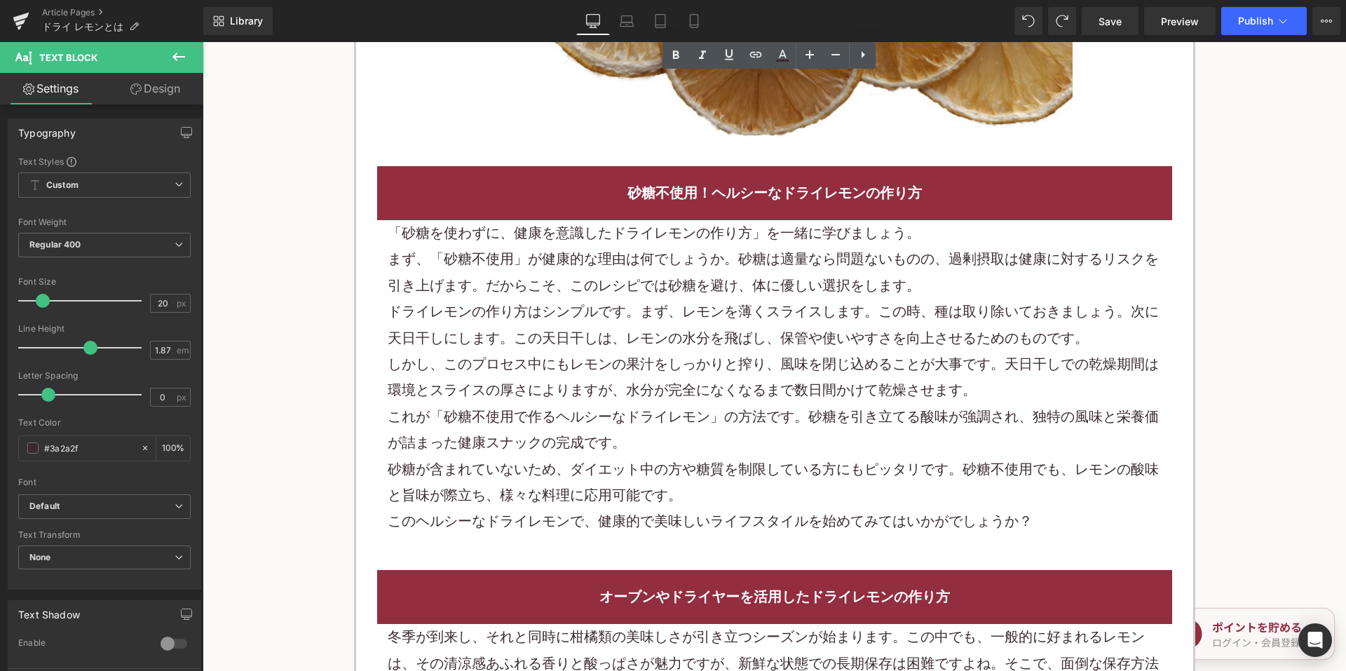
scroll to position [2944, 0]
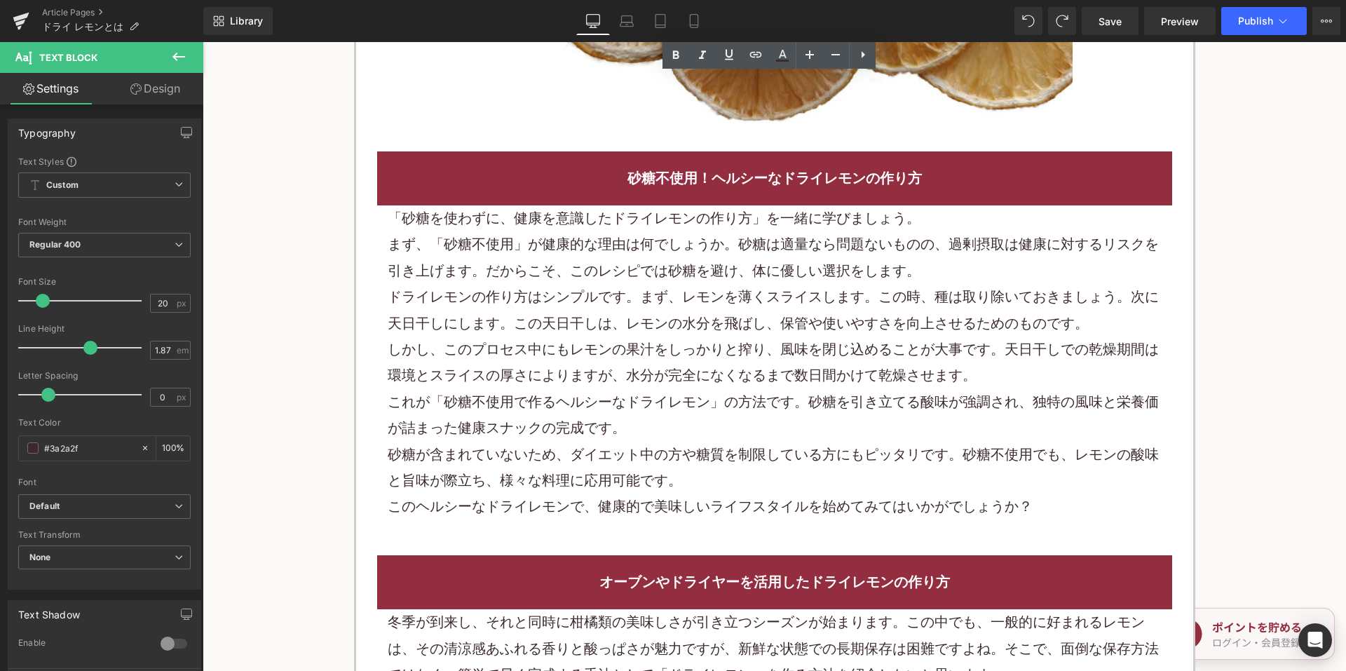
click at [604, 329] on p "ドライレモンの作り方はシンプルです。まず、レモンを薄くスライスします。この時、種は取り除いておきましょう。次に天日干しにします。この天日干しは、レモンの水分を…" at bounding box center [775, 310] width 774 height 53
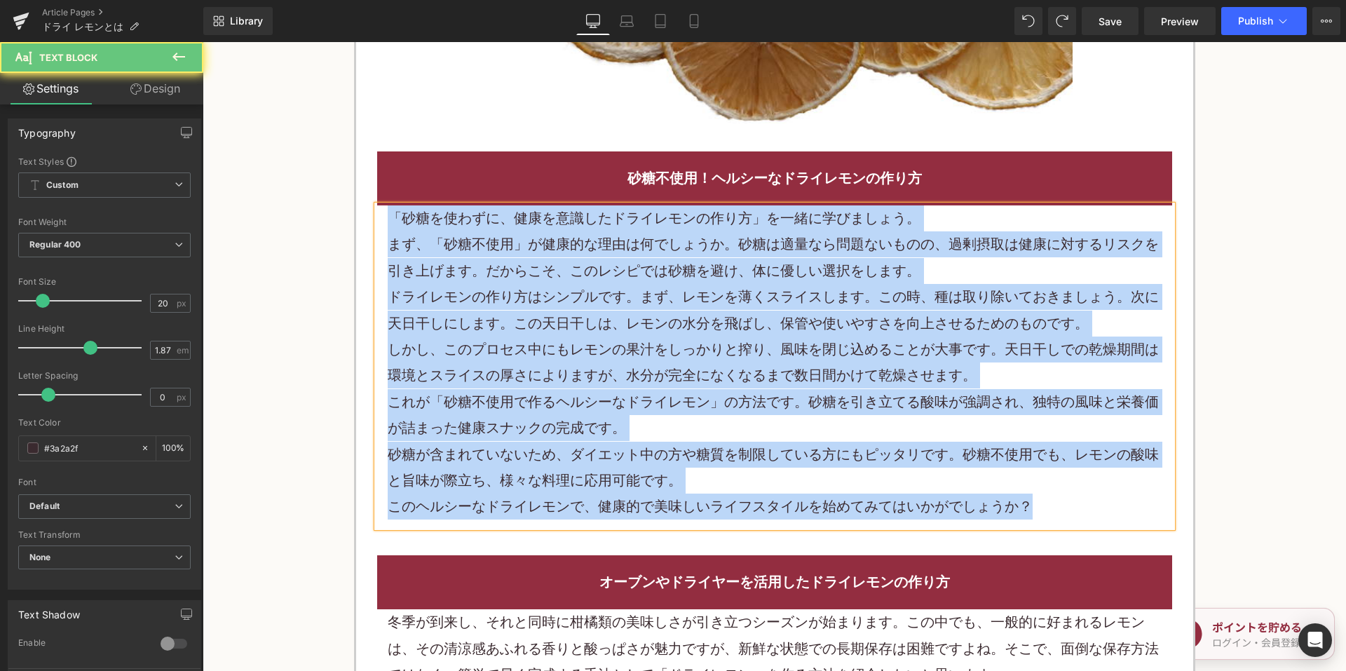
paste div
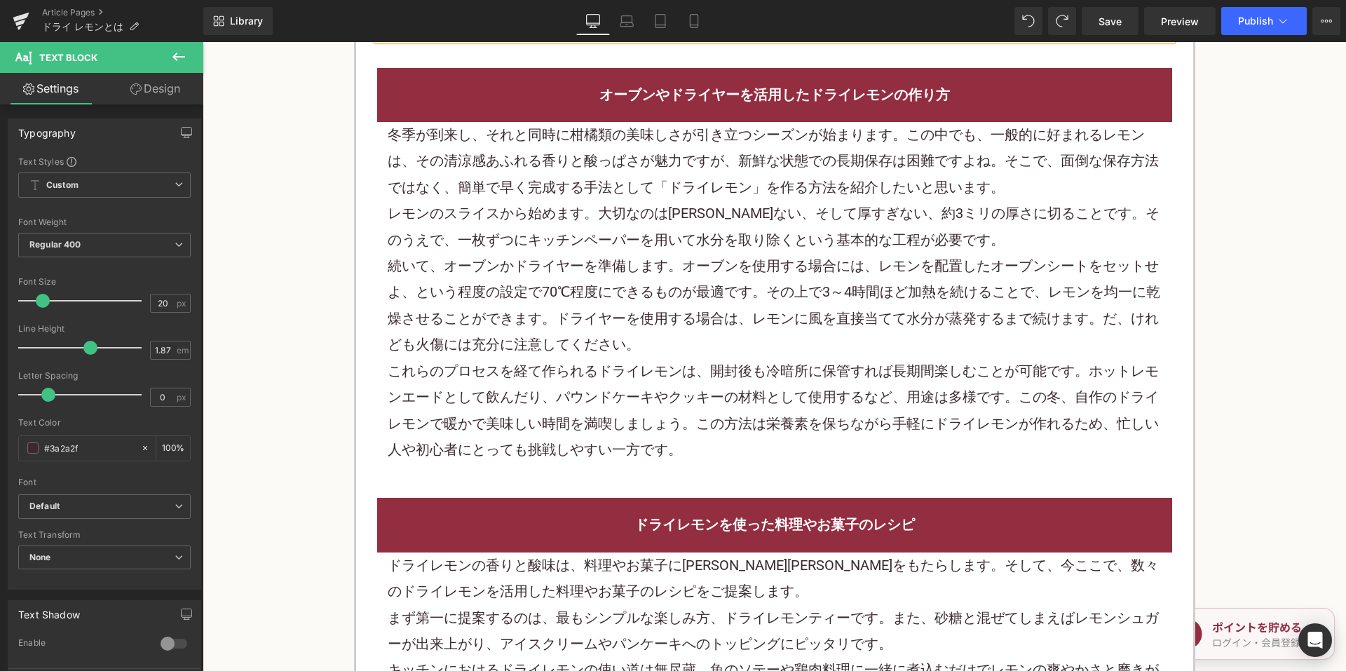
scroll to position [3224, 0]
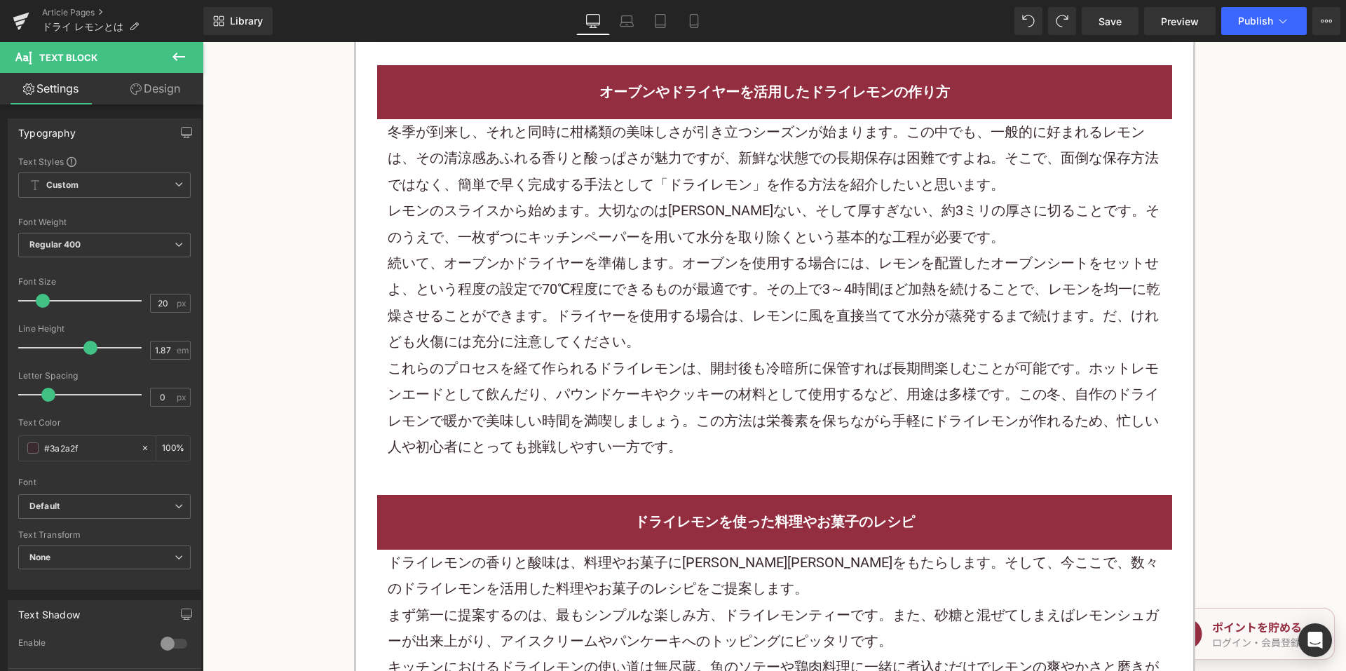
click at [594, 245] on p "レモンのスライスから始めます。大切なのは薄すぎない、そして厚すぎない、約3ミリの厚さに切ることです。そのうえで、一枚ずつにキッチンペーパーを用いて水分を取り除…" at bounding box center [775, 224] width 774 height 53
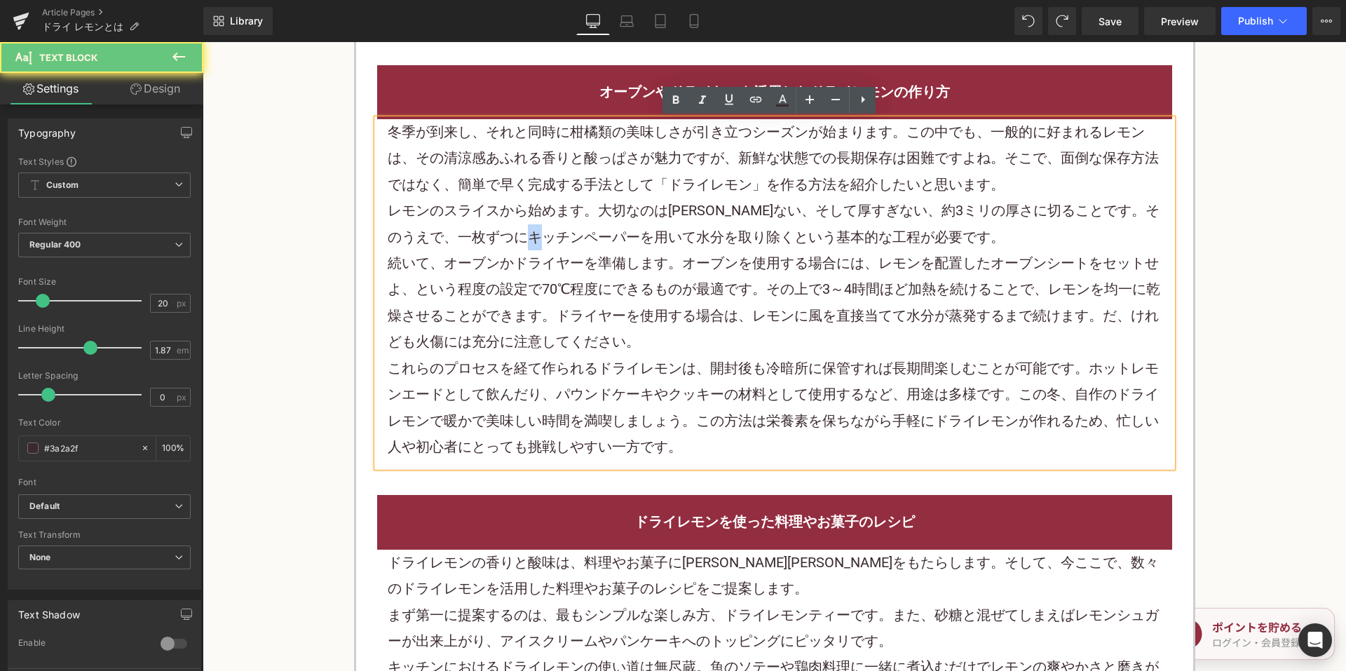
click at [594, 245] on p "レモンのスライスから始めます。大切なのは薄すぎない、そして厚すぎない、約3ミリの厚さに切ることです。そのうえで、一枚ずつにキッチンペーパーを用いて水分を取り除…" at bounding box center [775, 224] width 774 height 53
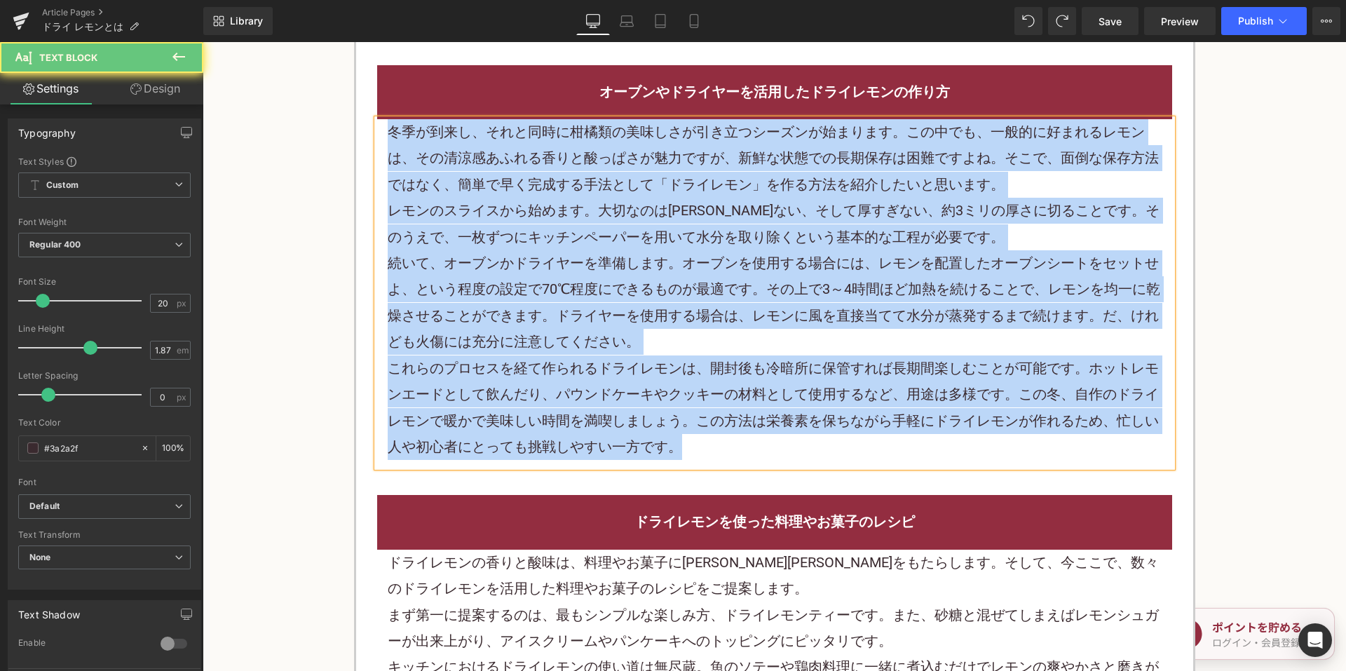
paste div
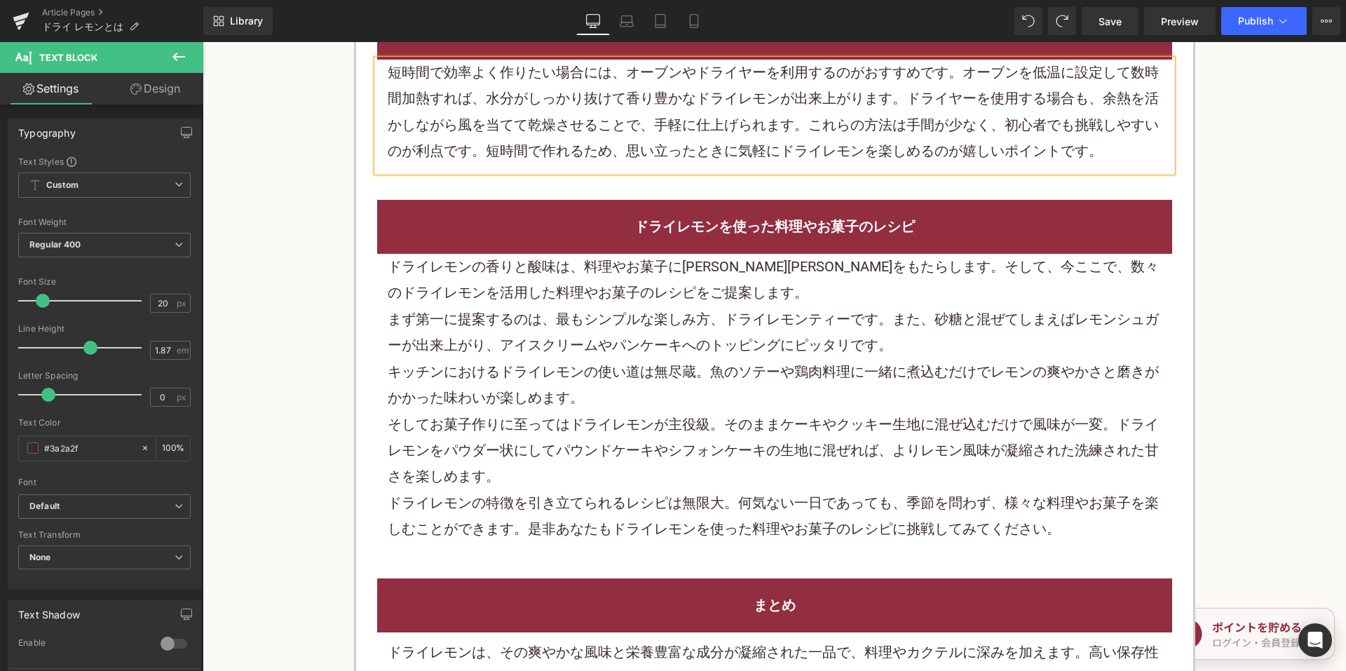
scroll to position [3364, 0]
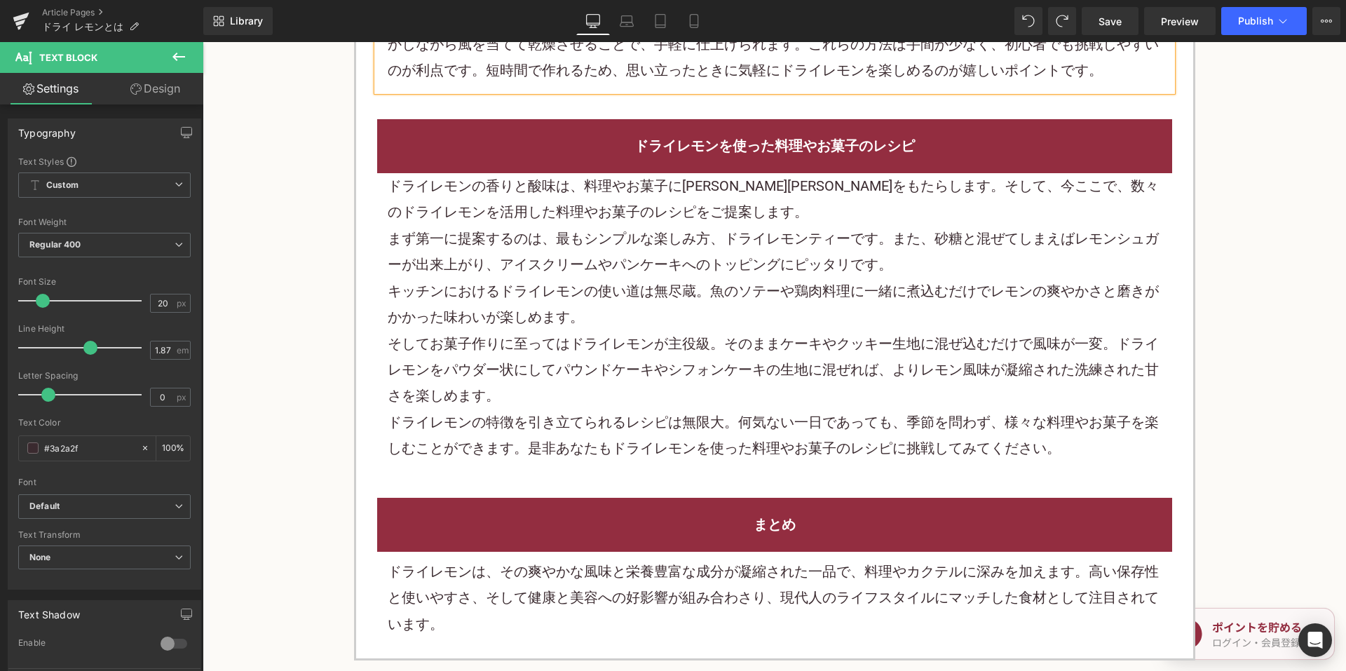
click at [728, 245] on p "まず第一に提案するのは、最もシンプルな楽しみ方、ドライレモンティーです。また、砂糖と混ぜてしまえばレモンシュガーが出来上がり、アイスクリームやパンケーキへのト…" at bounding box center [775, 252] width 774 height 53
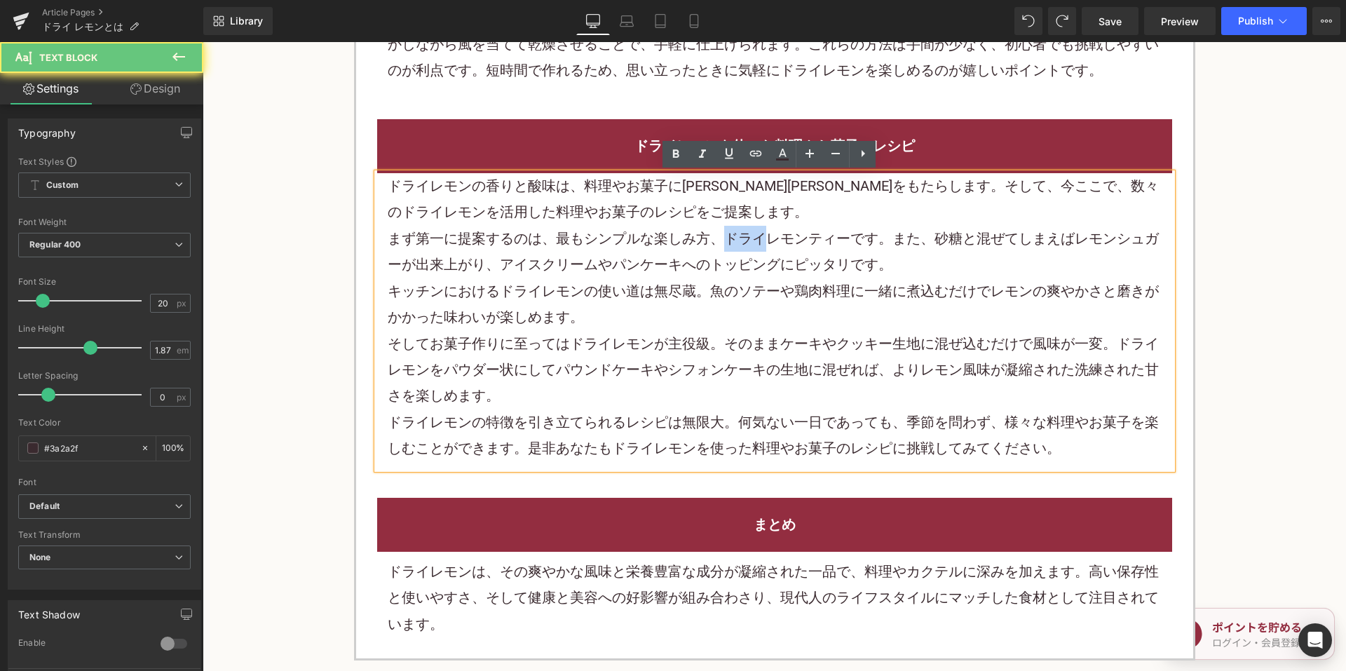
click at [728, 245] on p "まず第一に提案するのは、最もシンプルな楽しみ方、ドライレモンティーです。また、砂糖と混ぜてしまえばレモンシュガーが出来上がり、アイスクリームやパンケーキへのト…" at bounding box center [775, 252] width 774 height 53
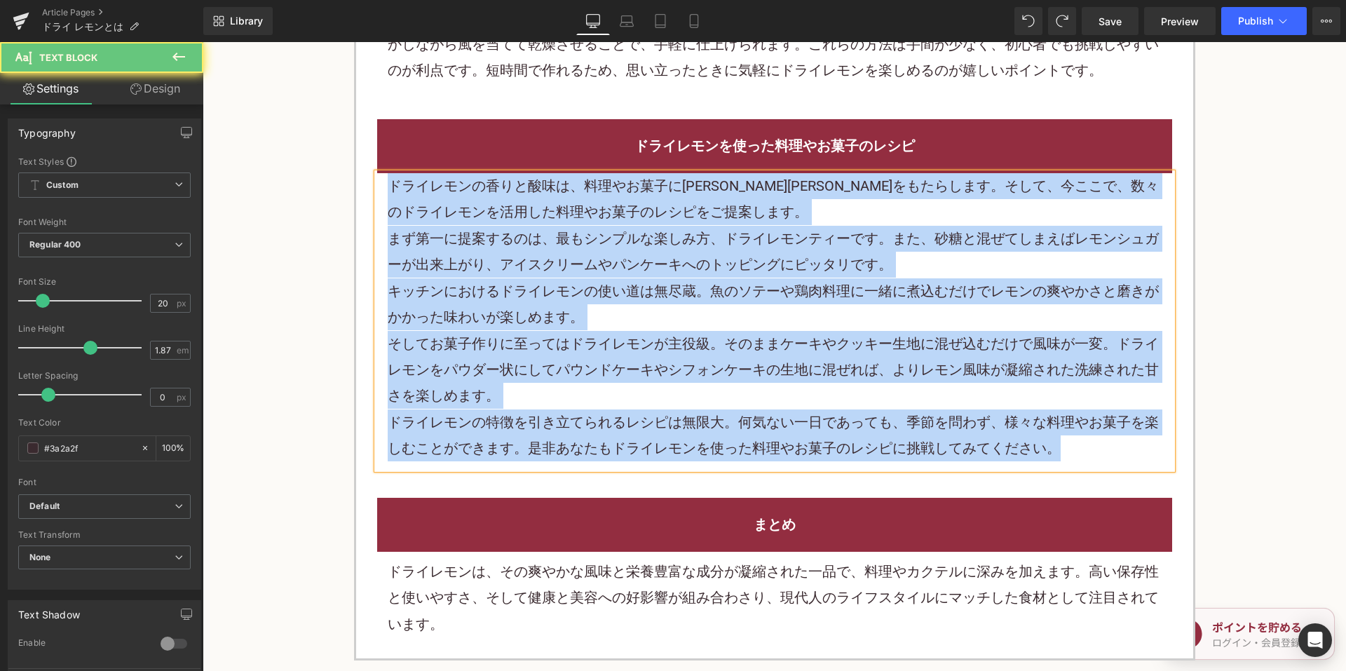
paste div
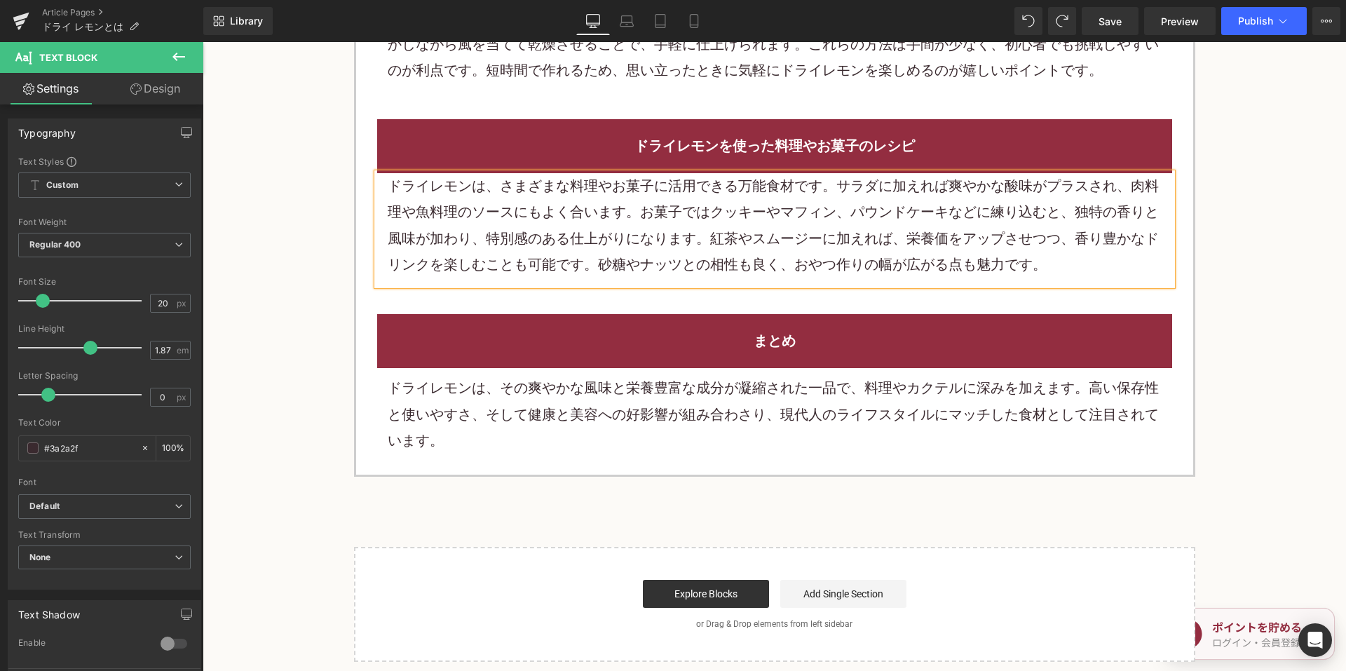
click at [601, 401] on p "ドライレモンは、その爽やかな風味と栄養豊富な成分が凝縮された一品で、料理やカクテルに深みを加えます。高い保存性と使いやすさ、そして健康と美容への好影響が組み合…" at bounding box center [775, 414] width 774 height 79
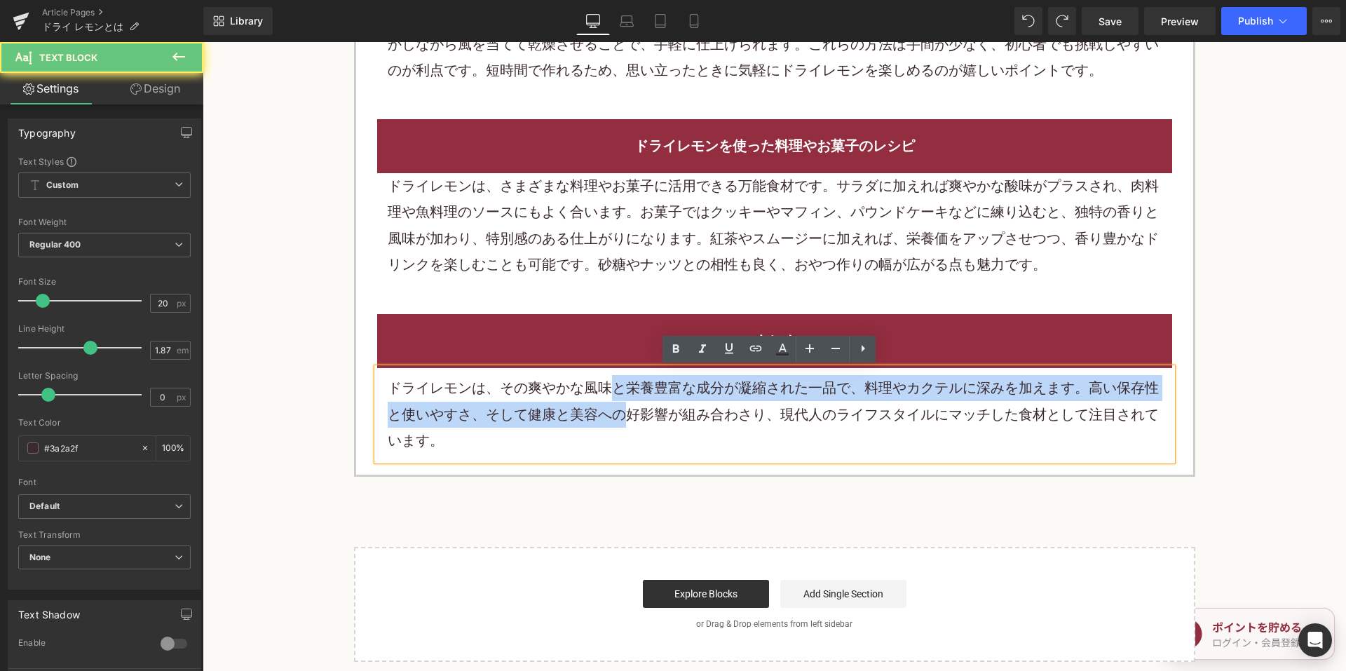
click at [601, 402] on p "ドライレモンは、その爽やかな風味と栄養豊富な成分が凝縮された一品で、料理やカクテルに深みを加えます。高い保存性と使いやすさ、そして健康と美容への好影響が組み合…" at bounding box center [775, 414] width 774 height 79
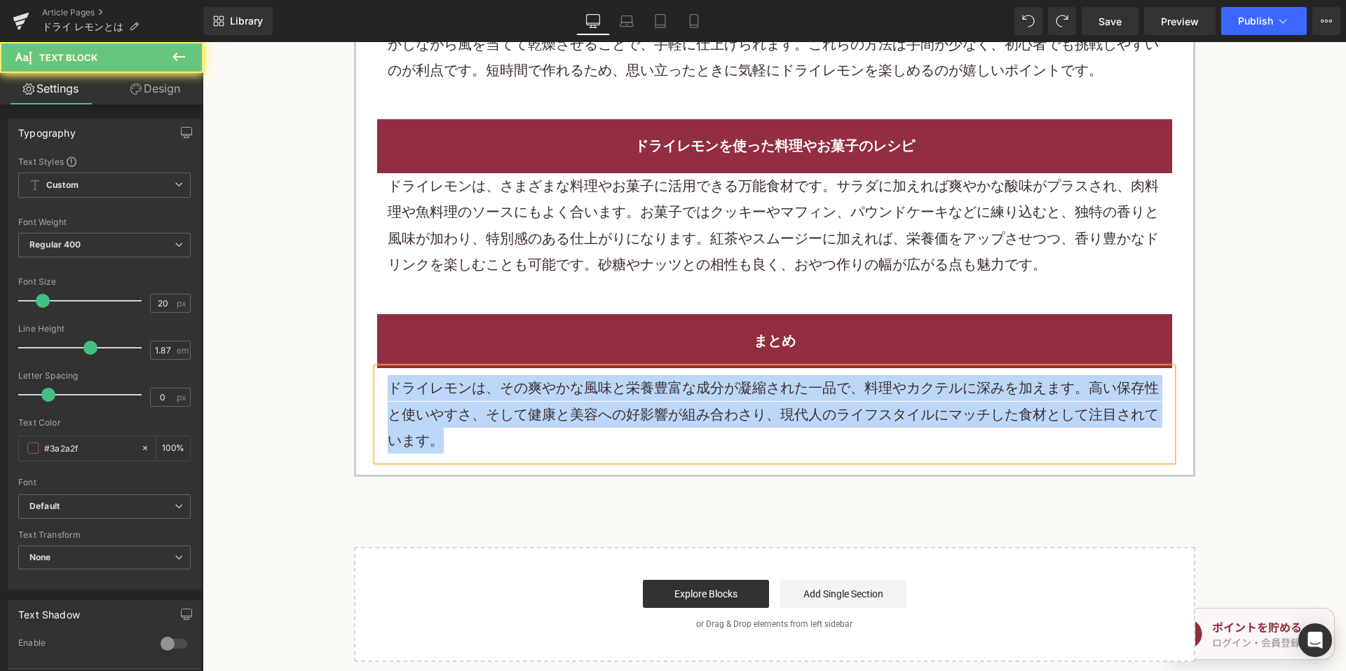
paste div
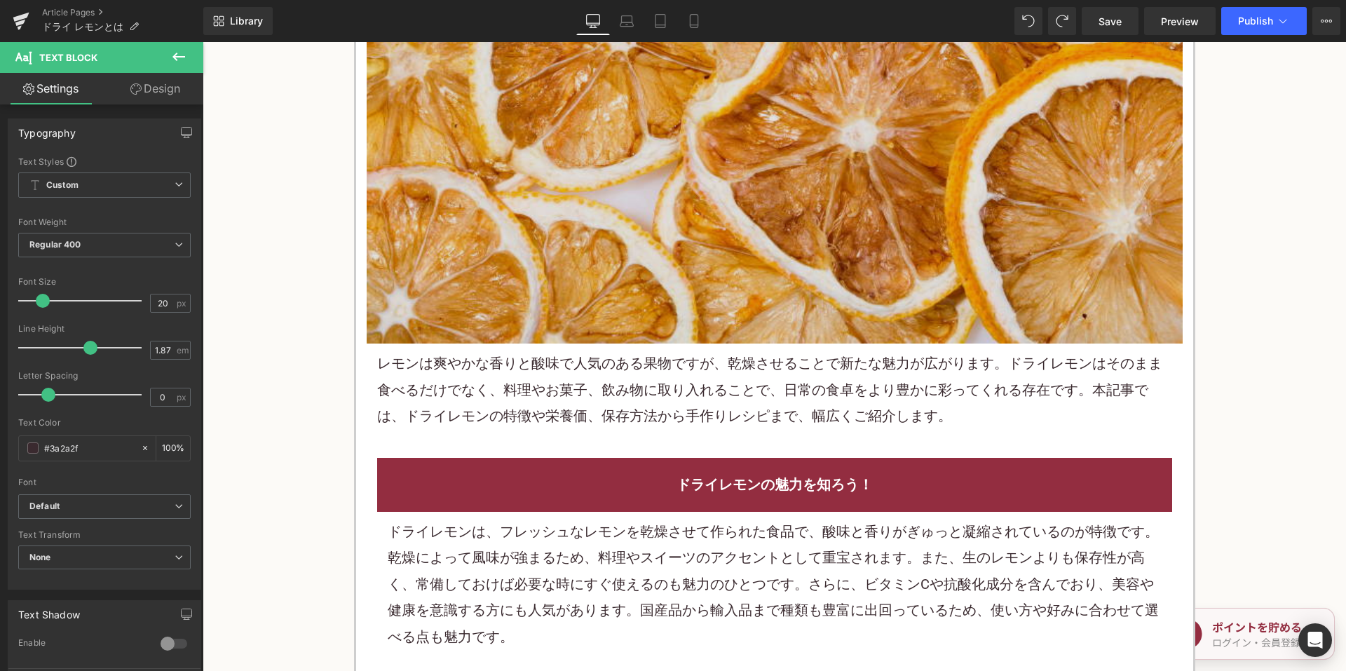
scroll to position [491, 0]
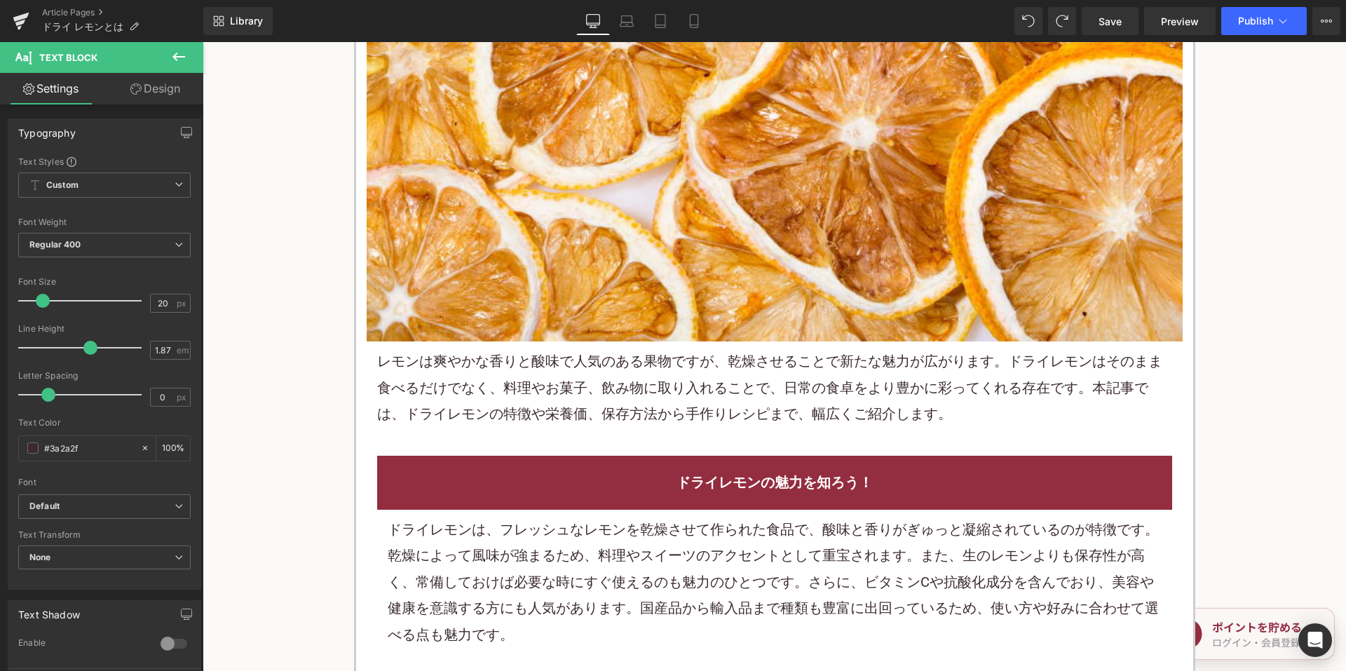
click at [615, 416] on p "レモンは爽やかな香りと酸味で人気のある果物ですが、乾燥させることで新たな魅力が広がります。ドライレモンはそのまま食べるだけでなく、料理やお菓子、飲み物に取り入…" at bounding box center [774, 387] width 795 height 79
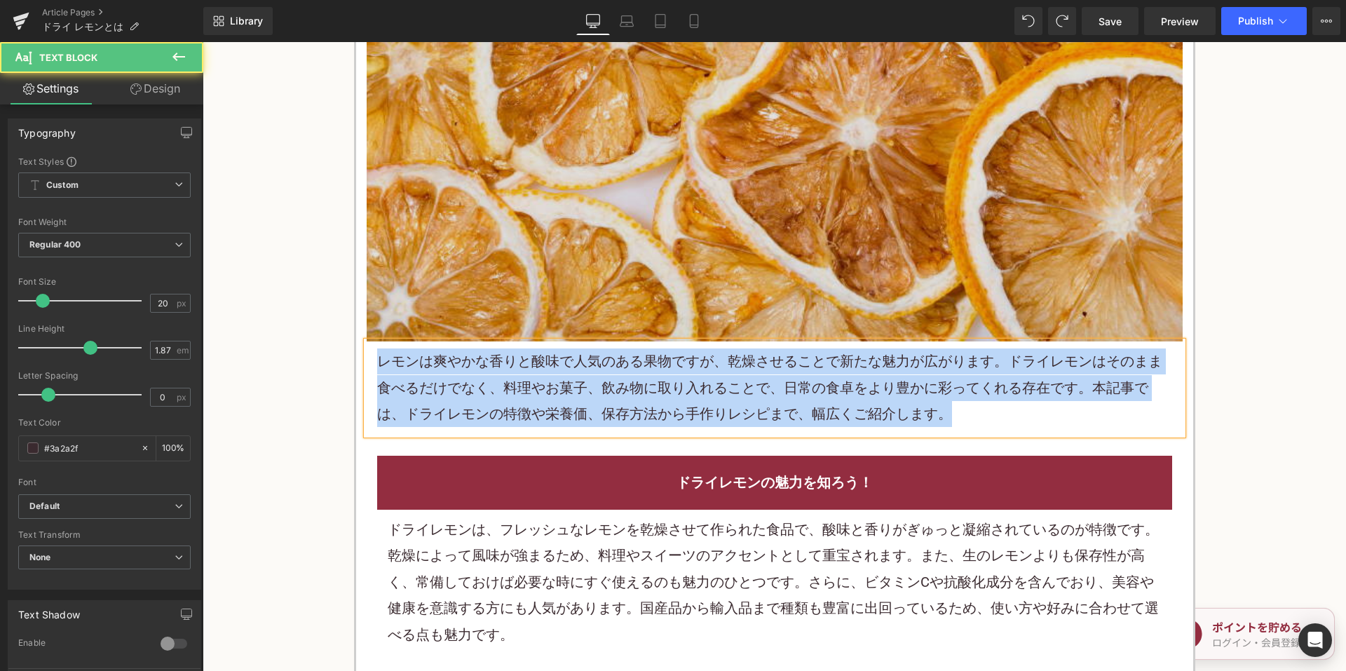
copy p "レモンは爽やかな香りと酸味で人気のある果物ですが、乾燥させることで新たな魅力が広がります。ドライレモンはそのまま食べるだけでなく、料理やお菓子、飲み物に取り入…"
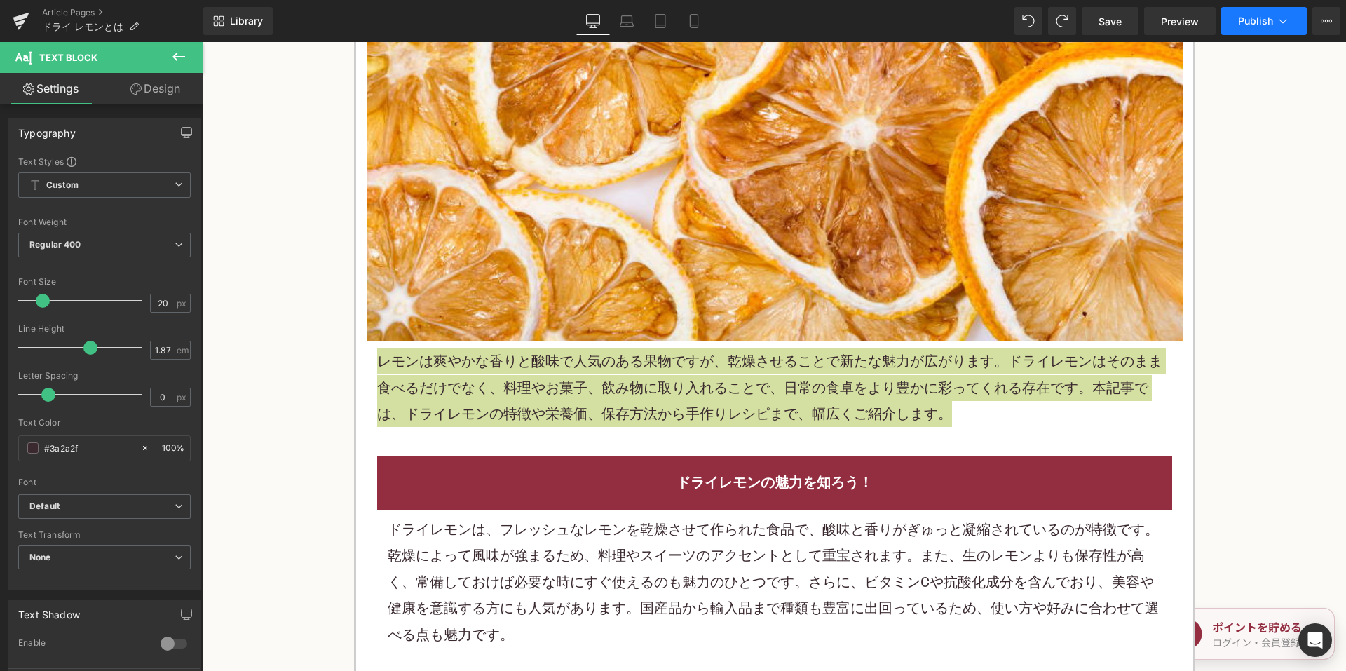
click at [1261, 21] on span "Publish" at bounding box center [1255, 20] width 35 height 11
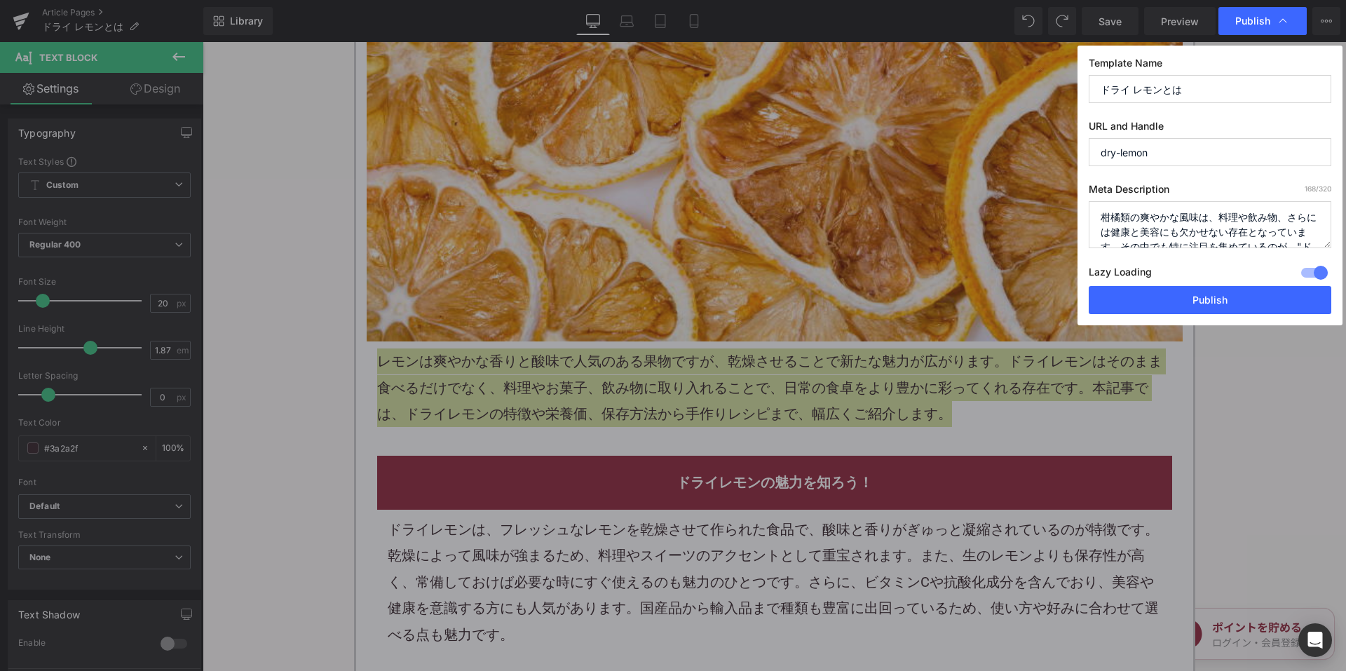
click at [1168, 229] on textarea "柑橘類の爽やかな風味は、料理や飲み物、さらには健康と美容にも欠かせない存在となっています。その中でも特に注目を集めているのが、"ドライレモン"です。では、一体…" at bounding box center [1210, 224] width 243 height 47
paste textarea "レモンは爽やかな香りと酸味で人気のある果物ですが、乾燥させることで新たな魅力が広がります。ドライレモンはそのまま食べるだけでなく、料理やお菓子、飲み物に取り入…"
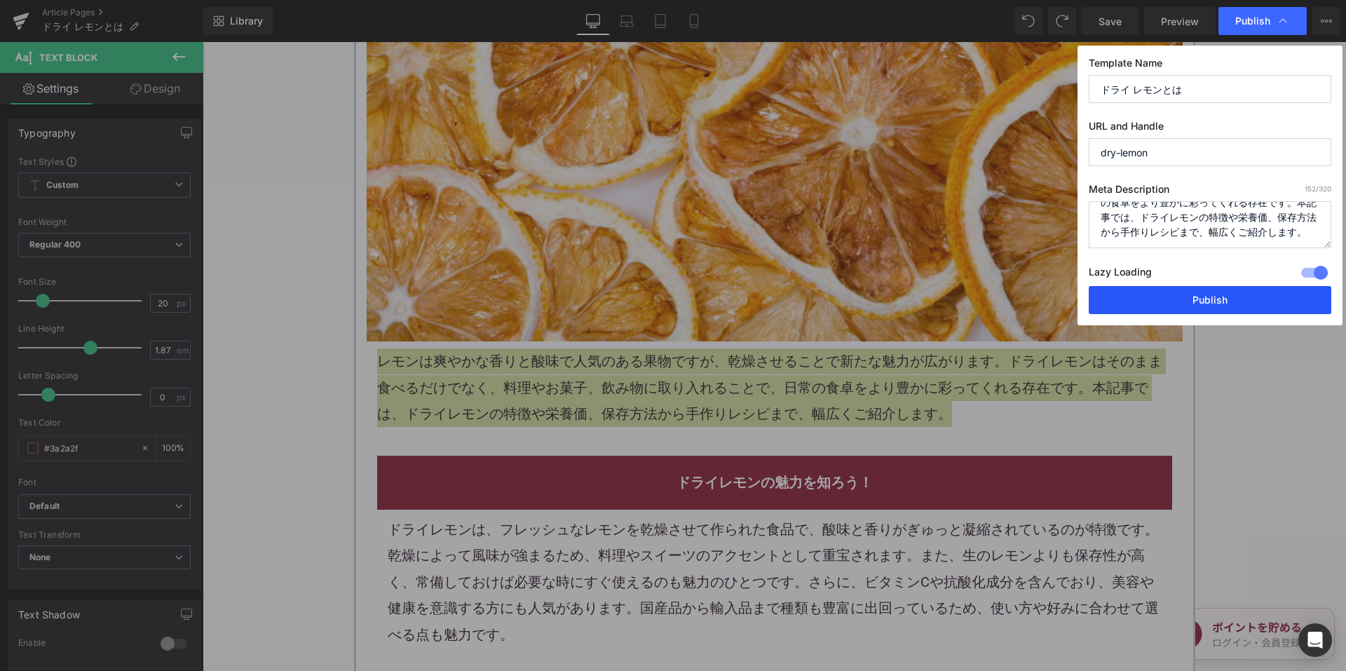
type textarea "レモンは爽やかな香りと酸味で人気のある果物ですが、乾燥させることで新たな魅力が広がります。ドライレモンはそのまま食べるだけでなく、料理やお菓子、飲み物に取り入…"
click at [1190, 297] on button "Publish" at bounding box center [1210, 300] width 243 height 28
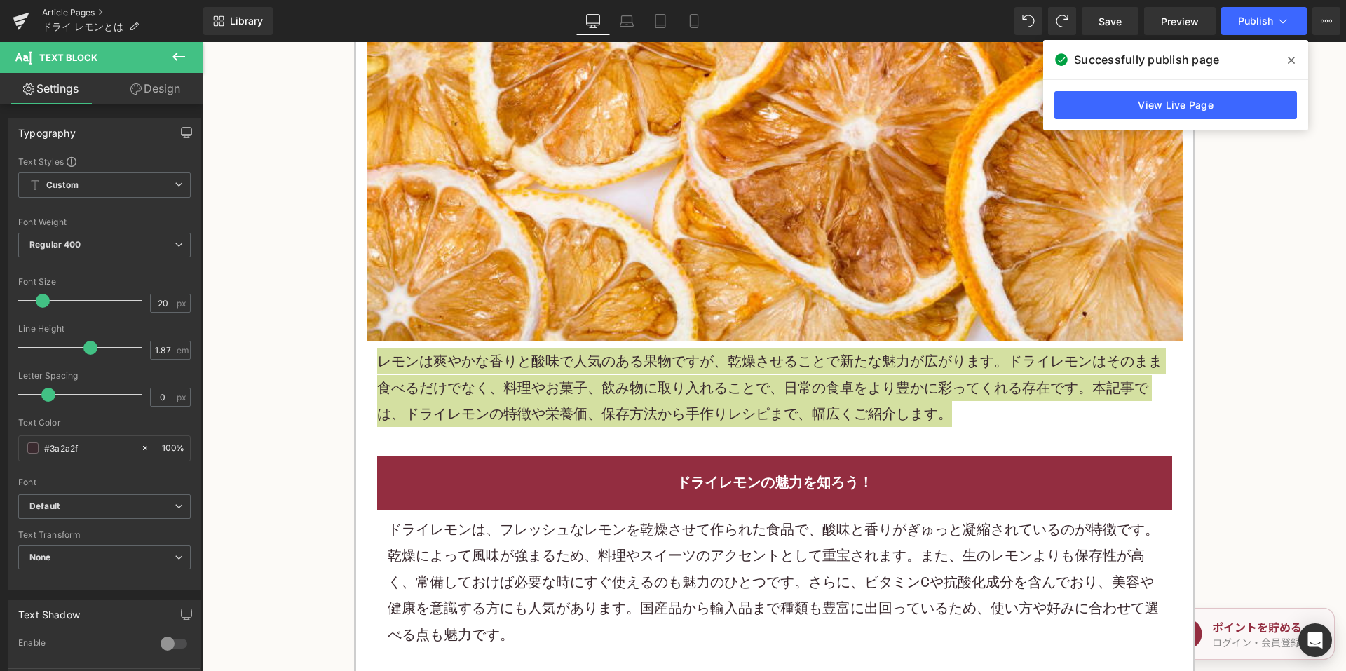
click at [72, 11] on link "Article Pages" at bounding box center [122, 12] width 161 height 11
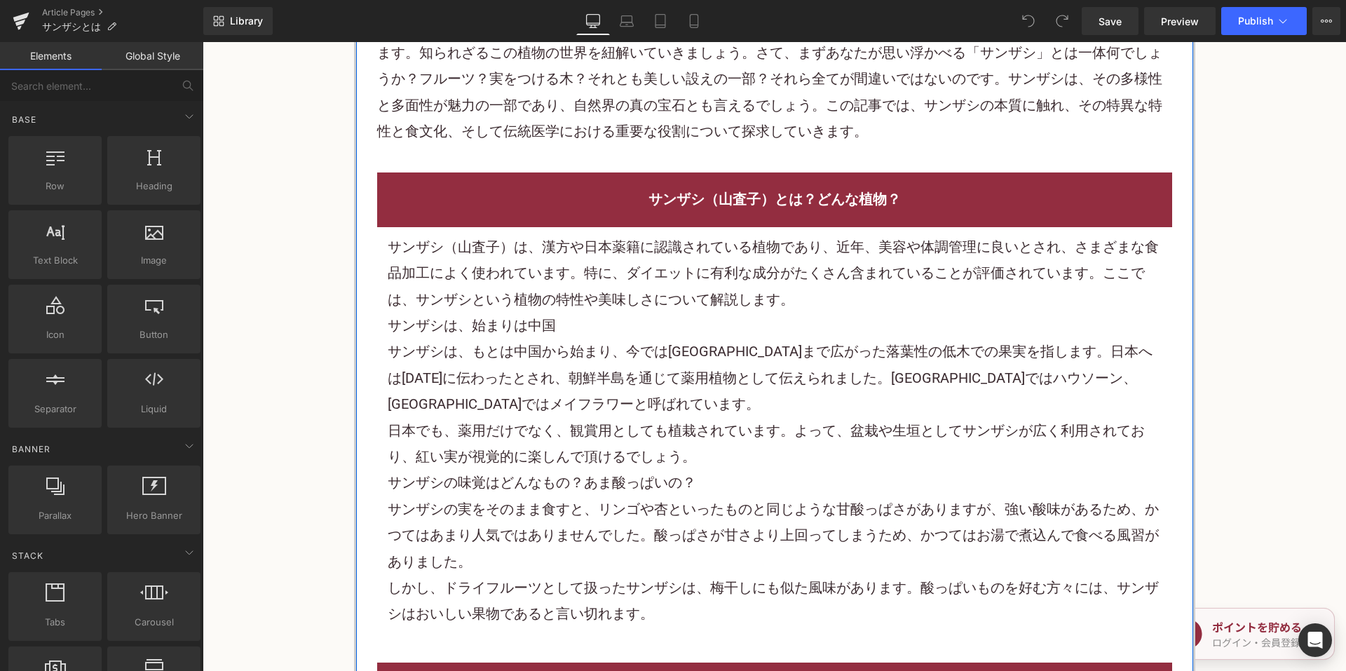
scroll to position [841, 0]
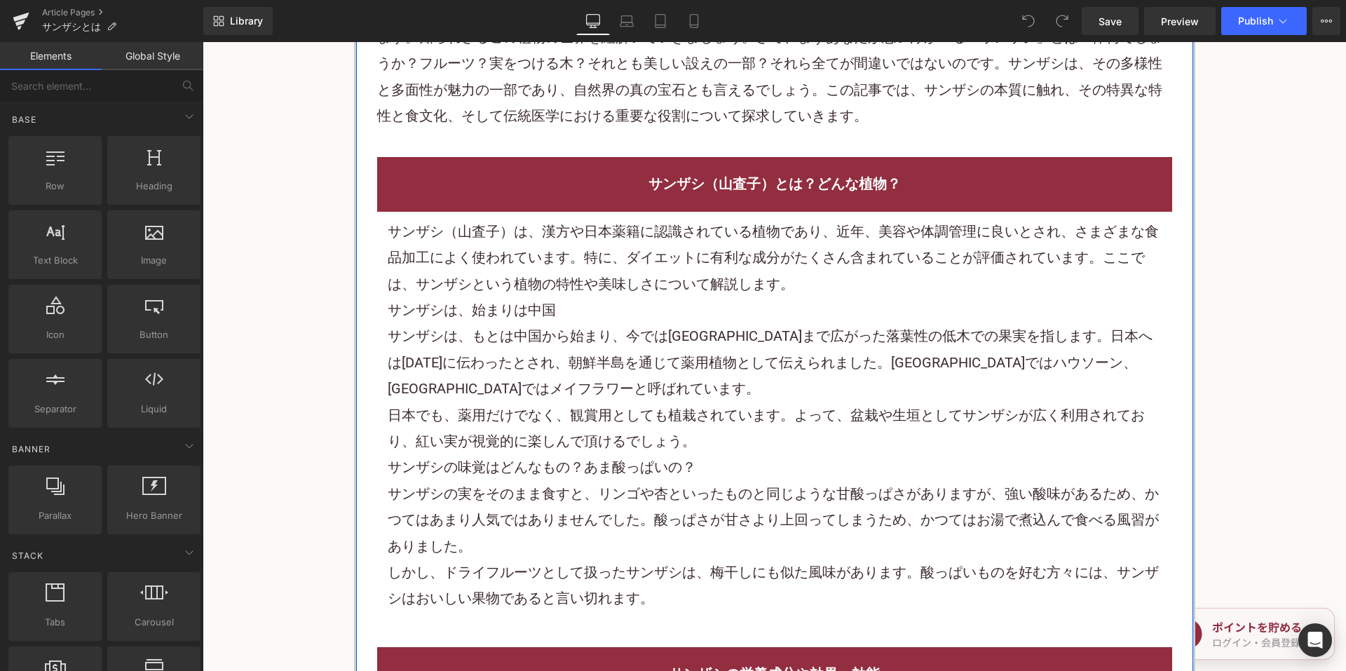
click at [471, 293] on div "サンザシ（山査子）は、漢方や日本薬籍に認識されている植物であり、近年、美容や体調管理に良いとされ、さまざまな食品加工によく使われています。特に、ダイエットに有…" at bounding box center [775, 258] width 774 height 79
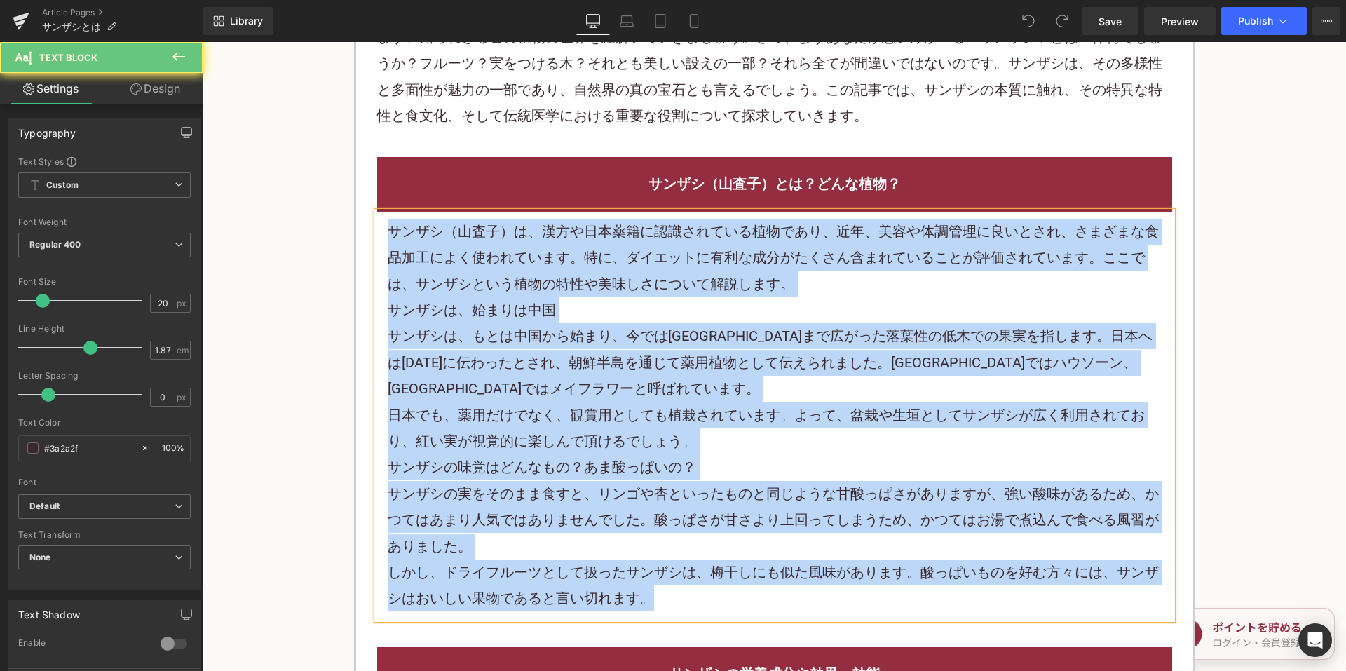
paste div
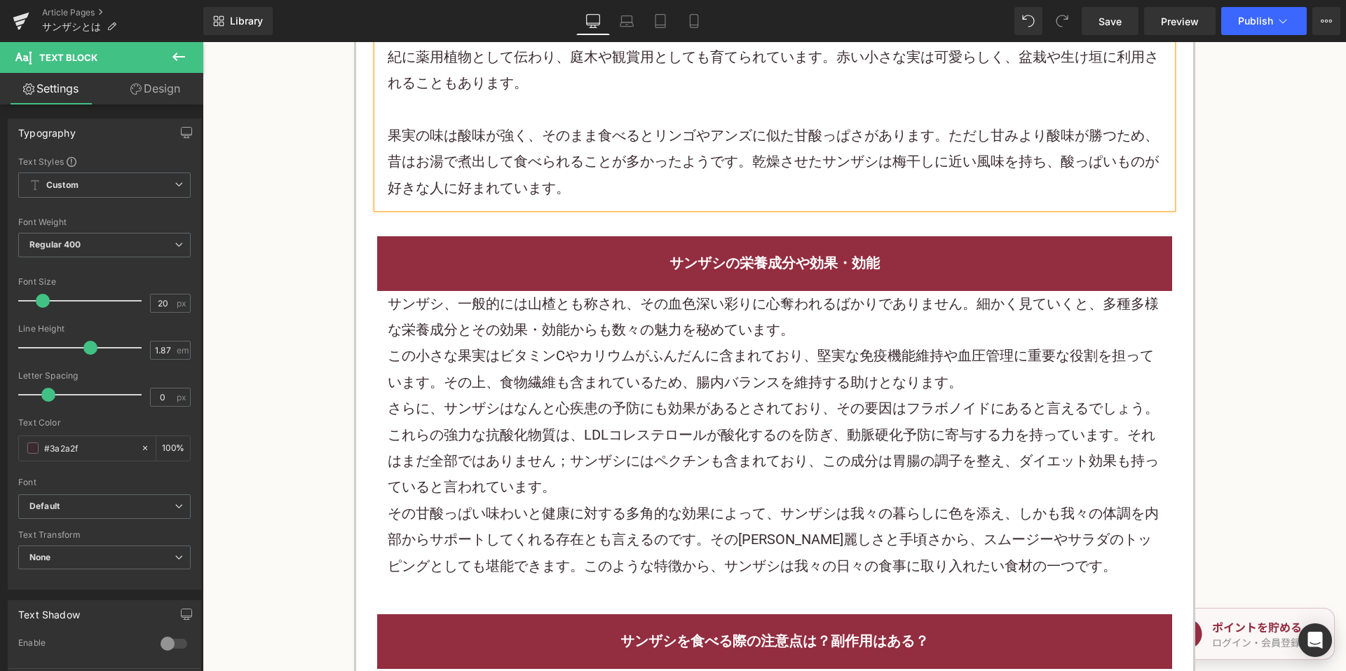
scroll to position [1192, 0]
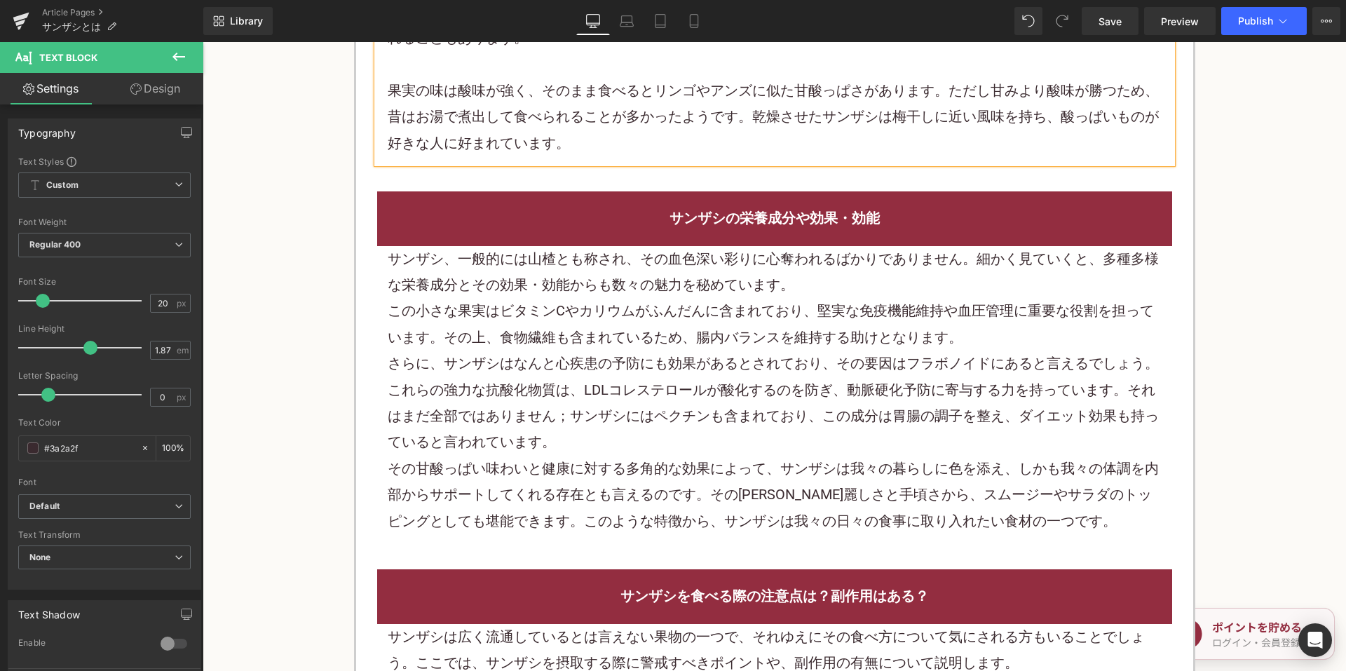
click at [590, 298] on div "この小さな果実はビタミンCやカリウムがふんだんに含まれており、堅実な免疫機能維持や血圧管理に重要な役割を担っています。その上、食物繊維も含まれているため、腸内…" at bounding box center [775, 324] width 774 height 53
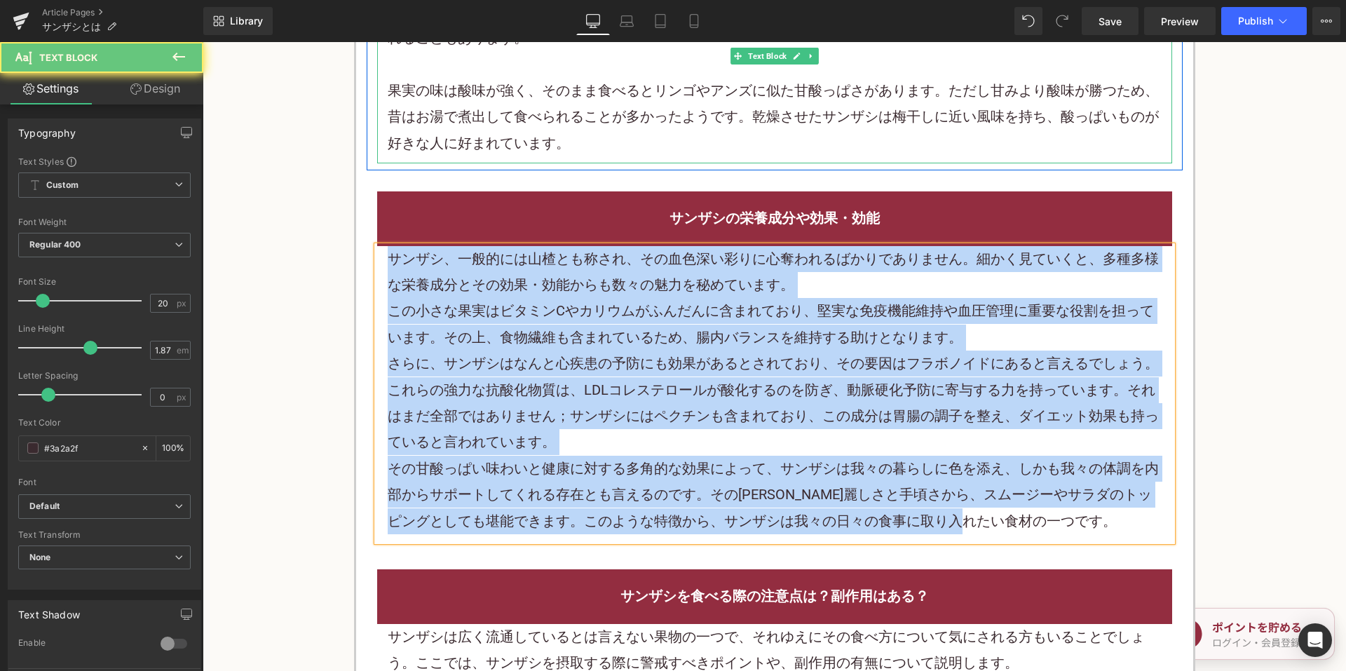
paste div
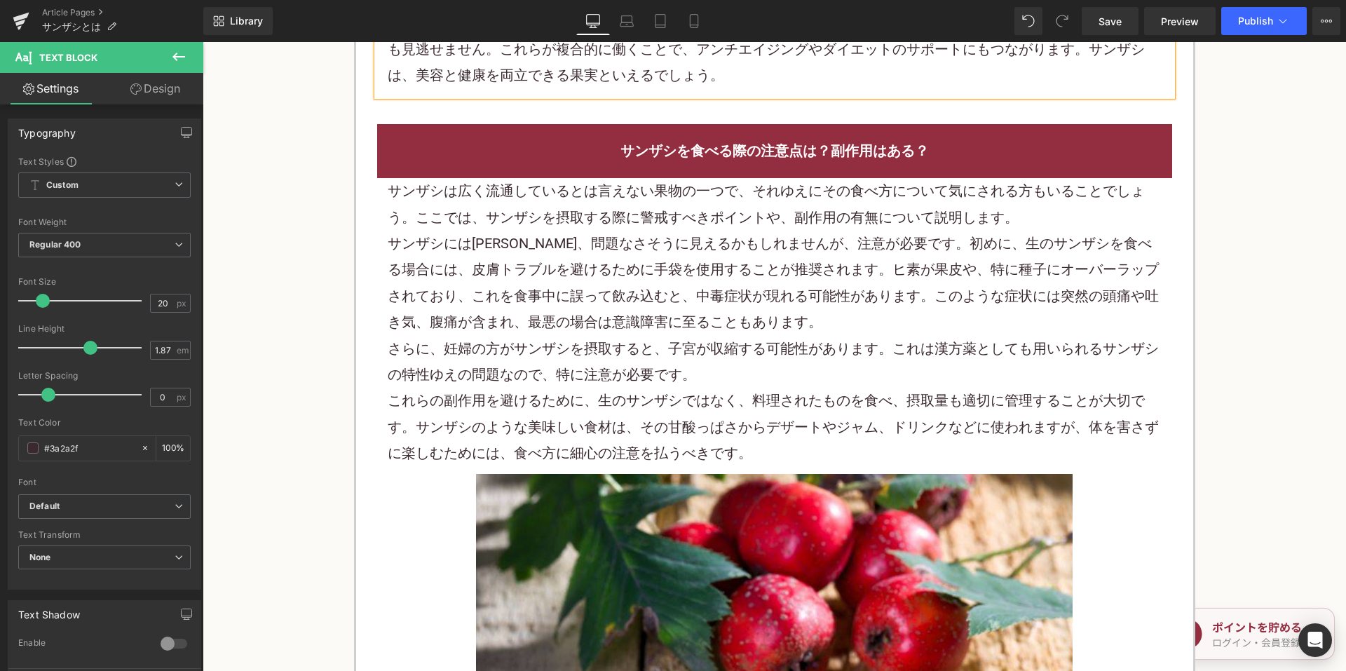
click at [657, 259] on p "サンザシには[PERSON_NAME]、問題なさそうに見えるかもしれませんが、注意が必要です。初めに、生のサンザシを食べる場合には、皮膚トラブルを避けるために…" at bounding box center [775, 283] width 774 height 105
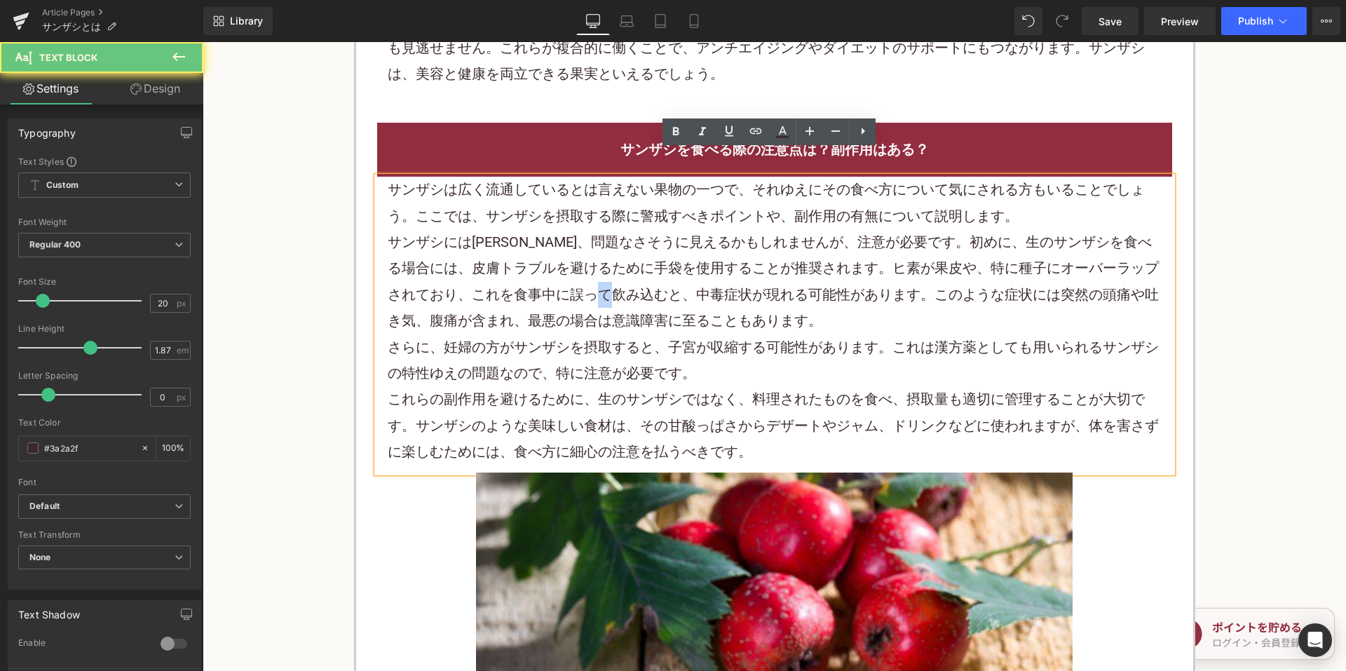
click at [657, 259] on p "サンザシには[PERSON_NAME]、問題なさそうに見えるかもしれませんが、注意が必要です。初めに、生のサンザシを食べる場合には、皮膚トラブルを避けるために…" at bounding box center [775, 281] width 774 height 105
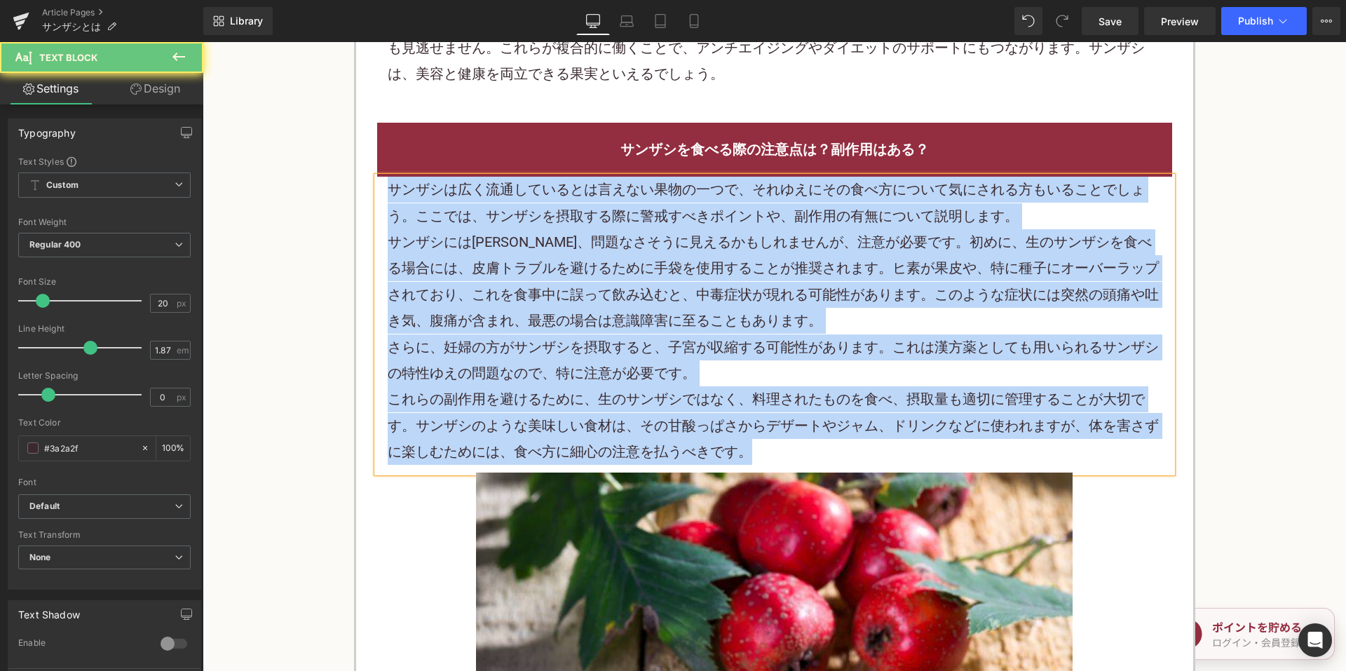
paste div
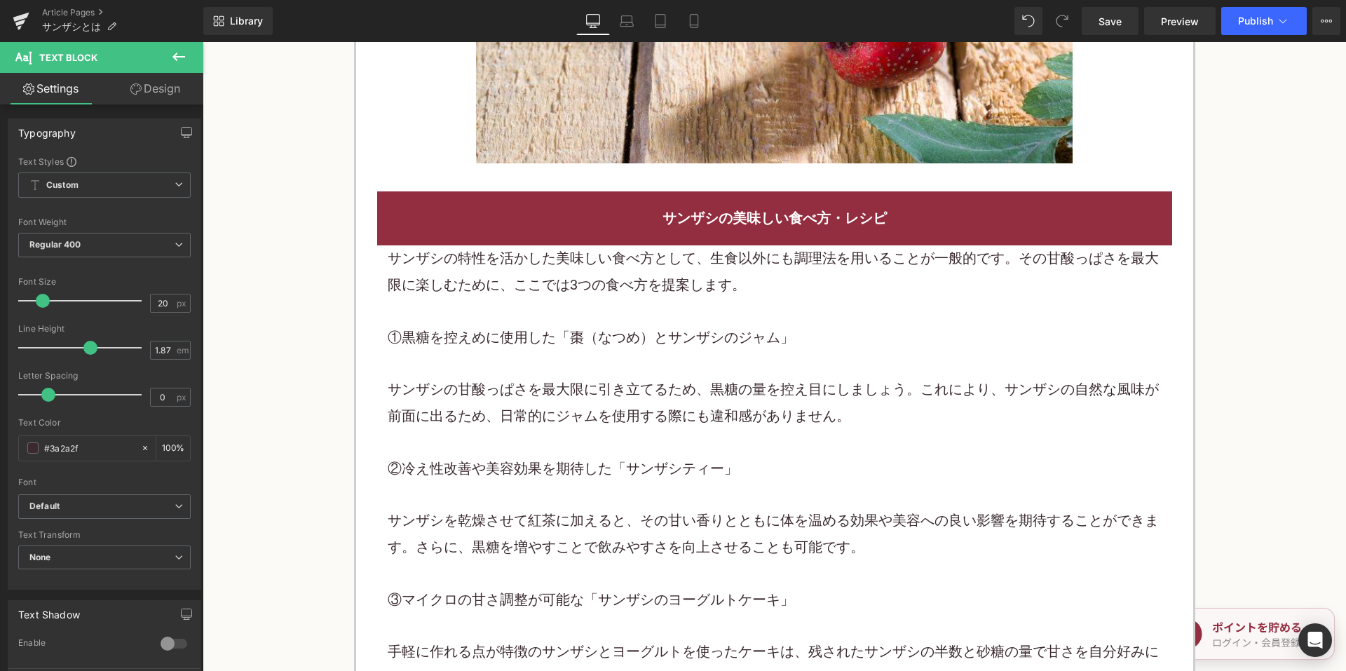
scroll to position [2313, 0]
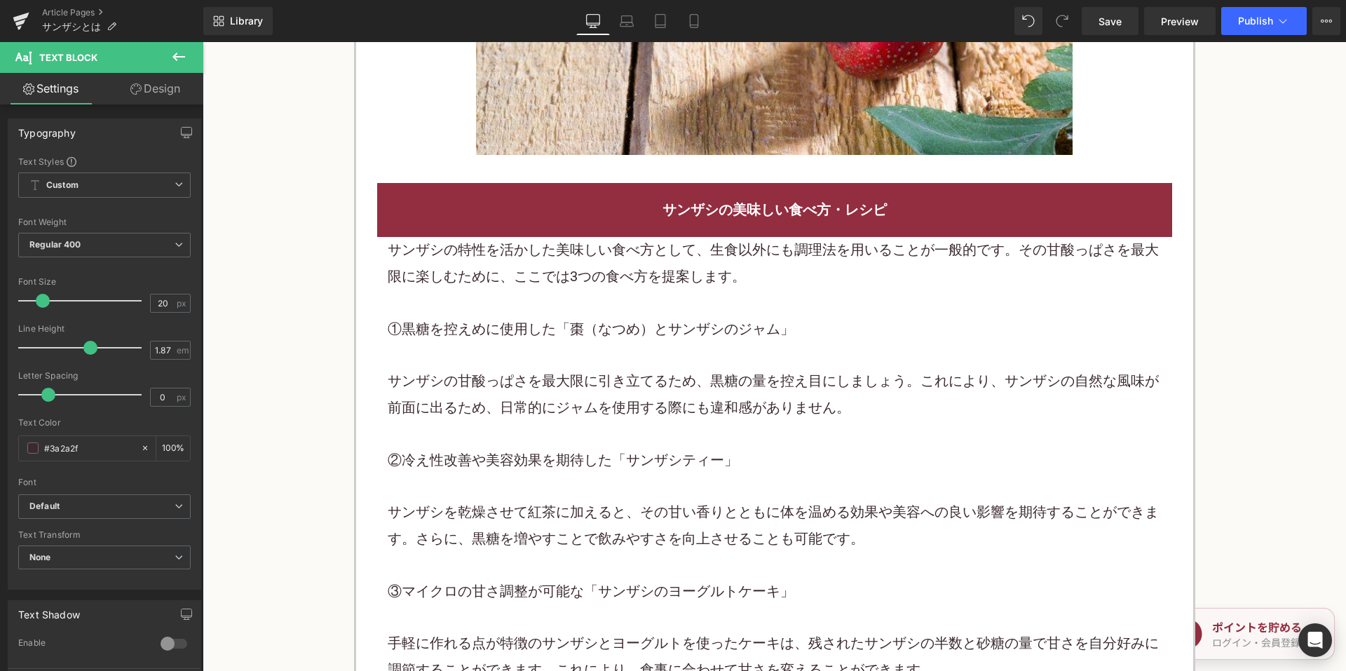
click at [551, 368] on p "サンザシの甘酸っぱさを最大限に引き立てるため、黒糖の量を控え目にしましょう。これにより、サンザシの自然な風味が前面に出るため、日常的にジャムを使用する際にも違…" at bounding box center [775, 394] width 774 height 53
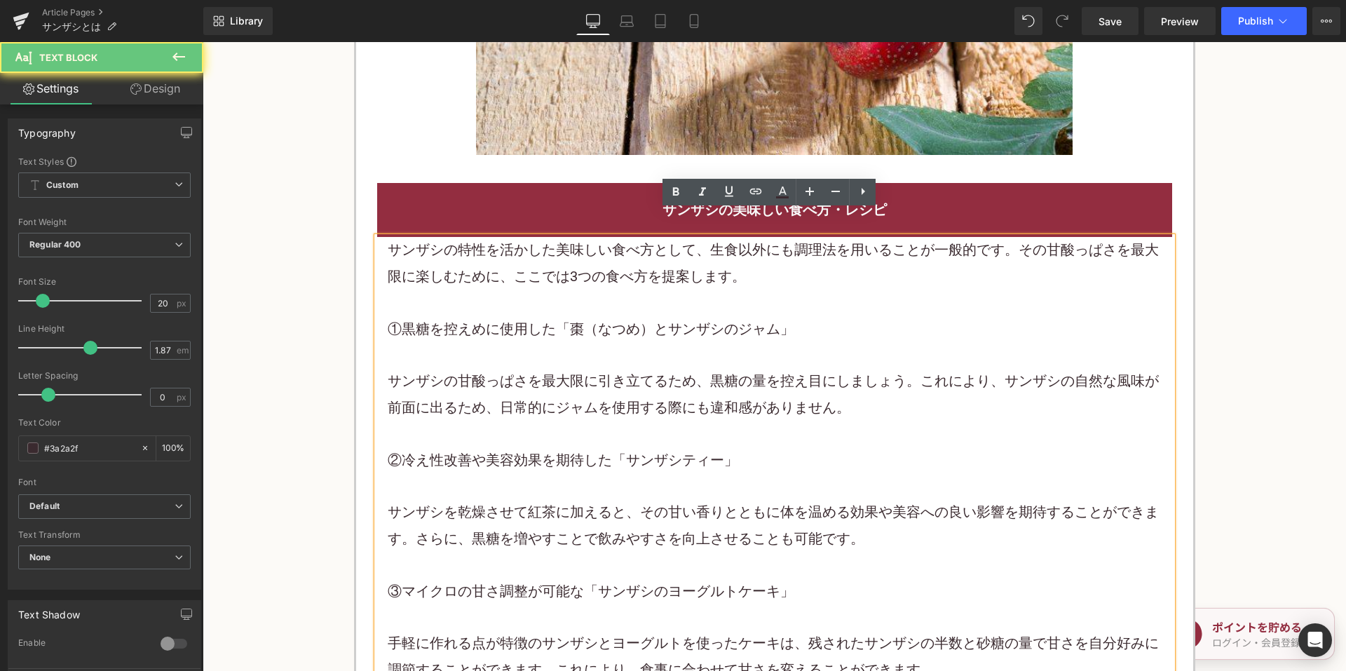
click at [551, 368] on p "サンザシの甘酸っぱさを最大限に引き立てるため、黒糖の量を控え目にしましょう。これにより、サンザシの自然な風味が前面に出るため、日常的にジャムを使用する際にも違…" at bounding box center [775, 394] width 774 height 53
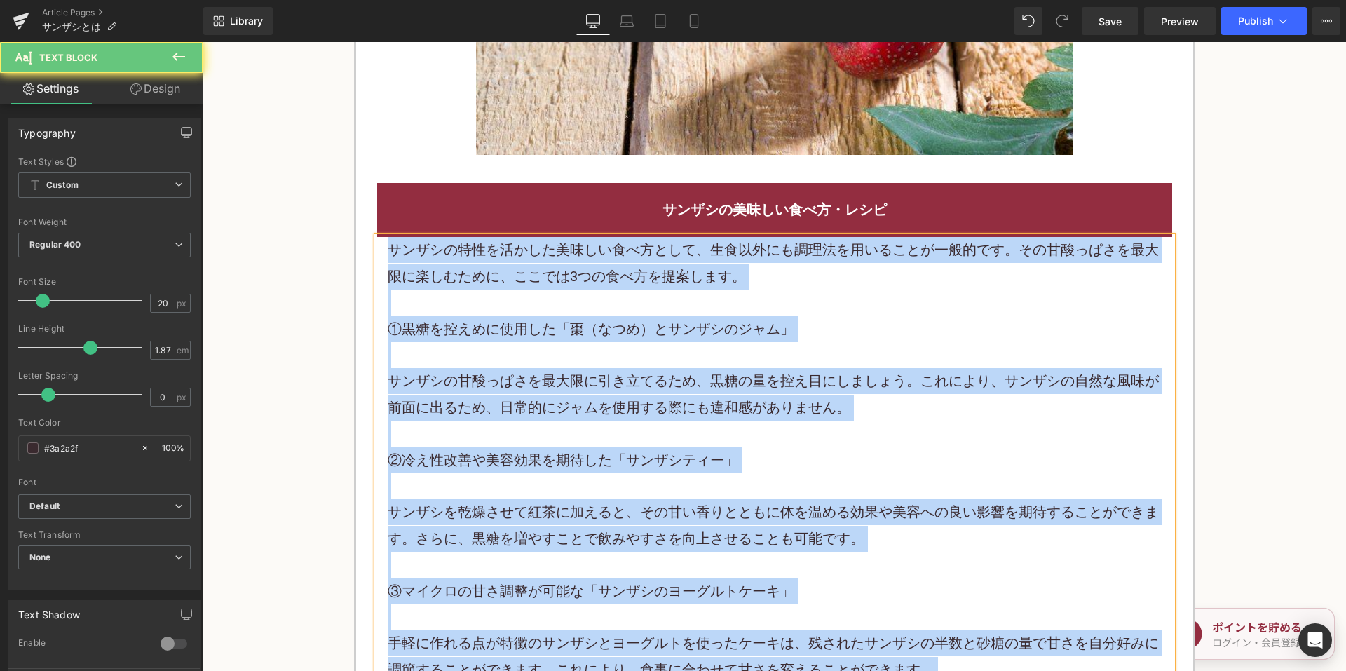
paste div
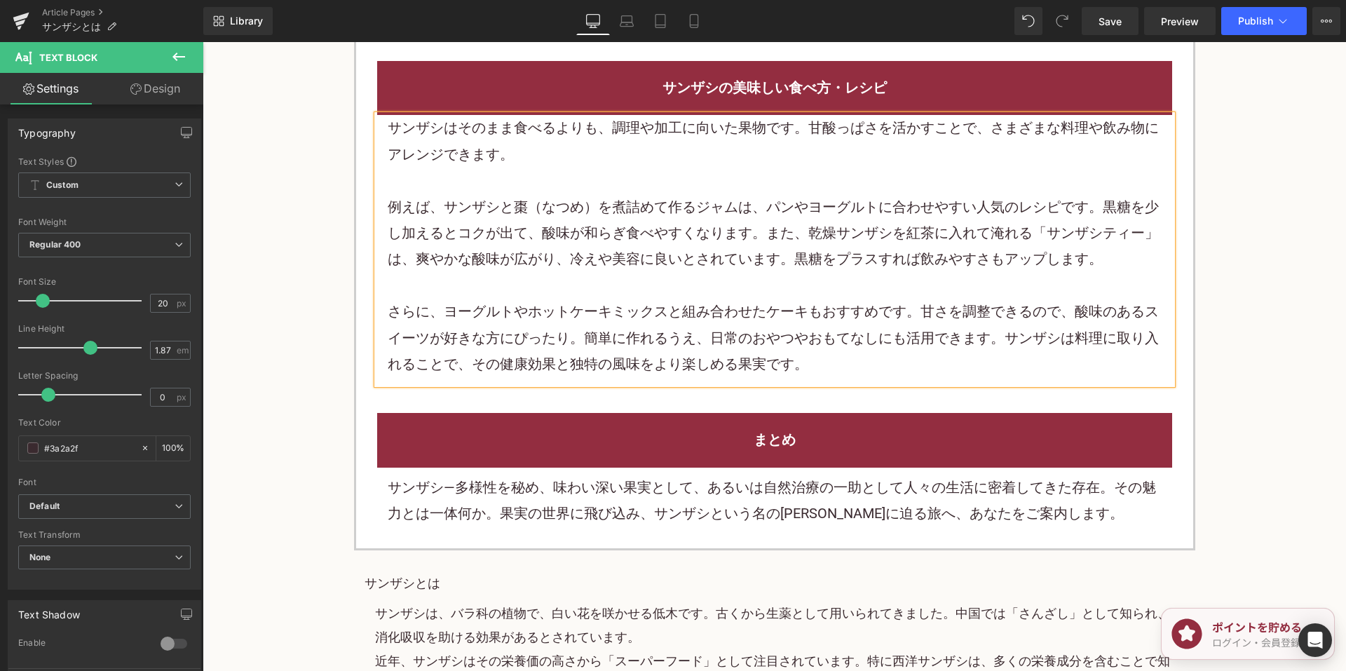
scroll to position [2523, 0]
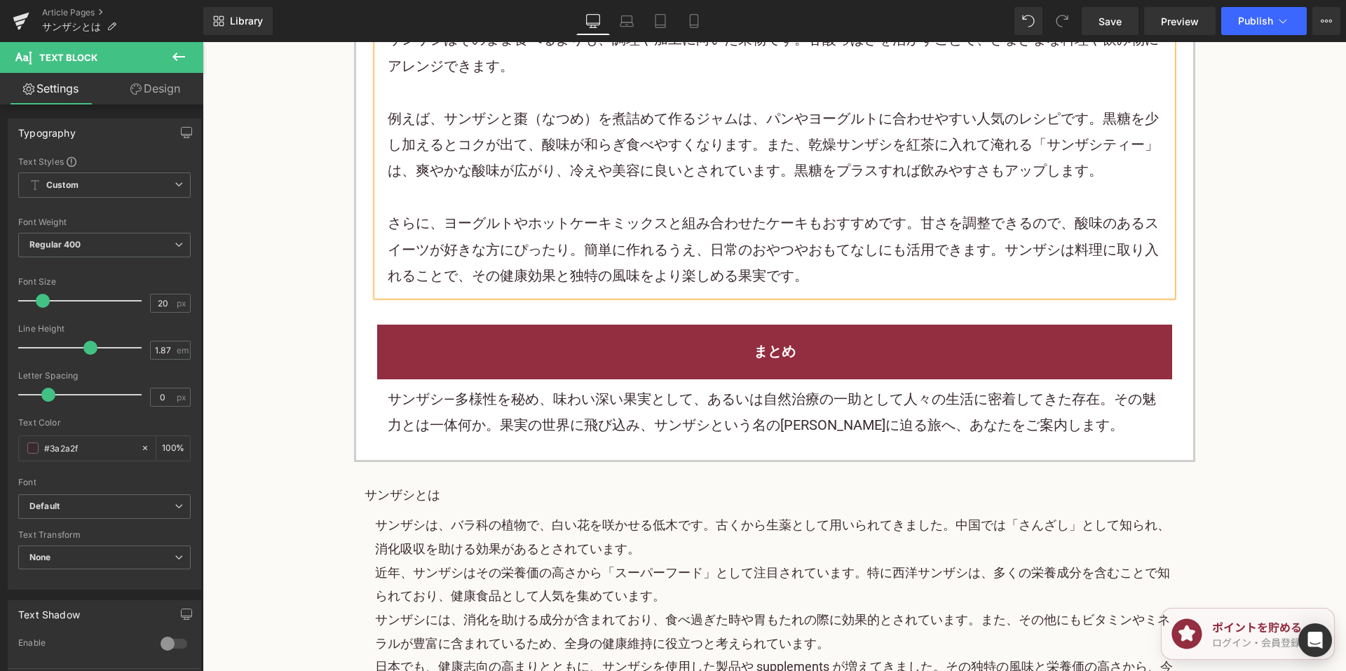
click at [527, 397] on p "サンザシ―多様性を秘め、味わい深い果実として、あるいは自然治療の一助として人々の生活に密着してきた存在。その魅力とは一体何か。果実の世界に飛び込み、サンザシと…" at bounding box center [775, 412] width 774 height 53
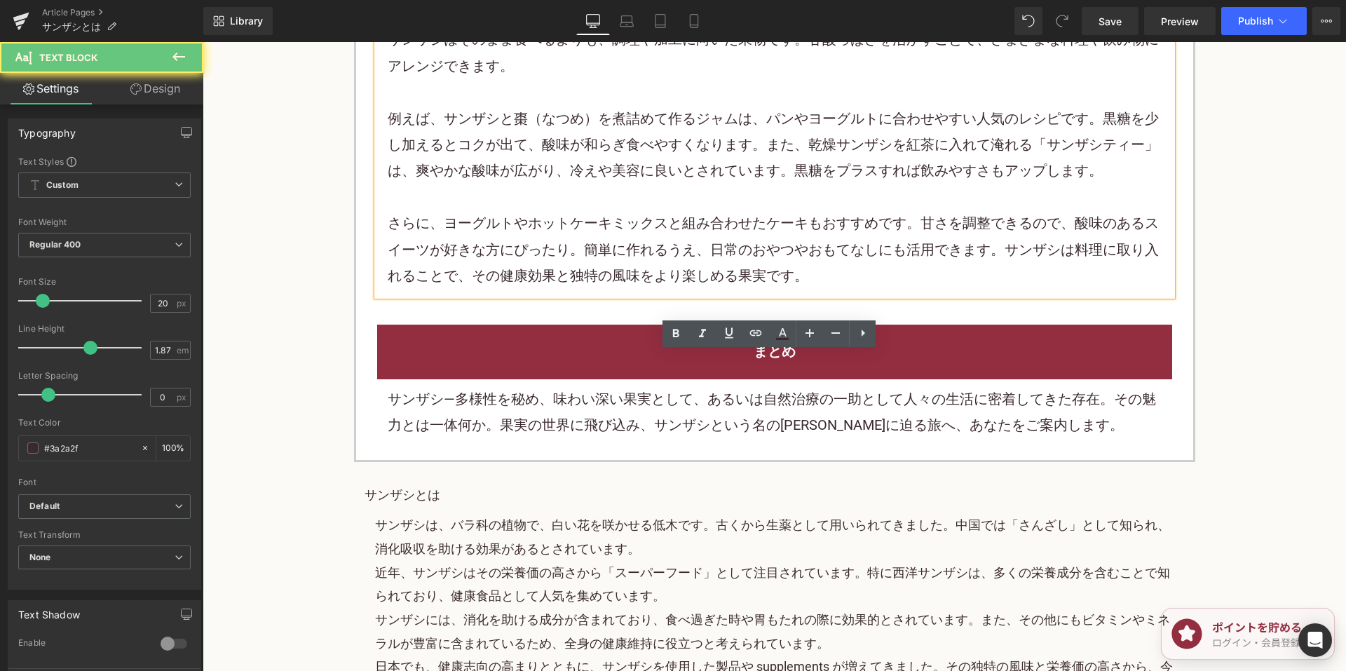
click at [527, 397] on p "サンザシ―多様性を秘め、味わい深い果実として、あるいは自然治療の一助として人々の生活に密着してきた存在。その魅力とは一体何か。果実の世界に飛び込み、サンザシと…" at bounding box center [775, 412] width 774 height 53
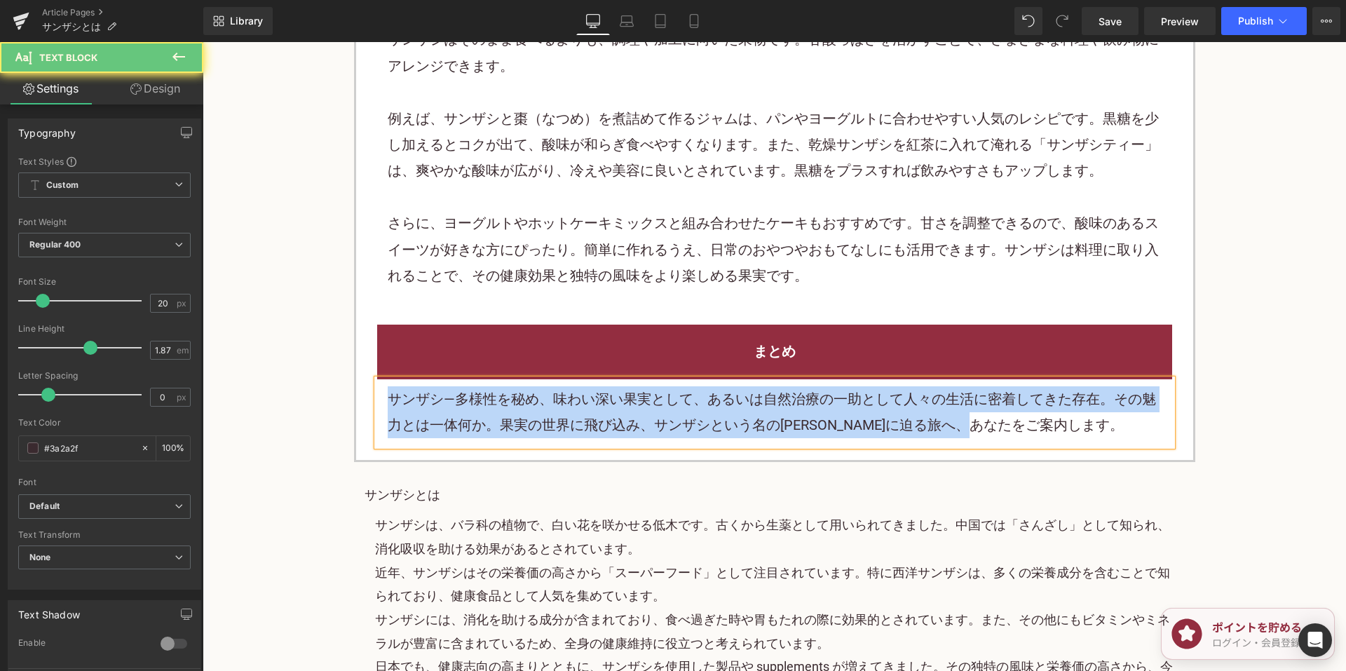
paste div
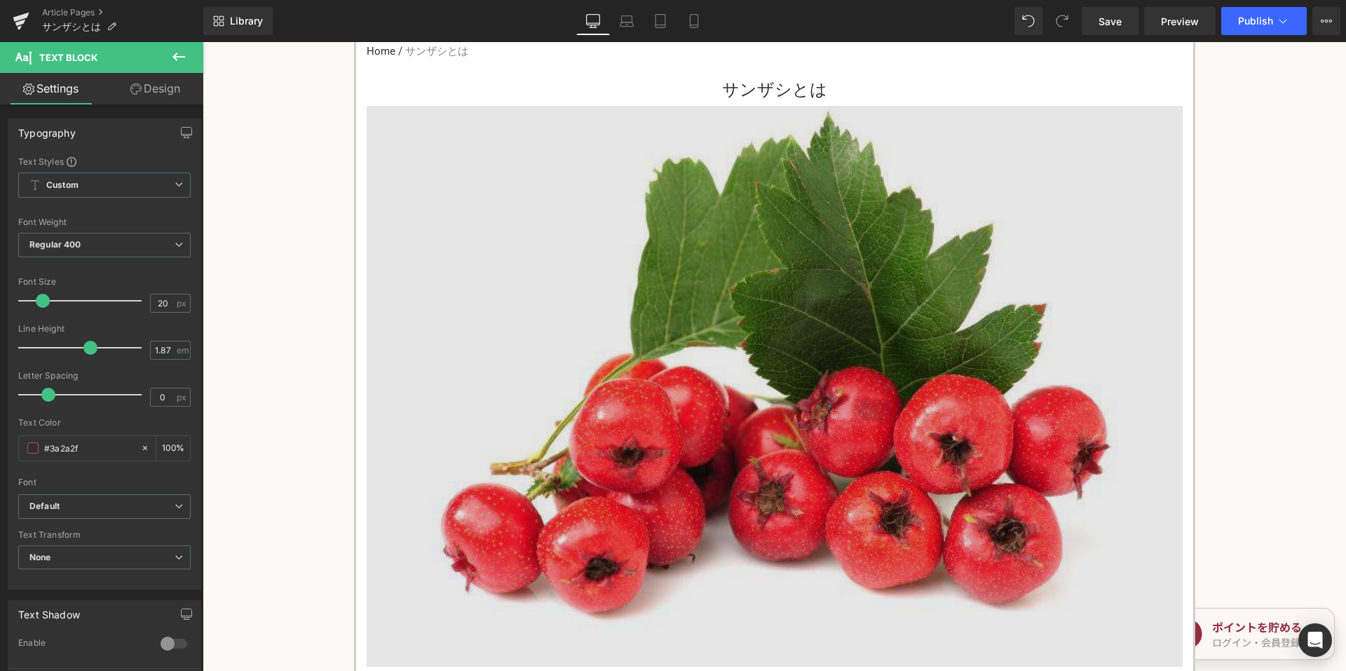
scroll to position [421, 0]
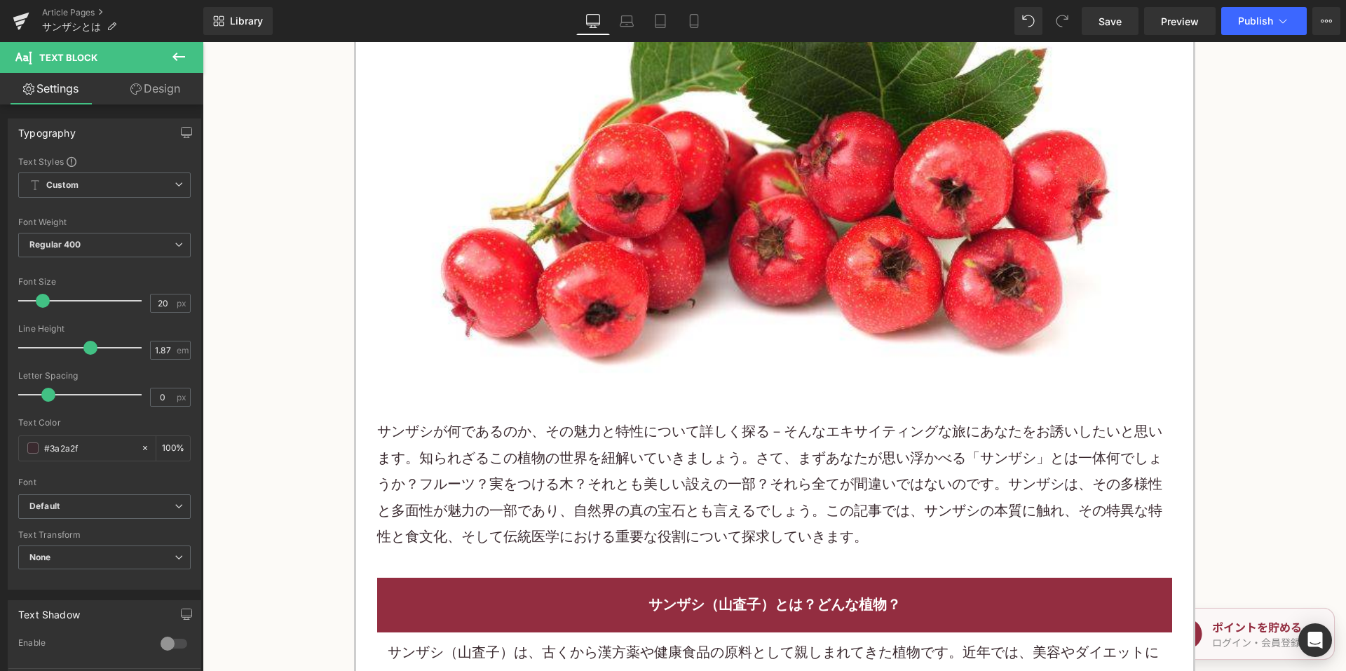
click at [521, 453] on p "サンザシが何であるのか、その魅力と特性について詳しく探る－そんなエキサイティングな旅にあなたをお誘いしたいと思います。知られざるこの植物の世界を紐解いていきま…" at bounding box center [774, 483] width 795 height 131
click at [522, 454] on p "サンザシが何であるのか、その魅力と特性について詳しく探る－そんなエキサイティングな旅にあなたをお誘いしたいと思います。知られざるこの植物の世界を紐解いていきま…" at bounding box center [774, 483] width 795 height 131
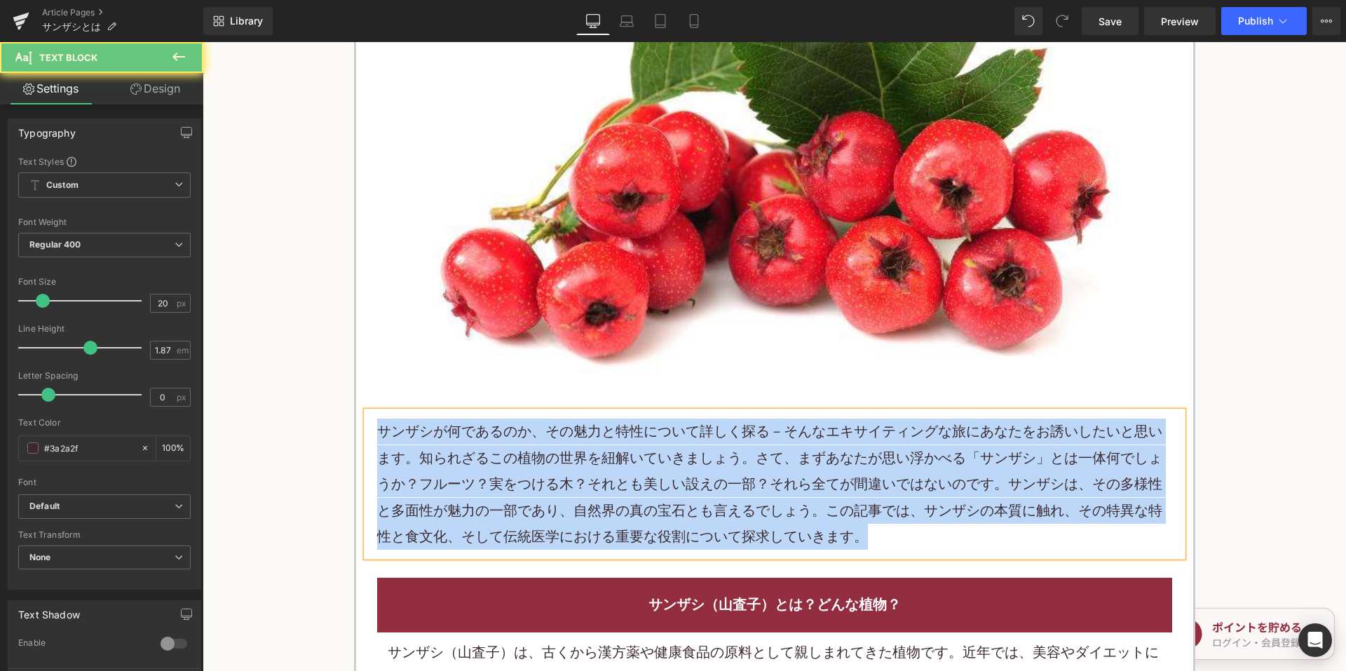
paste div
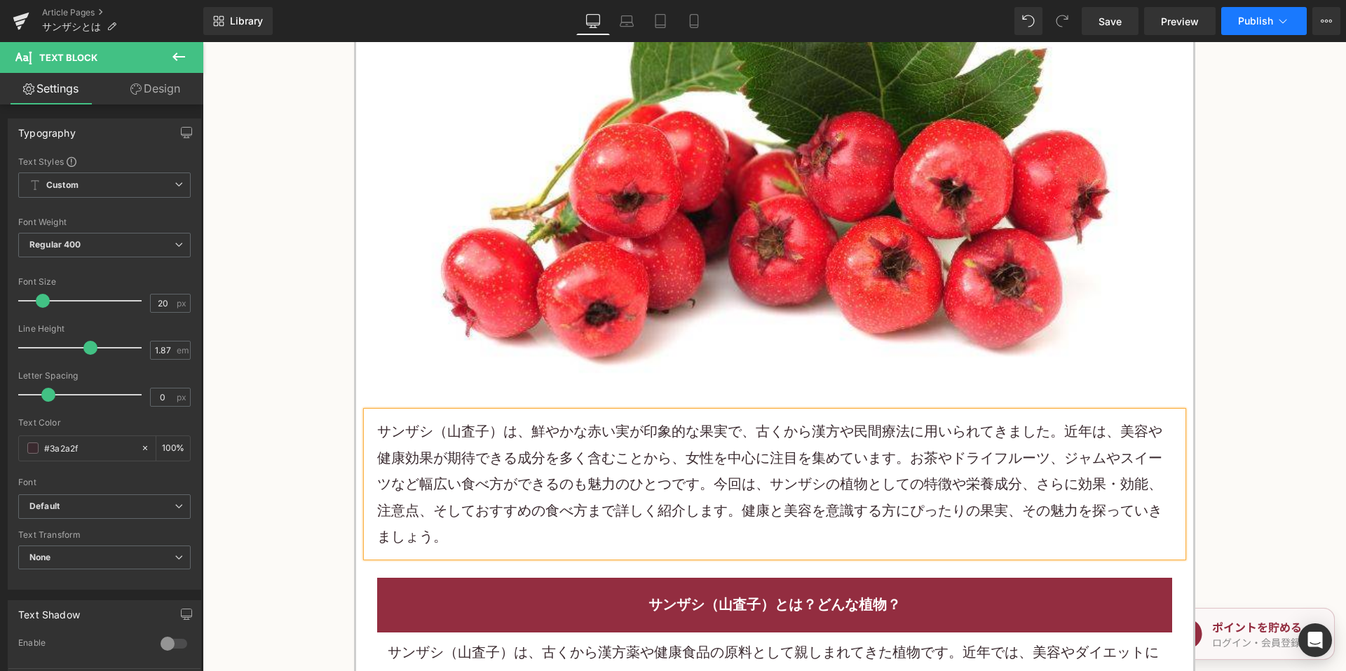
click at [1285, 19] on icon at bounding box center [1283, 21] width 14 height 14
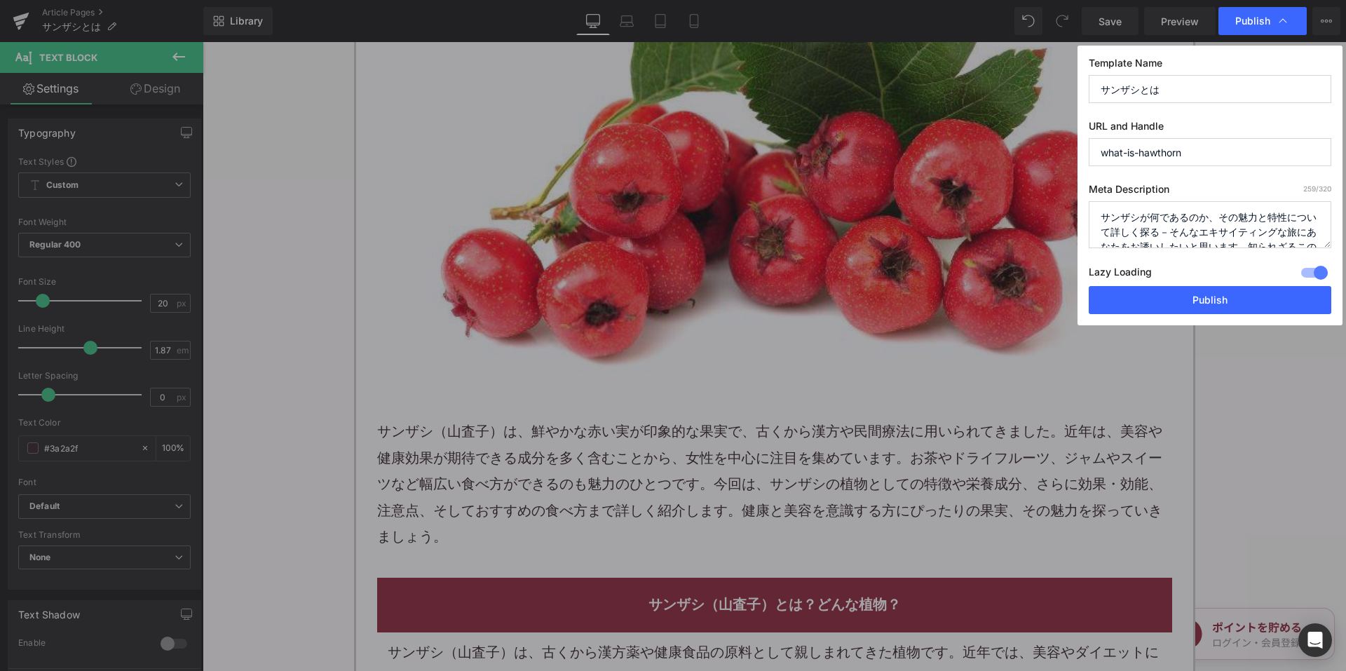
click at [1178, 229] on textarea "サンザシが何であるのか、その魅力と特性について詳しく探る－そんなエキサイティングな旅にあなたをお誘いしたいと思います。知られざるこの植物の世界を紐解いていきま…" at bounding box center [1210, 224] width 243 height 47
paste textarea "（山査子）は、鮮やかな赤い実が印象的な果実で、古くから漢方や民間療法に用いられてきました。近年は、美容や健康効果が期待できる成分を多く含むことから、女性を中心…"
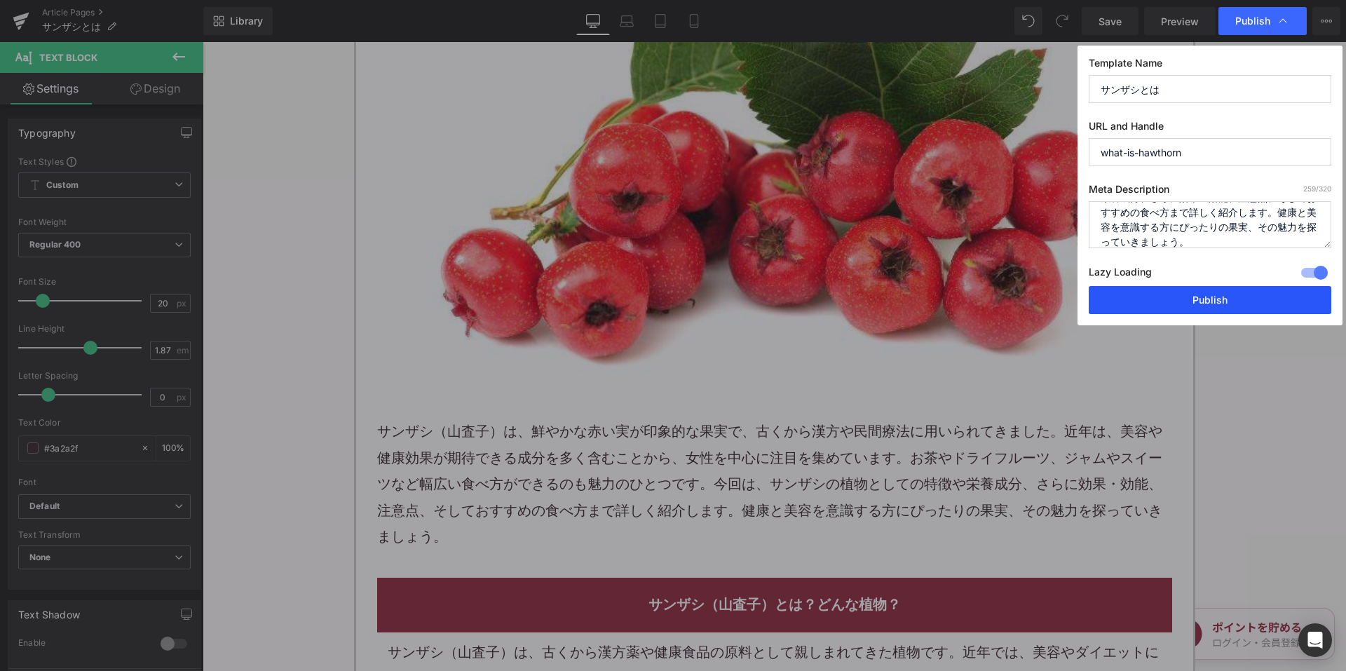
type textarea "サンザシ（山査子）は、鮮やかな赤い実が印象的な果実で、古くから漢方や民間療法に用いられてきました。近年は、美容や健康効果が期待できる成分を多く含むことから、女…"
click at [1164, 300] on button "Publish" at bounding box center [1210, 300] width 243 height 28
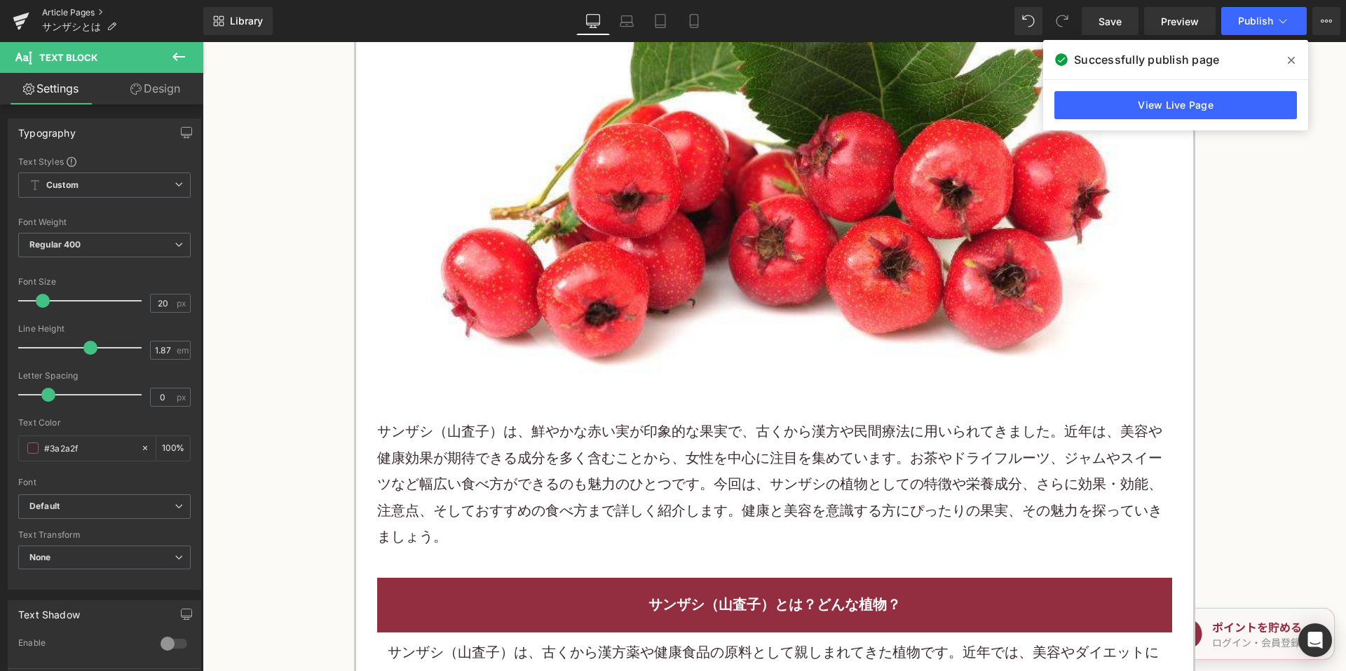
click at [74, 8] on link "Article Pages" at bounding box center [122, 12] width 161 height 11
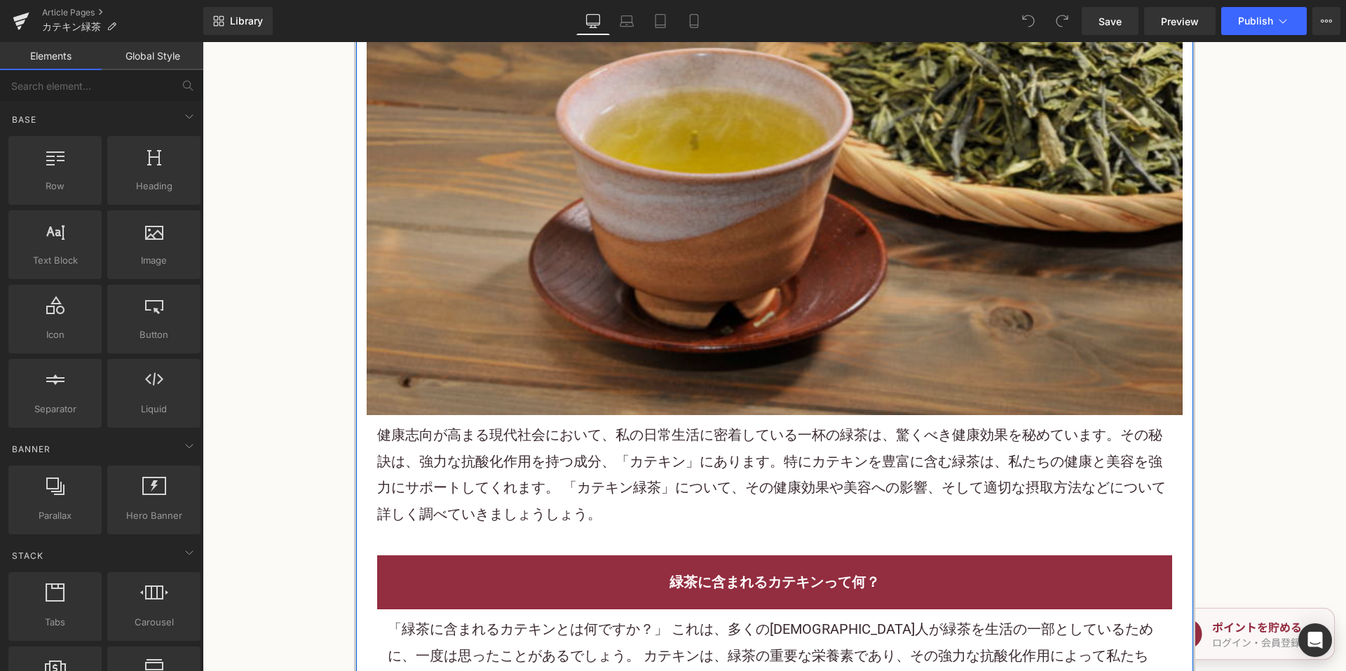
scroll to position [491, 0]
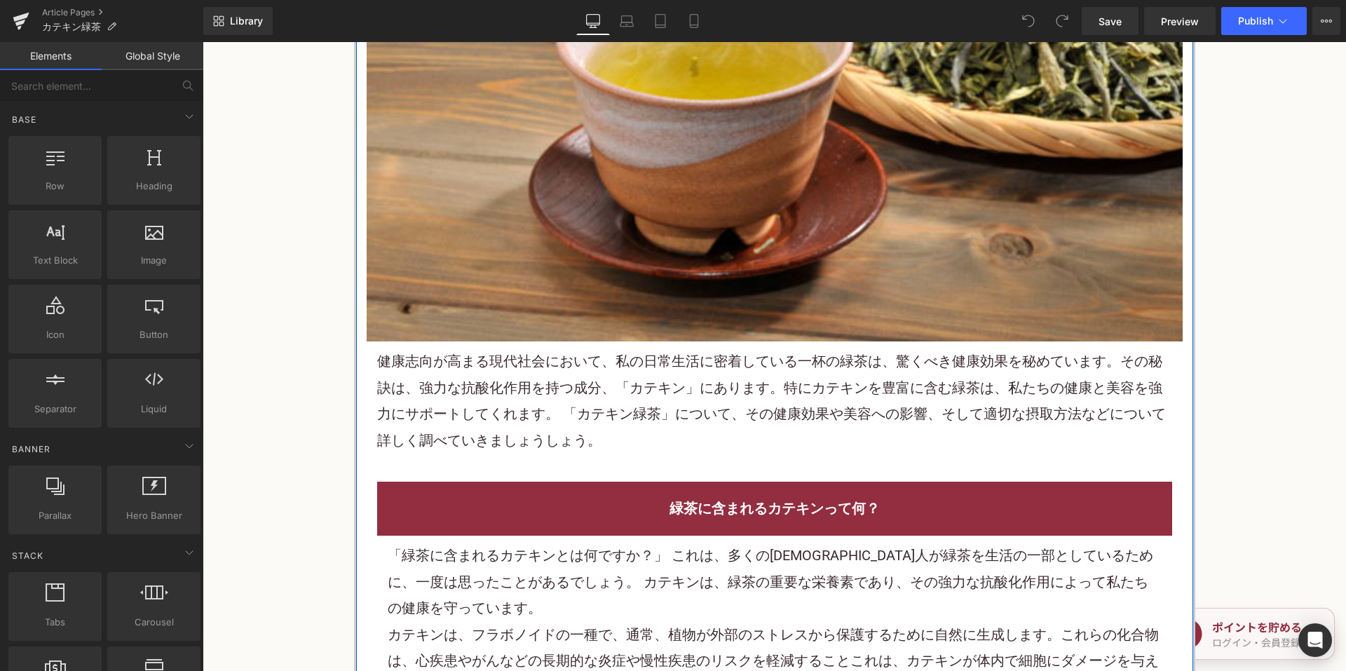
click at [676, 367] on font "健康志向が高まる現代社会において、私の日常生活に密着している一杯の緑茶は、驚くべき健康効果を秘めています。その秘訣は、強力な抗酸化作用を持つ成分、「カテキン」…" at bounding box center [771, 400] width 789 height 95
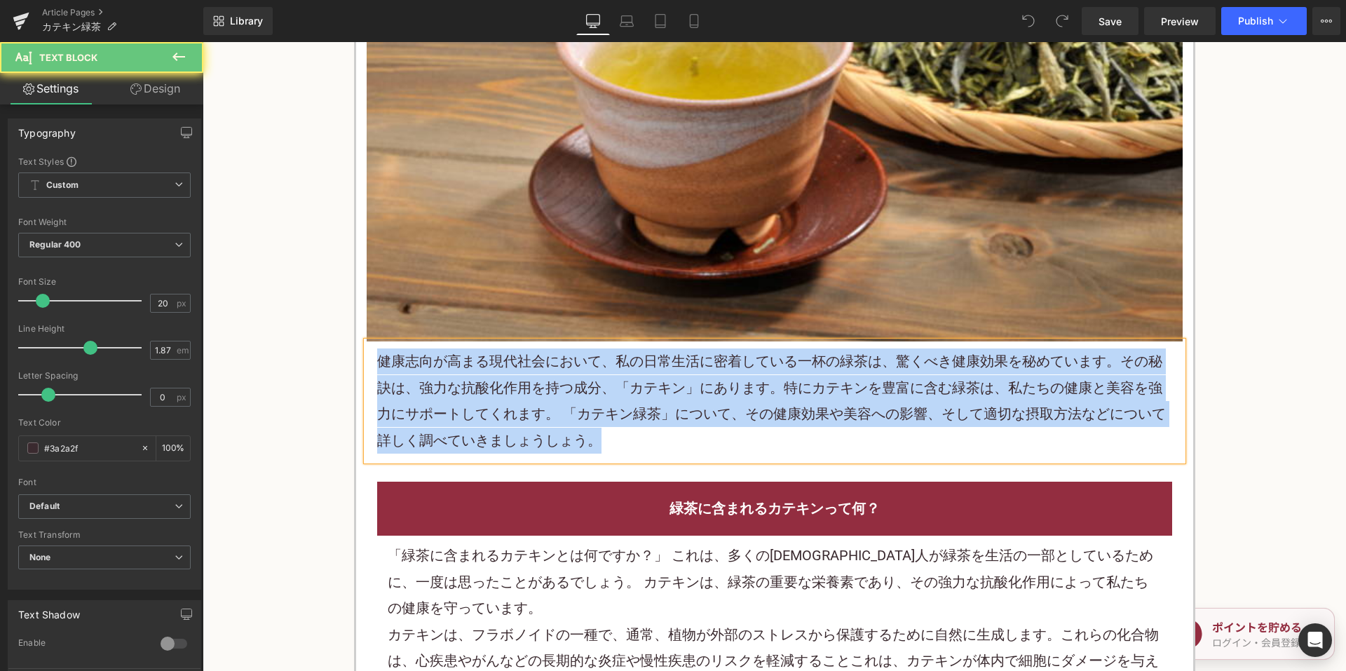
paste div
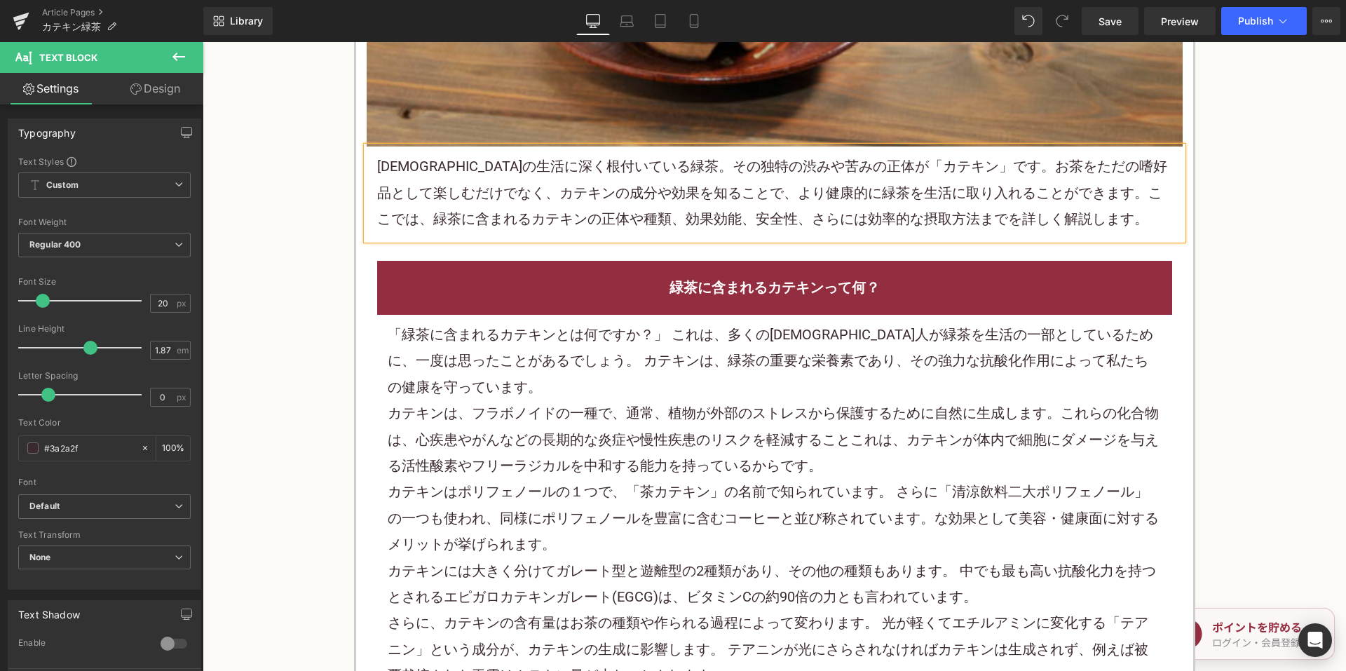
scroll to position [771, 0]
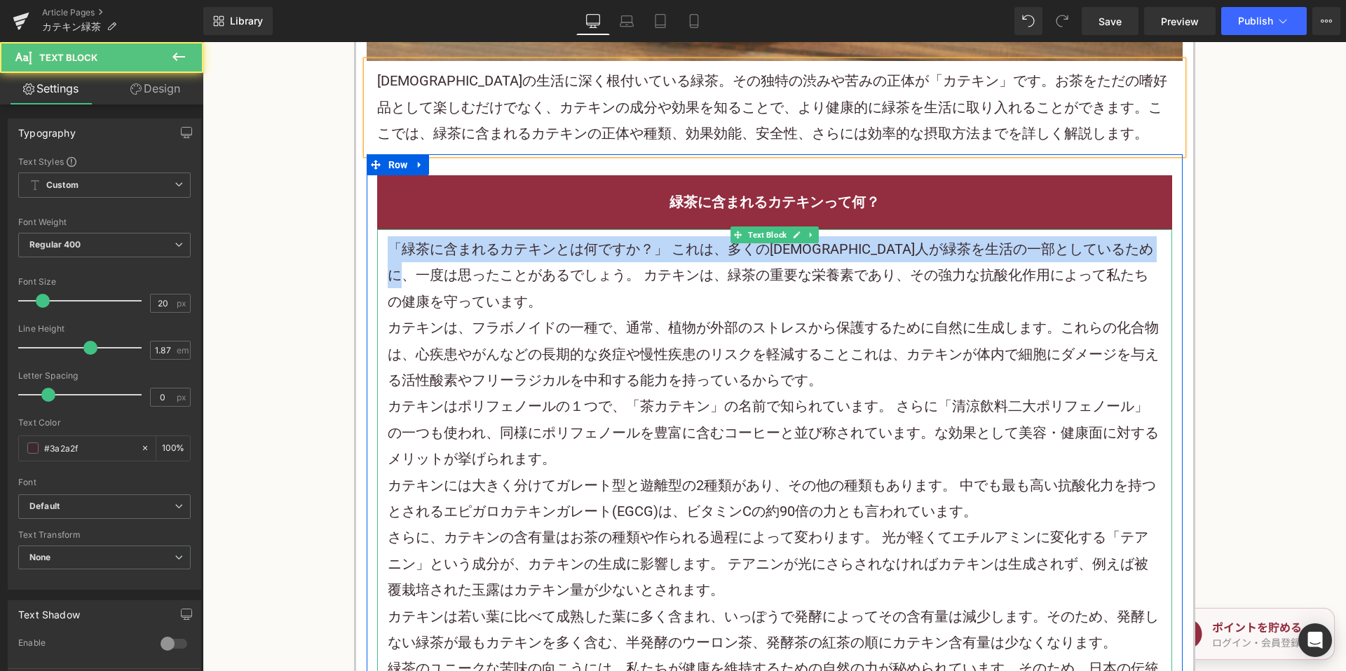
drag, startPoint x: 502, startPoint y: 272, endPoint x: 373, endPoint y: 244, distance: 132.0
click at [377, 244] on div "「緑茶に含まれるカテキンとは何ですか？」 これは、多くの日本人が緑茶を生活の一部としているために、一度は思ったことがあるでしょう。 カテキンは、緑茶の重要な栄…" at bounding box center [774, 472] width 795 height 486
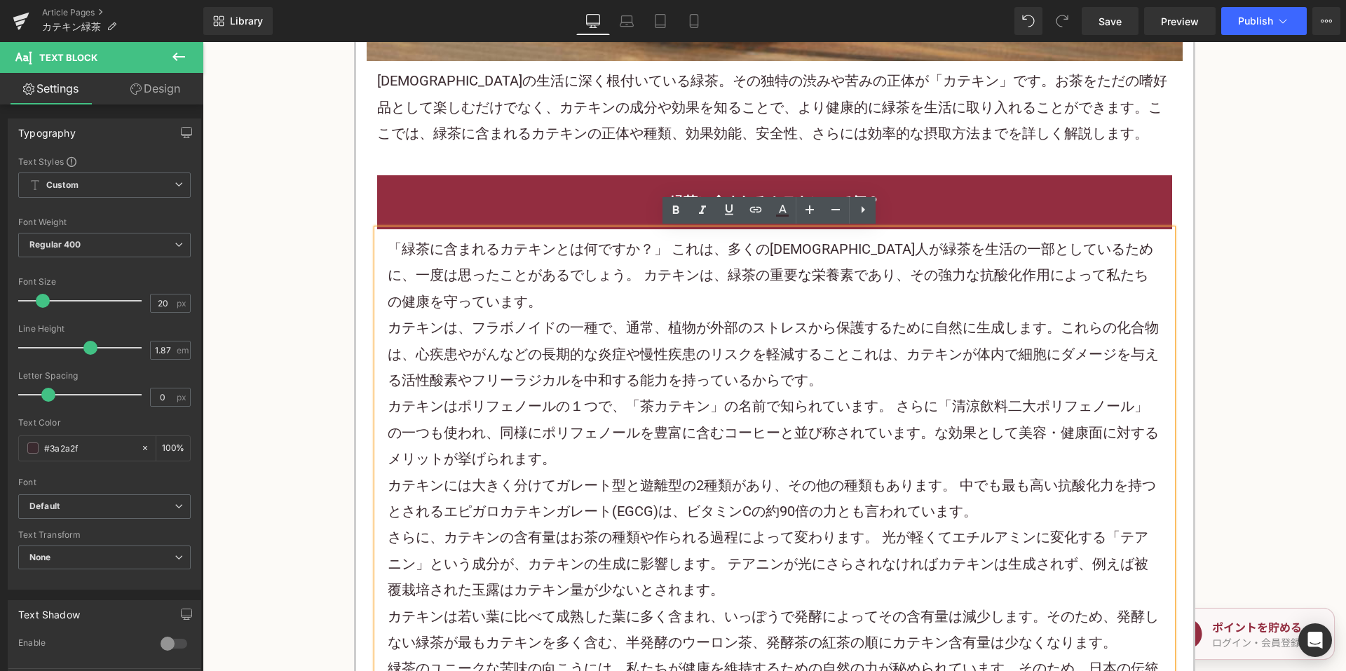
click at [416, 267] on font "「緑茶に含まれるカテキンとは何ですか？」 これは、多くの日本人が緑茶を生活の一部としているために、一度は思ったことがあるでしょう。 カテキンは、緑茶の重要な栄…" at bounding box center [770, 274] width 765 height 69
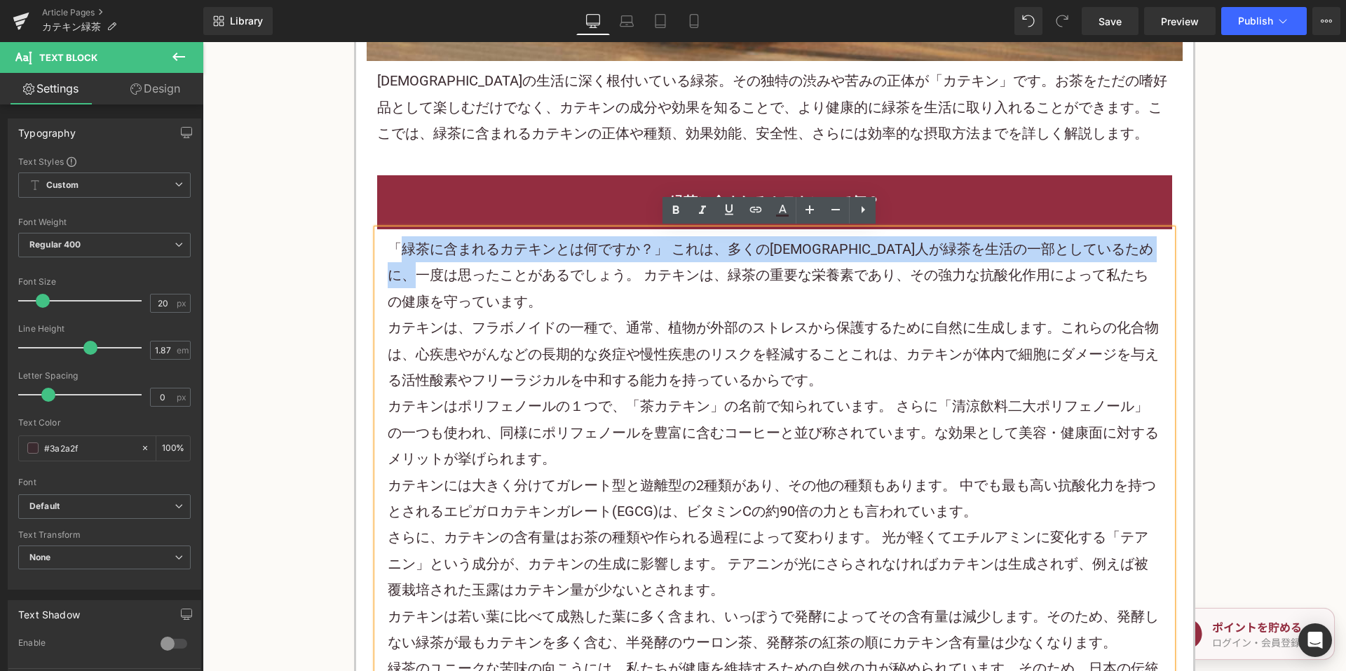
drag, startPoint x: 503, startPoint y: 284, endPoint x: 400, endPoint y: 252, distance: 107.8
click at [400, 252] on font "「緑茶に含まれるカテキンとは何ですか？」 これは、多くの日本人が緑茶を生活の一部としているために、一度は思ったことがあるでしょう。 カテキンは、緑茶の重要な栄…" at bounding box center [770, 274] width 765 height 69
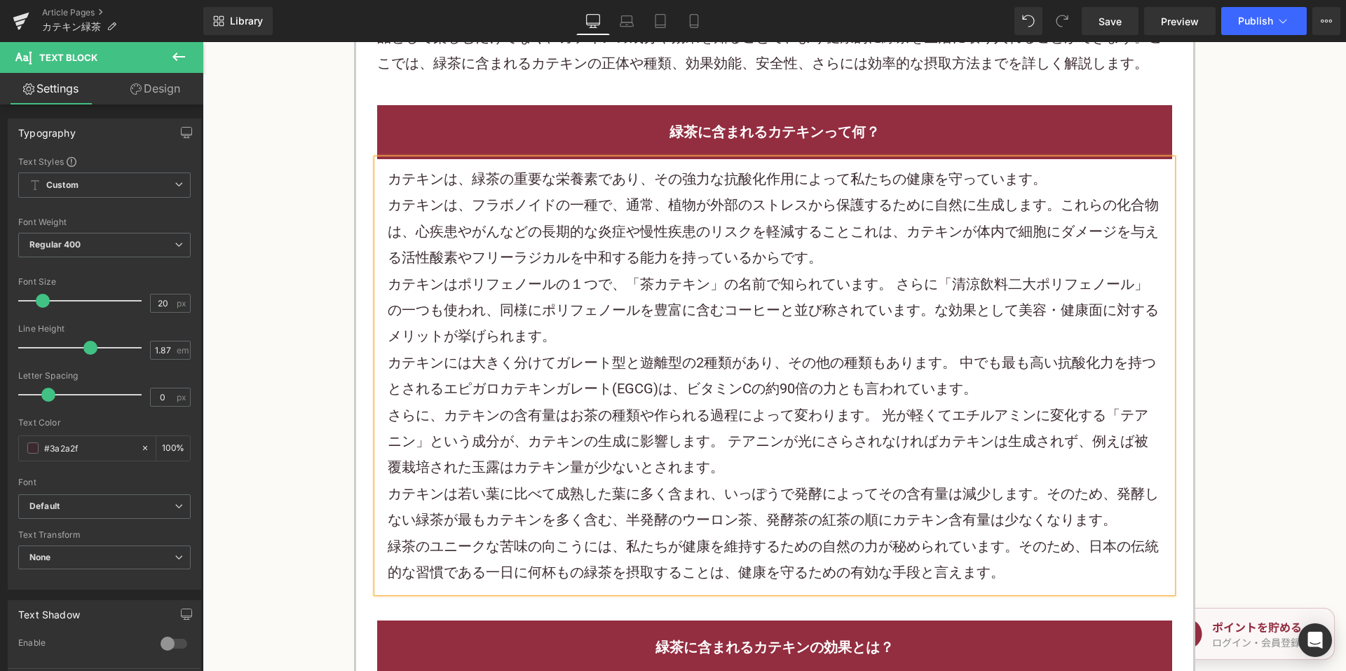
scroll to position [911, 0]
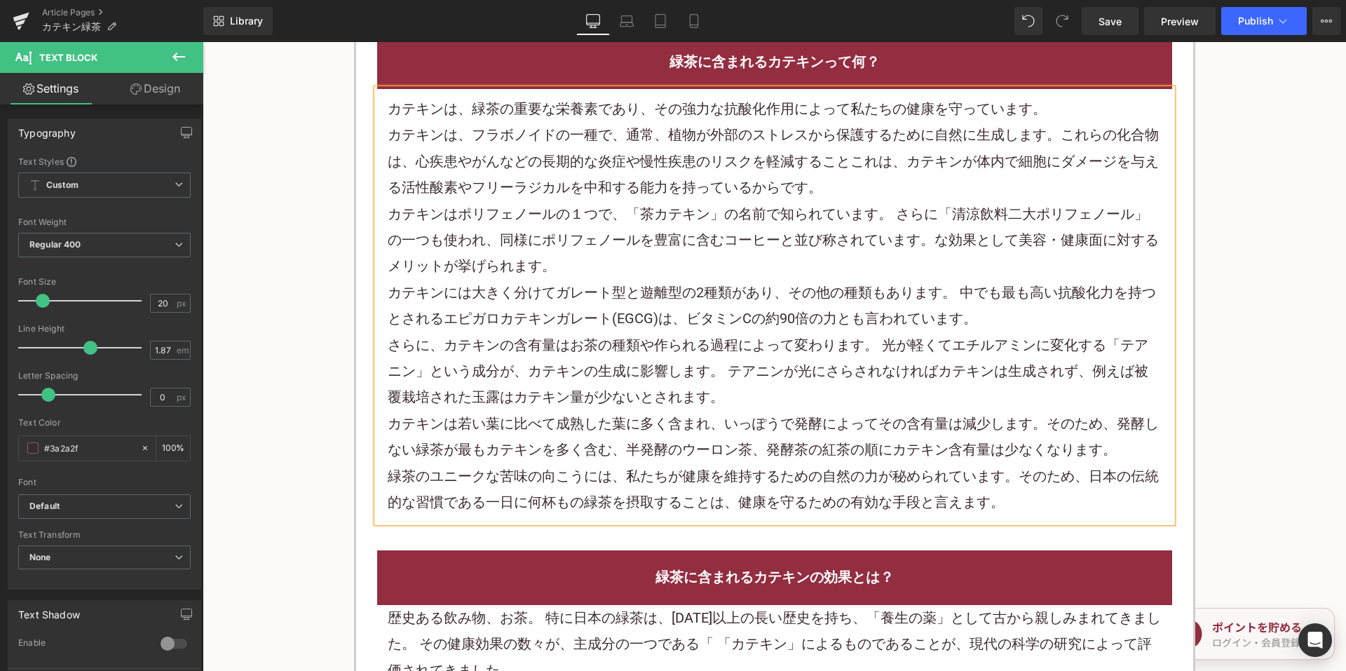
click at [733, 281] on div "カテキンには大きく分けてガレート型と遊離型の2種類があり、その他の種類もあります。 中でも最も高い抗酸化力を持つとされるエピガロカテキンガレート(EGCG)は…" at bounding box center [775, 306] width 774 height 53
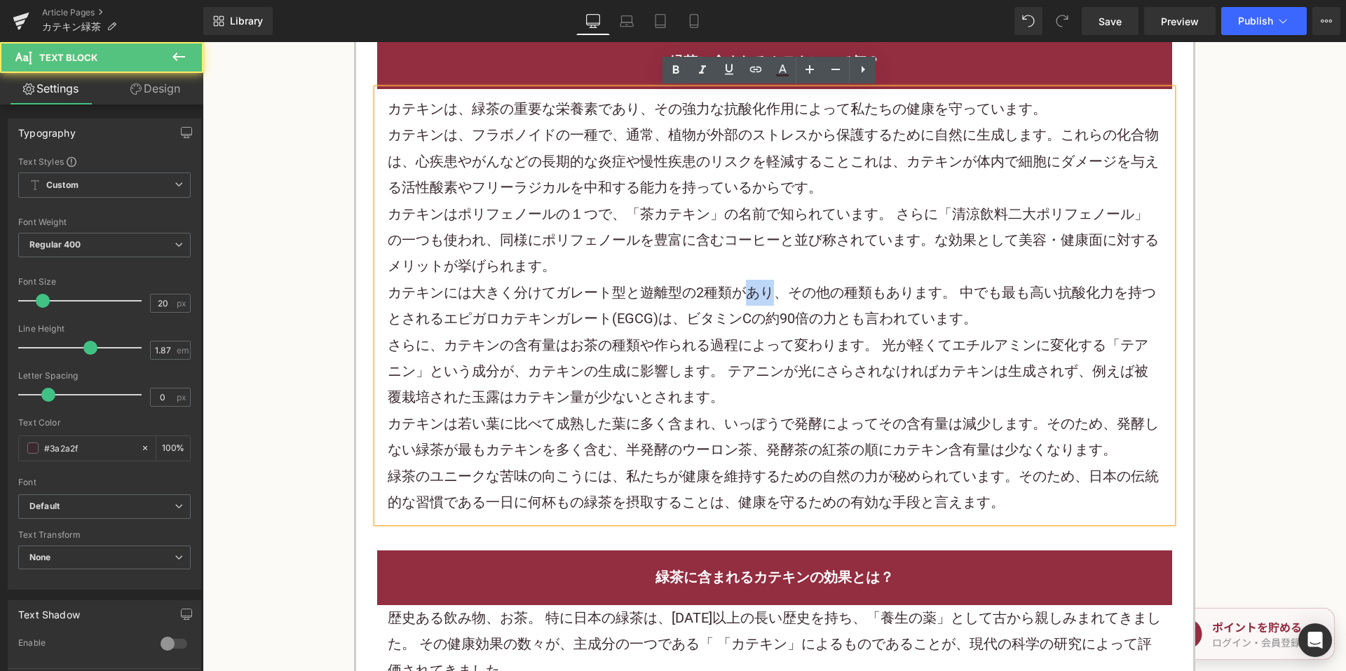
click at [733, 280] on div "カテキンには大きく分けてガレート型と遊離型の2種類があり、その他の種類もあります。 中でも最も高い抗酸化力を持つとされるエピガロカテキンガレート(EGCG)は…" at bounding box center [775, 306] width 774 height 53
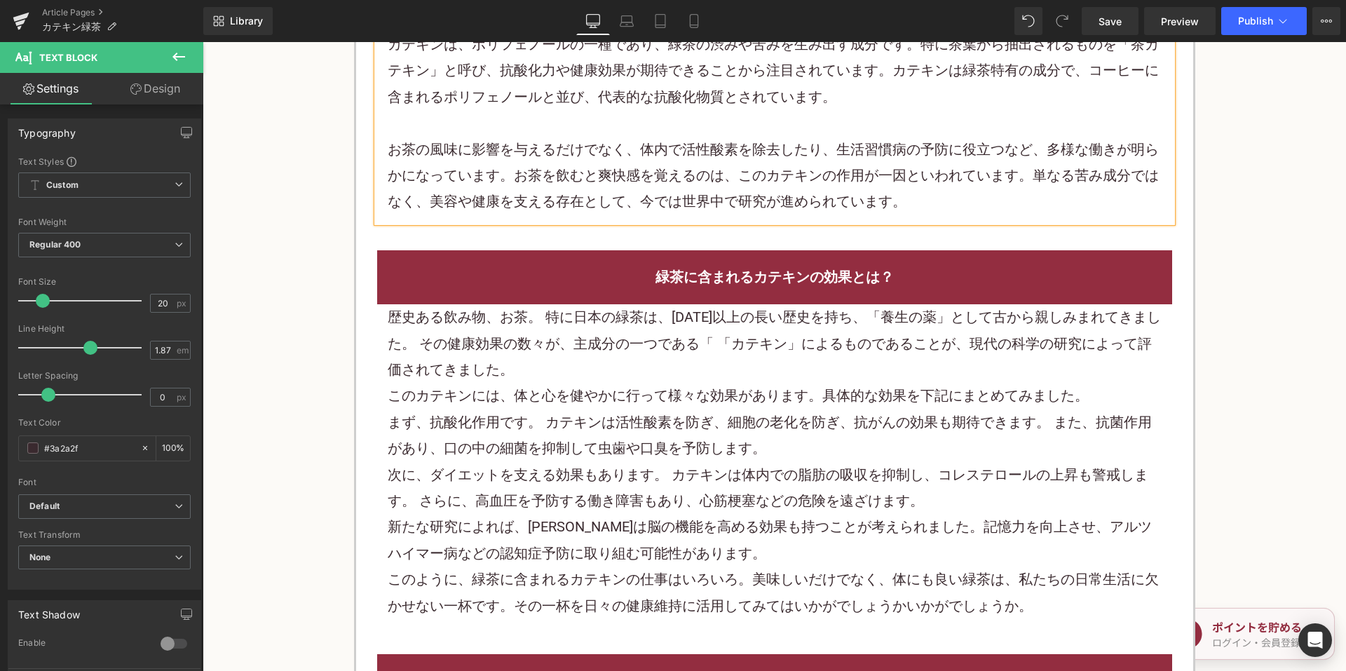
scroll to position [981, 0]
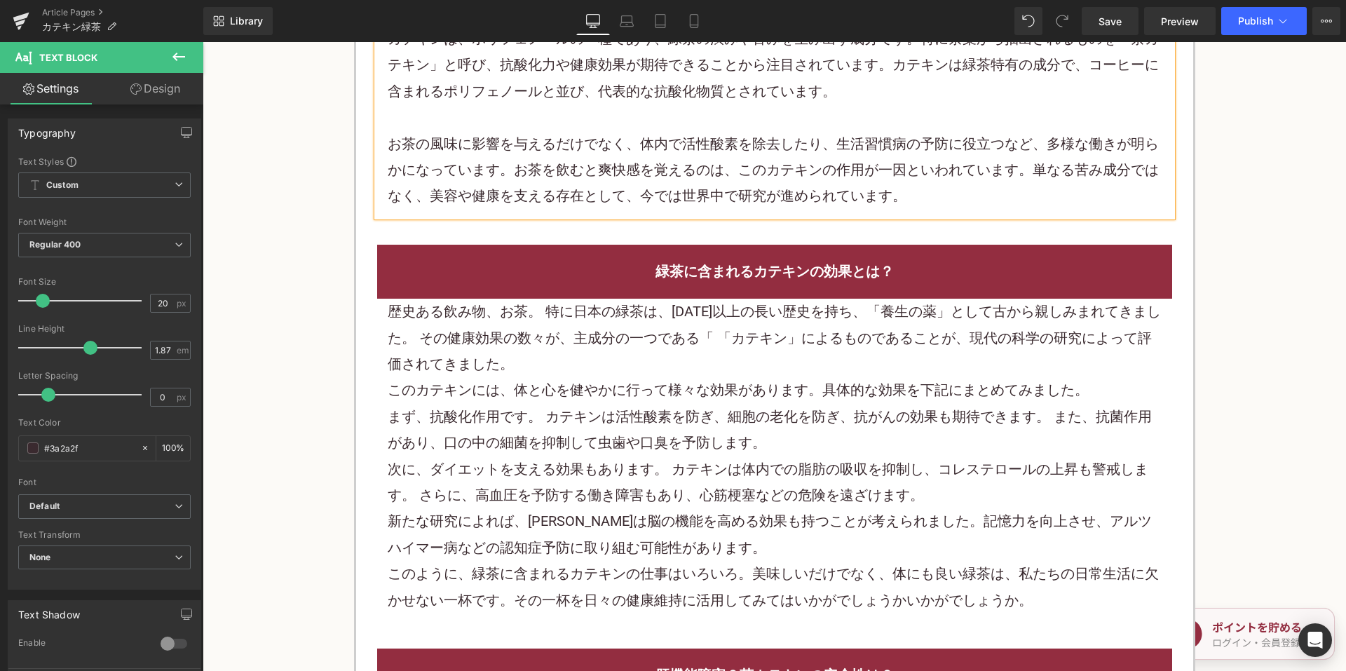
click at [619, 374] on div "歴史ある飲み物、お茶。 特に日本の緑茶は、1000年以上の長い歴史を持ち、「養生の薬」として古から親しみまれてきました。 その健康効果の数々が、主成分の一つで…" at bounding box center [775, 338] width 774 height 79
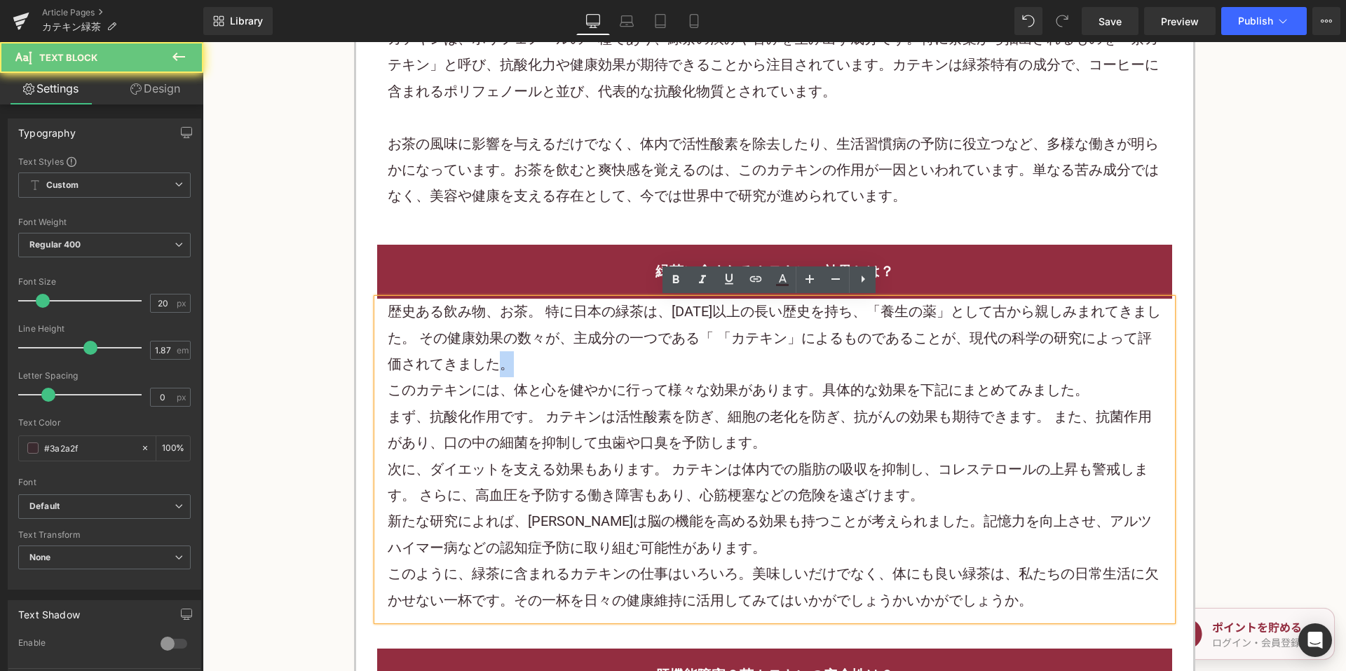
click at [619, 374] on div "歴史ある飲み物、お茶。 特に日本の緑茶は、1000年以上の長い歴史を持ち、「養生の薬」として古から親しみまれてきました。 その健康効果の数々が、主成分の一つで…" at bounding box center [775, 338] width 774 height 79
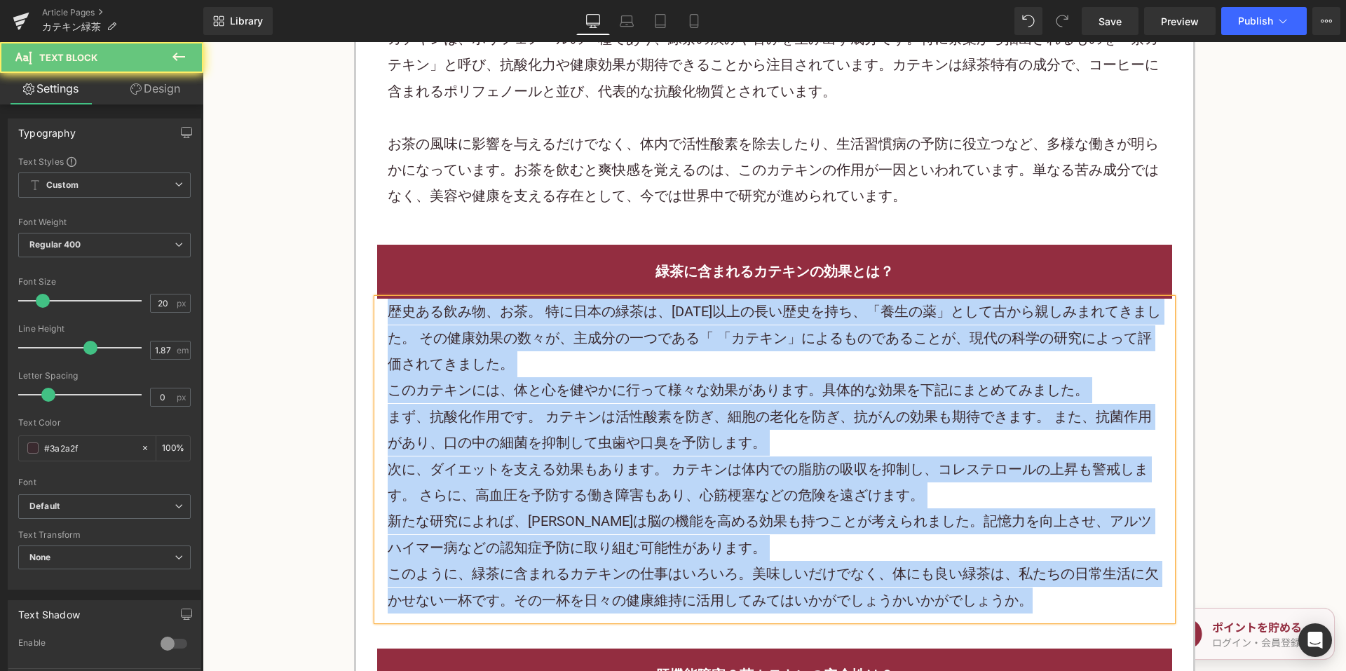
paste div
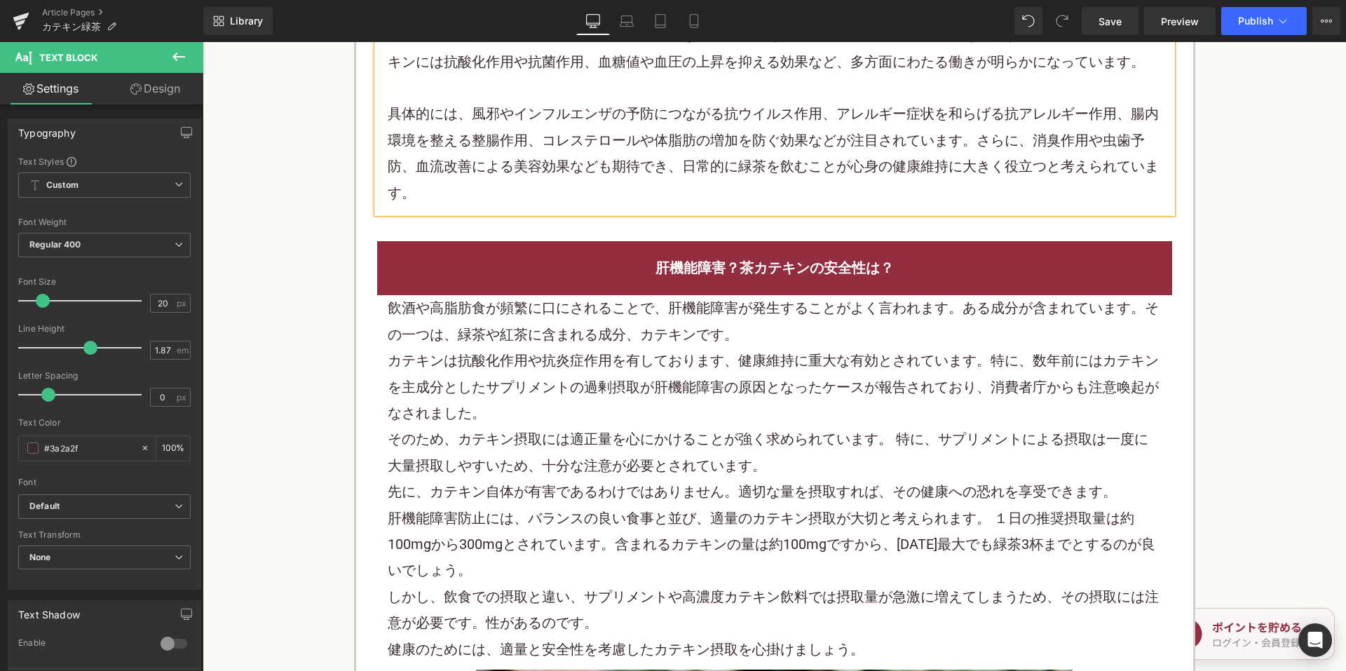
scroll to position [1752, 0]
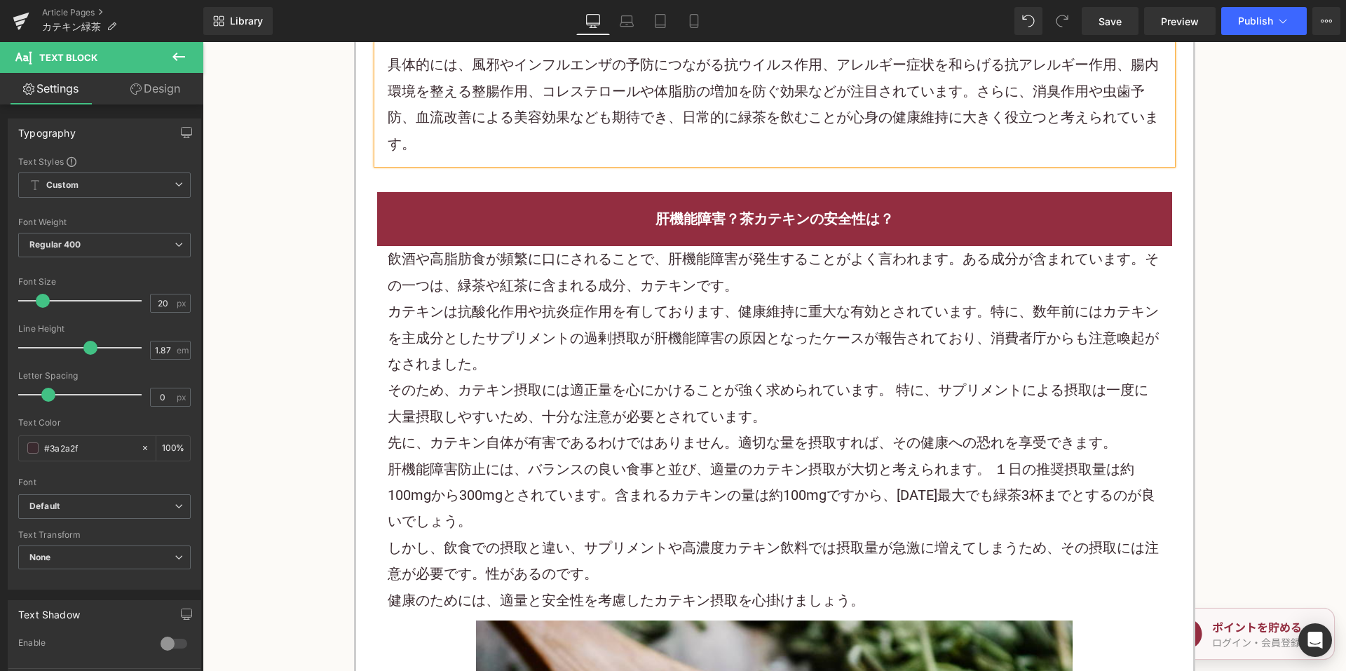
click at [678, 332] on font "カテキンは抗酸化作用や抗炎症作用を有しております、健康維持に重大な有効とされています。特に、数年前にはカテキンを主成分としたサプリメントの過剰摂取が肝機能障害…" at bounding box center [773, 337] width 771 height 69
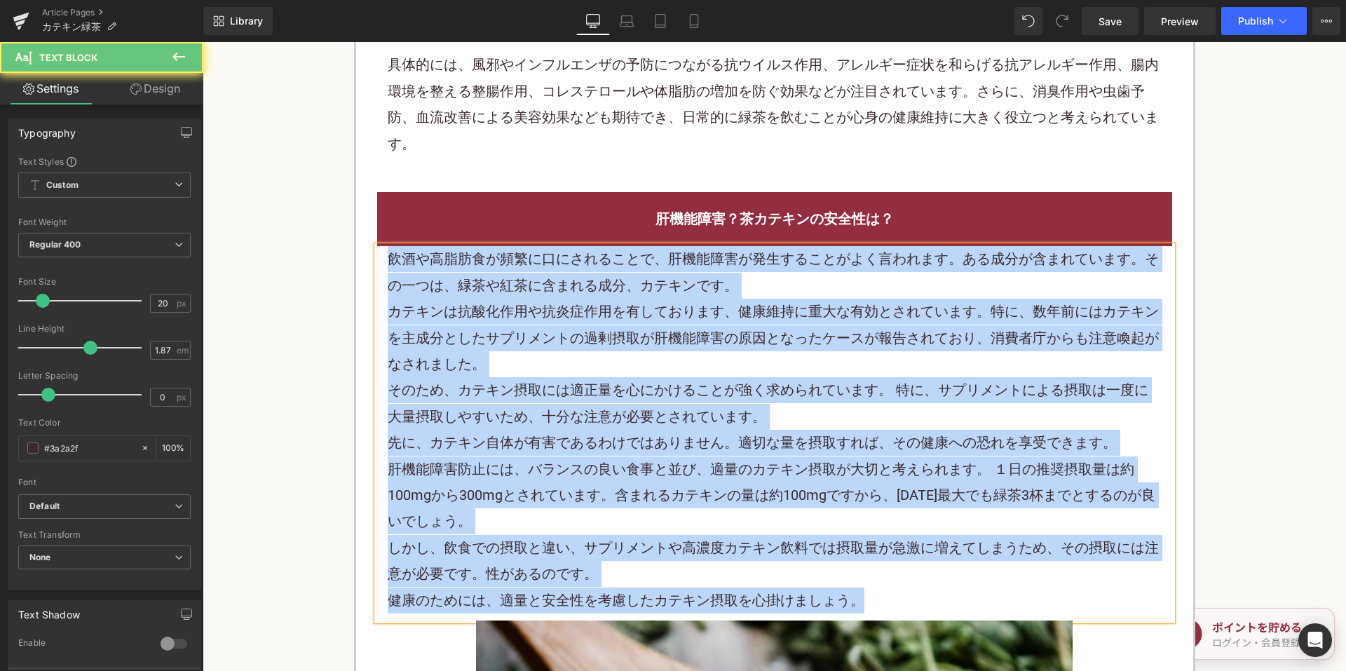
paste div
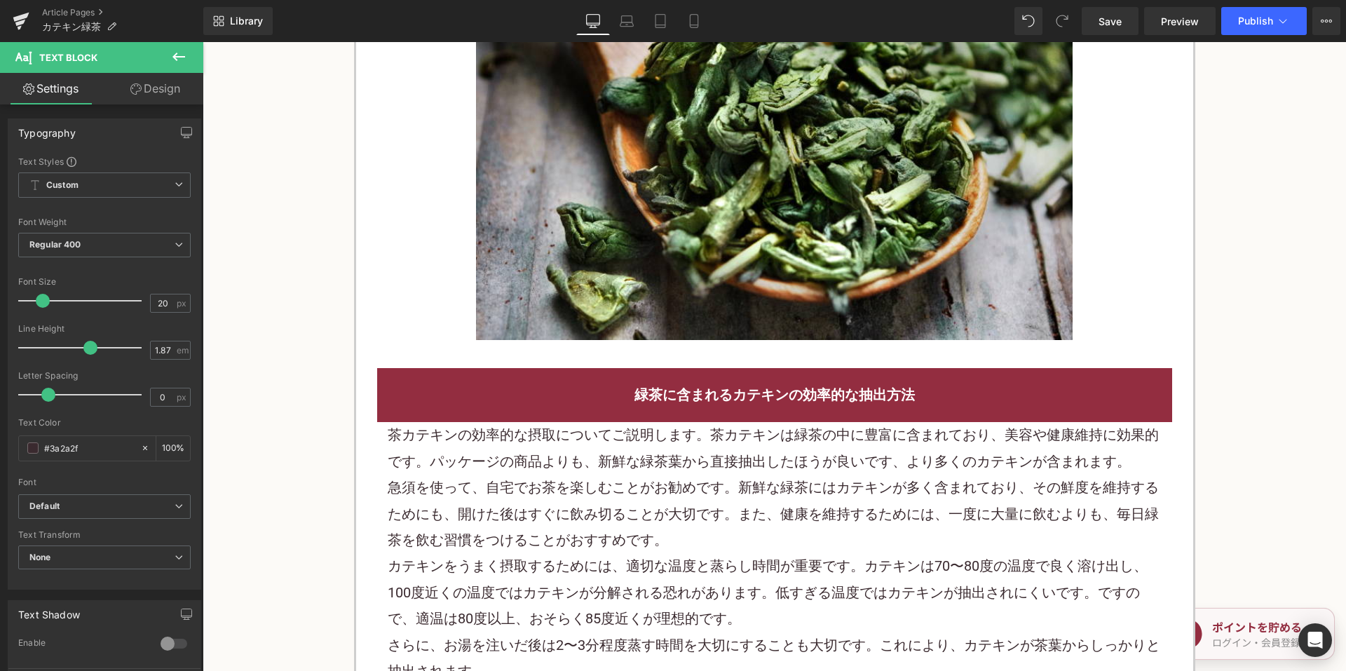
scroll to position [2453, 0]
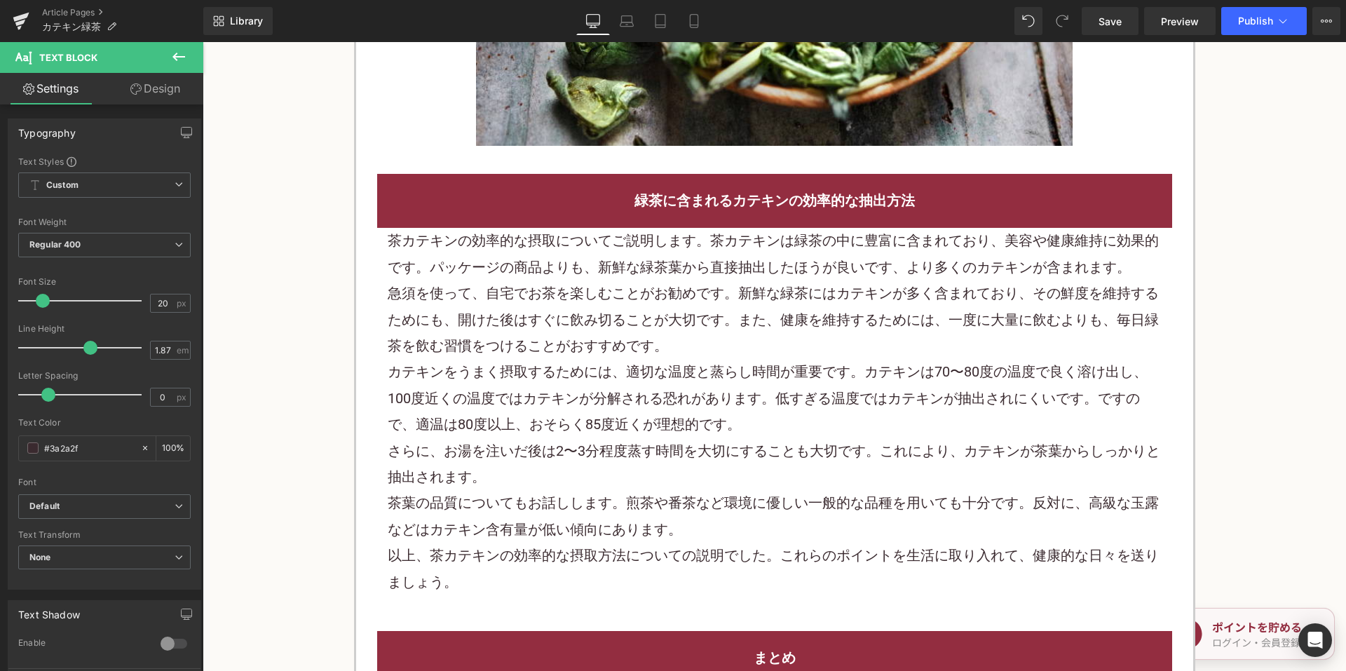
click at [648, 289] on font "急須を使って、自宅でお茶を楽しむことがお勧めです。新鮮な緑茶にはカテキンが多く含まれており、その鮮度を維持するためにも、開けた後はすぐに飲み切ることが大切です…" at bounding box center [773, 319] width 771 height 69
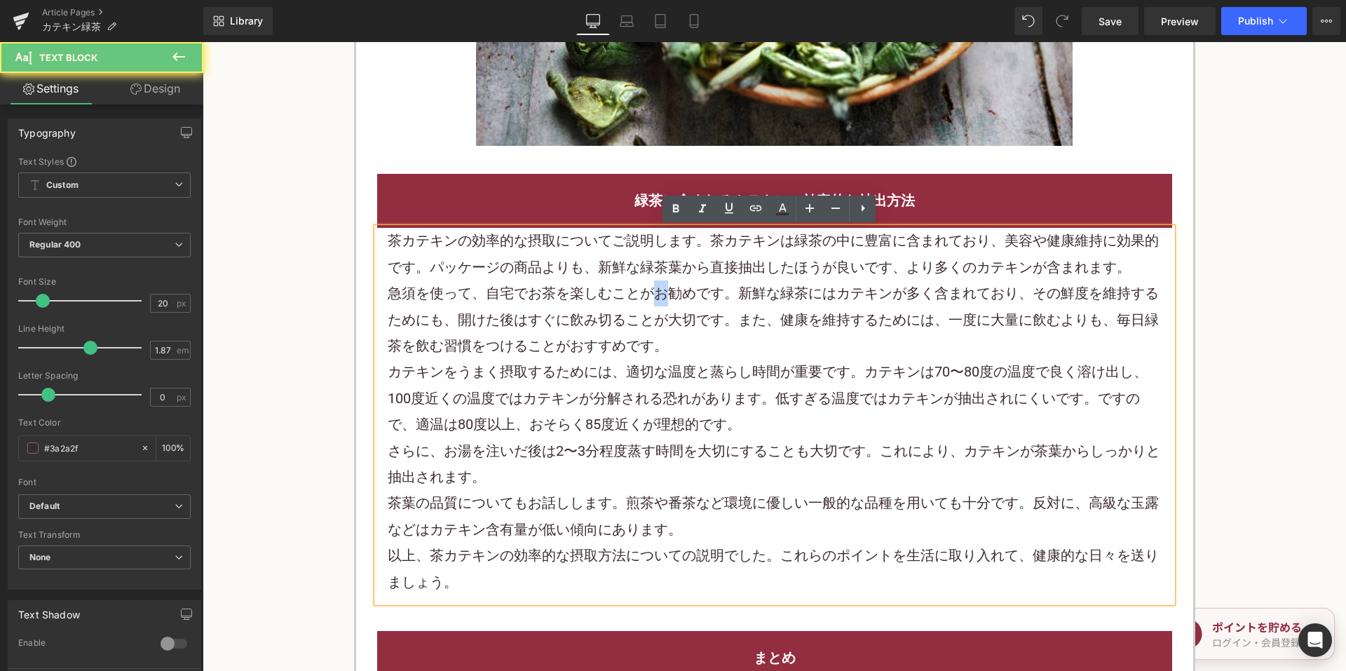
click font "急須を使って、自宅でお茶を楽しむことがお勧めです。新鮮な緑茶にはカテキンが多く含まれており、その鮮度を維持するためにも、開けた後はすぐに飲み切ることが大切です…"
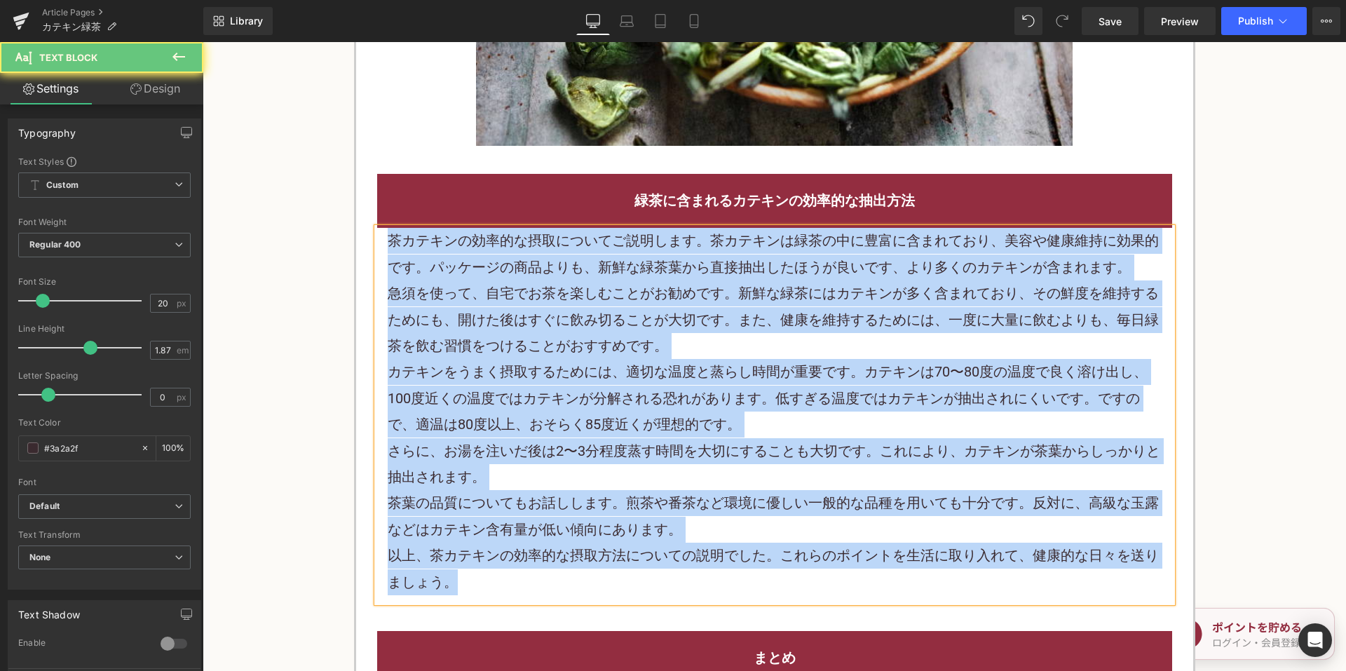
paste div
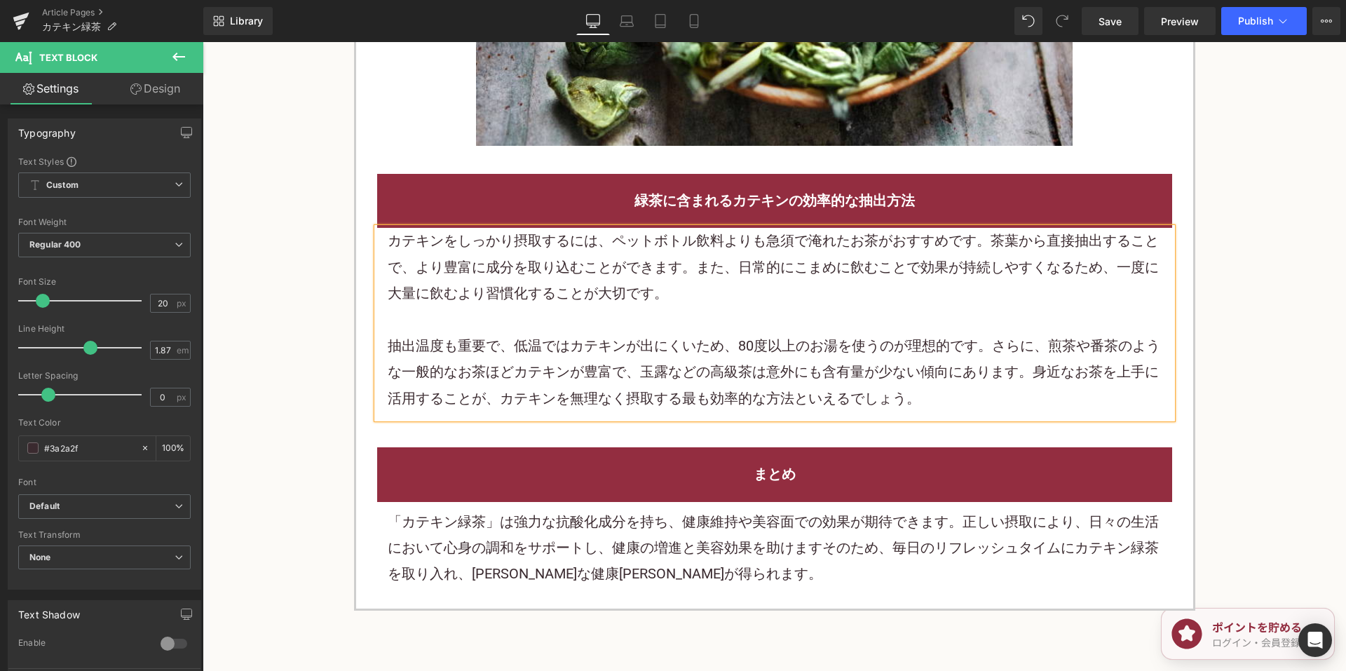
click p "「カテキン緑茶」は強力な抗酸化成分を持ち、健康維持や美容面での効果が期待できます。正しい摂取により、日々の生活において心身の調和をサポートし、健康の増進と美容…"
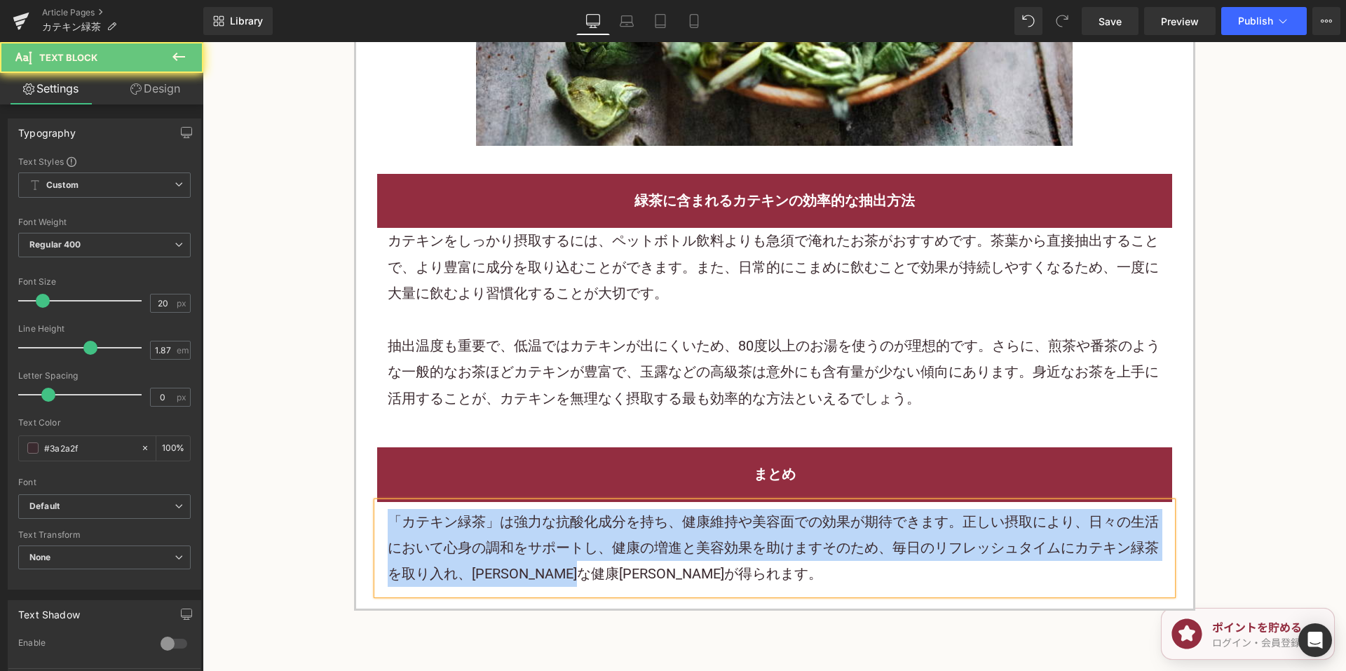
paste div
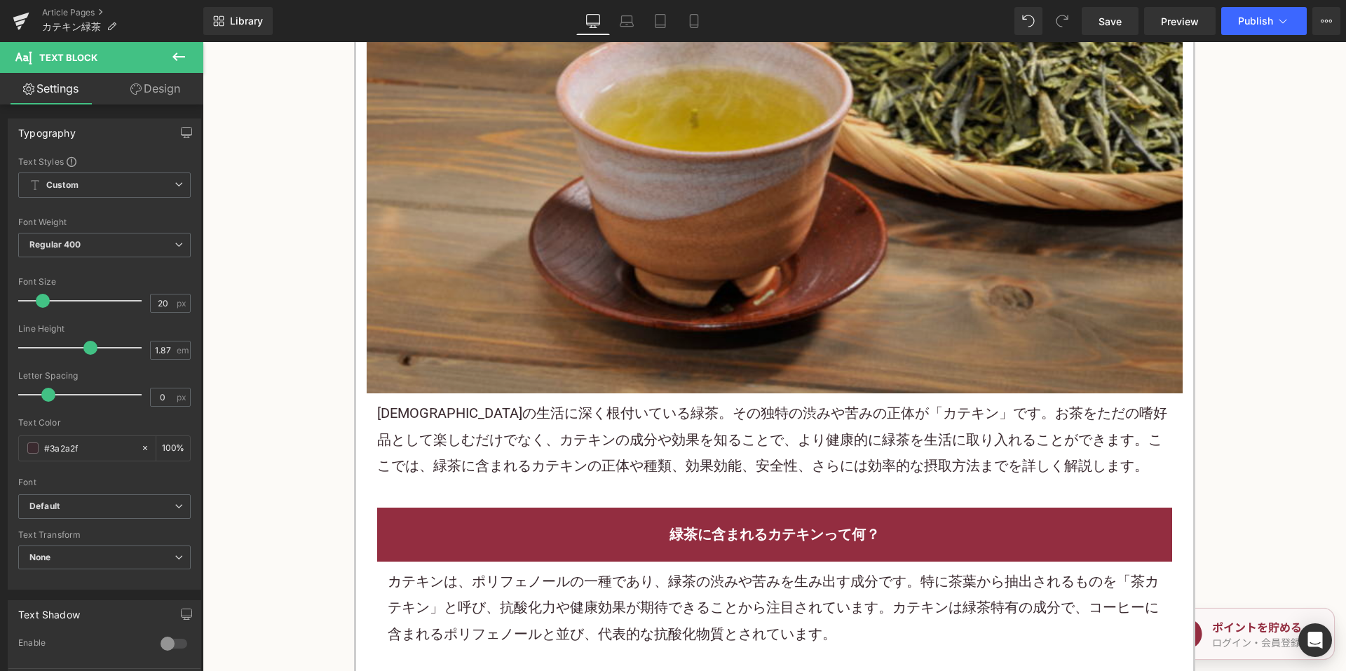
scroll to position [491, 0]
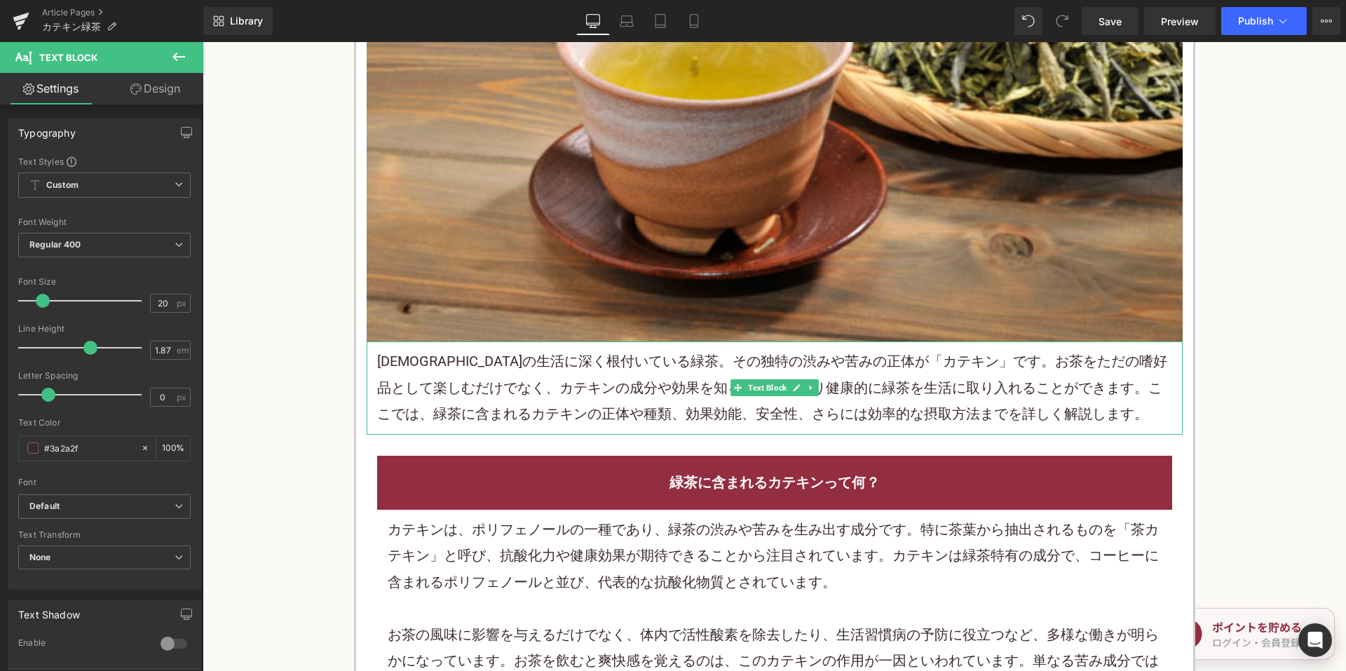
click font "日本人の生活に深く根付いている緑茶。その独特の渋みや苦みの正体が「カテキン」です。お茶をただの嗜好品として楽しむだけでなく、カテキンの成分や効果を知ることで、…"
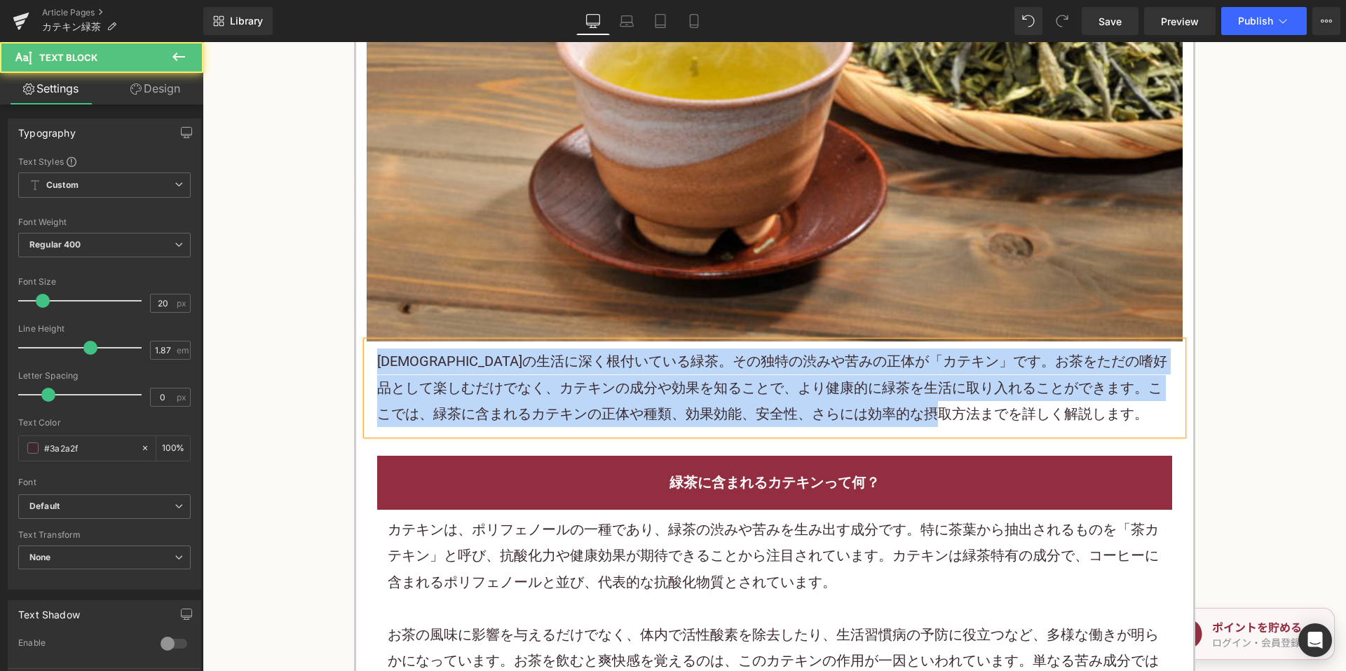
copy font "日本人の生活に深く根付いている緑茶。その独特の渋みや苦みの正体が「カテキン」です。お茶をただの嗜好品として楽しむだけでなく、カテキンの成分や効果を知ることで、…"
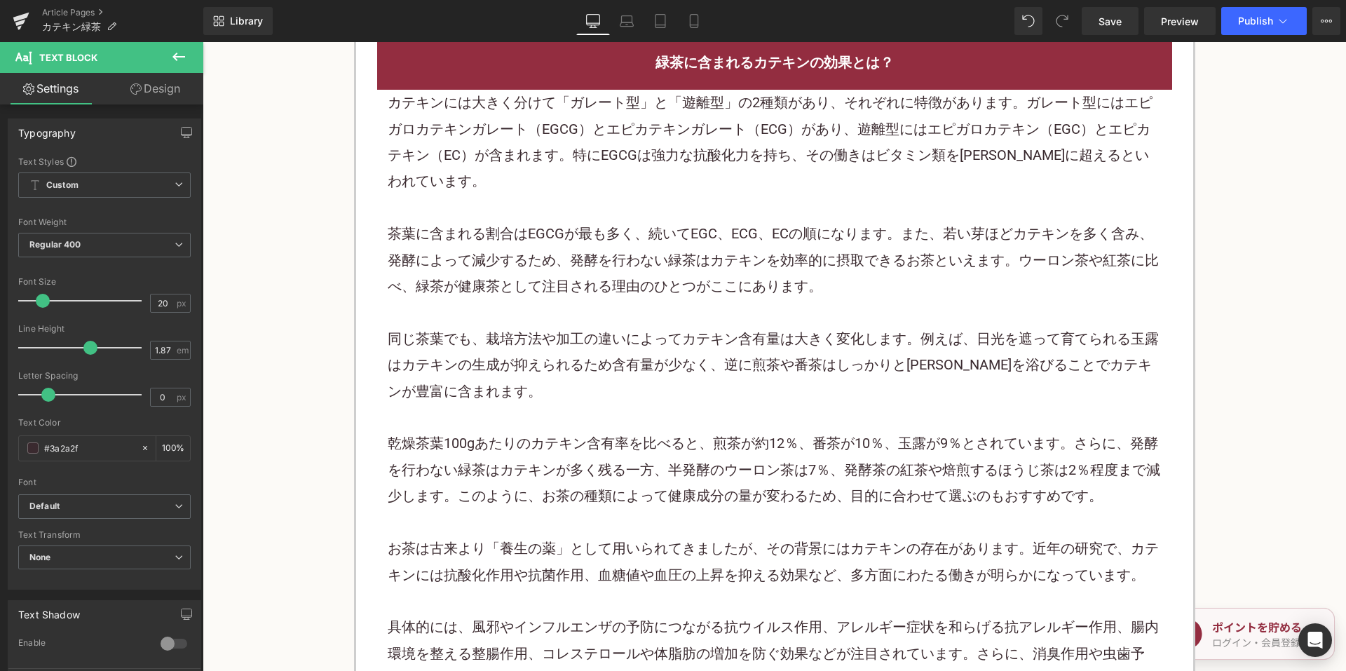
scroll to position [1192, 0]
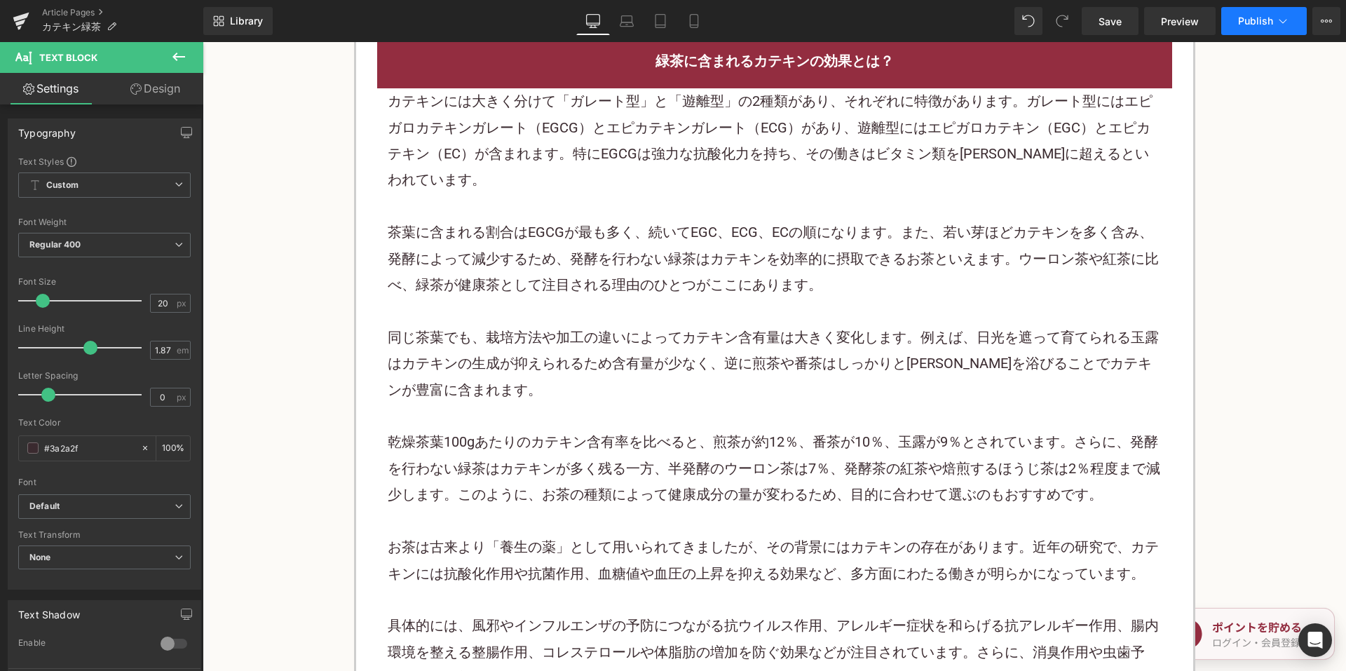
click span "Publish"
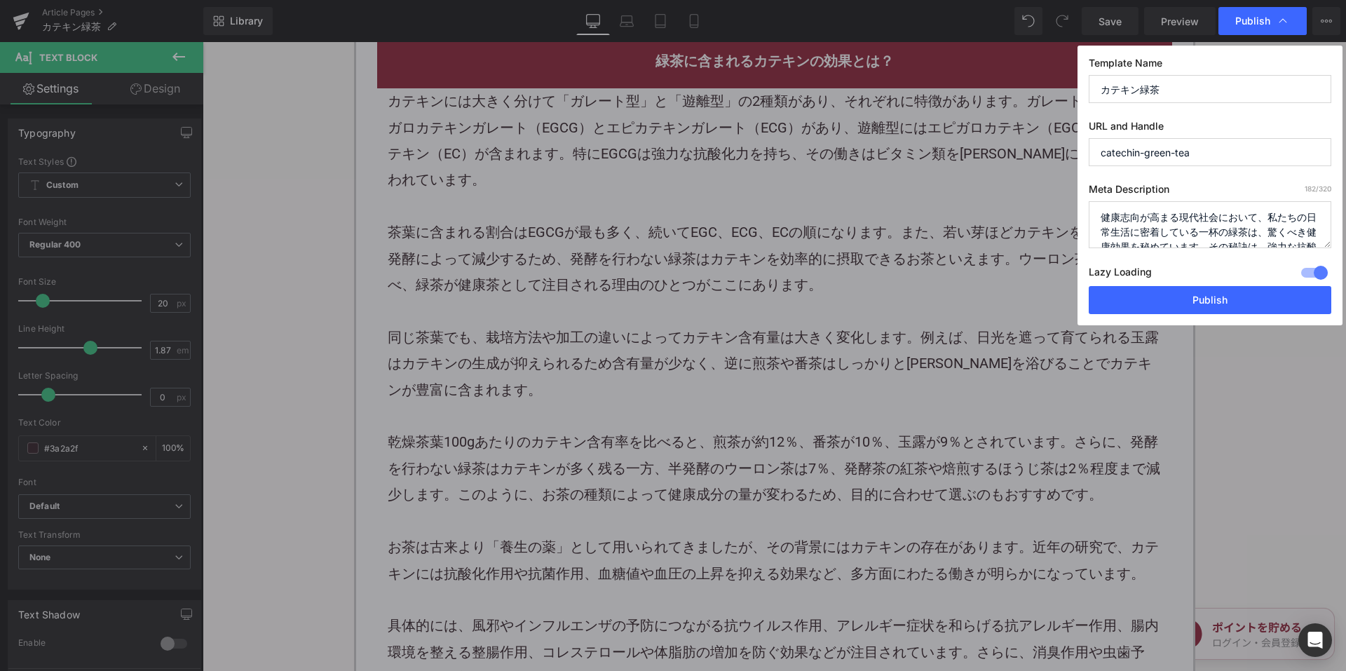
click textarea "健康志向が高まる現代社会において、私たちの日常生活に密着している一杯の緑茶は、驚くべき健康効果を秘めています。その秘訣は、強力な抗酸化作用を持つ成分、「カテキ…"
paste textarea "日本人の生活に深く根付いている緑茶。その独特の渋みや苦みの正体が「カテキン」です。お茶をただの嗜好品として楽しむだけでなく、カテキンの成分や効果を知ることで、…"
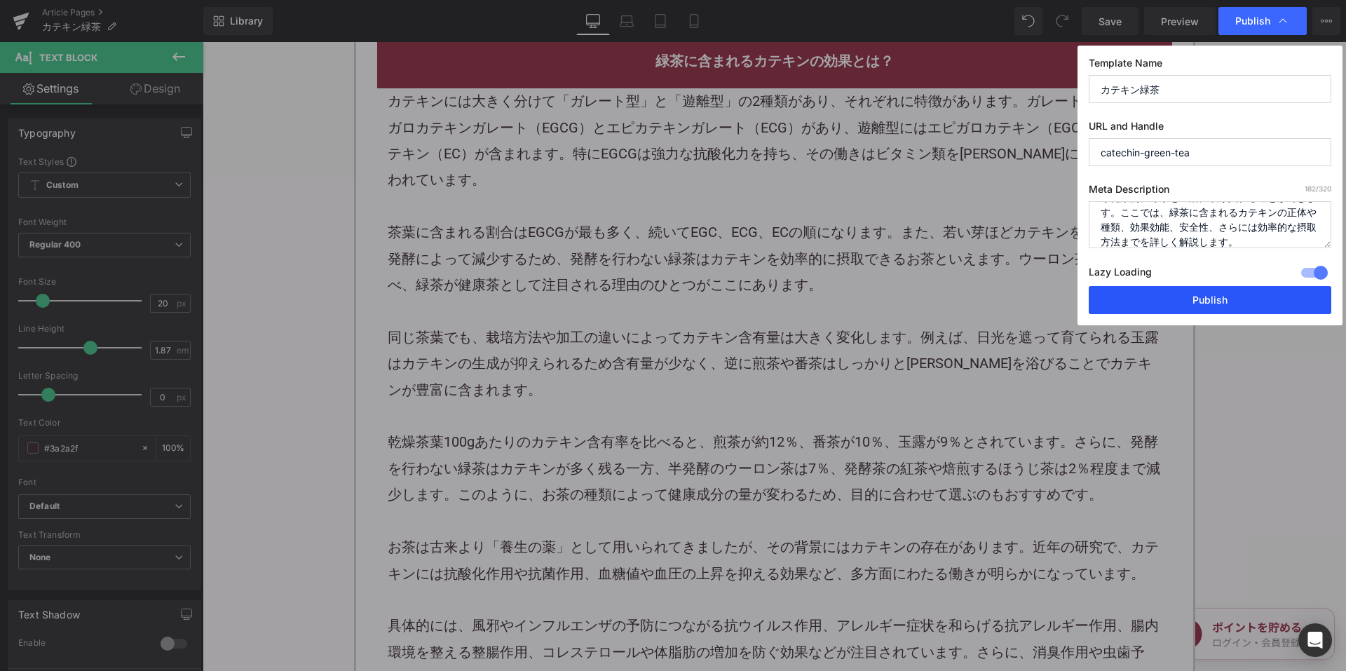
type textarea "日本人の生活に深く根付いている緑茶。その独特の渋みや苦みの正体が「カテキン」です。お茶をただの嗜好品として楽しむだけでなく、カテキンの成分や効果を知ることで、…"
drag, startPoint x: 1151, startPoint y: 300, endPoint x: 897, endPoint y: 207, distance: 270.3
click button "Publish"
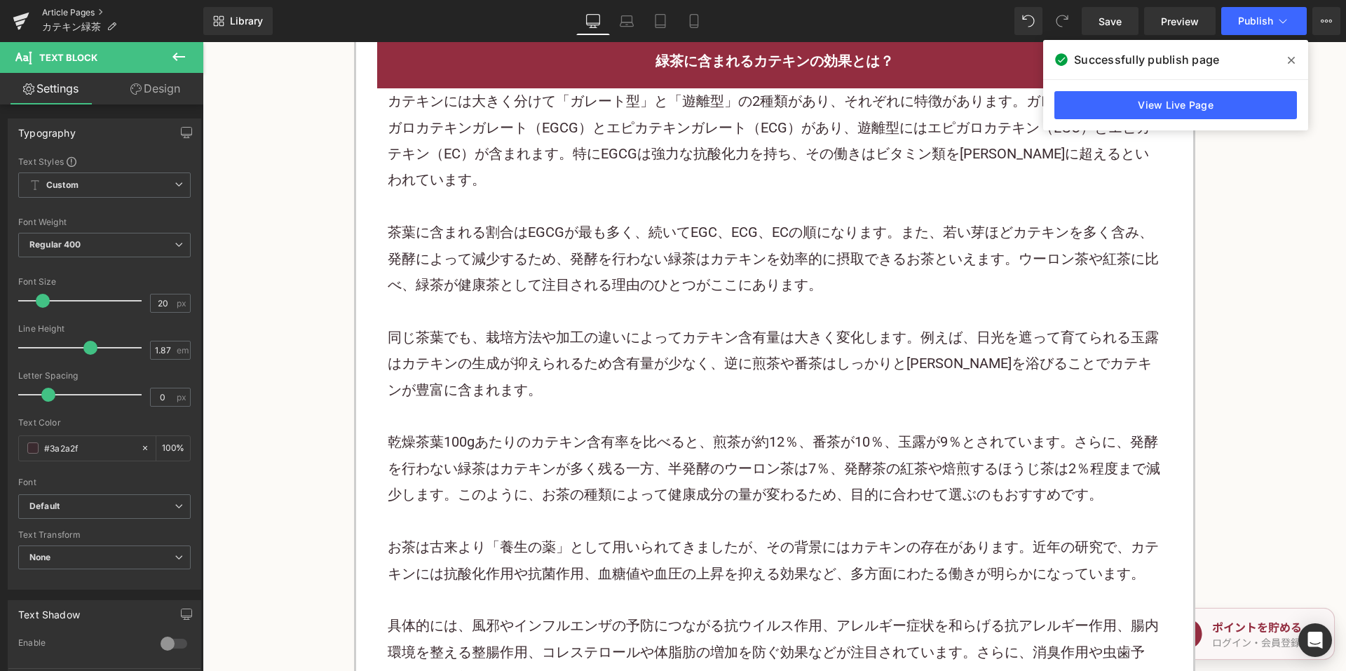
click link "Article Pages"
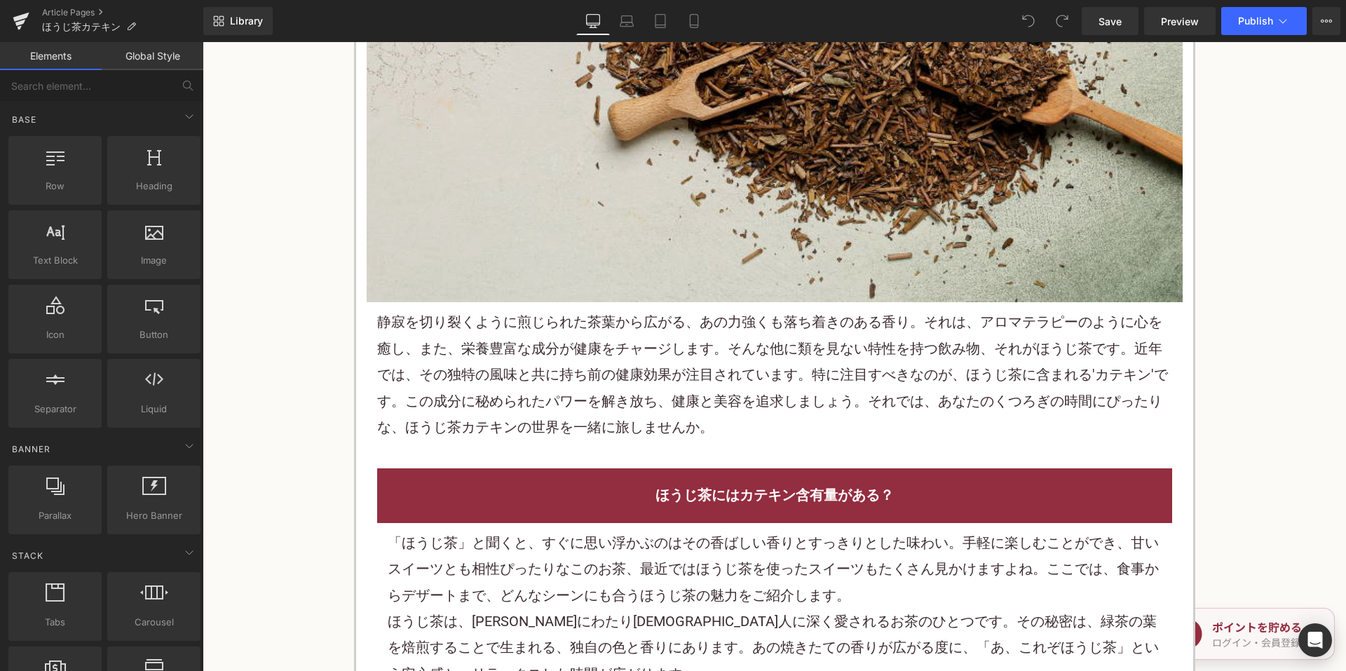
scroll to position [701, 0]
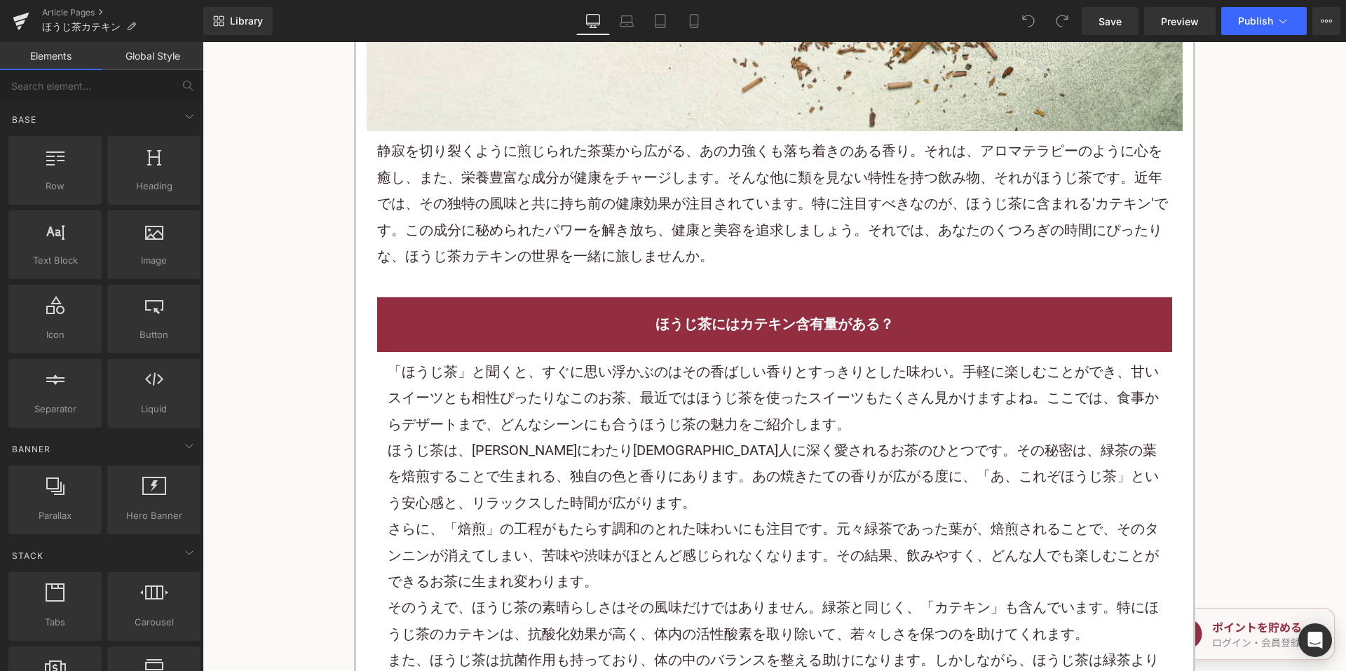
click at [562, 164] on p "静寂を切り裂くように煎じられた茶葉から広がる、あの力強くも落ち着きのある香り。それは、アロマテラピーのように心を癒し、また、栄養豊富な成分が健康をチャージしま…" at bounding box center [774, 203] width 795 height 131
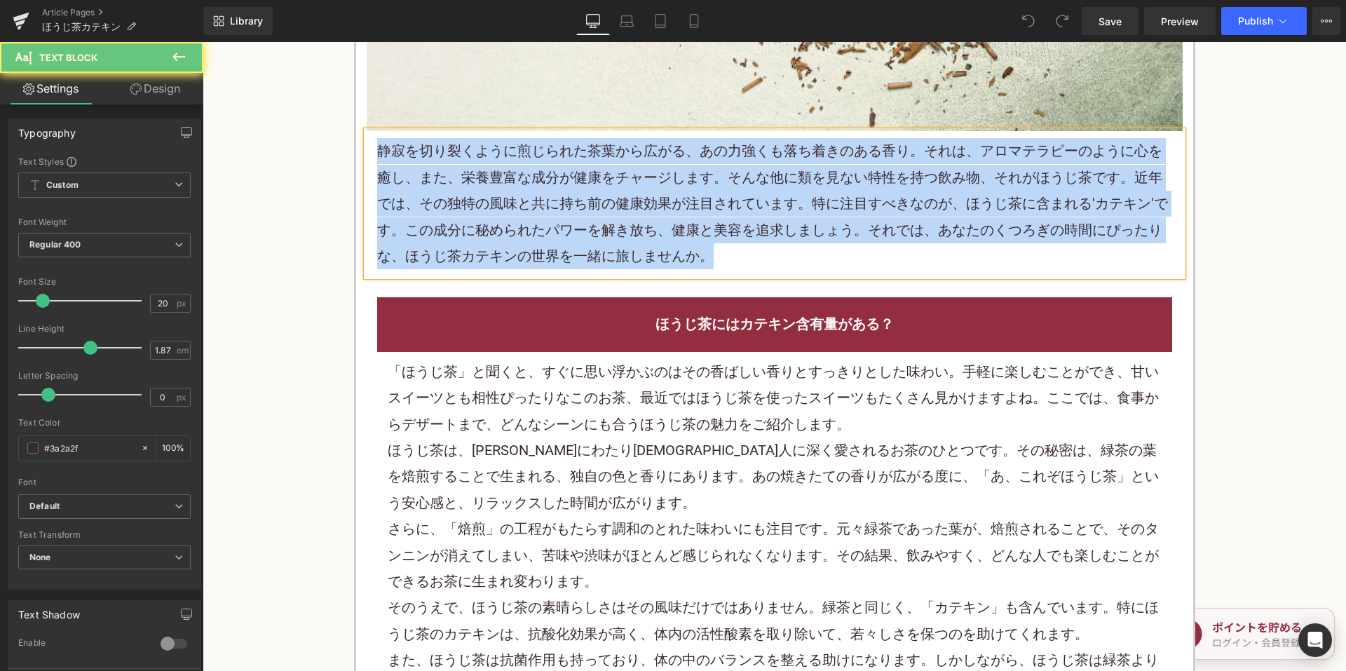
paste div
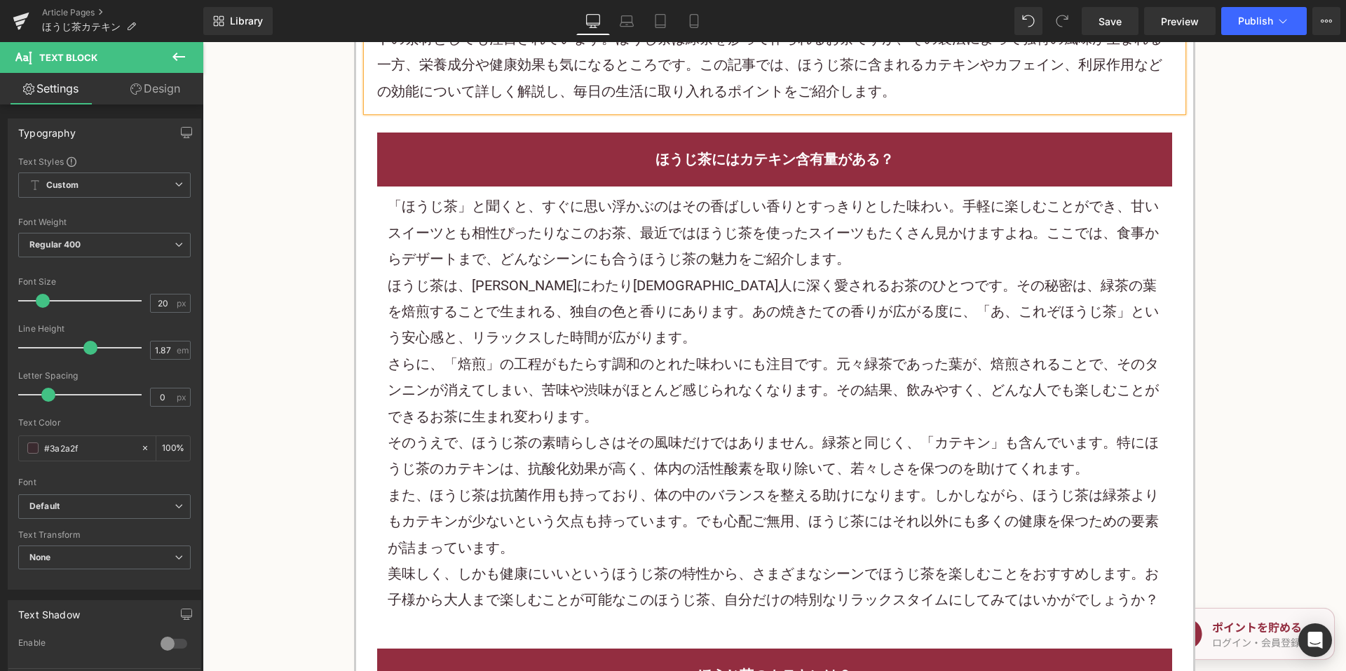
scroll to position [841, 0]
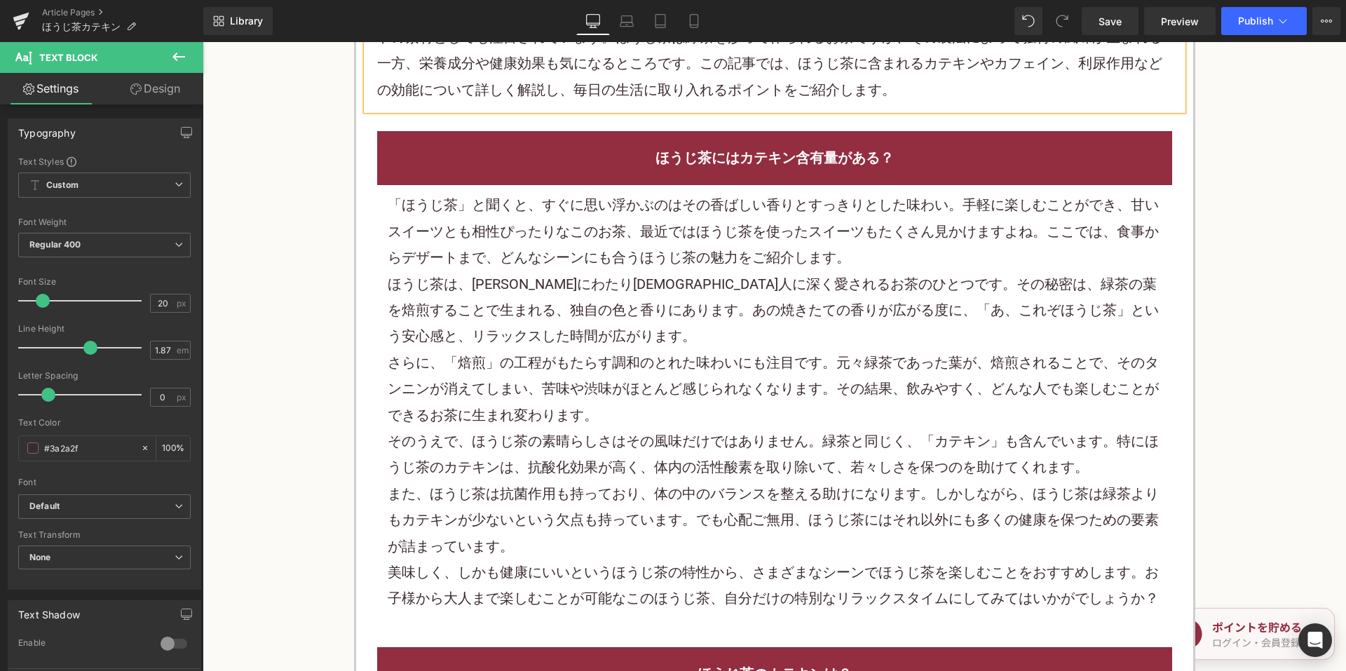
click at [777, 232] on p "「ほうじ茶」と聞くと、すぐに思い浮かぶのはその香ばしい香りとすっきりとした味わい。手軽に楽しむことができ、甘い スイーツ とも相性ぴったりなこのお茶、最近では…" at bounding box center [775, 231] width 774 height 79
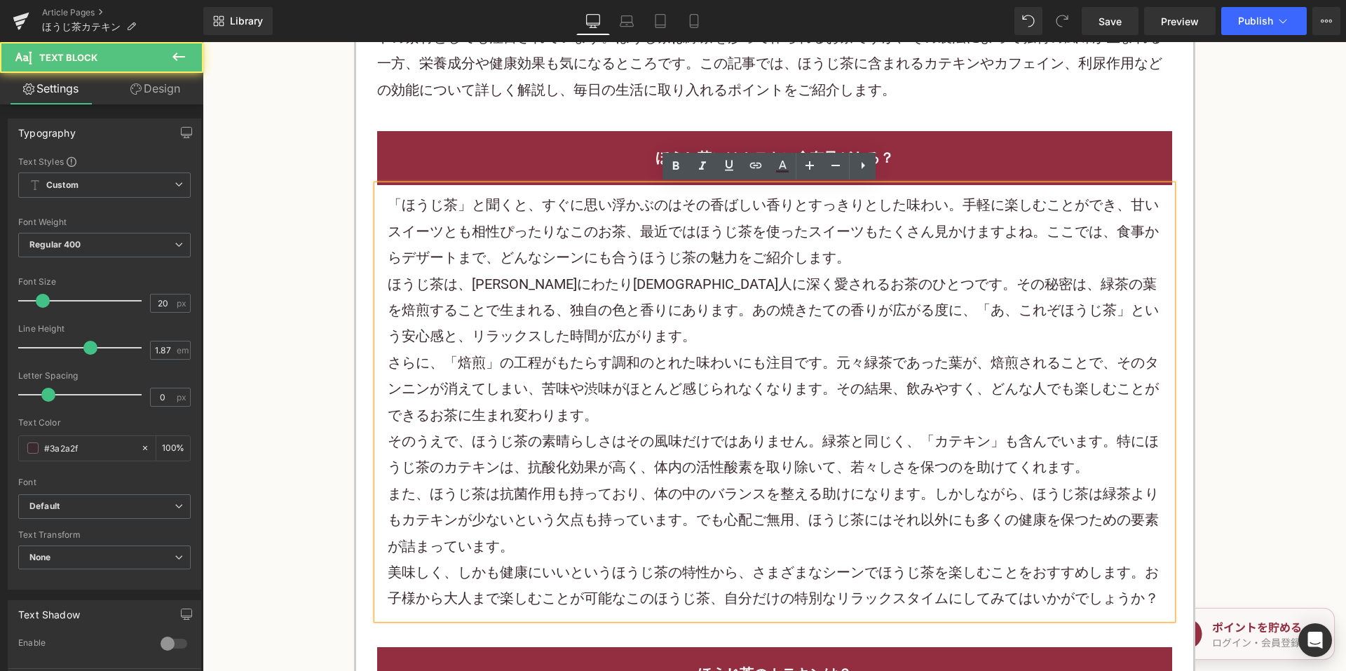
click at [803, 310] on p "ほうじ茶は、[PERSON_NAME]にわたり[DEMOGRAPHIC_DATA]人に深く愛されるお茶のひとつです。その秘密は、緑茶の葉を焙煎することで生まれ…" at bounding box center [775, 310] width 774 height 79
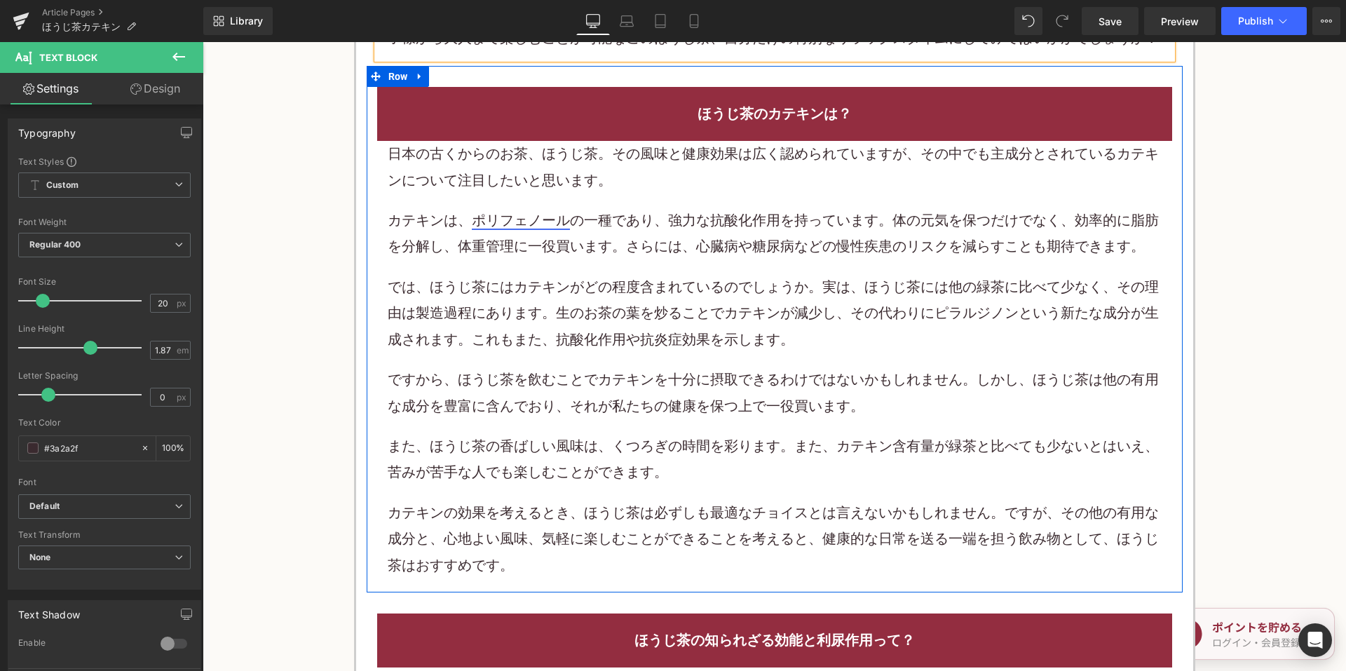
scroll to position [1402, 0]
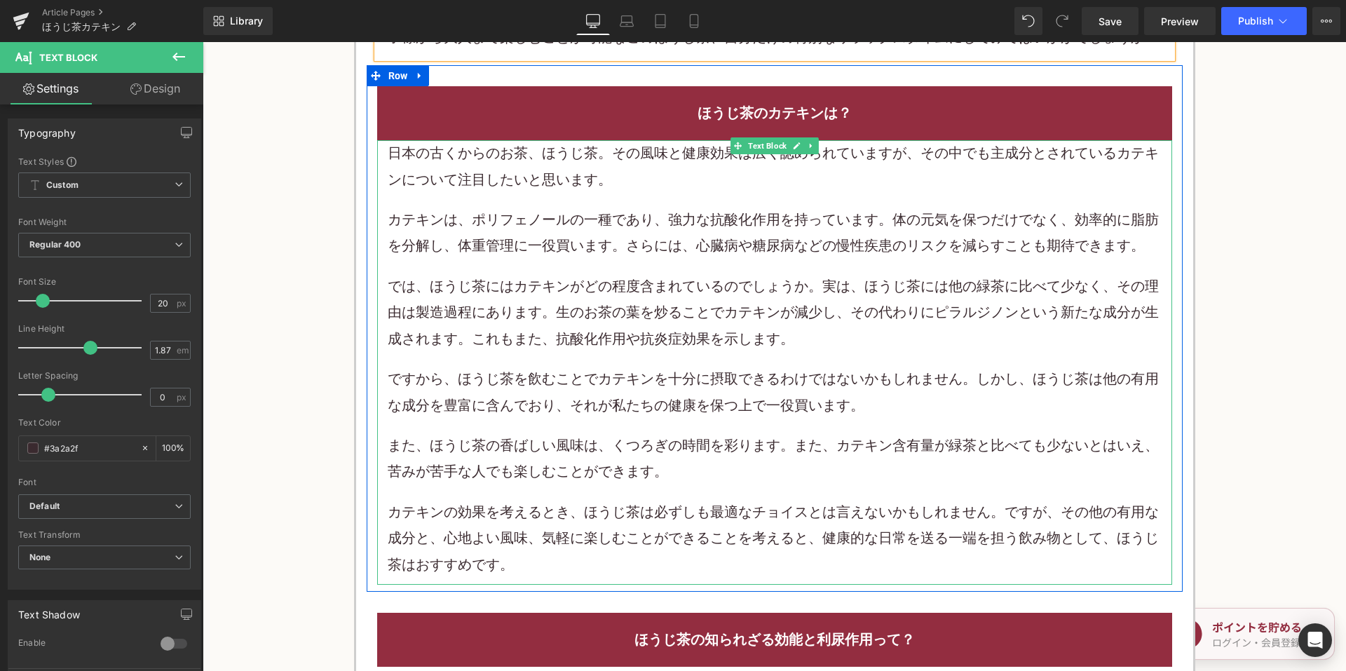
click at [619, 170] on p "日本の古くからのお茶、ほうじ茶。その風味と健康効果は広く認められていますが、その中でも主成分とされているカテキンについて注目したいと思います。" at bounding box center [775, 166] width 774 height 53
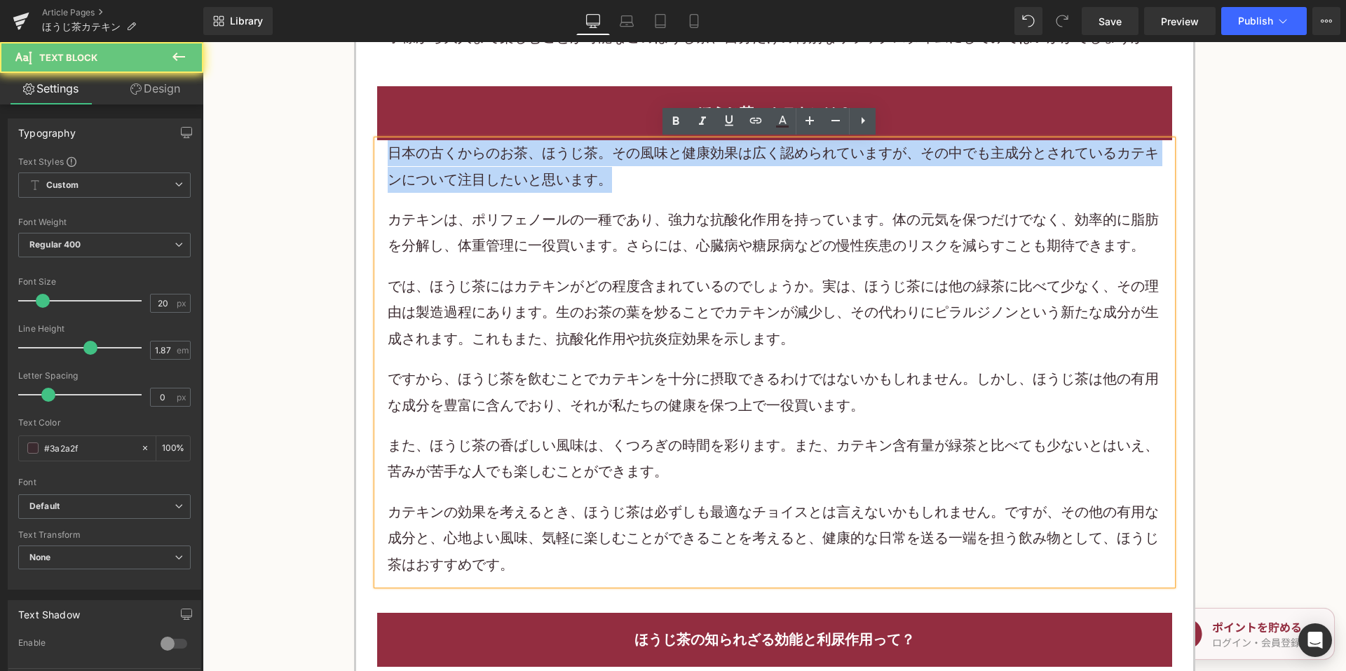
drag, startPoint x: 619, startPoint y: 178, endPoint x: 369, endPoint y: 155, distance: 250.6
click at [377, 155] on div "日本の古くからのお茶、ほうじ茶。その風味と健康効果は広く認められていますが、その中でも主成分とされているカテキンについて注目したいと思います。 カテキンは、 …" at bounding box center [774, 362] width 795 height 444
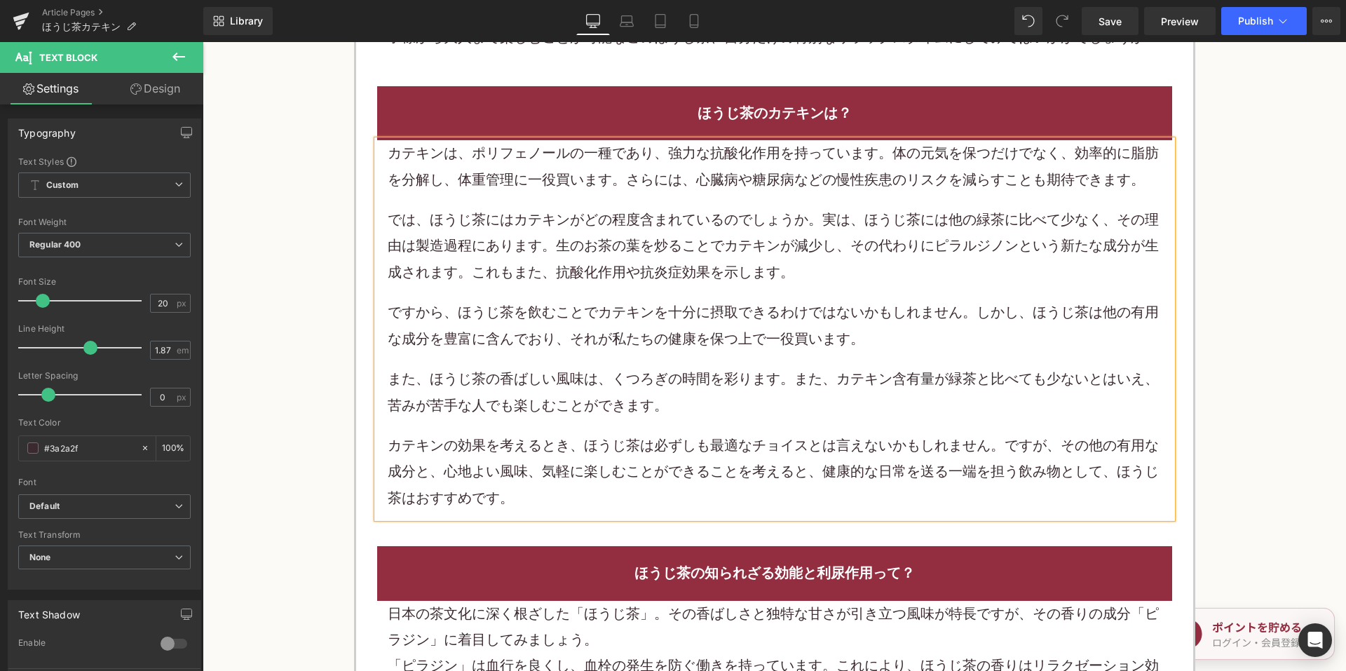
click at [628, 250] on p "では、ほうじ茶にはカテキンがどの程度含まれているのでしょうか。実は、ほうじ茶には他の緑茶に比べて少なく、その理由は製造過程にあります。生のお茶の葉を炒ることで…" at bounding box center [775, 246] width 774 height 79
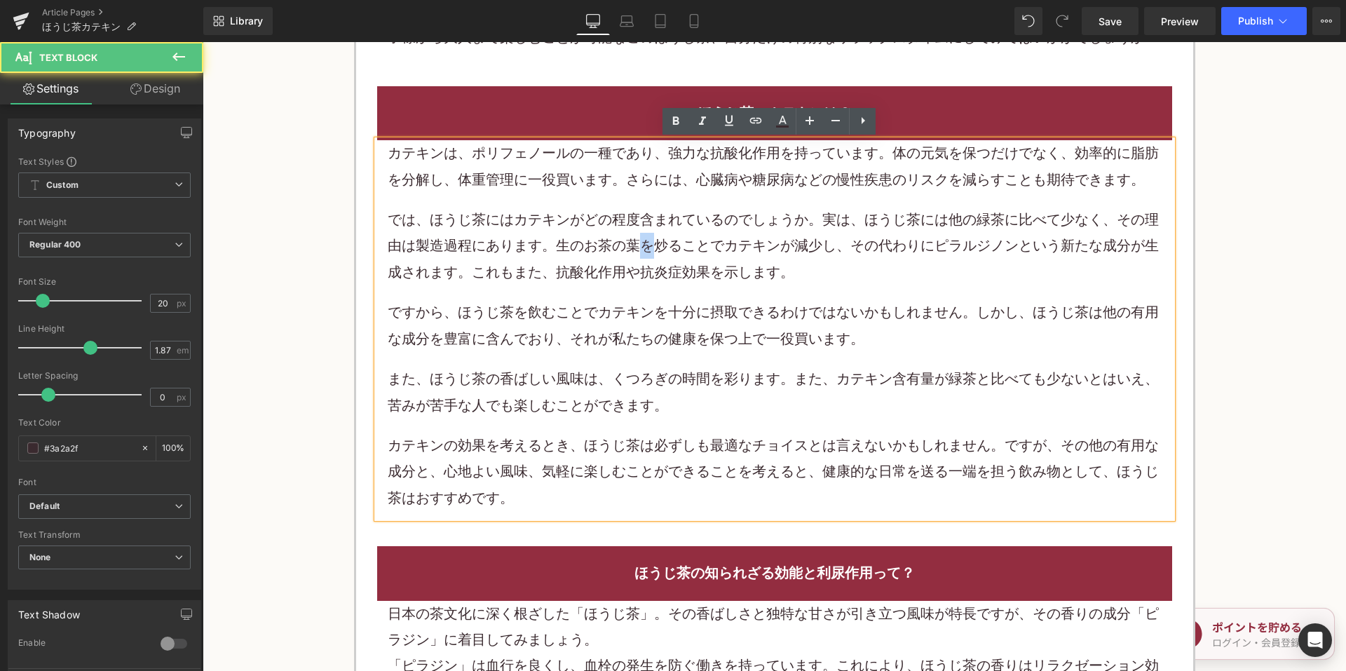
click at [627, 249] on p "では、ほうじ茶にはカテキンがどの程度含まれているのでしょうか。実は、ほうじ茶には他の緑茶に比べて少なく、その理由は製造過程にあります。生のお茶の葉を炒ることで…" at bounding box center [775, 246] width 774 height 79
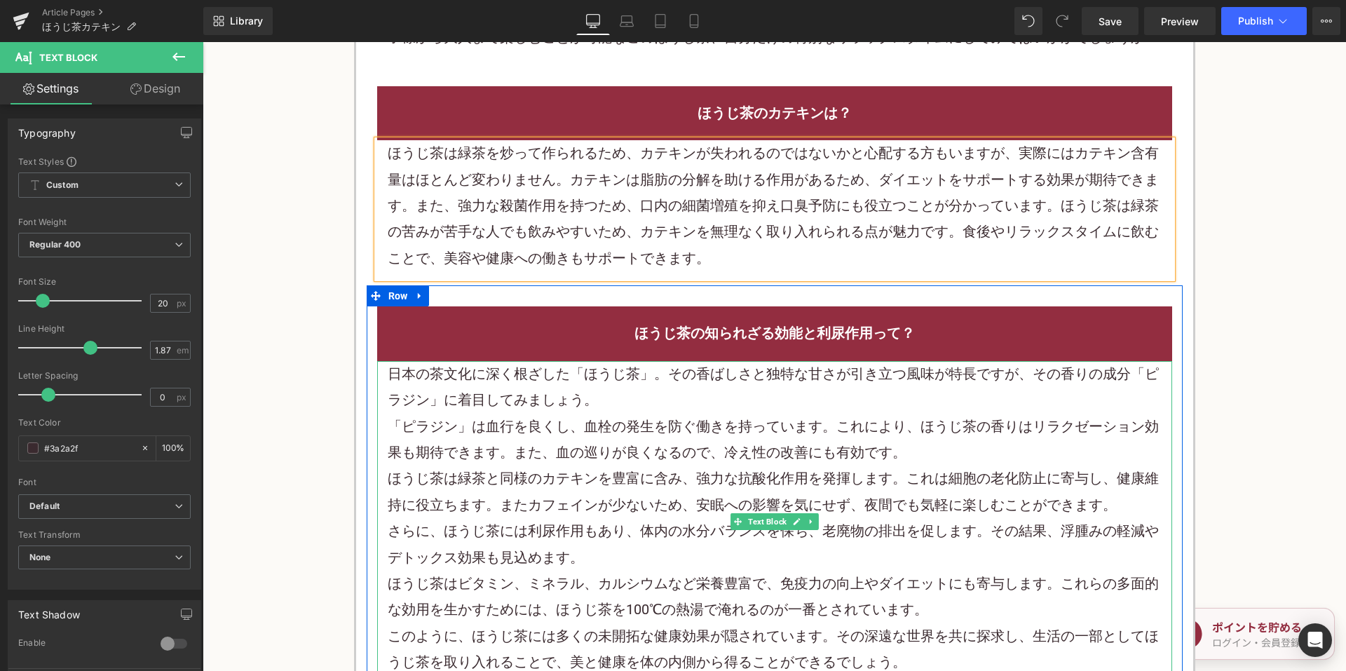
click at [515, 390] on p "日本の 茶 文化に深く根ざした「ほうじ茶」。その香ばしさと独特な甘さが引き立つ風味が特長ですが、その香りの成分「ピラジン」に着目してみましょう。" at bounding box center [775, 387] width 774 height 53
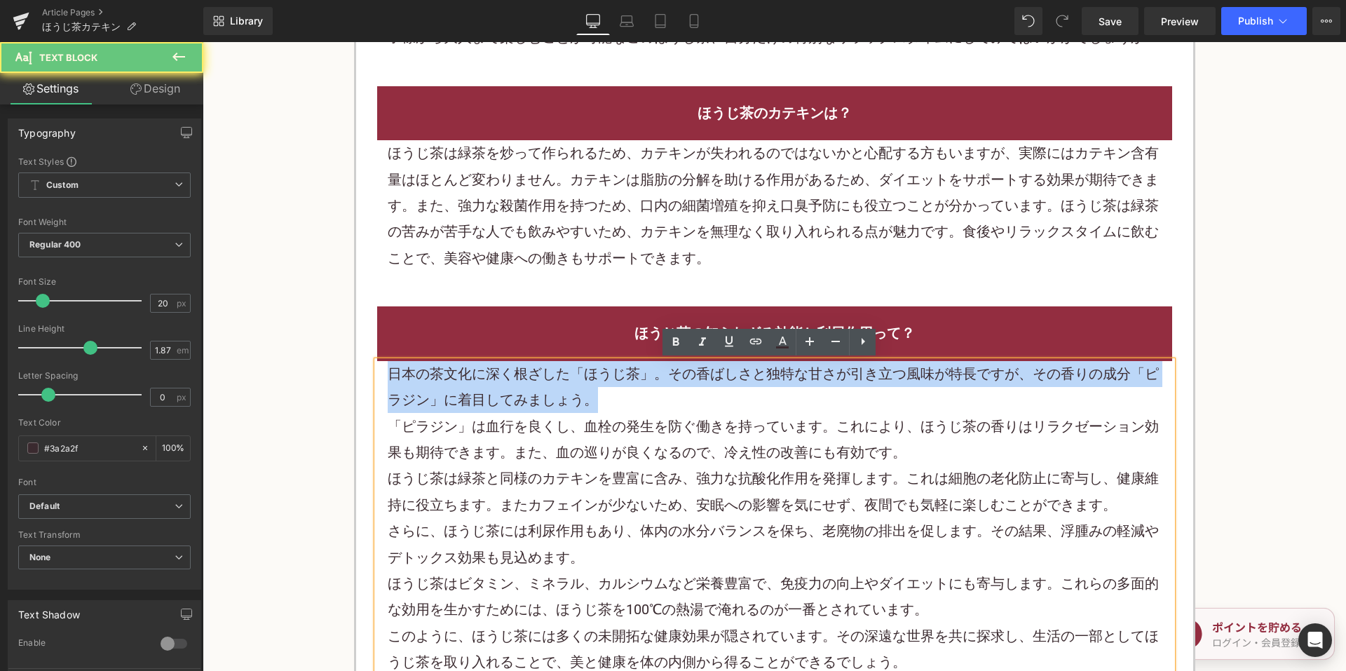
drag, startPoint x: 608, startPoint y: 401, endPoint x: 374, endPoint y: 376, distance: 235.4
click at [377, 376] on div "日本の 茶 文化に深く根ざした「ほうじ茶」。その香ばしさと独特な甘さが引き立つ風味が特長ですが、その香りの成分「ピラジン」に着目してみましょう。 「ピラジン」…" at bounding box center [774, 522] width 795 height 322
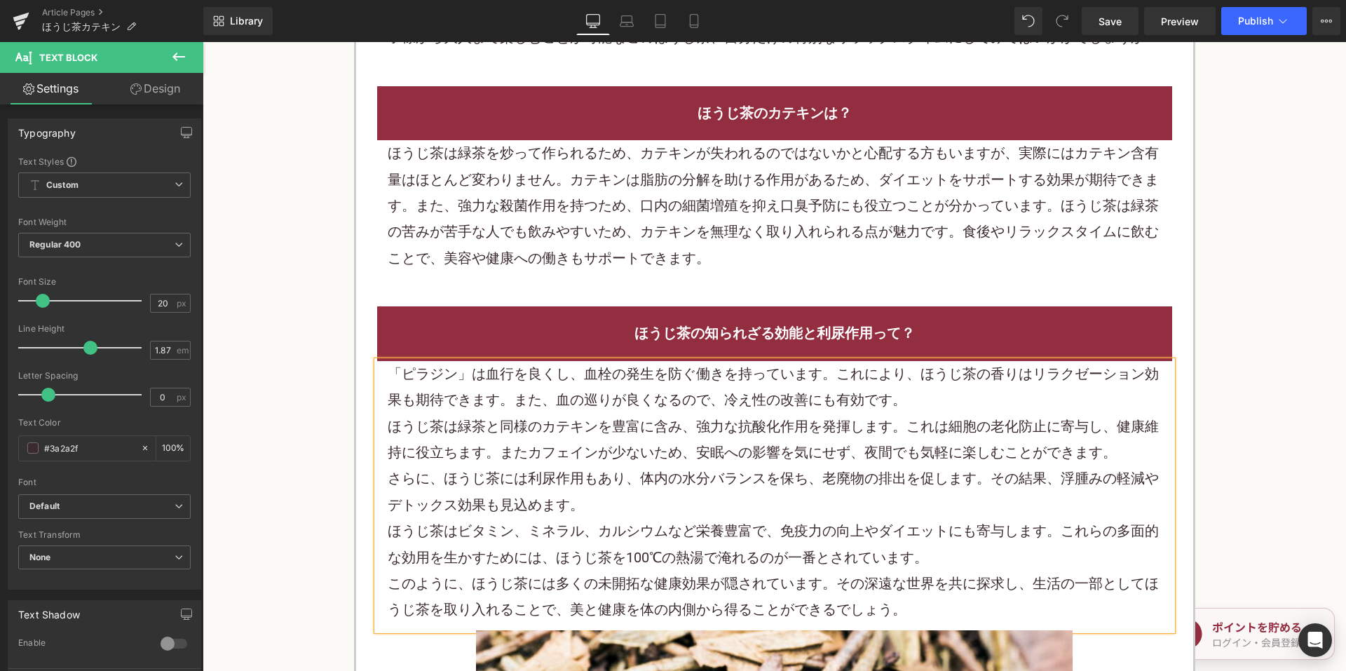
click at [557, 406] on span "「ピラジン」は血行を良くし、血栓の発生を防ぐ働きを持っています。これにより、ほうじ茶の香りはリラクゼーション効果も期待できます。また、血の巡りが良くなるので、…" at bounding box center [773, 386] width 771 height 43
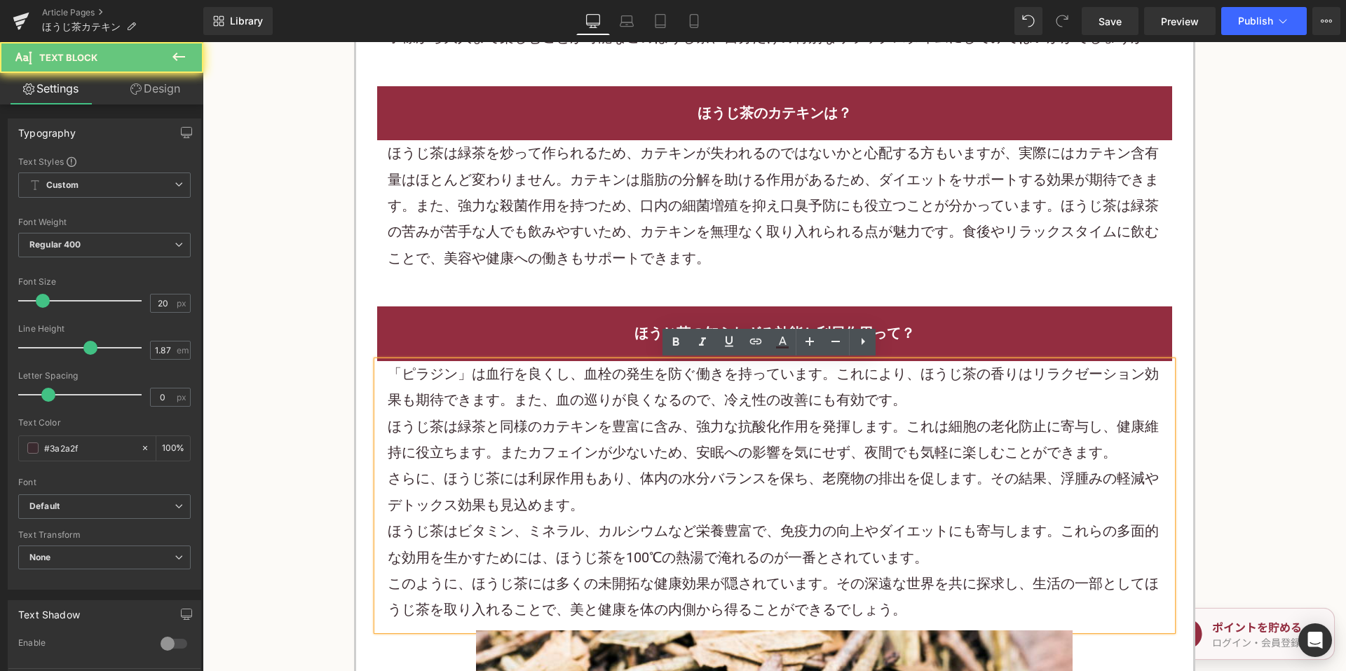
click at [388, 374] on span "「ピラジン」は血行を良くし、血栓の発生を防ぐ働きを持っています。これにより、ほうじ茶の香りはリラクゼーション効果も期待できます。また、血の巡りが良くなるので、…" at bounding box center [773, 386] width 771 height 43
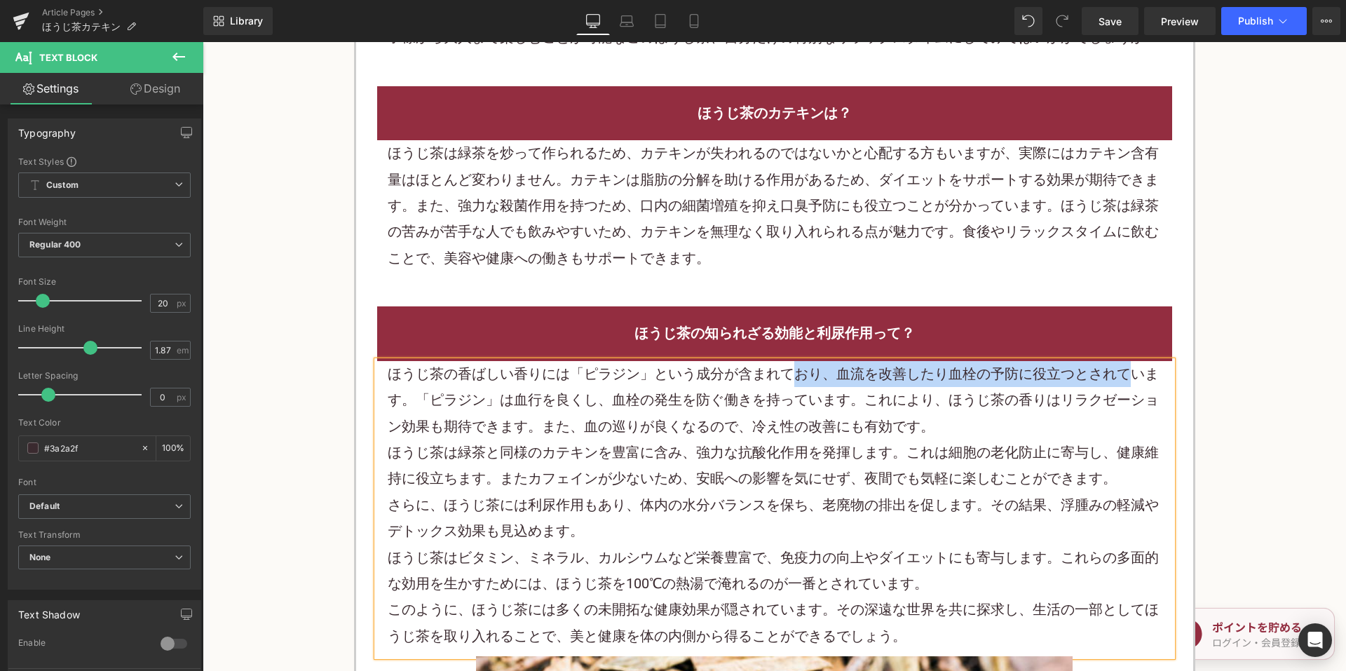
drag, startPoint x: 791, startPoint y: 372, endPoint x: 1121, endPoint y: 379, distance: 329.5
click at [1121, 379] on span "ほうじ茶の香ばしい香りには「ピラジン」という成分が含まれており、血流を改善したり血栓の予防に役立つとされています。「ピラジン」は血行を良くし、血栓の発生を防ぐ…" at bounding box center [773, 399] width 771 height 69
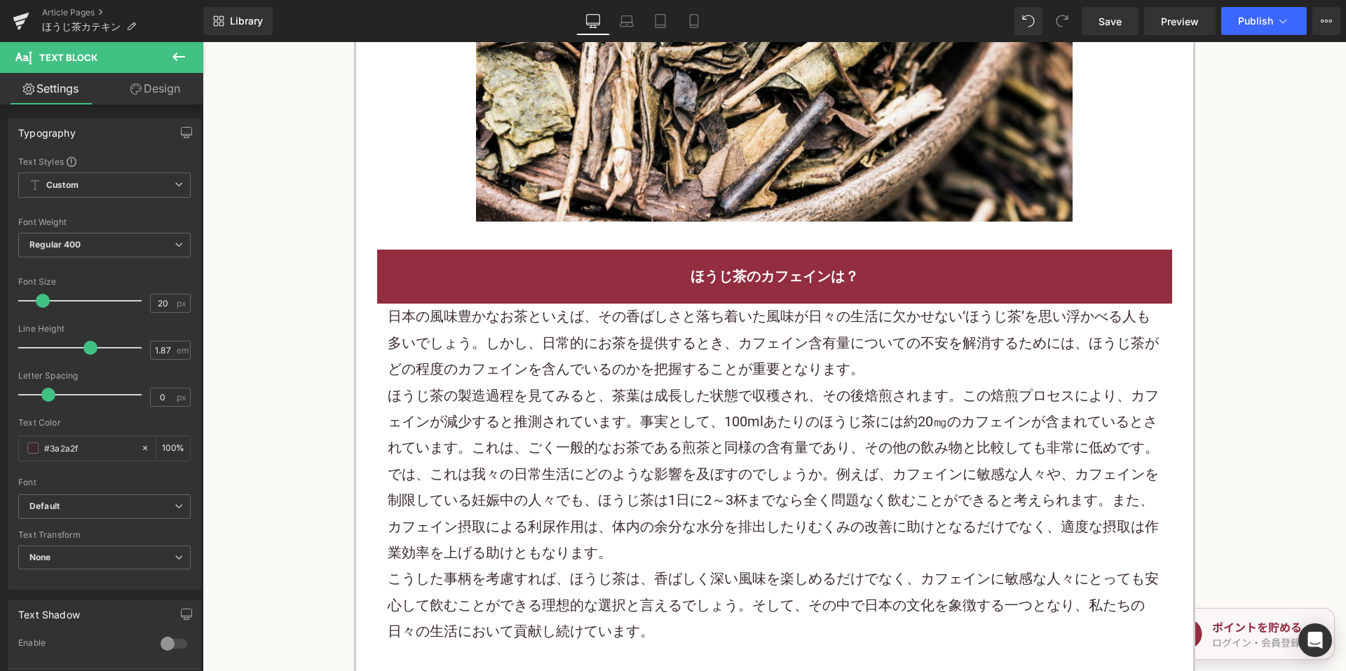
scroll to position [2313, 0]
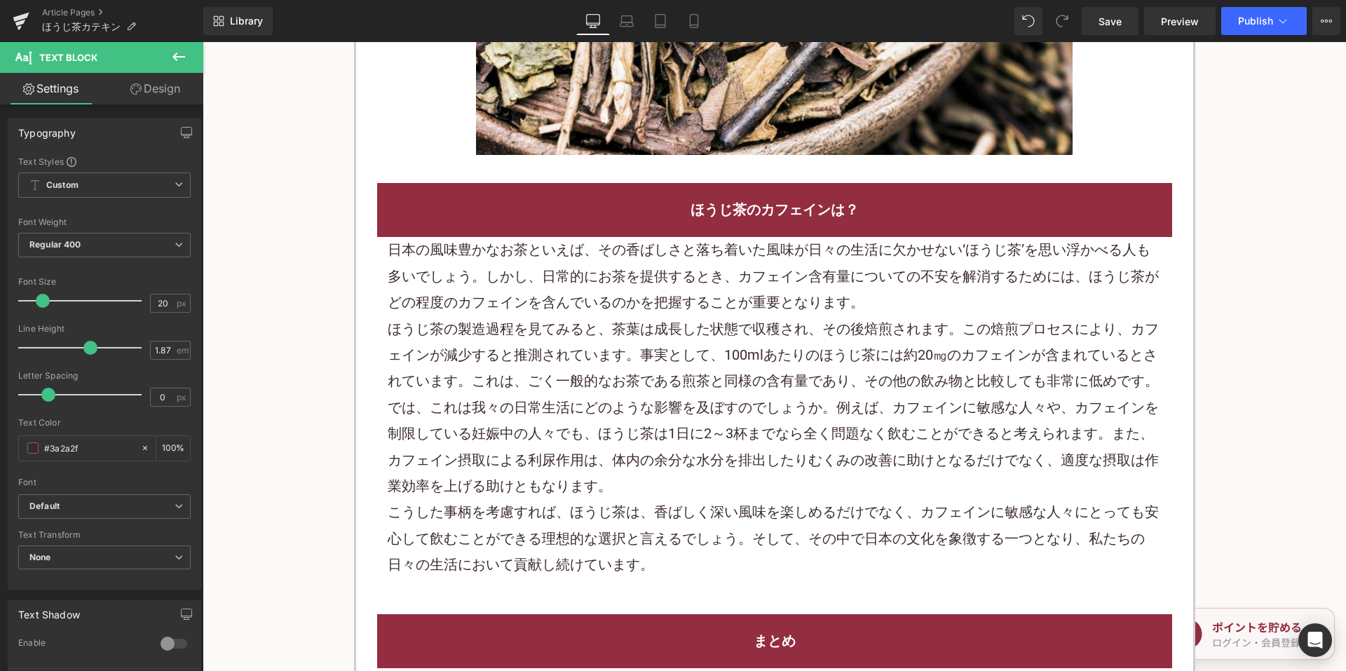
click at [618, 386] on p "ほうじ茶の製造過程を見てみると、茶葉は成長した状態で収穫され、その後焙煎されます。この焙煎プロセスにより、カフェインが減少すると推測されています。事実として、…" at bounding box center [775, 355] width 774 height 79
click at [615, 383] on p "ほうじ茶の製造過程を見てみると、茶葉は成長した状態で収穫され、その後焙煎されます。この焙煎プロセスにより、カフェインが減少すると推測されています。事実として、…" at bounding box center [775, 355] width 774 height 79
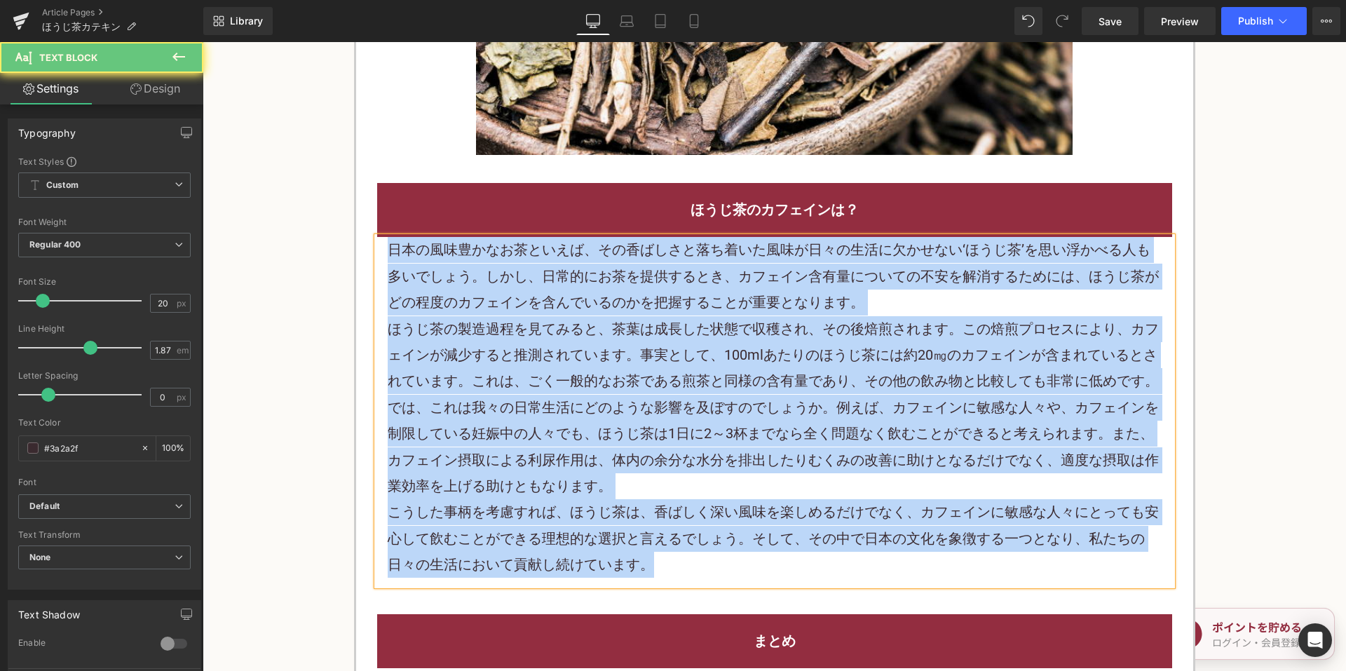
paste div
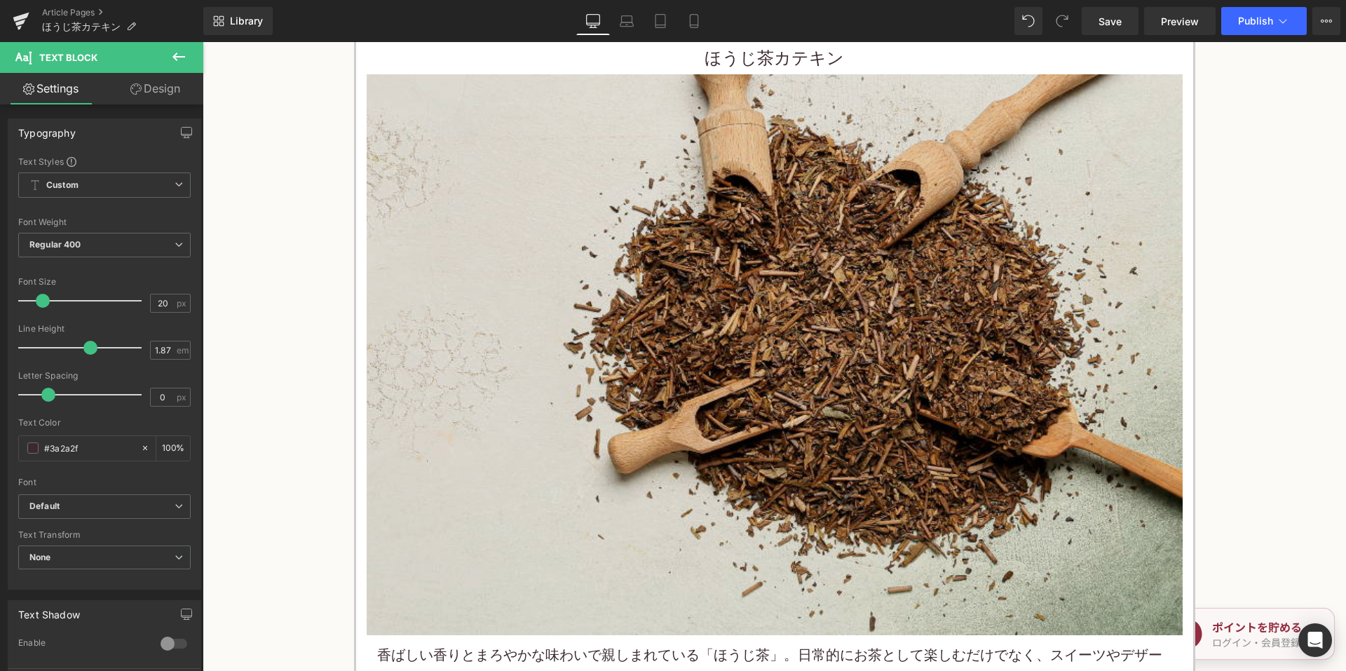
scroll to position [491, 0]
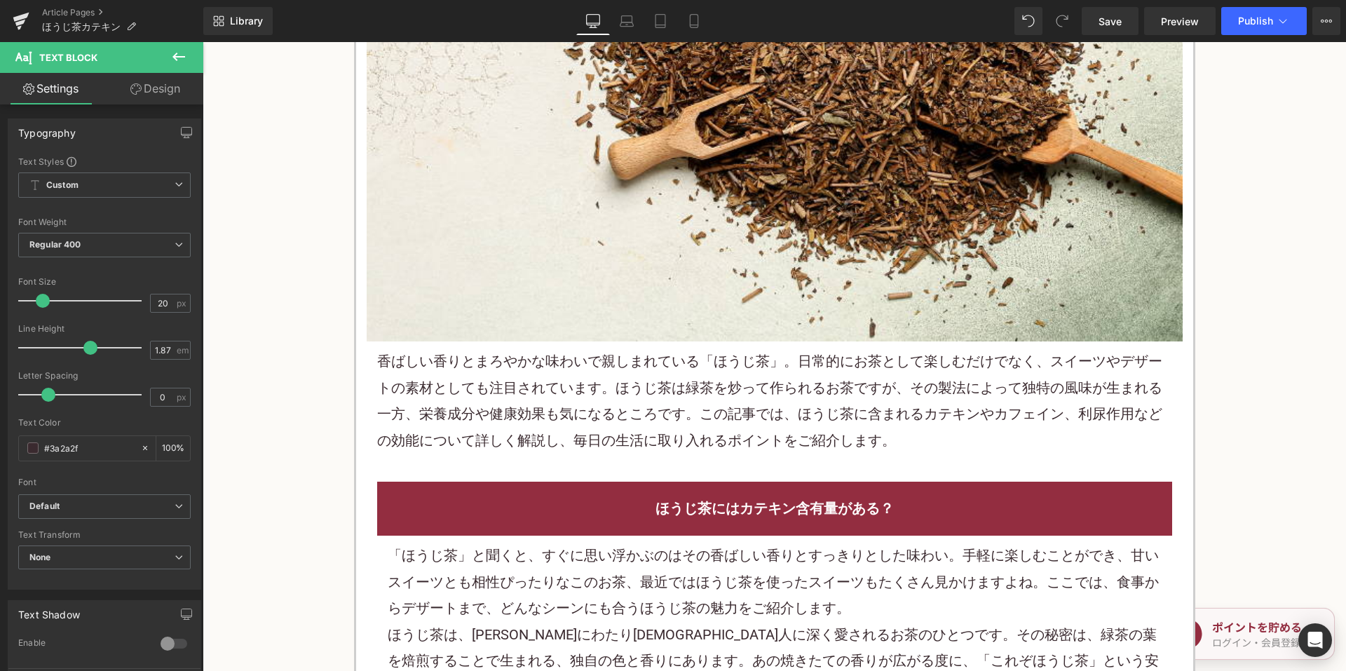
click at [593, 404] on p "香ばしい香りとまろやかな味わいで親しまれている「ほうじ茶」。日常的にお茶として楽しむだけでなく、スイーツやデザートの素材としても注目されています。ほうじ茶は緑…" at bounding box center [774, 400] width 795 height 105
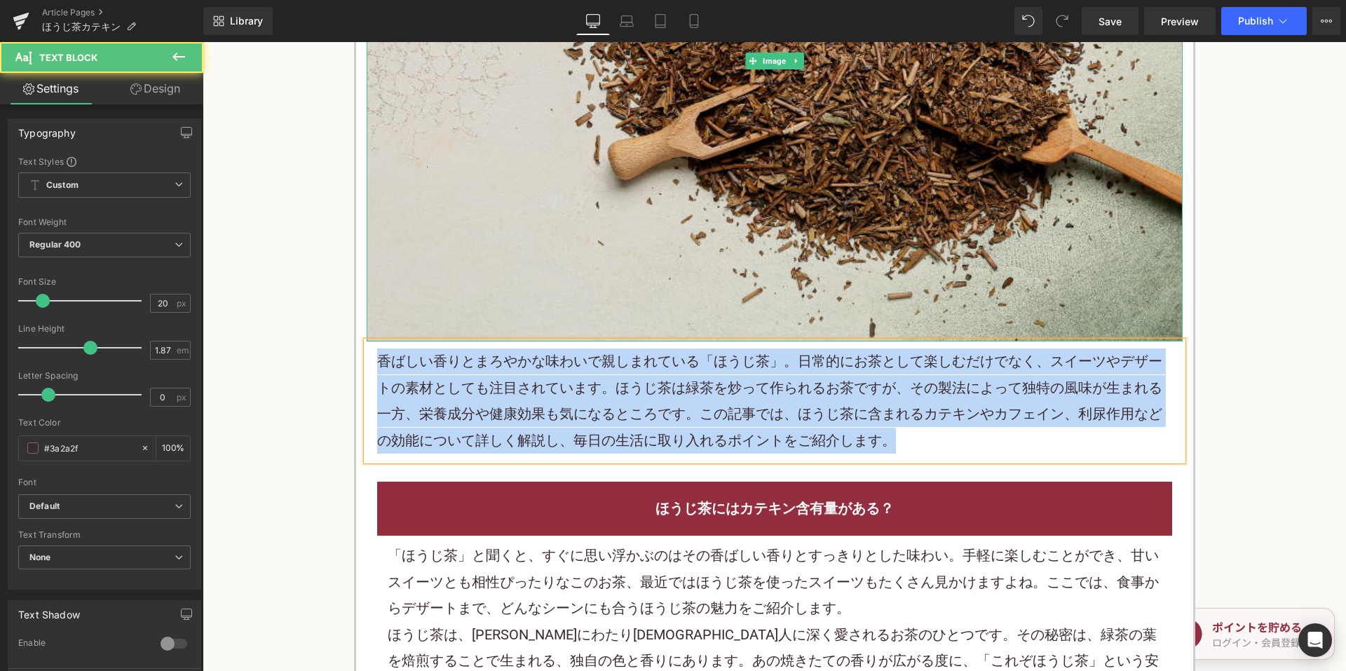
copy p "香ばしい香りとまろやかな味わいで親しまれている「ほうじ茶」。日常的にお茶として楽しむだけでなく、スイーツやデザートの素材としても注目されています。ほうじ茶は緑…"
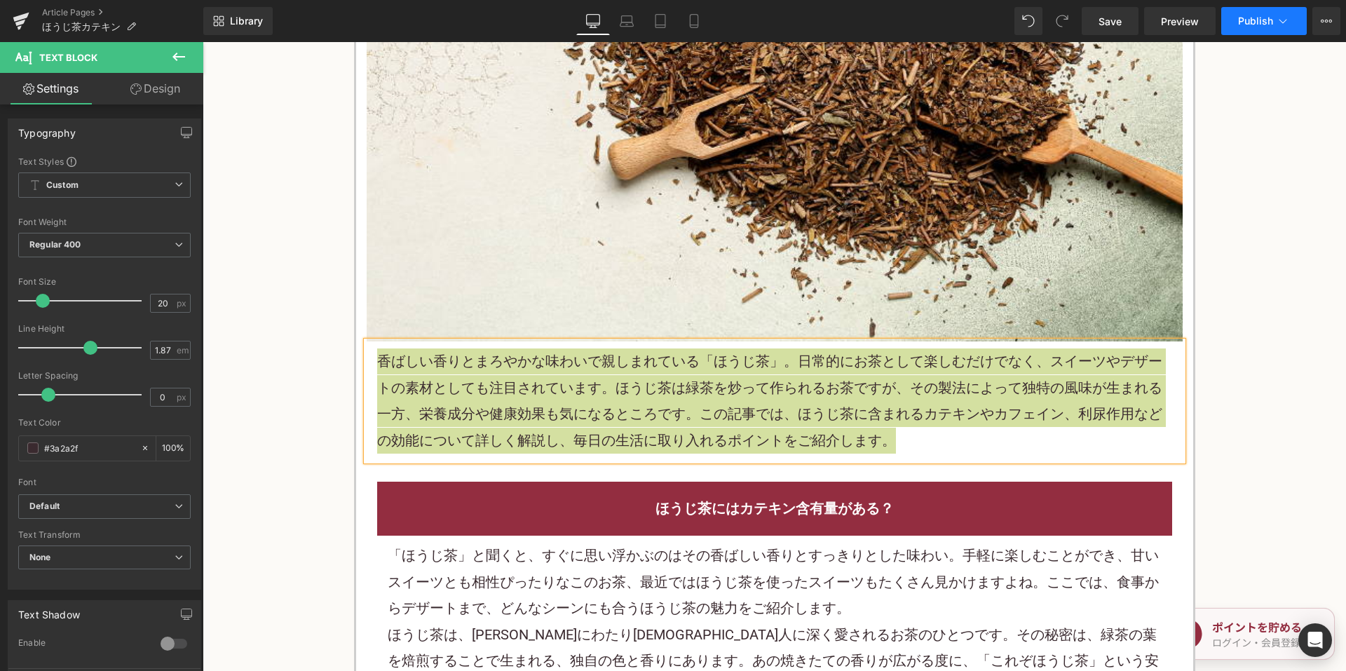
click at [1276, 26] on icon at bounding box center [1283, 21] width 14 height 14
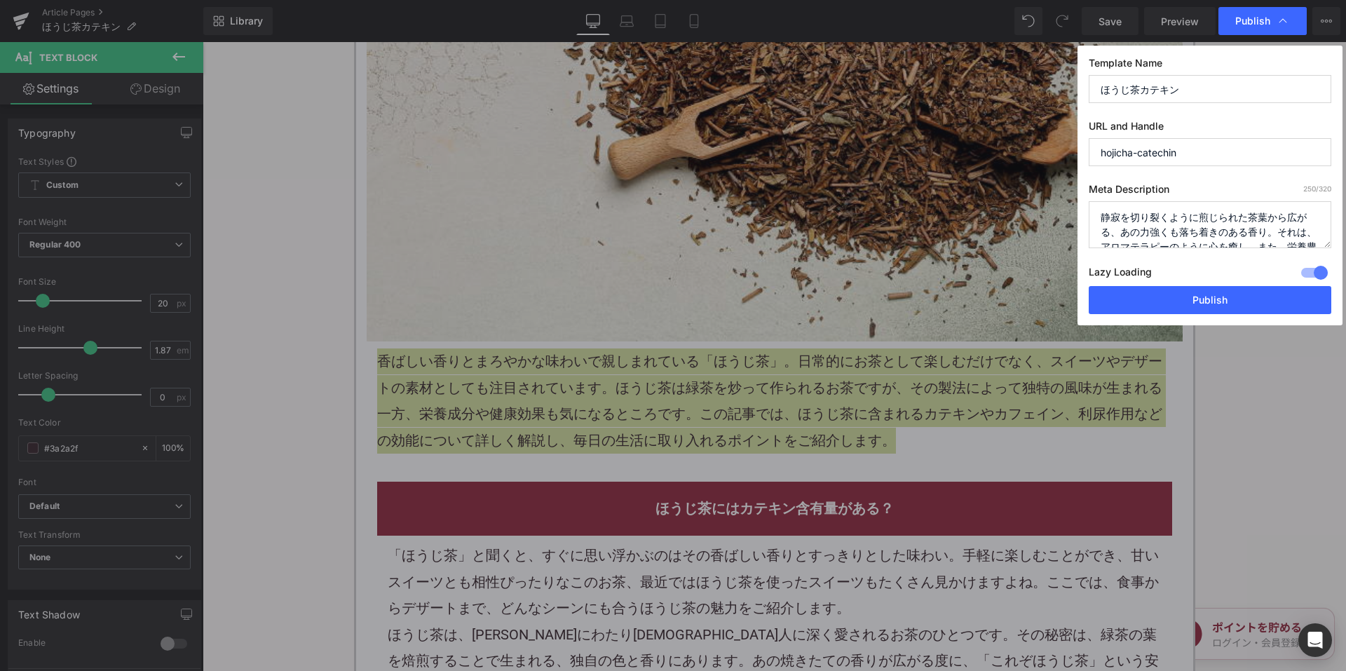
click at [1143, 229] on textarea "静寂を切り裂くように煎じられた茶葉から広がる、あの力強くも落ち着きのある香り。それは、アロマテラピーのように心を癒し、また、栄養豊富な成分が健康をチャージしま…" at bounding box center [1210, 224] width 243 height 47
paste textarea "ばしい香りとまろやかな味わいで親しまれている「ほうじ茶」。日常的にお茶として楽しむだけでなく、スイーツやデザートの素材としても注目されています。ほうじ茶は緑茶…"
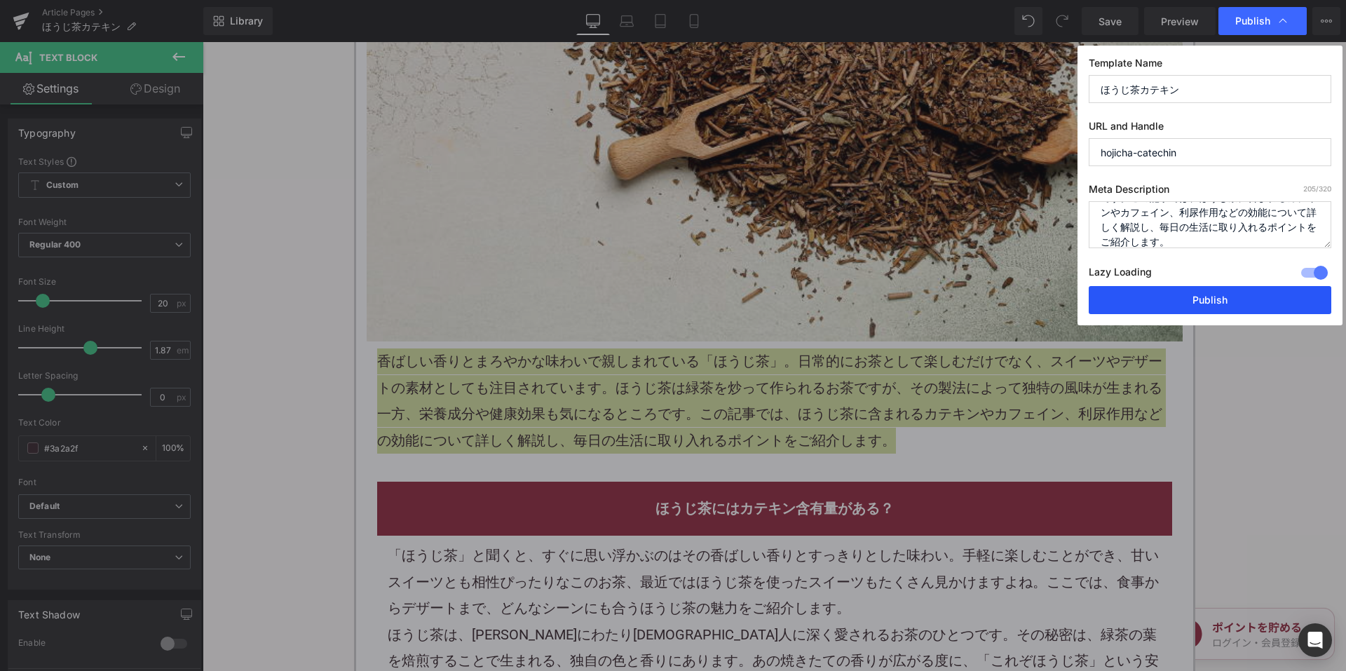
type textarea "香ばしい香りとまろやかな味わいで親しまれている「ほうじ茶」。日常的にお茶として楽しむだけでなく、スイーツやデザートの素材としても注目されています。ほうじ茶は緑…"
click at [1152, 306] on button "Publish" at bounding box center [1210, 300] width 243 height 28
